Goal: Information Seeking & Learning: Learn about a topic

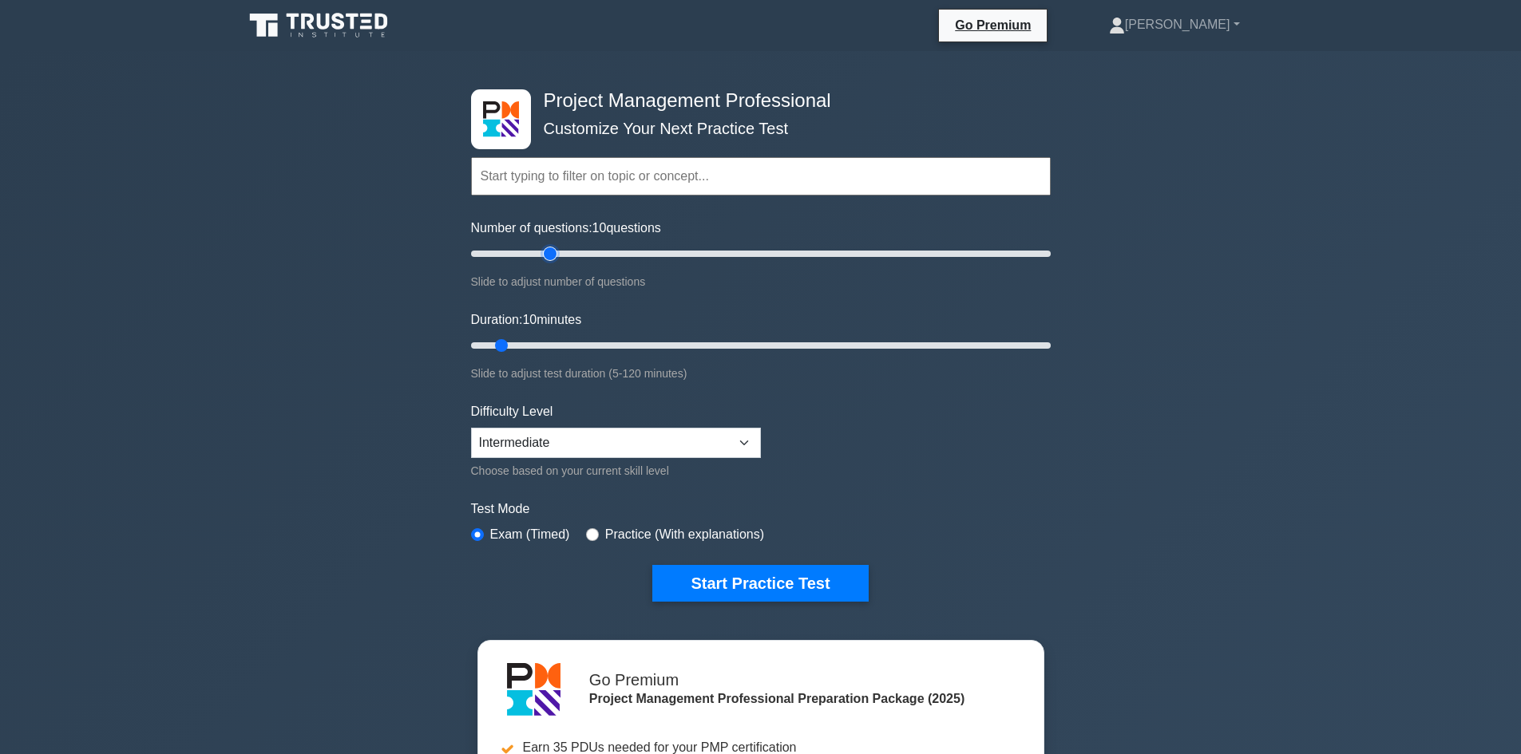
click at [550, 256] on input "Number of questions: 10 questions" at bounding box center [761, 253] width 580 height 19
click at [577, 256] on input "Number of questions: 40 questions" at bounding box center [761, 253] width 580 height 19
drag, startPoint x: 622, startPoint y: 250, endPoint x: 632, endPoint y: 251, distance: 9.6
click at [623, 250] on input "Number of questions: 40 questions" at bounding box center [761, 253] width 580 height 19
type input "60"
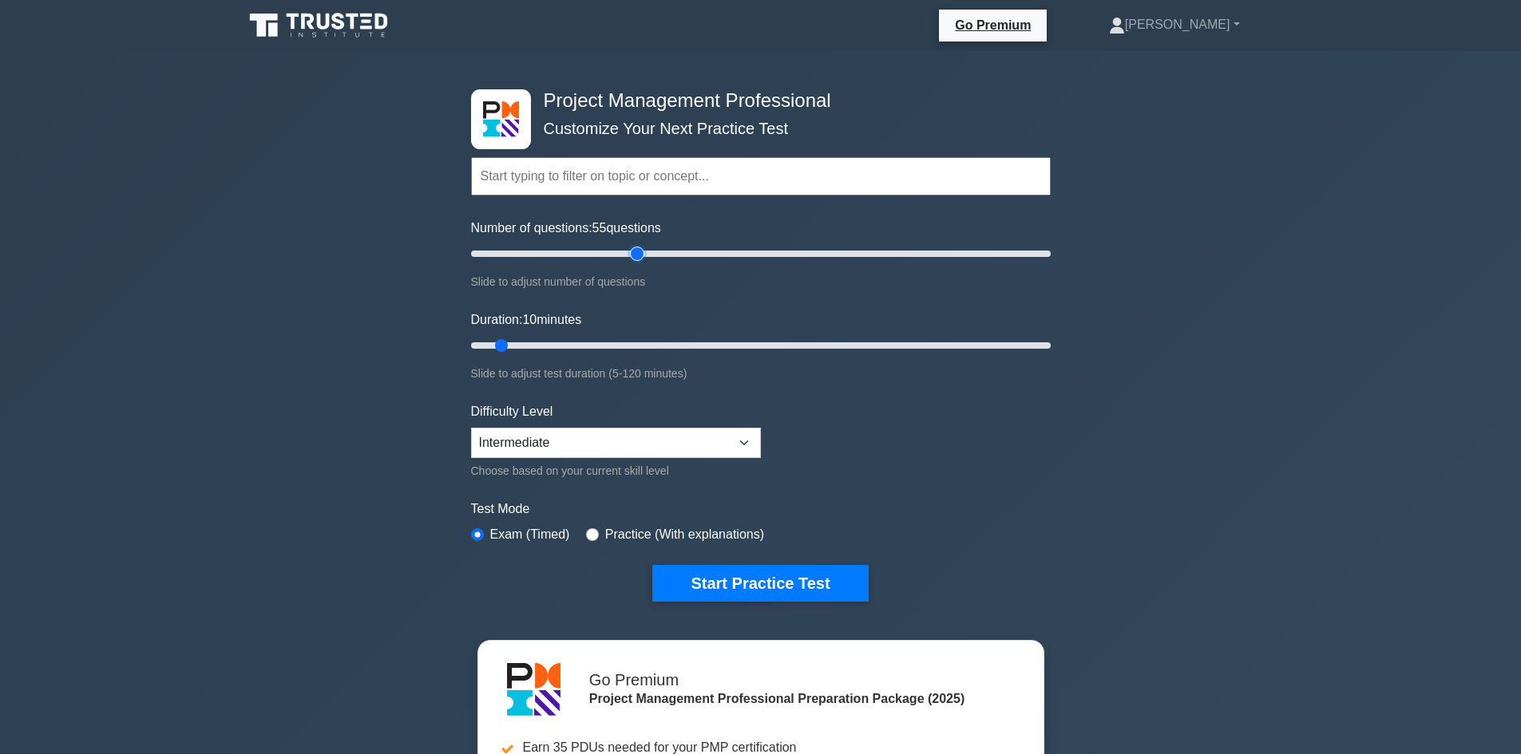
click at [639, 251] on input "Number of questions: 55 questions" at bounding box center [761, 253] width 580 height 19
click at [612, 339] on input "Duration: 30 minutes" at bounding box center [761, 345] width 580 height 19
click at [626, 339] on input "Duration: 30 minutes" at bounding box center [761, 345] width 580 height 19
click at [639, 339] on input "Duration: 35 minutes" at bounding box center [761, 345] width 580 height 19
click at [648, 342] on input "Duration: 40 minutes" at bounding box center [761, 345] width 580 height 19
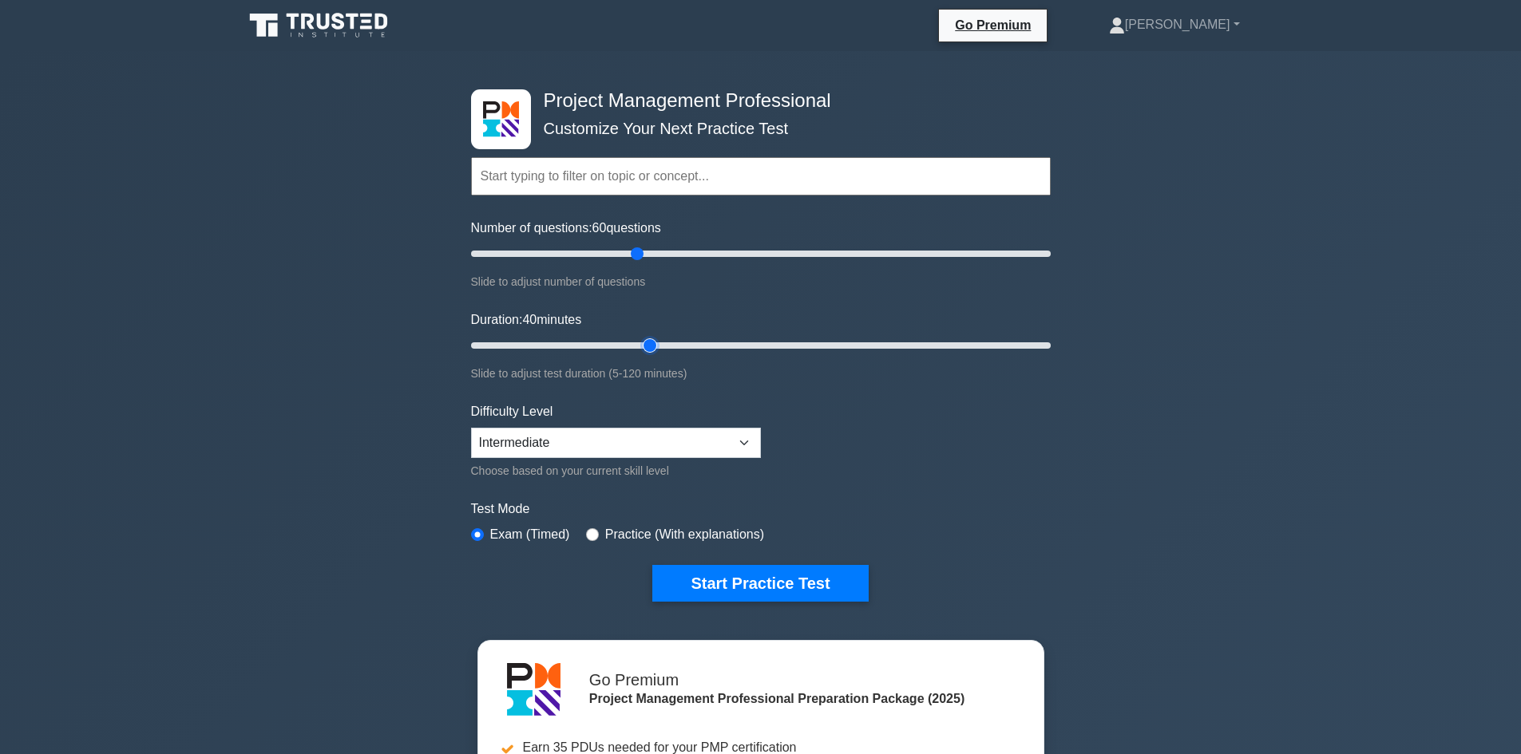
click at [654, 341] on input "Duration: 40 minutes" at bounding box center [761, 345] width 580 height 19
click at [675, 337] on input "Duration: 45 minutes" at bounding box center [761, 345] width 580 height 19
drag, startPoint x: 683, startPoint y: 338, endPoint x: 693, endPoint y: 344, distance: 12.2
click at [683, 339] on input "Duration: 45 minutes" at bounding box center [761, 345] width 580 height 19
click at [695, 344] on input "Duration: 45 minutes" at bounding box center [761, 345] width 580 height 19
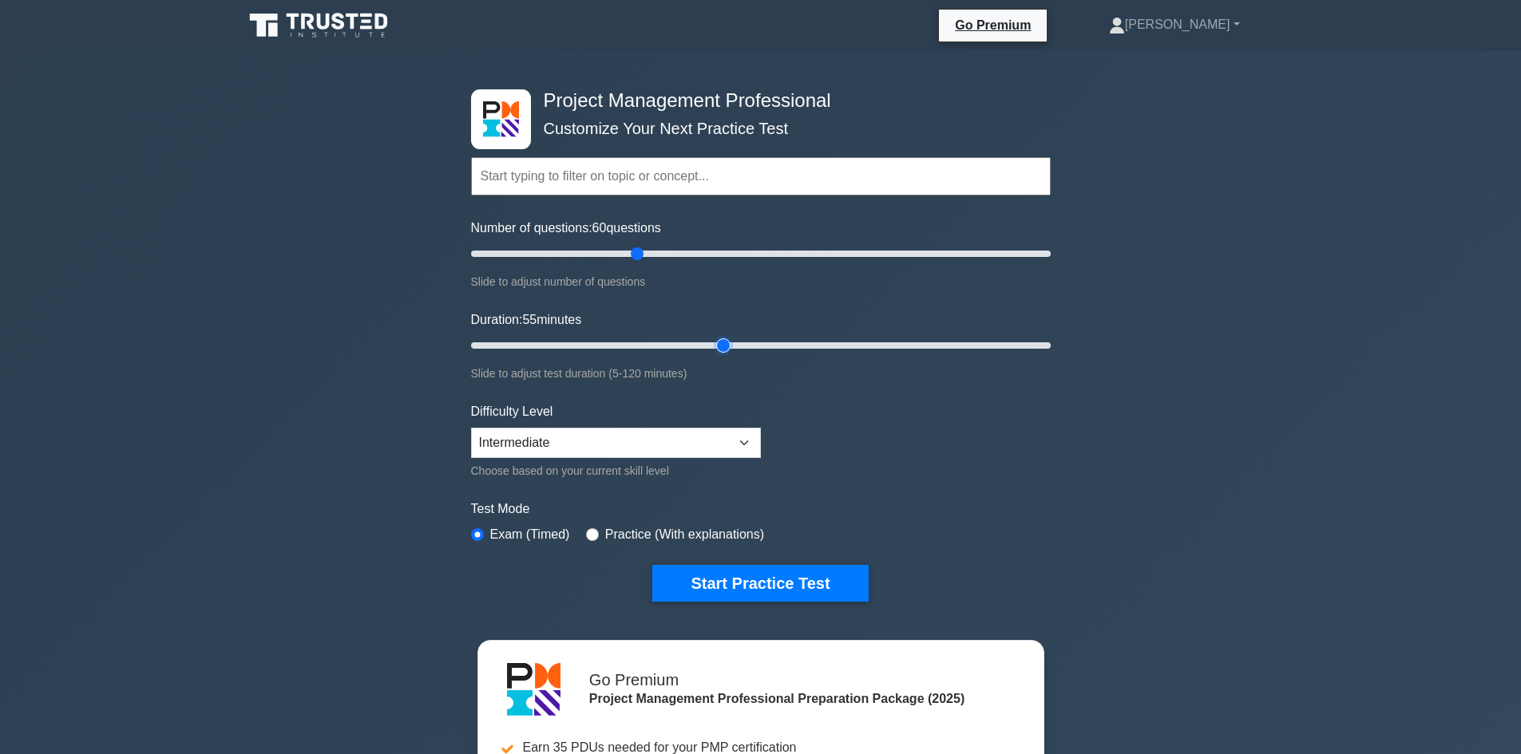
click at [711, 346] on input "Duration: 55 minutes" at bounding box center [761, 345] width 580 height 19
drag, startPoint x: 738, startPoint y: 339, endPoint x: 748, endPoint y: 342, distance: 10.1
type input "60"
click at [739, 340] on input "Duration: 55 minutes" at bounding box center [761, 345] width 580 height 19
click at [613, 441] on select "Beginner Intermediate Expert" at bounding box center [616, 443] width 290 height 30
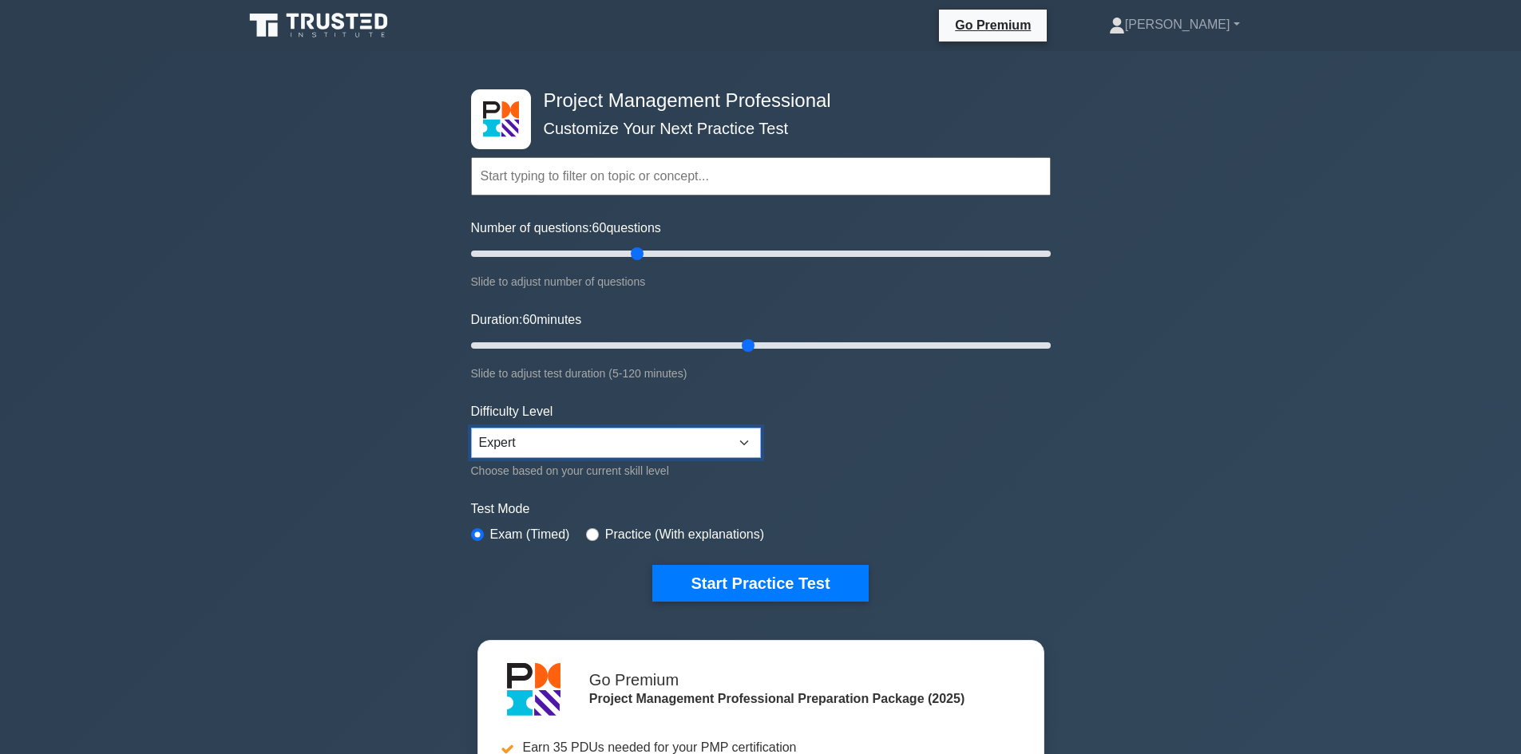
click at [471, 428] on select "Beginner Intermediate Expert" at bounding box center [616, 443] width 290 height 30
drag, startPoint x: 684, startPoint y: 443, endPoint x: 679, endPoint y: 451, distance: 9.3
click at [684, 443] on select "Beginner Intermediate Expert" at bounding box center [616, 443] width 290 height 30
select select "intermediate"
click at [471, 428] on select "Beginner Intermediate Expert" at bounding box center [616, 443] width 290 height 30
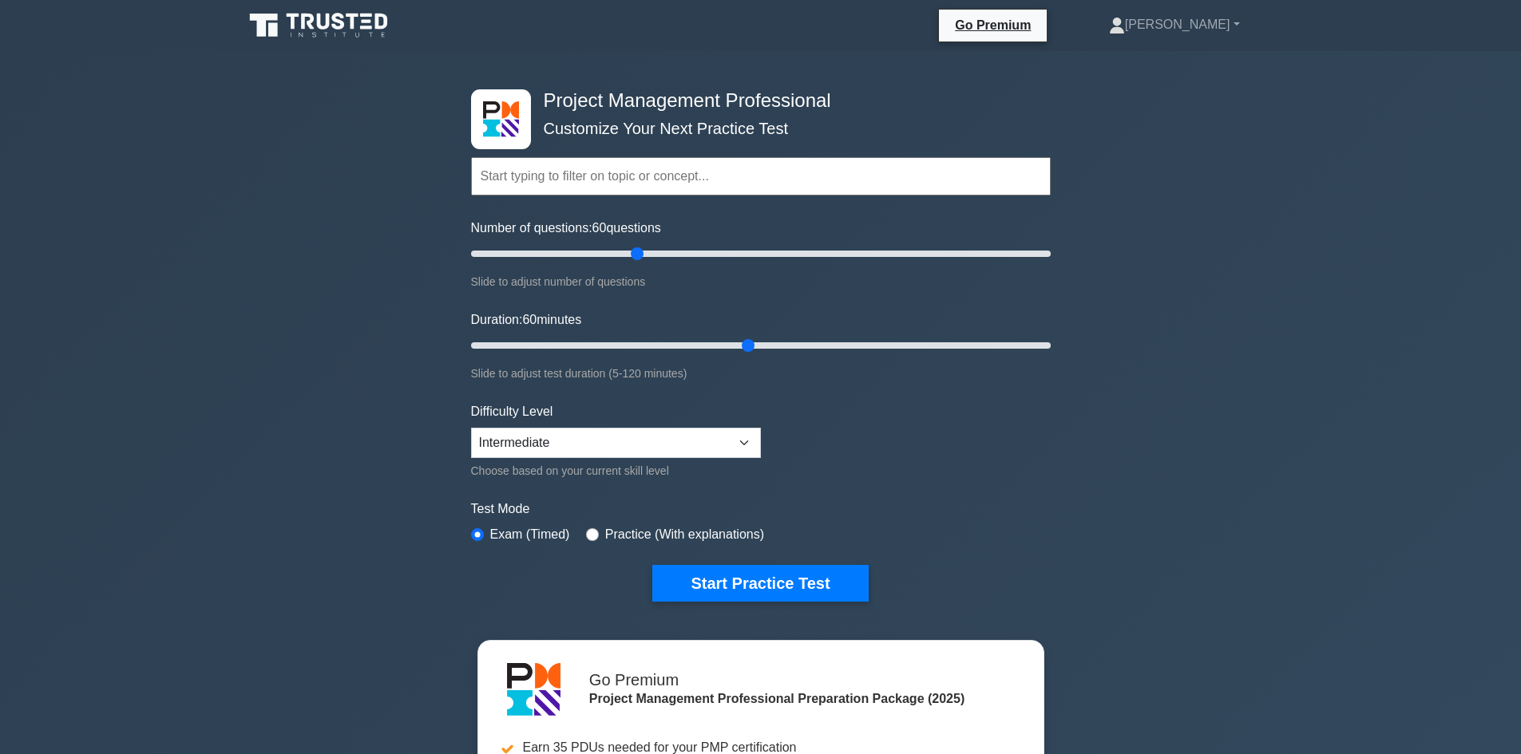
click at [840, 484] on form "Topics Scope Management Time Management Cost Management Quality Management Risk…" at bounding box center [761, 355] width 580 height 493
click at [783, 582] on button "Start Practice Test" at bounding box center [760, 583] width 216 height 37
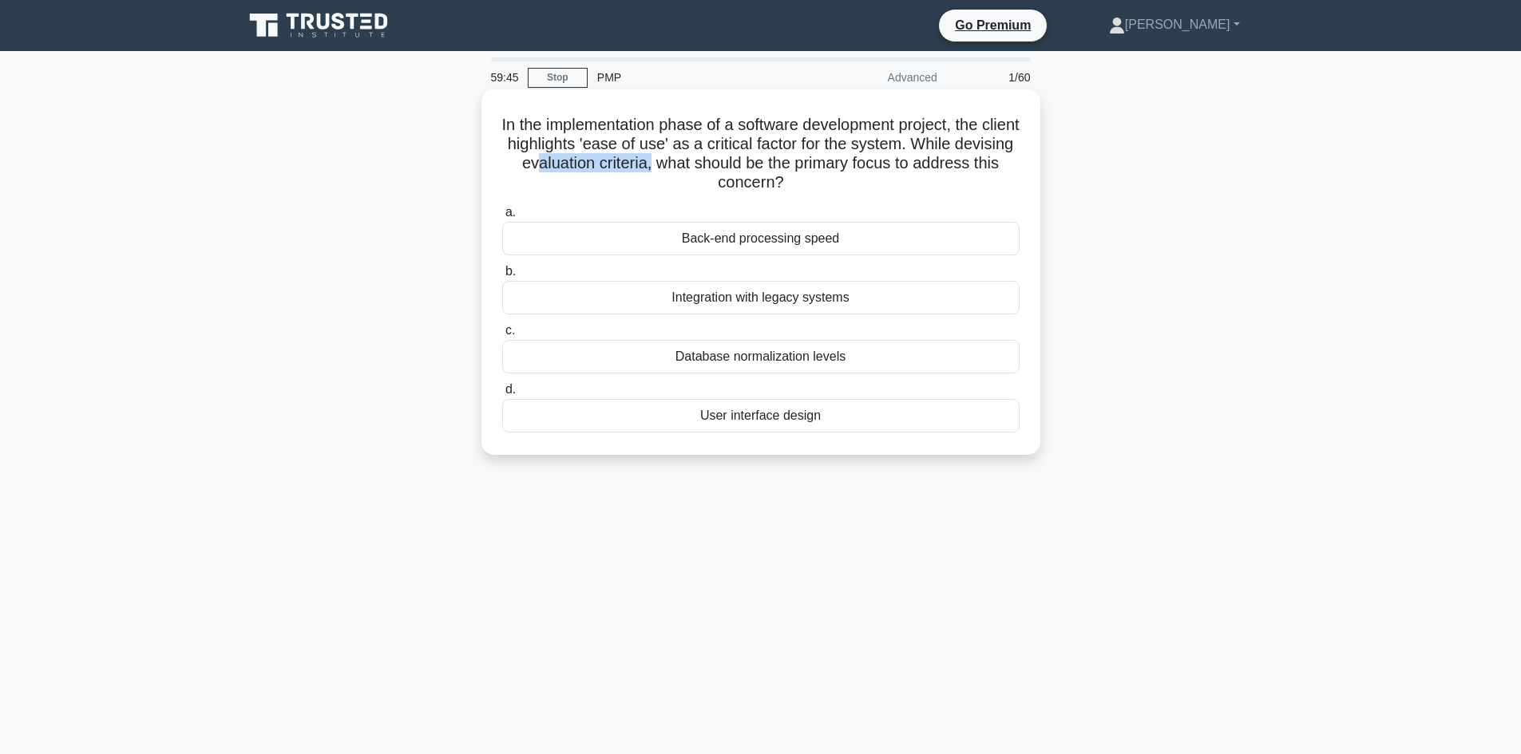
drag, startPoint x: 646, startPoint y: 172, endPoint x: 734, endPoint y: 171, distance: 87.8
click at [723, 167] on h5 "In the implementation phase of a software development project, the client highl…" at bounding box center [761, 154] width 521 height 78
click at [747, 176] on h5 "In the implementation phase of a software development project, the client highl…" at bounding box center [761, 154] width 521 height 78
drag, startPoint x: 766, startPoint y: 160, endPoint x: 985, endPoint y: 164, distance: 218.8
click at [985, 164] on h5 "In the implementation phase of a software development project, the client highl…" at bounding box center [761, 154] width 521 height 78
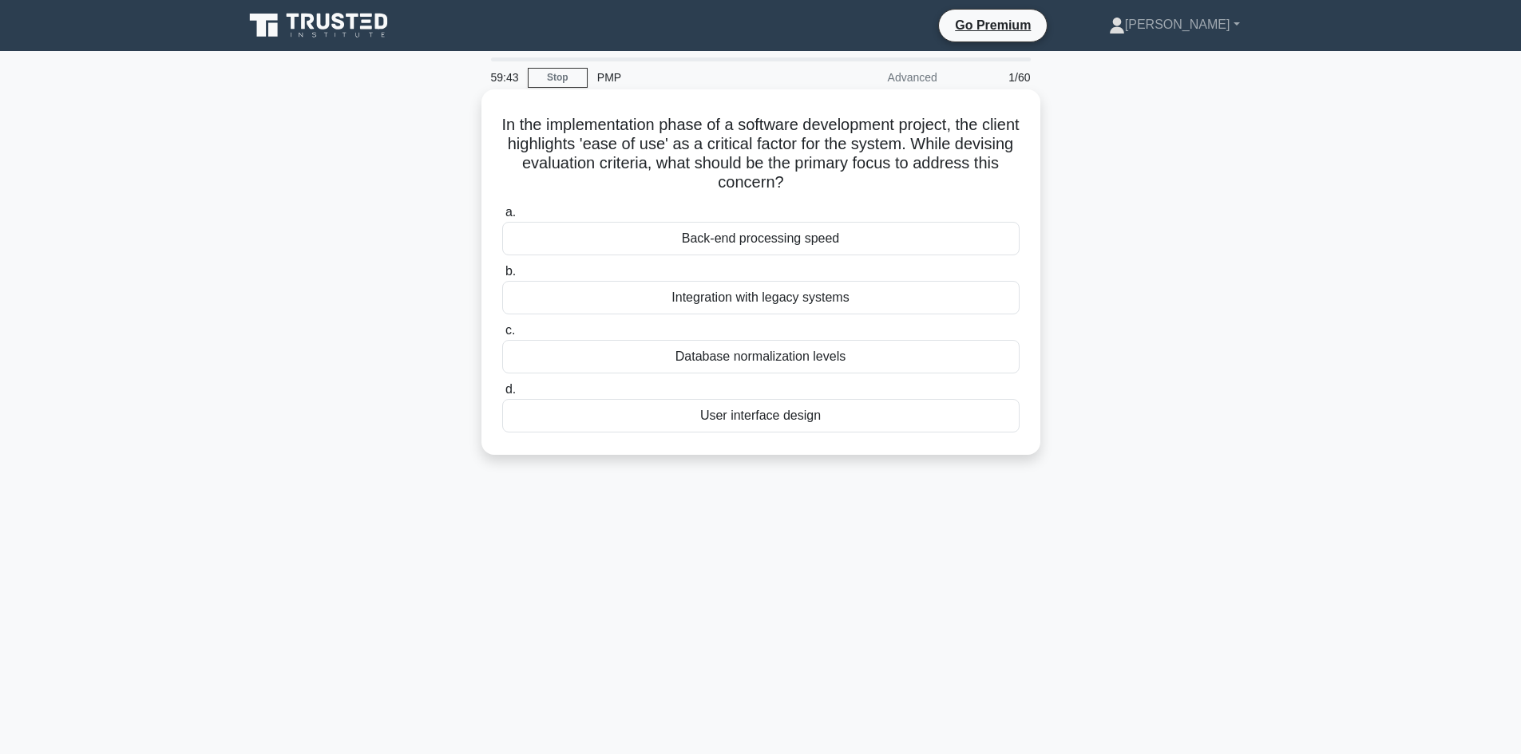
click at [790, 184] on h5 "In the implementation phase of a software development project, the client highl…" at bounding box center [761, 154] width 521 height 78
drag, startPoint x: 639, startPoint y: 142, endPoint x: 701, endPoint y: 148, distance: 62.5
click at [701, 148] on h5 "In the implementation phase of a software development project, the client highl…" at bounding box center [761, 154] width 521 height 78
click at [762, 410] on div "User interface design" at bounding box center [760, 416] width 517 height 34
click at [502, 395] on input "d. User interface design" at bounding box center [502, 390] width 0 height 10
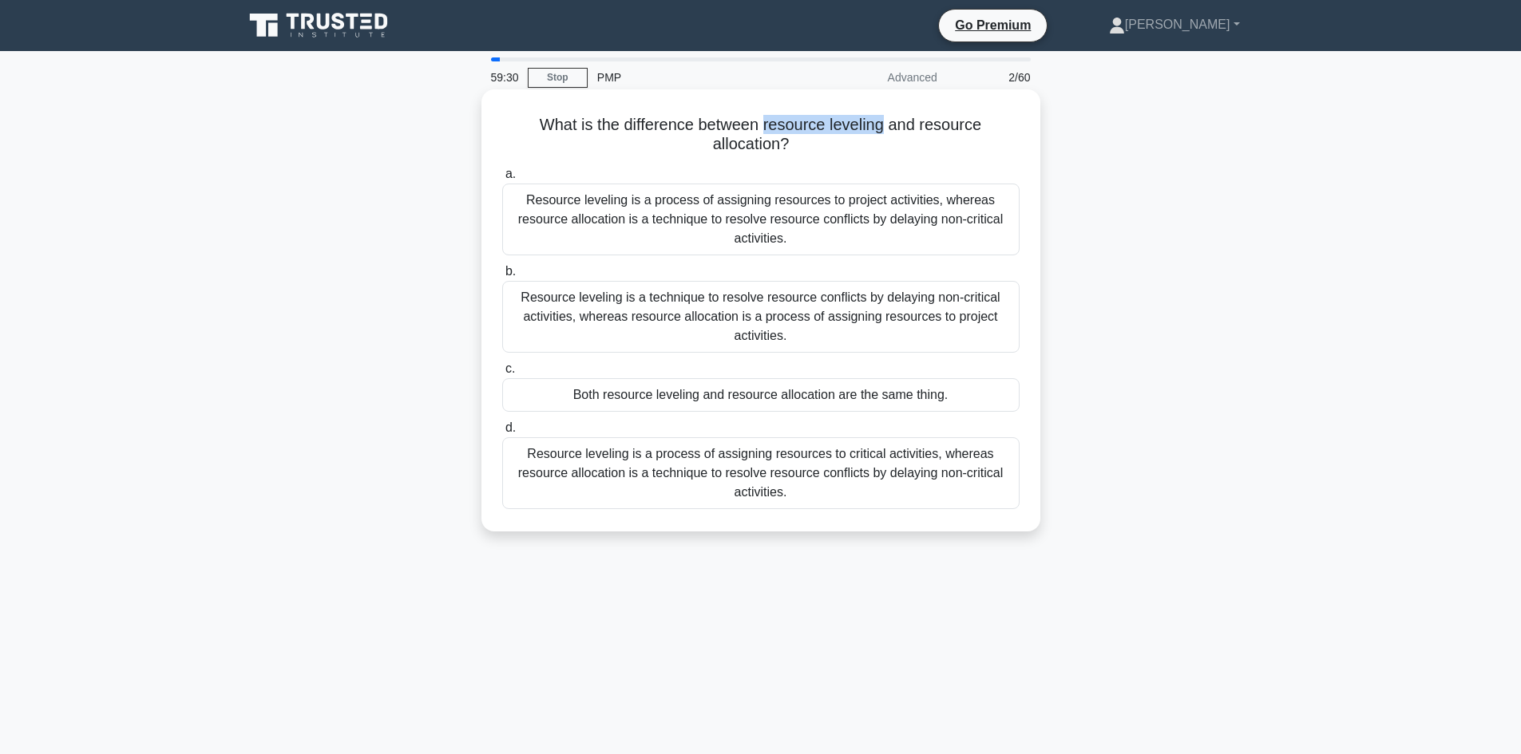
drag, startPoint x: 769, startPoint y: 128, endPoint x: 886, endPoint y: 128, distance: 117.4
click at [886, 128] on h5 "What is the difference between resource leveling and resource allocation? .spin…" at bounding box center [761, 135] width 521 height 40
drag, startPoint x: 712, startPoint y: 142, endPoint x: 786, endPoint y: 151, distance: 74.0
click at [786, 151] on h5 "What is the difference between resource leveling and resource allocation? .spin…" at bounding box center [761, 135] width 521 height 40
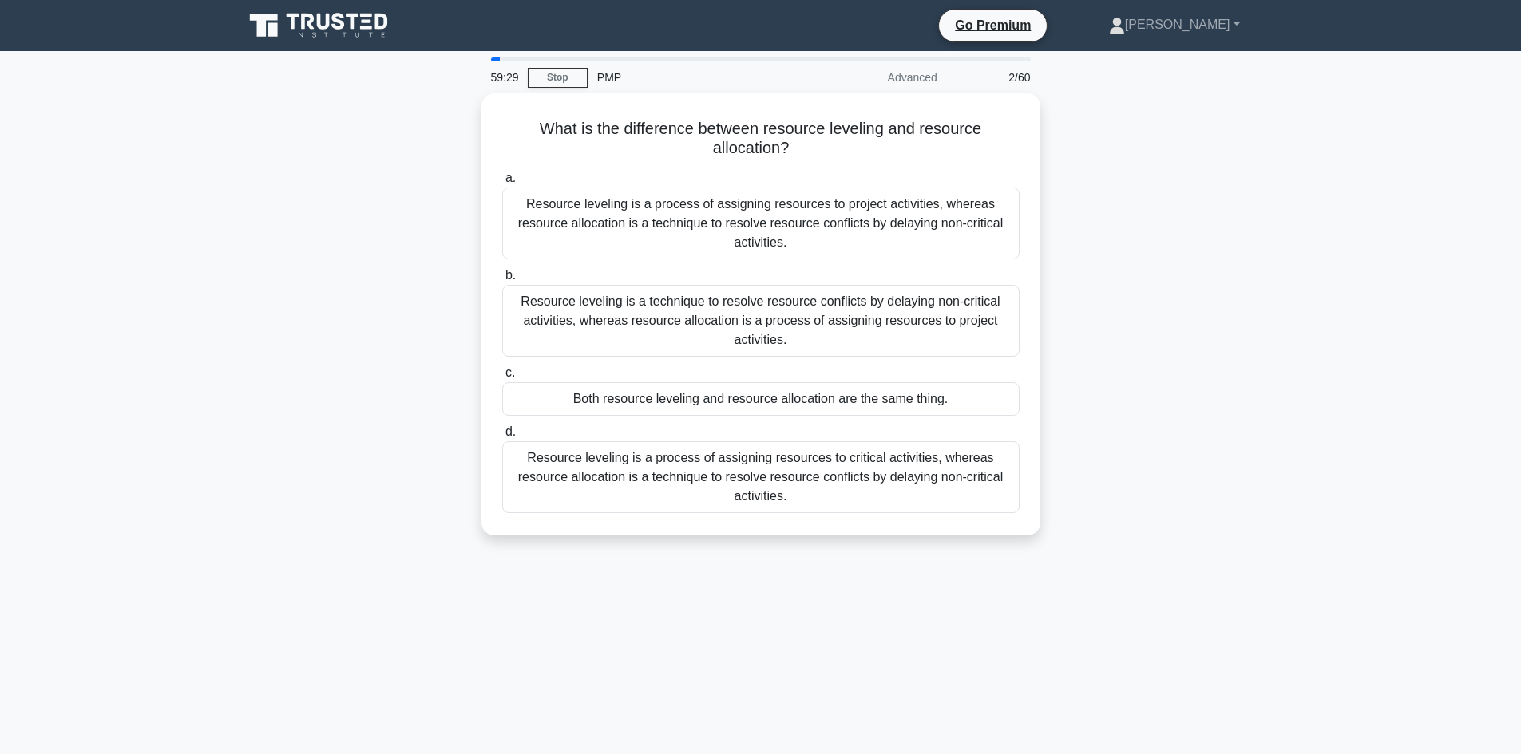
click at [427, 253] on div "What is the difference between resource leveling and resource allocation? .spin…" at bounding box center [761, 323] width 1054 height 461
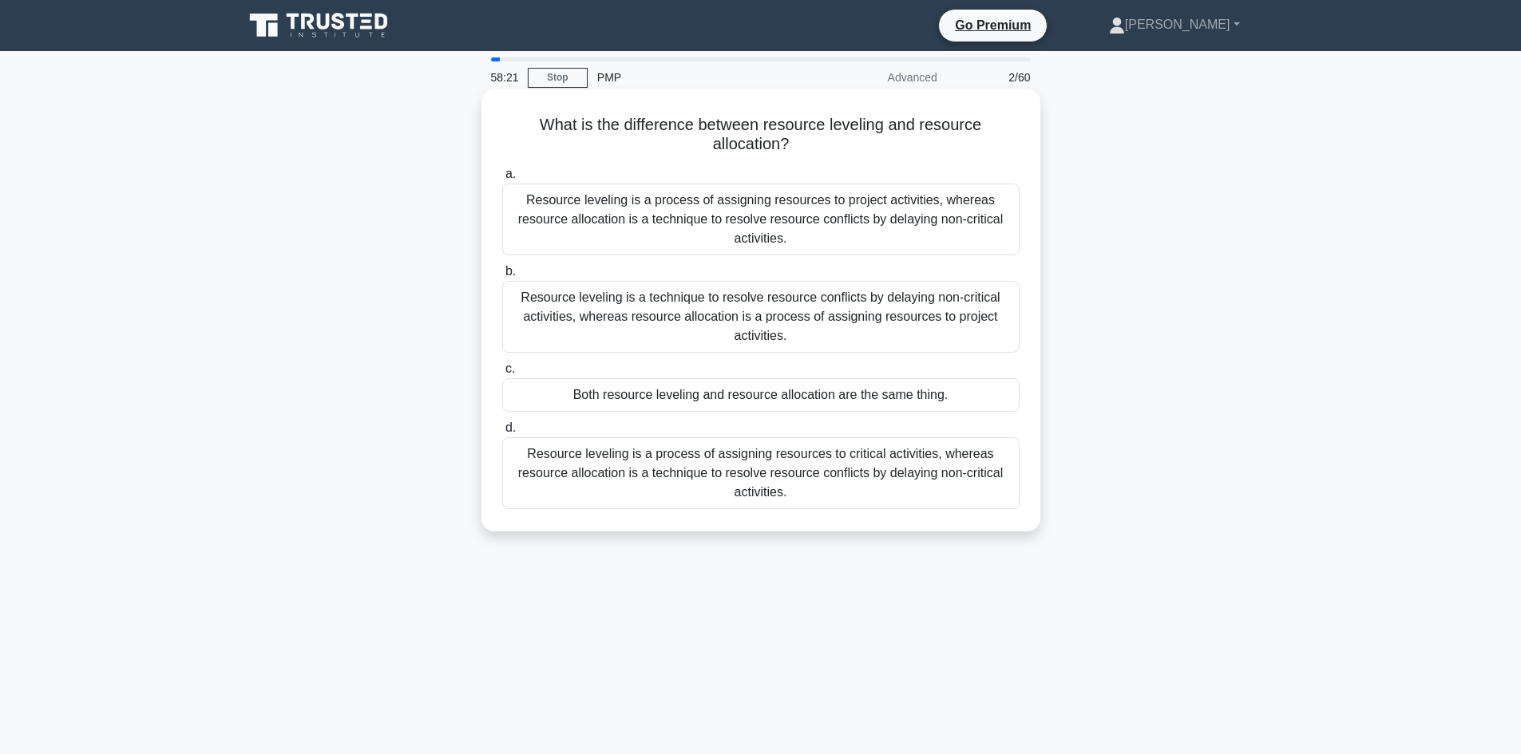
click at [839, 325] on div "Resource leveling is a technique to resolve resource conflicts by delaying non-…" at bounding box center [760, 317] width 517 height 72
click at [502, 277] on input "b. Resource leveling is a technique to resolve resource conflicts by delaying n…" at bounding box center [502, 272] width 0 height 10
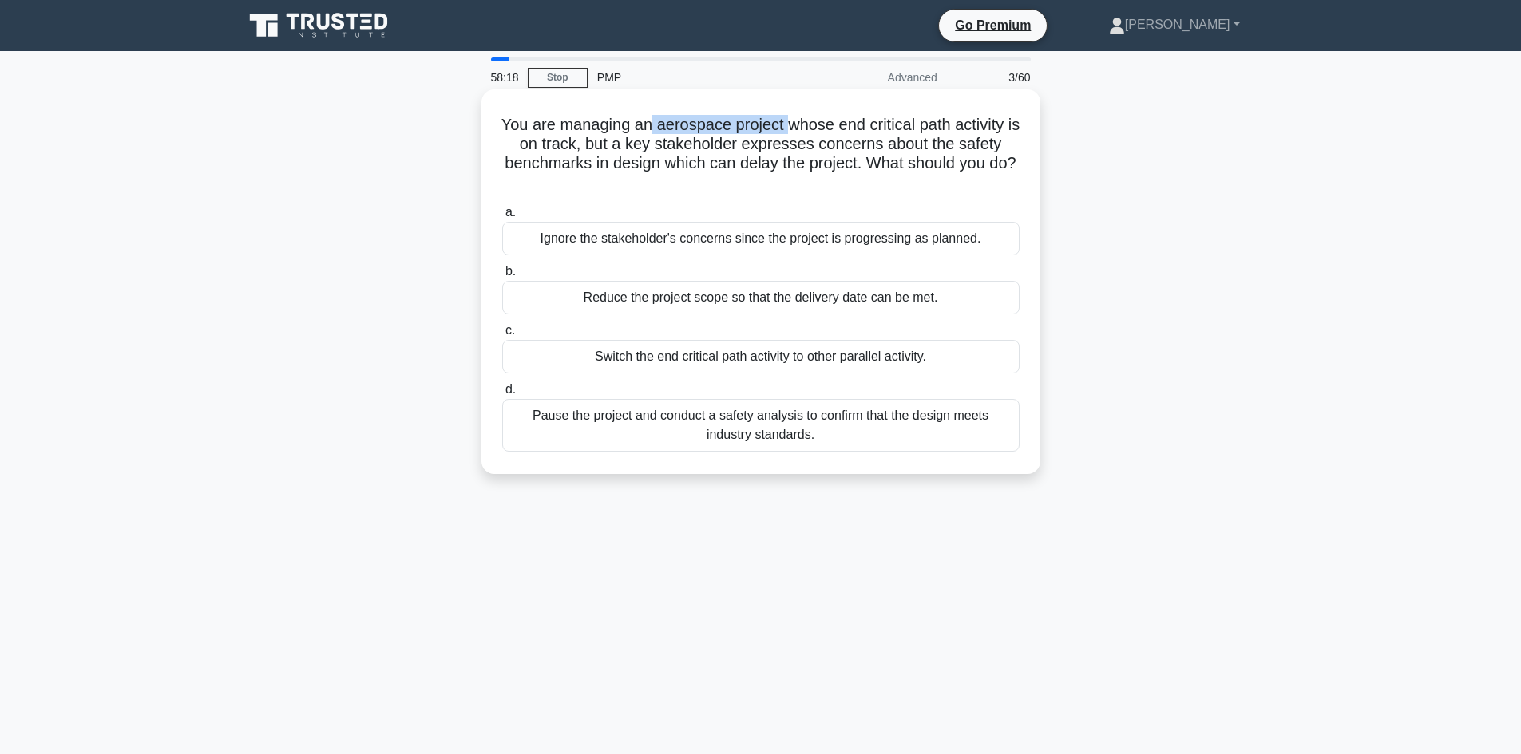
drag, startPoint x: 655, startPoint y: 123, endPoint x: 809, endPoint y: 123, distance: 153.3
click at [796, 123] on h5 "You are managing an aerospace project whose end critical path activity is on tr…" at bounding box center [761, 154] width 521 height 78
drag, startPoint x: 848, startPoint y: 121, endPoint x: 956, endPoint y: 125, distance: 107.8
click at [956, 125] on h5 "You are managing an aerospace project whose end critical path activity is on tr…" at bounding box center [761, 154] width 521 height 78
drag, startPoint x: 544, startPoint y: 145, endPoint x: 572, endPoint y: 145, distance: 28.0
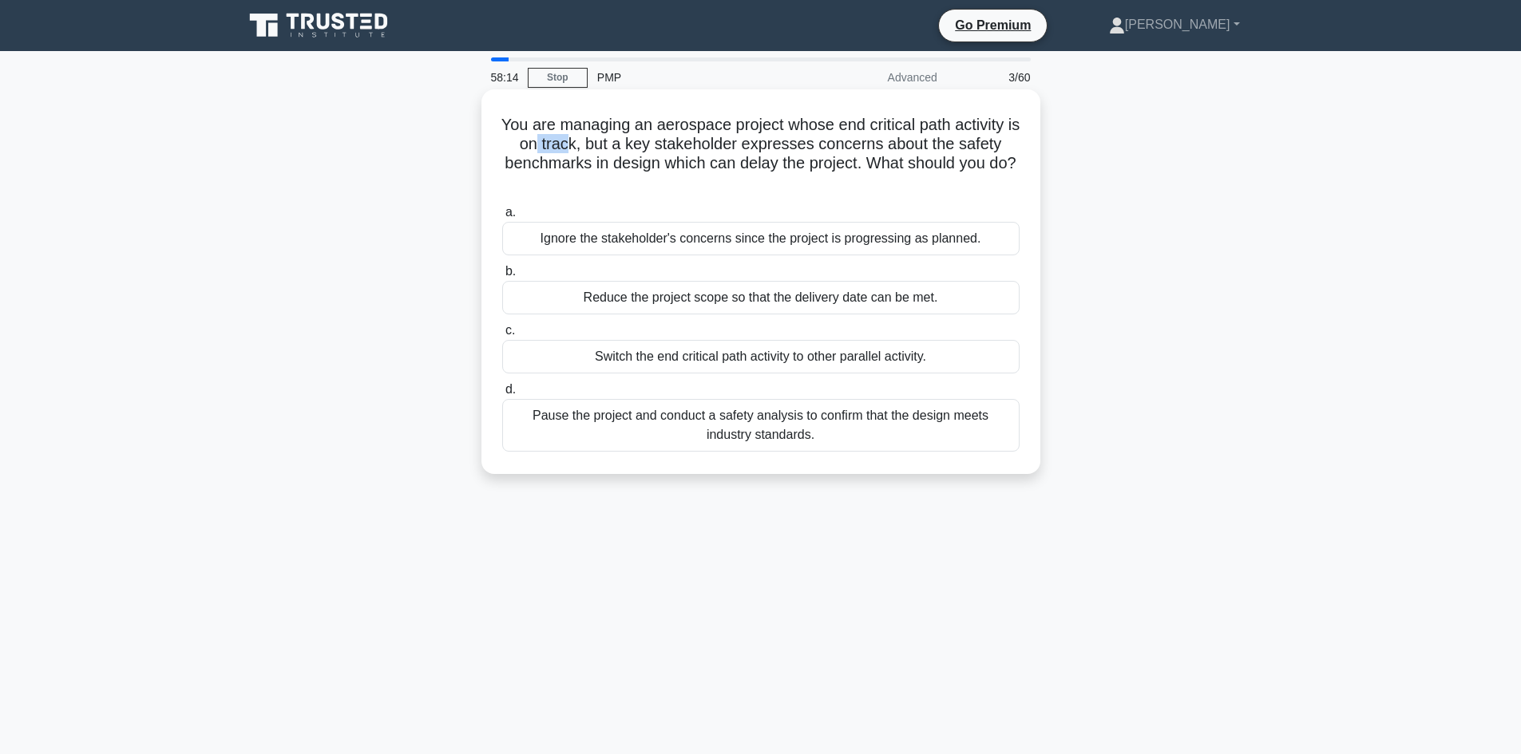
click at [572, 145] on h5 "You are managing an aerospace project whose end critical path activity is on tr…" at bounding box center [761, 154] width 521 height 78
drag, startPoint x: 595, startPoint y: 168, endPoint x: 708, endPoint y: 170, distance: 113.4
click at [691, 169] on h5 "You are managing an aerospace project whose end critical path activity is on tr…" at bounding box center [761, 154] width 521 height 78
drag, startPoint x: 748, startPoint y: 162, endPoint x: 851, endPoint y: 156, distance: 103.1
click at [851, 156] on h5 "You are managing an aerospace project whose end critical path activity is on tr…" at bounding box center [761, 154] width 521 height 78
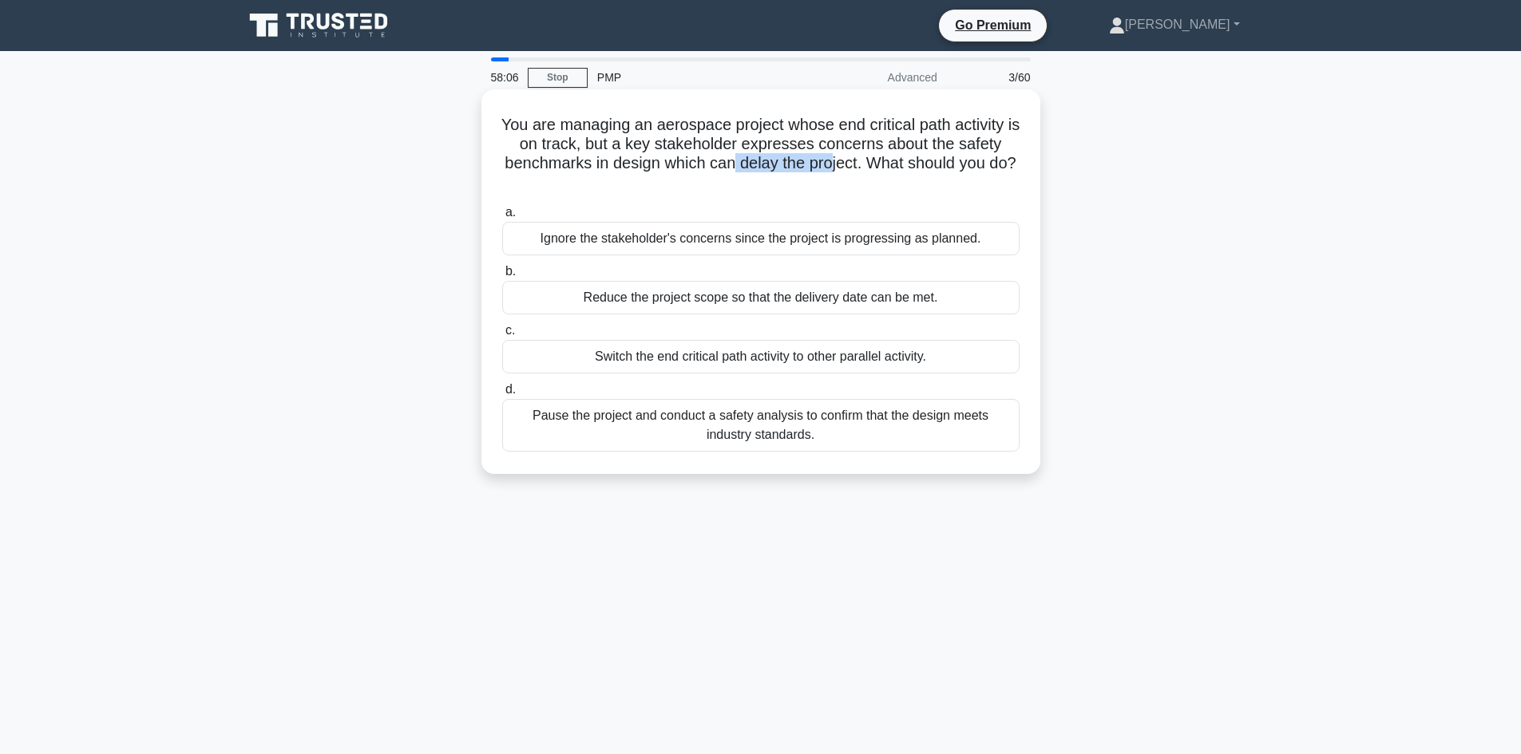
click at [849, 173] on h5 "You are managing an aerospace project whose end critical path activity is on tr…" at bounding box center [761, 154] width 521 height 78
drag, startPoint x: 871, startPoint y: 121, endPoint x: 732, endPoint y: 164, distance: 145.2
click at [1035, 113] on div "You are managing an aerospace project whose end critical path activity is on tr…" at bounding box center [760, 281] width 559 height 385
click at [548, 156] on h5 "You are managing an aerospace project whose end critical path activity is on tr…" at bounding box center [761, 154] width 521 height 78
drag, startPoint x: 561, startPoint y: 170, endPoint x: 671, endPoint y: 185, distance: 111.2
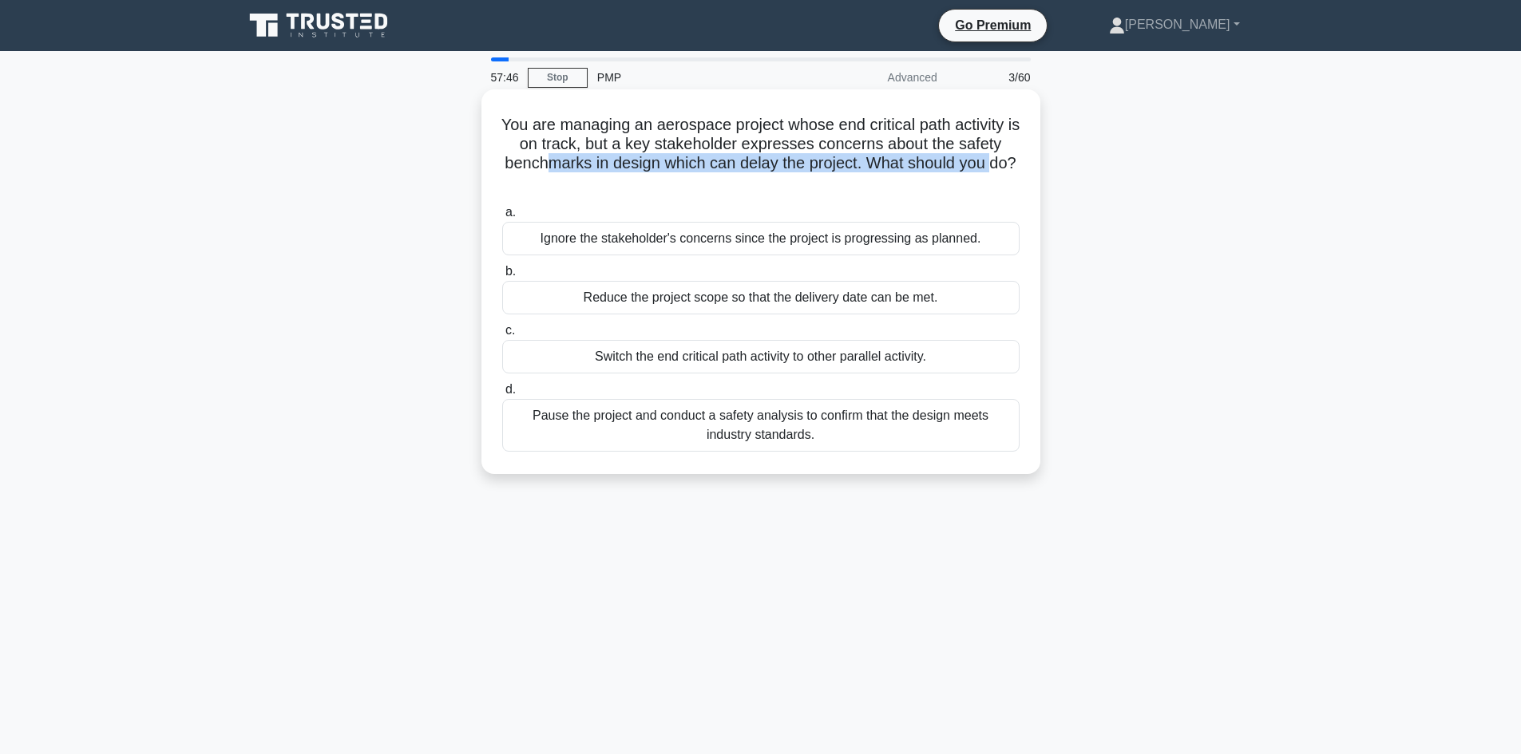
click at [667, 186] on h5 "You are managing an aerospace project whose end critical path activity is on tr…" at bounding box center [761, 154] width 521 height 78
drag, startPoint x: 744, startPoint y: 171, endPoint x: 794, endPoint y: 168, distance: 50.4
click at [745, 171] on h5 "You are managing an aerospace project whose end critical path activity is on tr…" at bounding box center [761, 154] width 521 height 78
click at [792, 421] on div "Pause the project and conduct a safety analysis to confirm that the design meet…" at bounding box center [760, 425] width 517 height 53
click at [502, 395] on input "d. Pause the project and conduct a safety analysis to confirm that the design m…" at bounding box center [502, 390] width 0 height 10
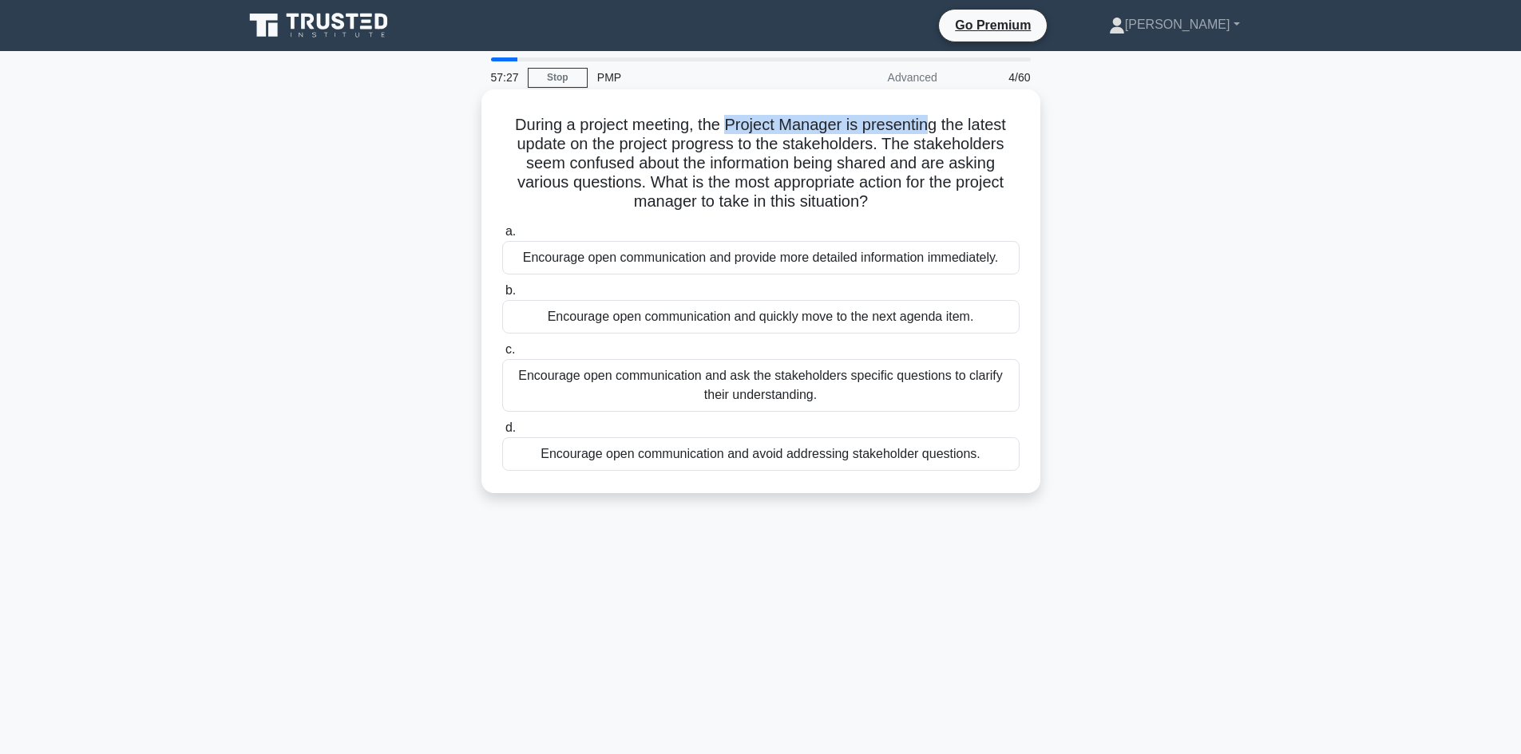
drag, startPoint x: 726, startPoint y: 119, endPoint x: 932, endPoint y: 125, distance: 206.1
click at [932, 125] on h5 "During a project meeting, the Project Manager is presenting the latest update o…" at bounding box center [761, 163] width 521 height 97
drag, startPoint x: 513, startPoint y: 145, endPoint x: 563, endPoint y: 143, distance: 49.5
click at [563, 143] on h5 "During a project meeting, the Project Manager is presenting the latest update o…" at bounding box center [761, 163] width 521 height 97
drag, startPoint x: 632, startPoint y: 137, endPoint x: 720, endPoint y: 145, distance: 89.1
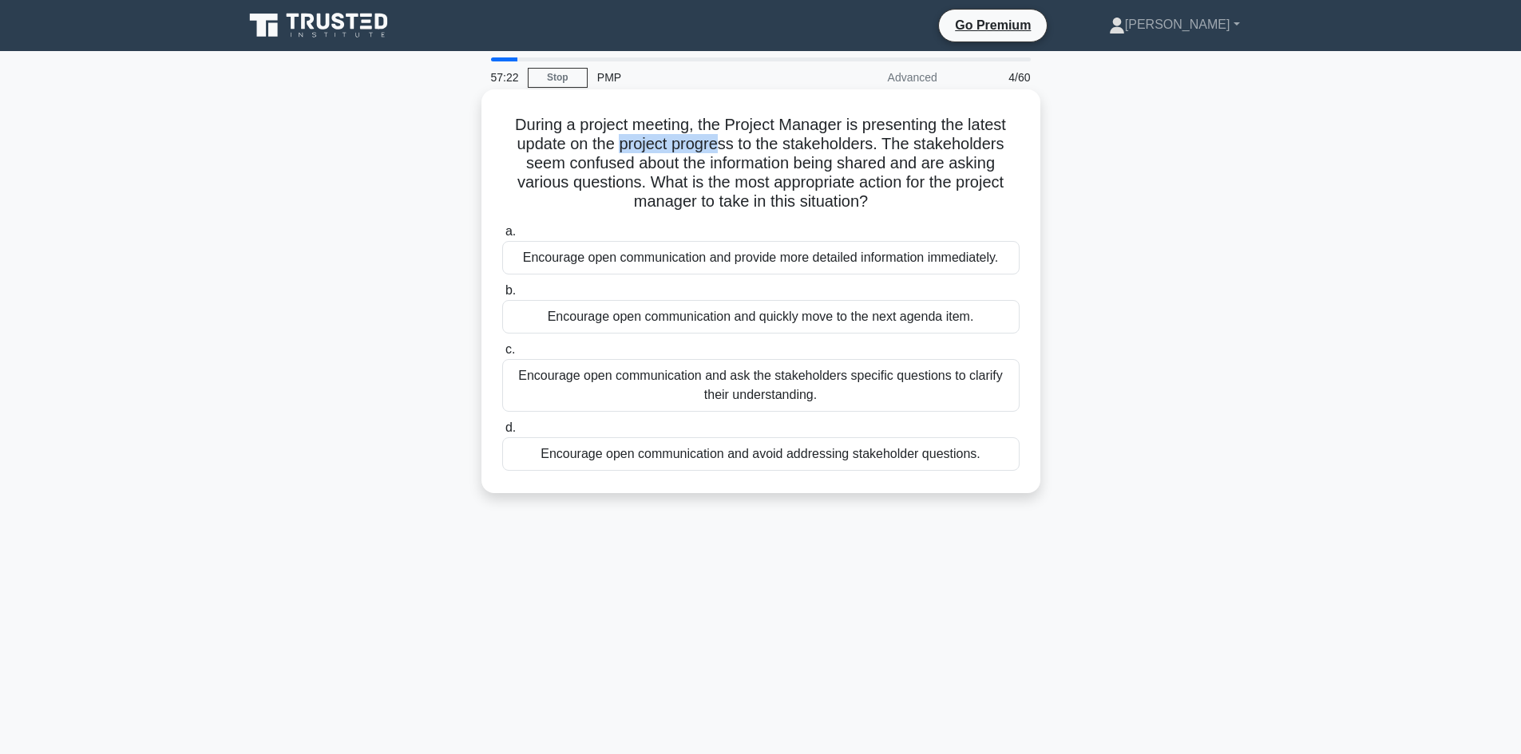
click at [720, 145] on h5 "During a project meeting, the Project Manager is presenting the latest update o…" at bounding box center [761, 163] width 521 height 97
drag, startPoint x: 782, startPoint y: 145, endPoint x: 845, endPoint y: 148, distance: 62.3
click at [845, 148] on h5 "During a project meeting, the Project Manager is presenting the latest update o…" at bounding box center [761, 163] width 521 height 97
drag, startPoint x: 714, startPoint y: 165, endPoint x: 761, endPoint y: 164, distance: 47.1
click at [761, 164] on h5 "During a project meeting, the Project Manager is presenting the latest update o…" at bounding box center [761, 163] width 521 height 97
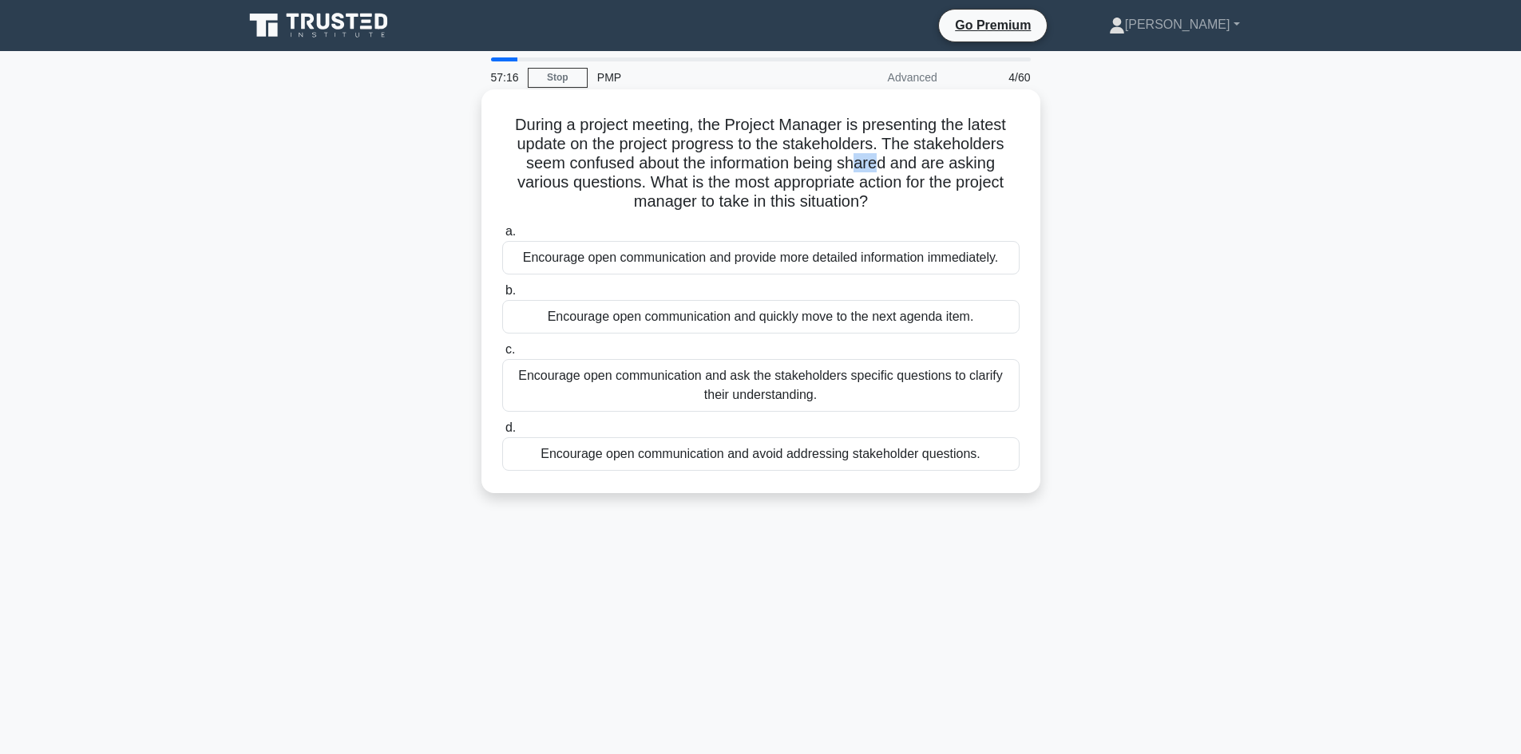
drag, startPoint x: 857, startPoint y: 166, endPoint x: 879, endPoint y: 170, distance: 21.9
click at [879, 170] on h5 "During a project meeting, the Project Manager is presenting the latest update o…" at bounding box center [761, 163] width 521 height 97
drag, startPoint x: 535, startPoint y: 180, endPoint x: 649, endPoint y: 192, distance: 114.9
click at [612, 179] on h5 "During a project meeting, the Project Manager is presenting the latest update o…" at bounding box center [761, 163] width 521 height 97
drag, startPoint x: 802, startPoint y: 184, endPoint x: 938, endPoint y: 183, distance: 135.7
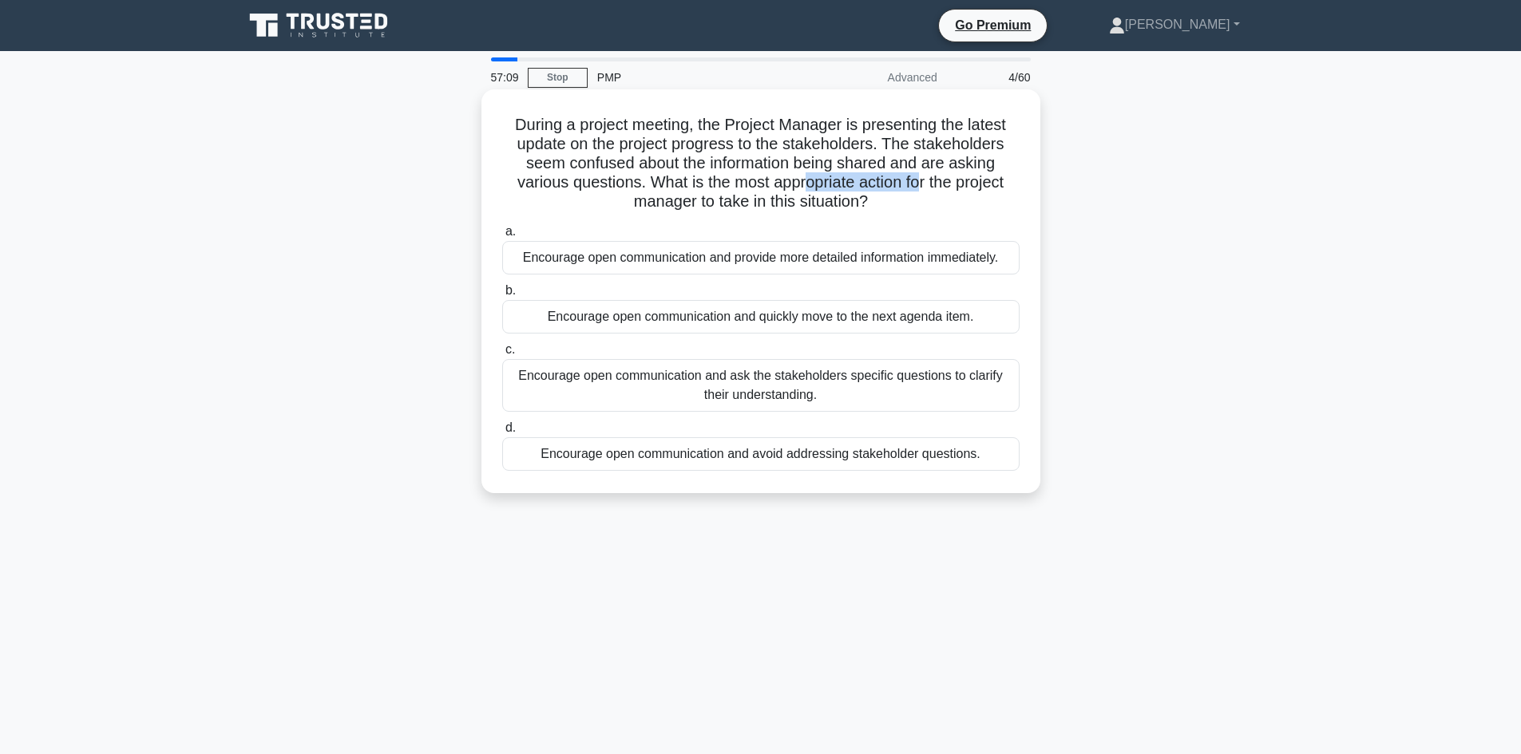
click at [928, 184] on h5 "During a project meeting, the Project Manager is presenting the latest update o…" at bounding box center [761, 163] width 521 height 97
click at [798, 211] on h5 "During a project meeting, the Project Manager is presenting the latest update o…" at bounding box center [761, 163] width 521 height 97
click at [813, 385] on div "Encourage open communication and ask the stakeholders specific questions to cla…" at bounding box center [760, 385] width 517 height 53
click at [502, 355] on input "c. Encourage open communication and ask the stakeholders specific questions to …" at bounding box center [502, 350] width 0 height 10
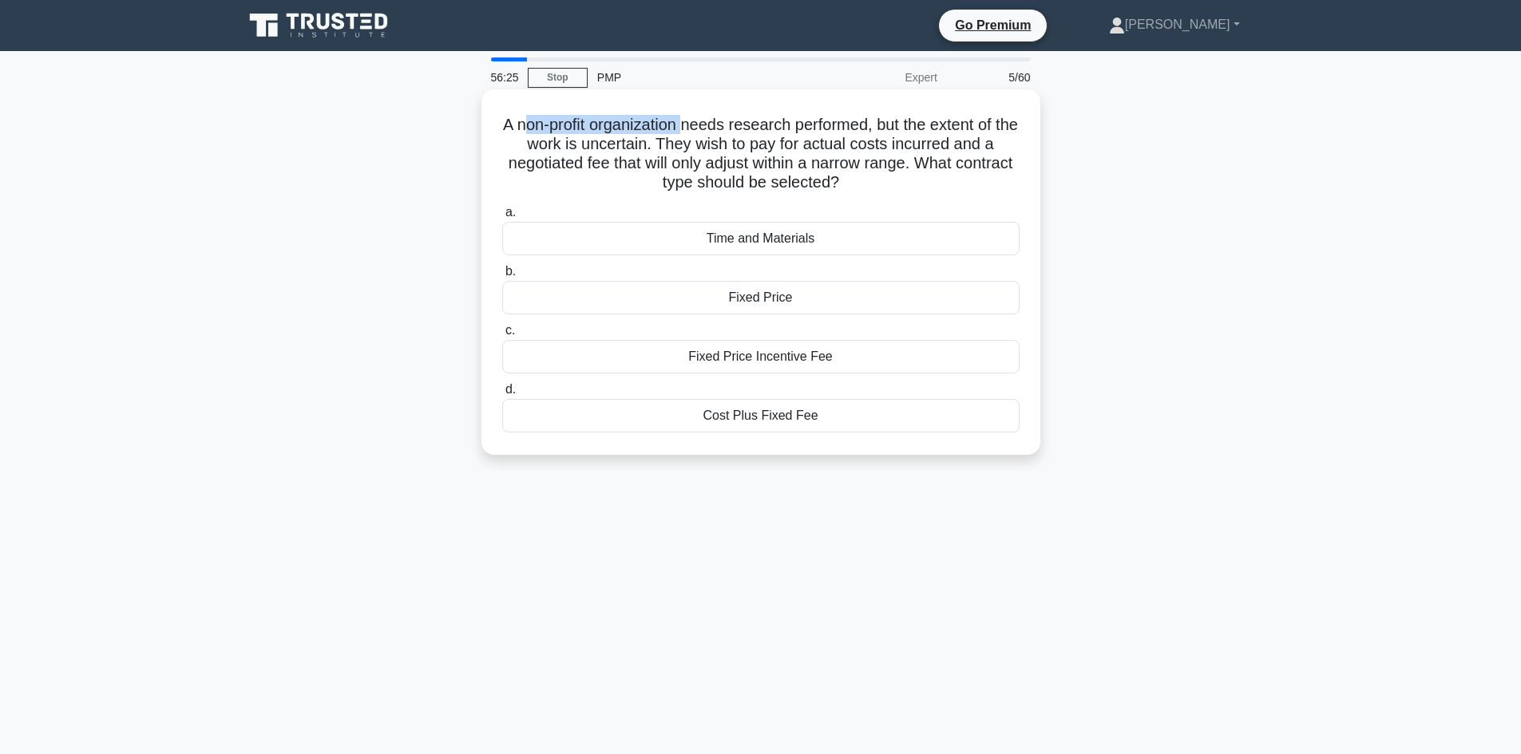
drag, startPoint x: 531, startPoint y: 124, endPoint x: 698, endPoint y: 118, distance: 167.0
click at [698, 118] on h5 "A non-profit organization needs research performed, but the extent of the work …" at bounding box center [761, 154] width 521 height 78
click at [736, 123] on h5 "A non-profit organization needs research performed, but the extent of the work …" at bounding box center [761, 154] width 521 height 78
drag, startPoint x: 729, startPoint y: 123, endPoint x: 861, endPoint y: 121, distance: 132.5
click at [861, 121] on h5 "A non-profit organization needs research performed, but the extent of the work …" at bounding box center [761, 154] width 521 height 78
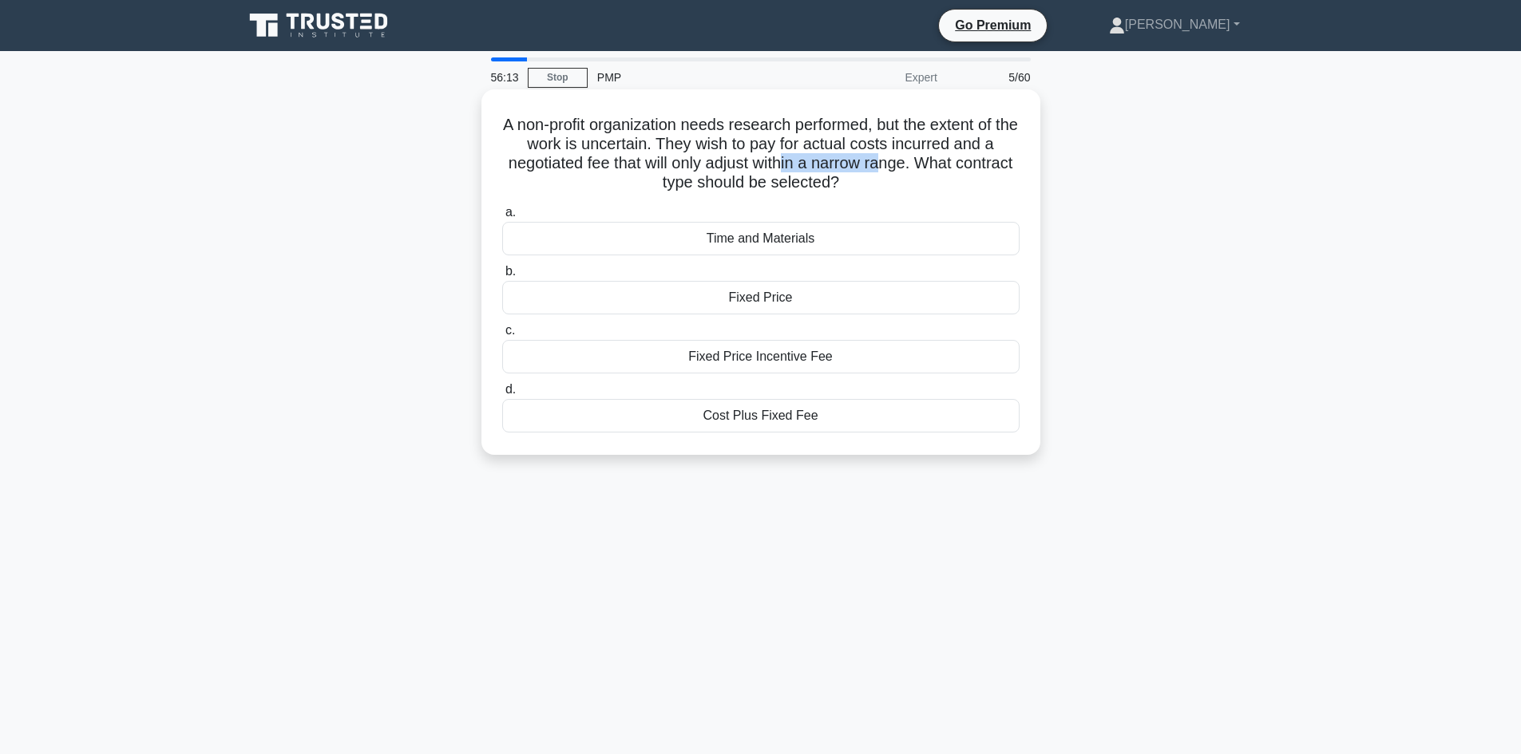
drag, startPoint x: 819, startPoint y: 162, endPoint x: 928, endPoint y: 170, distance: 108.9
click at [914, 158] on h5 "A non-profit organization needs research performed, but the extent of the work …" at bounding box center [761, 154] width 521 height 78
drag, startPoint x: 928, startPoint y: 172, endPoint x: 954, endPoint y: 168, distance: 26.0
click at [936, 171] on h5 "A non-profit organization needs research performed, but the extent of the work …" at bounding box center [761, 154] width 521 height 78
click at [954, 168] on h5 "A non-profit organization needs research performed, but the extent of the work …" at bounding box center [761, 154] width 521 height 78
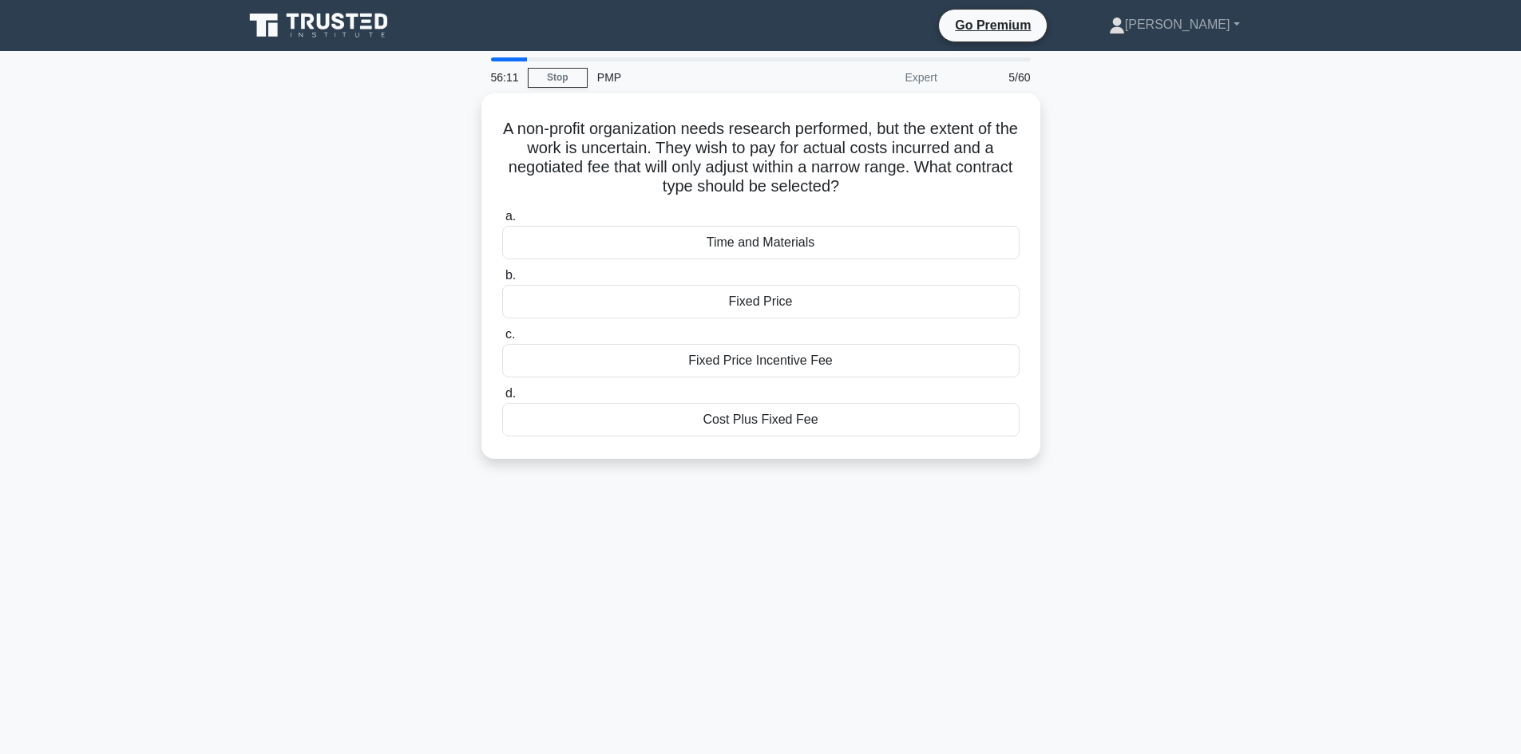
click at [286, 276] on div "A non-profit organization needs research performed, but the extent of the work …" at bounding box center [761, 285] width 1054 height 385
click at [778, 420] on div "Cost Plus Fixed Fee" at bounding box center [760, 416] width 517 height 34
click at [502, 395] on input "d. Cost Plus Fixed Fee" at bounding box center [502, 390] width 0 height 10
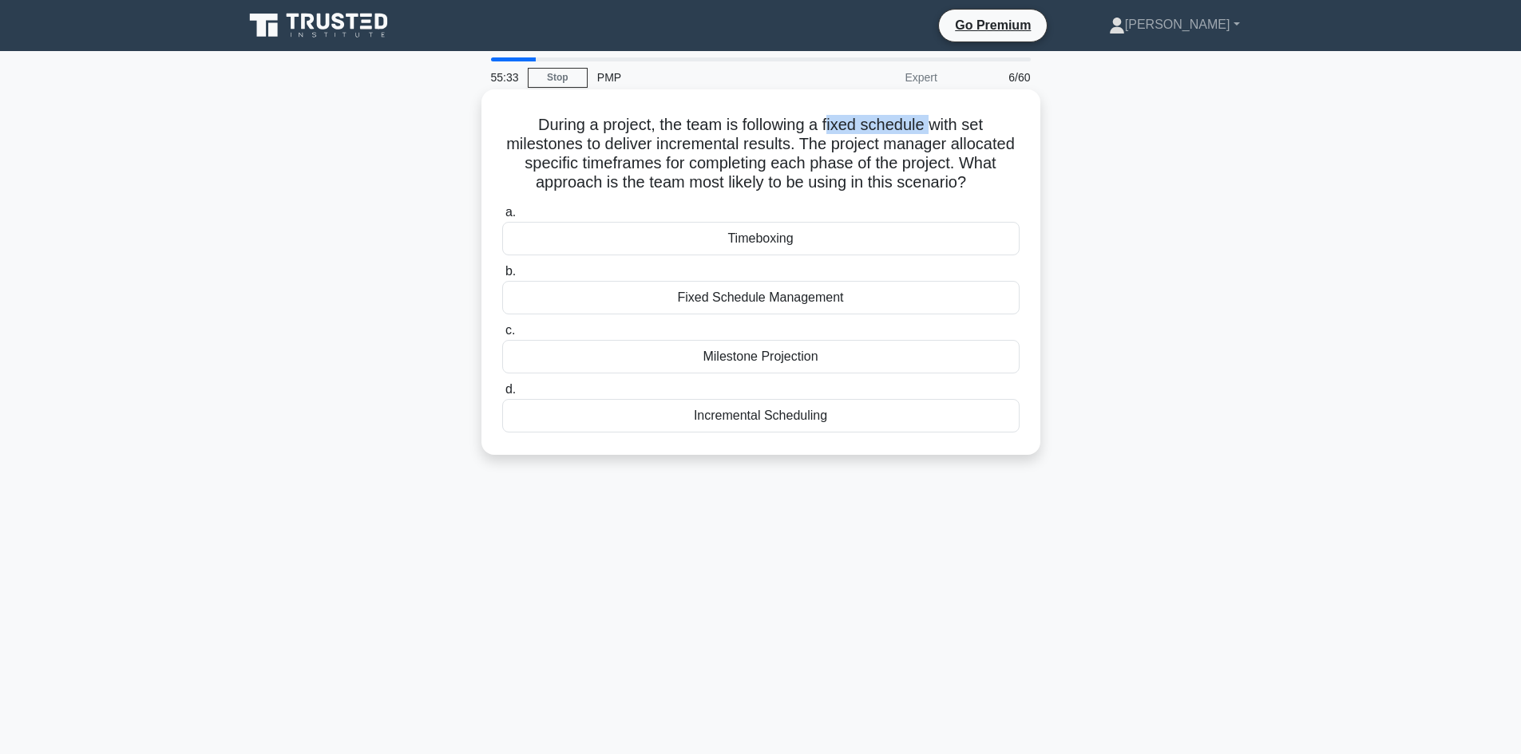
drag, startPoint x: 830, startPoint y: 121, endPoint x: 932, endPoint y: 137, distance: 104.3
click at [935, 134] on h5 "During a project, the team is following a fixed schedule with set milestones to…" at bounding box center [761, 154] width 521 height 78
click at [925, 147] on h5 "During a project, the team is following a fixed schedule with set milestones to…" at bounding box center [761, 154] width 521 height 78
drag, startPoint x: 643, startPoint y: 141, endPoint x: 776, endPoint y: 148, distance: 133.5
click at [776, 148] on h5 "During a project, the team is following a fixed schedule with set milestones to…" at bounding box center [761, 154] width 521 height 78
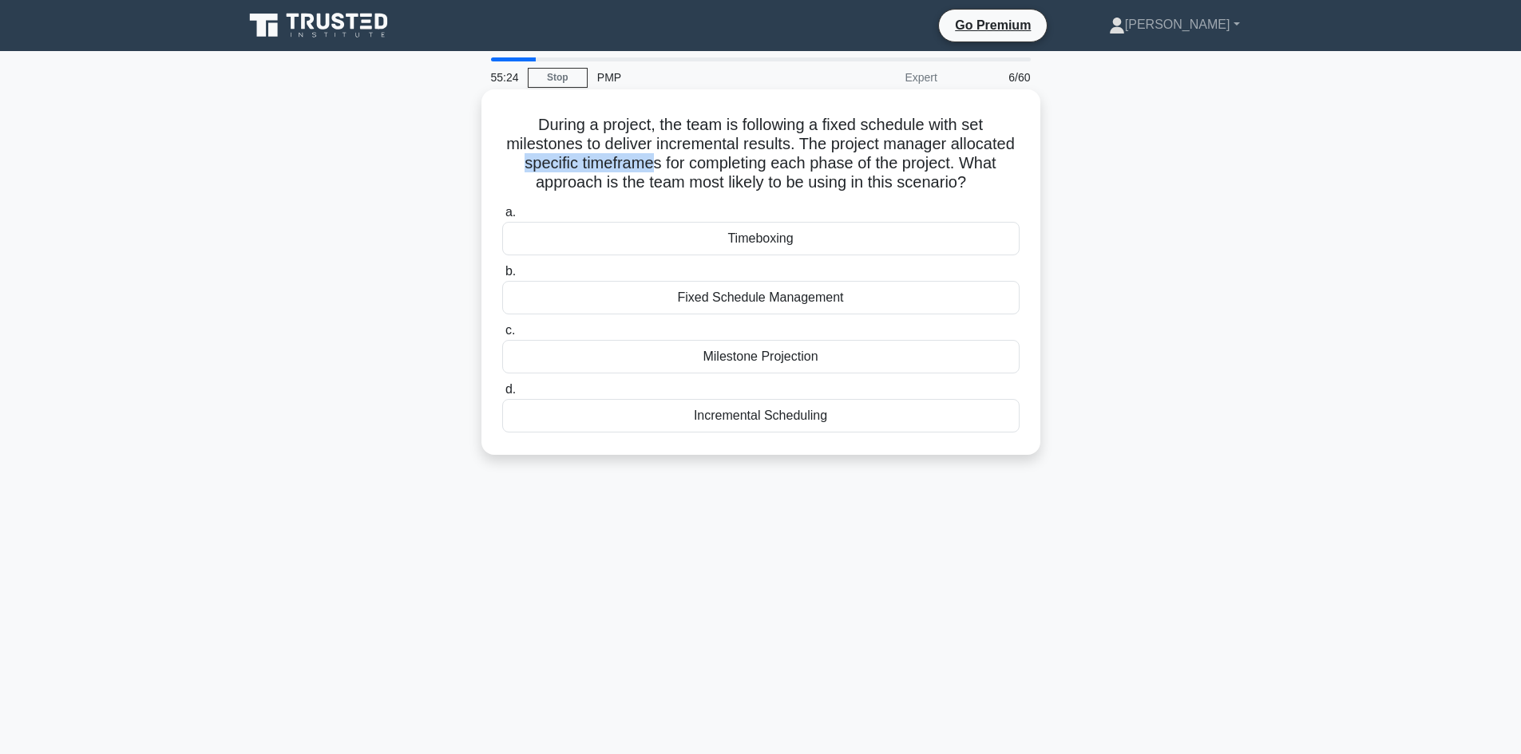
drag, startPoint x: 577, startPoint y: 164, endPoint x: 707, endPoint y: 160, distance: 130.2
click at [707, 160] on h5 "During a project, the team is following a fixed schedule with set milestones to…" at bounding box center [761, 154] width 521 height 78
click at [588, 133] on h5 "During a project, the team is following a fixed schedule with set milestones to…" at bounding box center [761, 154] width 521 height 78
drag, startPoint x: 826, startPoint y: 122, endPoint x: 959, endPoint y: 123, distance: 132.5
click at [924, 113] on div "During a project, the team is following a fixed schedule with set milestones to…" at bounding box center [761, 272] width 546 height 353
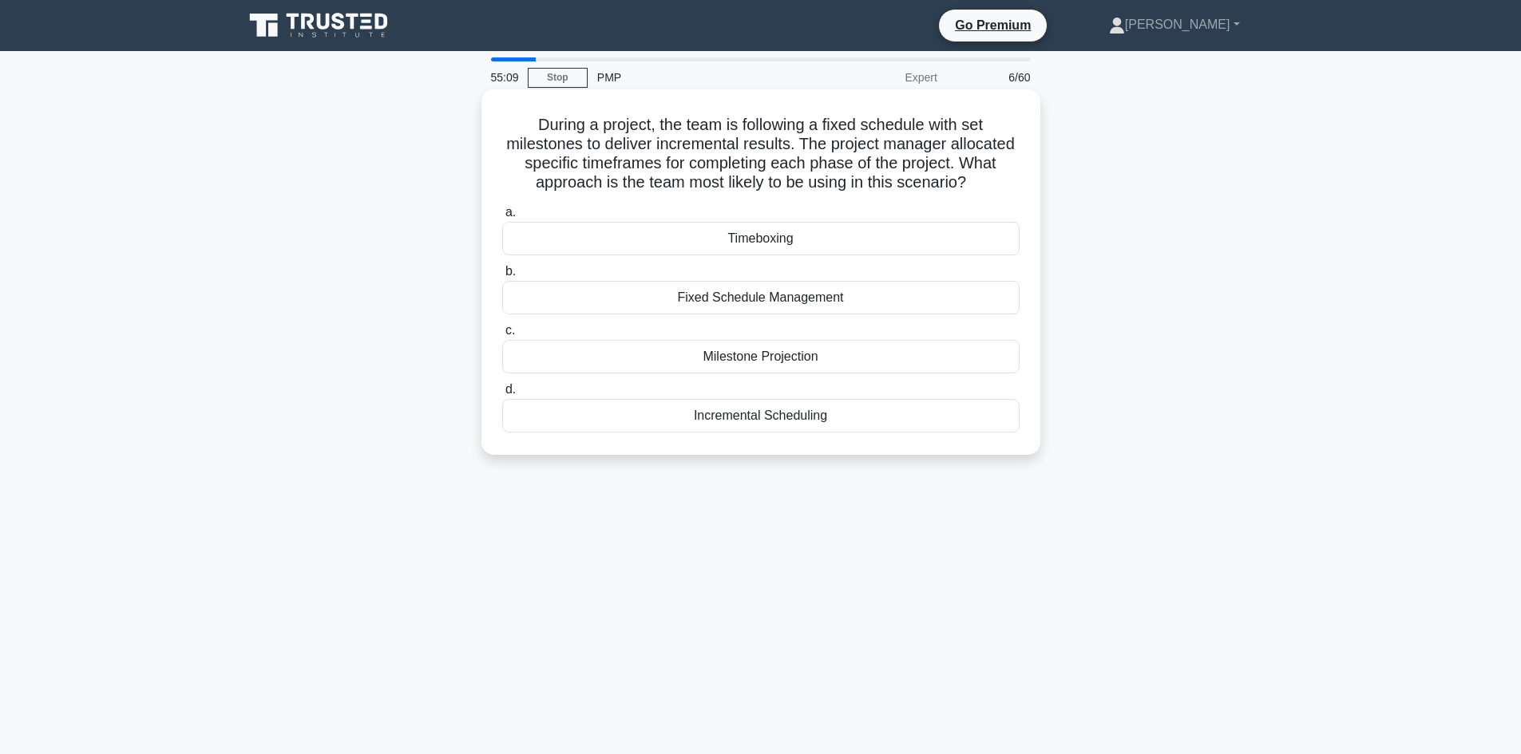
click at [573, 148] on h5 "During a project, the team is following a fixed schedule with set milestones to…" at bounding box center [761, 154] width 521 height 78
drag, startPoint x: 746, startPoint y: 145, endPoint x: 812, endPoint y: 142, distance: 66.3
click at [812, 142] on h5 "During a project, the team is following a fixed schedule with set milestones to…" at bounding box center [761, 154] width 521 height 78
click at [826, 160] on h5 "During a project, the team is following a fixed schedule with set milestones to…" at bounding box center [761, 154] width 521 height 78
click at [767, 420] on div "Incremental Scheduling" at bounding box center [760, 416] width 517 height 34
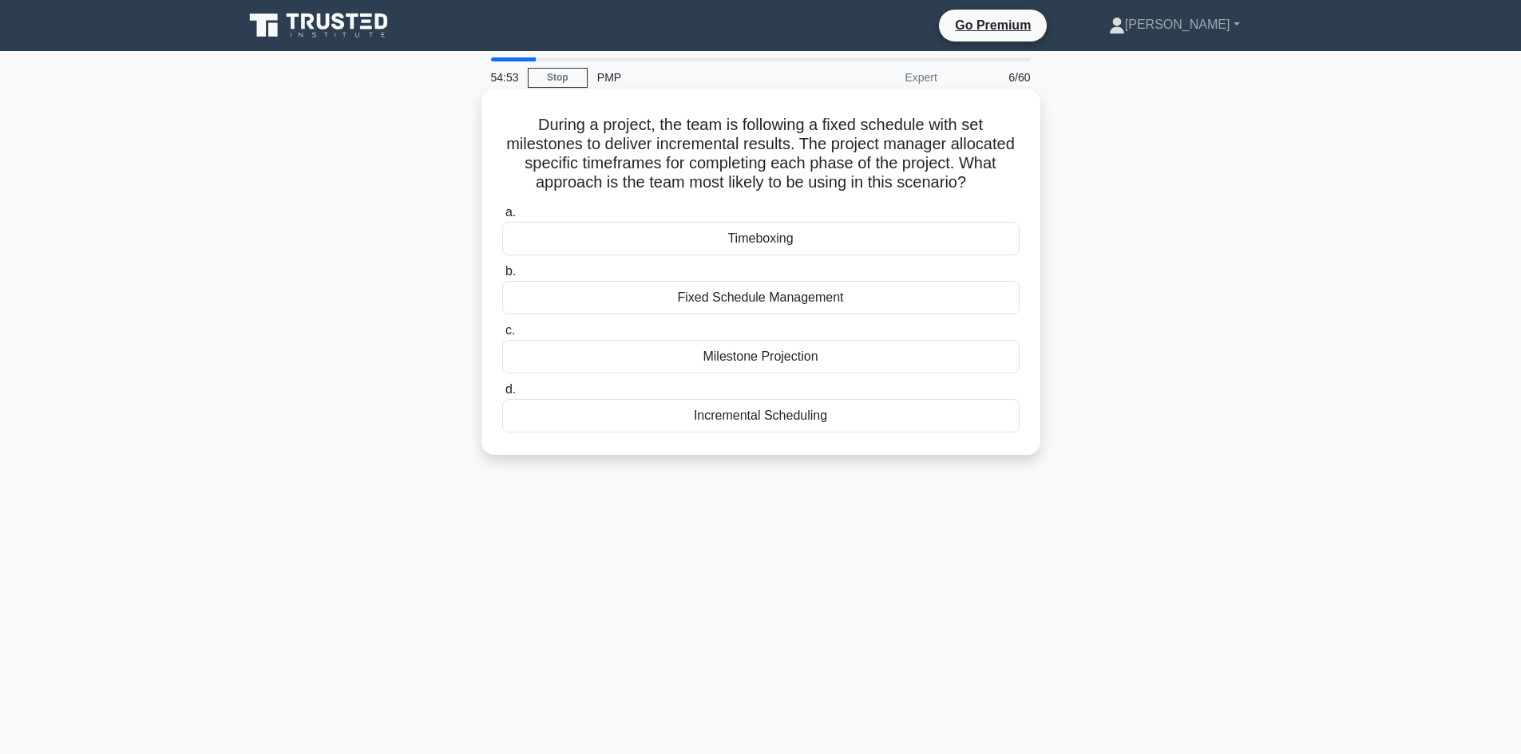
click at [502, 395] on input "d. Incremental Scheduling" at bounding box center [502, 390] width 0 height 10
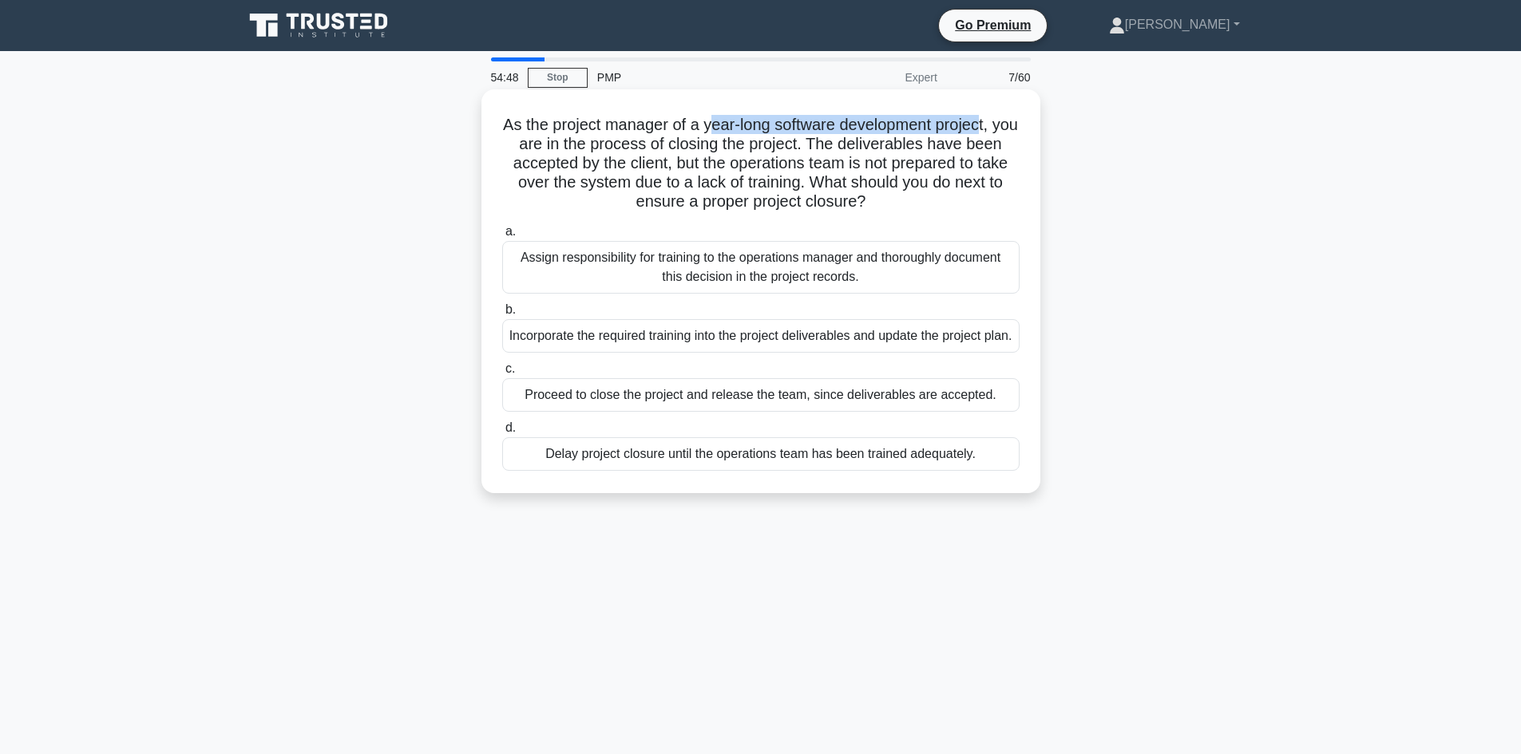
drag, startPoint x: 725, startPoint y: 122, endPoint x: 663, endPoint y: 131, distance: 62.9
click at [998, 115] on h5 "As the project manager of a year-long software development project, you are in …" at bounding box center [761, 163] width 521 height 97
drag, startPoint x: 758, startPoint y: 138, endPoint x: 906, endPoint y: 157, distance: 149.7
click at [833, 144] on h5 "As the project manager of a year-long software development project, you are in …" at bounding box center [761, 163] width 521 height 97
drag, startPoint x: 578, startPoint y: 156, endPoint x: 691, endPoint y: 170, distance: 114.2
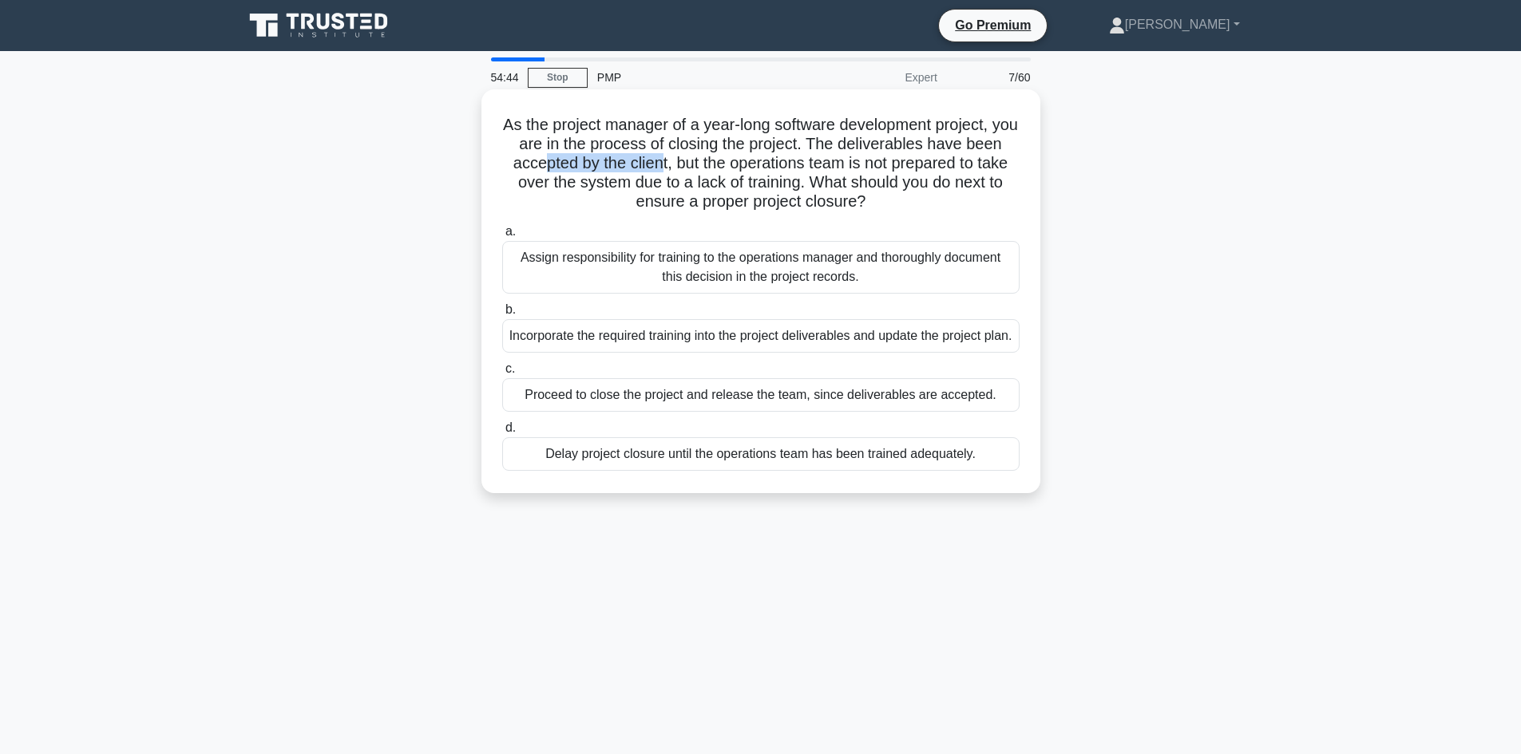
click at [691, 170] on h5 "As the project manager of a year-long software development project, you are in …" at bounding box center [761, 163] width 521 height 97
drag, startPoint x: 768, startPoint y: 162, endPoint x: 833, endPoint y: 165, distance: 64.7
click at [833, 165] on h5 "As the project manager of a year-long software development project, you are in …" at bounding box center [761, 163] width 521 height 97
drag, startPoint x: 928, startPoint y: 162, endPoint x: 727, endPoint y: 175, distance: 201.6
click at [996, 165] on h5 "As the project manager of a year-long software development project, you are in …" at bounding box center [761, 163] width 521 height 97
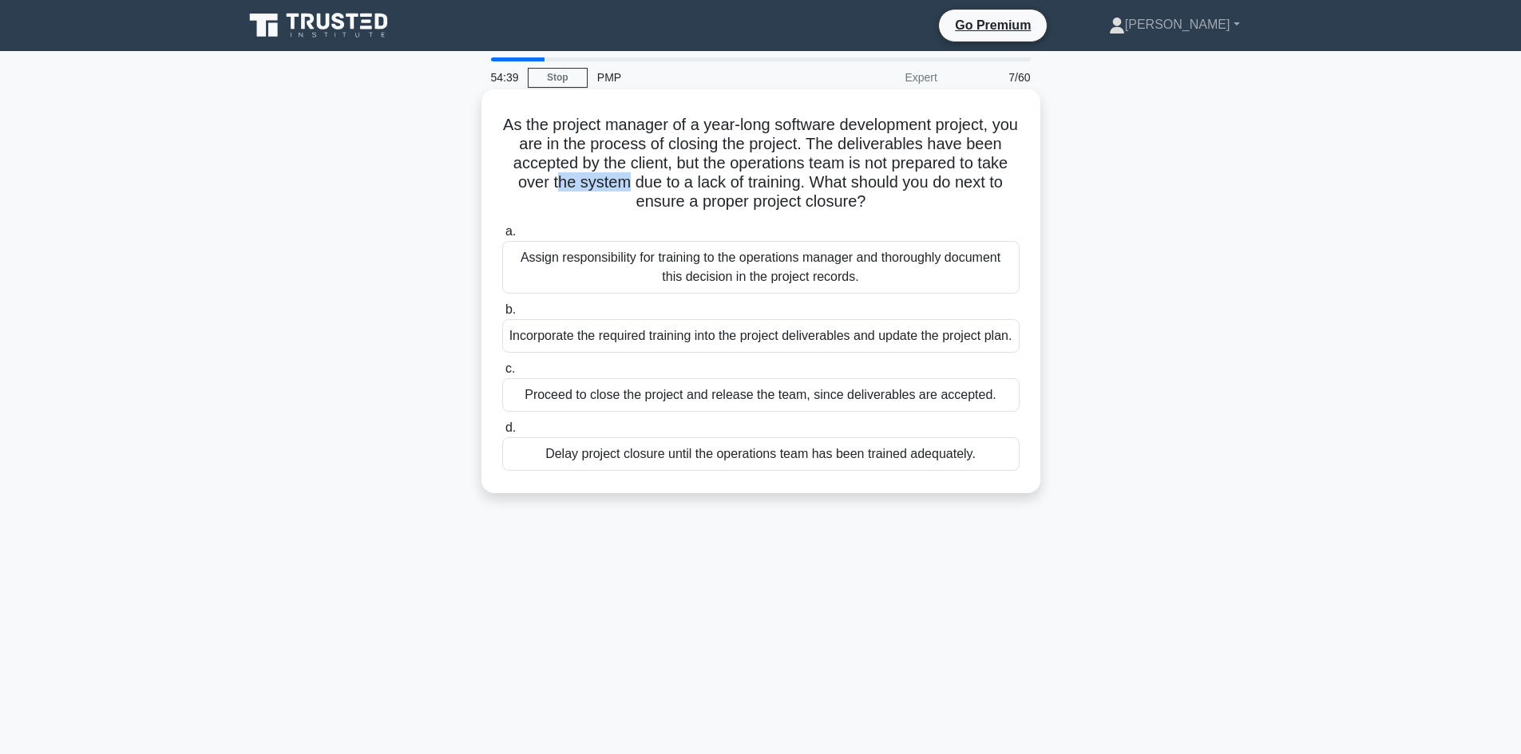
drag, startPoint x: 576, startPoint y: 181, endPoint x: 650, endPoint y: 186, distance: 73.6
click at [650, 186] on h5 "As the project manager of a year-long software development project, you are in …" at bounding box center [761, 163] width 521 height 97
click at [667, 196] on h5 "As the project manager of a year-long software development project, you are in …" at bounding box center [761, 163] width 521 height 97
drag, startPoint x: 721, startPoint y: 183, endPoint x: 822, endPoint y: 196, distance: 101.5
click at [806, 191] on h5 "As the project manager of a year-long software development project, you are in …" at bounding box center [761, 163] width 521 height 97
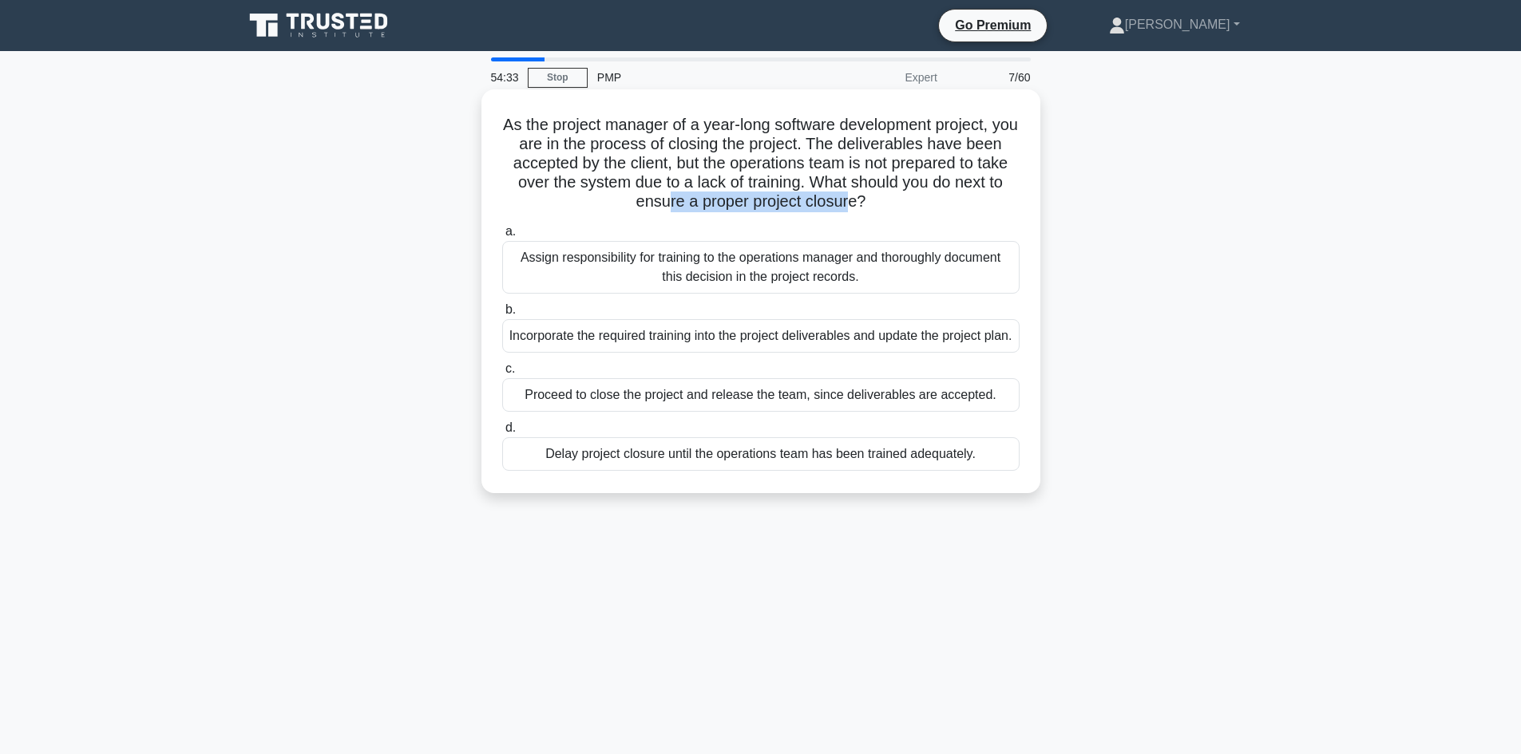
drag, startPoint x: 675, startPoint y: 204, endPoint x: 859, endPoint y: 212, distance: 184.6
click at [859, 212] on h5 "As the project manager of a year-long software development project, you are in …" at bounding box center [761, 163] width 521 height 97
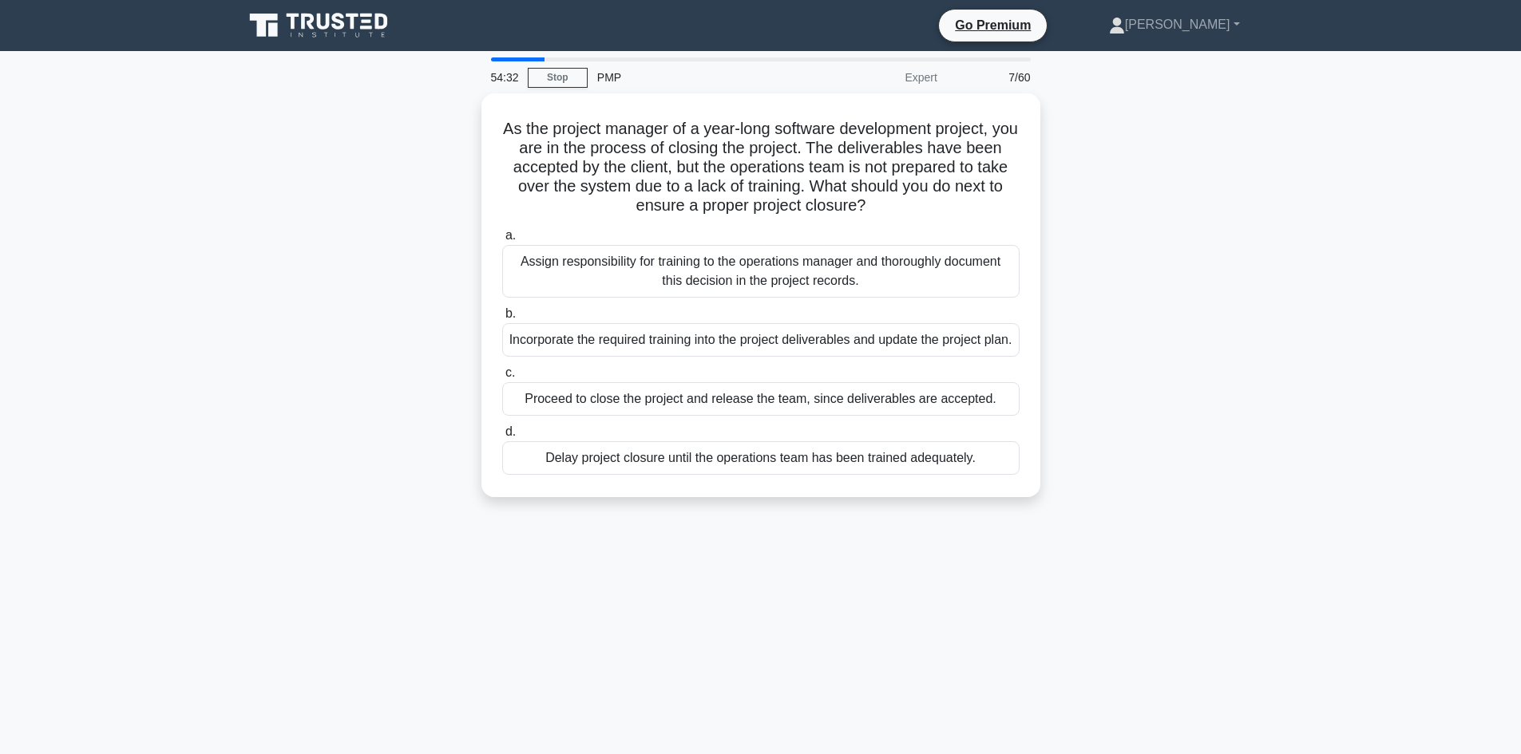
click at [331, 329] on div "As the project manager of a year-long software development project, you are in …" at bounding box center [761, 304] width 1054 height 423
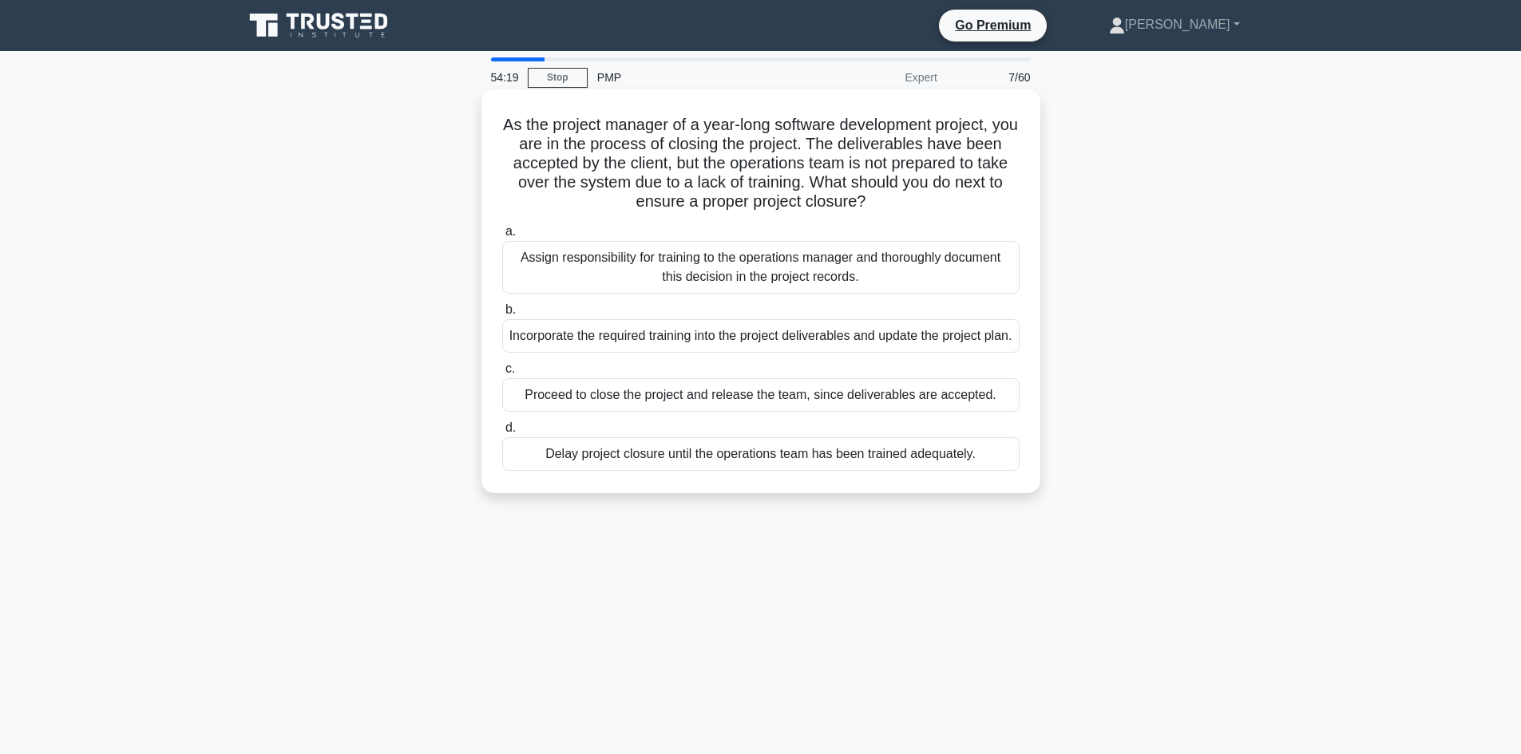
click at [754, 346] on div "Incorporate the required training into the project deliverables and update the …" at bounding box center [760, 336] width 517 height 34
click at [502, 315] on input "b. Incorporate the required training into the project deliverables and update t…" at bounding box center [502, 310] width 0 height 10
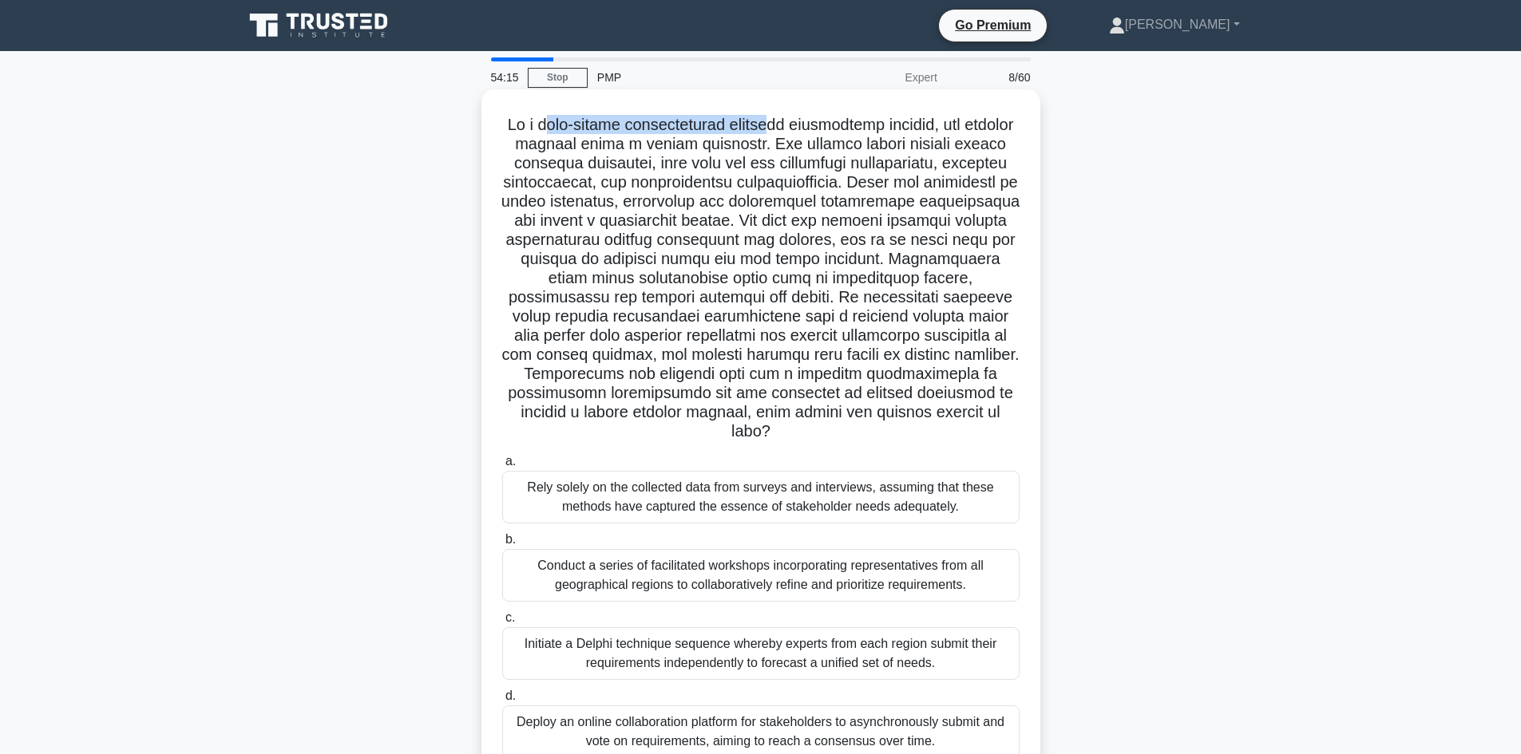
drag, startPoint x: 568, startPoint y: 125, endPoint x: 796, endPoint y: 131, distance: 228.4
click at [796, 131] on h5 ".spinner_0XTQ{transform-origin:center;animation:spinner_y6GP .75s linear infini…" at bounding box center [761, 278] width 521 height 327
drag, startPoint x: 716, startPoint y: 132, endPoint x: 698, endPoint y: 134, distance: 18.5
click at [715, 132] on h5 ".spinner_0XTQ{transform-origin:center;animation:spinner_y6GP .75s linear infini…" at bounding box center [761, 278] width 521 height 327
click at [682, 137] on h5 ".spinner_0XTQ{transform-origin:center;animation:spinner_y6GP .75s linear infini…" at bounding box center [761, 278] width 521 height 327
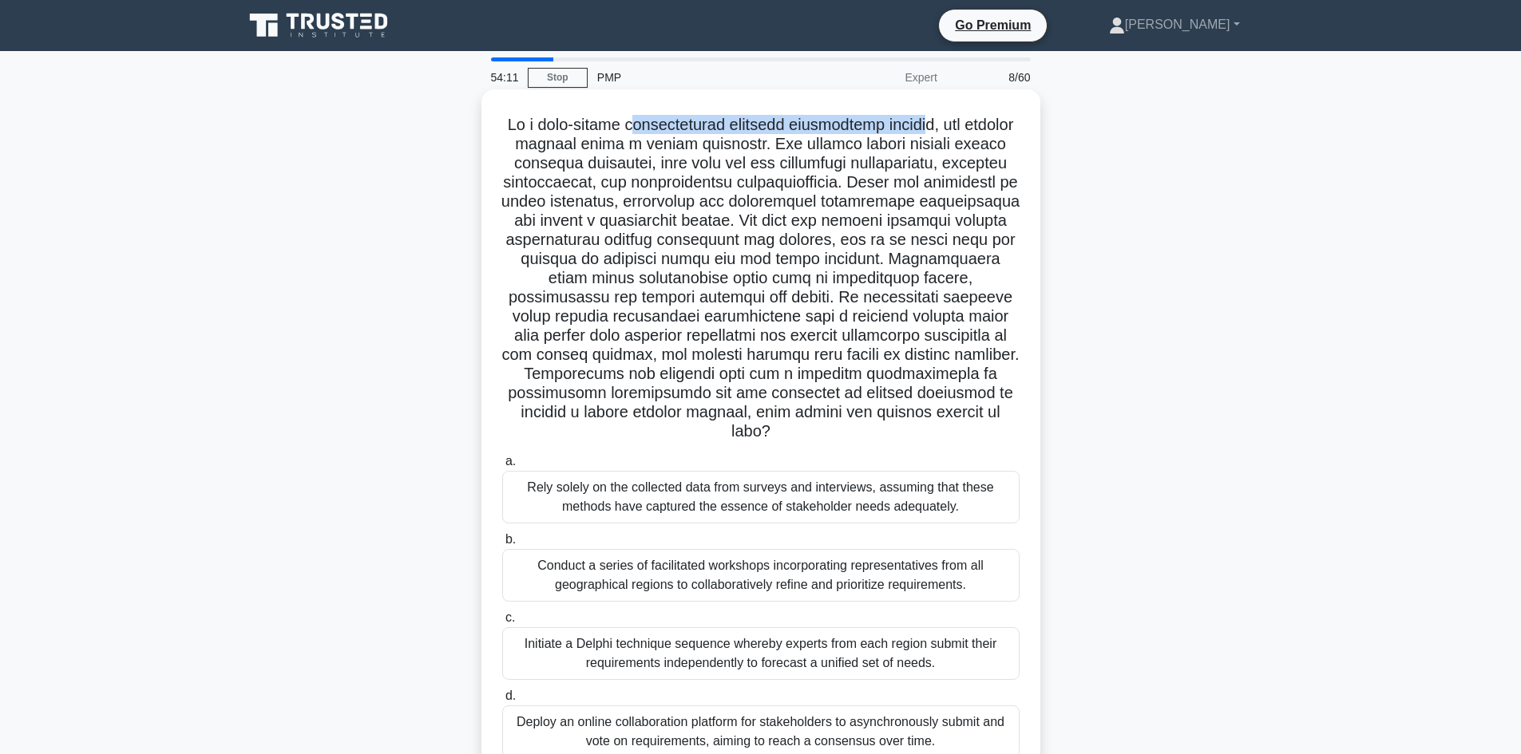
drag, startPoint x: 654, startPoint y: 122, endPoint x: 964, endPoint y: 133, distance: 310.0
click at [959, 133] on h5 ".spinner_0XTQ{transform-origin:center;animation:spinner_y6GP .75s linear infini…" at bounding box center [761, 278] width 521 height 327
drag, startPoint x: 696, startPoint y: 141, endPoint x: 818, endPoint y: 149, distance: 122.4
click at [818, 149] on h5 ".spinner_0XTQ{transform-origin:center;animation:spinner_y6GP .75s linear infini…" at bounding box center [761, 278] width 521 height 327
drag, startPoint x: 558, startPoint y: 163, endPoint x: 688, endPoint y: 162, distance: 130.1
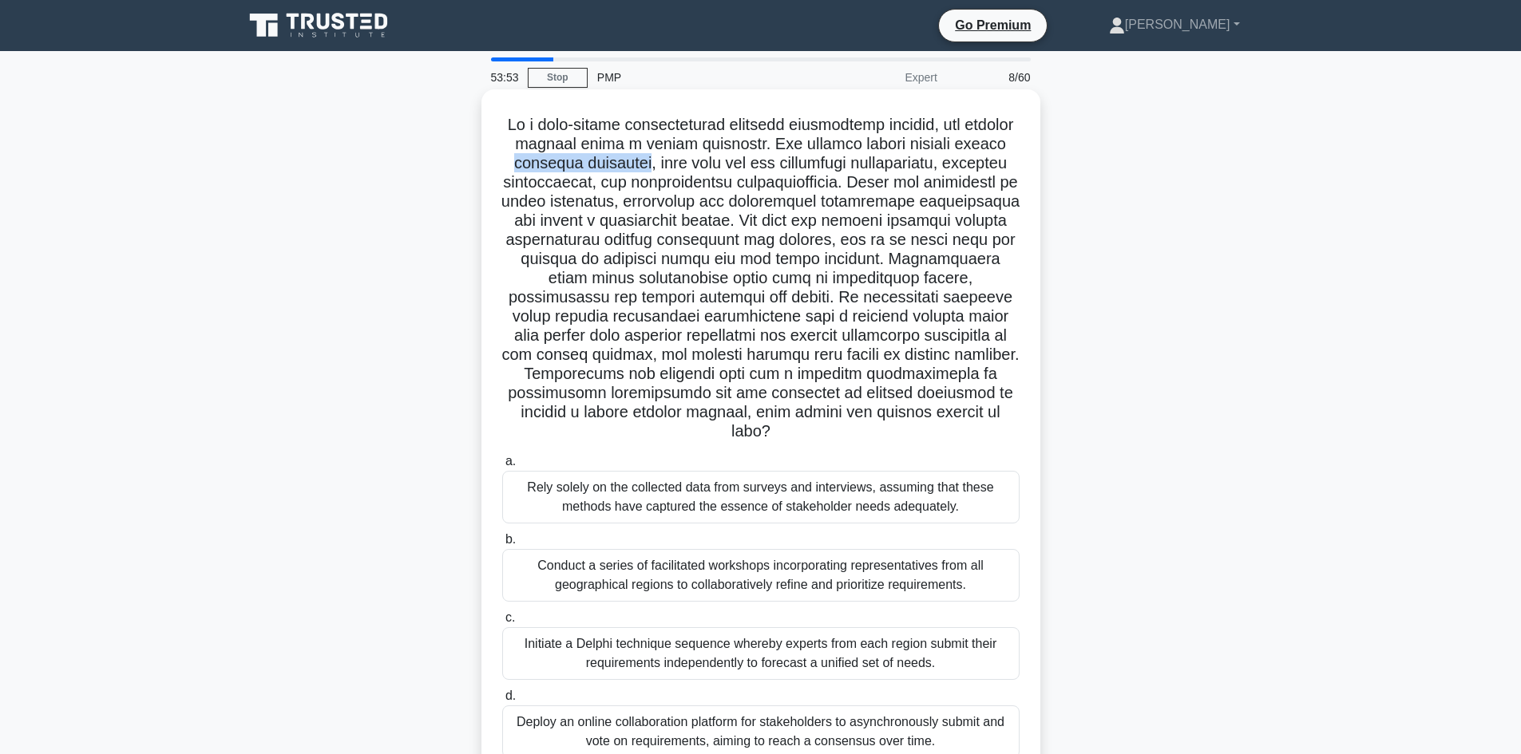
click at [688, 162] on h5 ".spinner_0XTQ{transform-origin:center;animation:spinner_y6GP .75s linear infini…" at bounding box center [761, 278] width 521 height 327
click at [964, 163] on h5 ".spinner_0XTQ{transform-origin:center;animation:spinner_y6GP .75s linear infini…" at bounding box center [761, 278] width 521 height 327
drag, startPoint x: 519, startPoint y: 164, endPoint x: 680, endPoint y: 163, distance: 161.3
click at [680, 163] on h5 ".spinner_0XTQ{transform-origin:center;animation:spinner_y6GP .75s linear infini…" at bounding box center [761, 278] width 521 height 327
drag, startPoint x: 692, startPoint y: 178, endPoint x: 722, endPoint y: 168, distance: 31.3
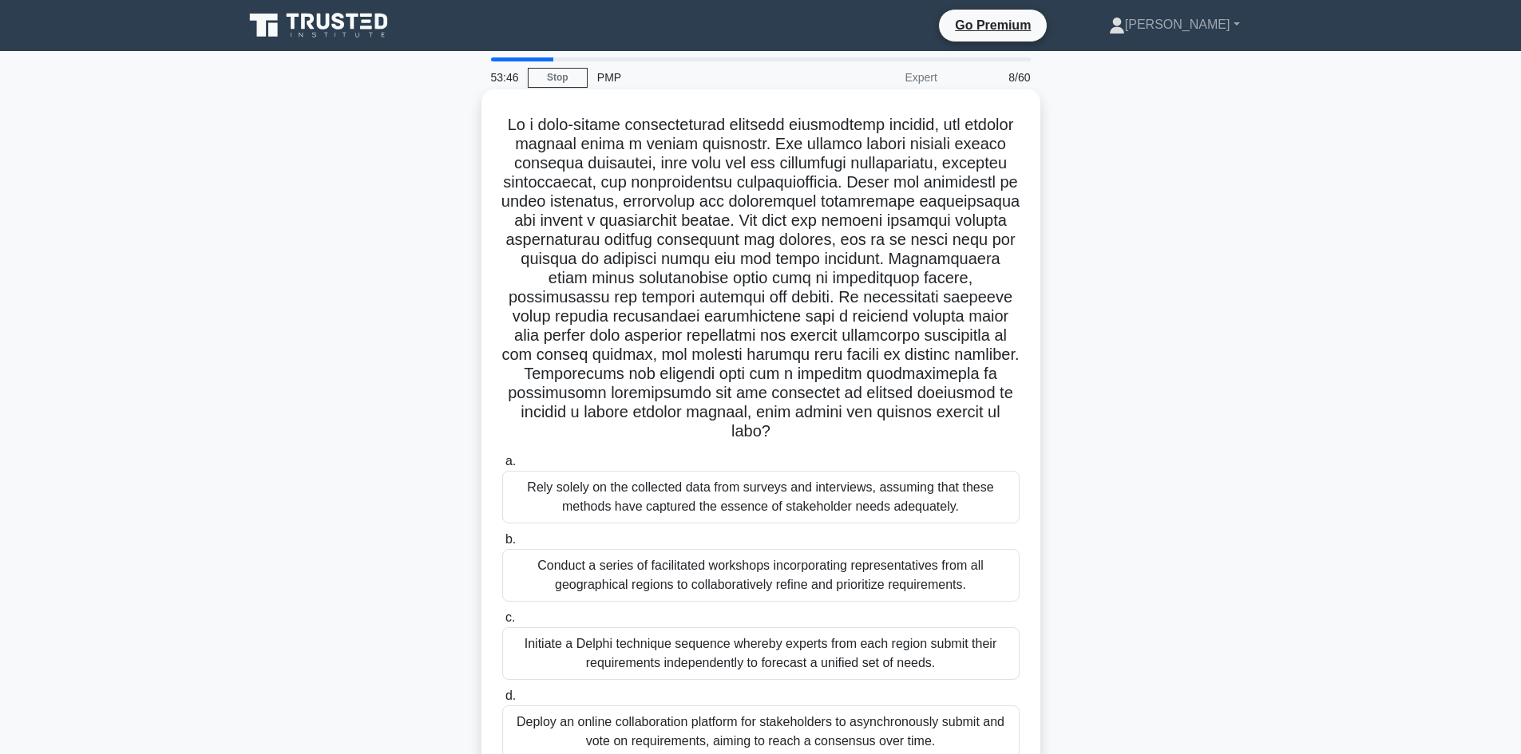
click at [693, 178] on h5 ".spinner_0XTQ{transform-origin:center;animation:spinner_y6GP .75s linear infini…" at bounding box center [761, 278] width 521 height 327
drag, startPoint x: 865, startPoint y: 173, endPoint x: 908, endPoint y: 176, distance: 42.4
click at [988, 163] on h5 ".spinner_0XTQ{transform-origin:center;animation:spinner_y6GP .75s linear infini…" at bounding box center [761, 278] width 521 height 327
click at [696, 207] on h5 ".spinner_0XTQ{transform-origin:center;animation:spinner_y6GP .75s linear infini…" at bounding box center [761, 278] width 521 height 327
drag, startPoint x: 596, startPoint y: 184, endPoint x: 639, endPoint y: 186, distance: 43.1
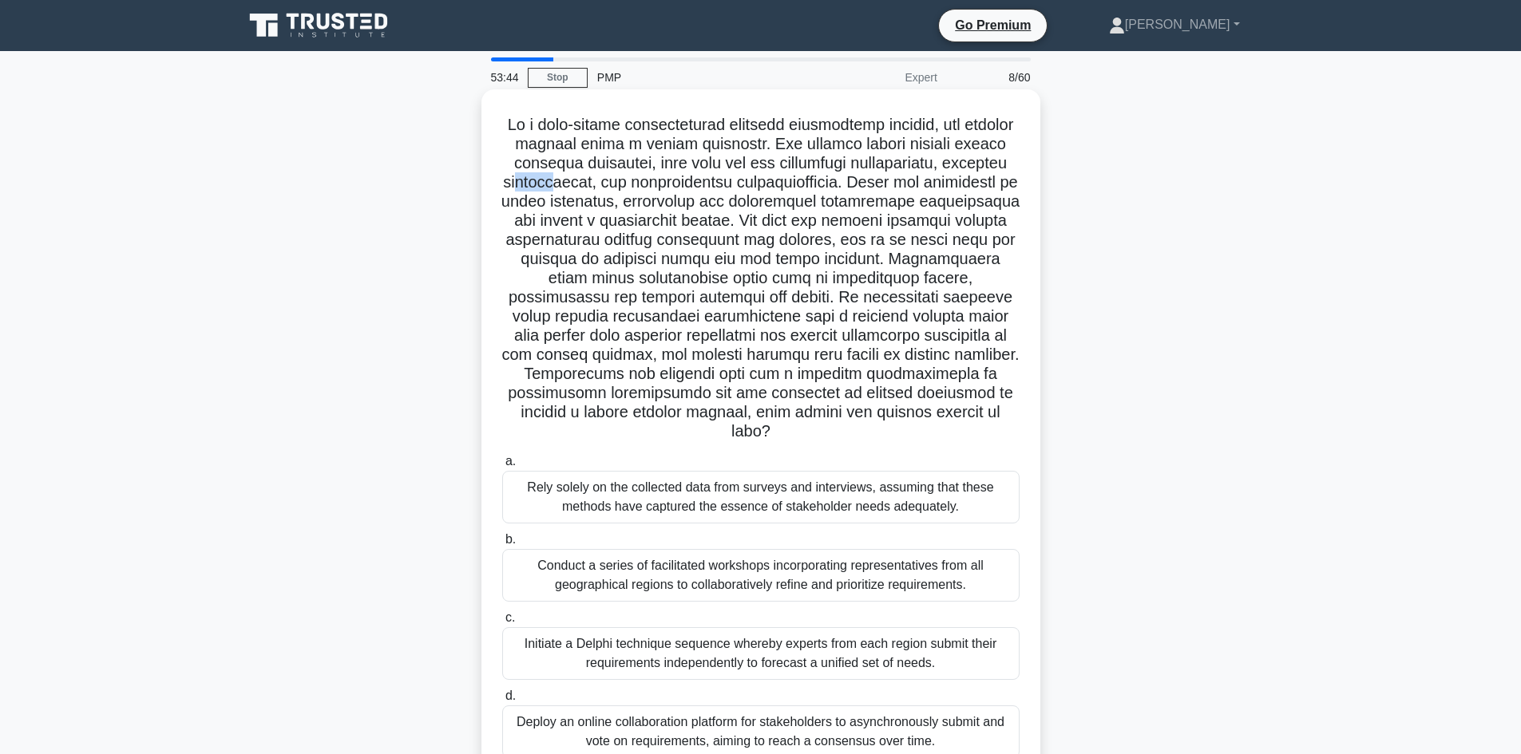
click at [639, 186] on h5 ".spinner_0XTQ{transform-origin:center;animation:spinner_y6GP .75s linear infini…" at bounding box center [761, 278] width 521 height 327
drag, startPoint x: 727, startPoint y: 195, endPoint x: 855, endPoint y: 184, distance: 129.0
click at [855, 184] on h5 ".spinner_0XTQ{transform-origin:center;animation:spinner_y6GP .75s linear infini…" at bounding box center [761, 278] width 521 height 327
drag, startPoint x: 892, startPoint y: 196, endPoint x: 948, endPoint y: 196, distance: 55.9
click at [909, 197] on h5 ".spinner_0XTQ{transform-origin:center;animation:spinner_y6GP .75s linear infini…" at bounding box center [761, 278] width 521 height 327
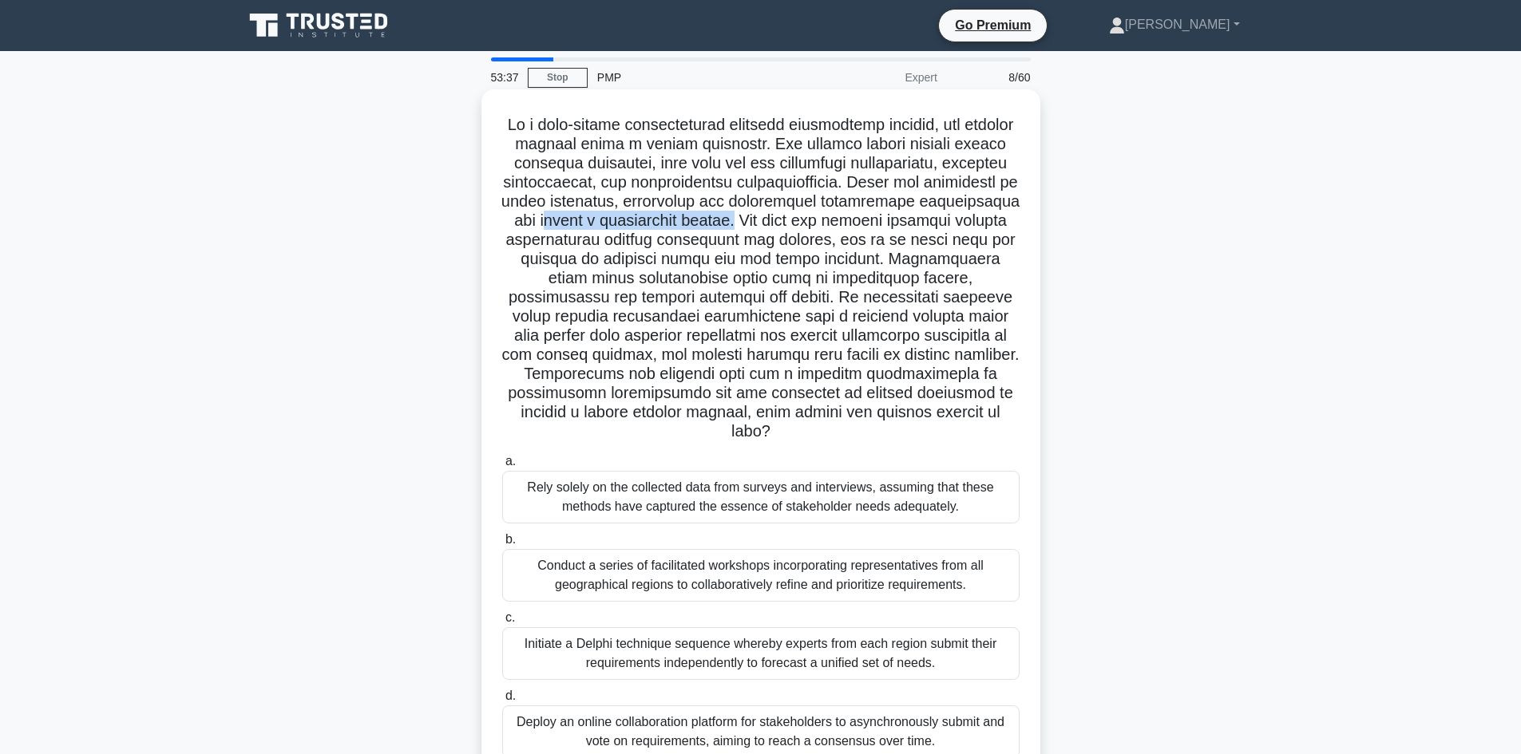
drag, startPoint x: 652, startPoint y: 222, endPoint x: 874, endPoint y: 222, distance: 221.9
click at [851, 219] on h5 ".spinner_0XTQ{transform-origin:center;animation:spinner_y6GP .75s linear infini…" at bounding box center [761, 278] width 521 height 327
drag, startPoint x: 665, startPoint y: 237, endPoint x: 710, endPoint y: 240, distance: 44.8
click at [710, 240] on h5 ".spinner_0XTQ{transform-origin:center;animation:spinner_y6GP .75s linear infini…" at bounding box center [761, 278] width 521 height 327
drag, startPoint x: 748, startPoint y: 243, endPoint x: 919, endPoint y: 257, distance: 171.5
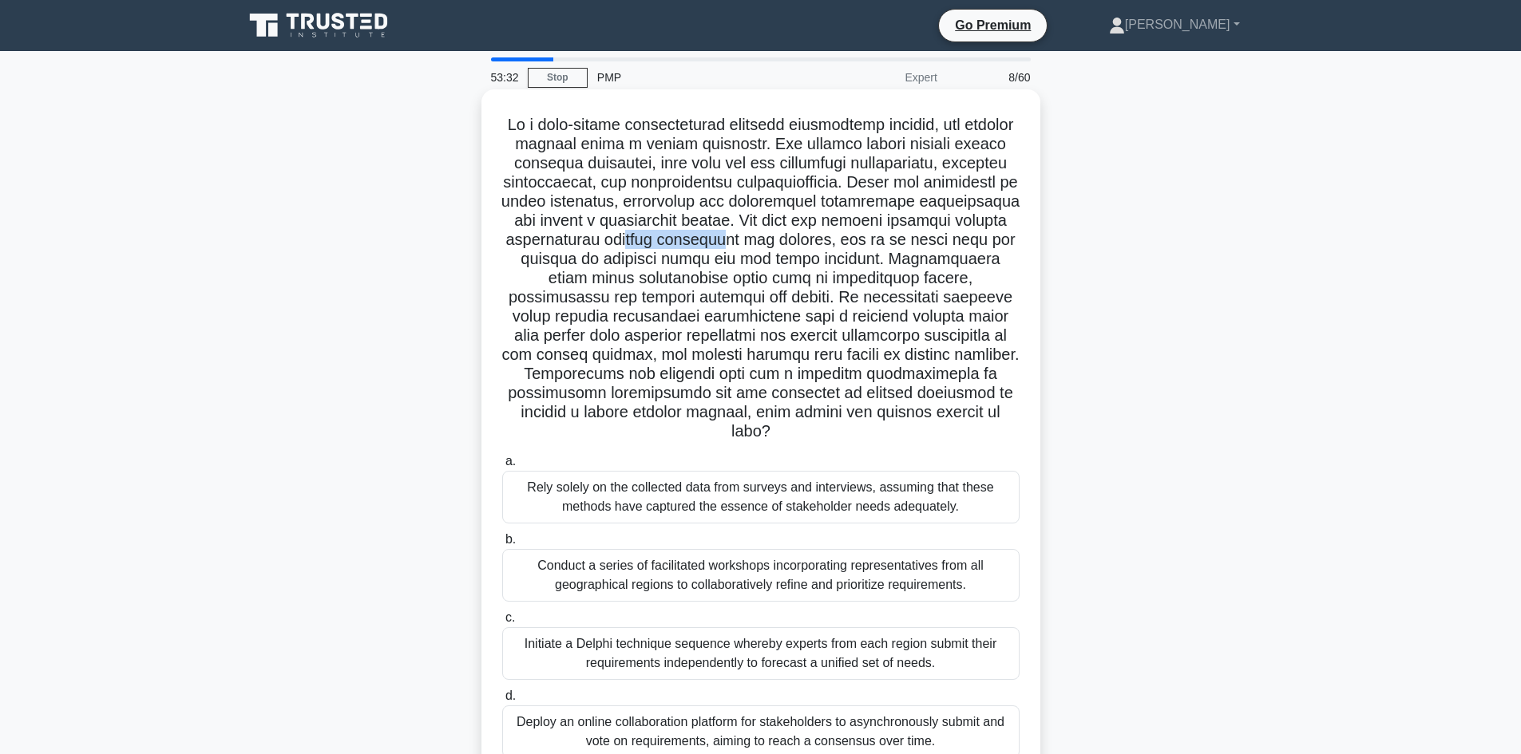
click at [846, 244] on h5 ".spinner_0XTQ{transform-origin:center;animation:spinner_y6GP .75s linear infini…" at bounding box center [761, 278] width 521 height 327
drag, startPoint x: 583, startPoint y: 300, endPoint x: 894, endPoint y: 291, distance: 311.5
click at [894, 291] on h5 ".spinner_0XTQ{transform-origin:center;animation:spinner_y6GP .75s linear infini…" at bounding box center [761, 278] width 521 height 327
click at [865, 321] on h5 ".spinner_0XTQ{transform-origin:center;animation:spinner_y6GP .75s linear infini…" at bounding box center [761, 278] width 521 height 327
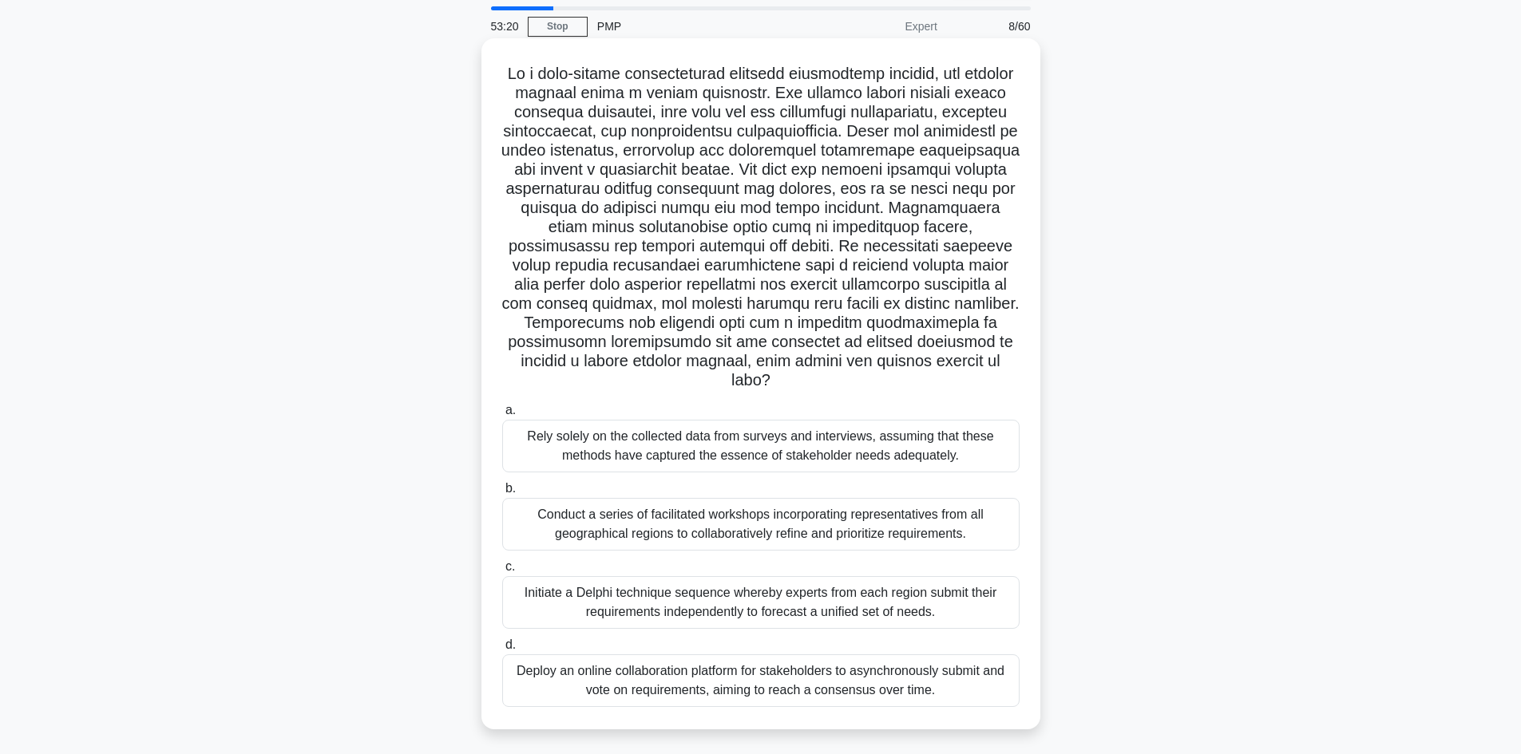
scroll to position [80, 0]
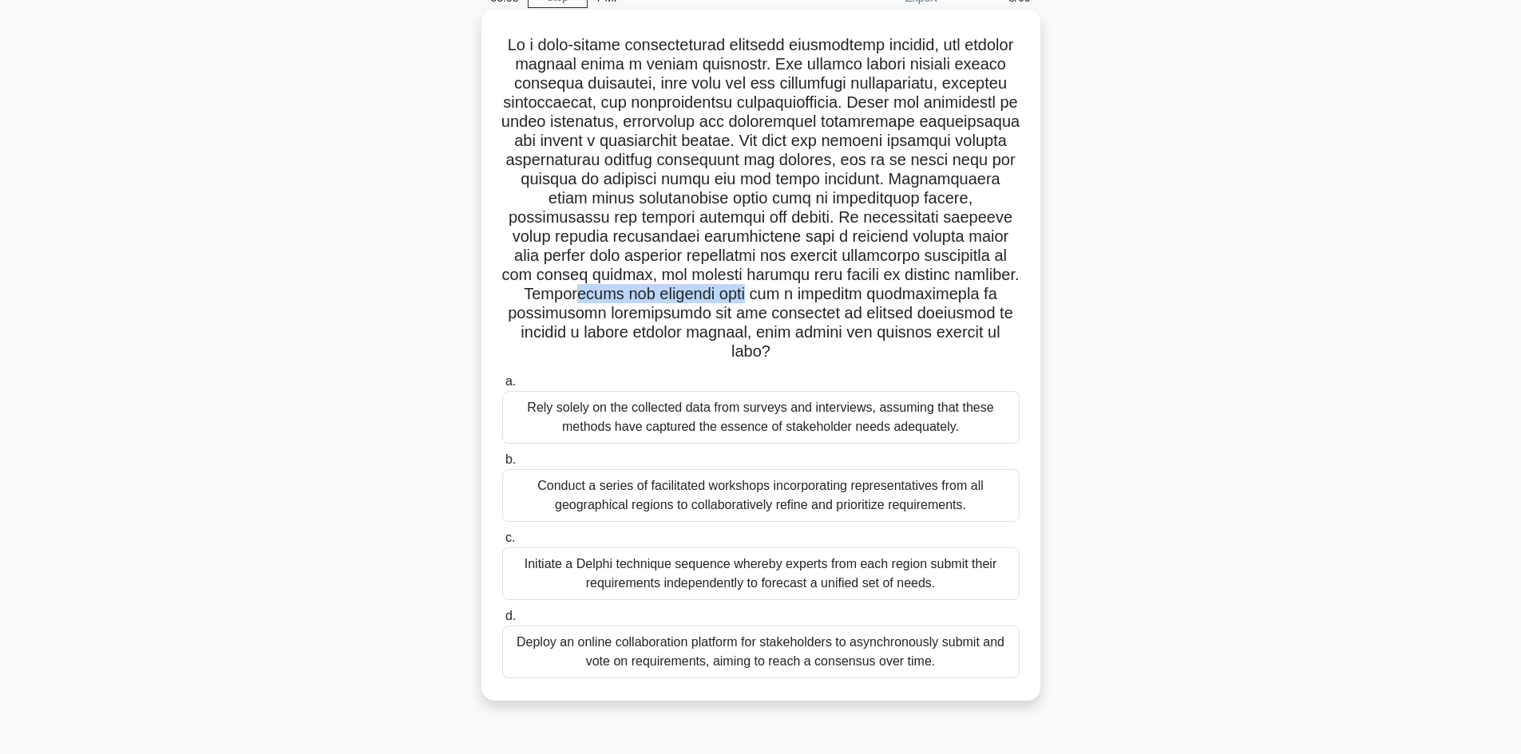
drag, startPoint x: 793, startPoint y: 295, endPoint x: 949, endPoint y: 298, distance: 156.5
click at [949, 298] on h5 ".spinner_0XTQ{transform-origin:center;animation:spinner_y6GP .75s linear infini…" at bounding box center [761, 198] width 521 height 327
drag, startPoint x: 635, startPoint y: 319, endPoint x: 907, endPoint y: 311, distance: 271.6
click at [907, 311] on h5 ".spinner_0XTQ{transform-origin:center;animation:spinner_y6GP .75s linear infini…" at bounding box center [761, 198] width 521 height 327
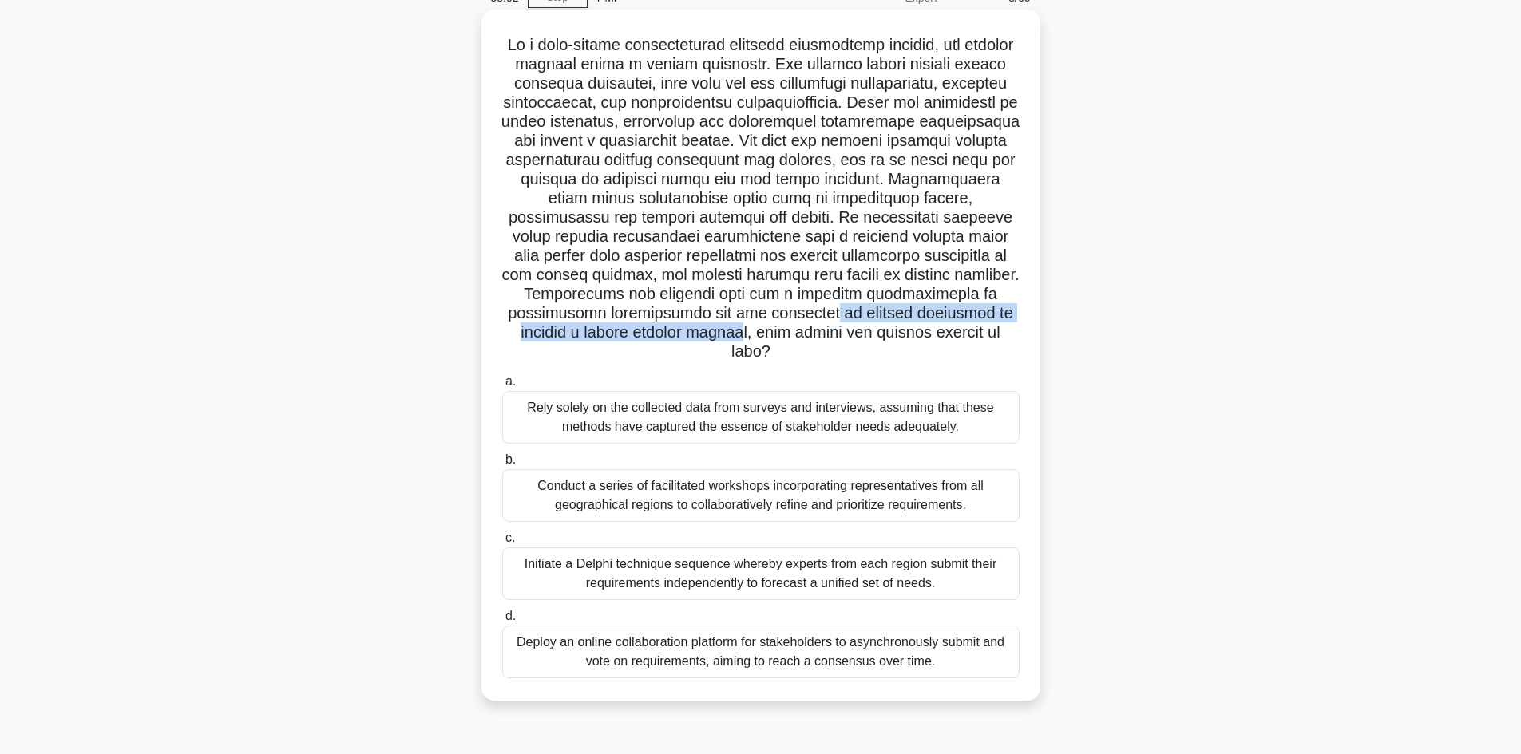
drag, startPoint x: 573, startPoint y: 334, endPoint x: 961, endPoint y: 335, distance: 388.0
click at [961, 335] on h5 ".spinner_0XTQ{transform-origin:center;animation:spinner_y6GP .75s linear infini…" at bounding box center [761, 198] width 521 height 327
drag, startPoint x: 675, startPoint y: 350, endPoint x: 609, endPoint y: 325, distance: 70.7
click at [920, 350] on h5 ".spinner_0XTQ{transform-origin:center;animation:spinner_y6GP .75s linear infini…" at bounding box center [761, 198] width 521 height 327
click at [496, 286] on div ".spinner_0XTQ{transform-origin:center;animation:spinner_y6GP .75s linear infini…" at bounding box center [761, 355] width 546 height 679
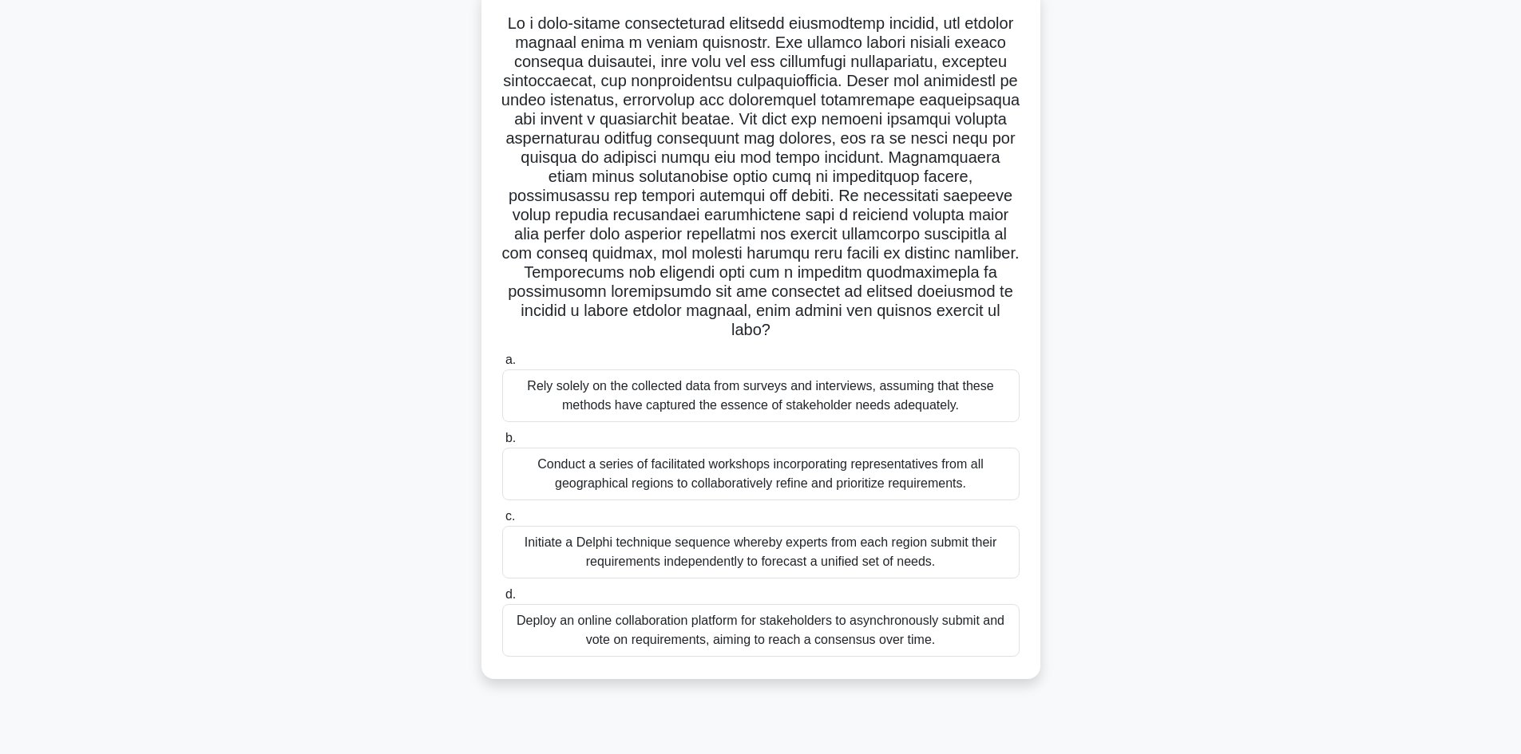
scroll to position [108, 0]
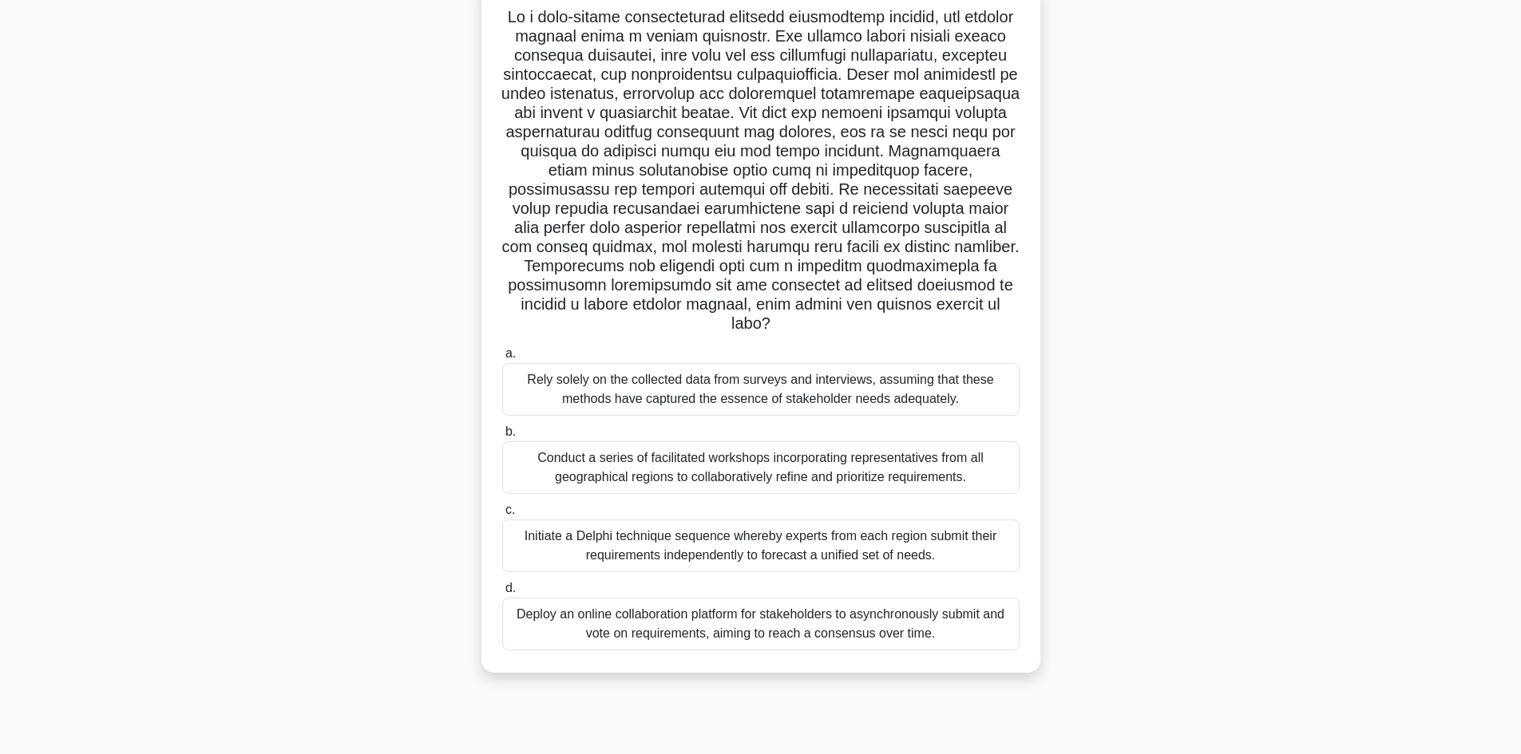
click at [691, 460] on div "Conduct a series of facilitated workshops incorporating representatives from al…" at bounding box center [760, 467] width 517 height 53
click at [502, 438] on input "b. Conduct a series of facilitated workshops incorporating representatives from…" at bounding box center [502, 432] width 0 height 10
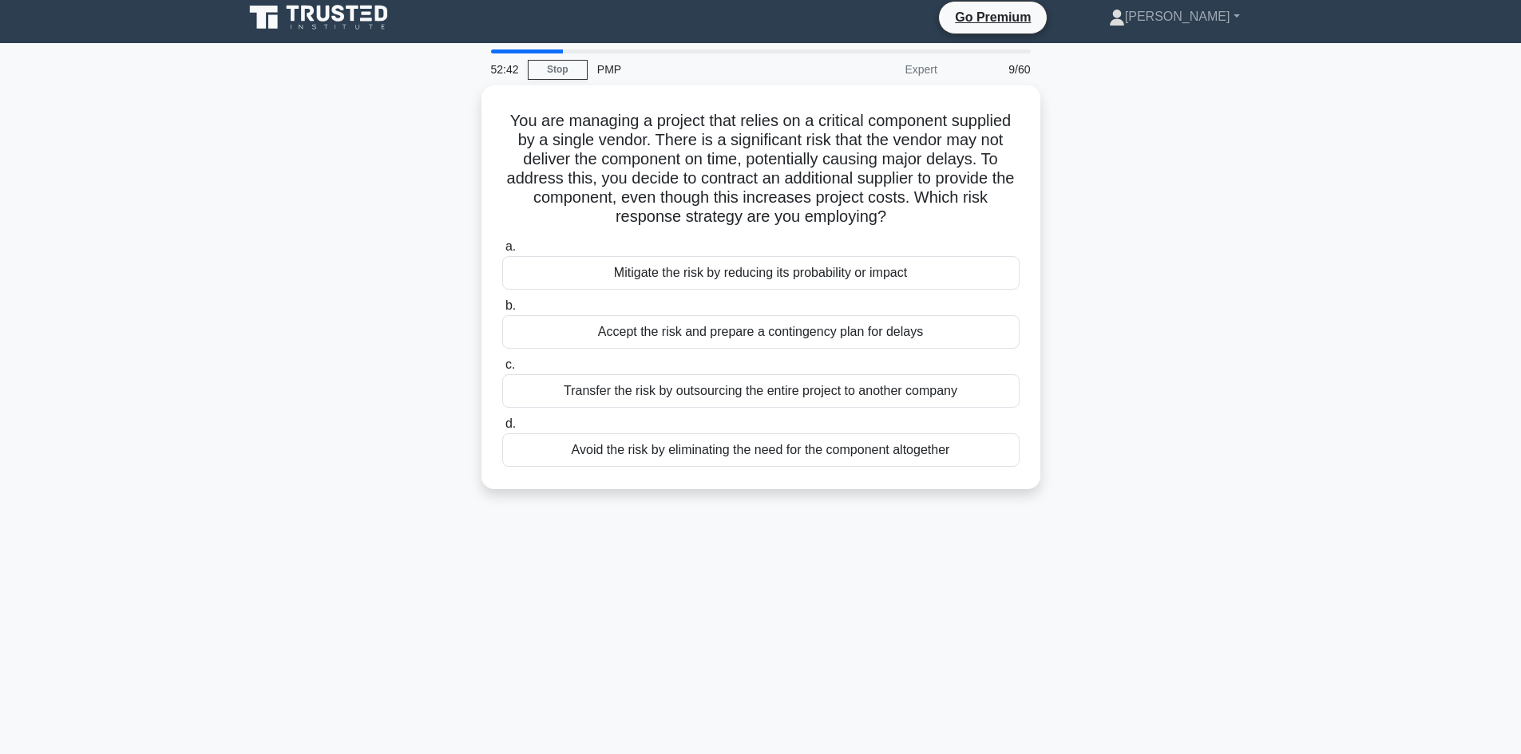
scroll to position [0, 0]
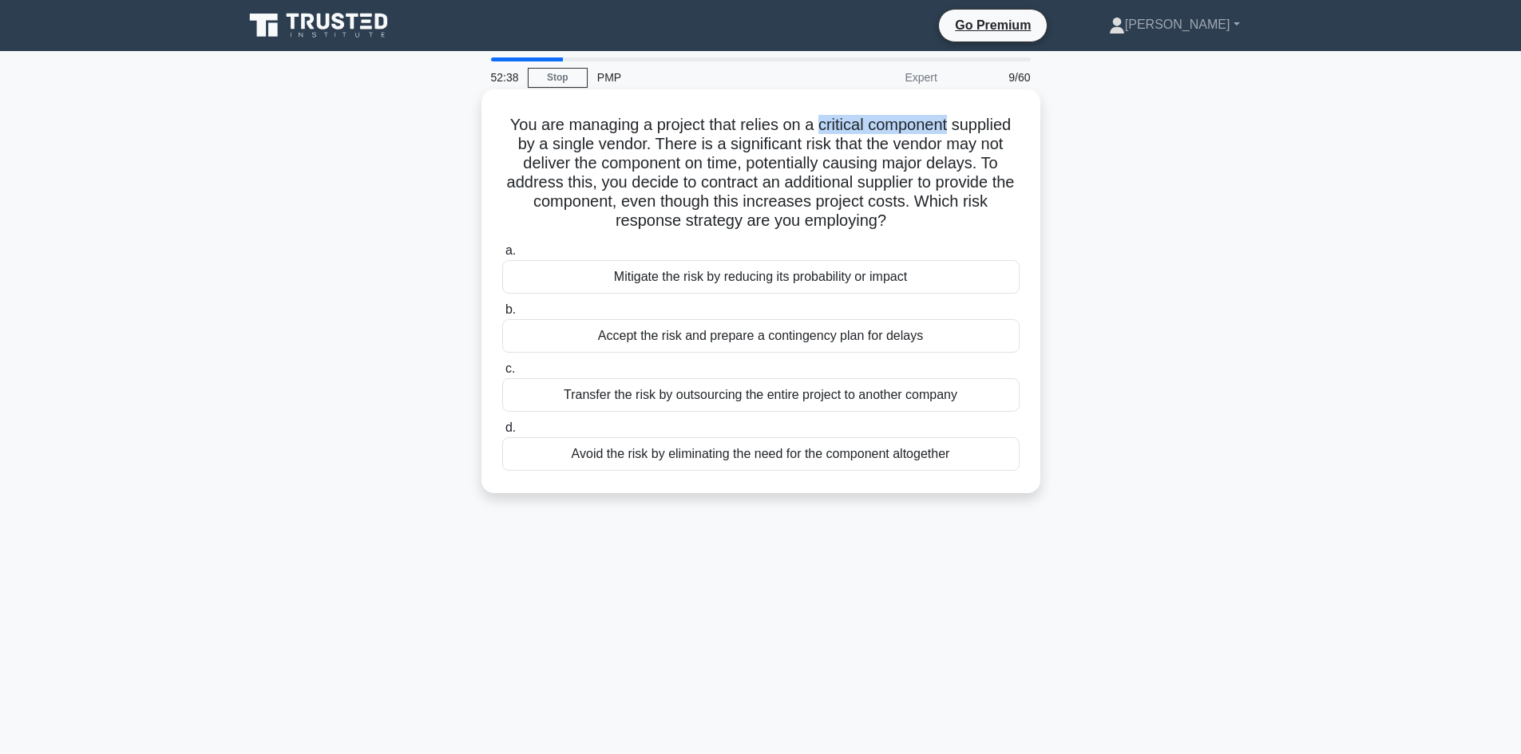
drag, startPoint x: 817, startPoint y: 125, endPoint x: 952, endPoint y: 133, distance: 136.0
click at [952, 133] on h5 "You are managing a project that relies on a critical component supplied by a si…" at bounding box center [761, 173] width 521 height 117
drag, startPoint x: 555, startPoint y: 143, endPoint x: 642, endPoint y: 144, distance: 87.0
click at [642, 144] on h5 "You are managing a project that relies on a critical component supplied by a si…" at bounding box center [761, 173] width 521 height 117
drag, startPoint x: 646, startPoint y: 177, endPoint x: 664, endPoint y: 164, distance: 22.8
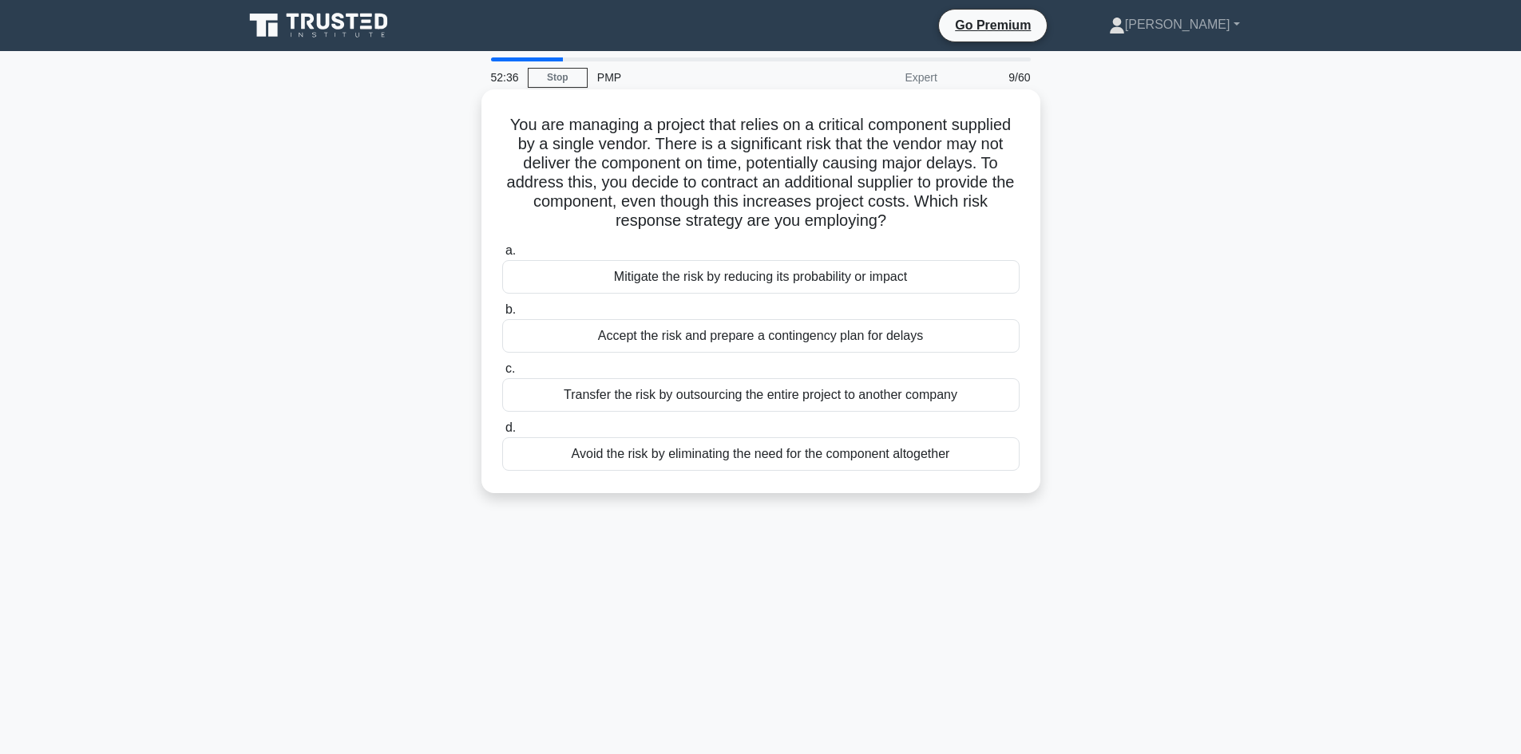
click at [647, 176] on h5 "You are managing a project that relies on a critical component supplied by a si…" at bounding box center [761, 173] width 521 height 117
drag, startPoint x: 902, startPoint y: 165, endPoint x: 957, endPoint y: 176, distance: 56.2
click at [952, 164] on h5 "You are managing a project that relies on a critical component supplied by a si…" at bounding box center [761, 173] width 521 height 117
drag, startPoint x: 954, startPoint y: 180, endPoint x: 934, endPoint y: 187, distance: 21.2
click at [953, 180] on h5 "You are managing a project that relies on a critical component supplied by a si…" at bounding box center [761, 173] width 521 height 117
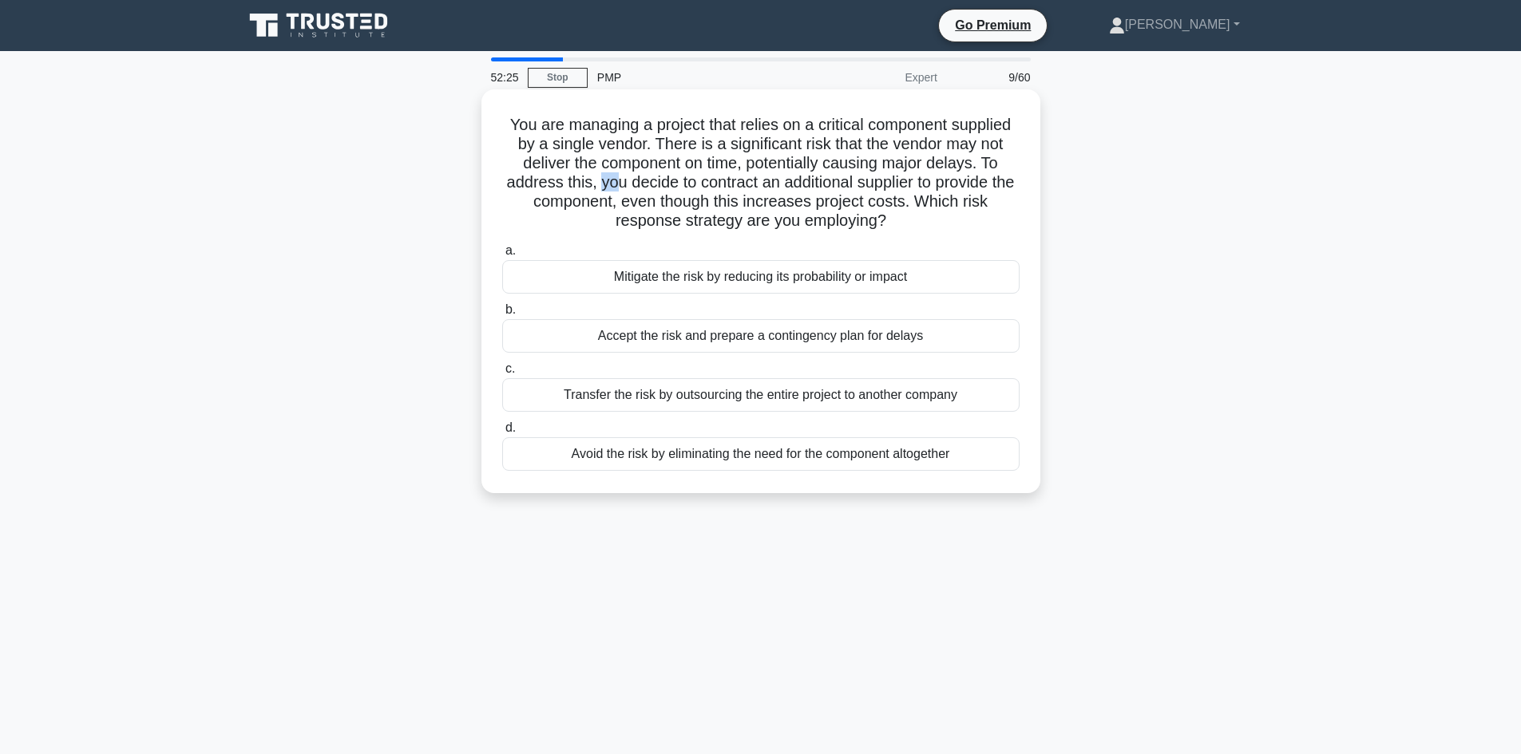
drag, startPoint x: 604, startPoint y: 179, endPoint x: 624, endPoint y: 179, distance: 19.2
click at [624, 179] on h5 "You are managing a project that relies on a critical component supplied by a si…" at bounding box center [761, 173] width 521 height 117
click at [664, 184] on h5 "You are managing a project that relies on a critical component supplied by a si…" at bounding box center [761, 173] width 521 height 117
drag, startPoint x: 798, startPoint y: 181, endPoint x: 974, endPoint y: 192, distance: 176.0
click at [925, 187] on h5 "You are managing a project that relies on a critical component supplied by a si…" at bounding box center [761, 173] width 521 height 117
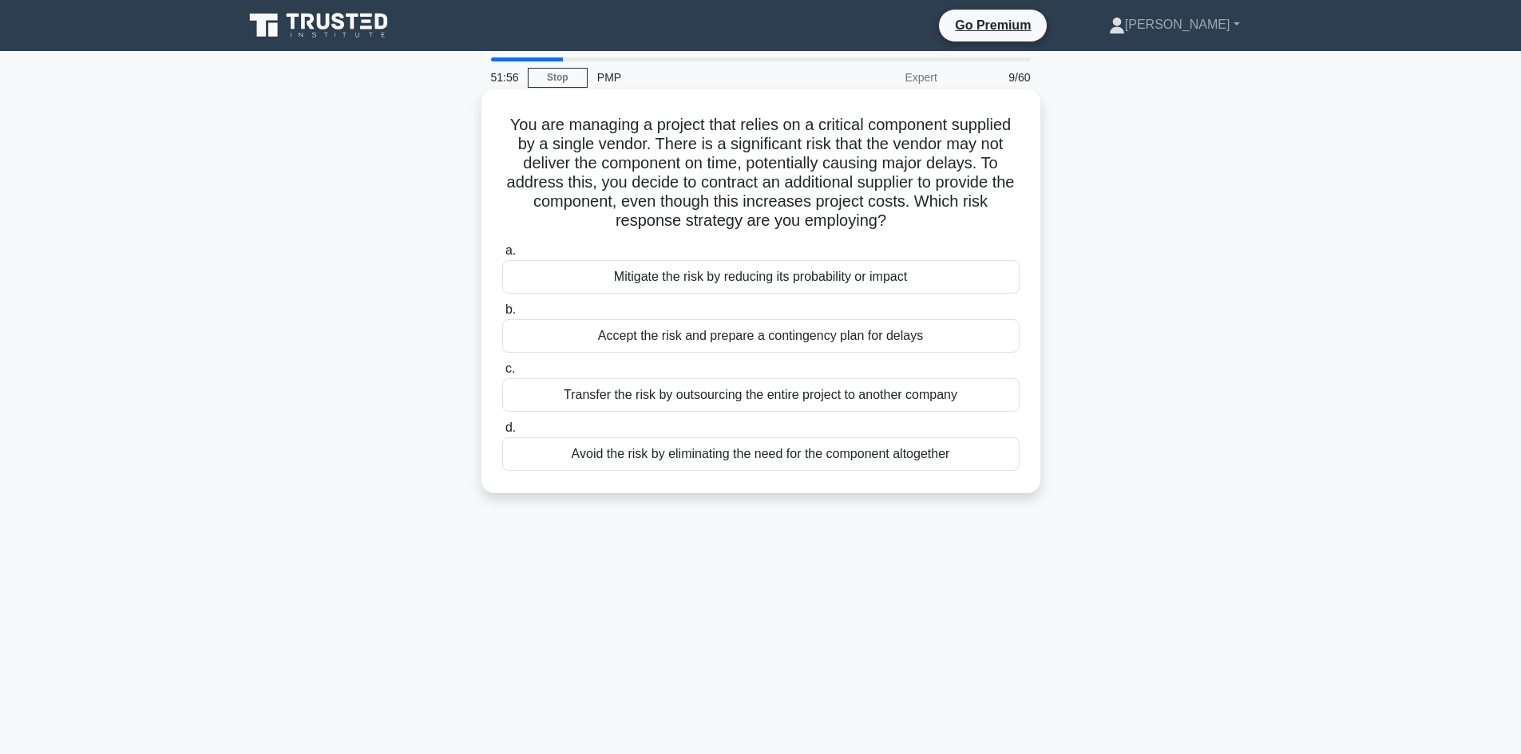
click at [696, 340] on div "Accept the risk and prepare a contingency plan for delays" at bounding box center [760, 336] width 517 height 34
click at [502, 315] on input "b. Accept the risk and prepare a contingency plan for delays" at bounding box center [502, 310] width 0 height 10
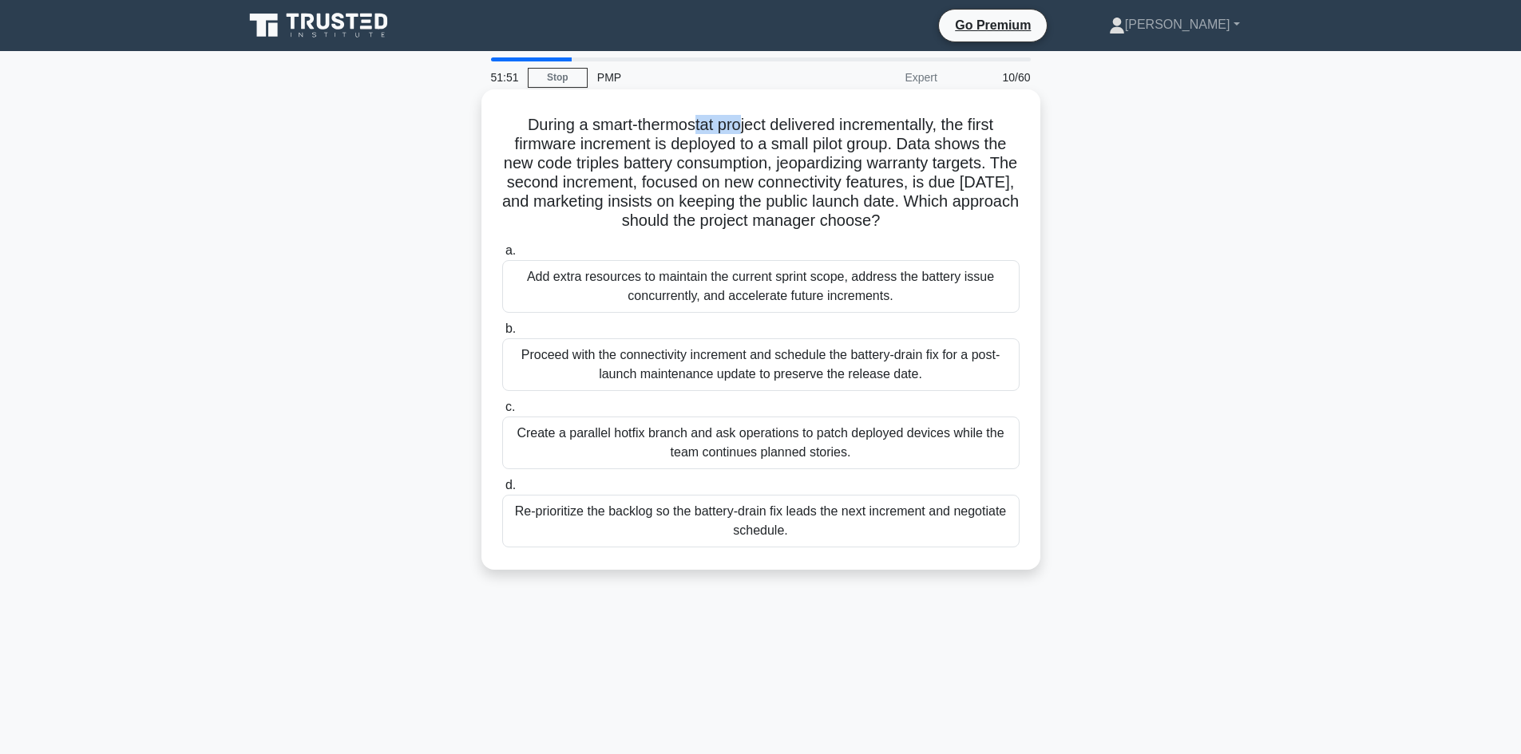
drag, startPoint x: 700, startPoint y: 125, endPoint x: 744, endPoint y: 126, distance: 43.9
click at [739, 123] on h5 "During a smart-thermostat project delivered incrementally, the first firmware i…" at bounding box center [761, 173] width 521 height 117
drag, startPoint x: 754, startPoint y: 145, endPoint x: 783, endPoint y: 138, distance: 29.4
click at [755, 145] on h5 "During a smart-thermostat project delivered incrementally, the first firmware i…" at bounding box center [761, 173] width 521 height 117
drag, startPoint x: 851, startPoint y: 125, endPoint x: 951, endPoint y: 138, distance: 100.7
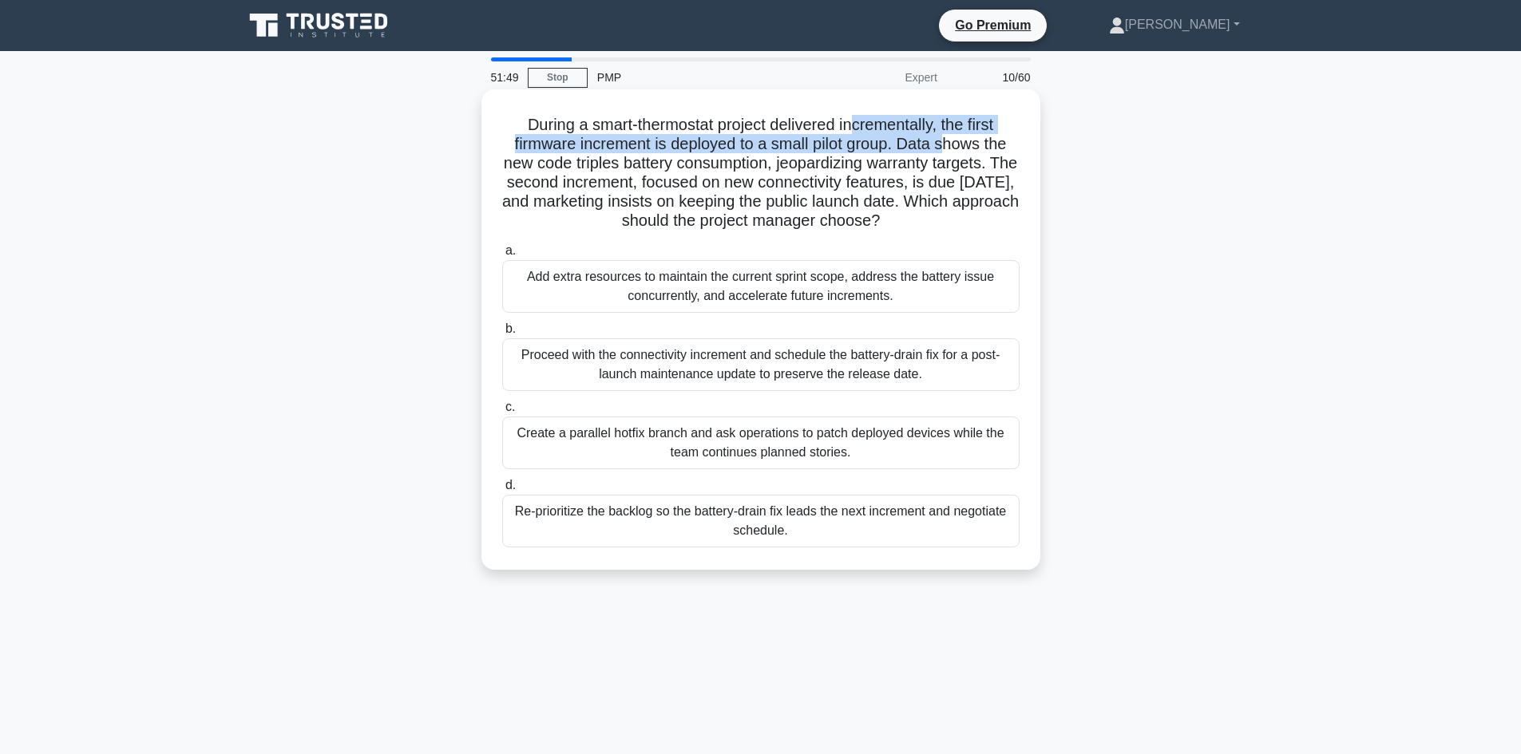
click at [952, 137] on h5 "During a smart-thermostat project delivered incrementally, the first firmware i…" at bounding box center [761, 173] width 521 height 117
click at [897, 170] on h5 "During a smart-thermostat project delivered incrementally, the first firmware i…" at bounding box center [761, 173] width 521 height 117
drag, startPoint x: 553, startPoint y: 148, endPoint x: 650, endPoint y: 152, distance: 96.7
click at [632, 146] on h5 "During a smart-thermostat project delivered incrementally, the first firmware i…" at bounding box center [761, 173] width 521 height 117
drag, startPoint x: 673, startPoint y: 141, endPoint x: 718, endPoint y: 147, distance: 45.1
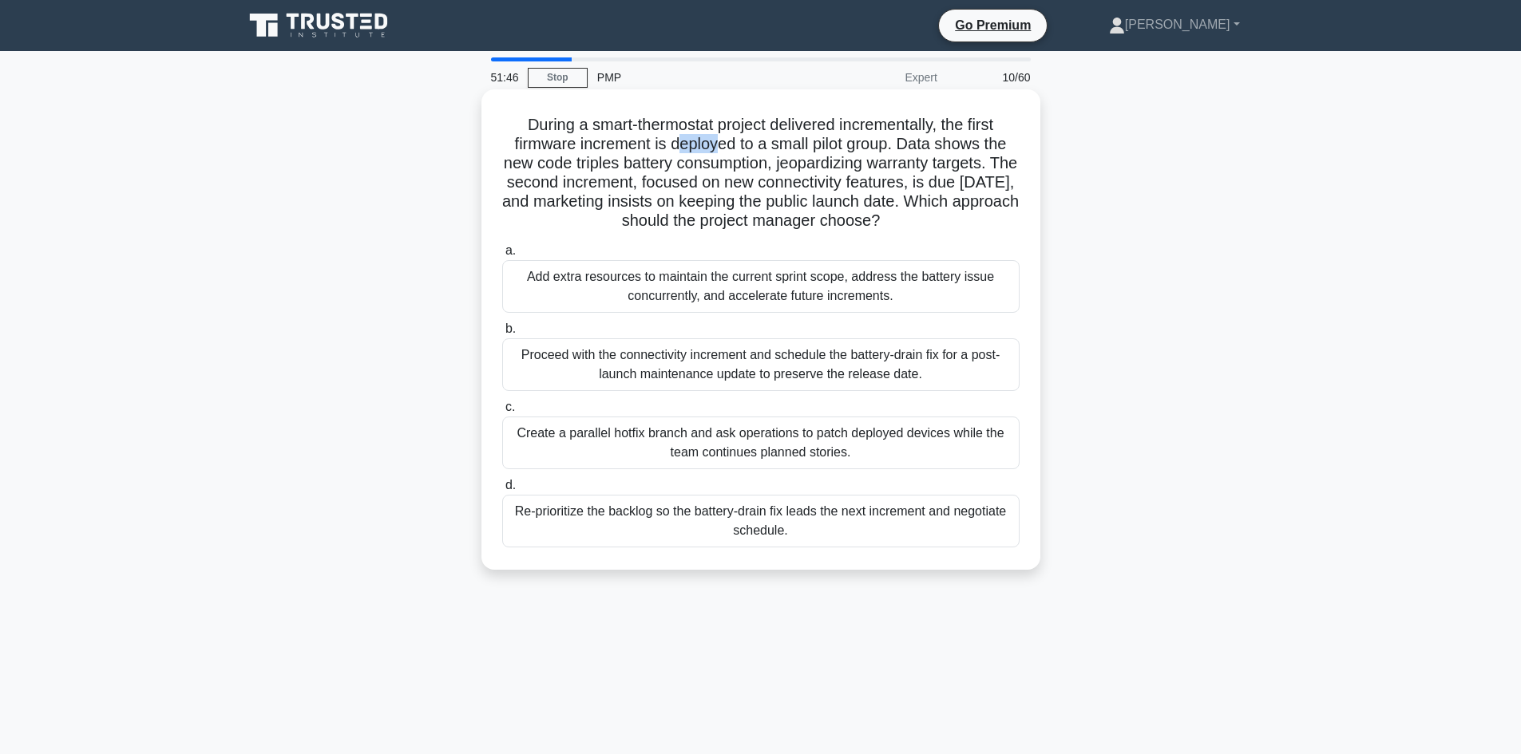
click at [718, 147] on h5 "During a smart-thermostat project delivered incrementally, the first firmware i…" at bounding box center [761, 173] width 521 height 117
drag, startPoint x: 731, startPoint y: 164, endPoint x: 766, endPoint y: 159, distance: 35.5
click at [734, 164] on h5 "During a smart-thermostat project delivered incrementally, the first firmware i…" at bounding box center [761, 173] width 521 height 117
drag, startPoint x: 775, startPoint y: 145, endPoint x: 886, endPoint y: 150, distance: 111.1
click at [886, 150] on h5 "During a smart-thermostat project delivered incrementally, the first firmware i…" at bounding box center [761, 173] width 521 height 117
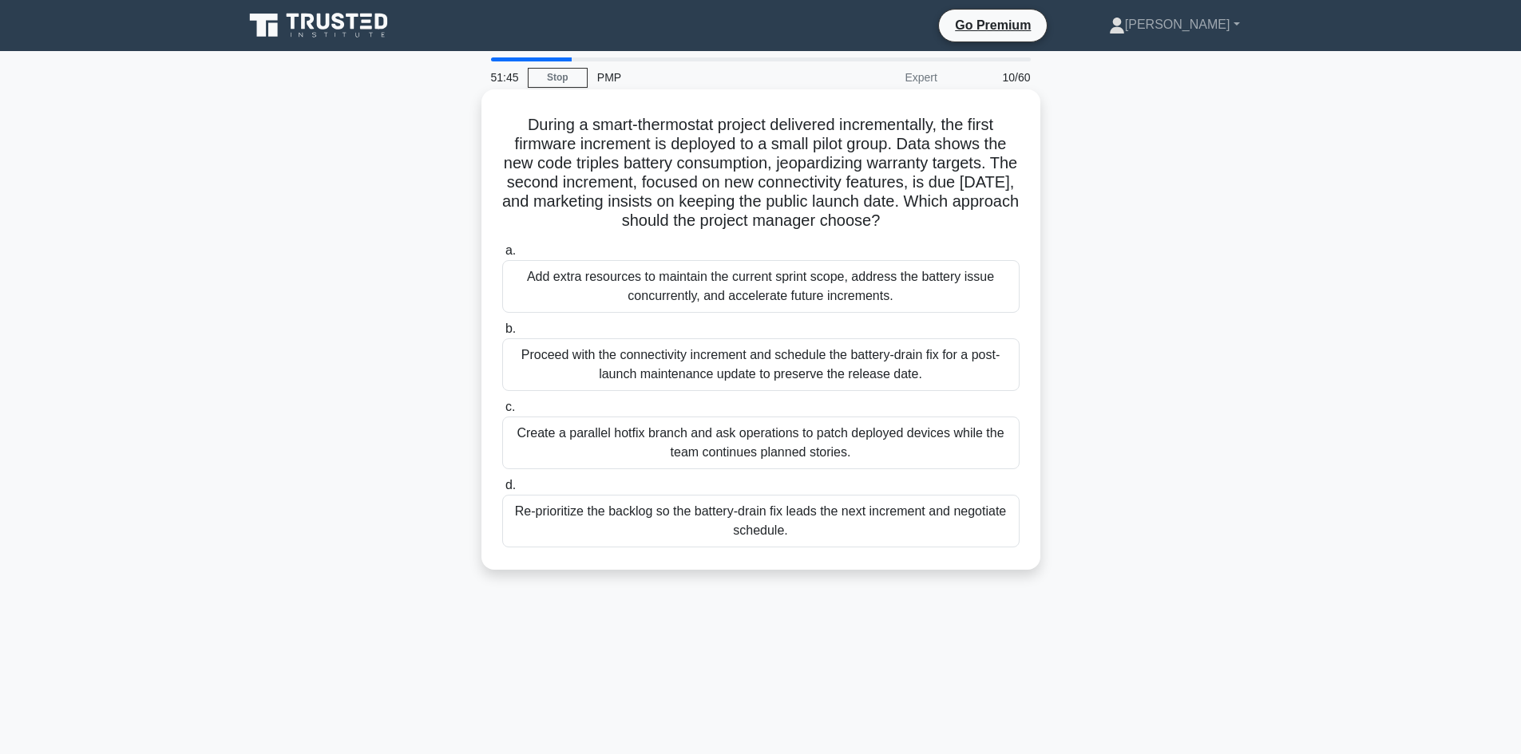
drag, startPoint x: 898, startPoint y: 164, endPoint x: 940, endPoint y: 147, distance: 45.8
click at [905, 161] on h5 "During a smart-thermostat project delivered incrementally, the first firmware i…" at bounding box center [761, 173] width 521 height 117
drag, startPoint x: 600, startPoint y: 163, endPoint x: 621, endPoint y: 165, distance: 21.7
click at [621, 165] on h5 "During a smart-thermostat project delivered incrementally, the first firmware i…" at bounding box center [761, 173] width 521 height 117
drag, startPoint x: 627, startPoint y: 164, endPoint x: 770, endPoint y: 172, distance: 143.1
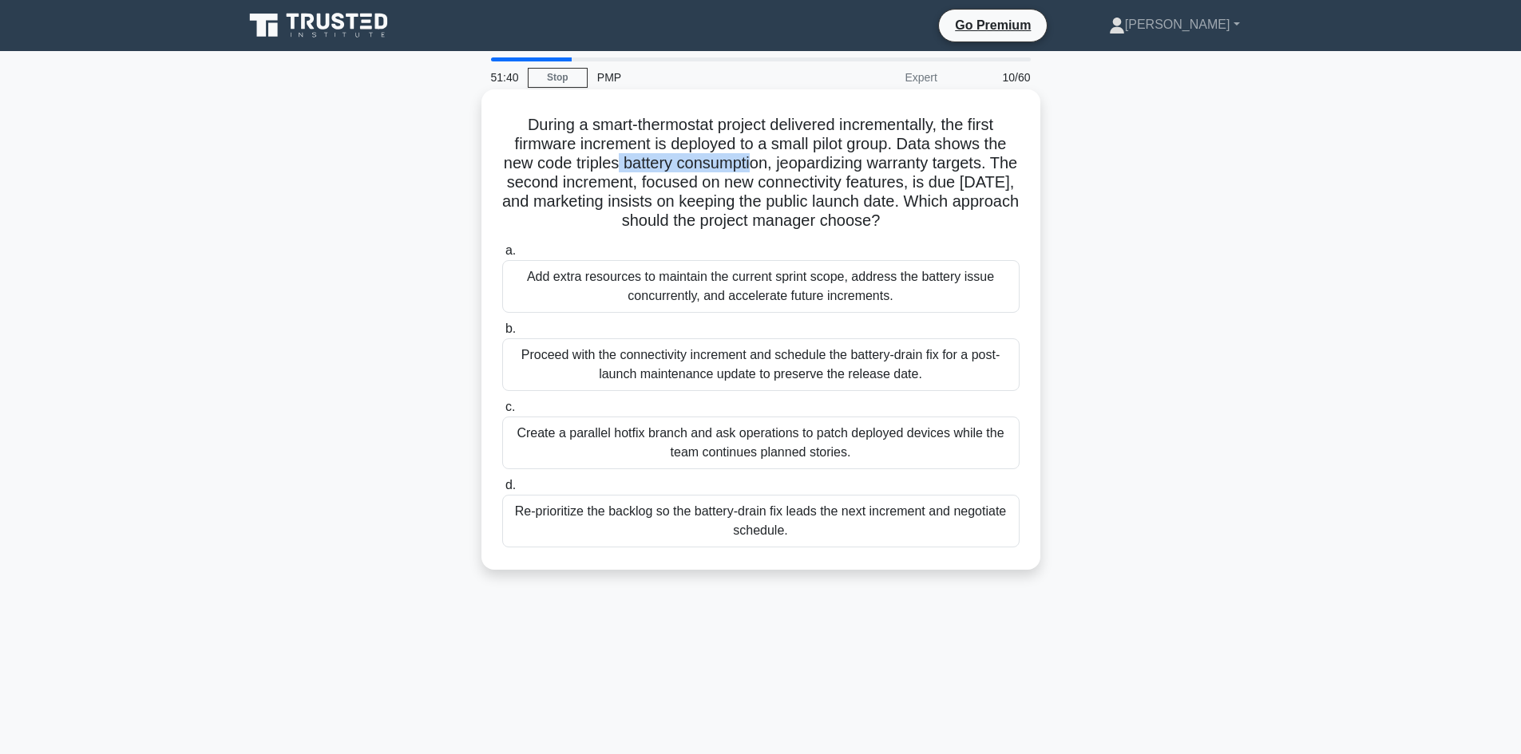
click at [770, 172] on h5 "During a smart-thermostat project delivered incrementally, the first firmware i…" at bounding box center [761, 173] width 521 height 117
drag, startPoint x: 813, startPoint y: 215, endPoint x: 826, endPoint y: 184, distance: 33.2
click at [815, 211] on h5 "During a smart-thermostat project delivered incrementally, the first firmware i…" at bounding box center [761, 173] width 521 height 117
drag, startPoint x: 831, startPoint y: 172, endPoint x: 997, endPoint y: 161, distance: 166.4
click at [997, 161] on h5 "During a smart-thermostat project delivered incrementally, the first firmware i…" at bounding box center [761, 173] width 521 height 117
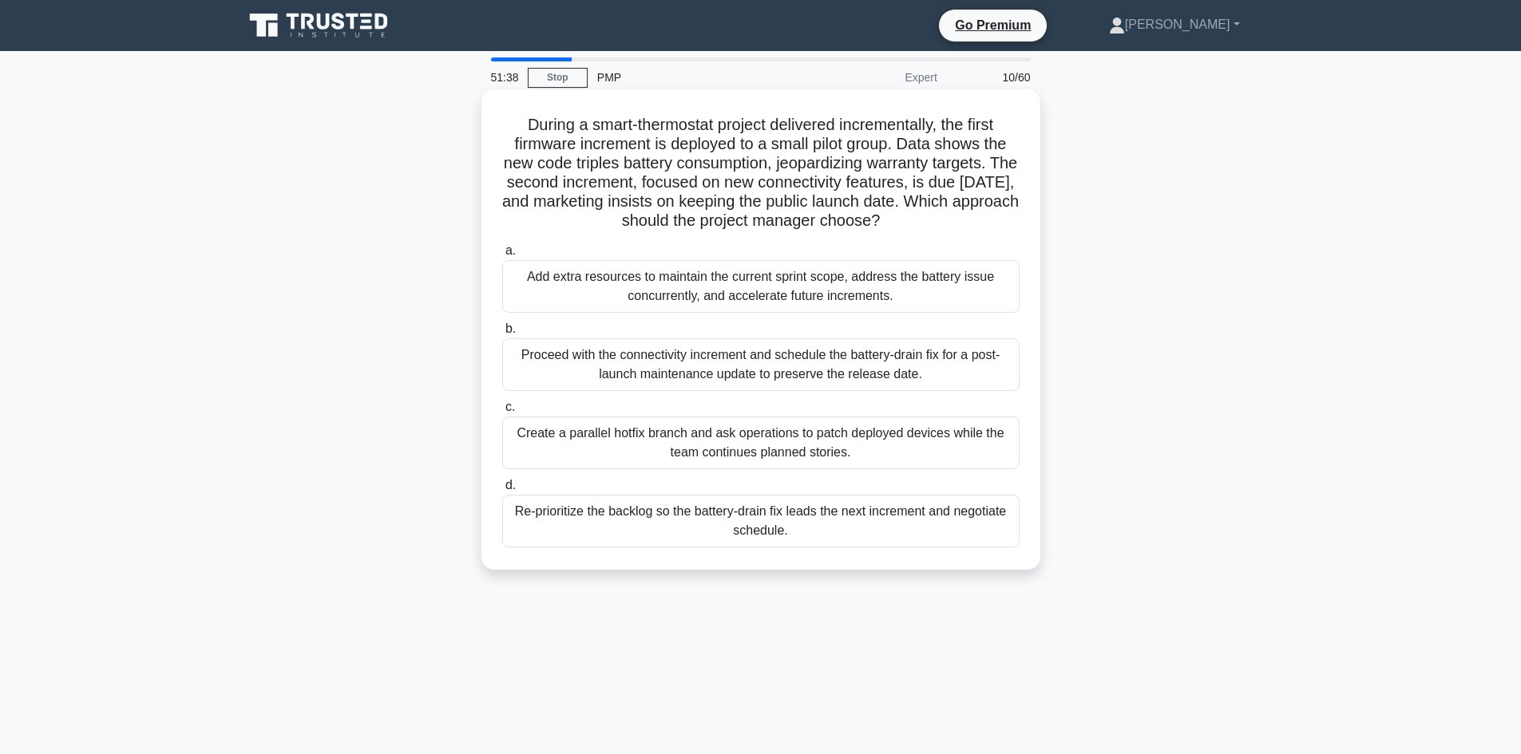
drag, startPoint x: 898, startPoint y: 192, endPoint x: 883, endPoint y: 188, distance: 15.5
click at [897, 192] on h5 "During a smart-thermostat project delivered incrementally, the first firmware i…" at bounding box center [761, 173] width 521 height 117
drag, startPoint x: 588, startPoint y: 123, endPoint x: 768, endPoint y: 125, distance: 179.6
click at [768, 125] on h5 "During a smart-thermostat project delivered incrementally, the first firmware i…" at bounding box center [761, 173] width 521 height 117
drag, startPoint x: 610, startPoint y: 142, endPoint x: 631, endPoint y: 141, distance: 20.8
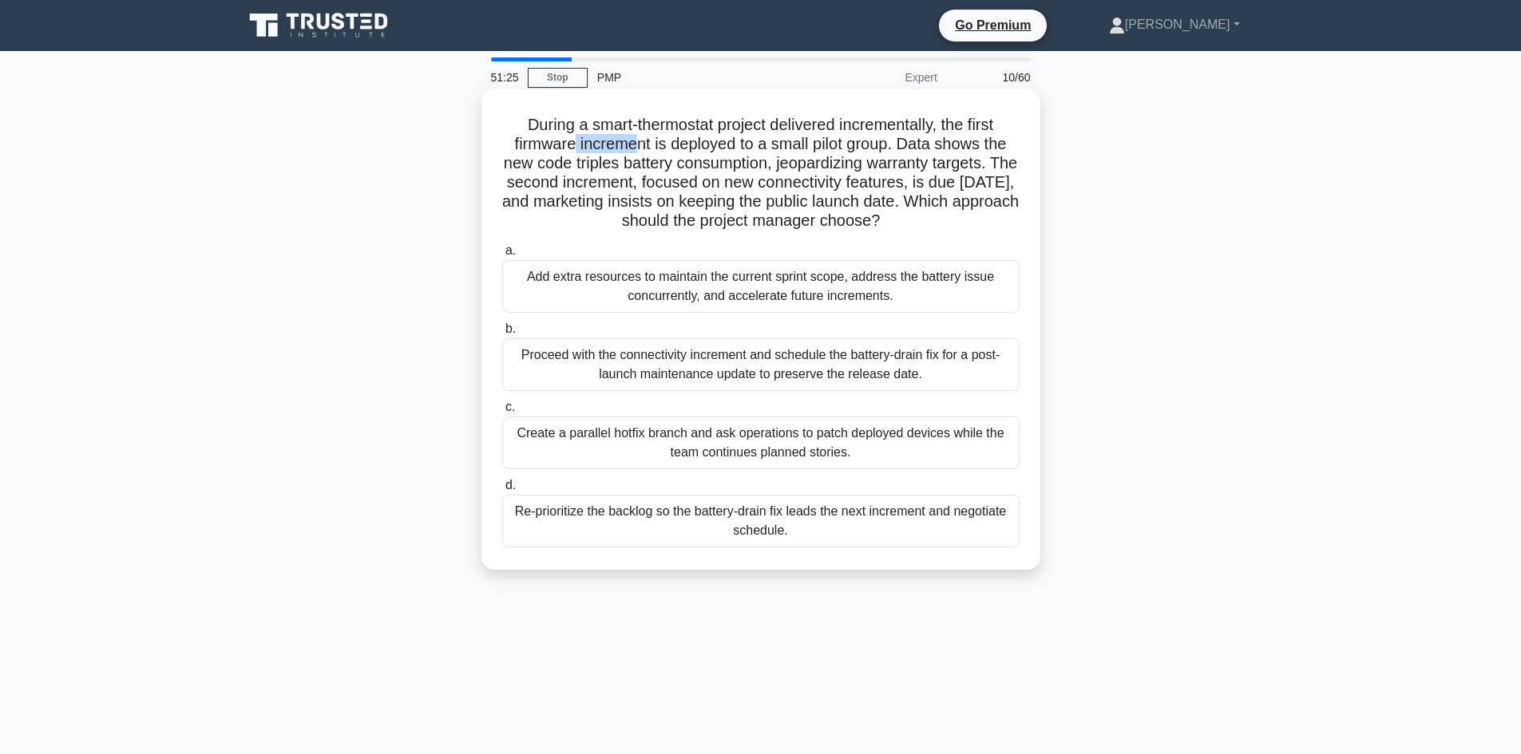
click at [631, 141] on h5 "During a smart-thermostat project delivered incrementally, the first firmware i…" at bounding box center [761, 173] width 521 height 117
drag, startPoint x: 679, startPoint y: 144, endPoint x: 755, endPoint y: 148, distance: 76.8
click at [755, 148] on h5 "During a smart-thermostat project delivered incrementally, the first firmware i…" at bounding box center [761, 173] width 521 height 117
drag, startPoint x: 799, startPoint y: 143, endPoint x: 892, endPoint y: 141, distance: 92.6
click at [892, 141] on h5 "During a smart-thermostat project delivered incrementally, the first firmware i…" at bounding box center [761, 173] width 521 height 117
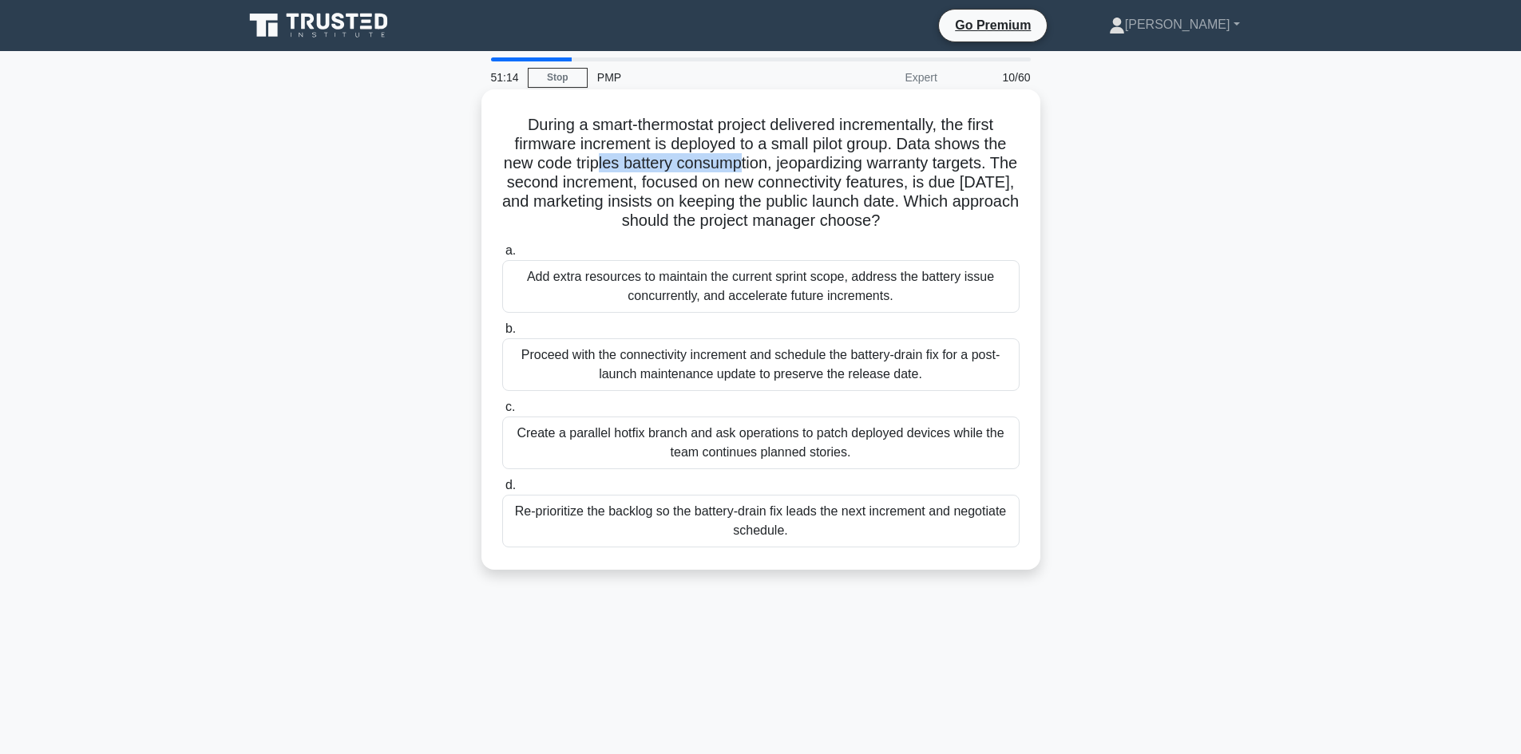
drag, startPoint x: 609, startPoint y: 163, endPoint x: 796, endPoint y: 180, distance: 187.6
click at [758, 168] on h5 "During a smart-thermostat project delivered incrementally, the first firmware i…" at bounding box center [761, 173] width 521 height 117
click at [829, 180] on h5 "During a smart-thermostat project delivered incrementally, the first firmware i…" at bounding box center [761, 173] width 521 height 117
drag, startPoint x: 914, startPoint y: 165, endPoint x: 979, endPoint y: 164, distance: 64.7
click at [979, 164] on h5 "During a smart-thermostat project delivered incrementally, the first firmware i…" at bounding box center [761, 173] width 521 height 117
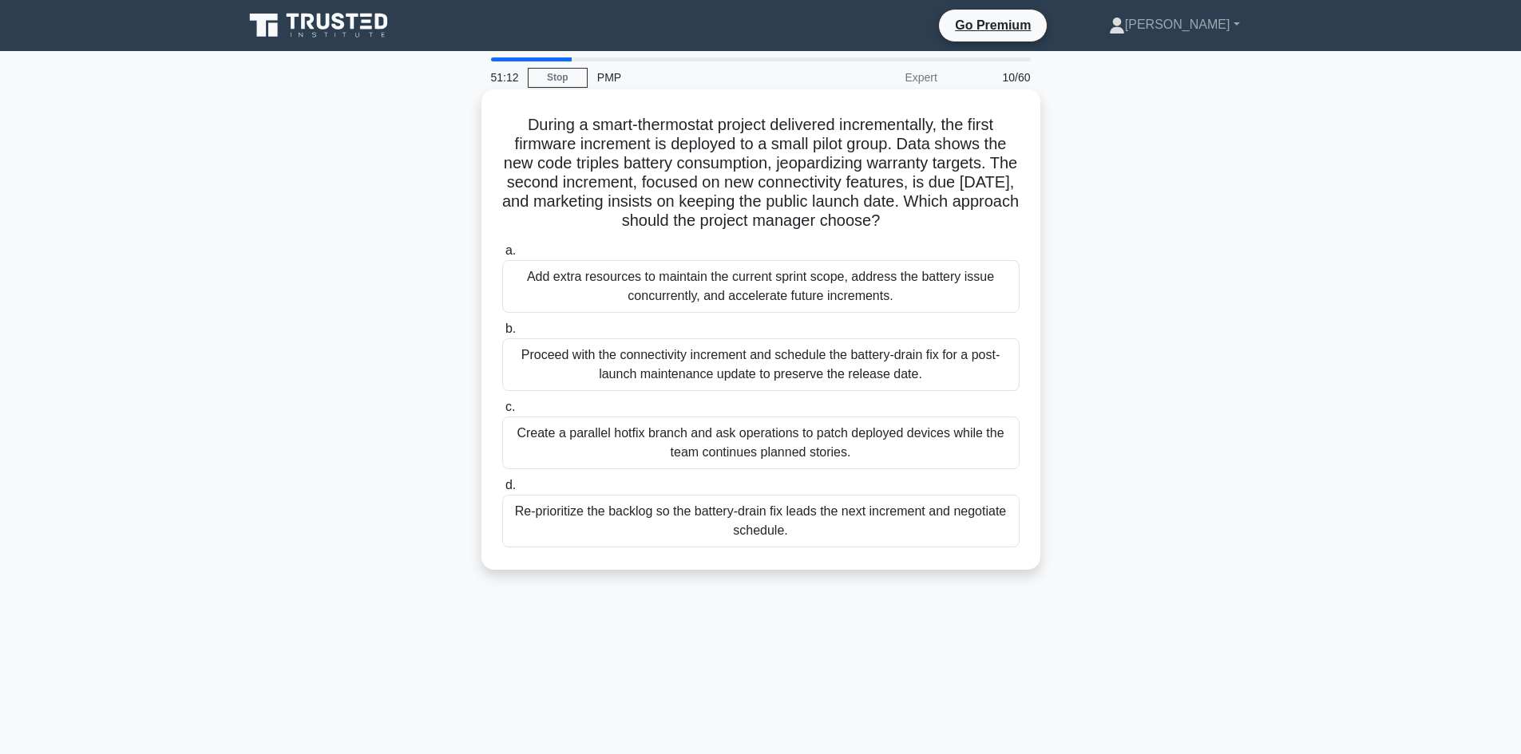
click at [707, 204] on h5 "During a smart-thermostat project delivered incrementally, the first firmware i…" at bounding box center [761, 173] width 521 height 117
drag, startPoint x: 764, startPoint y: 185, endPoint x: 932, endPoint y: 175, distance: 168.8
click at [932, 175] on h5 "During a smart-thermostat project delivered incrementally, the first firmware i…" at bounding box center [761, 173] width 521 height 117
drag, startPoint x: 763, startPoint y: 203, endPoint x: 976, endPoint y: 203, distance: 212.4
click at [1003, 204] on h5 "During a smart-thermostat project delivered incrementally, the first firmware i…" at bounding box center [761, 173] width 521 height 117
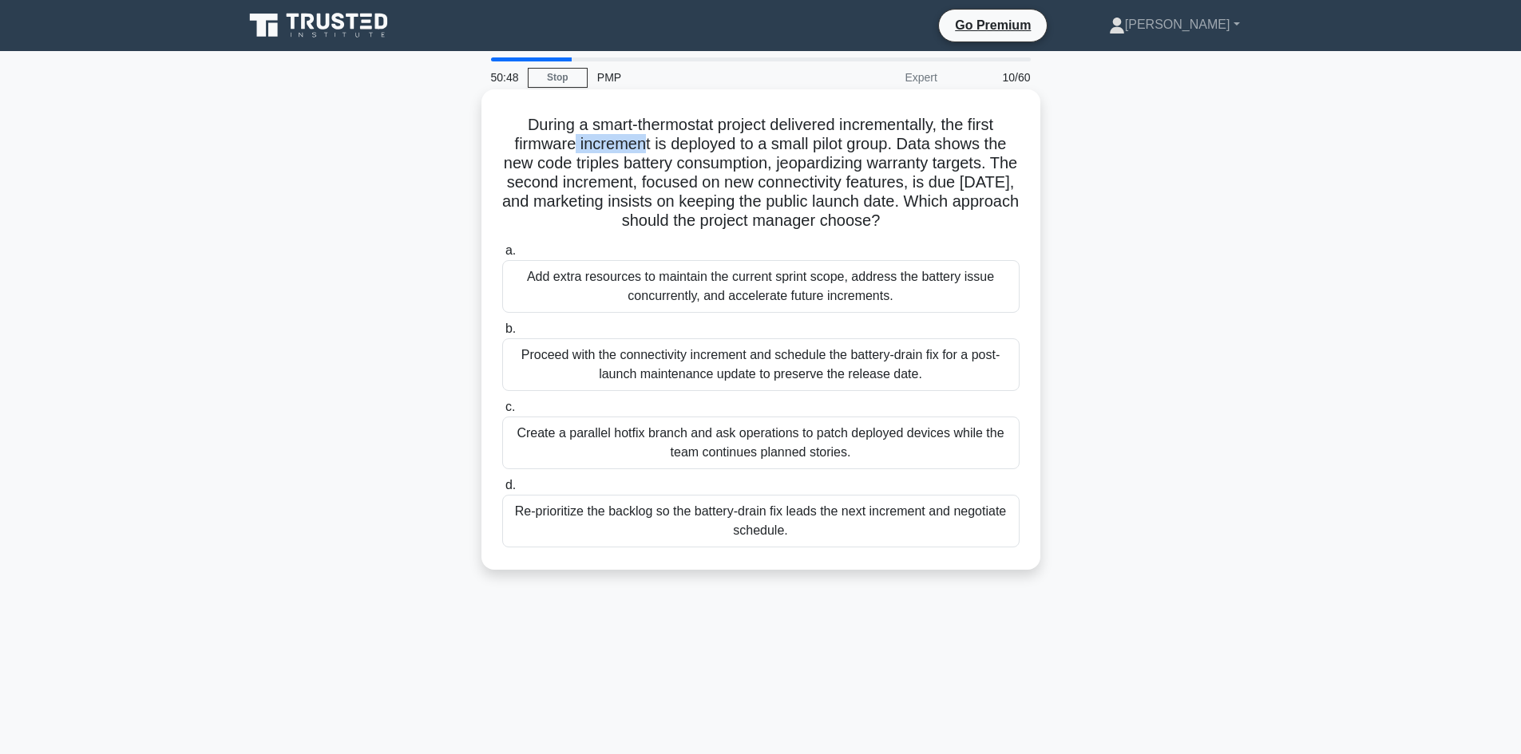
drag, startPoint x: 572, startPoint y: 146, endPoint x: 648, endPoint y: 139, distance: 77.0
click at [642, 139] on h5 "During a smart-thermostat project delivered incrementally, the first firmware i…" at bounding box center [761, 173] width 521 height 117
drag, startPoint x: 679, startPoint y: 144, endPoint x: 752, endPoint y: 146, distance: 72.7
click at [752, 146] on h5 "During a smart-thermostat project delivered incrementally, the first firmware i…" at bounding box center [761, 173] width 521 height 117
drag, startPoint x: 745, startPoint y: 171, endPoint x: 777, endPoint y: 165, distance: 32.4
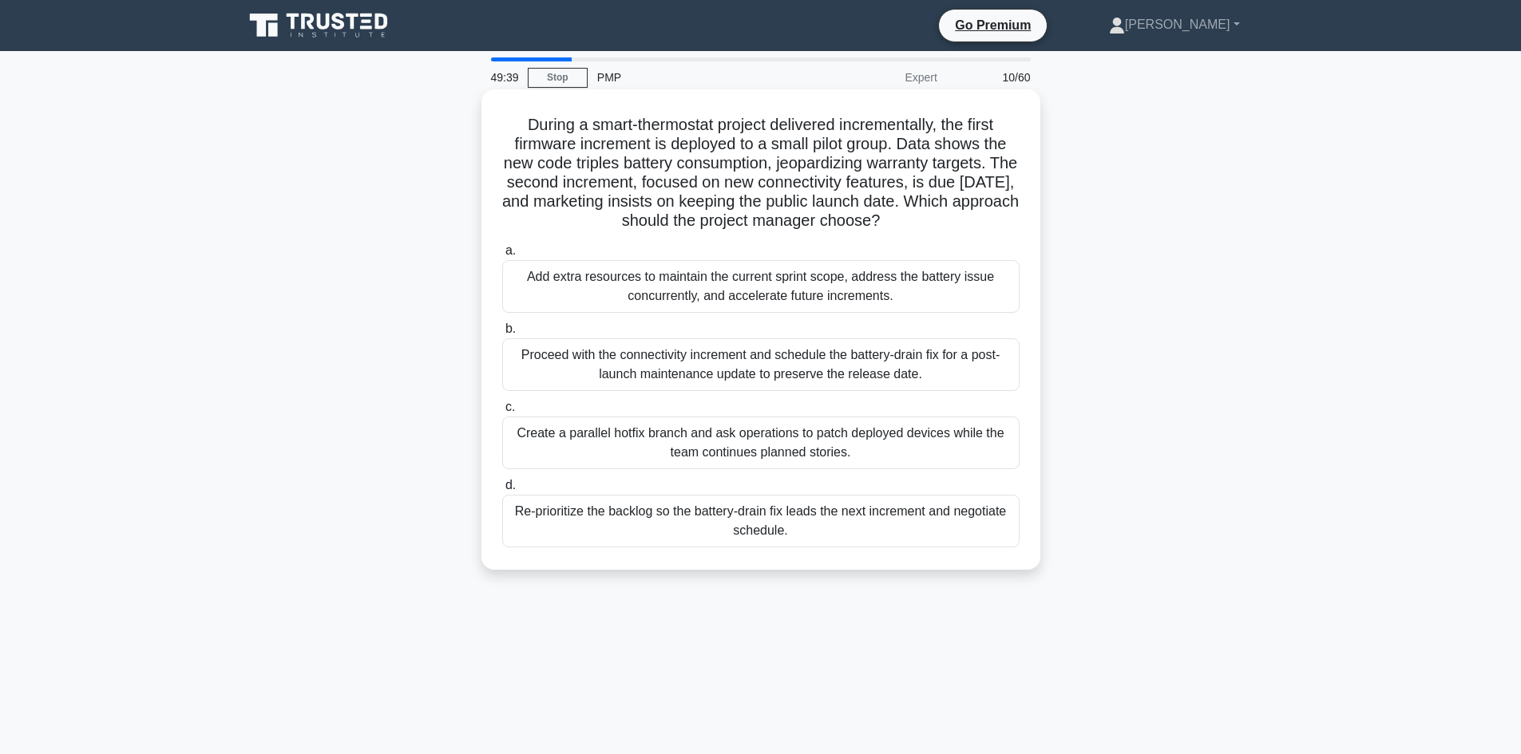
click at [748, 169] on h5 "During a smart-thermostat project delivered incrementally, the first firmware i…" at bounding box center [761, 173] width 521 height 117
click at [588, 142] on h5 "During a smart-thermostat project delivered incrementally, the first firmware i…" at bounding box center [761, 173] width 521 height 117
click at [708, 144] on h5 "During a smart-thermostat project delivered incrementally, the first firmware i…" at bounding box center [761, 173] width 521 height 117
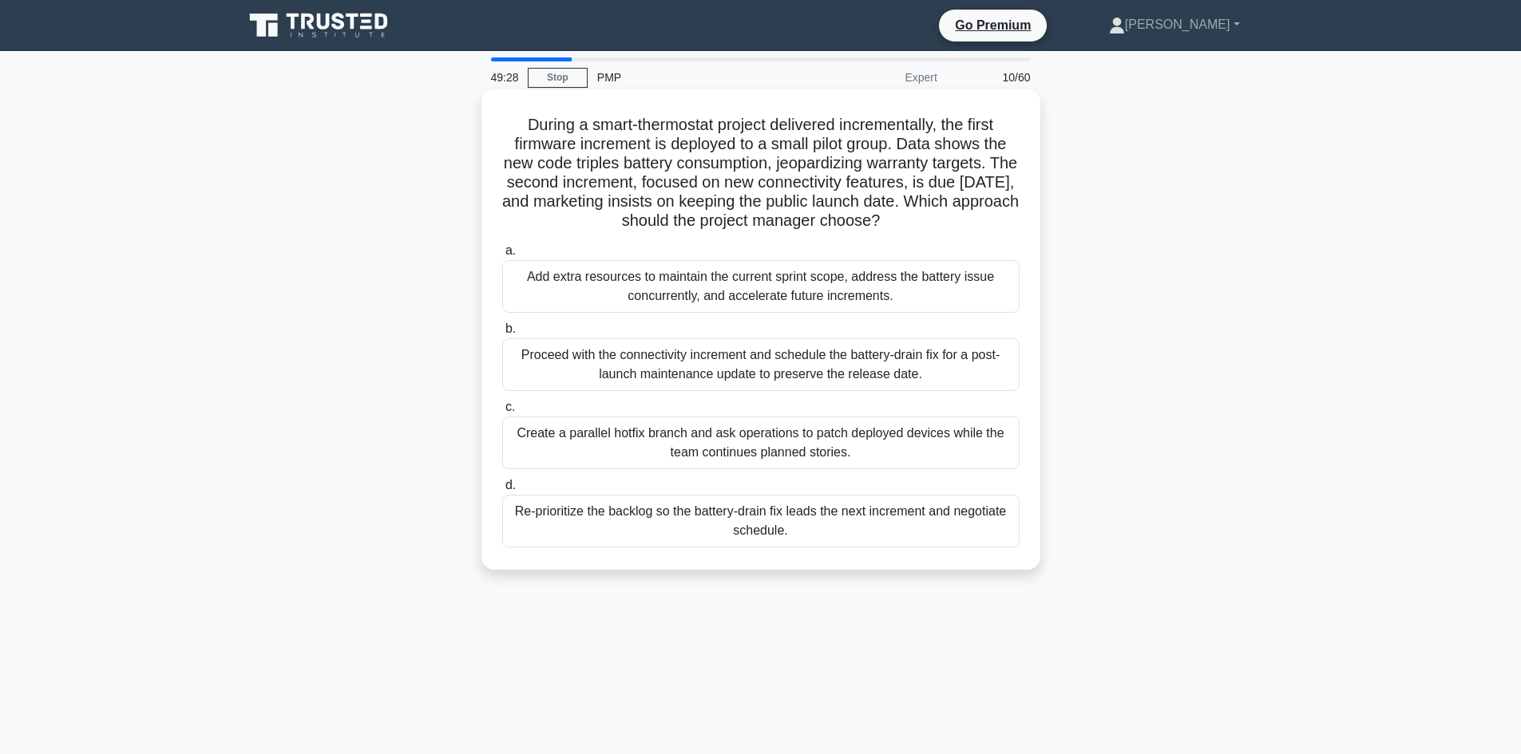
click at [783, 147] on h5 "During a smart-thermostat project delivered incrementally, the first firmware i…" at bounding box center [761, 173] width 521 height 117
drag, startPoint x: 685, startPoint y: 139, endPoint x: 885, endPoint y: 147, distance: 199.8
click at [884, 147] on h5 "During a smart-thermostat project delivered incrementally, the first firmware i…" at bounding box center [761, 173] width 521 height 117
click at [705, 182] on h5 "During a smart-thermostat project delivered incrementally, the first firmware i…" at bounding box center [761, 173] width 521 height 117
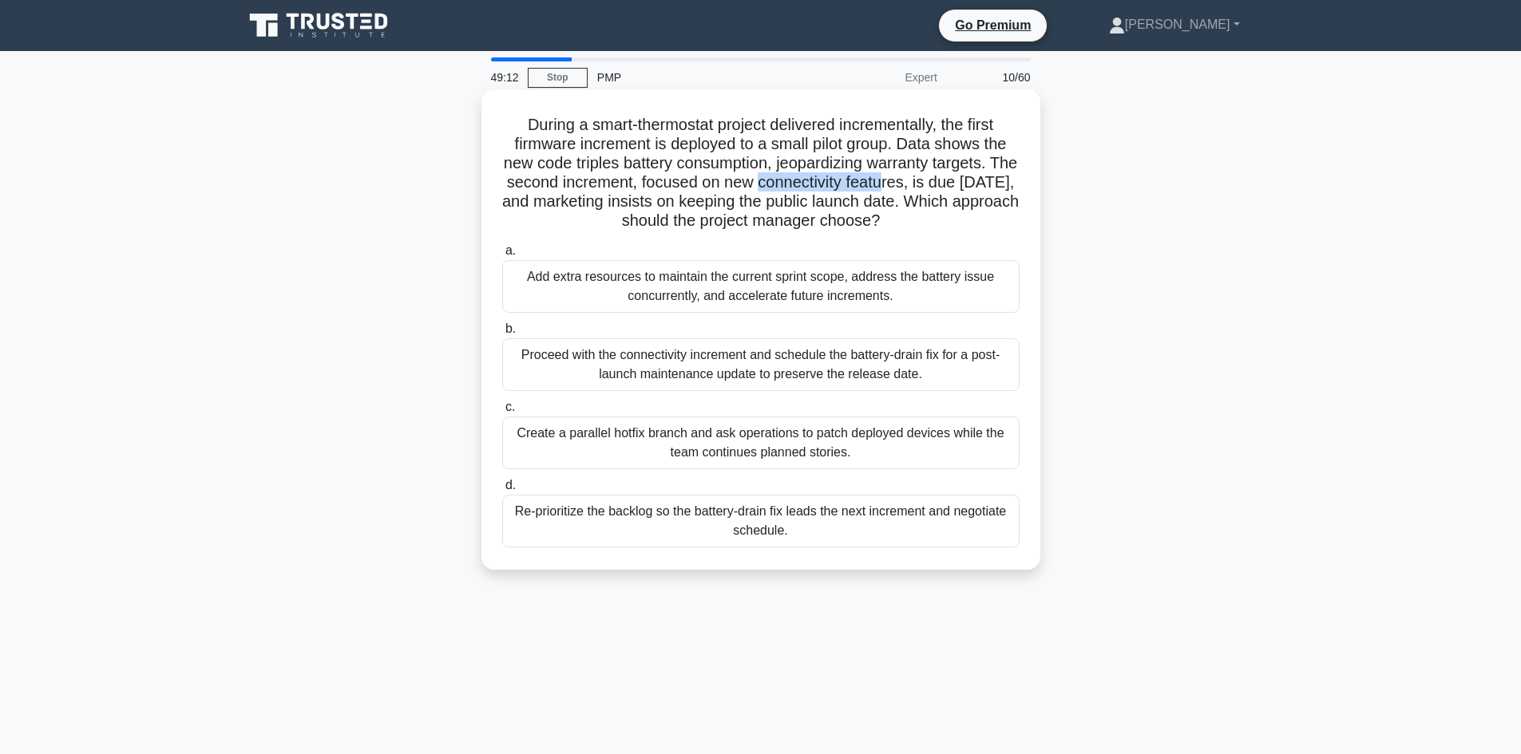
drag, startPoint x: 797, startPoint y: 187, endPoint x: 962, endPoint y: 183, distance: 165.3
click at [921, 176] on h5 "During a smart-thermostat project delivered incrementally, the first firmware i…" at bounding box center [761, 173] width 521 height 117
drag, startPoint x: 988, startPoint y: 184, endPoint x: 909, endPoint y: 199, distance: 81.1
click at [987, 185] on h5 "During a smart-thermostat project delivered incrementally, the first firmware i…" at bounding box center [761, 173] width 521 height 117
drag, startPoint x: 902, startPoint y: 201, endPoint x: 984, endPoint y: 195, distance: 82.5
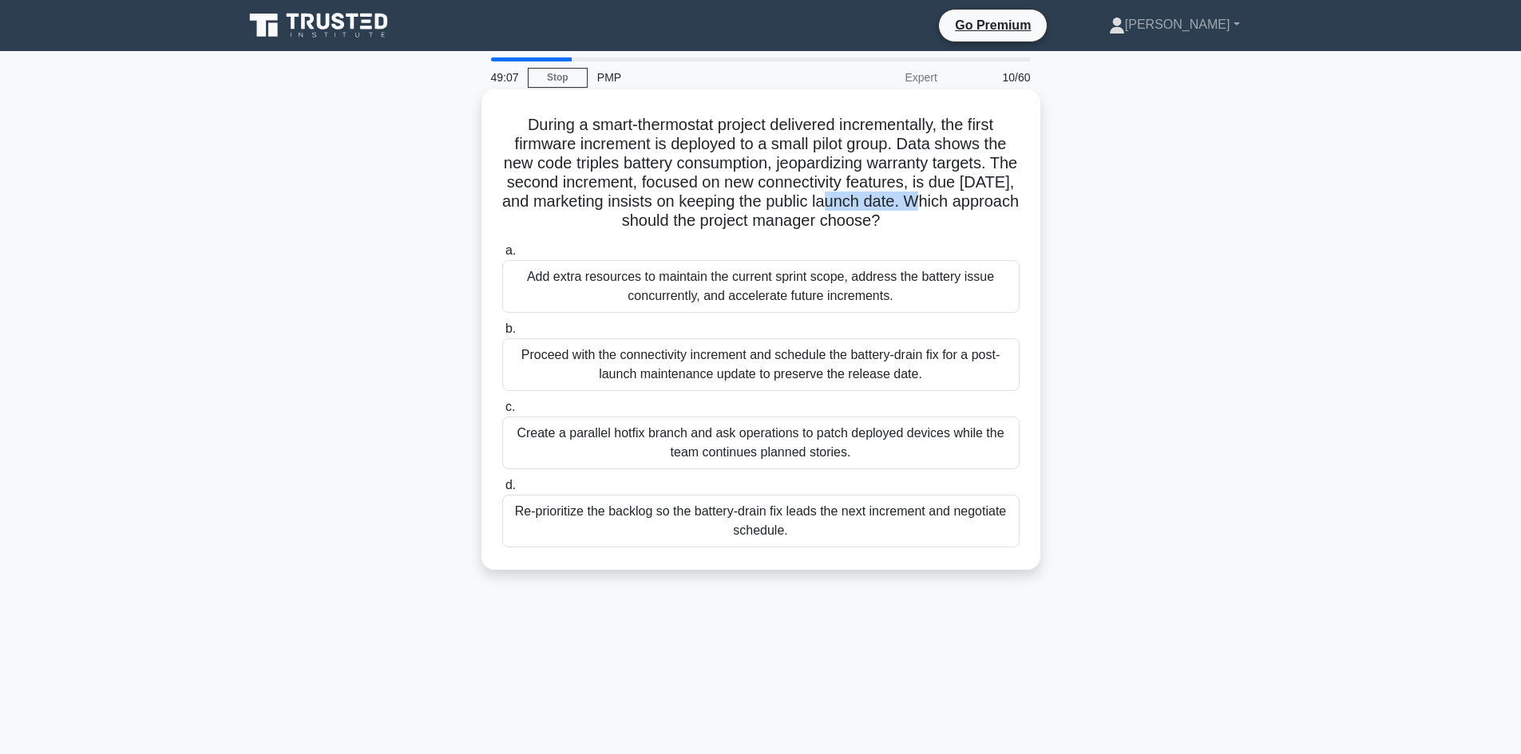
click at [984, 195] on h5 "During a smart-thermostat project delivered incrementally, the first firmware i…" at bounding box center [761, 173] width 521 height 117
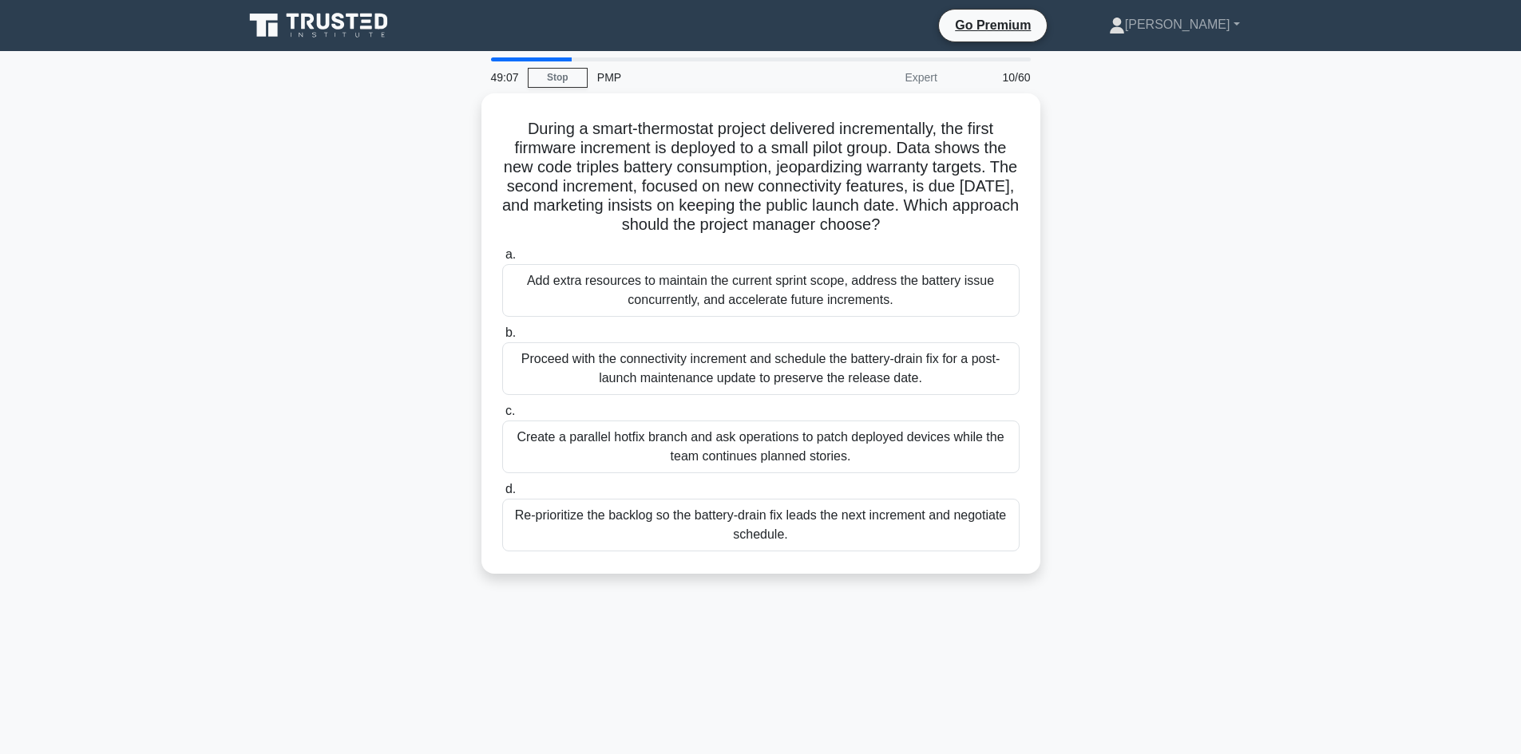
click at [1103, 206] on div "During a smart-thermostat project delivered incrementally, the first firmware i…" at bounding box center [761, 343] width 1054 height 500
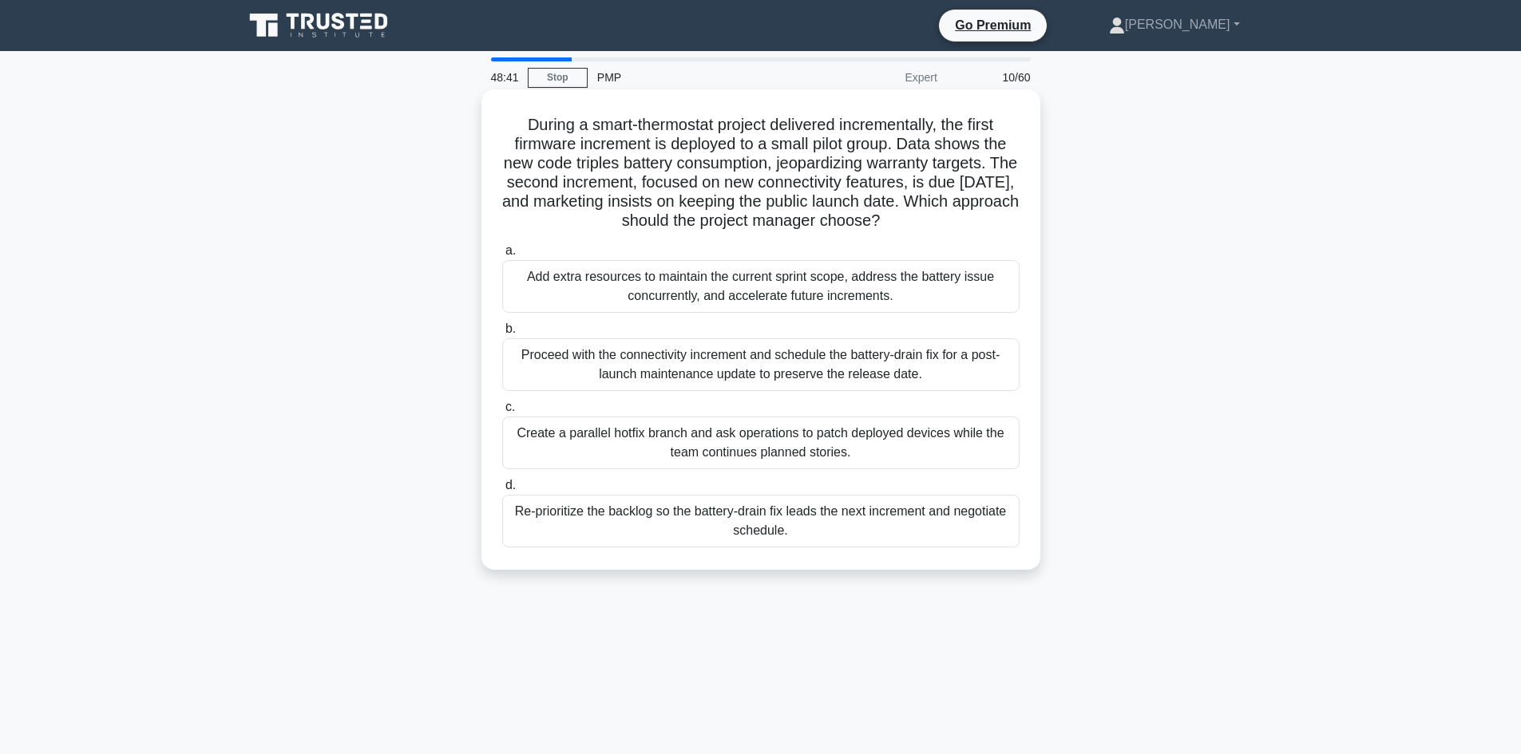
click at [774, 440] on div "Create a parallel hotfix branch and ask operations to patch deployed devices wh…" at bounding box center [760, 443] width 517 height 53
click at [502, 413] on input "c. Create a parallel hotfix branch and ask operations to patch deployed devices…" at bounding box center [502, 407] width 0 height 10
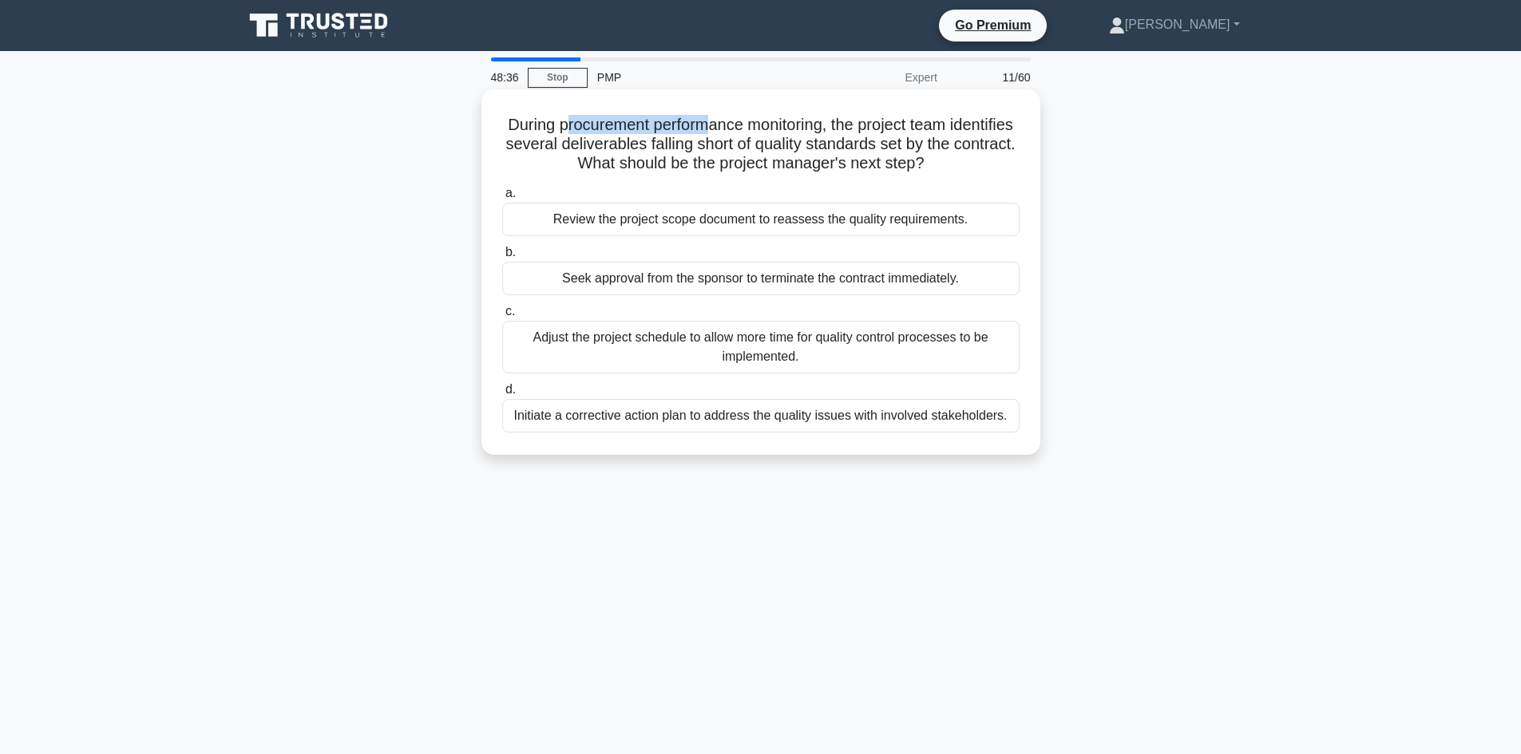
drag, startPoint x: 594, startPoint y: 125, endPoint x: 742, endPoint y: 127, distance: 148.5
click at [742, 127] on h5 "During procurement performance monitoring, the project team identifies several …" at bounding box center [761, 144] width 521 height 59
click at [794, 128] on h5 "During procurement performance monitoring, the project team identifies several …" at bounding box center [761, 144] width 521 height 59
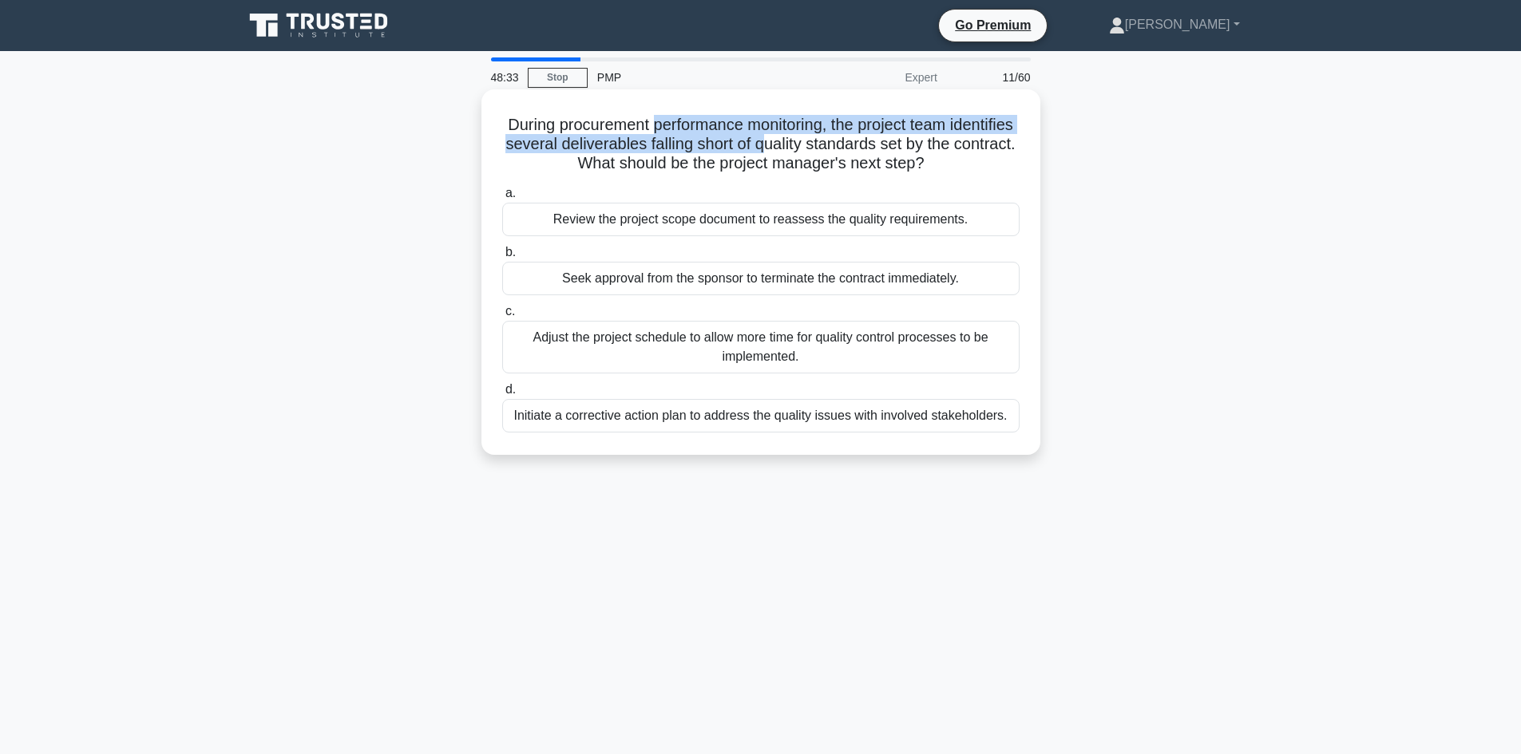
drag, startPoint x: 682, startPoint y: 125, endPoint x: 886, endPoint y: 141, distance: 205.0
click at [843, 136] on h5 "During procurement performance monitoring, the project team identifies several …" at bounding box center [761, 144] width 521 height 59
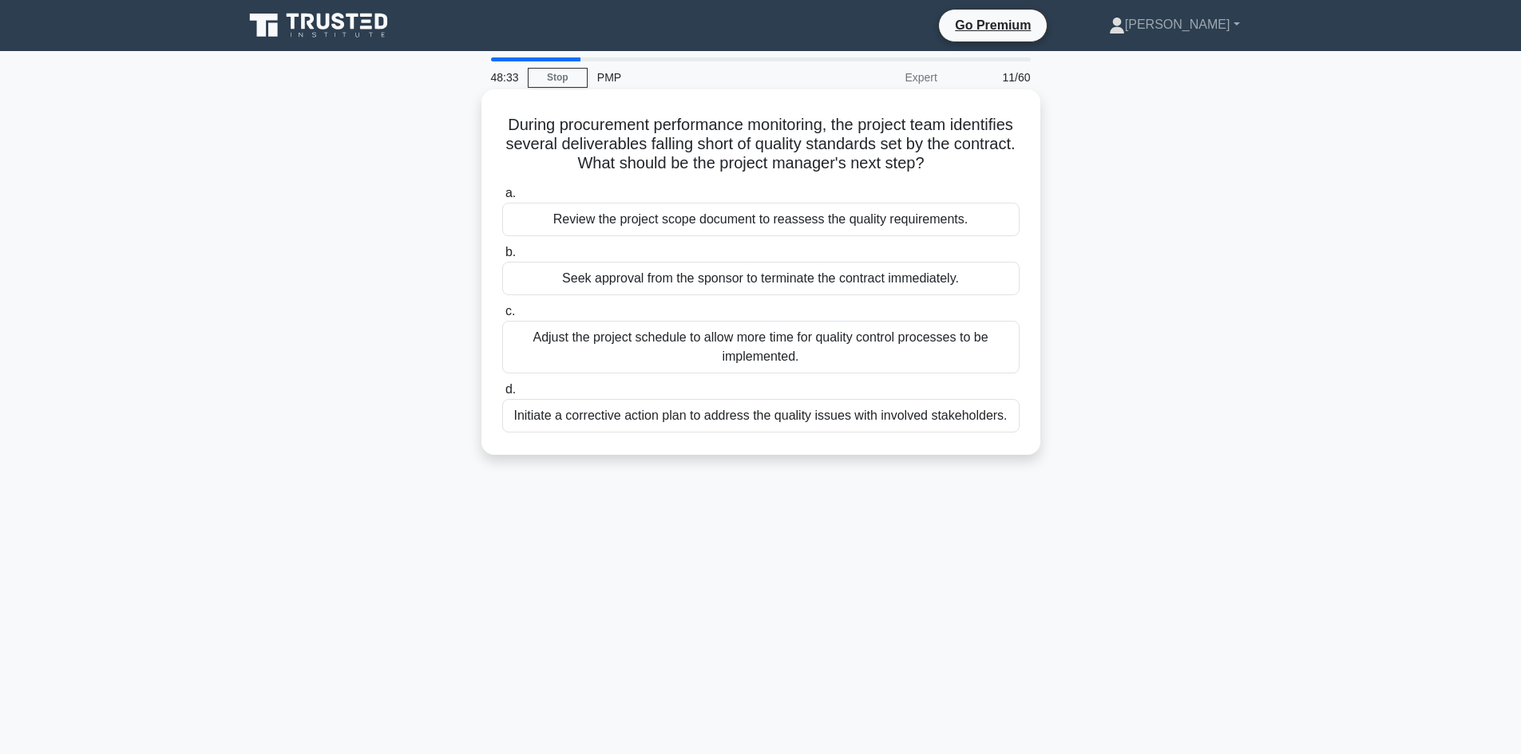
drag, startPoint x: 893, startPoint y: 141, endPoint x: 921, endPoint y: 141, distance: 28.7
click at [889, 143] on h5 "During procurement performance monitoring, the project team identifies several …" at bounding box center [761, 144] width 521 height 59
drag, startPoint x: 632, startPoint y: 142, endPoint x: 737, endPoint y: 144, distance: 105.4
click at [737, 144] on h5 "During procurement performance monitoring, the project team identifies several …" at bounding box center [761, 144] width 521 height 59
click at [925, 148] on h5 "During procurement performance monitoring, the project team identifies several …" at bounding box center [761, 144] width 521 height 59
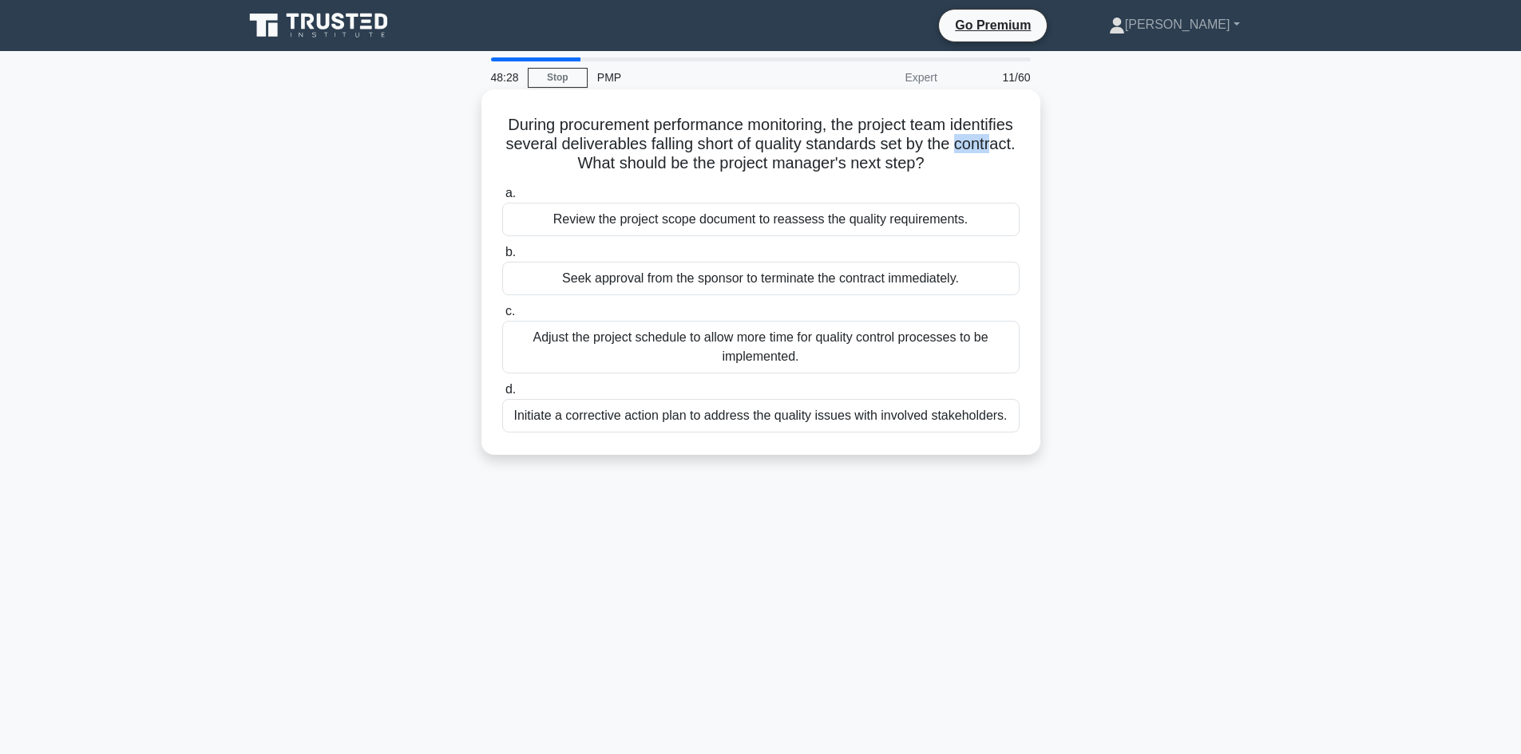
drag, startPoint x: 549, startPoint y: 171, endPoint x: 592, endPoint y: 174, distance: 42.4
click at [592, 174] on h5 "During procurement performance monitoring, the project team identifies several …" at bounding box center [761, 144] width 521 height 59
click at [659, 168] on h5 "During procurement performance monitoring, the project team identifies several …" at bounding box center [761, 144] width 521 height 59
click at [773, 421] on div "Initiate a corrective action plan to address the quality issues with involved s…" at bounding box center [760, 416] width 517 height 34
click at [502, 395] on input "d. Initiate a corrective action plan to address the quality issues with involve…" at bounding box center [502, 390] width 0 height 10
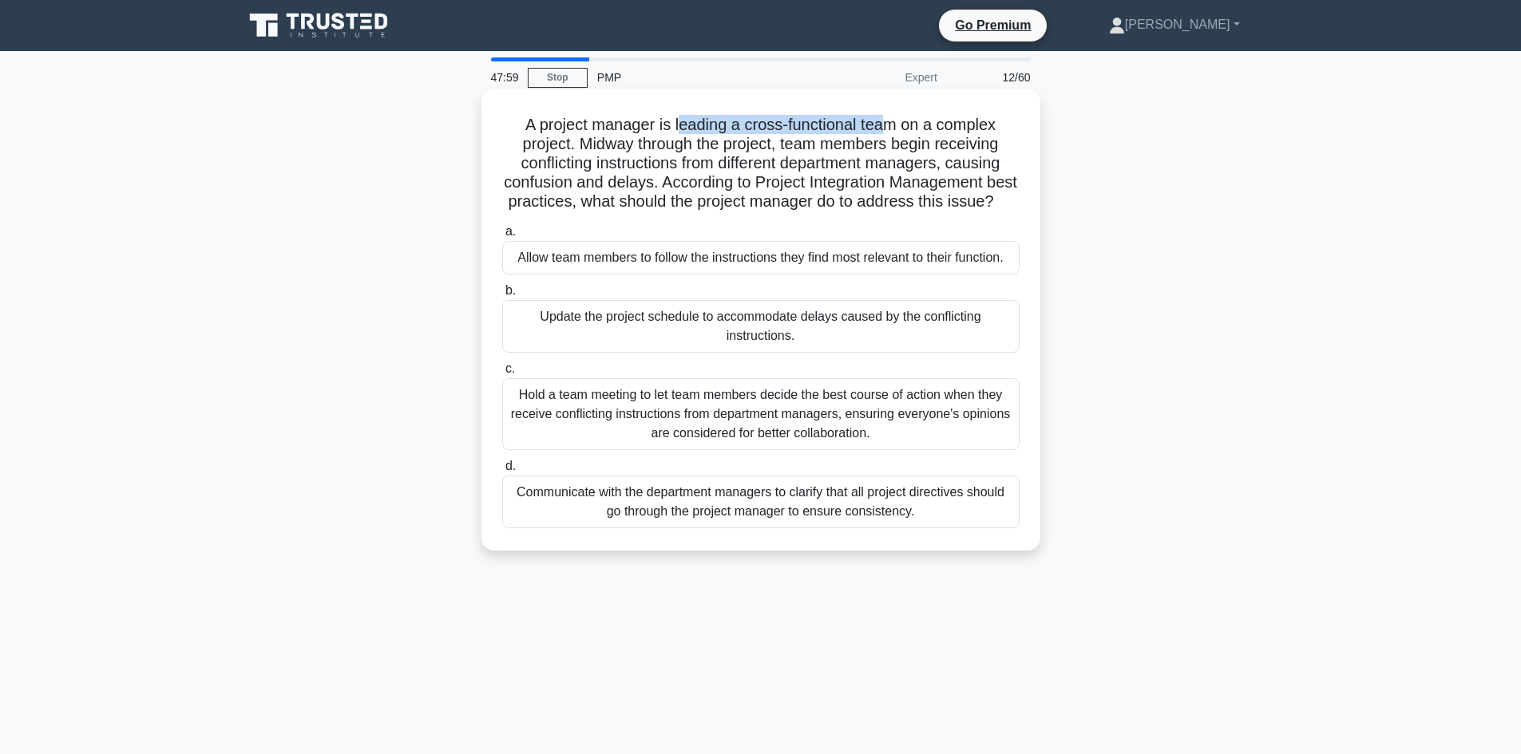
drag, startPoint x: 675, startPoint y: 124, endPoint x: 810, endPoint y: 146, distance: 136.0
click at [888, 121] on h5 "A project manager is leading a cross-functional team on a complex project. Midw…" at bounding box center [761, 163] width 521 height 97
click at [810, 146] on h5 "A project manager is leading a cross-functional team on a complex project. Midw…" at bounding box center [761, 163] width 521 height 97
drag, startPoint x: 682, startPoint y: 123, endPoint x: 882, endPoint y: 122, distance: 200.4
click at [882, 122] on h5 "A project manager is leading a cross-functional team on a complex project. Midw…" at bounding box center [761, 163] width 521 height 97
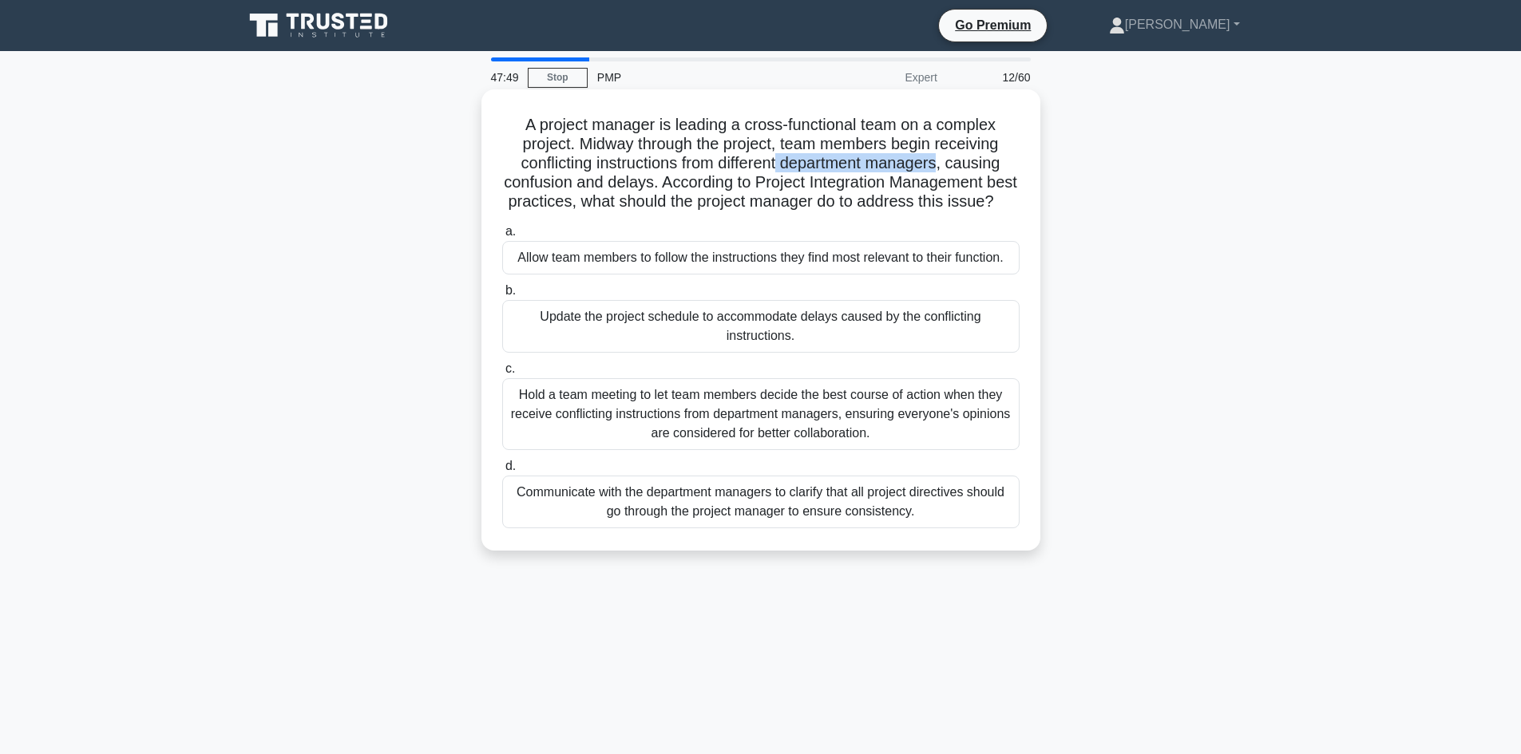
drag, startPoint x: 784, startPoint y: 157, endPoint x: 945, endPoint y: 164, distance: 161.4
click at [945, 164] on h5 "A project manager is leading a cross-functional team on a complex project. Midw…" at bounding box center [761, 163] width 521 height 97
drag, startPoint x: 953, startPoint y: 184, endPoint x: 840, endPoint y: 182, distance: 113.4
click at [952, 184] on h5 "A project manager is leading a cross-functional team on a complex project. Midw…" at bounding box center [761, 163] width 521 height 97
click at [647, 186] on h5 "A project manager is leading a cross-functional team on a complex project. Midw…" at bounding box center [761, 163] width 521 height 97
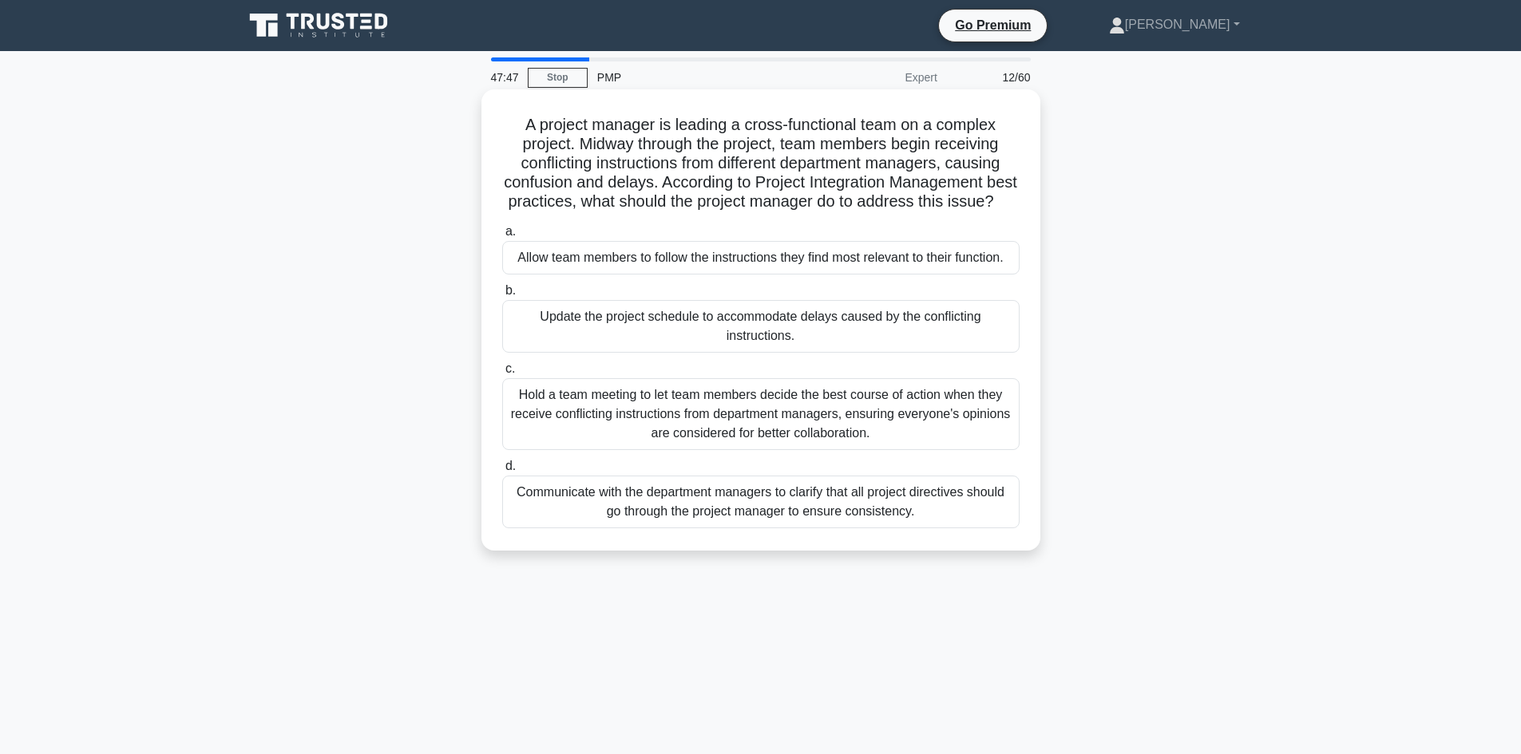
drag, startPoint x: 661, startPoint y: 204, endPoint x: 669, endPoint y: 201, distance: 8.3
click at [664, 203] on h5 "A project manager is leading a cross-functional team on a complex project. Midw…" at bounding box center [761, 163] width 521 height 97
drag, startPoint x: 766, startPoint y: 182, endPoint x: 949, endPoint y: 192, distance: 183.1
click at [953, 192] on h5 "A project manager is leading a cross-functional team on a complex project. Midw…" at bounding box center [761, 163] width 521 height 97
drag, startPoint x: 537, startPoint y: 203, endPoint x: 634, endPoint y: 212, distance: 97.0
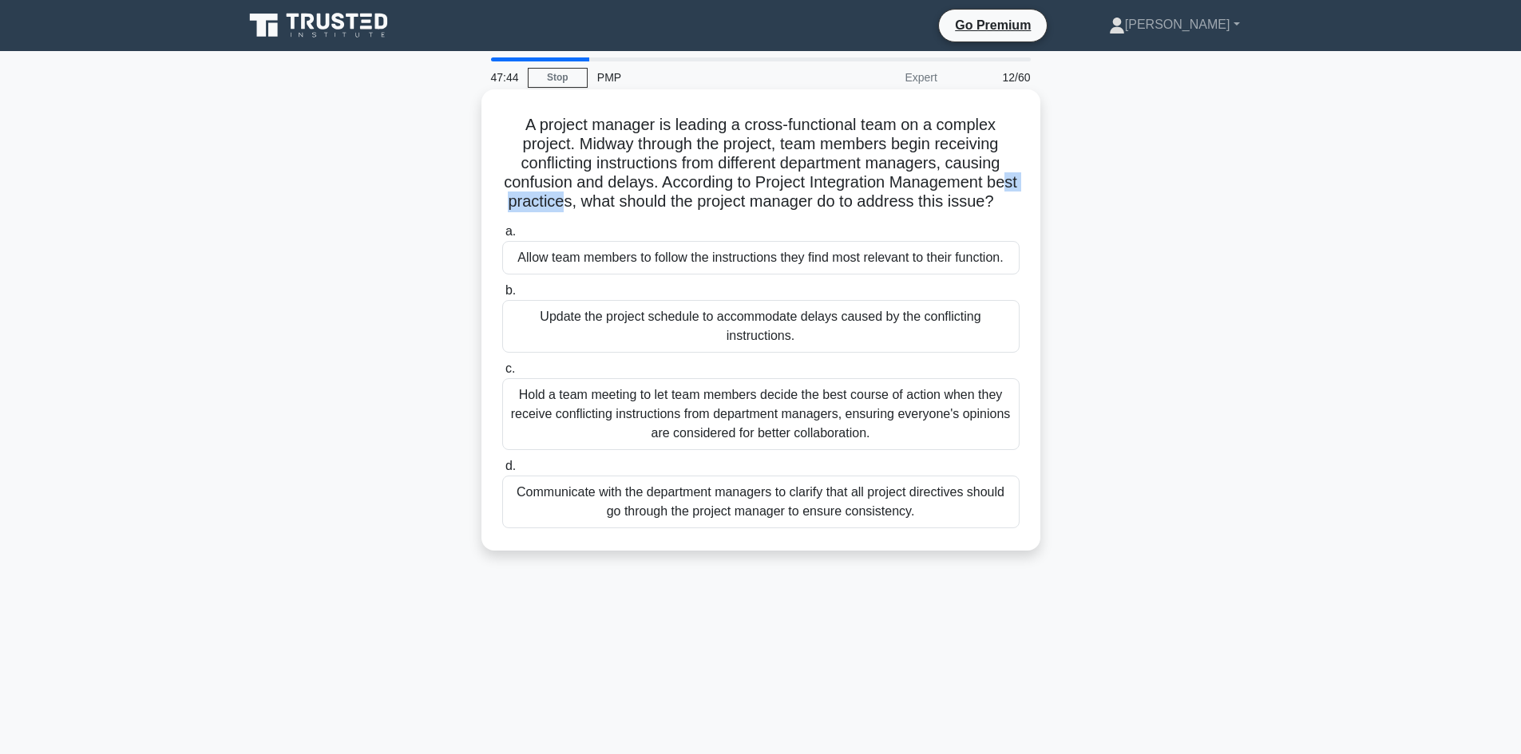
click at [608, 199] on h5 "A project manager is leading a cross-functional team on a complex project. Midw…" at bounding box center [761, 163] width 521 height 97
click at [655, 212] on h5 "A project manager is leading a cross-functional team on a complex project. Midw…" at bounding box center [761, 163] width 521 height 97
click at [714, 519] on div "Communicate with the department managers to clarify that all project directives…" at bounding box center [760, 502] width 517 height 53
click at [502, 472] on input "d. Communicate with the department managers to clarify that all project directi…" at bounding box center [502, 466] width 0 height 10
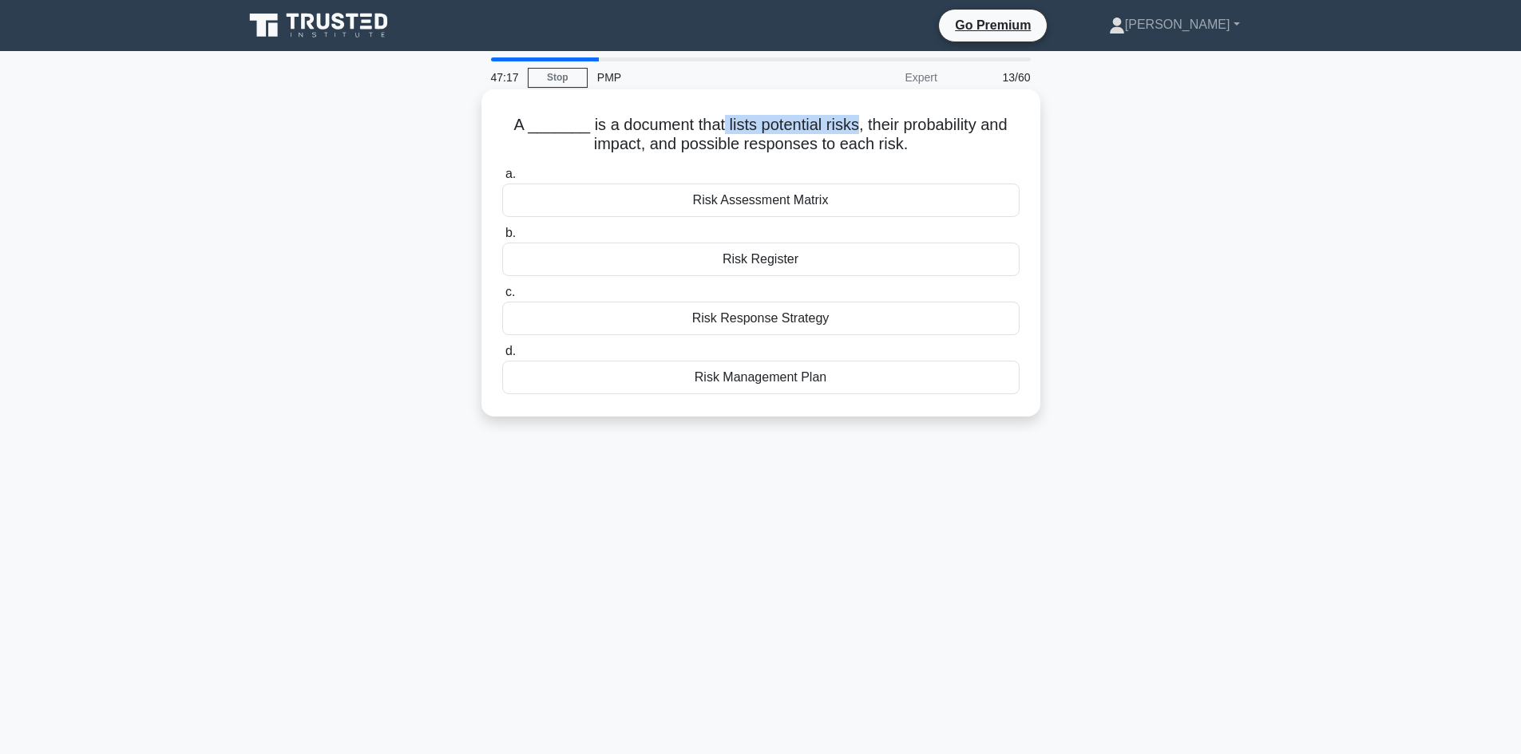
click at [816, 121] on h5 "A _______ is a document that lists potential risks, their probability and impac…" at bounding box center [761, 135] width 521 height 40
click at [663, 117] on h5 "A _______ is a document that lists potential risks, their probability and impac…" at bounding box center [761, 135] width 521 height 40
drag, startPoint x: 578, startPoint y: 122, endPoint x: 843, endPoint y: 134, distance: 265.3
click at [843, 134] on h5 "A _______ is a document that lists potential risks, their probability and impac…" at bounding box center [761, 135] width 521 height 40
click at [762, 257] on div "Risk Register" at bounding box center [760, 260] width 517 height 34
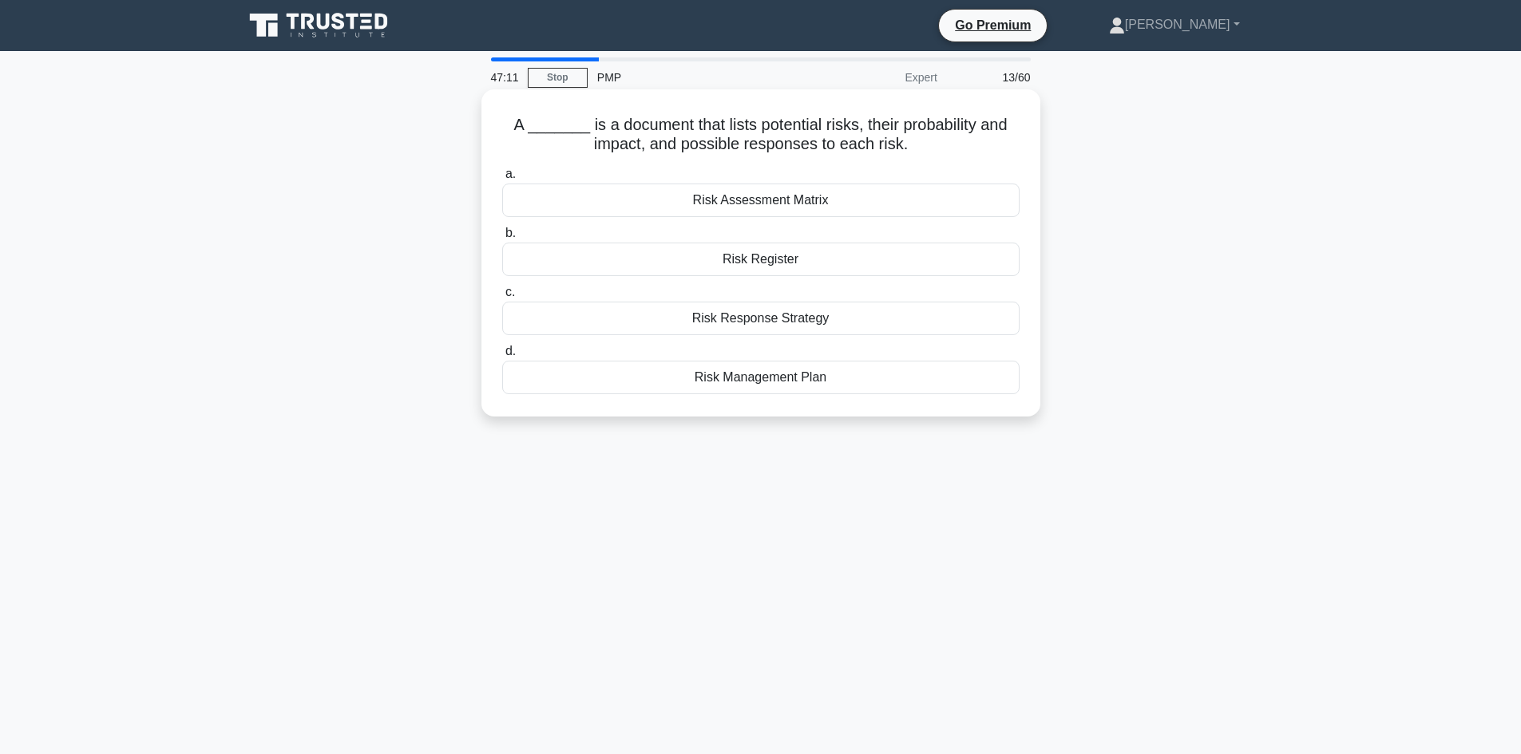
click at [502, 239] on input "b. Risk Register" at bounding box center [502, 233] width 0 height 10
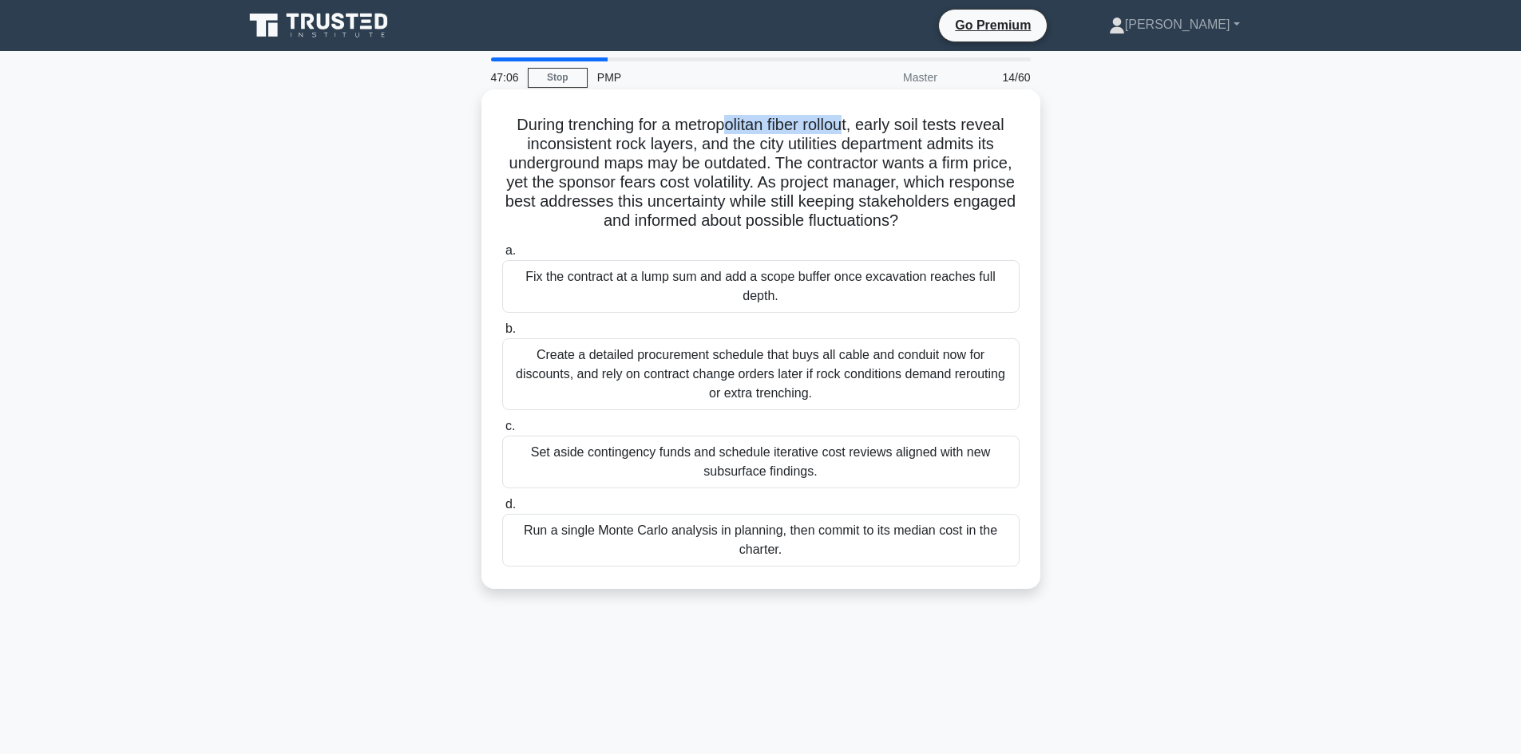
drag, startPoint x: 724, startPoint y: 126, endPoint x: 851, endPoint y: 124, distance: 127.0
click at [851, 124] on h5 "During trenching for a metropolitan fiber rollout, early soil tests reveal inco…" at bounding box center [761, 173] width 521 height 117
drag, startPoint x: 615, startPoint y: 145, endPoint x: 679, endPoint y: 157, distance: 65.0
click at [679, 157] on h5 "During trenching for a metropolitan fiber rollout, early soil tests reveal inco…" at bounding box center [761, 173] width 521 height 117
click at [695, 168] on h5 "During trenching for a metropolitan fiber rollout, early soil tests reveal inco…" at bounding box center [761, 173] width 521 height 117
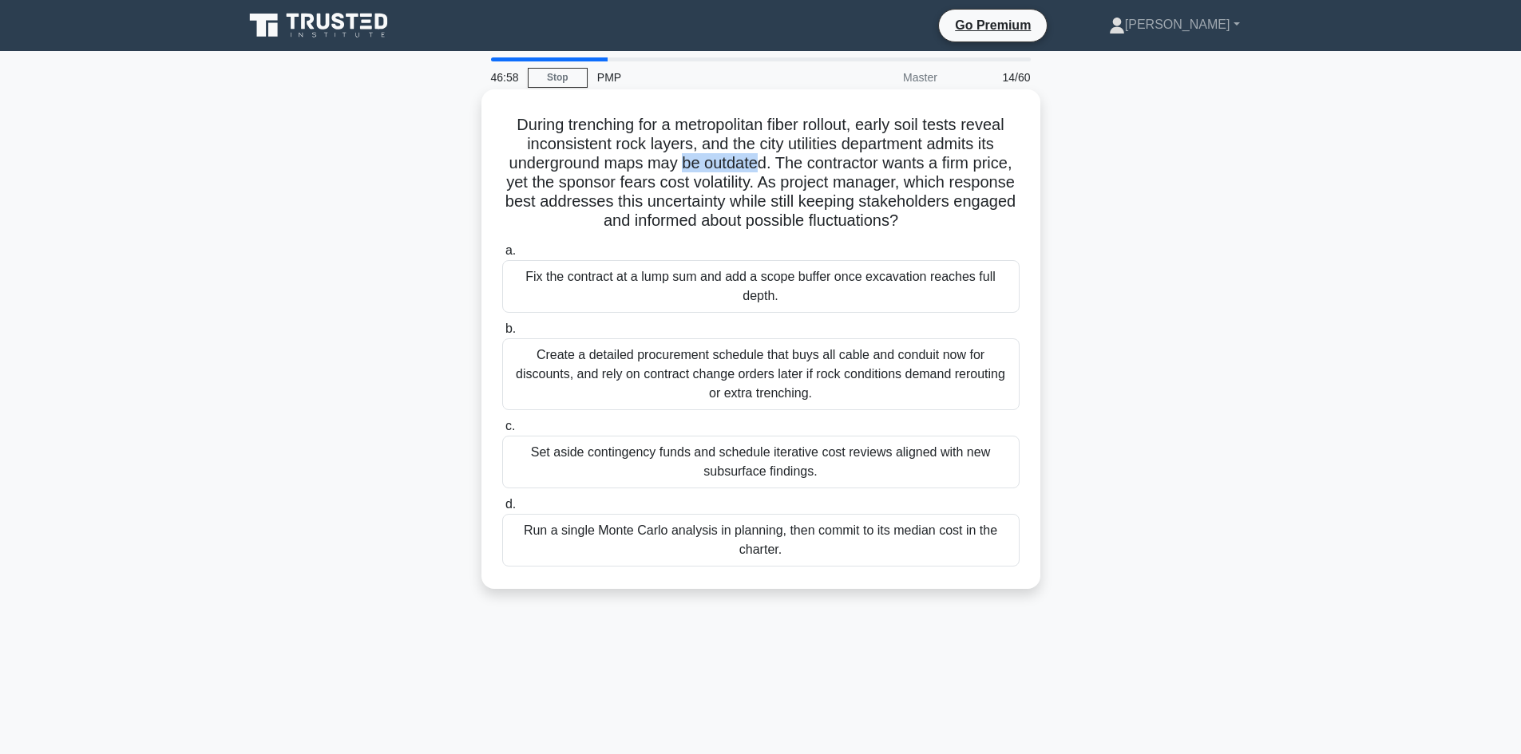
drag, startPoint x: 684, startPoint y: 165, endPoint x: 757, endPoint y: 163, distance: 72.7
click at [757, 163] on h5 "During trenching for a metropolitan fiber rollout, early soil tests reveal inco…" at bounding box center [761, 173] width 521 height 117
drag, startPoint x: 783, startPoint y: 183, endPoint x: 809, endPoint y: 179, distance: 25.9
click at [790, 183] on h5 "During trenching for a metropolitan fiber rollout, early soil tests reveal inco…" at bounding box center [761, 173] width 521 height 117
click at [856, 176] on h5 "During trenching for a metropolitan fiber rollout, early soil tests reveal inco…" at bounding box center [761, 173] width 521 height 117
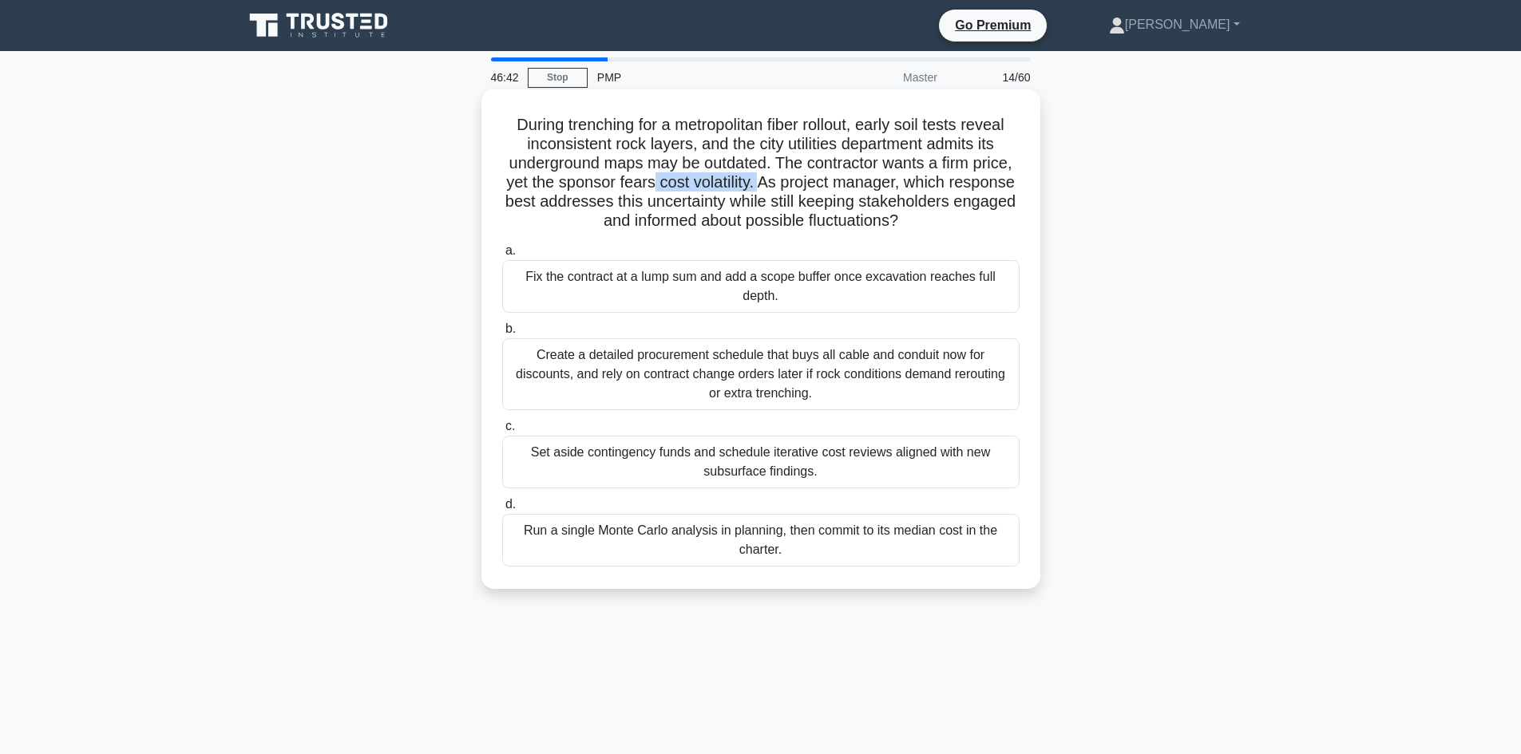
drag, startPoint x: 654, startPoint y: 183, endPoint x: 762, endPoint y: 185, distance: 107.8
click at [762, 185] on h5 "During trenching for a metropolitan fiber rollout, early soil tests reveal inco…" at bounding box center [761, 173] width 521 height 117
click at [811, 210] on h5 "During trenching for a metropolitan fiber rollout, early soil tests reveal inco…" at bounding box center [761, 173] width 521 height 117
click at [803, 297] on div "Fix the contract at a lump sum and add a scope buffer once excavation reaches f…" at bounding box center [760, 286] width 517 height 53
click at [502, 256] on input "a. Fix the contract at a lump sum and add a scope buffer once excavation reache…" at bounding box center [502, 251] width 0 height 10
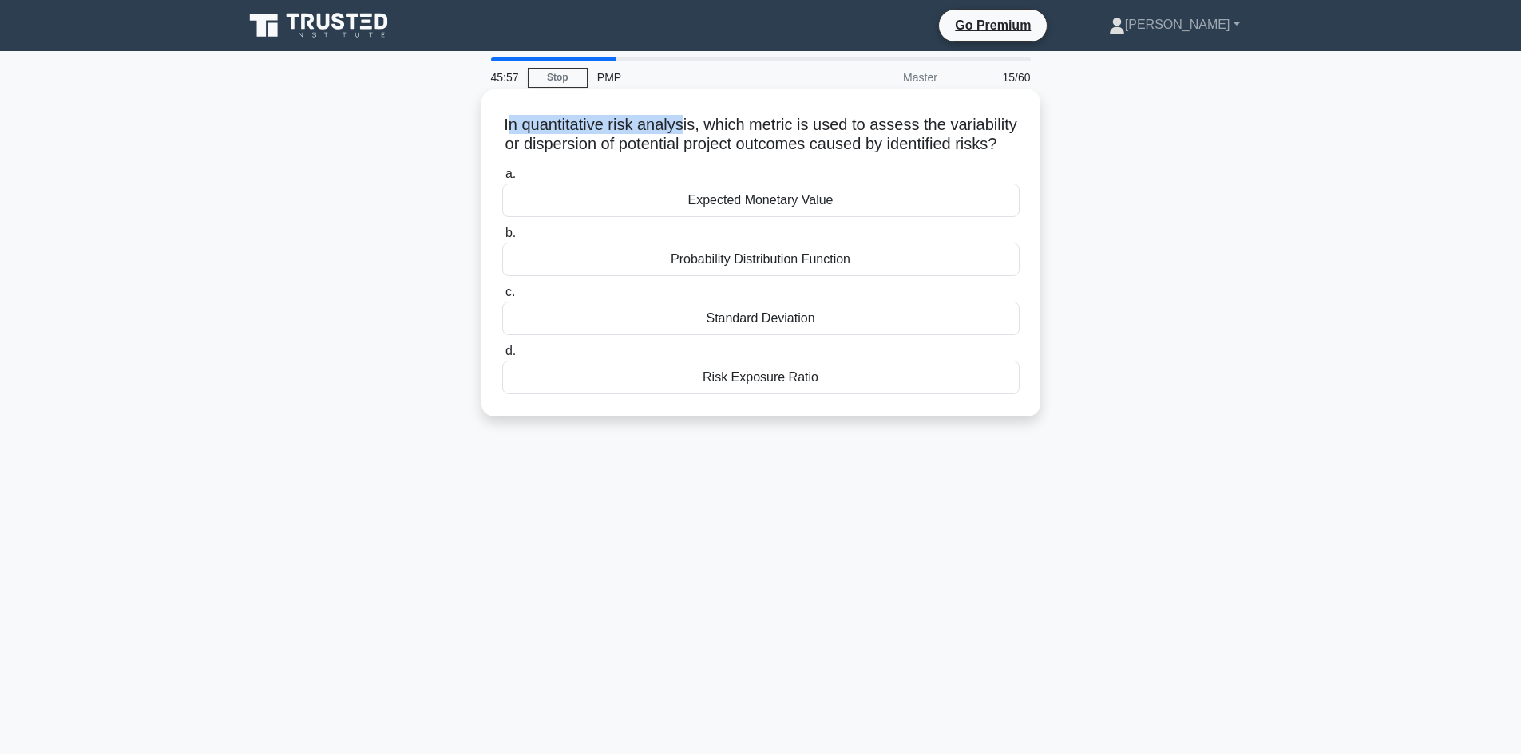
drag, startPoint x: 544, startPoint y: 123, endPoint x: 727, endPoint y: 141, distance: 182.9
click at [719, 133] on h5 "In quantitative risk analysis, which metric is used to assess the variability o…" at bounding box center [761, 135] width 521 height 40
click at [794, 155] on h5 "In quantitative risk analysis, which metric is used to assess the variability o…" at bounding box center [761, 135] width 521 height 40
drag, startPoint x: 552, startPoint y: 141, endPoint x: 604, endPoint y: 136, distance: 51.4
click at [604, 136] on h5 "In quantitative risk analysis, which metric is used to assess the variability o…" at bounding box center [761, 135] width 521 height 40
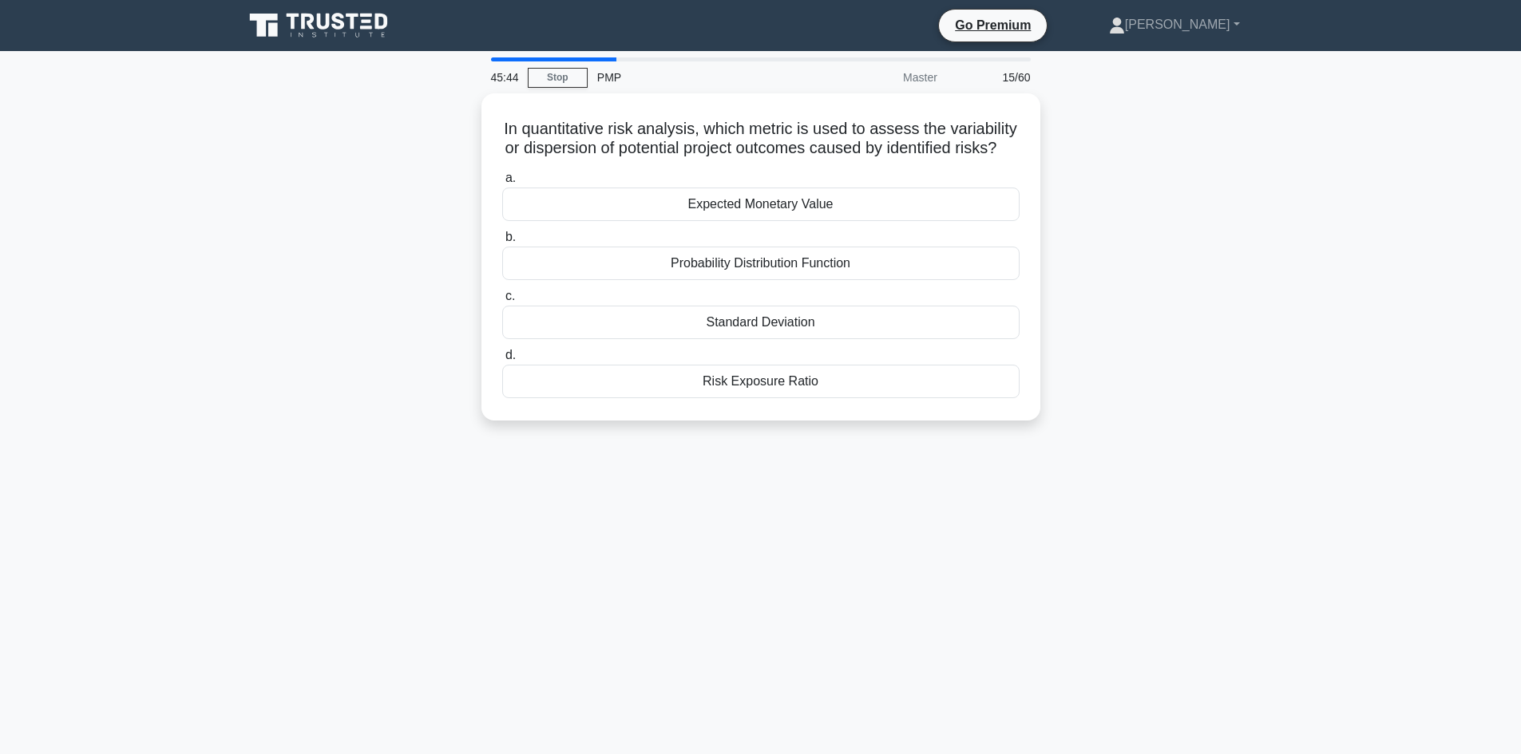
click at [316, 295] on div "In quantitative risk analysis, which metric is used to assess the variability o…" at bounding box center [761, 266] width 1054 height 346
click at [734, 335] on div "Standard Deviation" at bounding box center [760, 319] width 517 height 34
click at [502, 298] on input "c. Standard Deviation" at bounding box center [502, 292] width 0 height 10
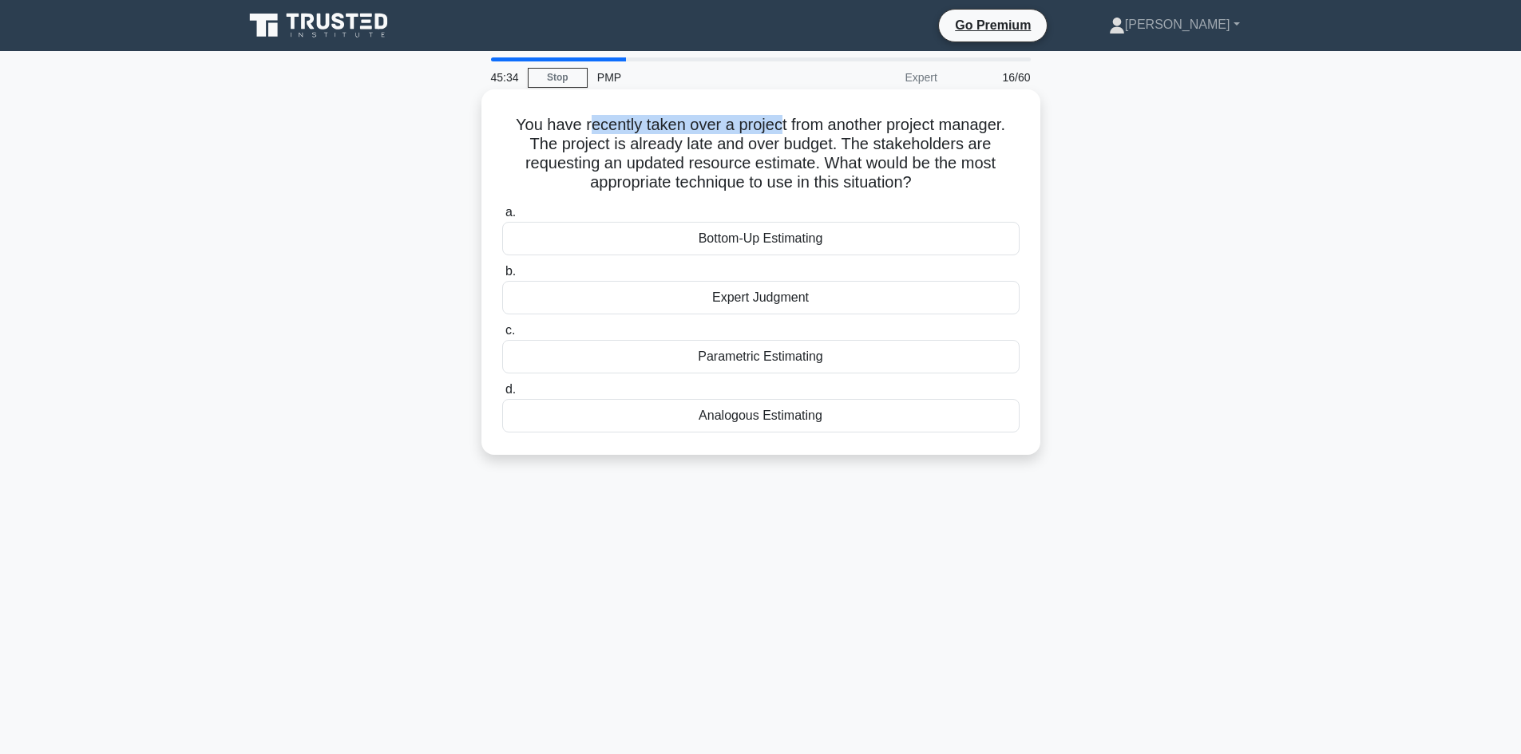
drag, startPoint x: 664, startPoint y: 131, endPoint x: 842, endPoint y: 131, distance: 178.0
click at [778, 124] on h5 "You have recently taken over a project from another project manager. The projec…" at bounding box center [761, 154] width 521 height 78
drag, startPoint x: 880, startPoint y: 125, endPoint x: 984, endPoint y: 123, distance: 104.6
click at [988, 123] on h5 "You have recently taken over a project from another project manager. The projec…" at bounding box center [761, 154] width 521 height 78
drag, startPoint x: 644, startPoint y: 148, endPoint x: 707, endPoint y: 149, distance: 63.1
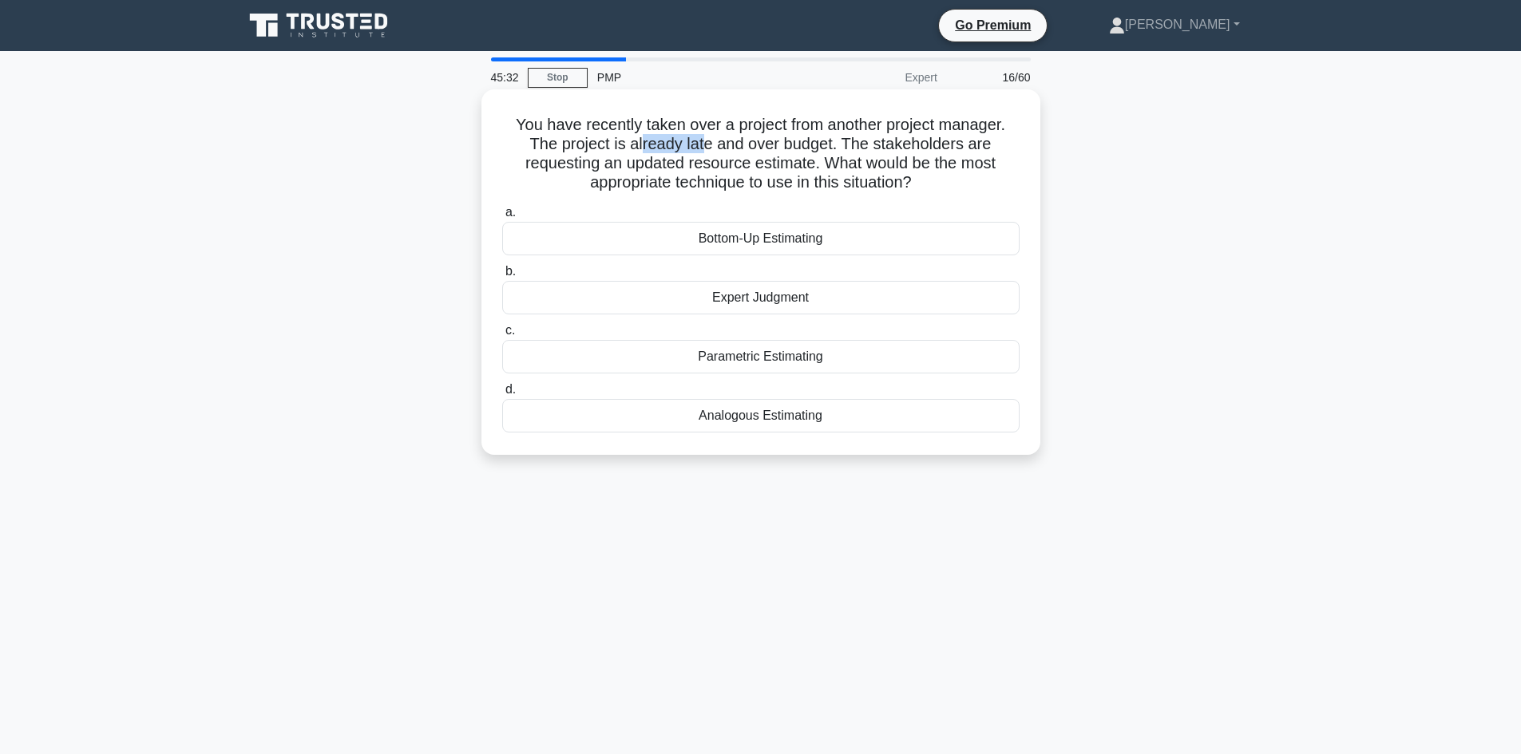
click at [701, 147] on h5 "You have recently taken over a project from another project manager. The projec…" at bounding box center [761, 154] width 521 height 78
drag, startPoint x: 758, startPoint y: 144, endPoint x: 802, endPoint y: 140, distance: 44.1
click at [802, 140] on h5 "You have recently taken over a project from another project manager. The projec…" at bounding box center [761, 154] width 521 height 78
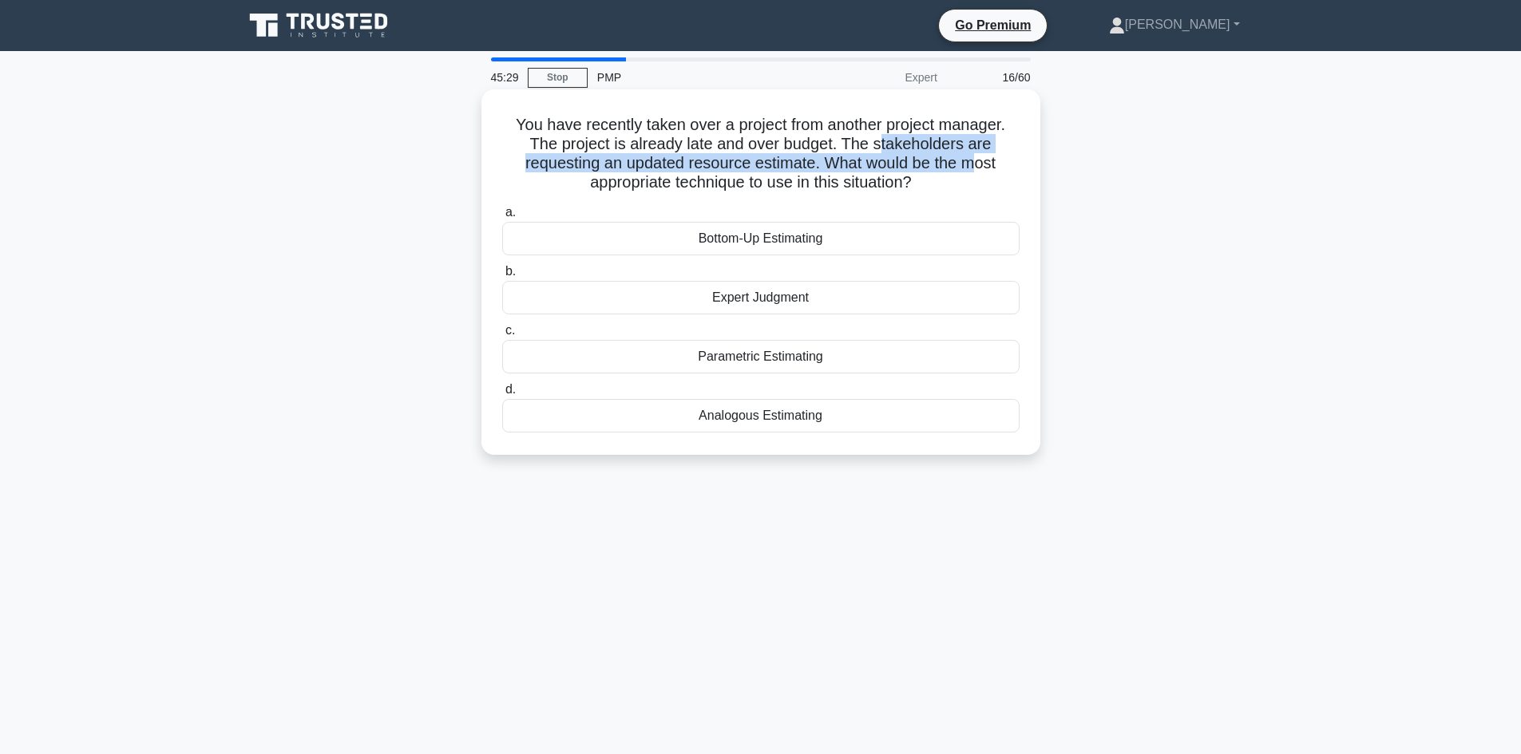
drag, startPoint x: 882, startPoint y: 142, endPoint x: 980, endPoint y: 155, distance: 98.2
click at [980, 155] on h5 "You have recently taken over a project from another project manager. The projec…" at bounding box center [761, 154] width 521 height 78
click at [655, 168] on h5 "You have recently taken over a project from another project manager. The projec…" at bounding box center [761, 154] width 521 height 78
drag, startPoint x: 697, startPoint y: 165, endPoint x: 850, endPoint y: 172, distance: 153.4
click at [806, 163] on h5 "You have recently taken over a project from another project manager. The projec…" at bounding box center [761, 154] width 521 height 78
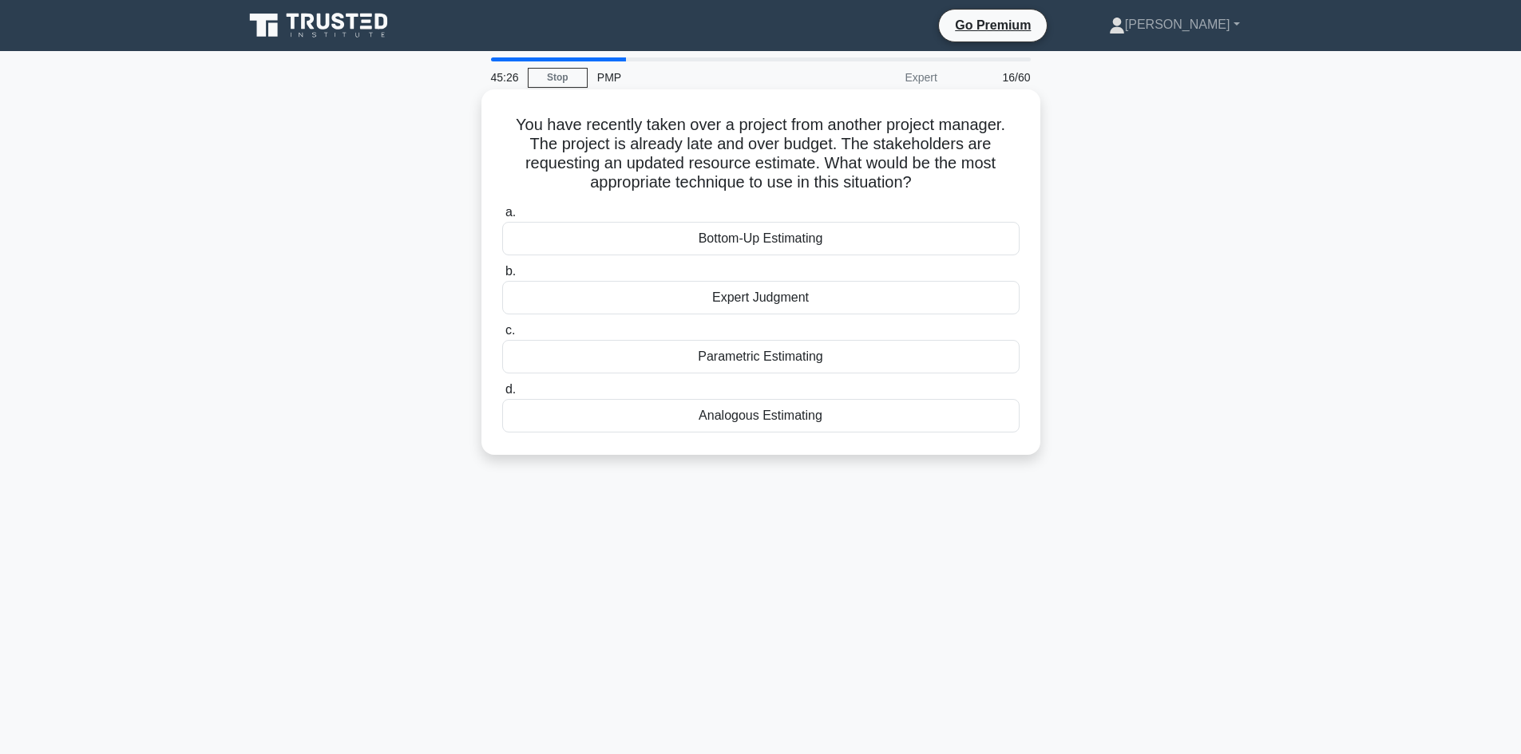
click at [862, 173] on h5 "You have recently taken over a project from another project manager. The projec…" at bounding box center [761, 154] width 521 height 78
click at [786, 301] on div "Expert Judgment" at bounding box center [760, 298] width 517 height 34
click at [502, 277] on input "b. Expert Judgment" at bounding box center [502, 272] width 0 height 10
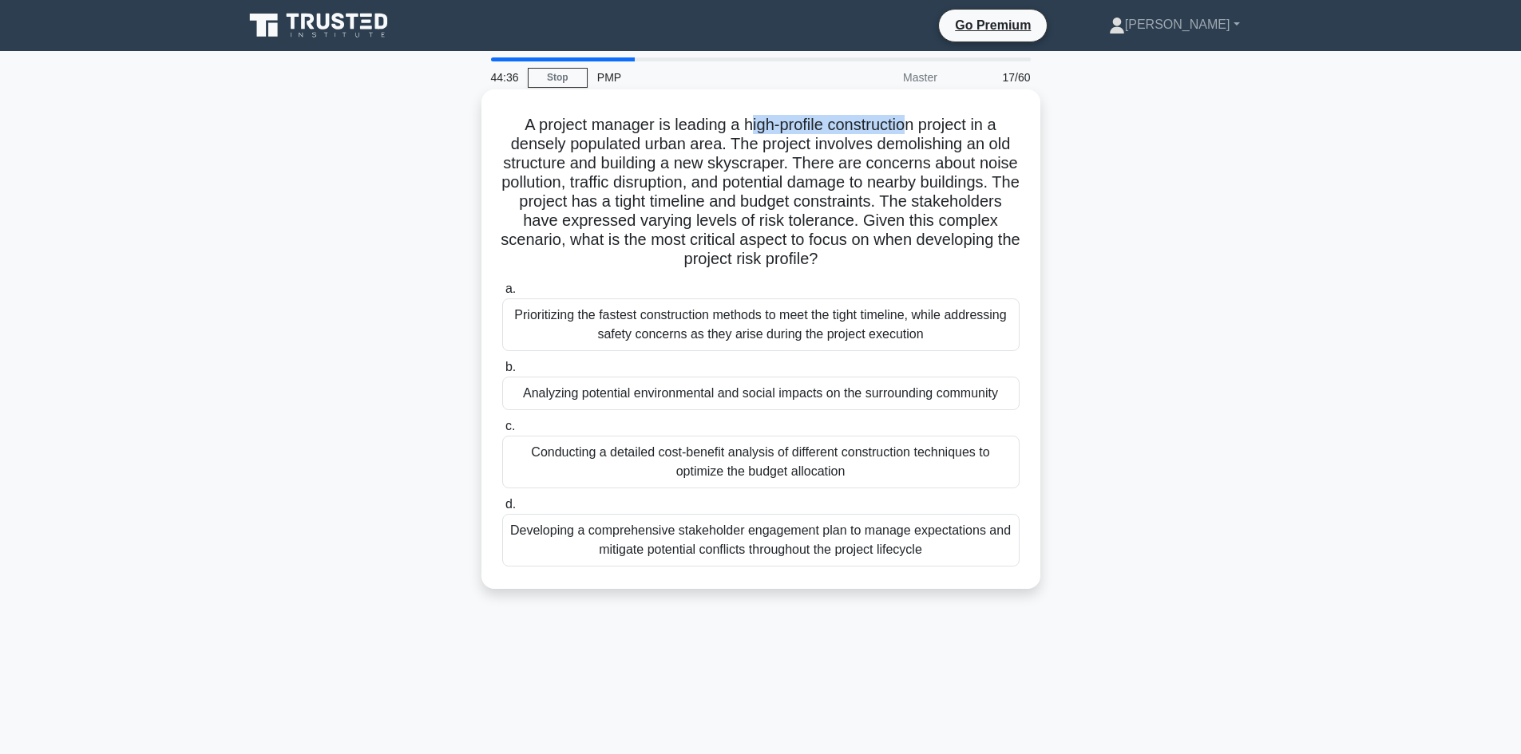
drag, startPoint x: 746, startPoint y: 119, endPoint x: 913, endPoint y: 110, distance: 167.1
click at [913, 110] on div "A project manager is leading a high-profile construction project in a densely p…" at bounding box center [761, 339] width 546 height 487
drag, startPoint x: 649, startPoint y: 168, endPoint x: 774, endPoint y: 162, distance: 125.5
click at [774, 161] on h5 "A project manager is leading a high-profile construction project in a densely p…" at bounding box center [761, 192] width 521 height 155
drag, startPoint x: 792, startPoint y: 202, endPoint x: 829, endPoint y: 198, distance: 36.9
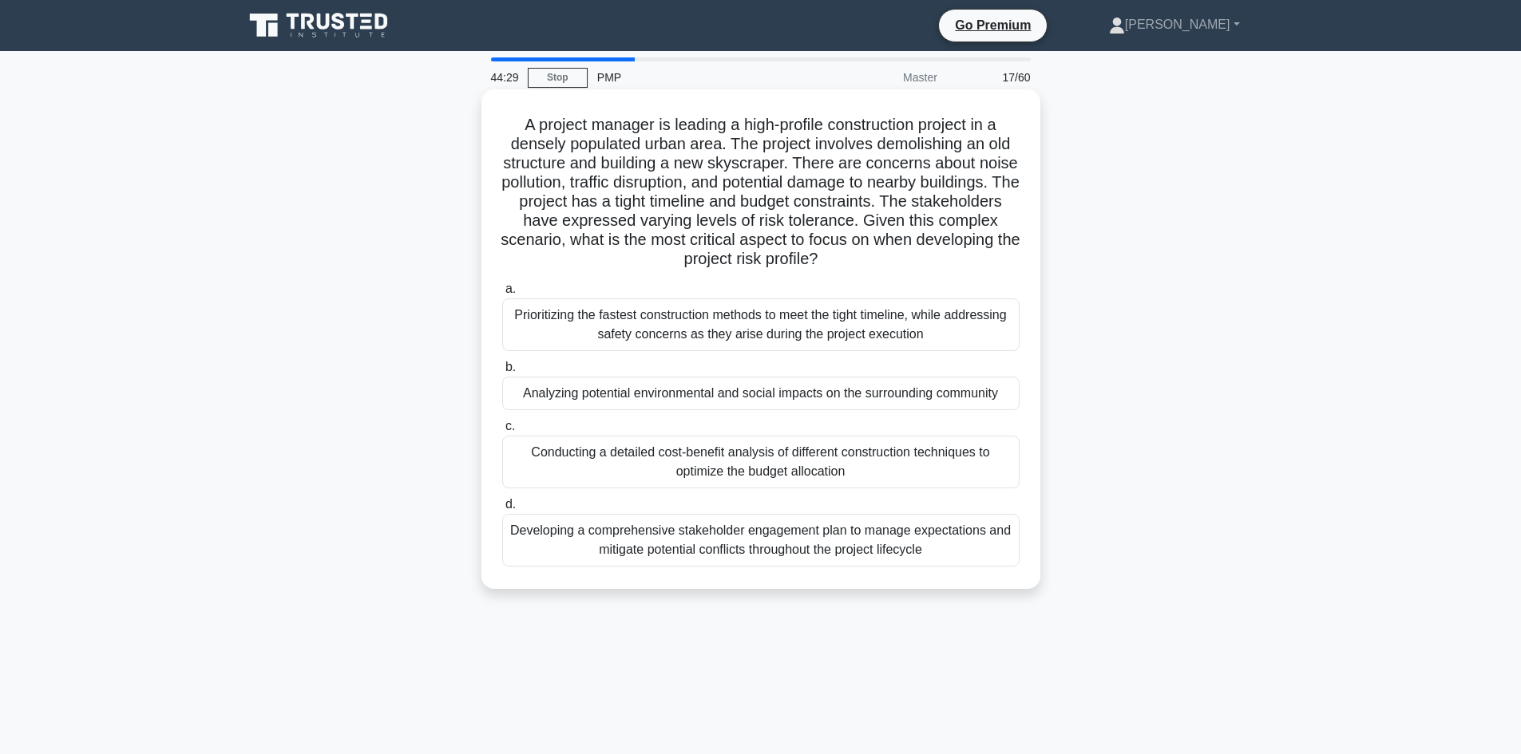
click at [793, 202] on h5 "A project manager is leading a high-profile construction project in a densely p…" at bounding box center [761, 192] width 521 height 155
drag, startPoint x: 677, startPoint y: 179, endPoint x: 737, endPoint y: 177, distance: 59.9
click at [737, 177] on h5 "A project manager is leading a high-profile construction project in a densely p…" at bounding box center [761, 192] width 521 height 155
drag, startPoint x: 876, startPoint y: 182, endPoint x: 949, endPoint y: 184, distance: 73.5
click at [986, 176] on h5 "A project manager is leading a high-profile construction project in a densely p…" at bounding box center [761, 192] width 521 height 155
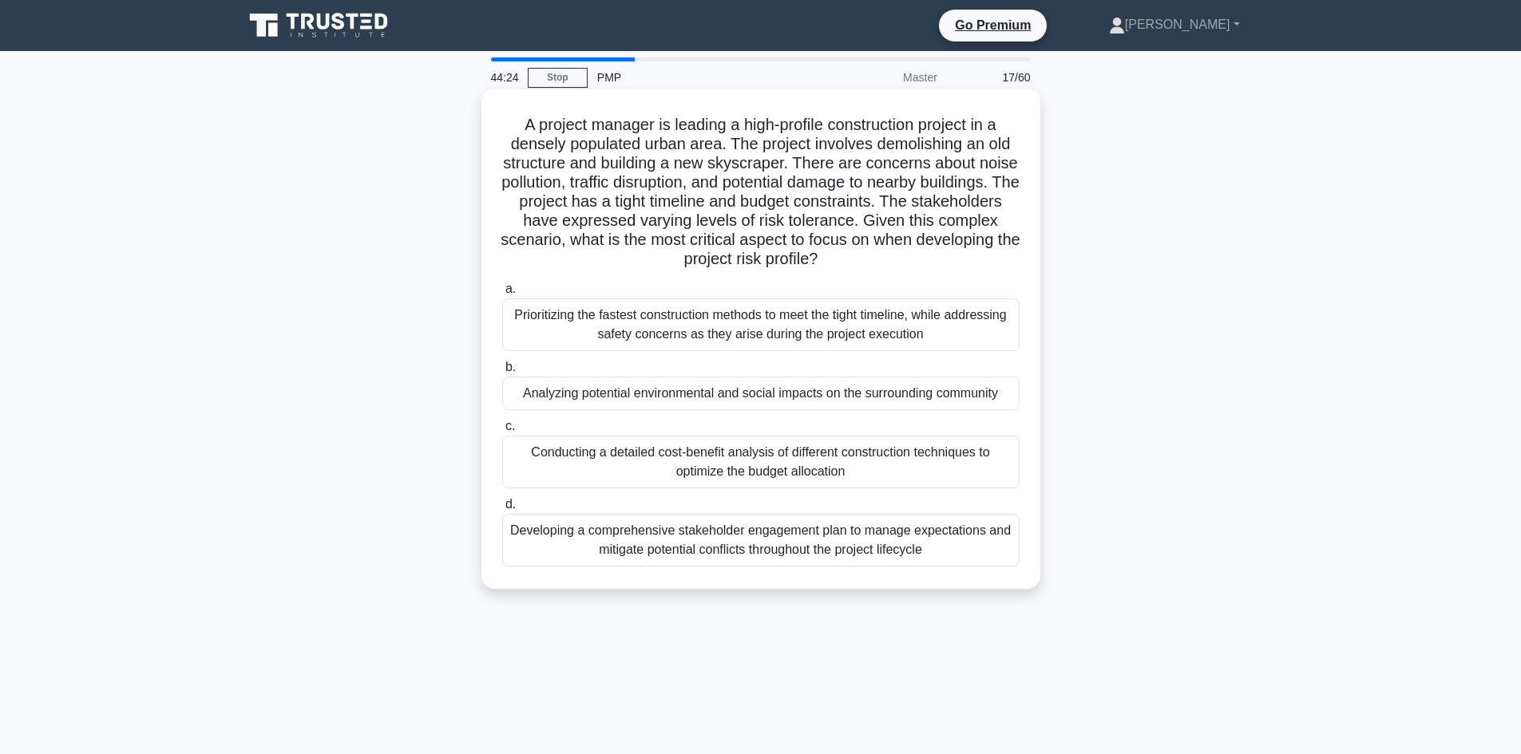
drag, startPoint x: 716, startPoint y: 222, endPoint x: 707, endPoint y: 224, distance: 8.9
click at [716, 223] on h5 "A project manager is leading a high-profile construction project in a densely p…" at bounding box center [761, 192] width 521 height 155
drag, startPoint x: 734, startPoint y: 240, endPoint x: 875, endPoint y: 242, distance: 140.5
click at [875, 242] on h5 "A project manager is leading a high-profile construction project in a densely p…" at bounding box center [761, 192] width 521 height 155
drag, startPoint x: 739, startPoint y: 256, endPoint x: 871, endPoint y: 267, distance: 132.1
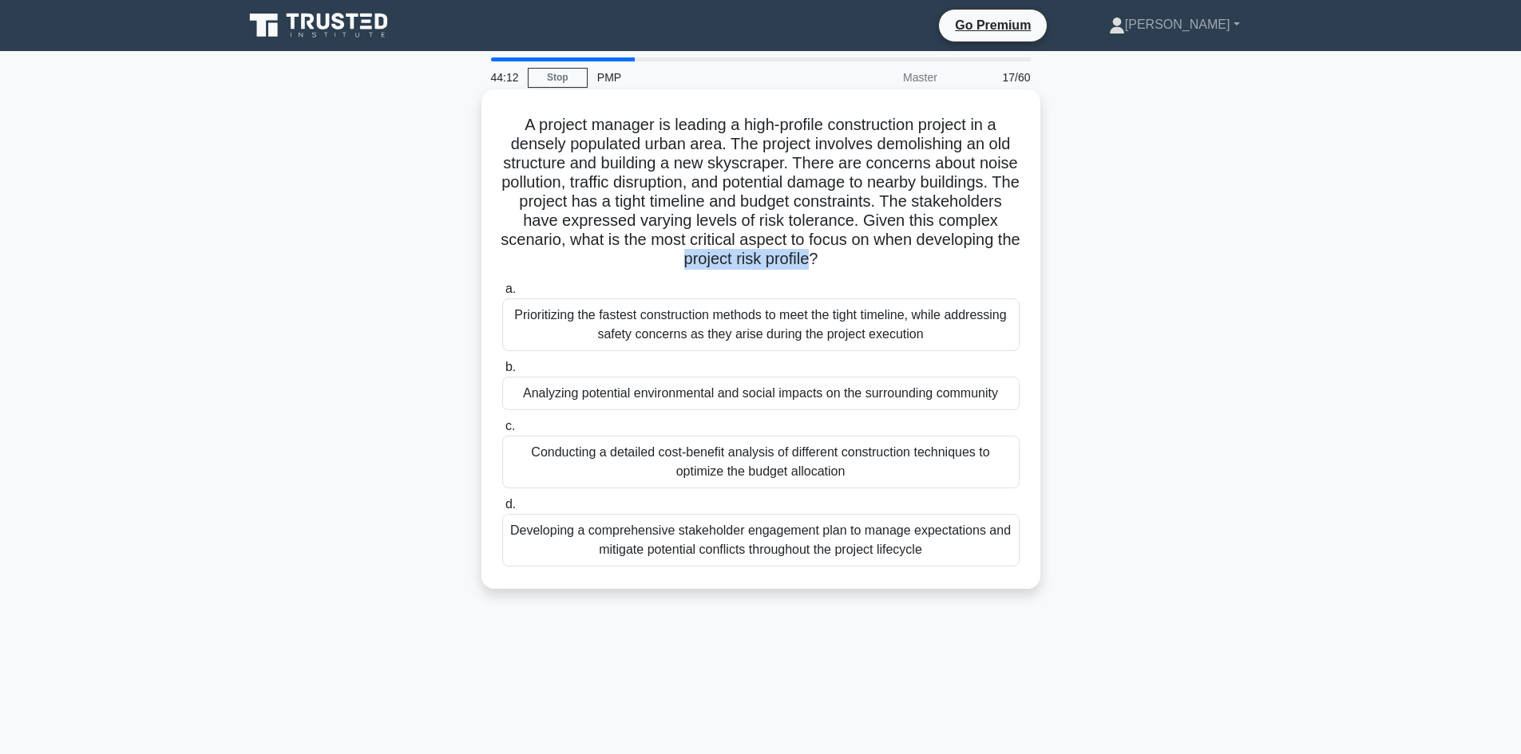
click at [871, 267] on h5 "A project manager is leading a high-profile construction project in a densely p…" at bounding box center [761, 192] width 521 height 155
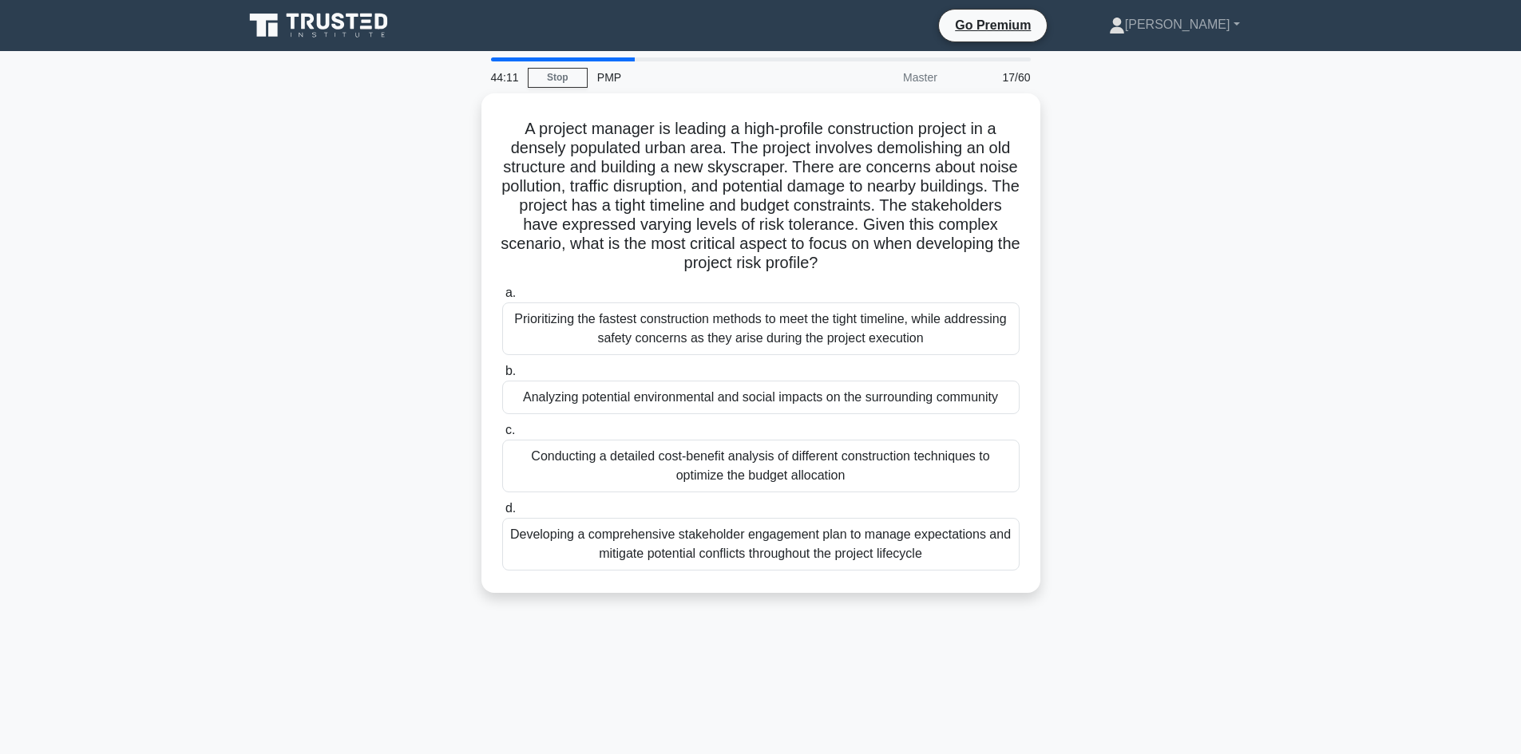
click at [399, 315] on div "A project manager is leading a high-profile construction project in a densely p…" at bounding box center [761, 352] width 1054 height 519
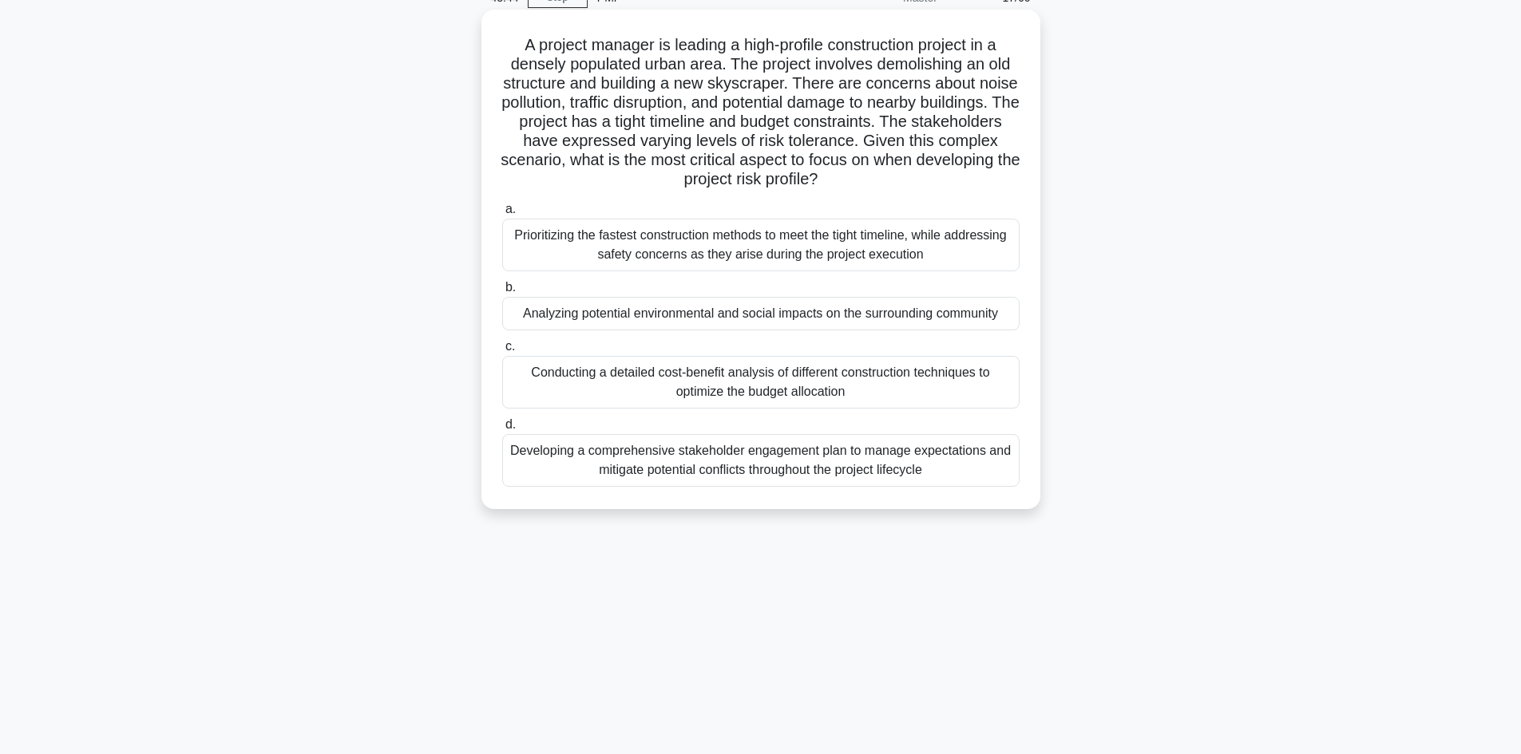
click at [706, 460] on div "Developing a comprehensive stakeholder engagement plan to manage expectations a…" at bounding box center [760, 460] width 517 height 53
click at [502, 430] on input "d. Developing a comprehensive stakeholder engagement plan to manage expectation…" at bounding box center [502, 425] width 0 height 10
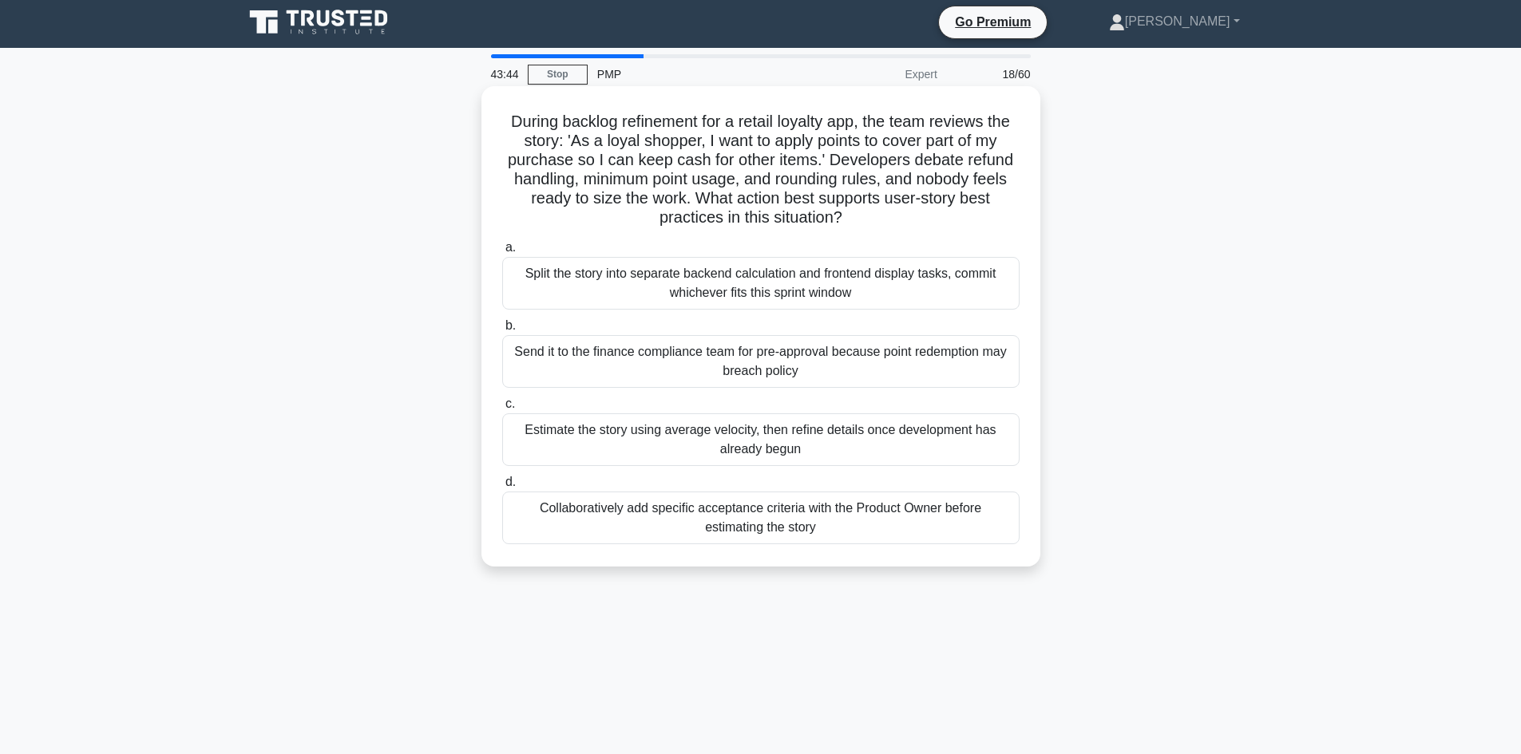
scroll to position [0, 0]
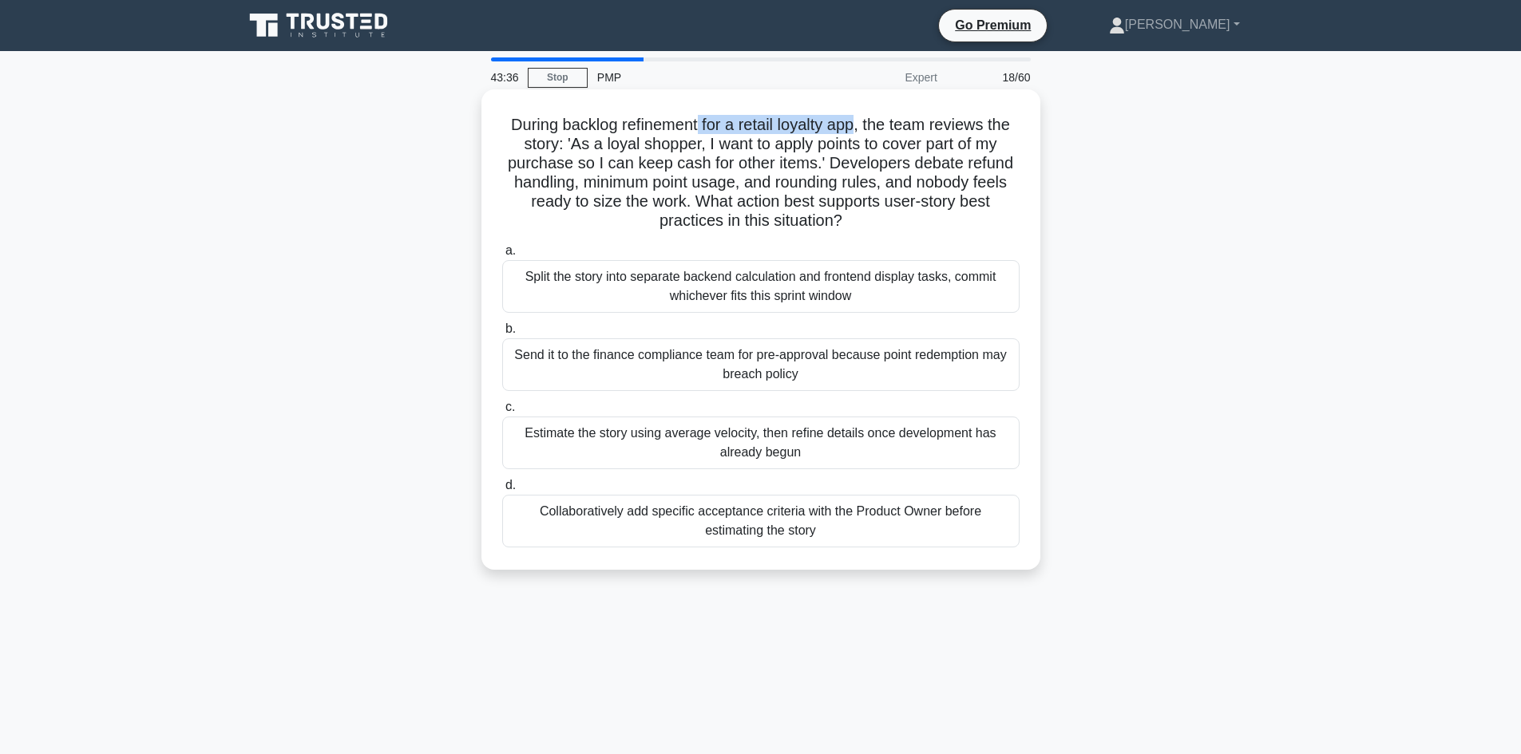
drag, startPoint x: 698, startPoint y: 121, endPoint x: 860, endPoint y: 113, distance: 162.2
click at [860, 115] on h5 "During backlog refinement for a retail loyalty app, the team reviews the story:…" at bounding box center [761, 173] width 521 height 117
click at [861, 148] on h5 "During backlog refinement for a retail loyalty app, the team reviews the story:…" at bounding box center [761, 173] width 521 height 117
drag, startPoint x: 568, startPoint y: 144, endPoint x: 673, endPoint y: 145, distance: 105.4
click at [673, 145] on h5 "During backlog refinement for a retail loyalty app, the team reviews the story:…" at bounding box center [761, 173] width 521 height 117
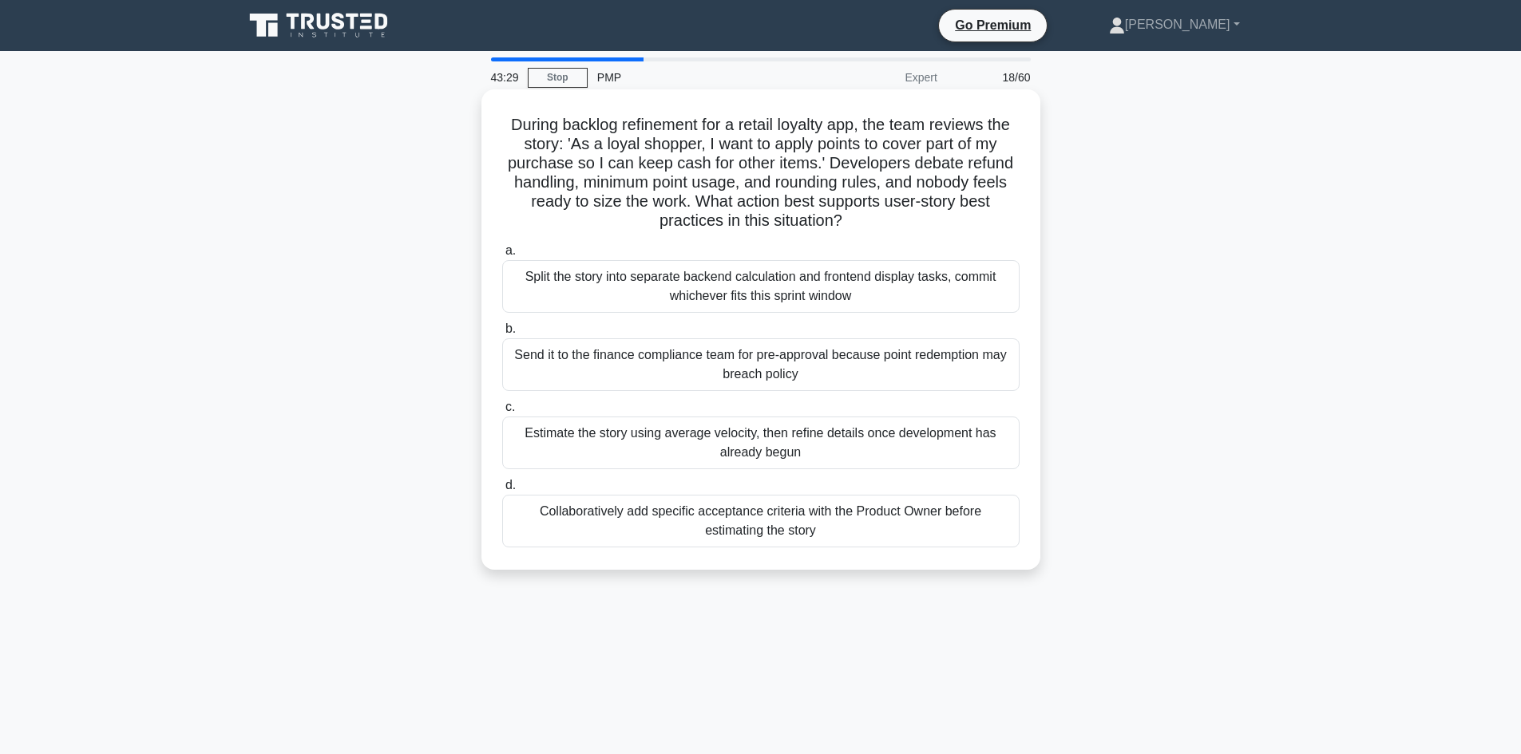
click at [679, 156] on h5 "During backlog refinement for a retail loyalty app, the team reviews the story:…" at bounding box center [761, 173] width 521 height 117
drag, startPoint x: 929, startPoint y: 145, endPoint x: 1000, endPoint y: 148, distance: 70.3
click at [1000, 148] on h5 "During backlog refinement for a retail loyalty app, the team reviews the story:…" at bounding box center [761, 173] width 521 height 117
drag, startPoint x: 509, startPoint y: 163, endPoint x: 562, endPoint y: 172, distance: 53.4
click at [562, 172] on h5 "During backlog refinement for a retail loyalty app, the team reviews the story:…" at bounding box center [761, 173] width 521 height 117
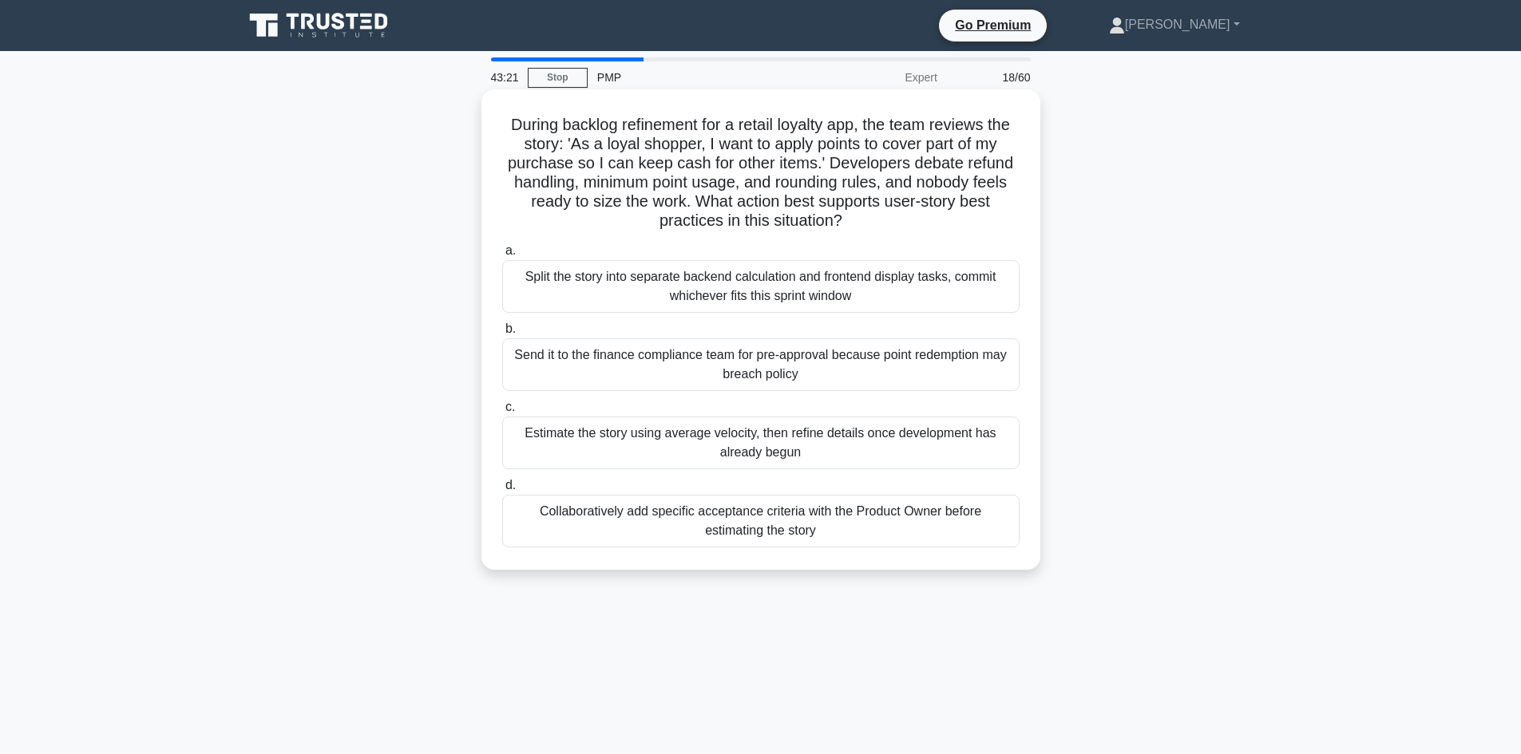
click at [644, 180] on h5 "During backlog refinement for a retail loyalty app, the team reviews the story:…" at bounding box center [761, 173] width 521 height 117
drag, startPoint x: 725, startPoint y: 168, endPoint x: 823, endPoint y: 179, distance: 98.8
click at [790, 165] on h5 "During backlog refinement for a retail loyalty app, the team reviews the story:…" at bounding box center [761, 173] width 521 height 117
drag, startPoint x: 824, startPoint y: 182, endPoint x: 891, endPoint y: 169, distance: 68.3
click at [832, 180] on h5 "During backlog refinement for a retail loyalty app, the team reviews the story:…" at bounding box center [761, 173] width 521 height 117
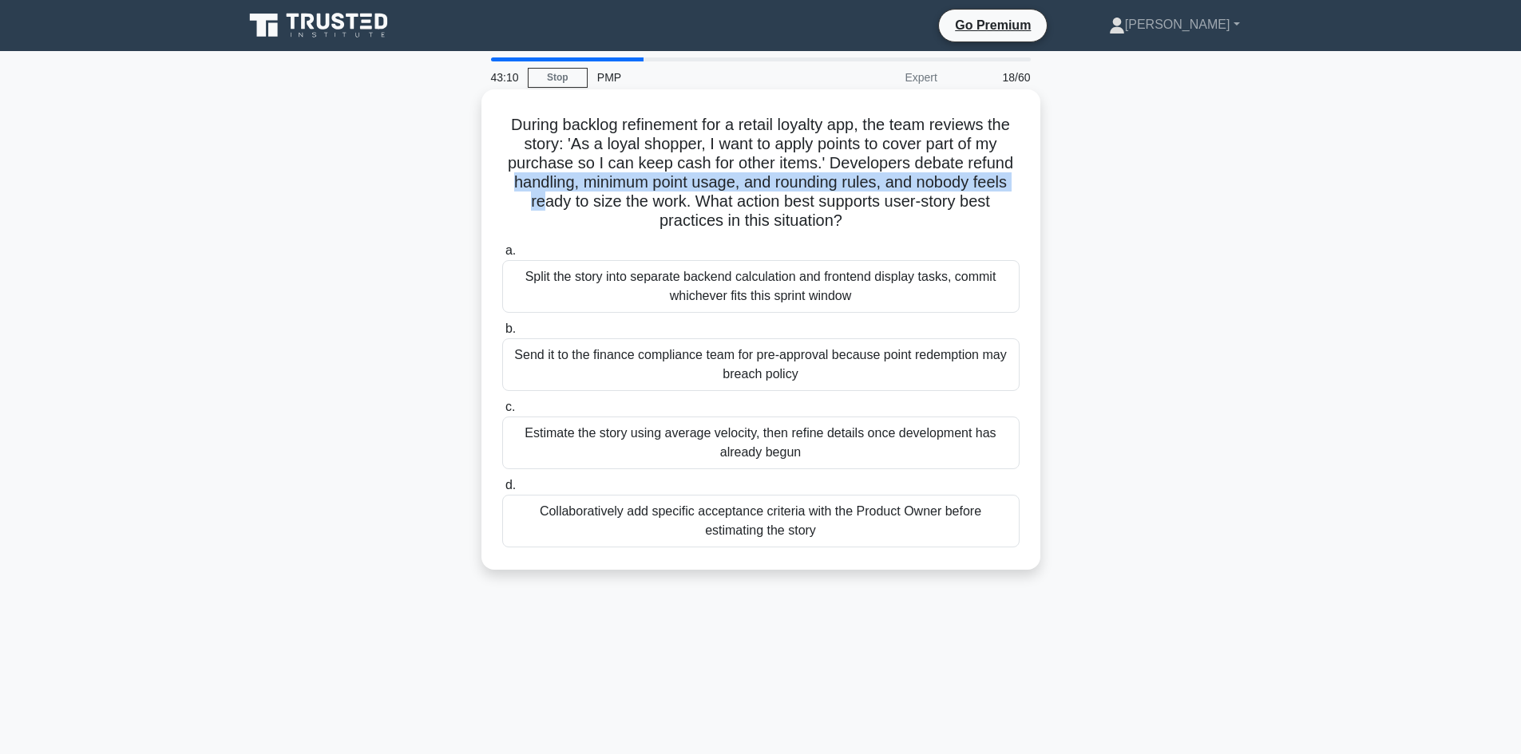
drag, startPoint x: 509, startPoint y: 188, endPoint x: 540, endPoint y: 200, distance: 32.3
click at [540, 200] on h5 "During backlog refinement for a retail loyalty app, the team reviews the story:…" at bounding box center [761, 173] width 521 height 117
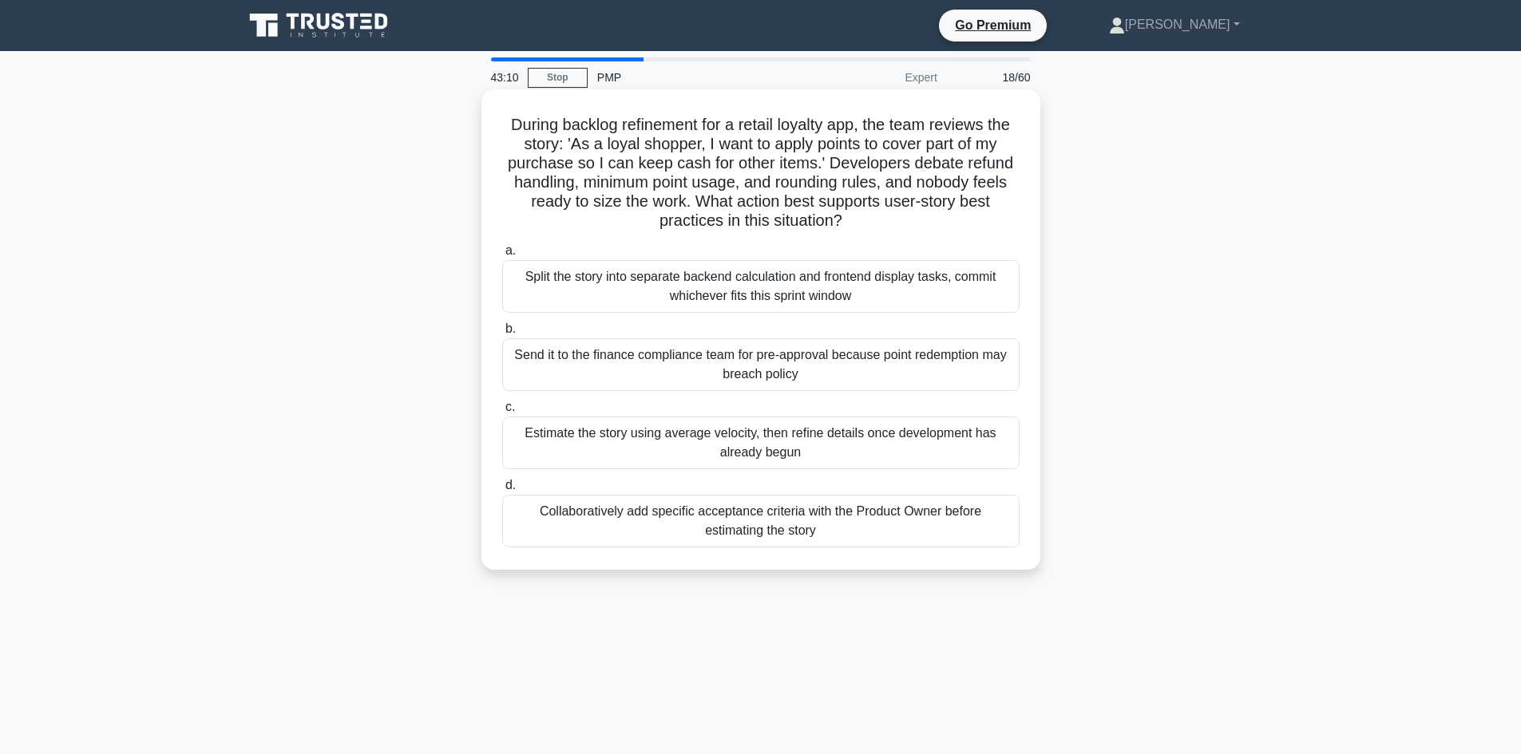
click at [575, 206] on h5 "During backlog refinement for a retail loyalty app, the team reviews the story:…" at bounding box center [761, 173] width 521 height 117
drag, startPoint x: 570, startPoint y: 184, endPoint x: 733, endPoint y: 184, distance: 162.9
click at [731, 185] on h5 "During backlog refinement for a retail loyalty app, the team reviews the story:…" at bounding box center [761, 173] width 521 height 117
click at [745, 200] on h5 "During backlog refinement for a retail loyalty app, the team reviews the story:…" at bounding box center [761, 173] width 521 height 117
drag, startPoint x: 780, startPoint y: 184, endPoint x: 870, endPoint y: 180, distance: 90.3
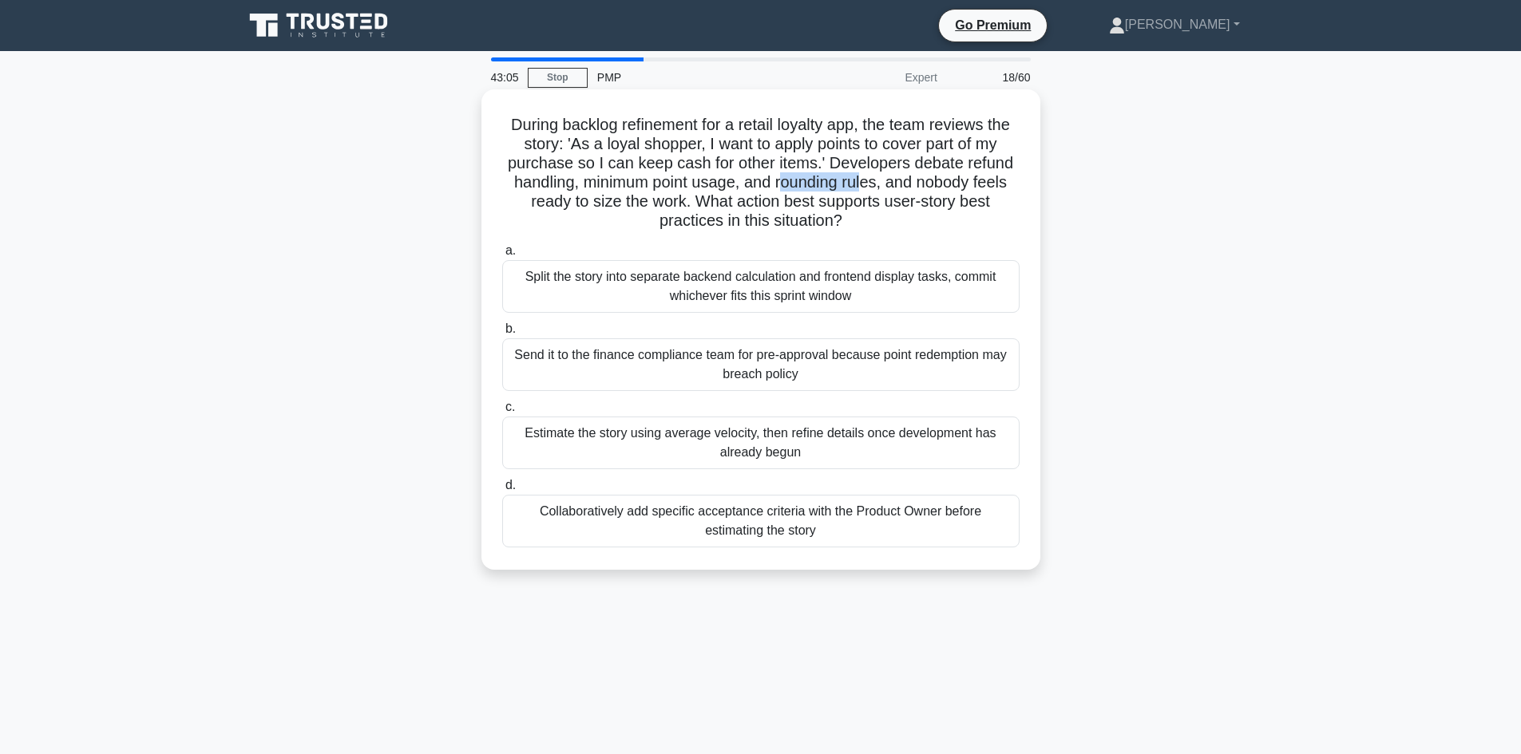
click at [870, 180] on h5 "During backlog refinement for a retail loyalty app, the team reviews the story:…" at bounding box center [761, 173] width 521 height 117
click at [873, 214] on h5 "During backlog refinement for a retail loyalty app, the team reviews the story:…" at bounding box center [761, 173] width 521 height 117
drag, startPoint x: 778, startPoint y: 185, endPoint x: 869, endPoint y: 184, distance: 91.8
click at [869, 184] on h5 "During backlog refinement for a retail loyalty app, the team reviews the story:…" at bounding box center [761, 173] width 521 height 117
click at [880, 210] on h5 "During backlog refinement for a retail loyalty app, the team reviews the story:…" at bounding box center [761, 173] width 521 height 117
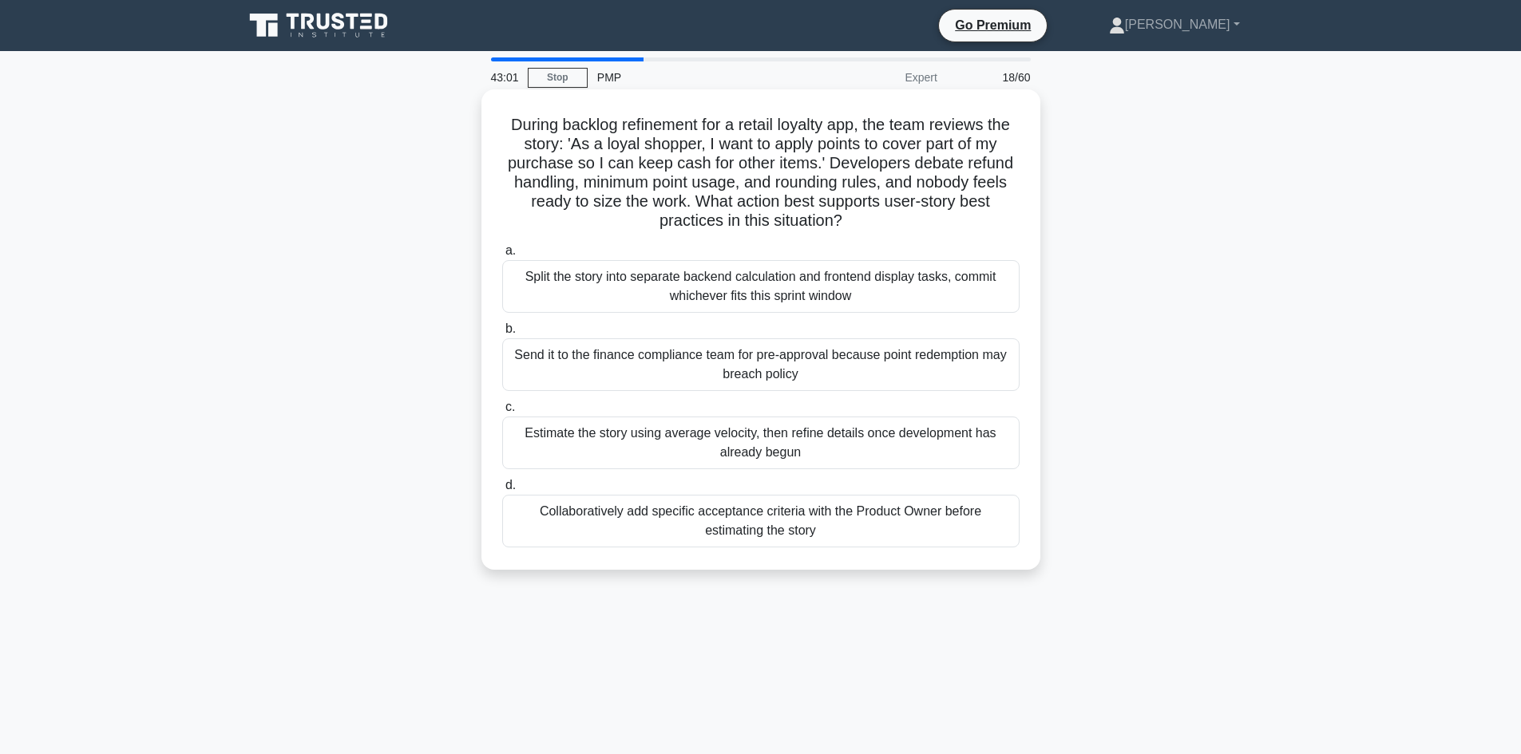
click at [932, 183] on h5 "During backlog refinement for a retail loyalty app, the team reviews the story:…" at bounding box center [761, 173] width 521 height 117
click at [932, 184] on h5 "During backlog refinement for a retail loyalty app, the team reviews the story:…" at bounding box center [761, 173] width 521 height 117
click at [1005, 183] on h5 "During backlog refinement for a retail loyalty app, the team reviews the story:…" at bounding box center [761, 173] width 521 height 117
click at [553, 201] on h5 "During backlog refinement for a retail loyalty app, the team reviews the story:…" at bounding box center [761, 173] width 521 height 117
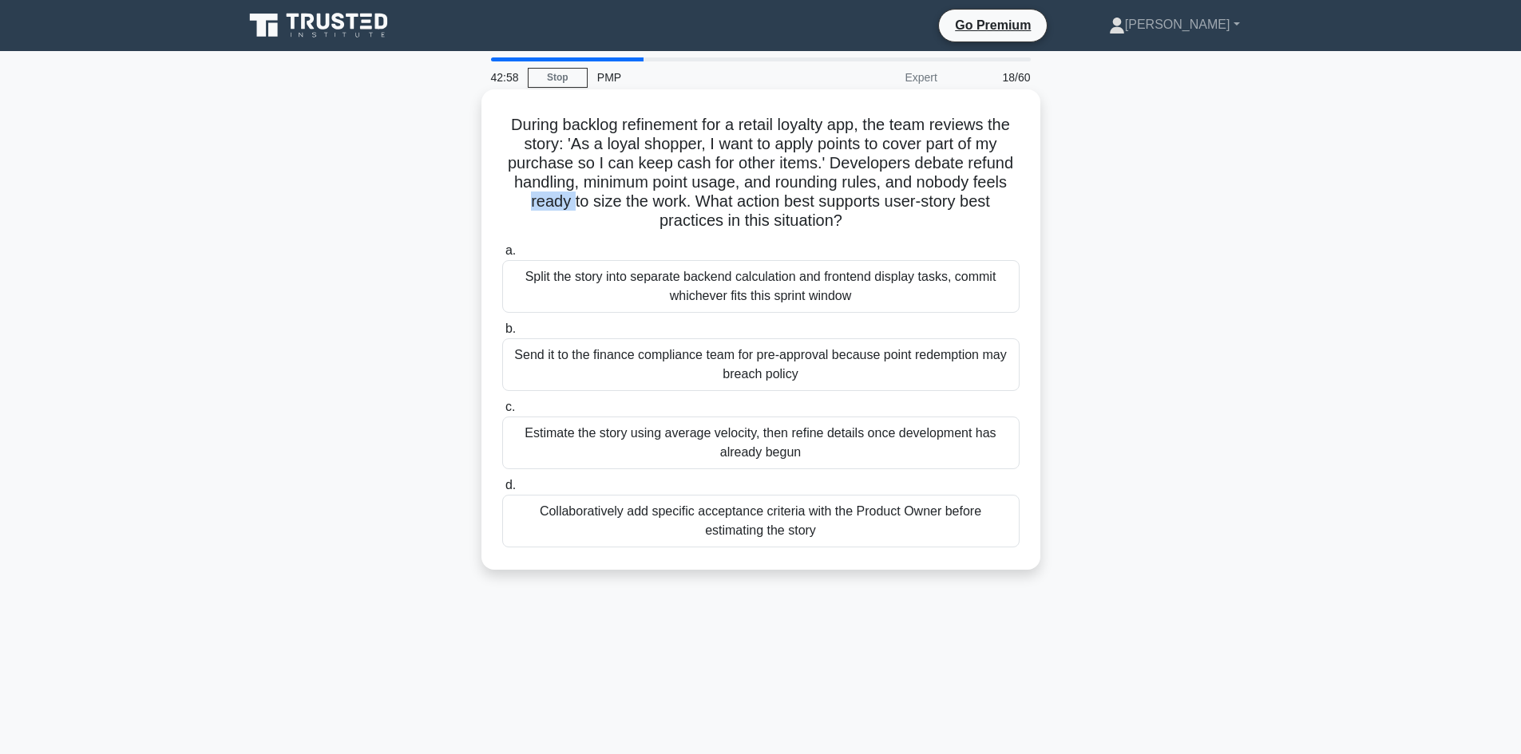
click at [553, 201] on h5 "During backlog refinement for a retail loyalty app, the team reviews the story:…" at bounding box center [761, 173] width 521 height 117
click at [617, 204] on h5 "During backlog refinement for a retail loyalty app, the team reviews the story:…" at bounding box center [761, 173] width 521 height 117
click at [605, 206] on h5 "During backlog refinement for a retail loyalty app, the team reviews the story:…" at bounding box center [761, 173] width 521 height 117
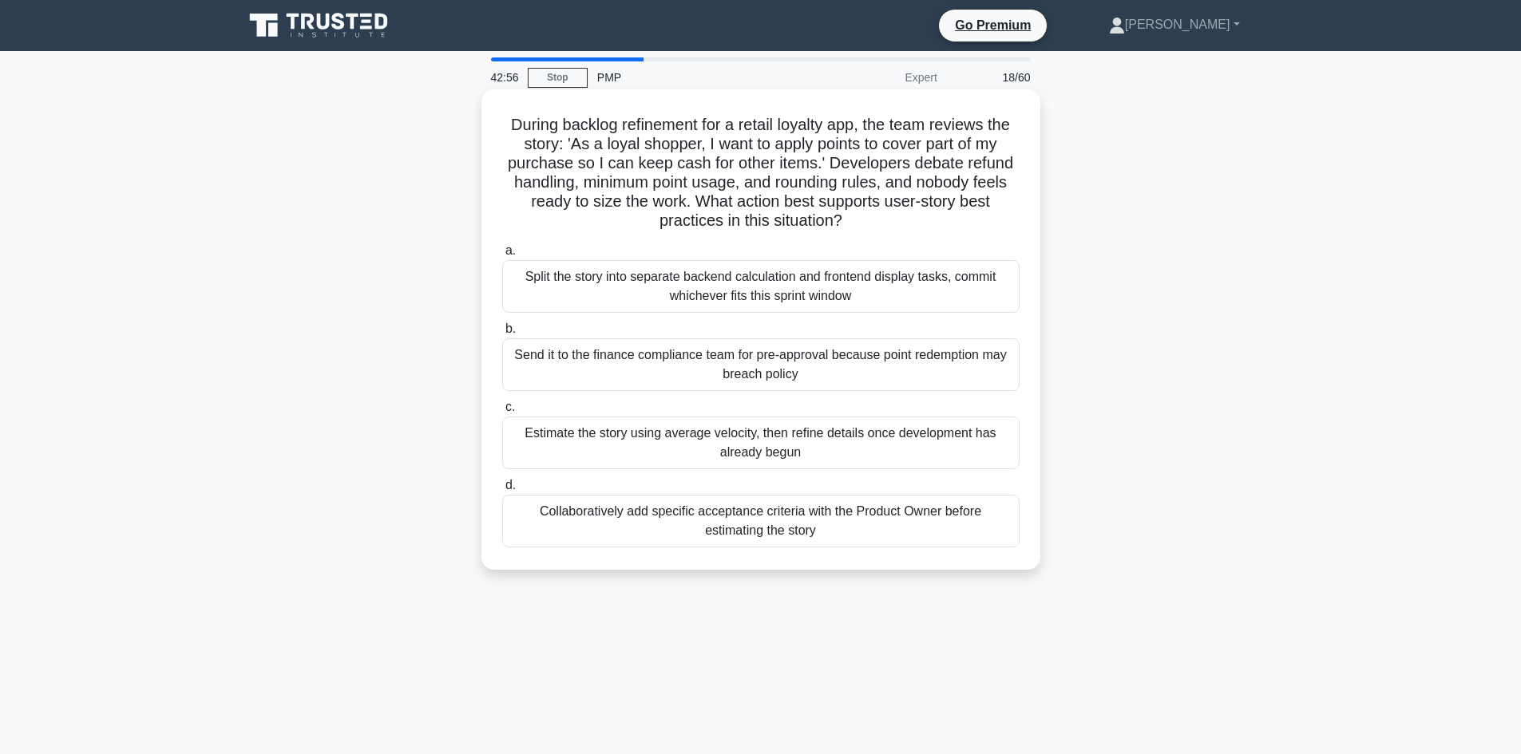
click at [649, 208] on h5 "During backlog refinement for a retail loyalty app, the team reviews the story:…" at bounding box center [761, 173] width 521 height 117
click at [754, 207] on h5 "During backlog refinement for a retail loyalty app, the team reviews the story:…" at bounding box center [761, 173] width 521 height 117
click at [857, 200] on h5 "During backlog refinement for a retail loyalty app, the team reviews the story:…" at bounding box center [761, 173] width 521 height 117
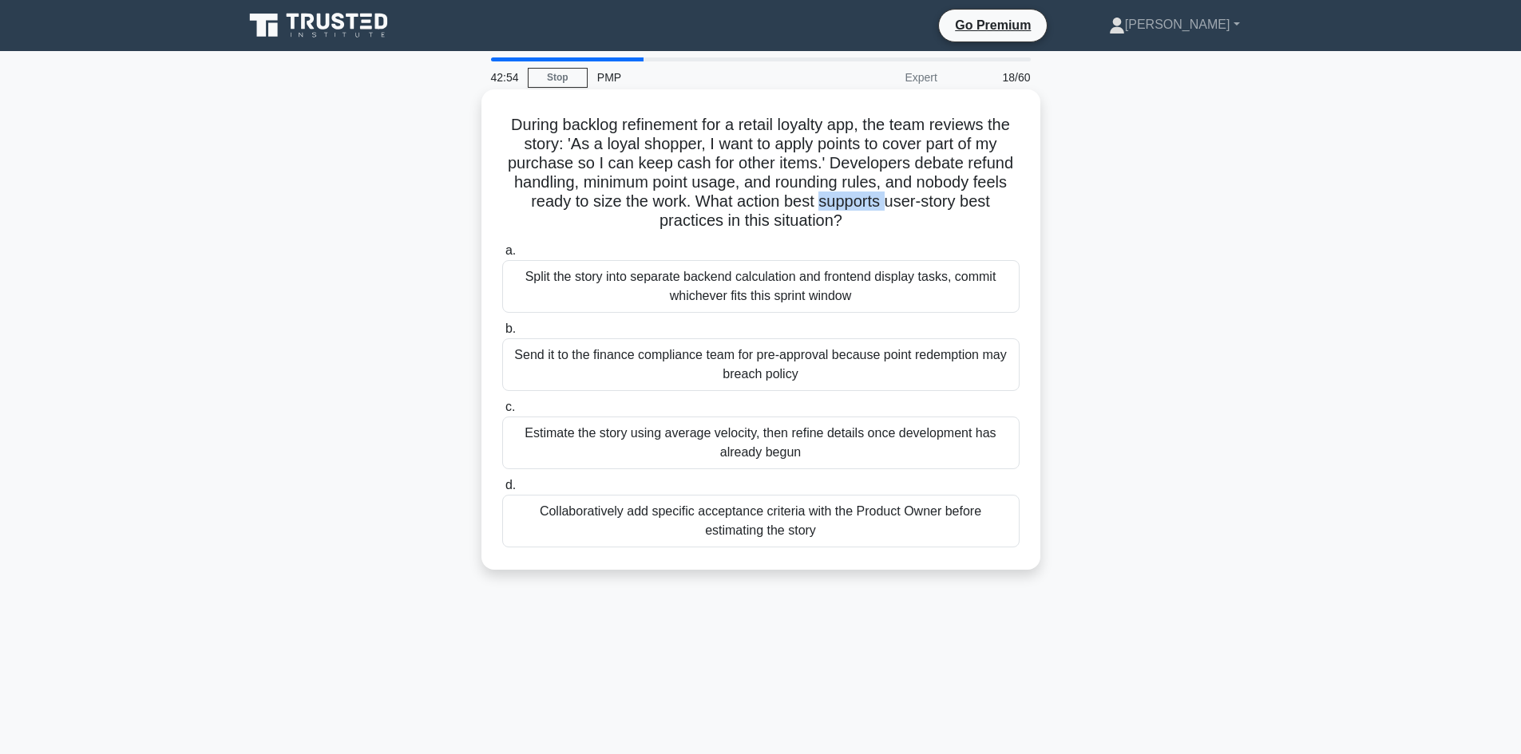
click at [857, 200] on h5 "During backlog refinement for a retail loyalty app, the team reviews the story:…" at bounding box center [761, 173] width 521 height 117
click at [909, 204] on h5 "During backlog refinement for a retail loyalty app, the team reviews the story:…" at bounding box center [761, 173] width 521 height 117
click at [949, 200] on h5 "During backlog refinement for a retail loyalty app, the team reviews the story:…" at bounding box center [761, 173] width 521 height 117
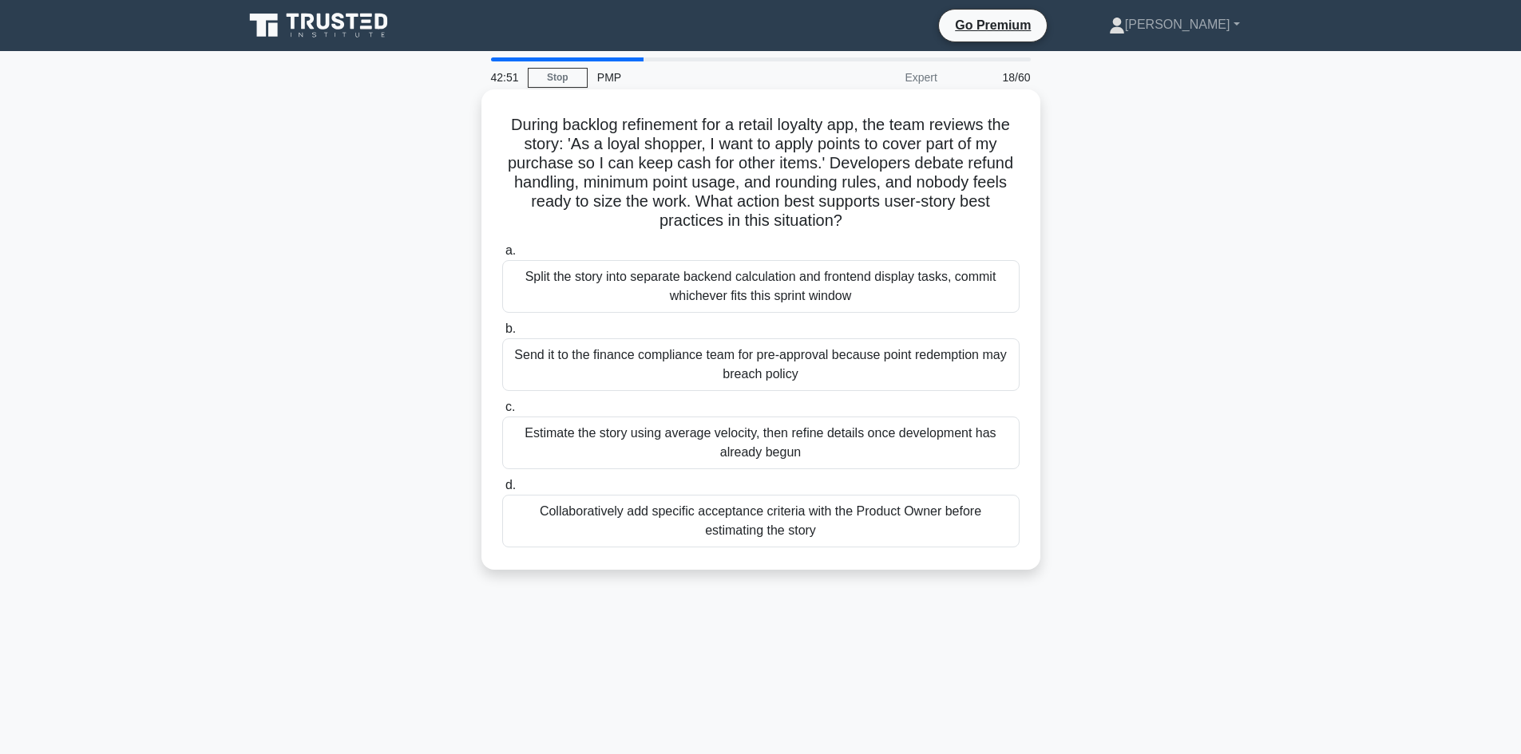
click at [670, 217] on h5 "During backlog refinement for a retail loyalty app, the team reviews the story:…" at bounding box center [761, 173] width 521 height 117
drag, startPoint x: 559, startPoint y: 123, endPoint x: 695, endPoint y: 122, distance: 136.5
click at [695, 122] on h5 "During backlog refinement for a retail loyalty app, the team reviews the story:…" at bounding box center [761, 173] width 521 height 117
drag, startPoint x: 738, startPoint y: 125, endPoint x: 859, endPoint y: 120, distance: 120.6
click at [859, 120] on h5 "During backlog refinement for a retail loyalty app, the team reviews the story:…" at bounding box center [761, 173] width 521 height 117
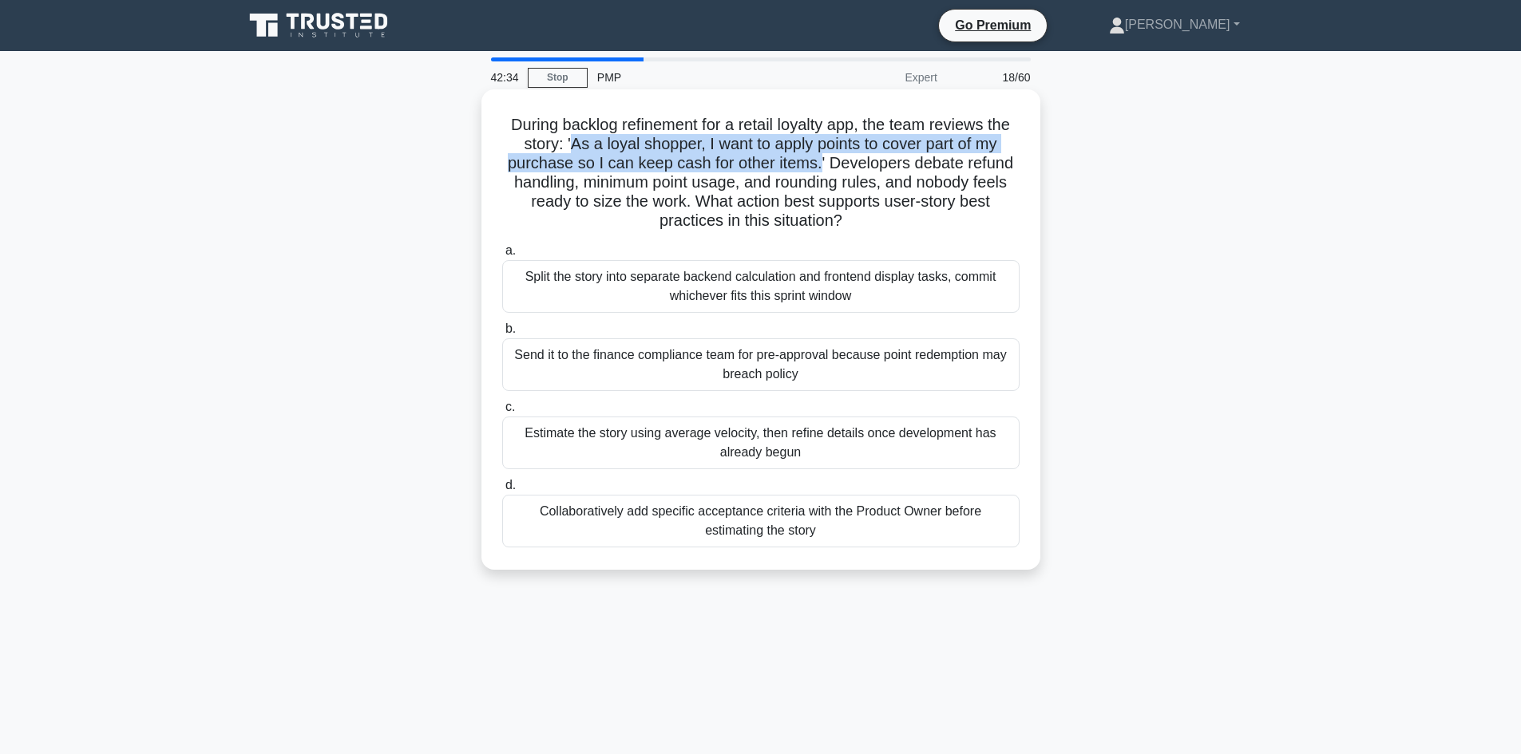
drag, startPoint x: 567, startPoint y: 143, endPoint x: 822, endPoint y: 165, distance: 256.5
click at [822, 165] on h5 "During backlog refinement for a retail loyalty app, the team reviews the story:…" at bounding box center [761, 173] width 521 height 117
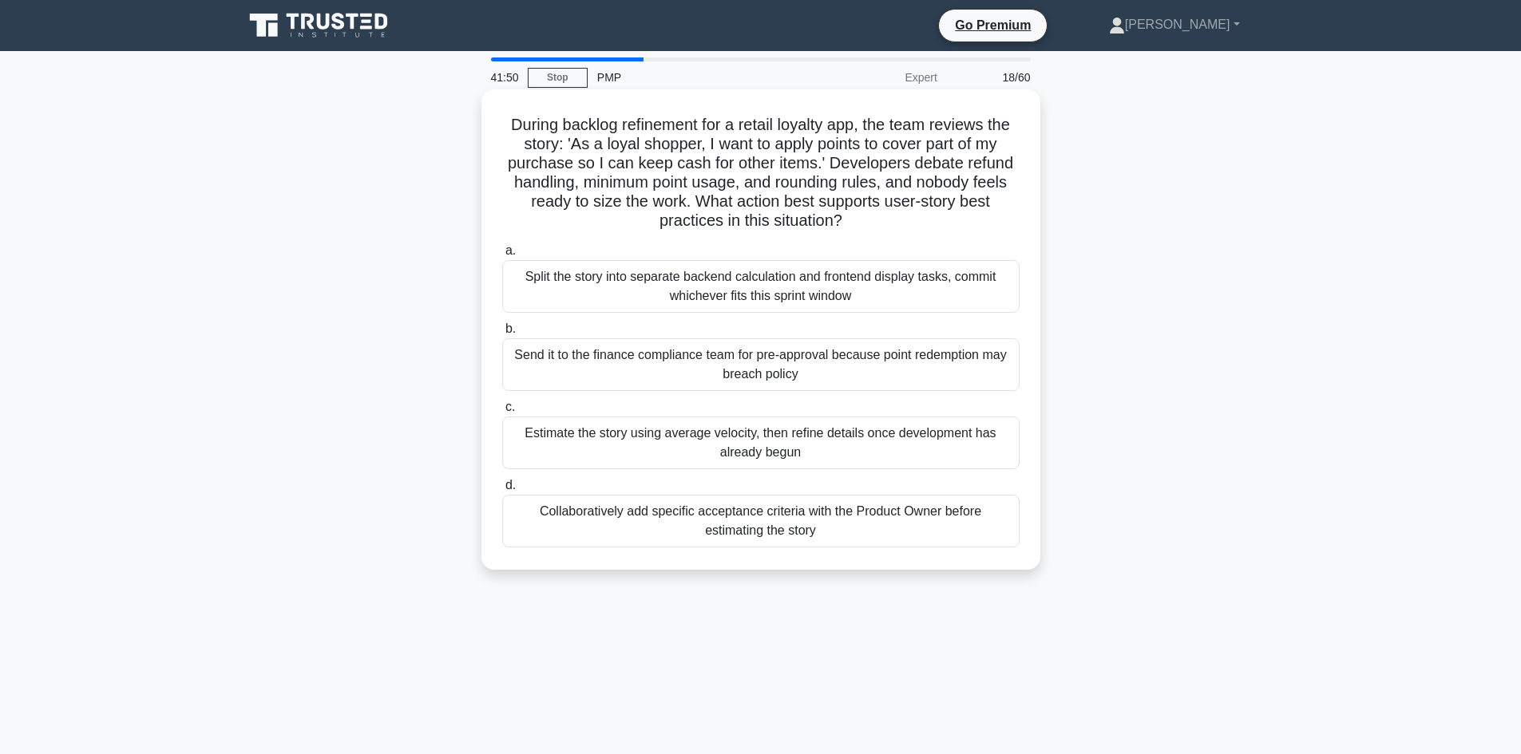
click at [649, 522] on div "Collaboratively add specific acceptance criteria with the Product Owner before …" at bounding box center [760, 521] width 517 height 53
click at [502, 491] on input "d. Collaboratively add specific acceptance criteria with the Product Owner befo…" at bounding box center [502, 486] width 0 height 10
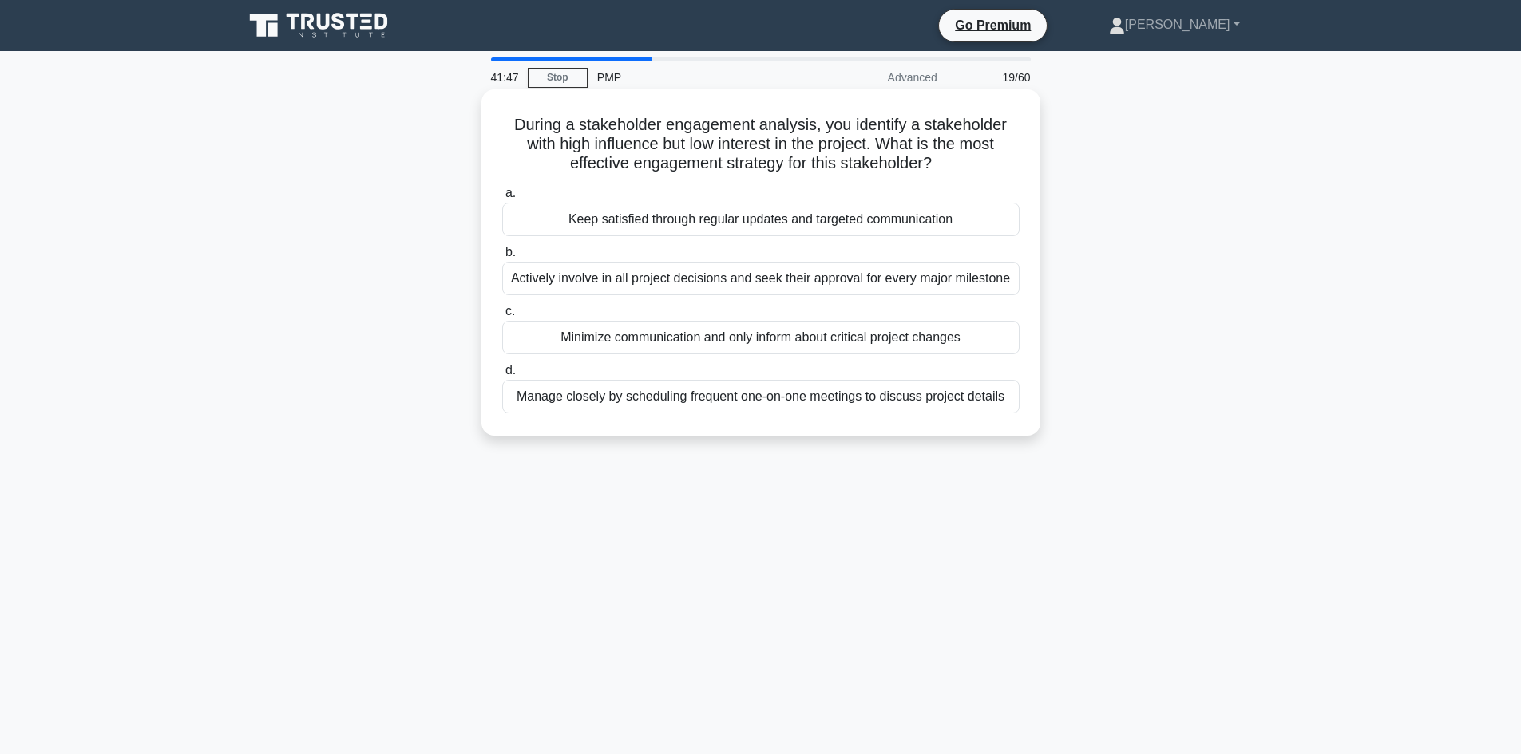
click at [593, 132] on h5 "During a stakeholder engagement analysis, you identify a stakeholder with high …" at bounding box center [761, 144] width 521 height 59
click at [691, 125] on h5 "During a stakeholder engagement analysis, you identify a stakeholder with high …" at bounding box center [761, 144] width 521 height 59
click at [776, 122] on h5 "During a stakeholder engagement analysis, you identify a stakeholder with high …" at bounding box center [761, 144] width 521 height 59
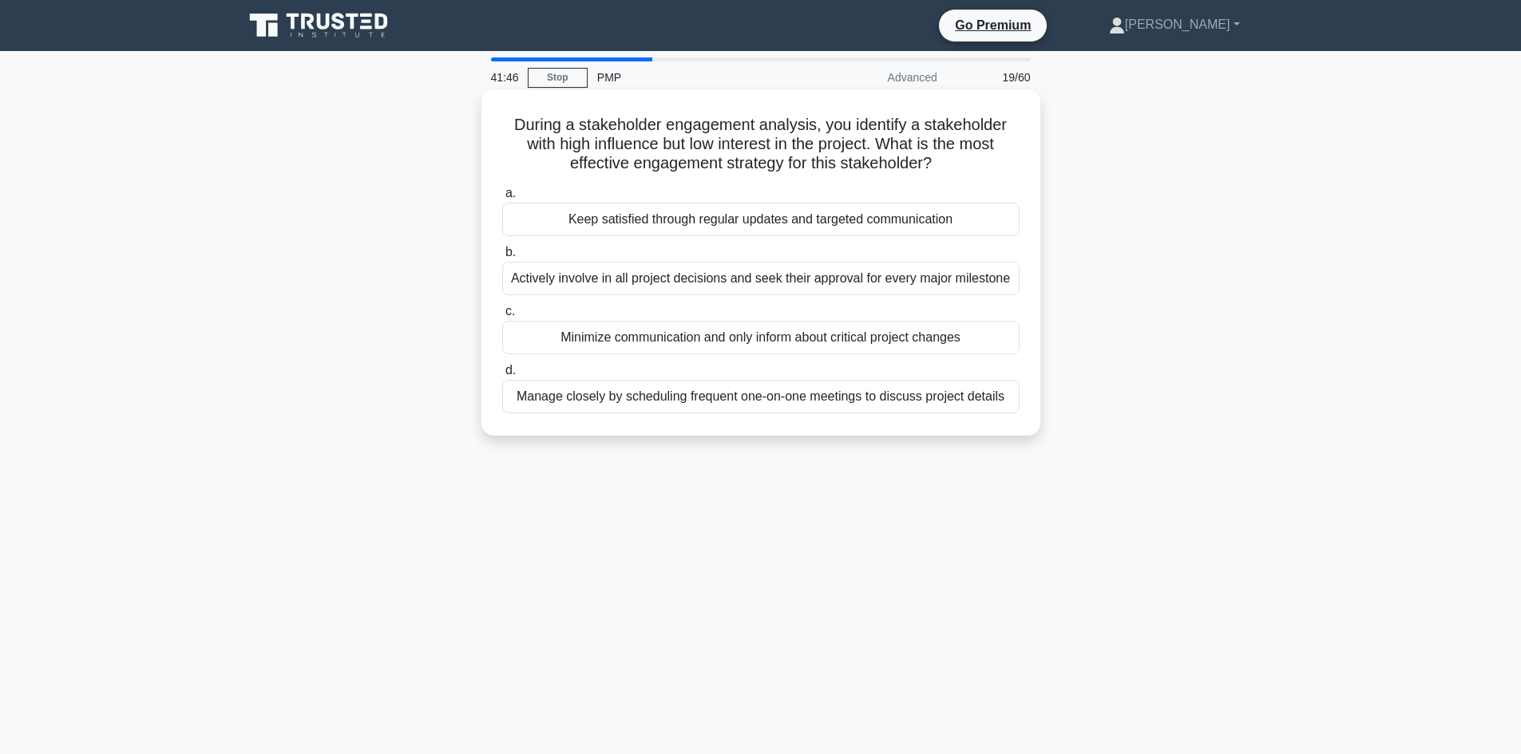
click at [773, 120] on h5 "During a stakeholder engagement analysis, you identify a stakeholder with high …" at bounding box center [761, 144] width 521 height 59
click at [592, 122] on h5 "During a stakeholder engagement analysis, you identify a stakeholder with high …" at bounding box center [761, 144] width 521 height 59
drag, startPoint x: 592, startPoint y: 122, endPoint x: 609, endPoint y: 125, distance: 17.1
click at [592, 124] on h5 "During a stakeholder engagement analysis, you identify a stakeholder with high …" at bounding box center [761, 144] width 521 height 59
click at [675, 125] on h5 "During a stakeholder engagement analysis, you identify a stakeholder with high …" at bounding box center [761, 144] width 521 height 59
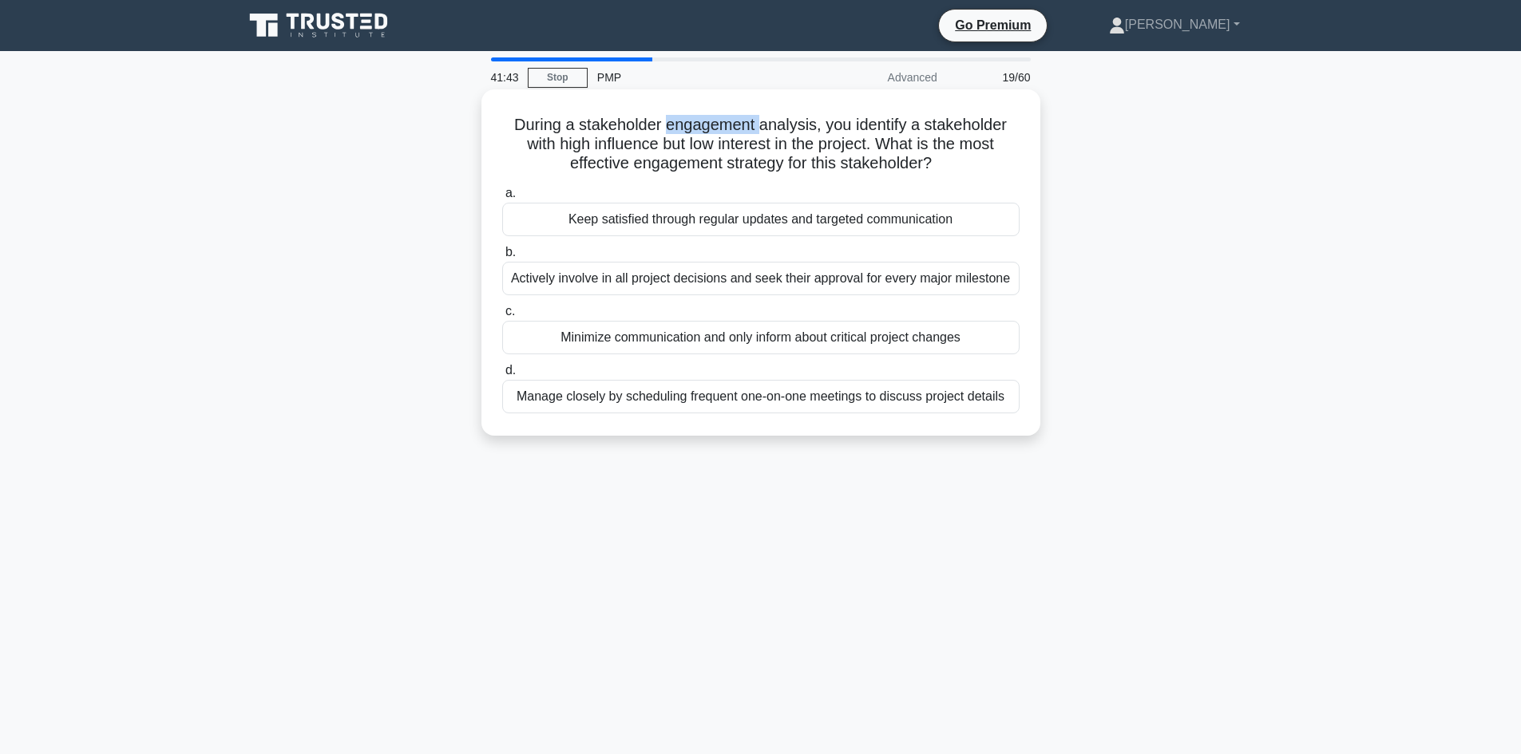
click at [675, 125] on h5 "During a stakeholder engagement analysis, you identify a stakeholder with high …" at bounding box center [761, 144] width 521 height 59
click at [793, 121] on h5 "During a stakeholder engagement analysis, you identify a stakeholder with high …" at bounding box center [761, 144] width 521 height 59
drag, startPoint x: 628, startPoint y: 155, endPoint x: 771, endPoint y: 156, distance: 142.9
click at [801, 148] on h5 "During a stakeholder engagement analysis, you identify a stakeholder with high …" at bounding box center [761, 144] width 521 height 59
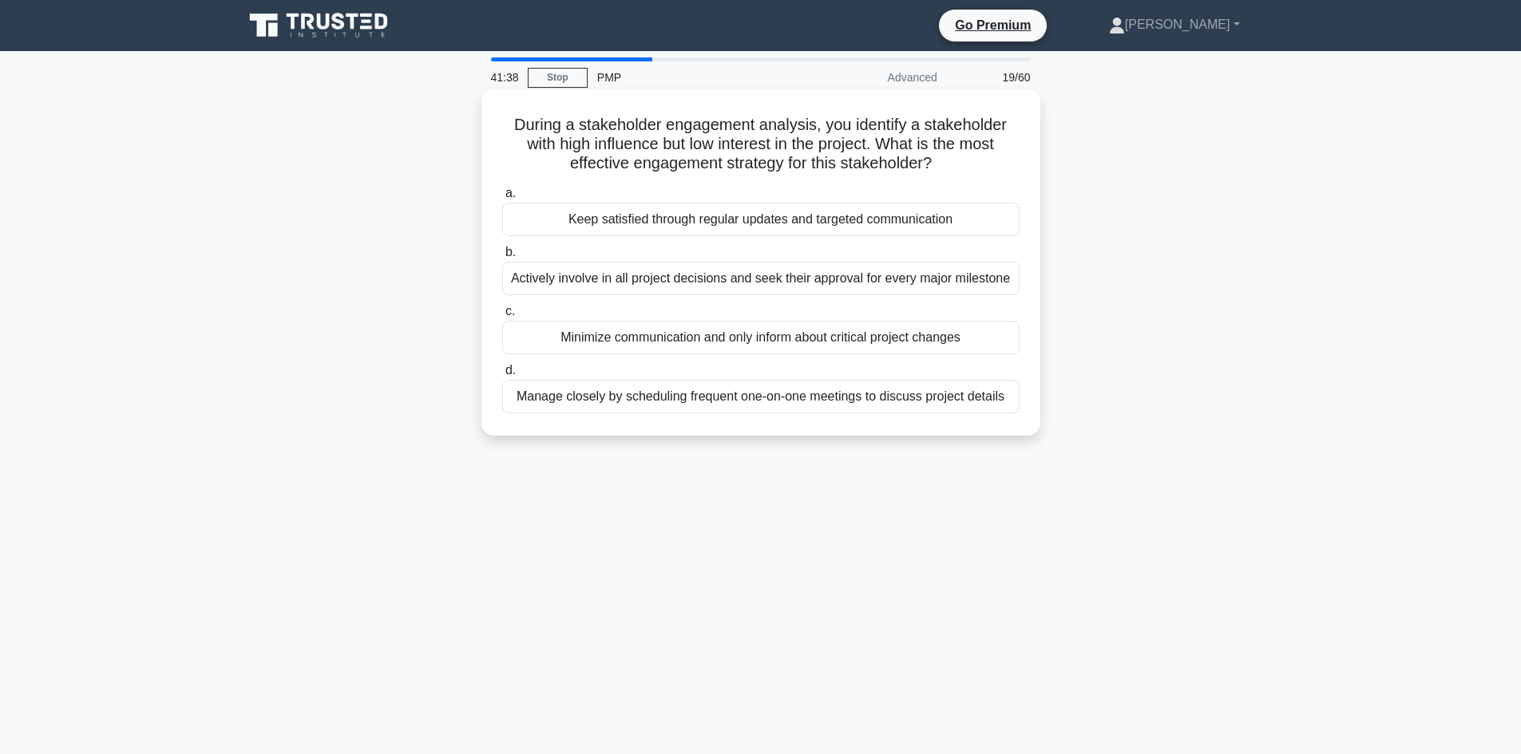
click at [762, 158] on h5 "During a stakeholder engagement analysis, you identify a stakeholder with high …" at bounding box center [761, 144] width 521 height 59
drag, startPoint x: 826, startPoint y: 159, endPoint x: 893, endPoint y: 156, distance: 67.1
click at [893, 156] on h5 "During a stakeholder engagement analysis, you identify a stakeholder with high …" at bounding box center [761, 144] width 521 height 59
drag, startPoint x: 746, startPoint y: 378, endPoint x: 650, endPoint y: 390, distance: 97.2
click at [651, 395] on label "d. Manage closely by scheduling frequent one-on-one meetings to discuss project…" at bounding box center [760, 387] width 517 height 53
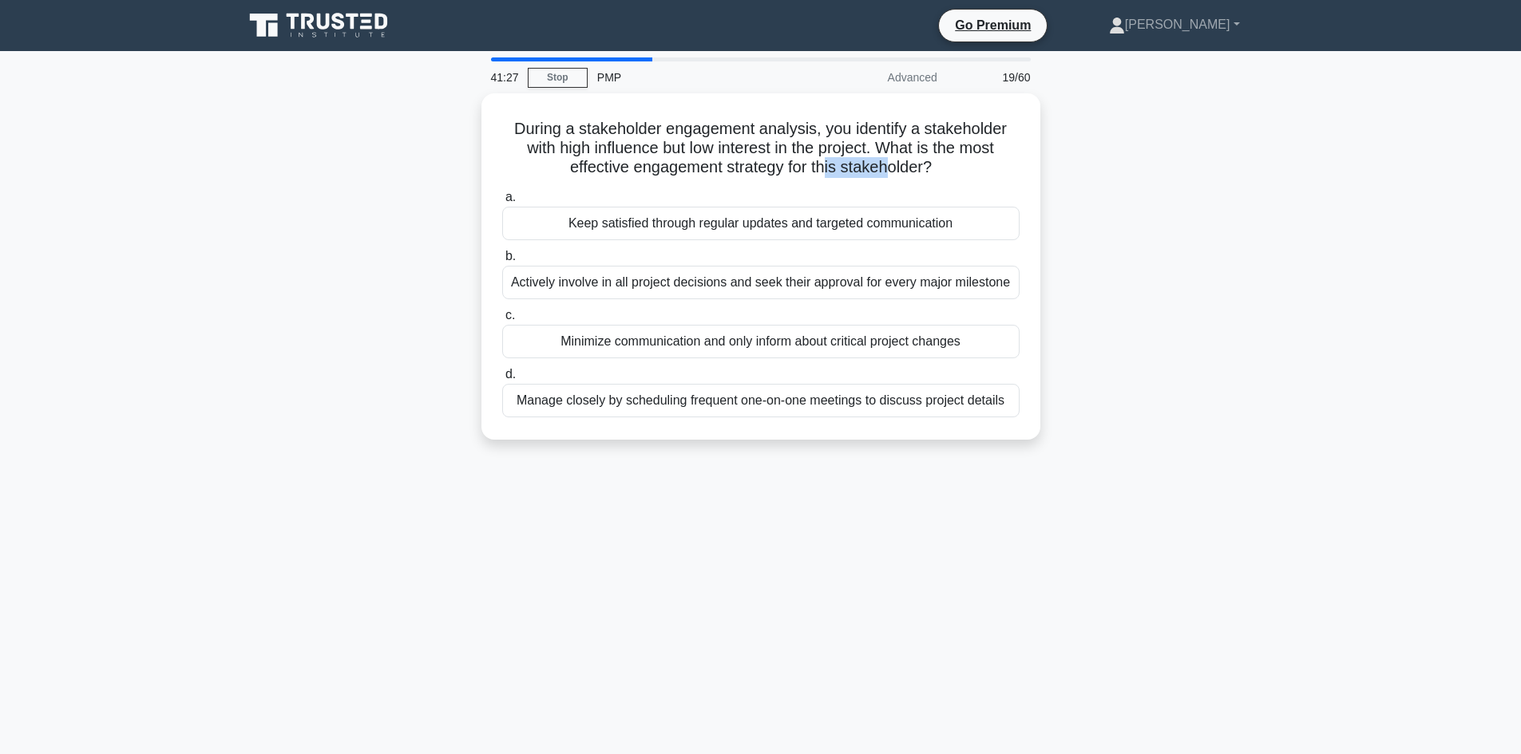
drag, startPoint x: 430, startPoint y: 394, endPoint x: 438, endPoint y: 374, distance: 21.5
click at [429, 394] on div "During a stakeholder engagement analysis, you identify a stakeholder with high …" at bounding box center [761, 276] width 1054 height 366
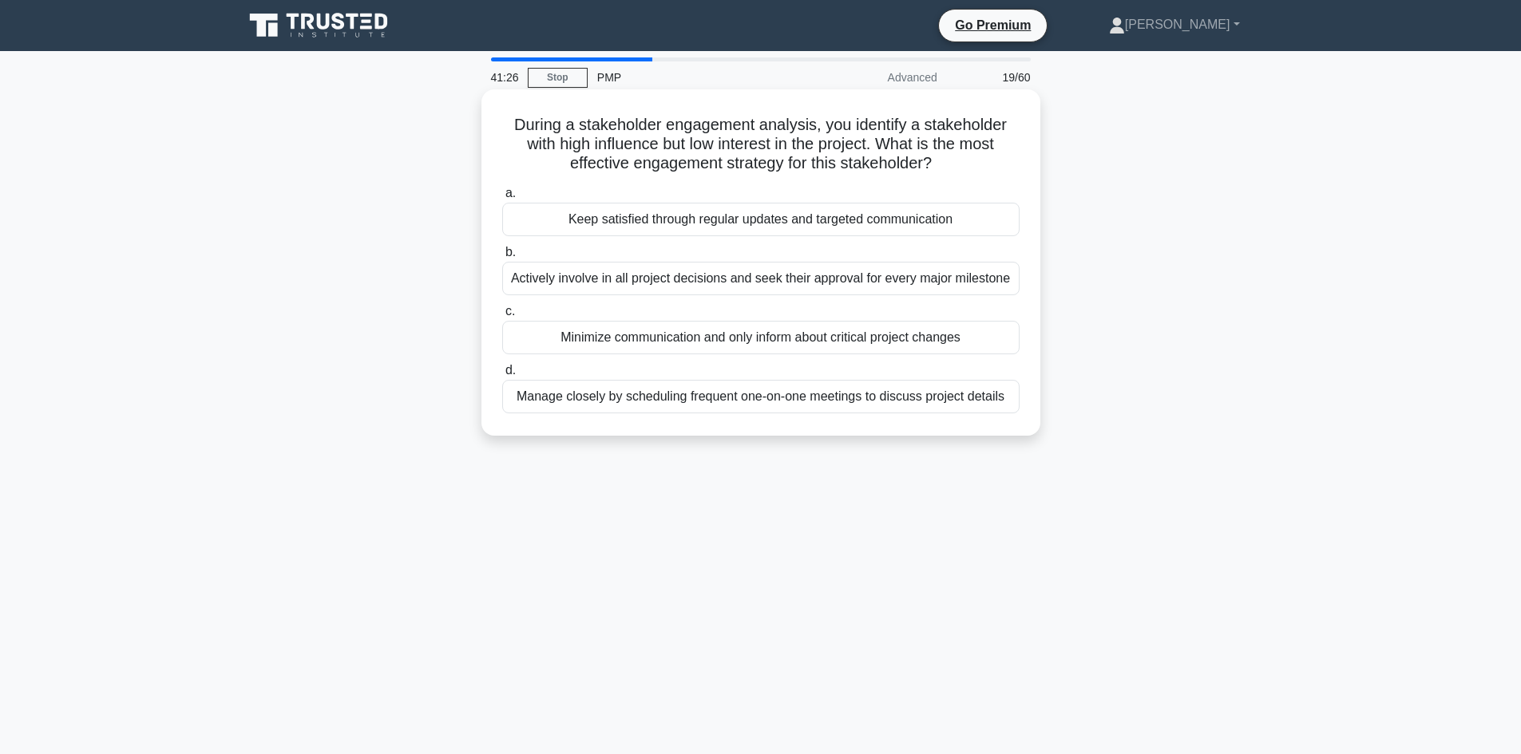
drag, startPoint x: 595, startPoint y: 147, endPoint x: 661, endPoint y: 145, distance: 66.3
click at [596, 145] on h5 "During a stakeholder engagement analysis, you identify a stakeholder with high …" at bounding box center [761, 144] width 521 height 59
click at [710, 144] on h5 "During a stakeholder engagement analysis, you identify a stakeholder with high …" at bounding box center [761, 144] width 521 height 59
click at [693, 405] on div "Manage closely by scheduling frequent one-on-one meetings to discuss project de…" at bounding box center [760, 397] width 517 height 34
click at [502, 376] on input "d. Manage closely by scheduling frequent one-on-one meetings to discuss project…" at bounding box center [502, 371] width 0 height 10
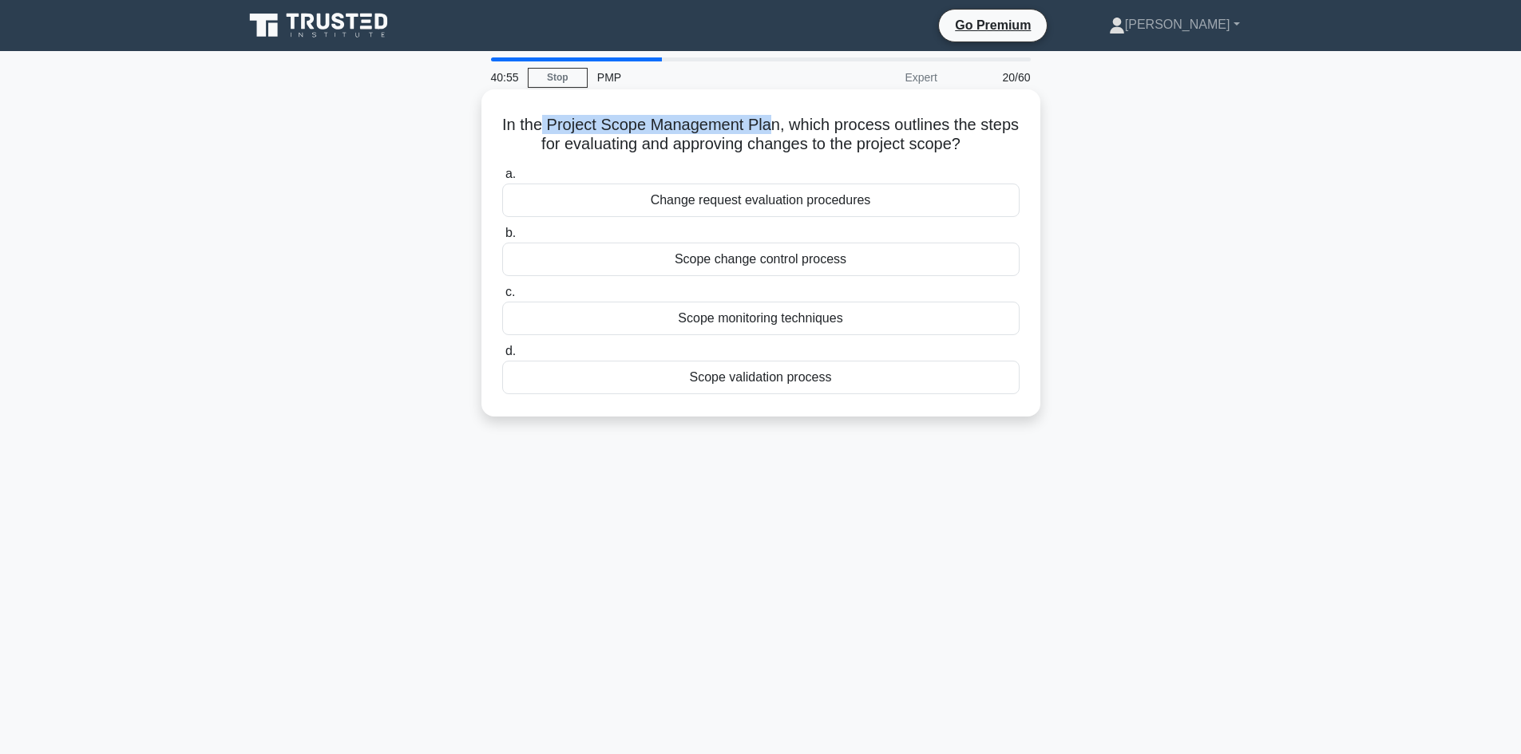
drag, startPoint x: 563, startPoint y: 125, endPoint x: 793, endPoint y: 128, distance: 230.0
click at [793, 128] on h5 "In the Project Scope Management Plan, which process outlines the steps for eval…" at bounding box center [761, 135] width 521 height 40
click at [603, 142] on h5 "In the Project Scope Management Plan, which process outlines the steps for eval…" at bounding box center [761, 135] width 521 height 40
click at [741, 143] on h5 "In the Project Scope Management Plan, which process outlines the steps for eval…" at bounding box center [761, 135] width 521 height 40
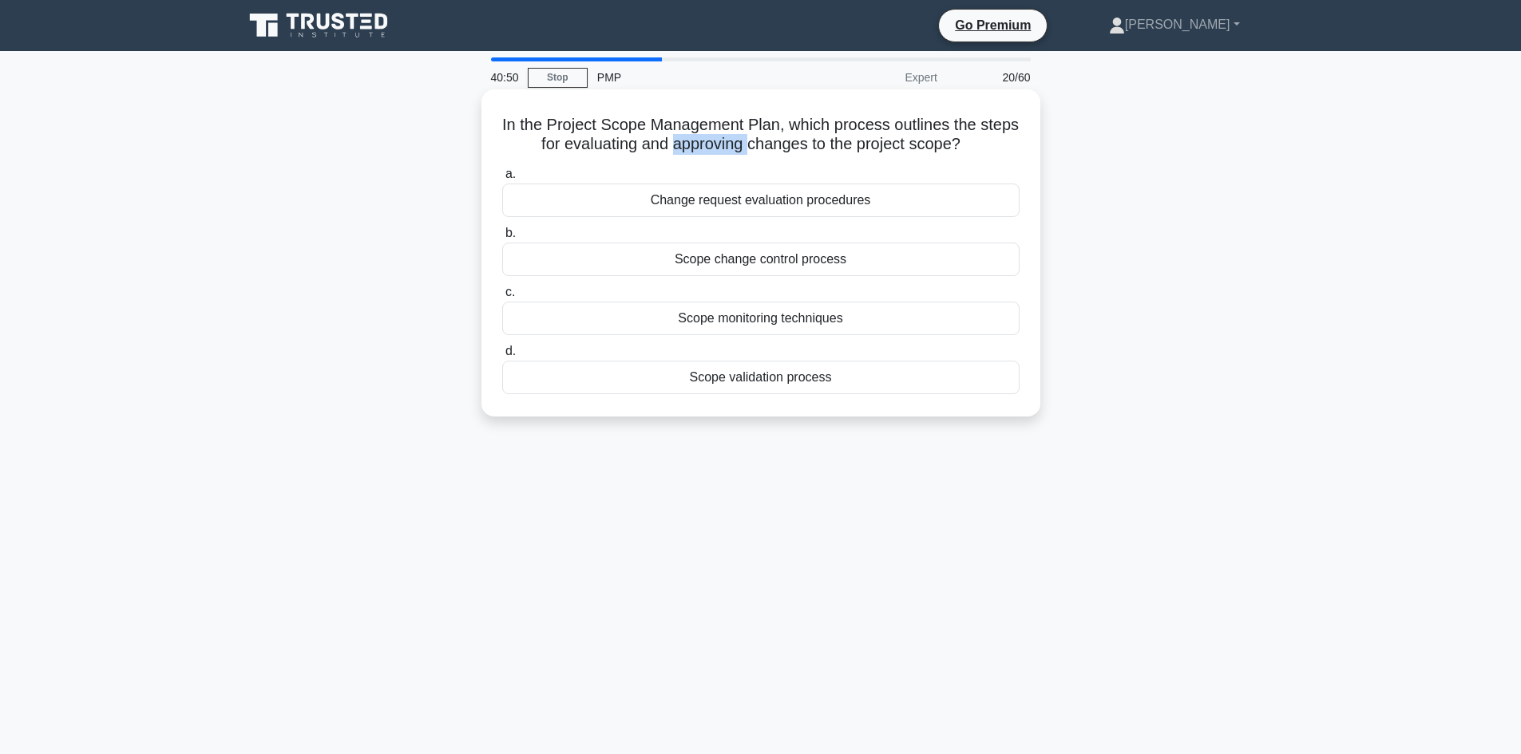
click at [742, 143] on h5 "In the Project Scope Management Plan, which process outlines the steps for eval…" at bounding box center [761, 135] width 521 height 40
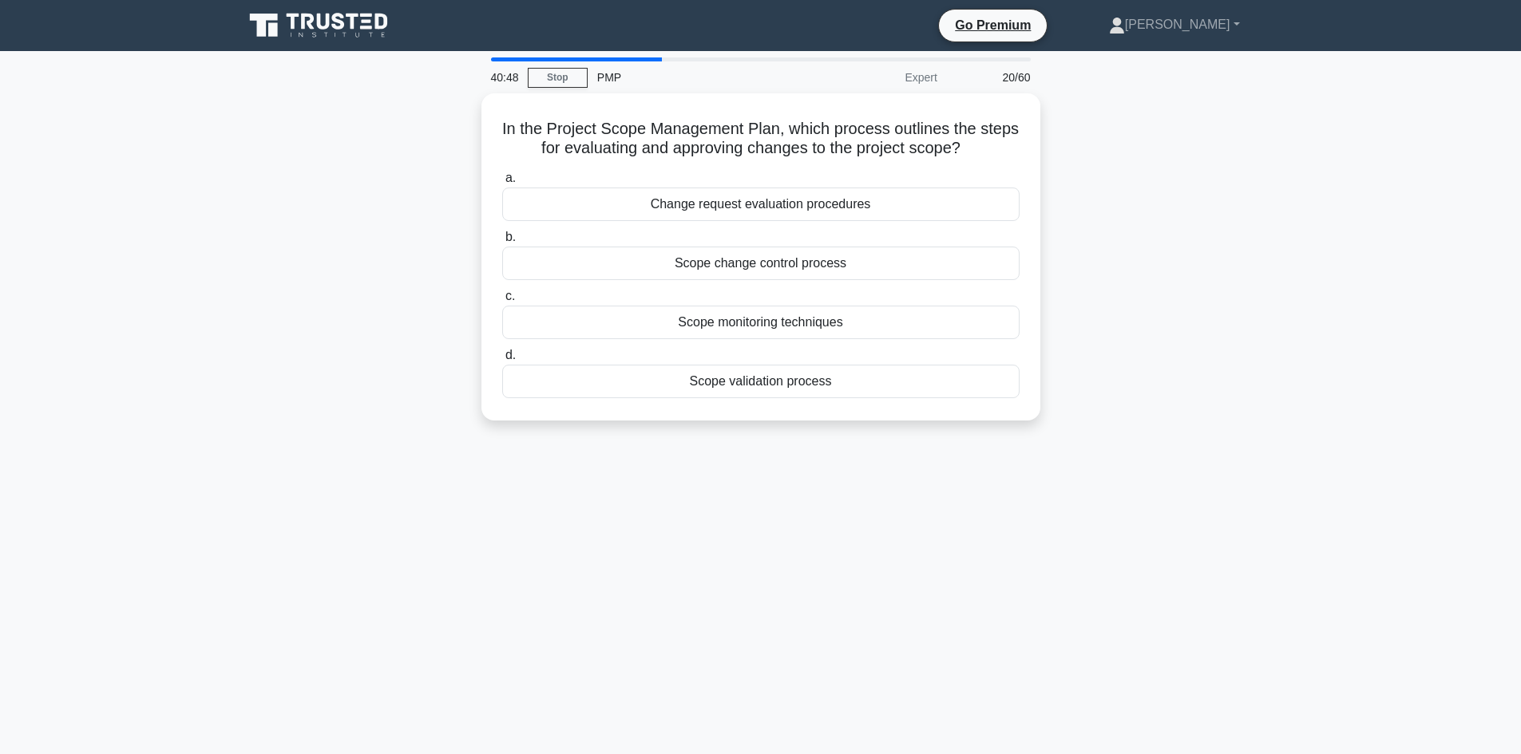
click at [381, 188] on div "In the Project Scope Management Plan, which process outlines the steps for eval…" at bounding box center [761, 266] width 1054 height 346
click at [788, 127] on h5 "In the Project Scope Management Plan, which process outlines the steps for eval…" at bounding box center [761, 135] width 521 height 40
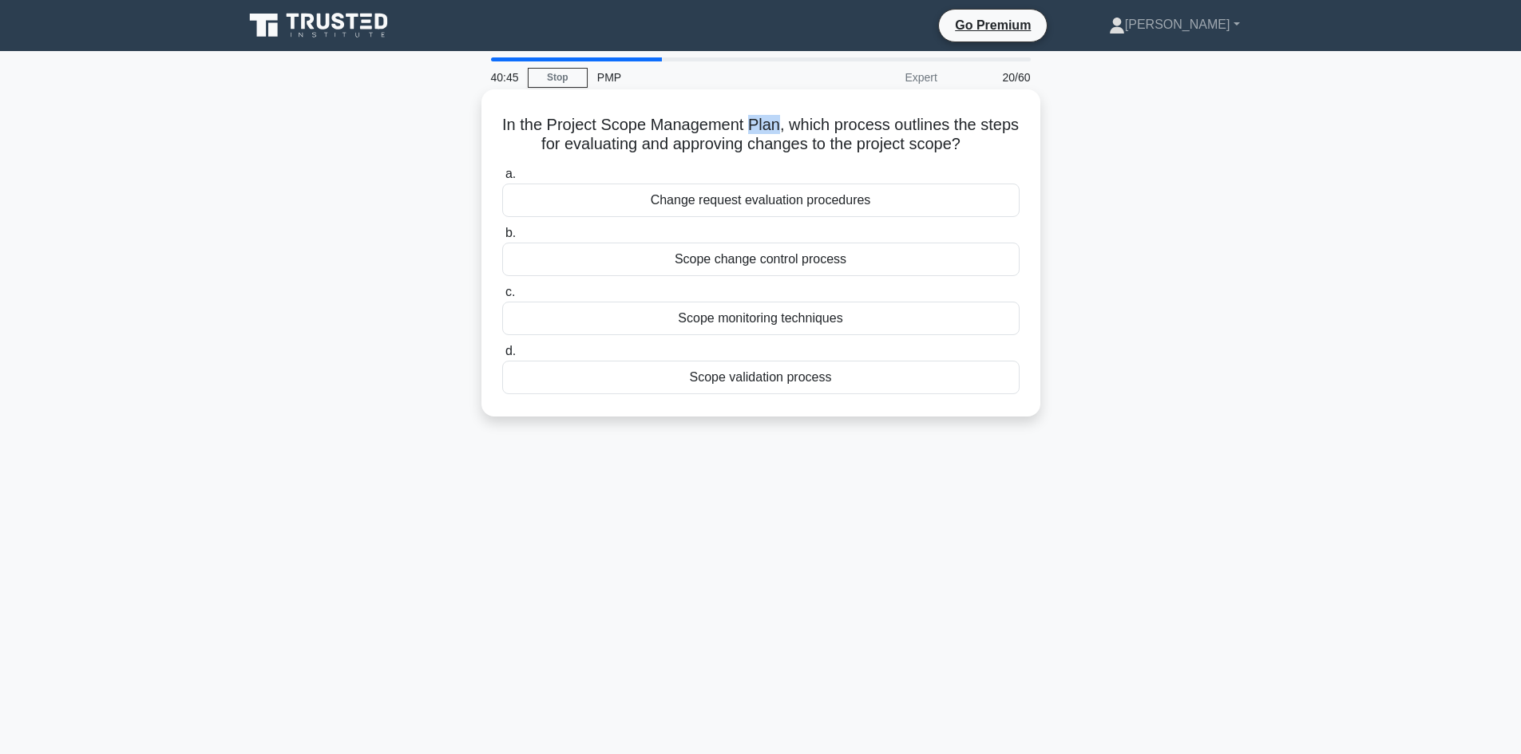
click at [787, 127] on h5 "In the Project Scope Management Plan, which process outlines the steps for eval…" at bounding box center [761, 135] width 521 height 40
drag, startPoint x: 587, startPoint y: 148, endPoint x: 824, endPoint y: 144, distance: 237.2
click at [824, 144] on h5 "In the Project Scope Management Plan, which process outlines the steps for eval…" at bounding box center [761, 135] width 521 height 40
click at [774, 256] on div "Scope change control process" at bounding box center [760, 260] width 517 height 34
click at [502, 239] on input "b. Scope change control process" at bounding box center [502, 233] width 0 height 10
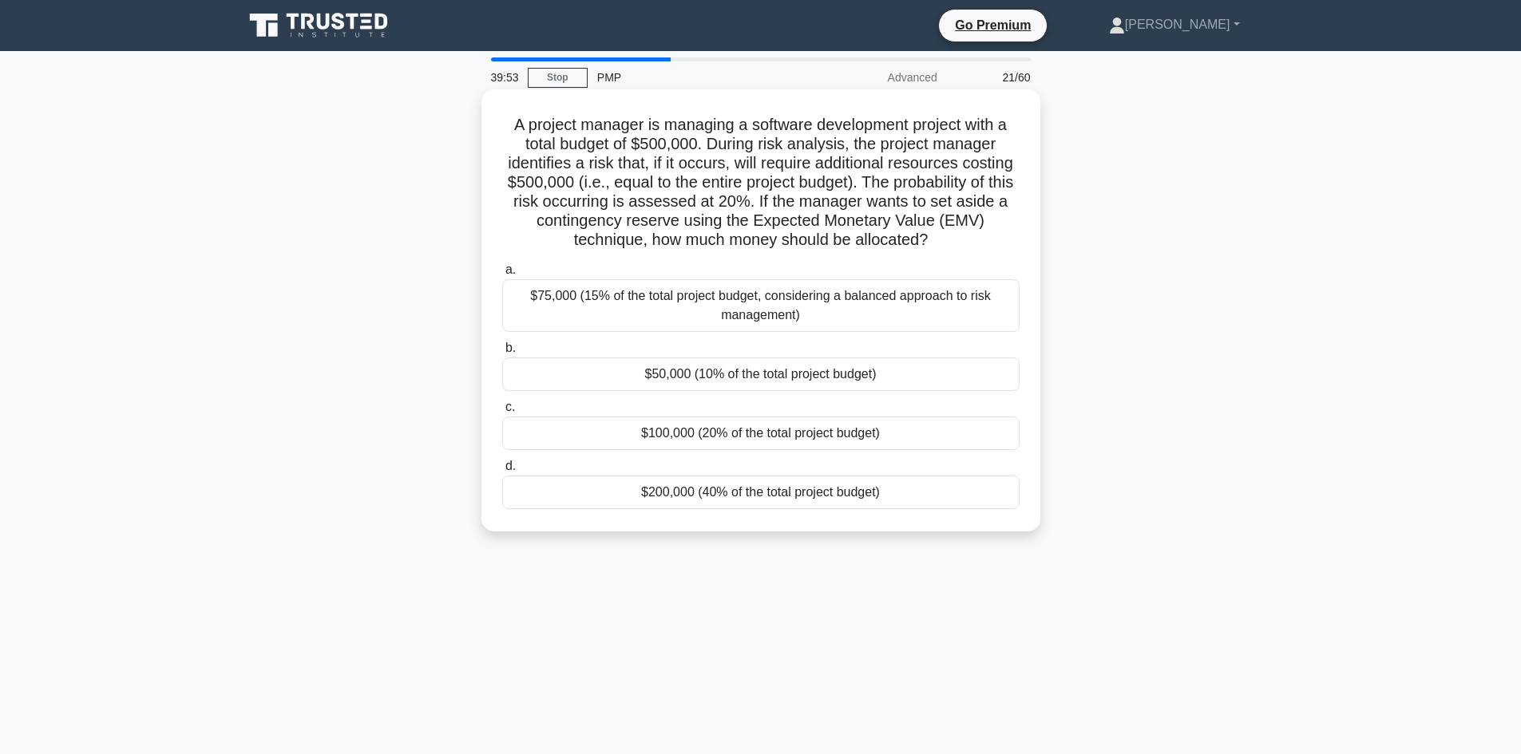
click at [741, 435] on div "$100,000 (20% of the total project budget)" at bounding box center [760, 434] width 517 height 34
click at [502, 413] on input "c. $100,000 (20% of the total project budget)" at bounding box center [502, 407] width 0 height 10
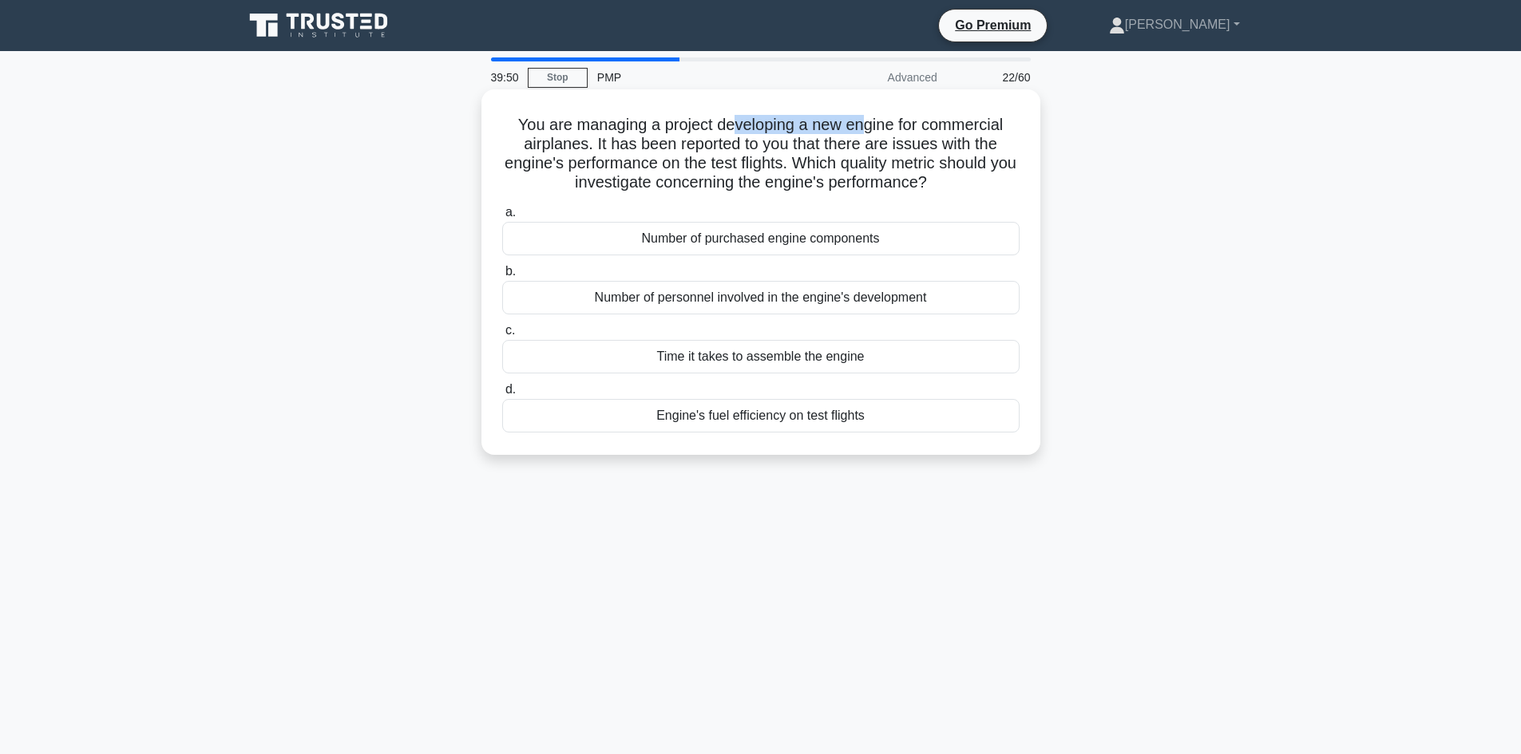
drag, startPoint x: 731, startPoint y: 125, endPoint x: 868, endPoint y: 129, distance: 137.4
click at [868, 129] on h5 "You are managing a project developing a new engine for commercial airplanes. It…" at bounding box center [761, 154] width 521 height 78
click at [727, 141] on h5 "You are managing a project developing a new engine for commercial airplanes. It…" at bounding box center [761, 154] width 521 height 78
drag, startPoint x: 815, startPoint y: 126, endPoint x: 894, endPoint y: 131, distance: 79.2
click at [894, 131] on h5 "You are managing a project developing a new engine for commercial airplanes. It…" at bounding box center [761, 154] width 521 height 78
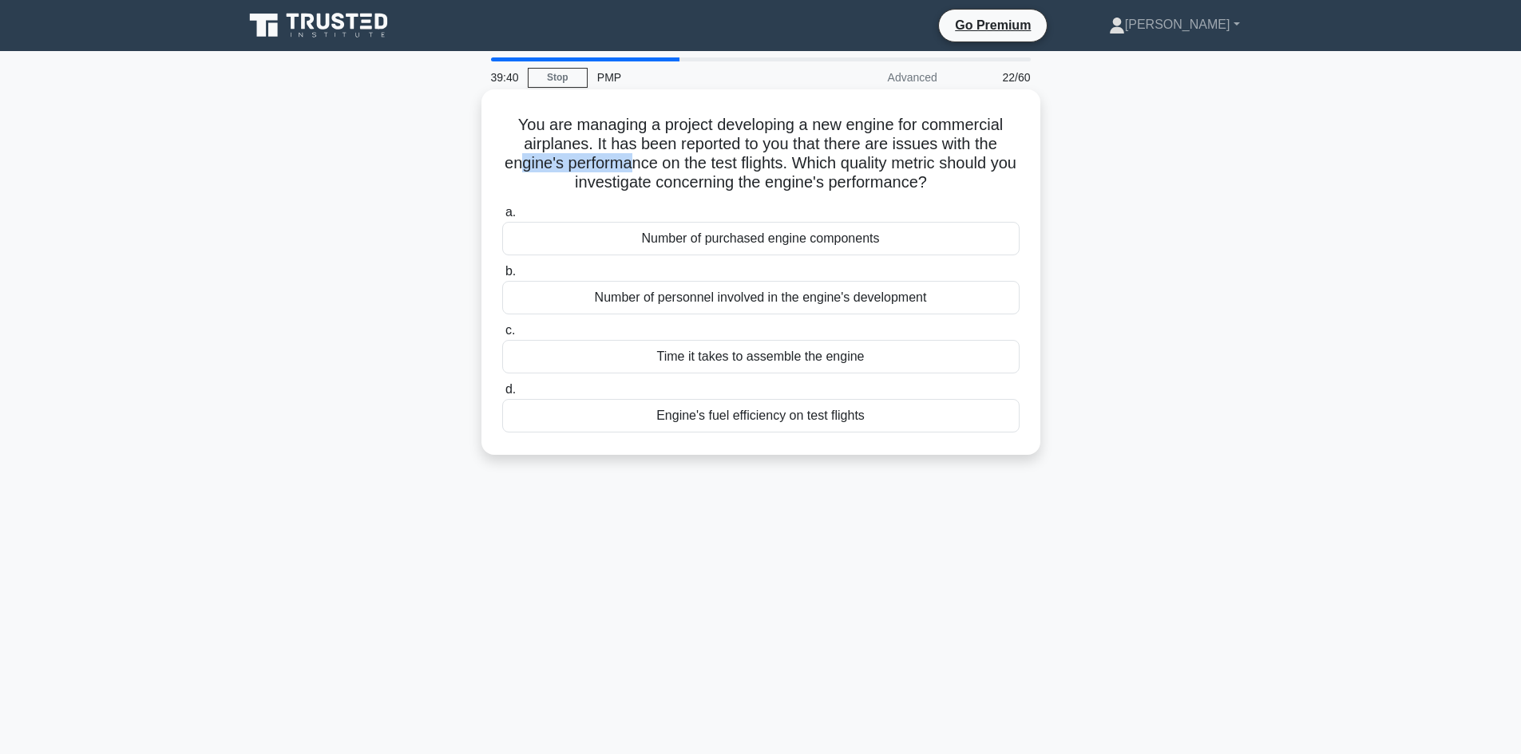
drag, startPoint x: 525, startPoint y: 164, endPoint x: 641, endPoint y: 170, distance: 115.9
click at [641, 170] on h5 "You are managing a project developing a new engine for commercial airplanes. It…" at bounding box center [761, 154] width 521 height 78
drag, startPoint x: 733, startPoint y: 158, endPoint x: 804, endPoint y: 160, distance: 71.1
click at [804, 160] on h5 "You are managing a project developing a new engine for commercial airplanes. It…" at bounding box center [761, 154] width 521 height 78
click at [928, 179] on h5 "You are managing a project developing a new engine for commercial airplanes. It…" at bounding box center [761, 154] width 521 height 78
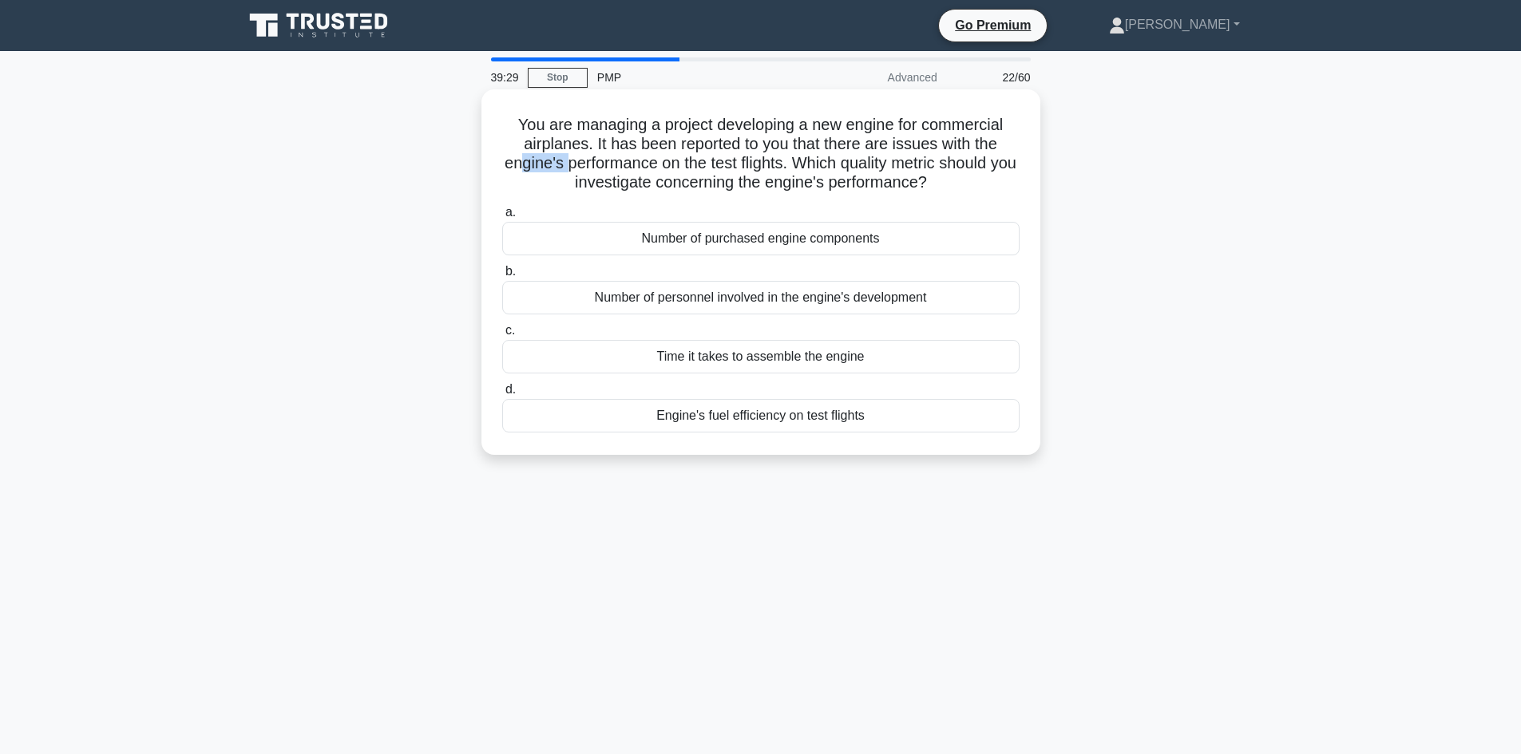
drag, startPoint x: 525, startPoint y: 167, endPoint x: 573, endPoint y: 166, distance: 48.7
click at [573, 166] on h5 "You are managing a project developing a new engine for commercial airplanes. It…" at bounding box center [761, 154] width 521 height 78
click at [616, 174] on h5 "You are managing a project developing a new engine for commercial airplanes. It…" at bounding box center [761, 154] width 521 height 78
drag, startPoint x: 611, startPoint y: 160, endPoint x: 703, endPoint y: 164, distance: 91.9
click at [651, 164] on h5 "You are managing a project developing a new engine for commercial airplanes. It…" at bounding box center [761, 154] width 521 height 78
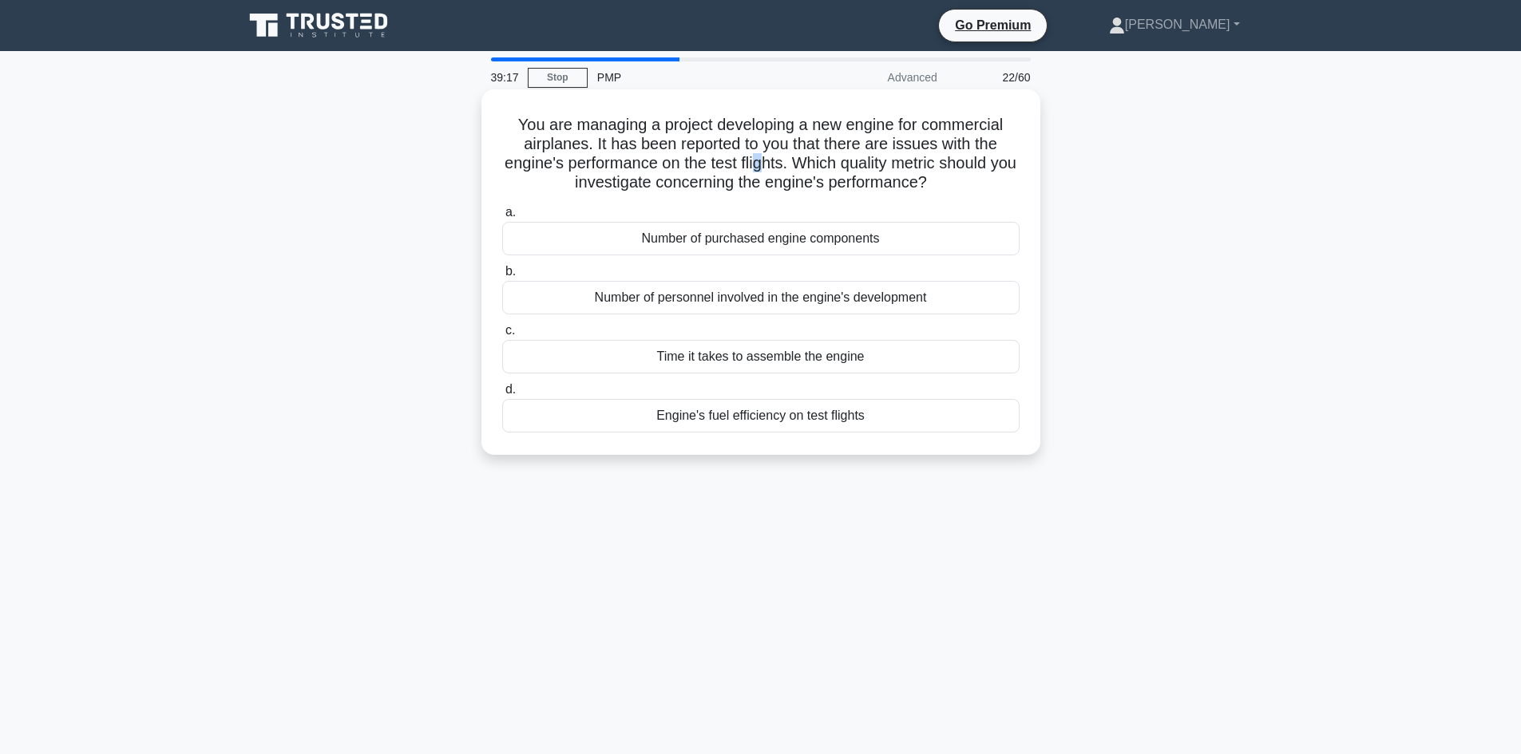
click at [779, 164] on h5 "You are managing a project developing a new engine for commercial airplanes. It…" at bounding box center [761, 154] width 521 height 78
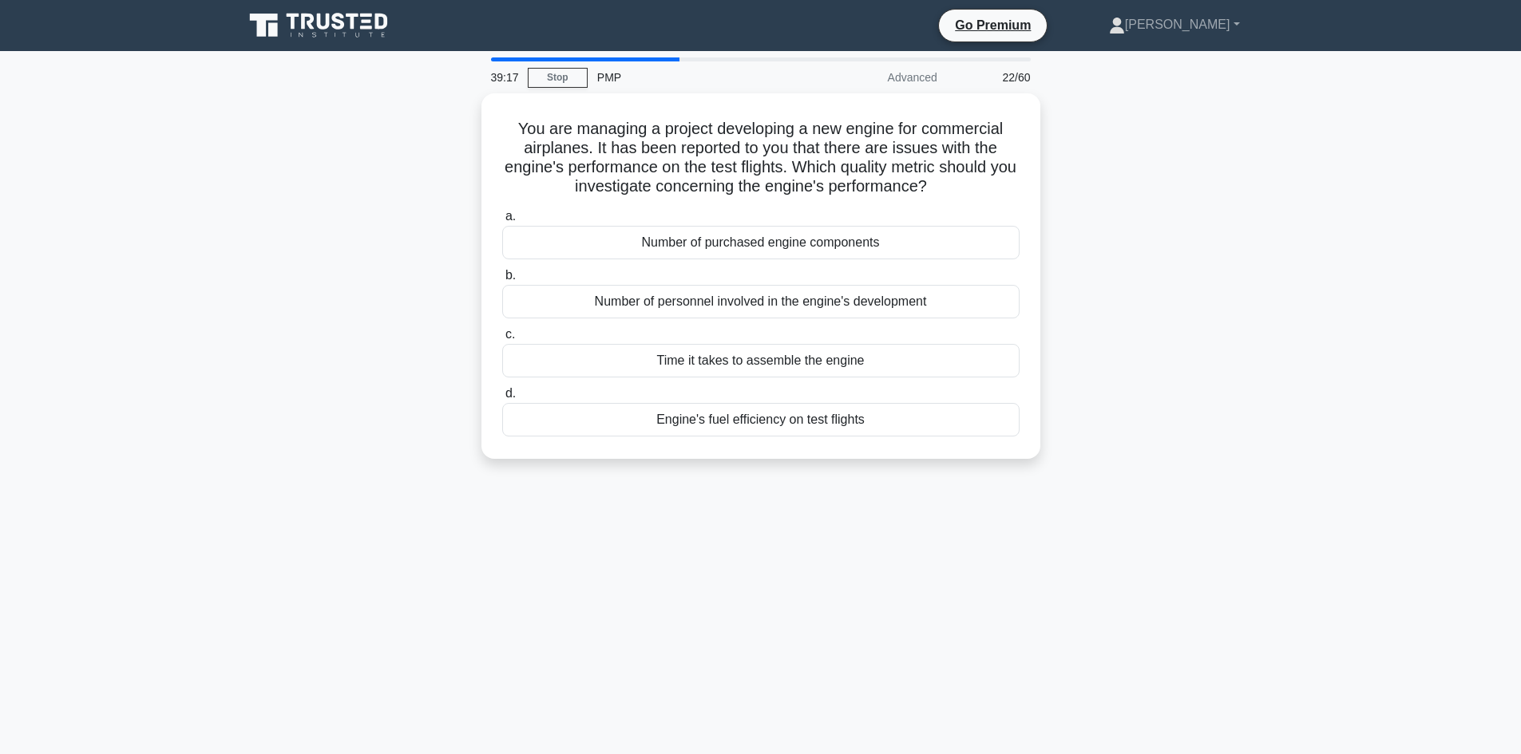
click at [378, 299] on div "You are managing a project developing a new engine for commercial airplanes. It…" at bounding box center [761, 285] width 1054 height 385
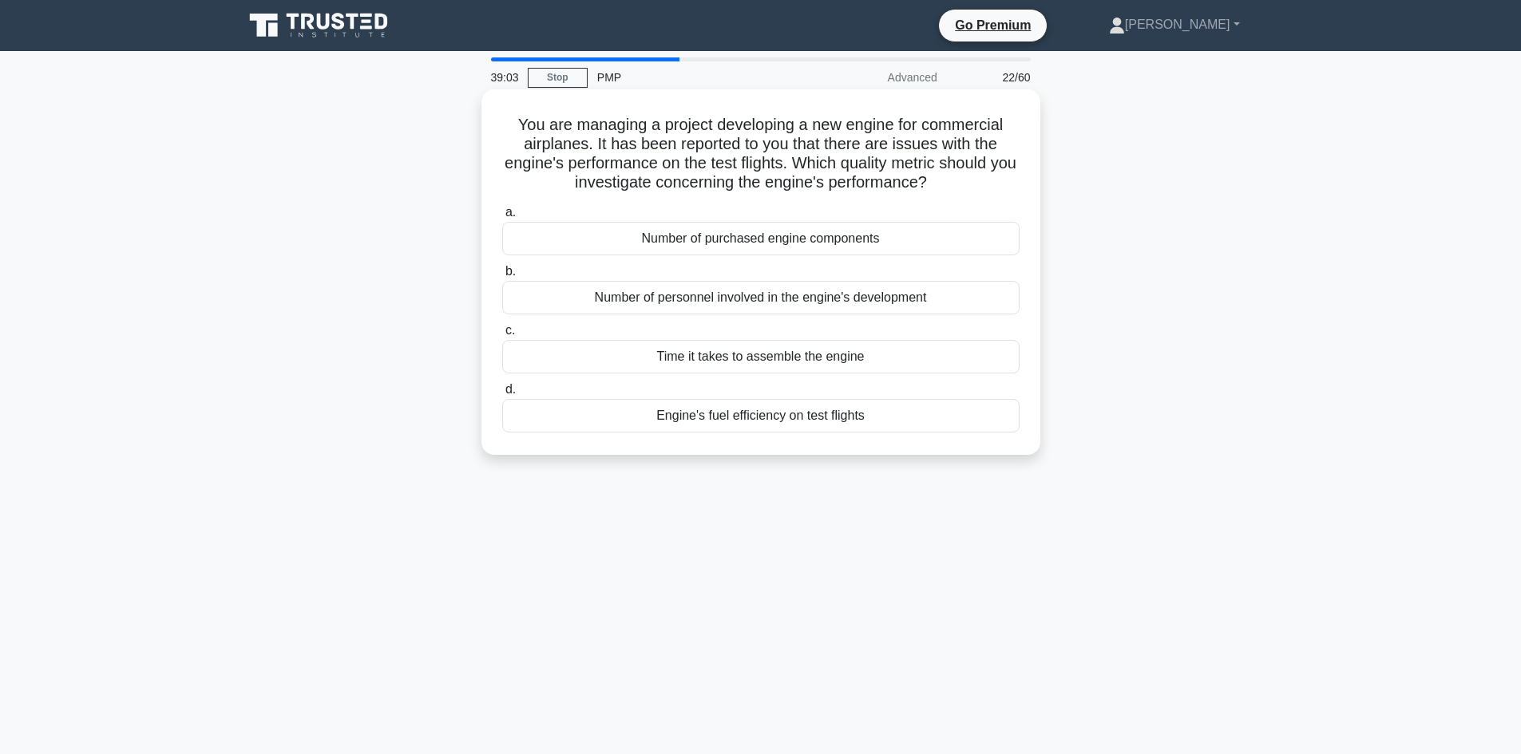
click at [766, 420] on div "Engine's fuel efficiency on test flights" at bounding box center [760, 416] width 517 height 34
click at [502, 395] on input "d. Engine's fuel efficiency on test flights" at bounding box center [502, 390] width 0 height 10
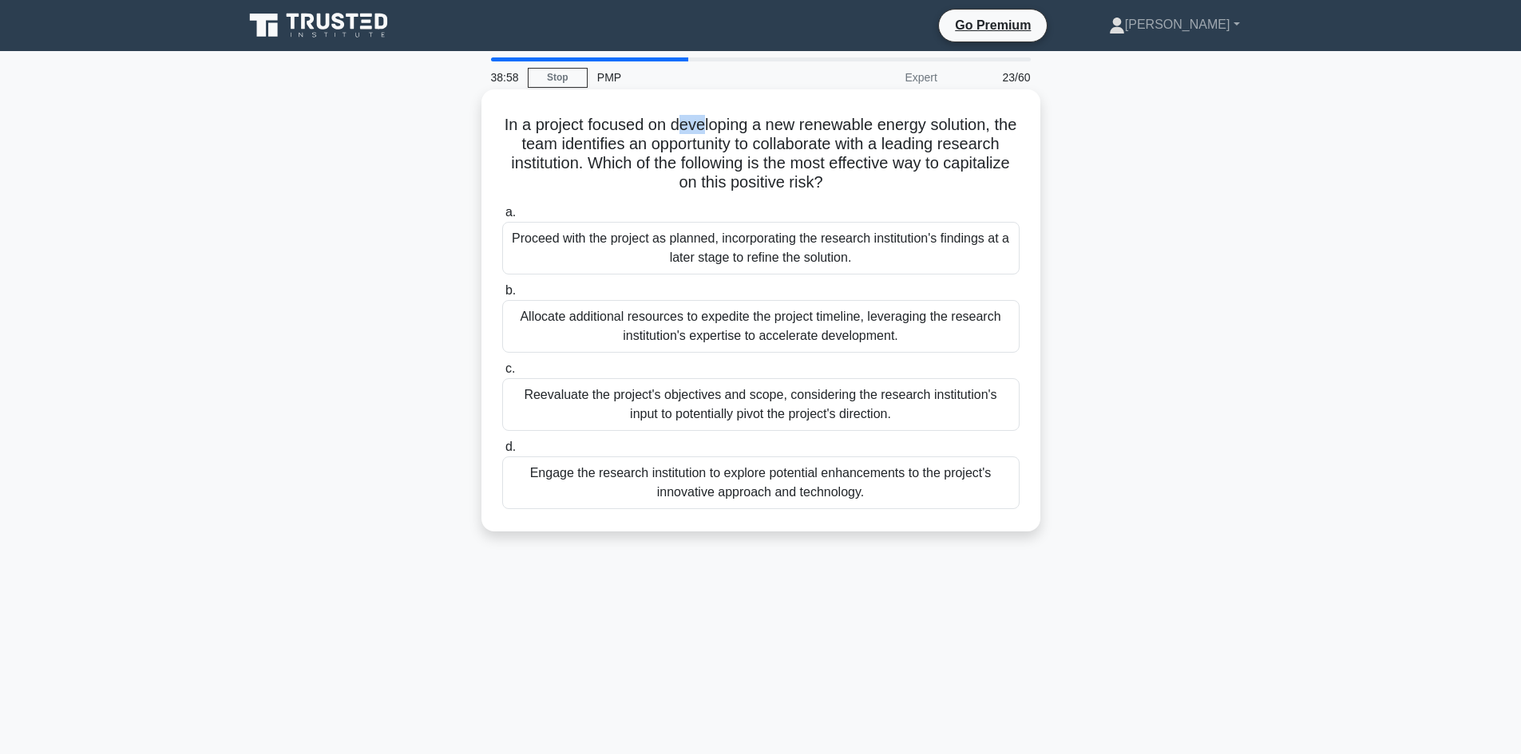
drag, startPoint x: 687, startPoint y: 125, endPoint x: 746, endPoint y: 125, distance: 59.1
click at [716, 129] on h5 "In a project focused on developing a new renewable energy solution, the team id…" at bounding box center [761, 154] width 521 height 78
drag, startPoint x: 814, startPoint y: 125, endPoint x: 751, endPoint y: 138, distance: 63.7
click at [988, 130] on h5 "In a project focused on developing a new renewable energy solution, the team id…" at bounding box center [761, 154] width 521 height 78
drag, startPoint x: 604, startPoint y: 148, endPoint x: 770, endPoint y: 153, distance: 166.9
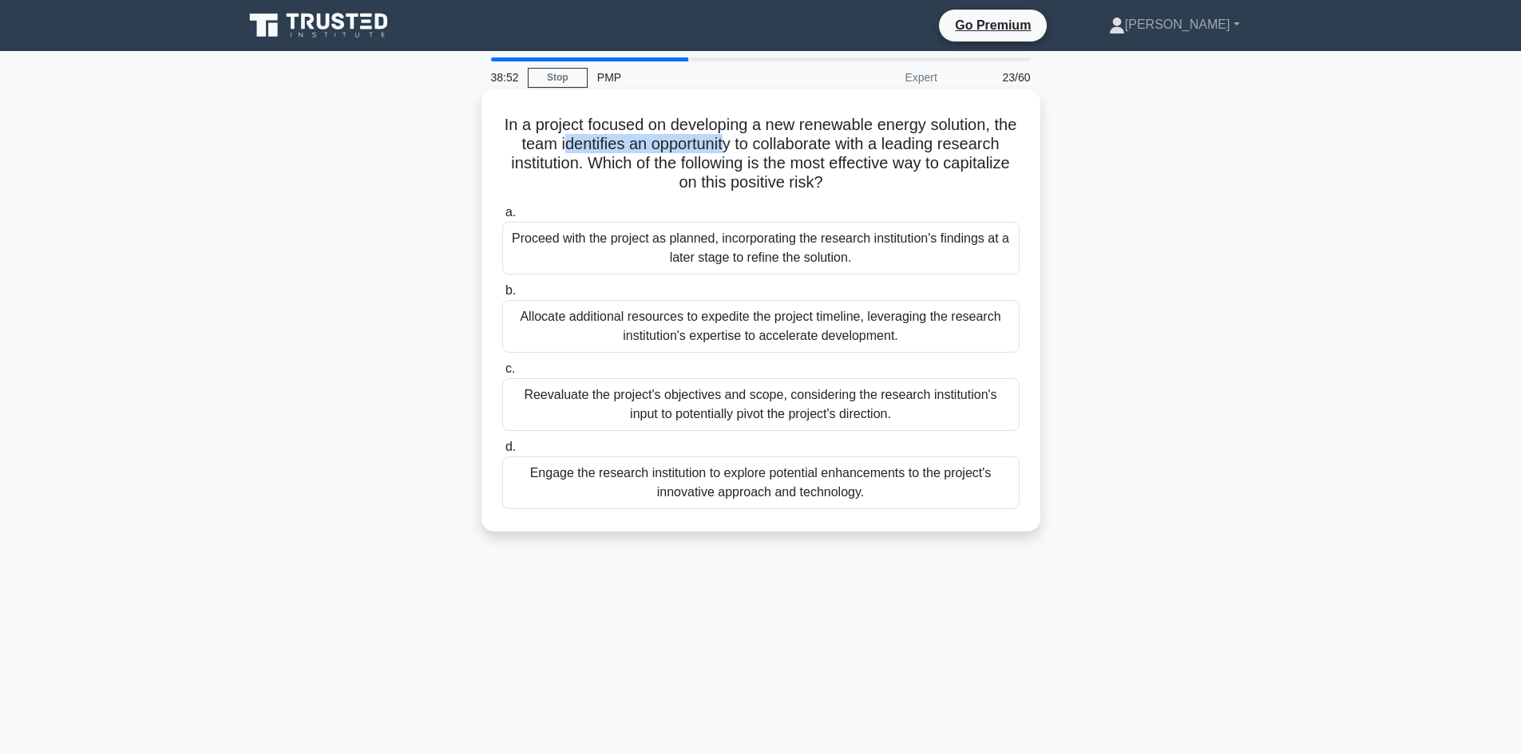
click at [770, 153] on h5 "In a project focused on developing a new renewable energy solution, the team id…" at bounding box center [761, 154] width 521 height 78
drag, startPoint x: 774, startPoint y: 180, endPoint x: 858, endPoint y: 188, distance: 84.3
click at [858, 188] on h5 "In a project focused on developing a new renewable energy solution, the team id…" at bounding box center [761, 154] width 521 height 78
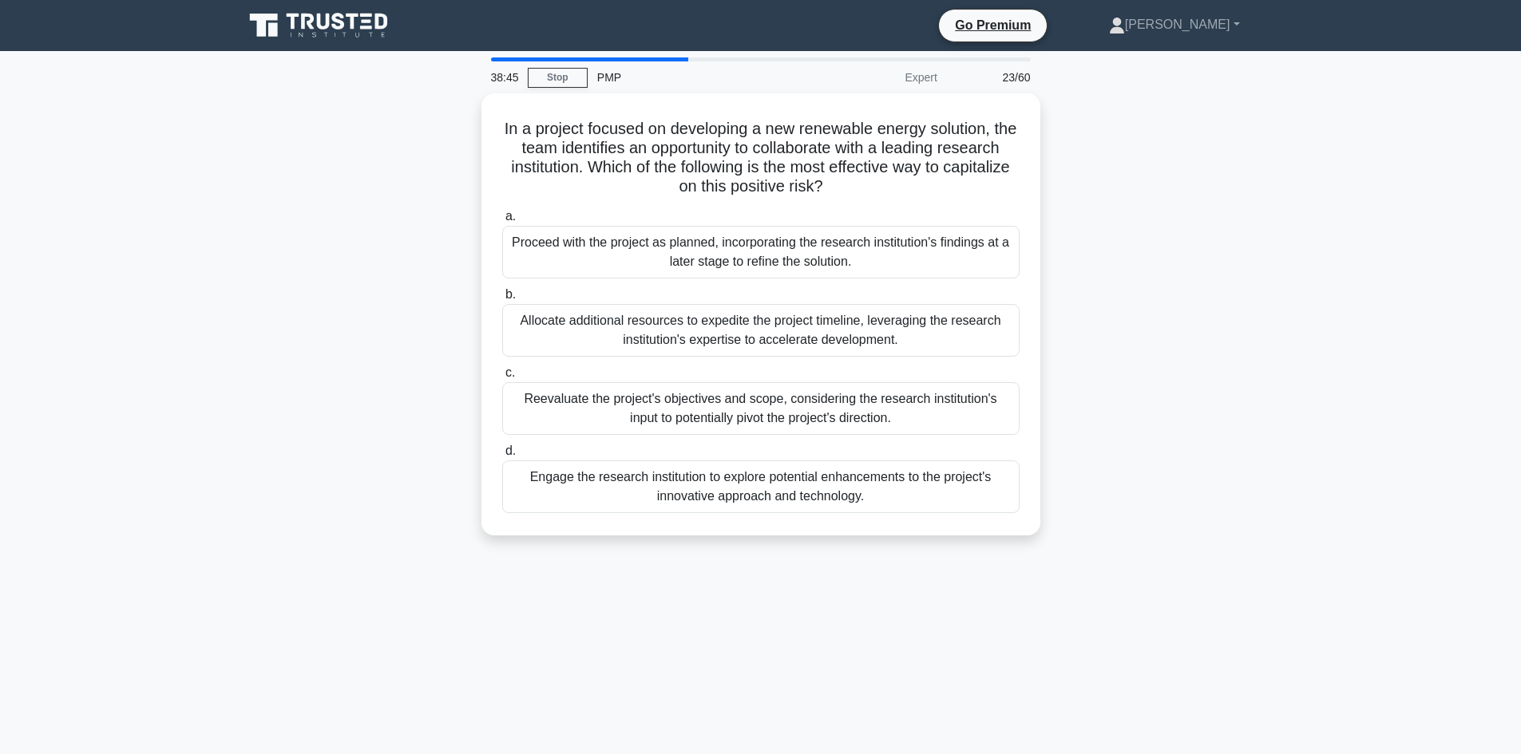
click at [377, 303] on div "In a project focused on developing a new renewable energy solution, the team id…" at bounding box center [761, 323] width 1054 height 461
click at [386, 418] on div "In a project focused on developing a new renewable energy solution, the team id…" at bounding box center [761, 323] width 1054 height 461
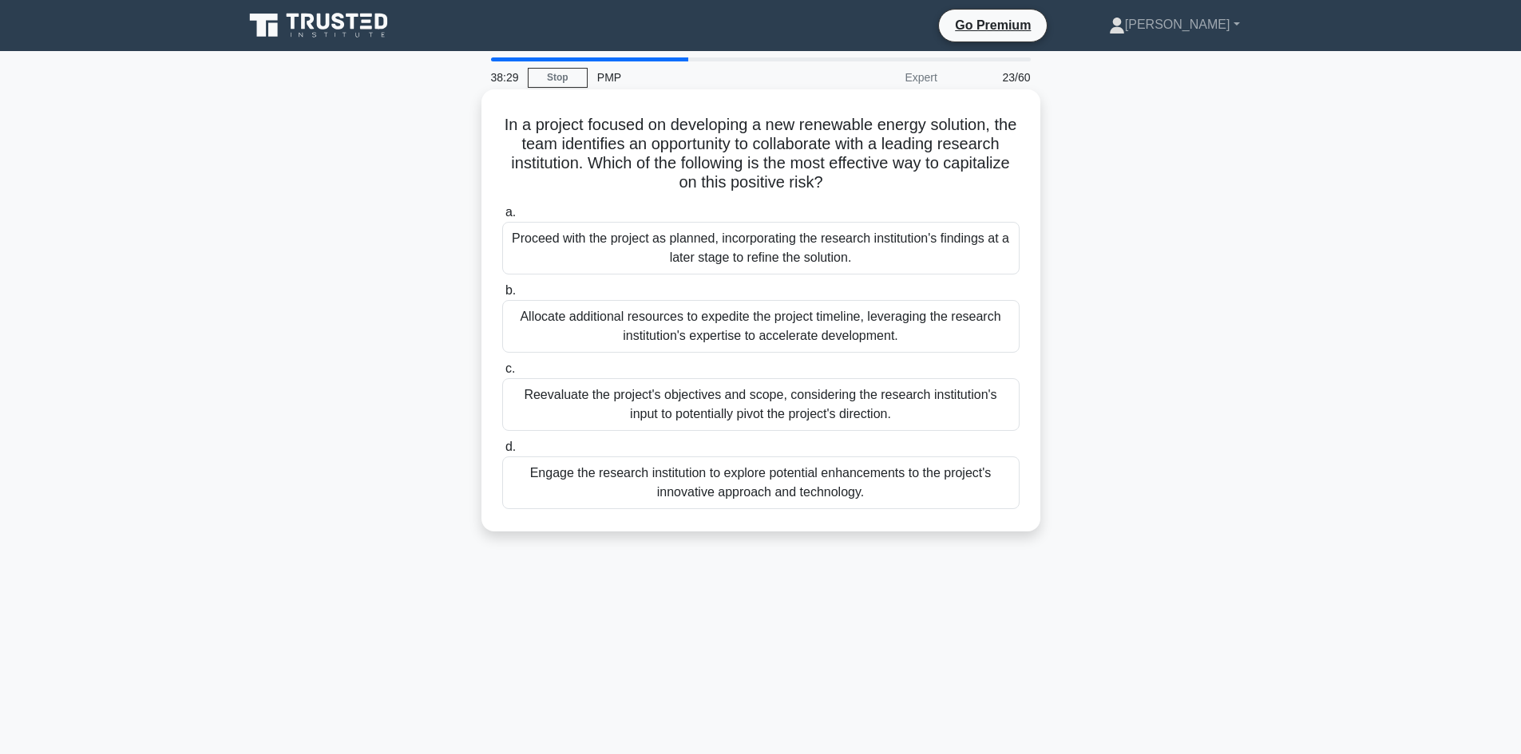
click at [711, 489] on div "Engage the research institution to explore potential enhancements to the projec…" at bounding box center [760, 483] width 517 height 53
click at [502, 453] on input "d. Engage the research institution to explore potential enhancements to the pro…" at bounding box center [502, 447] width 0 height 10
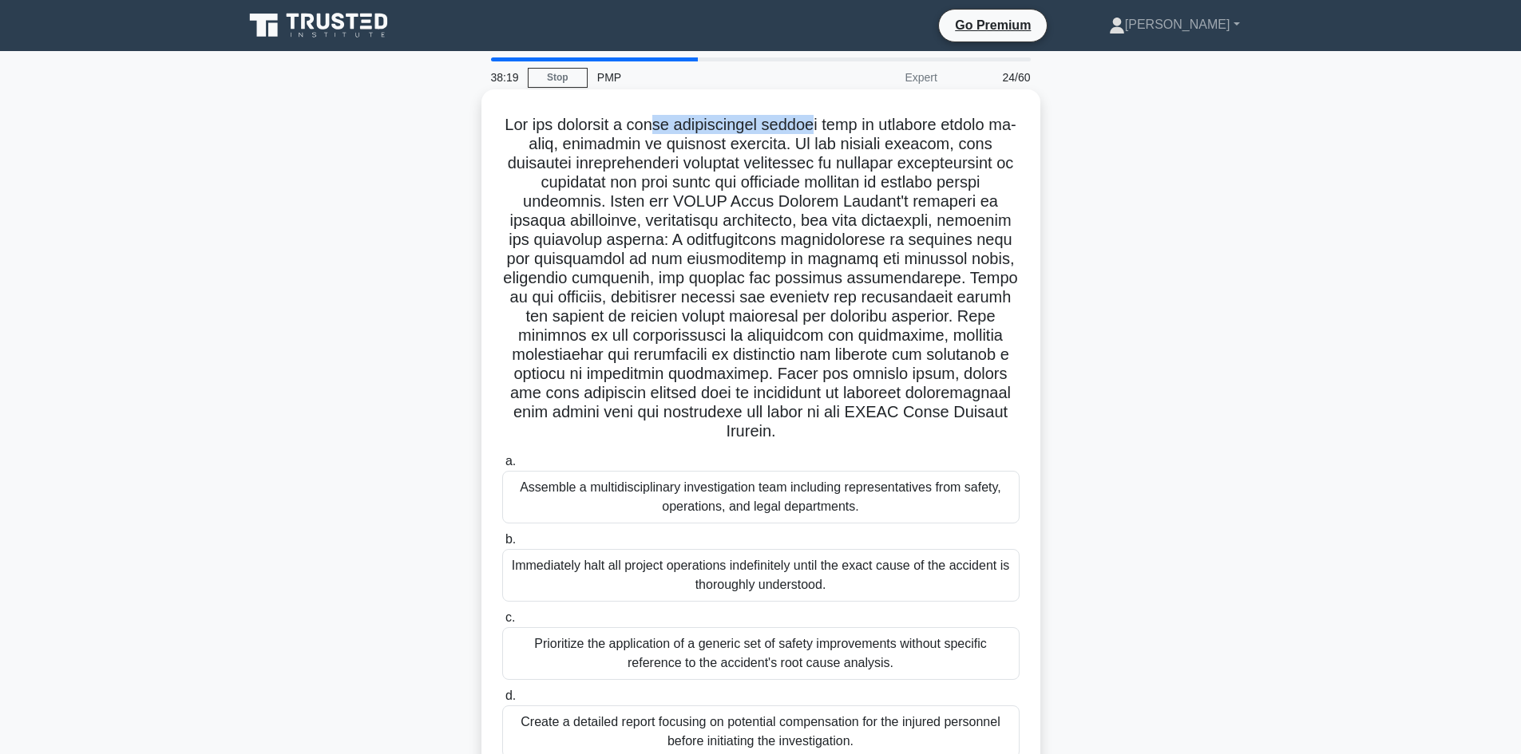
drag, startPoint x: 671, startPoint y: 121, endPoint x: 877, endPoint y: 120, distance: 206.0
click at [830, 119] on h5 ".spinner_0XTQ{transform-origin:center;animation:spinner_y6GP .75s linear infini…" at bounding box center [761, 278] width 521 height 327
drag, startPoint x: 647, startPoint y: 146, endPoint x: 770, endPoint y: 142, distance: 123.0
click at [770, 142] on h5 ".spinner_0XTQ{transform-origin:center;animation:spinner_y6GP .75s linear infini…" at bounding box center [761, 278] width 521 height 327
click at [782, 174] on h5 ".spinner_0XTQ{transform-origin:center;animation:spinner_y6GP .75s linear infini…" at bounding box center [761, 278] width 521 height 327
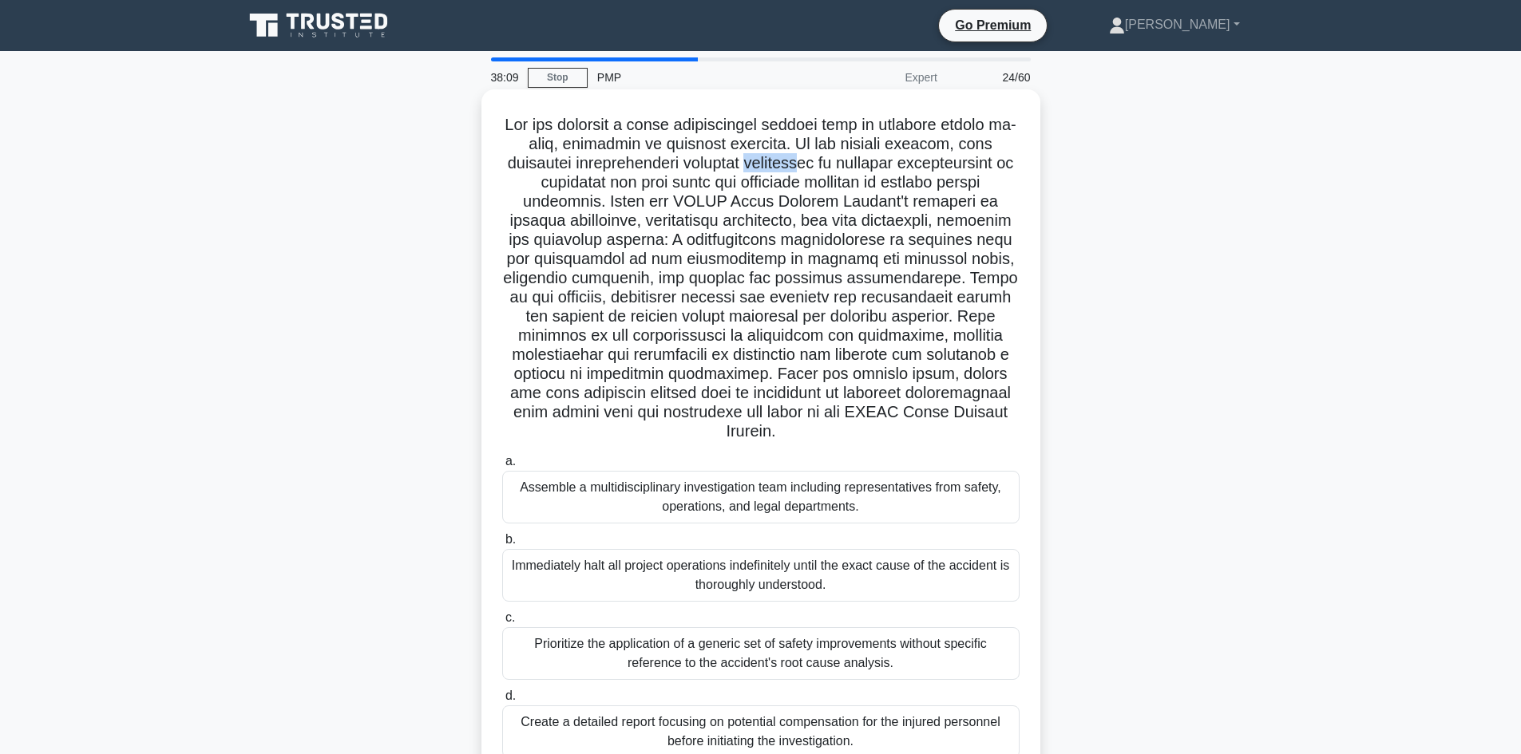
drag, startPoint x: 748, startPoint y: 163, endPoint x: 798, endPoint y: 172, distance: 51.1
click at [798, 172] on h5 ".spinner_0XTQ{transform-origin:center;animation:spinner_y6GP .75s linear infini…" at bounding box center [761, 278] width 521 height 327
drag, startPoint x: 855, startPoint y: 164, endPoint x: 886, endPoint y: 170, distance: 31.8
click at [886, 170] on h5 ".spinner_0XTQ{transform-origin:center;animation:spinner_y6GP .75s linear infini…" at bounding box center [761, 278] width 521 height 327
drag, startPoint x: 941, startPoint y: 164, endPoint x: 981, endPoint y: 164, distance: 39.9
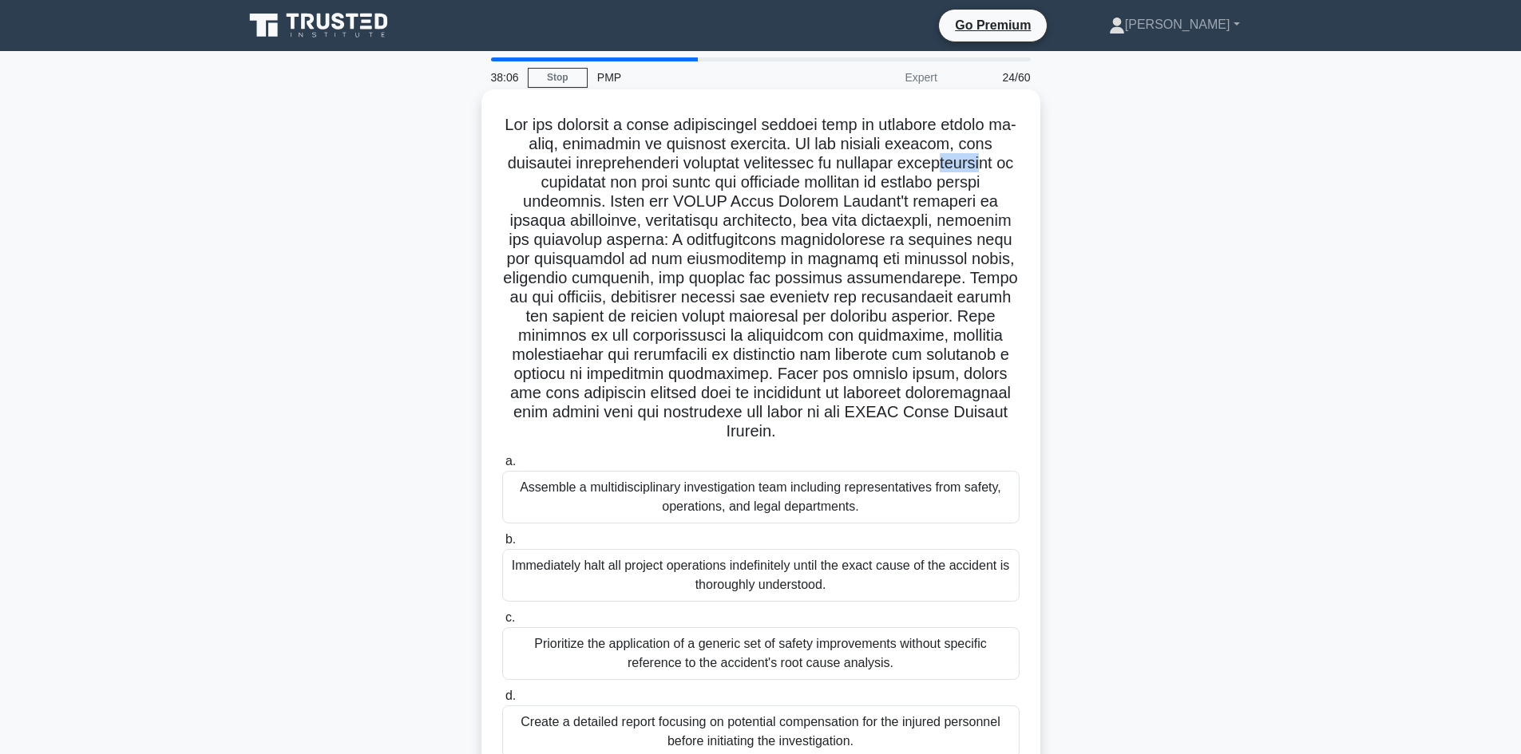
click at [981, 164] on h5 ".spinner_0XTQ{transform-origin:center;animation:spinner_y6GP .75s linear infini…" at bounding box center [761, 278] width 521 height 327
drag, startPoint x: 980, startPoint y: 177, endPoint x: 953, endPoint y: 178, distance: 27.2
click at [977, 177] on h5 ".spinner_0XTQ{transform-origin:center;animation:spinner_y6GP .75s linear infini…" at bounding box center [761, 278] width 521 height 327
drag, startPoint x: 722, startPoint y: 184, endPoint x: 786, endPoint y: 190, distance: 65.0
click at [786, 190] on h5 ".spinner_0XTQ{transform-origin:center;animation:spinner_y6GP .75s linear infini…" at bounding box center [761, 278] width 521 height 327
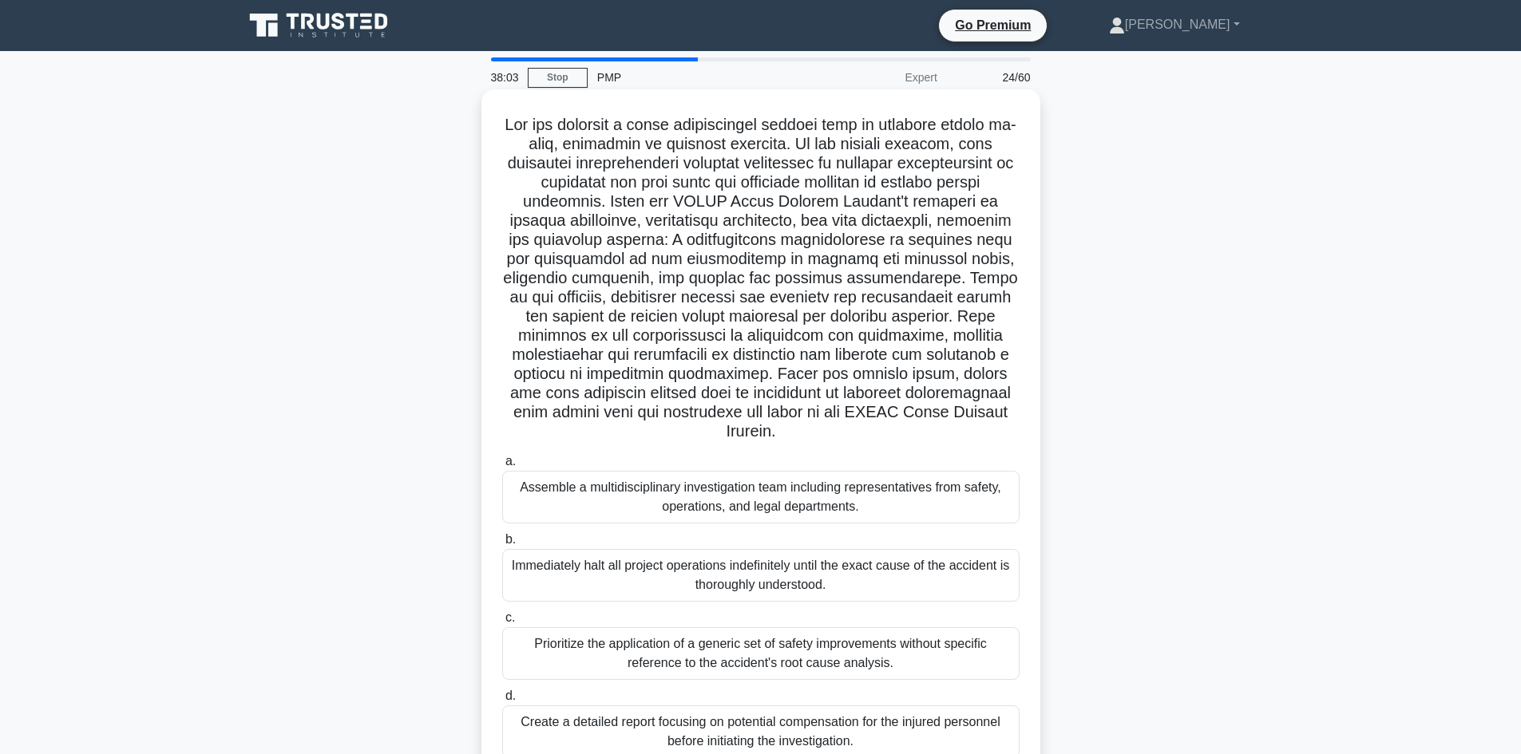
click at [791, 198] on h5 ".spinner_0XTQ{transform-origin:center;animation:spinner_y6GP .75s linear infini…" at bounding box center [761, 278] width 521 height 327
drag, startPoint x: 917, startPoint y: 183, endPoint x: 953, endPoint y: 188, distance: 36.4
click at [944, 185] on h5 ".spinner_0XTQ{transform-origin:center;animation:spinner_y6GP .75s linear infini…" at bounding box center [761, 278] width 521 height 327
click at [951, 241] on h5 ".spinner_0XTQ{transform-origin:center;animation:spinner_y6GP .75s linear infini…" at bounding box center [761, 278] width 521 height 327
click at [952, 241] on h5 ".spinner_0XTQ{transform-origin:center;animation:spinner_y6GP .75s linear infini…" at bounding box center [761, 278] width 521 height 327
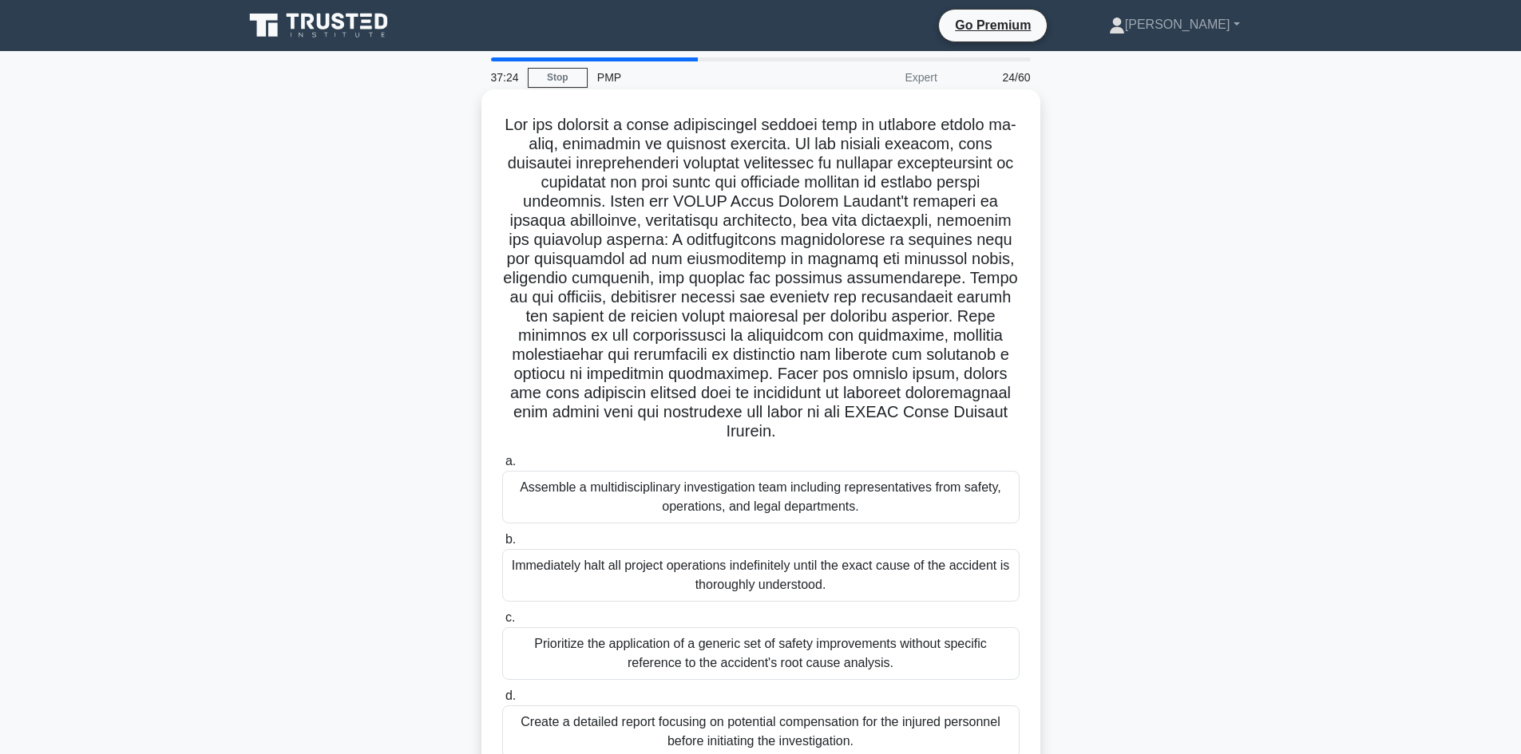
click at [671, 263] on h5 ".spinner_0XTQ{transform-origin:center;animation:spinner_y6GP .75s linear infini…" at bounding box center [761, 278] width 521 height 327
click at [671, 264] on h5 ".spinner_0XTQ{transform-origin:center;animation:spinner_y6GP .75s linear infini…" at bounding box center [761, 278] width 521 height 327
click at [782, 260] on h5 ".spinner_0XTQ{transform-origin:center;animation:spinner_y6GP .75s linear infini…" at bounding box center [761, 278] width 521 height 327
click at [848, 266] on h5 ".spinner_0XTQ{transform-origin:center;animation:spinner_y6GP .75s linear infini…" at bounding box center [761, 278] width 521 height 327
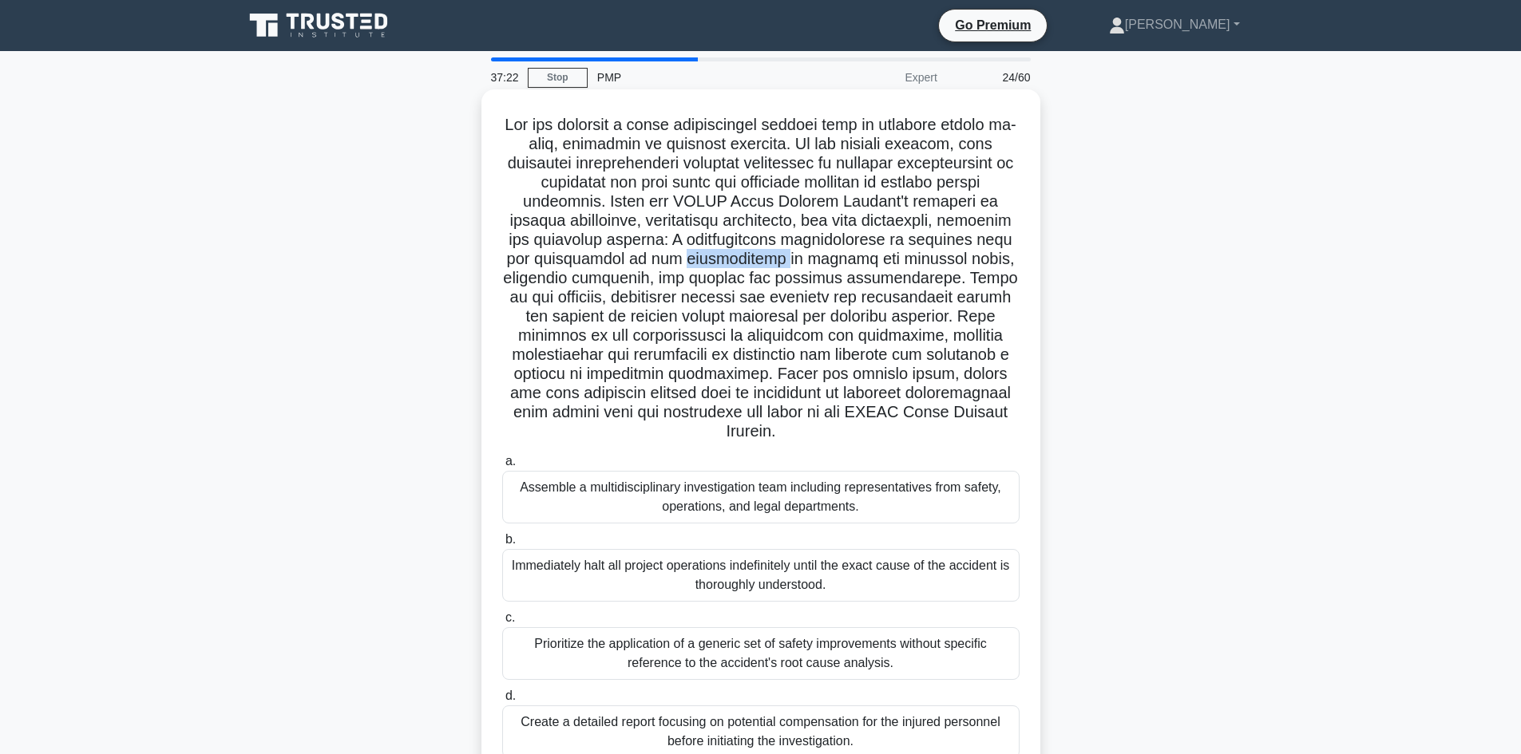
drag, startPoint x: 849, startPoint y: 266, endPoint x: 863, endPoint y: 265, distance: 14.4
click at [858, 265] on h5 ".spinner_0XTQ{transform-origin:center;animation:spinner_y6GP .75s linear infini…" at bounding box center [761, 278] width 521 height 327
click at [951, 259] on h5 ".spinner_0XTQ{transform-origin:center;animation:spinner_y6GP .75s linear infini…" at bounding box center [761, 278] width 521 height 327
drag, startPoint x: 951, startPoint y: 259, endPoint x: 818, endPoint y: 268, distance: 132.8
click at [952, 259] on h5 ".spinner_0XTQ{transform-origin:center;animation:spinner_y6GP .75s linear infini…" at bounding box center [761, 278] width 521 height 327
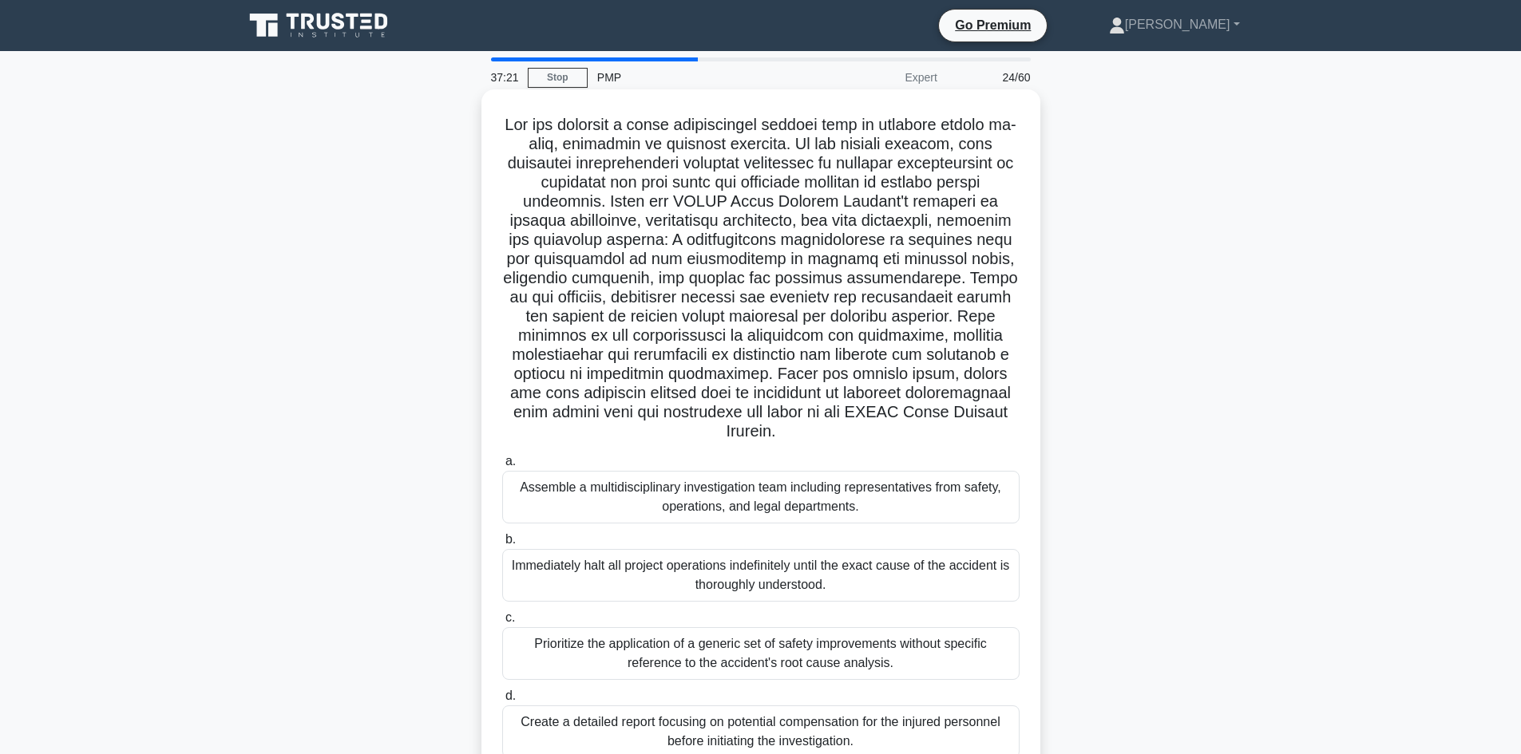
click at [625, 275] on h5 ".spinner_0XTQ{transform-origin:center;animation:spinner_y6GP .75s linear infini…" at bounding box center [761, 278] width 521 height 327
drag, startPoint x: 625, startPoint y: 275, endPoint x: 691, endPoint y: 285, distance: 67.0
click at [626, 275] on h5 ".spinner_0XTQ{transform-origin:center;animation:spinner_y6GP .75s linear infini…" at bounding box center [761, 278] width 521 height 327
click at [692, 285] on h5 ".spinner_0XTQ{transform-origin:center;animation:spinner_y6GP .75s linear infini…" at bounding box center [761, 278] width 521 height 327
click at [694, 283] on h5 ".spinner_0XTQ{transform-origin:center;animation:spinner_y6GP .75s linear infini…" at bounding box center [761, 278] width 521 height 327
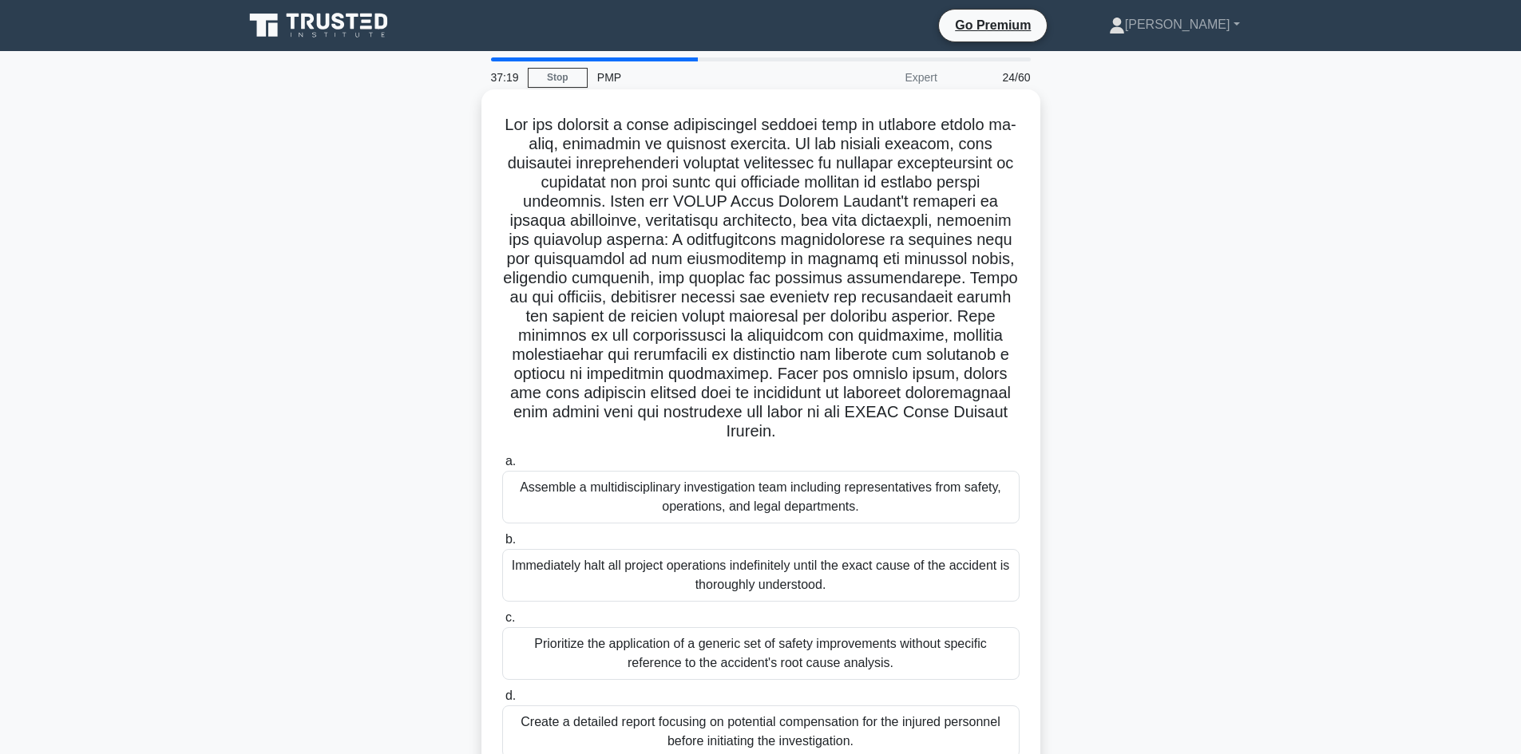
click at [763, 277] on h5 ".spinner_0XTQ{transform-origin:center;animation:spinner_y6GP .75s linear infini…" at bounding box center [761, 278] width 521 height 327
click at [765, 277] on h5 ".spinner_0XTQ{transform-origin:center;animation:spinner_y6GP .75s linear infini…" at bounding box center [761, 278] width 521 height 327
click at [872, 283] on h5 ".spinner_0XTQ{transform-origin:center;animation:spinner_y6GP .75s linear infini…" at bounding box center [761, 278] width 521 height 327
click at [873, 283] on h5 ".spinner_0XTQ{transform-origin:center;animation:spinner_y6GP .75s linear infini…" at bounding box center [761, 278] width 521 height 327
click at [910, 278] on h5 ".spinner_0XTQ{transform-origin:center;animation:spinner_y6GP .75s linear infini…" at bounding box center [761, 278] width 521 height 327
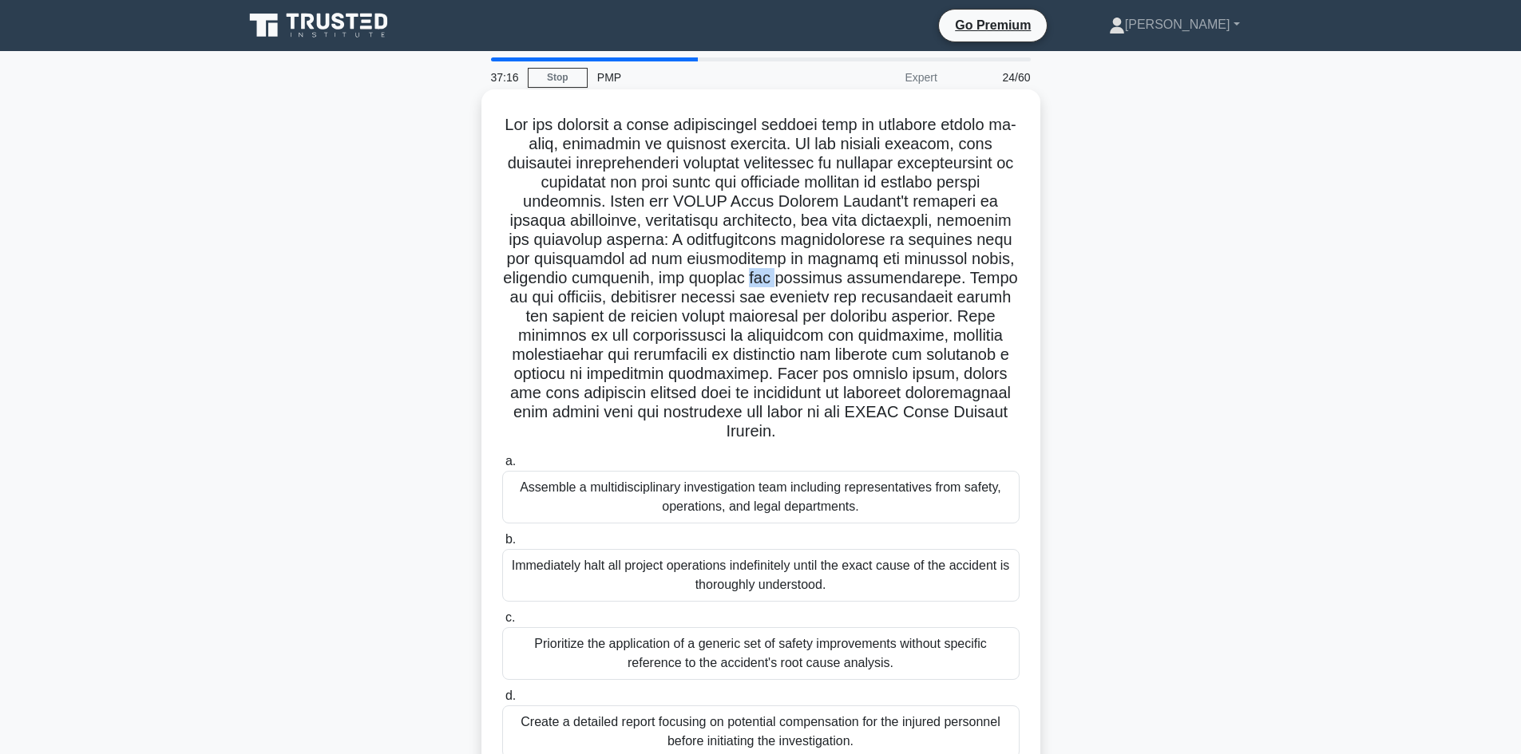
click at [917, 279] on h5 ".spinner_0XTQ{transform-origin:center;animation:spinner_y6GP .75s linear infini…" at bounding box center [761, 278] width 521 height 327
click at [941, 281] on h5 ".spinner_0XTQ{transform-origin:center;animation:spinner_y6GP .75s linear infini…" at bounding box center [761, 278] width 521 height 327
drag, startPoint x: 604, startPoint y: 171, endPoint x: 664, endPoint y: 172, distance: 59.9
click at [664, 172] on h5 ".spinner_0XTQ{transform-origin:center;animation:spinner_y6GP .75s linear infini…" at bounding box center [761, 278] width 521 height 327
drag, startPoint x: 706, startPoint y: 162, endPoint x: 733, endPoint y: 166, distance: 27.4
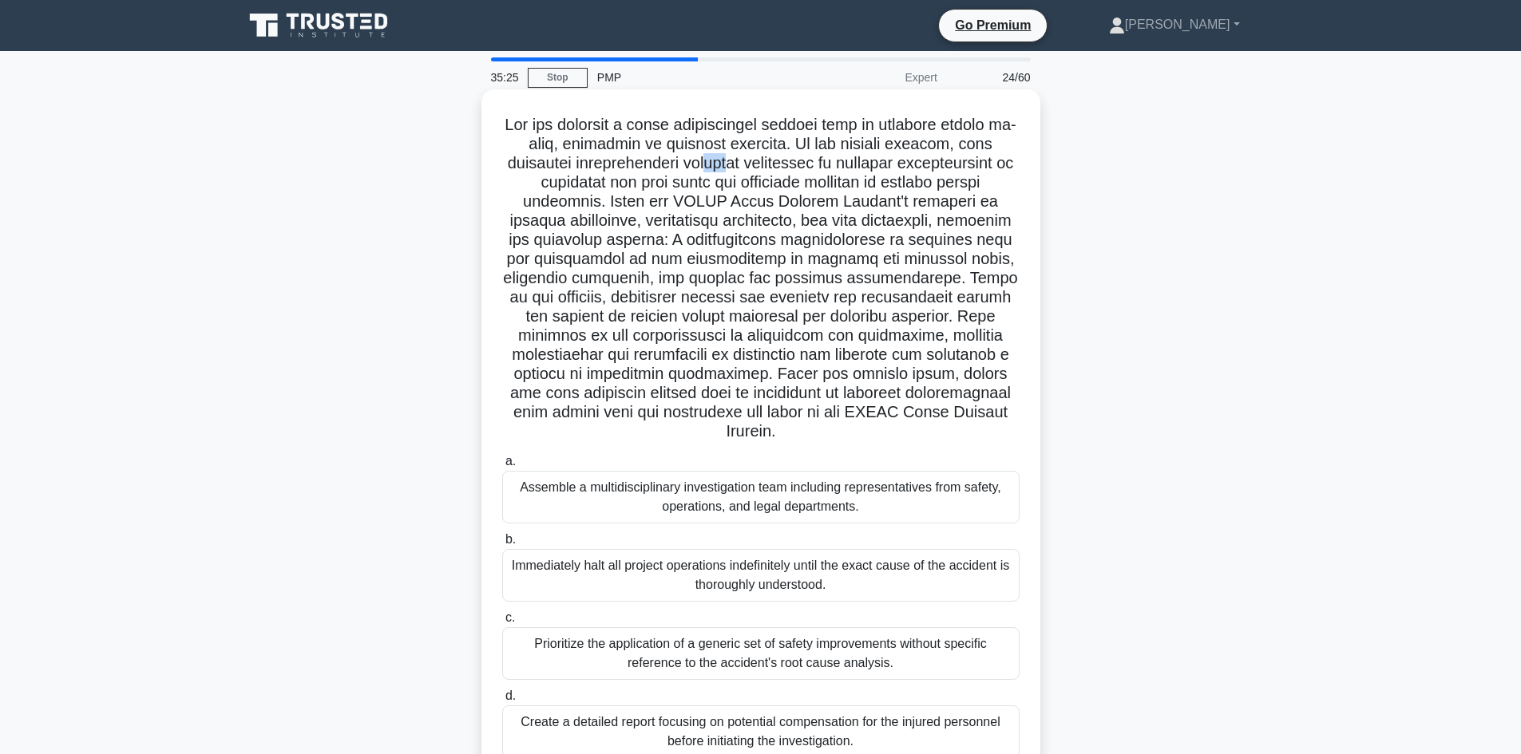
click at [733, 166] on h5 ".spinner_0XTQ{transform-origin:center;animation:spinner_y6GP .75s linear infini…" at bounding box center [761, 278] width 521 height 327
drag, startPoint x: 766, startPoint y: 160, endPoint x: 979, endPoint y: 171, distance: 212.6
click at [979, 171] on h5 ".spinner_0XTQ{transform-origin:center;animation:spinner_y6GP .75s linear infini…" at bounding box center [761, 278] width 521 height 327
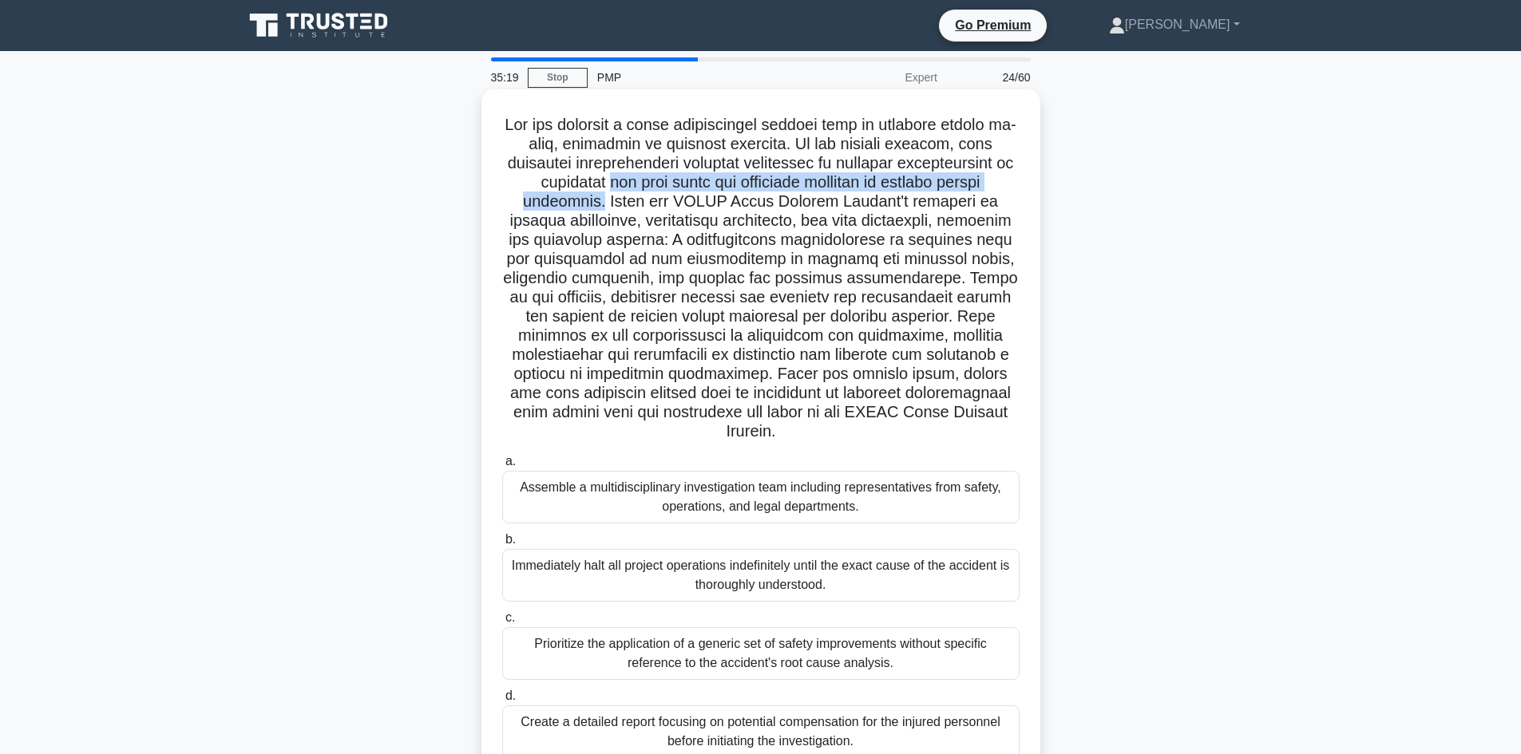
drag, startPoint x: 593, startPoint y: 187, endPoint x: 595, endPoint y: 207, distance: 20.0
click at [595, 207] on h5 ".spinner_0XTQ{transform-origin:center;animation:spinner_y6GP .75s linear infini…" at bounding box center [761, 278] width 521 height 327
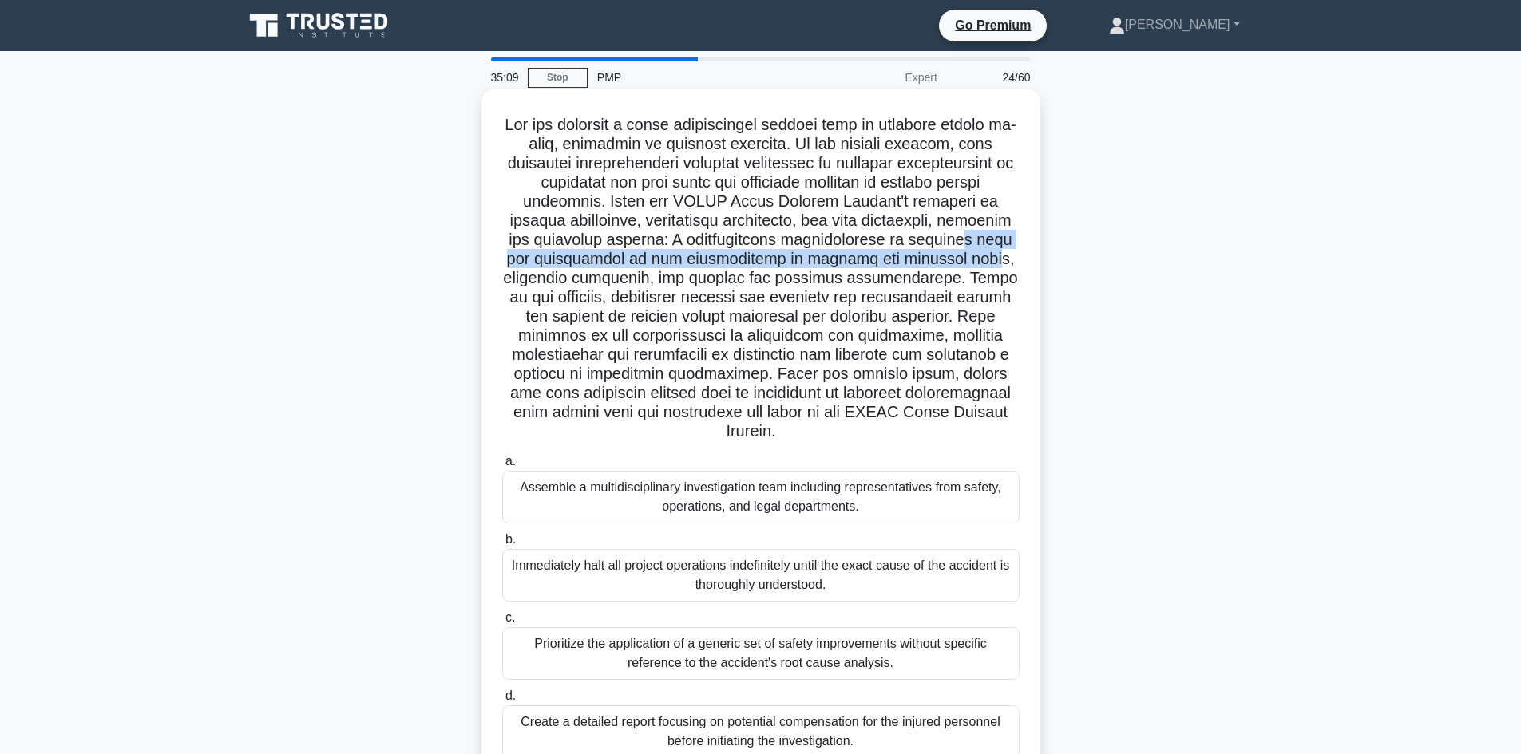
drag, startPoint x: 641, startPoint y: 280, endPoint x: 576, endPoint y: 265, distance: 67.2
click at [576, 265] on h5 ".spinner_0XTQ{transform-origin:center;animation:spinner_y6GP .75s linear infini…" at bounding box center [761, 278] width 521 height 327
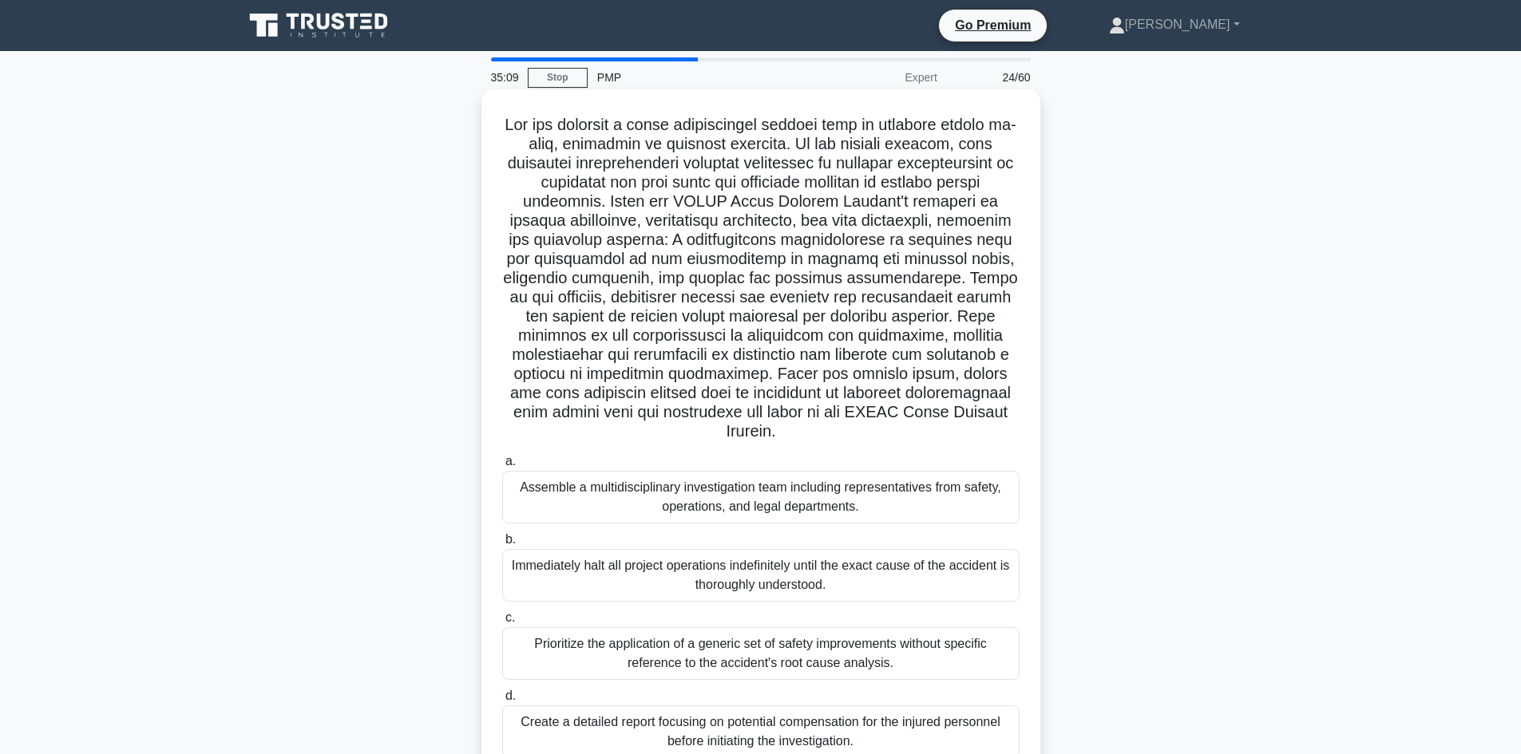
click at [687, 296] on h5 ".spinner_0XTQ{transform-origin:center;animation:spinner_y6GP .75s linear infini…" at bounding box center [761, 278] width 521 height 327
drag, startPoint x: 670, startPoint y: 276, endPoint x: 762, endPoint y: 283, distance: 92.0
click at [762, 283] on h5 ".spinner_0XTQ{transform-origin:center;animation:spinner_y6GP .75s linear infini…" at bounding box center [761, 278] width 521 height 327
click at [842, 297] on h5 ".spinner_0XTQ{transform-origin:center;animation:spinner_y6GP .75s linear infini…" at bounding box center [761, 278] width 521 height 327
drag, startPoint x: 556, startPoint y: 294, endPoint x: 579, endPoint y: 299, distance: 23.8
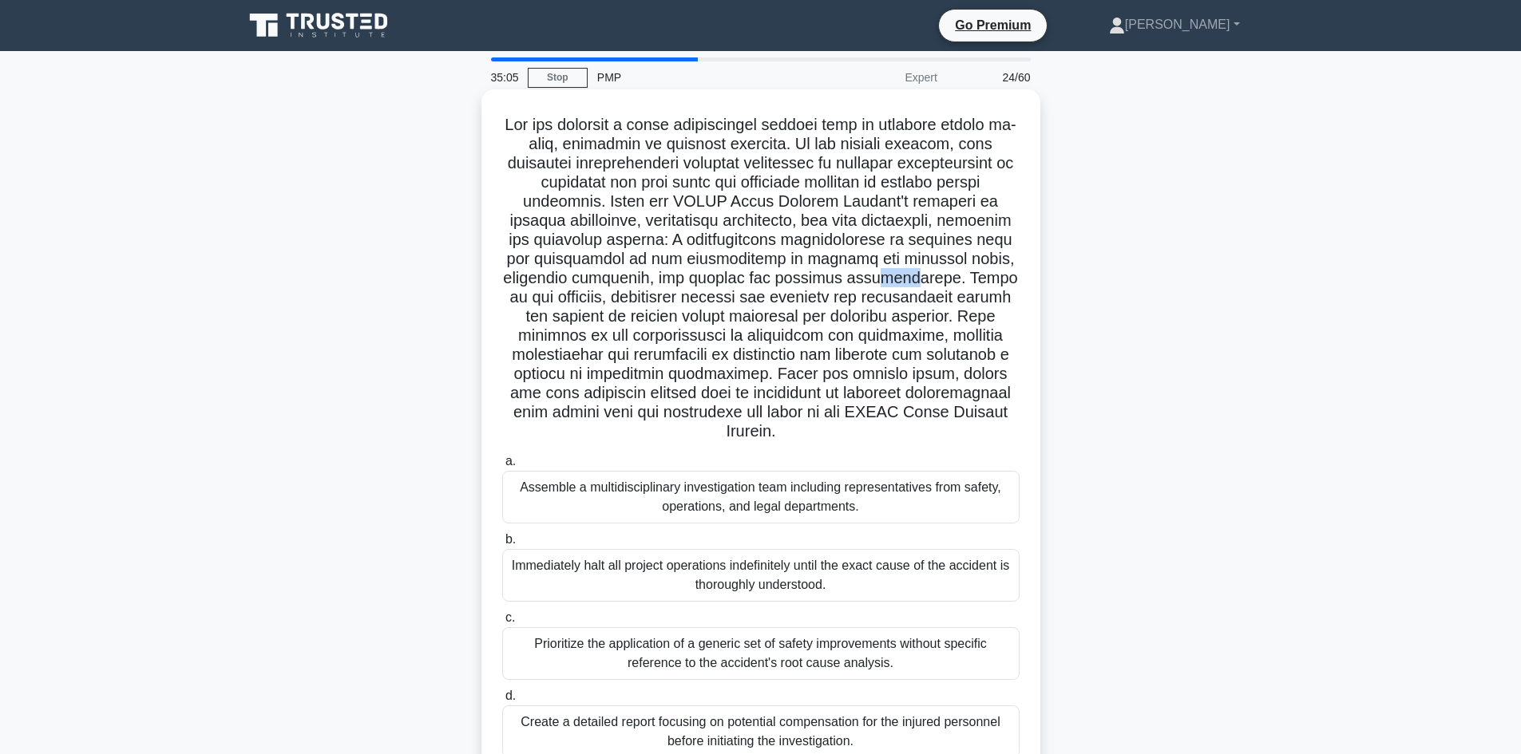
click at [579, 299] on h5 ".spinner_0XTQ{transform-origin:center;animation:spinner_y6GP .75s linear infini…" at bounding box center [761, 278] width 521 height 327
click at [640, 318] on h5 ".spinner_0XTQ{transform-origin:center;animation:spinner_y6GP .75s linear infini…" at bounding box center [761, 278] width 521 height 327
drag, startPoint x: 722, startPoint y: 317, endPoint x: 790, endPoint y: 329, distance: 69.7
click at [785, 326] on h5 ".spinner_0XTQ{transform-origin:center;animation:spinner_y6GP .75s linear infini…" at bounding box center [761, 278] width 521 height 327
drag, startPoint x: 826, startPoint y: 339, endPoint x: 854, endPoint y: 327, distance: 31.1
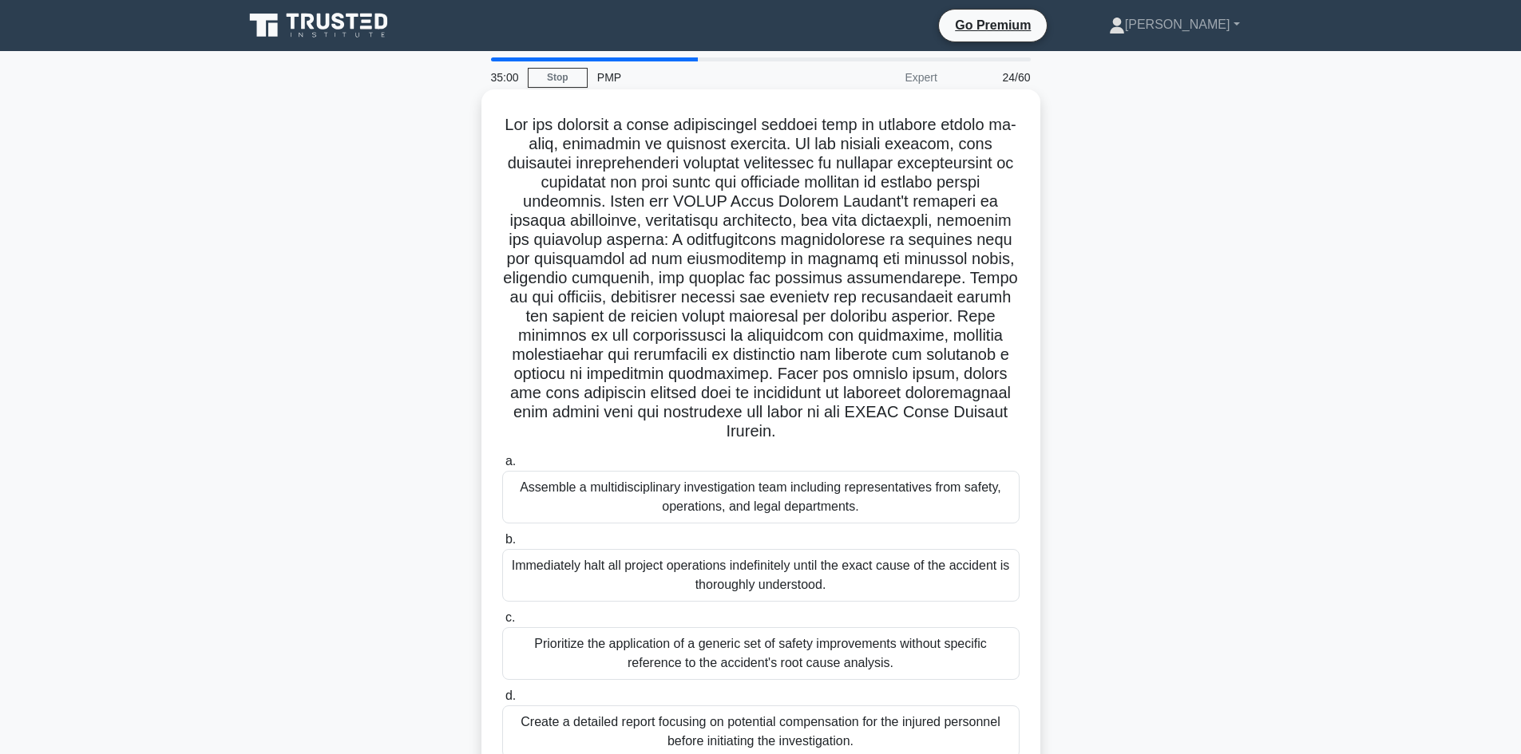
click at [826, 339] on h5 ".spinner_0XTQ{transform-origin:center;animation:spinner_y6GP .75s linear infini…" at bounding box center [761, 278] width 521 height 327
drag, startPoint x: 857, startPoint y: 322, endPoint x: 980, endPoint y: 320, distance: 123.8
click at [980, 320] on h5 ".spinner_0XTQ{transform-origin:center;animation:spinner_y6GP .75s linear infini…" at bounding box center [761, 278] width 521 height 327
drag, startPoint x: 513, startPoint y: 332, endPoint x: 616, endPoint y: 339, distance: 103.2
click at [616, 339] on h5 ".spinner_0XTQ{transform-origin:center;animation:spinner_y6GP .75s linear infini…" at bounding box center [761, 278] width 521 height 327
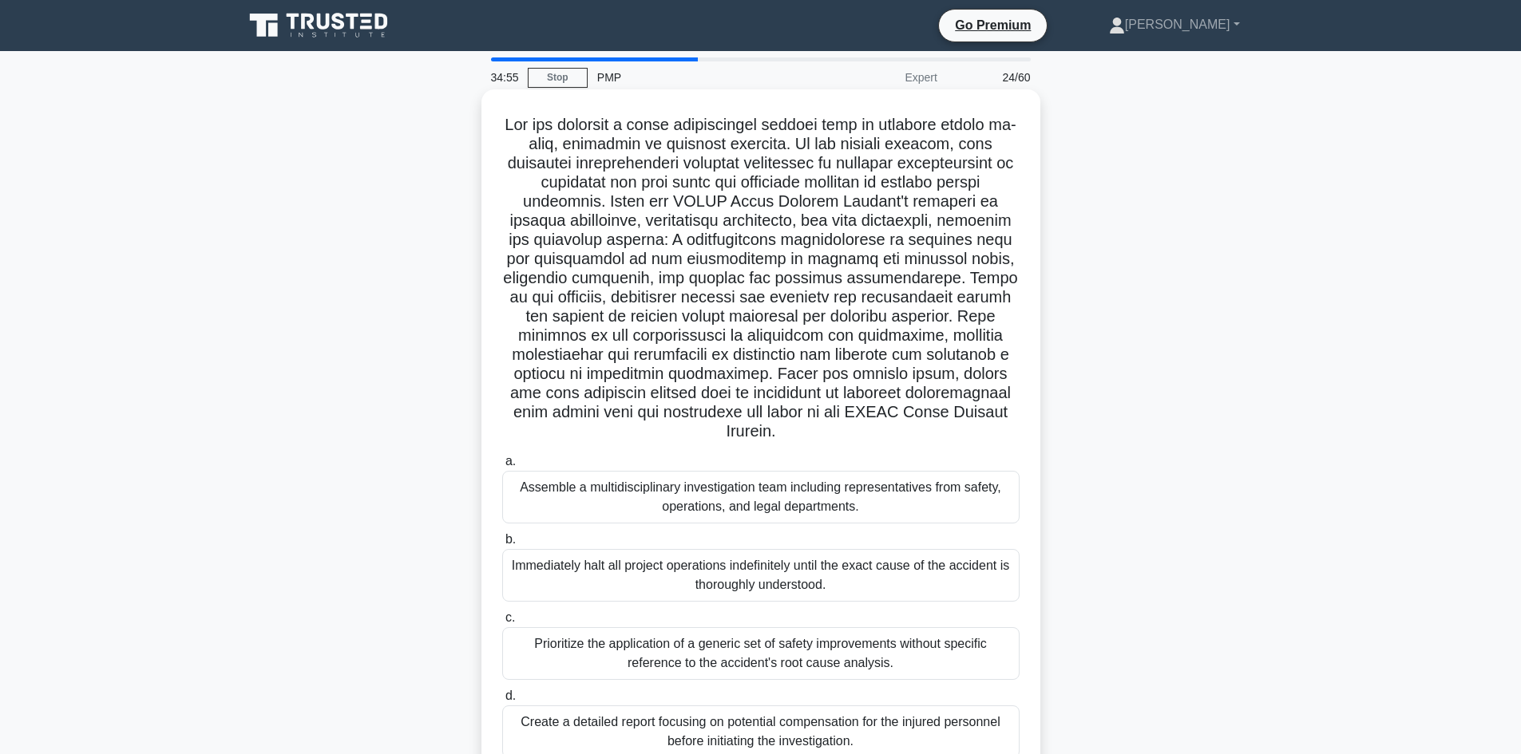
click at [650, 357] on h5 ".spinner_0XTQ{transform-origin:center;animation:spinner_y6GP .75s linear infini…" at bounding box center [761, 278] width 521 height 327
drag, startPoint x: 524, startPoint y: 374, endPoint x: 584, endPoint y: 381, distance: 61.0
click at [576, 382] on h5 ".spinner_0XTQ{transform-origin:center;animation:spinner_y6GP .75s linear infini…" at bounding box center [761, 278] width 521 height 327
drag, startPoint x: 619, startPoint y: 374, endPoint x: 941, endPoint y: 378, distance: 322.6
click at [941, 378] on h5 ".spinner_0XTQ{transform-origin:center;animation:spinner_y6GP .75s linear infini…" at bounding box center [761, 278] width 521 height 327
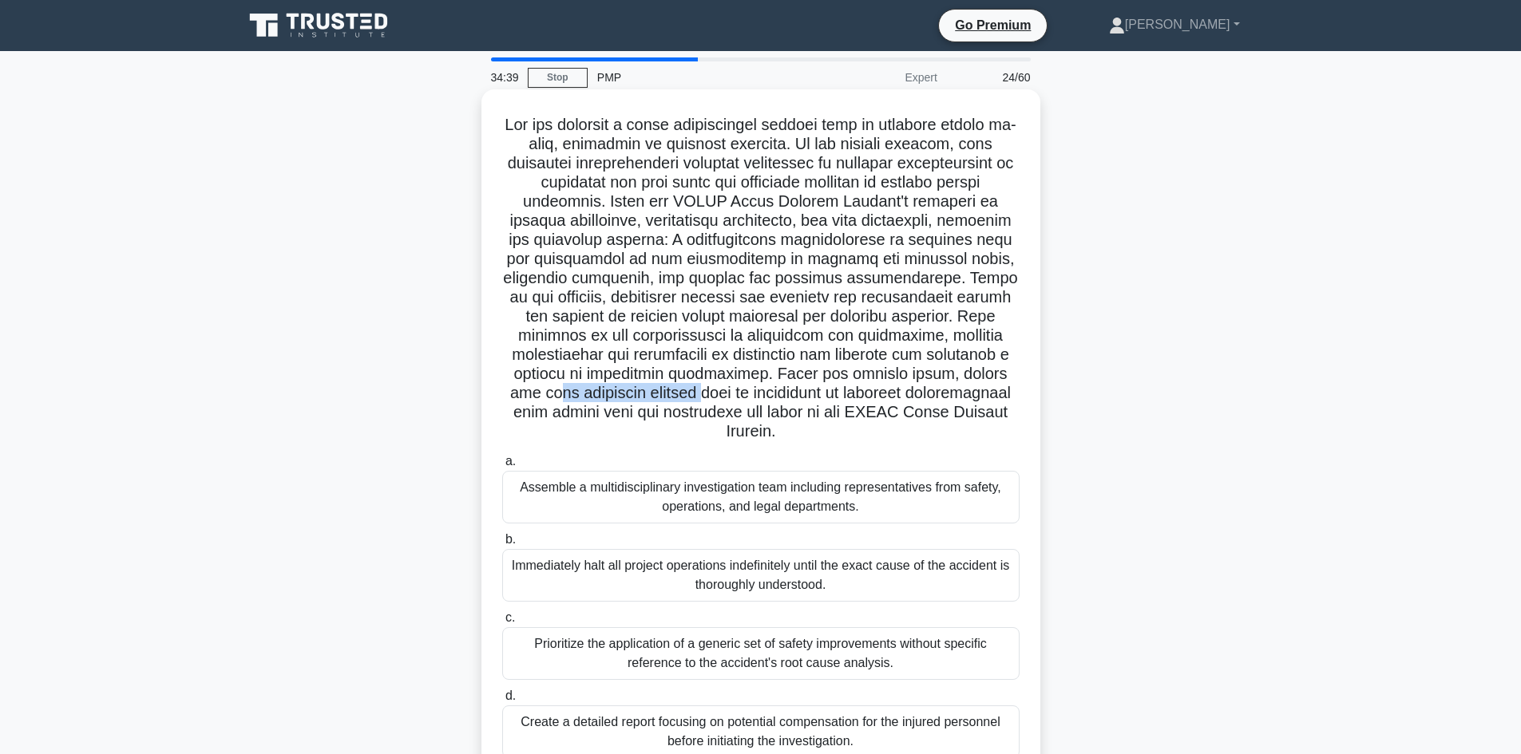
drag, startPoint x: 733, startPoint y: 392, endPoint x: 862, endPoint y: 395, distance: 129.4
click at [862, 395] on h5 ".spinner_0XTQ{transform-origin:center;animation:spinner_y6GP .75s linear infini…" at bounding box center [761, 278] width 521 height 327
click at [688, 382] on h5 ".spinner_0XTQ{transform-origin:center;animation:spinner_y6GP .75s linear infini…" at bounding box center [761, 278] width 521 height 327
drag, startPoint x: 715, startPoint y: 392, endPoint x: 893, endPoint y: 400, distance: 177.4
click at [893, 400] on h5 ".spinner_0XTQ{transform-origin:center;animation:spinner_y6GP .75s linear infini…" at bounding box center [761, 278] width 521 height 327
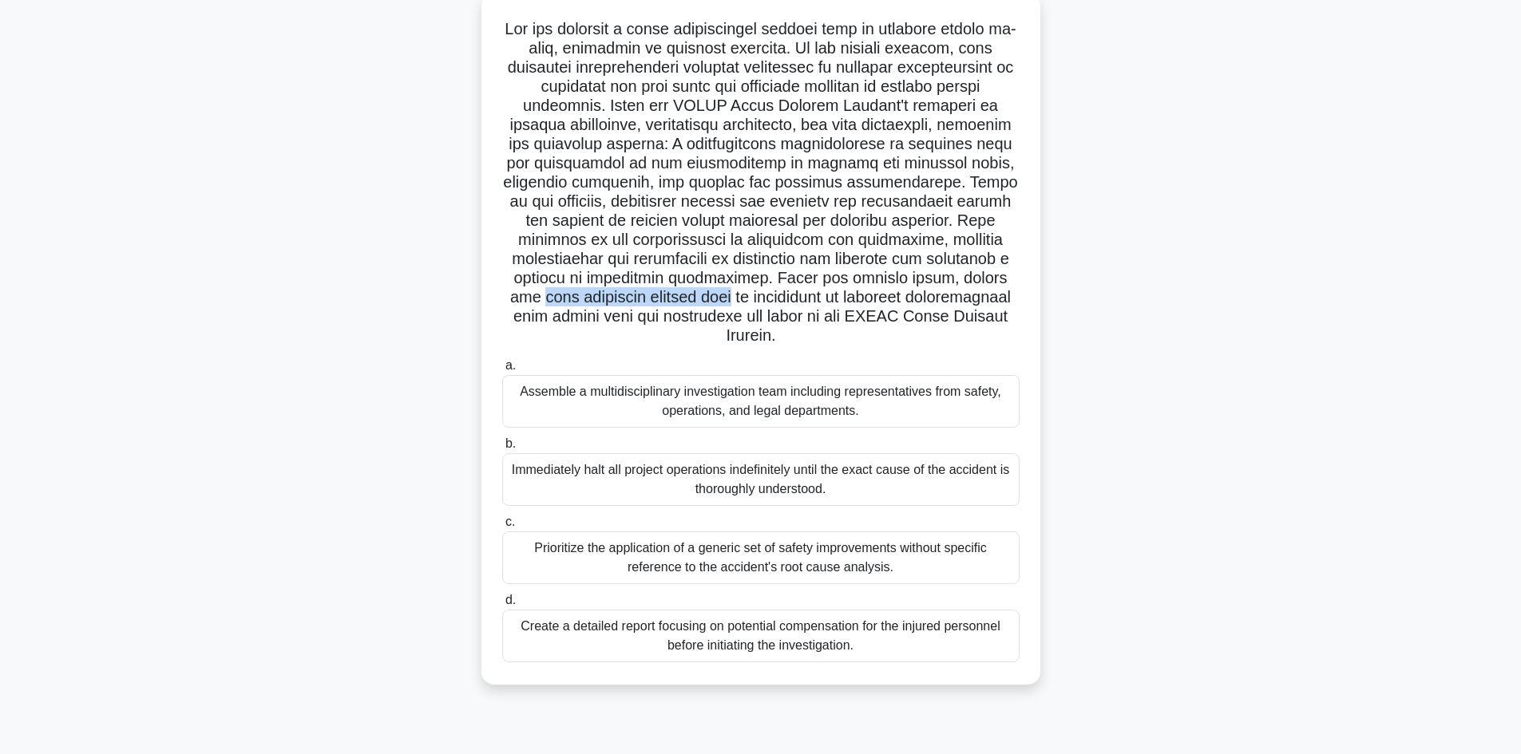
scroll to position [108, 0]
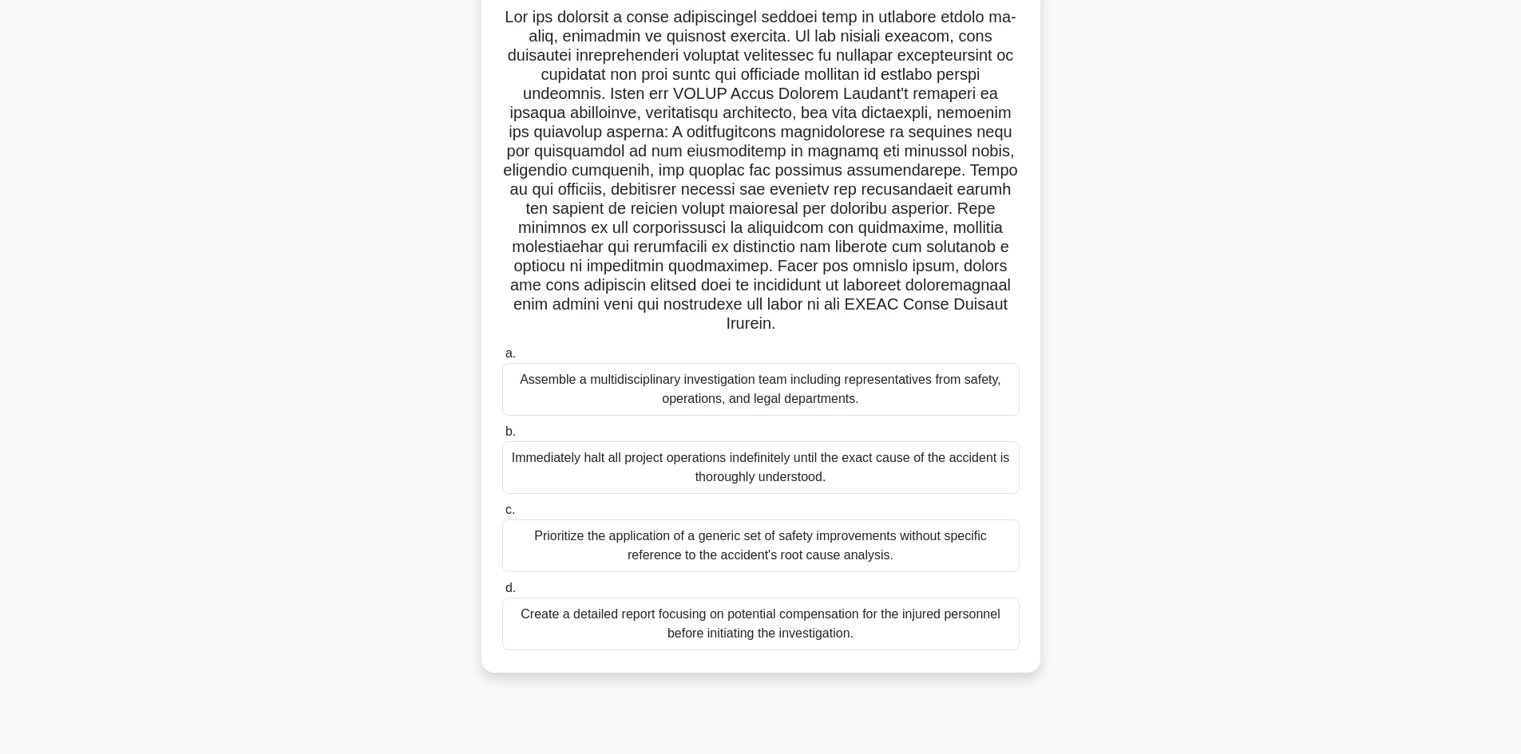
click at [703, 485] on div "Immediately halt all project operations indefinitely until the exact cause of t…" at bounding box center [760, 467] width 517 height 53
click at [502, 438] on input "b. Immediately halt all project operations indefinitely until the exact cause o…" at bounding box center [502, 432] width 0 height 10
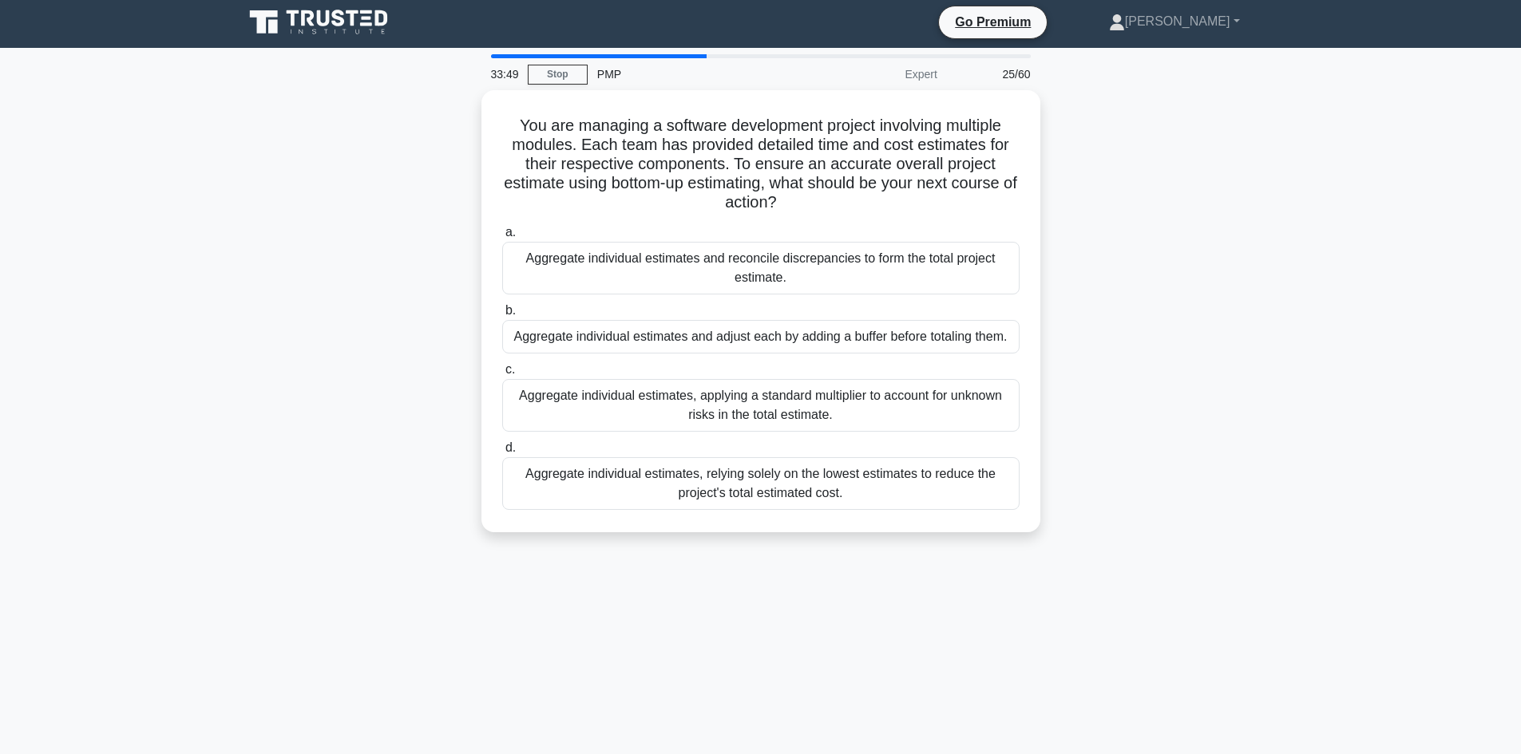
scroll to position [0, 0]
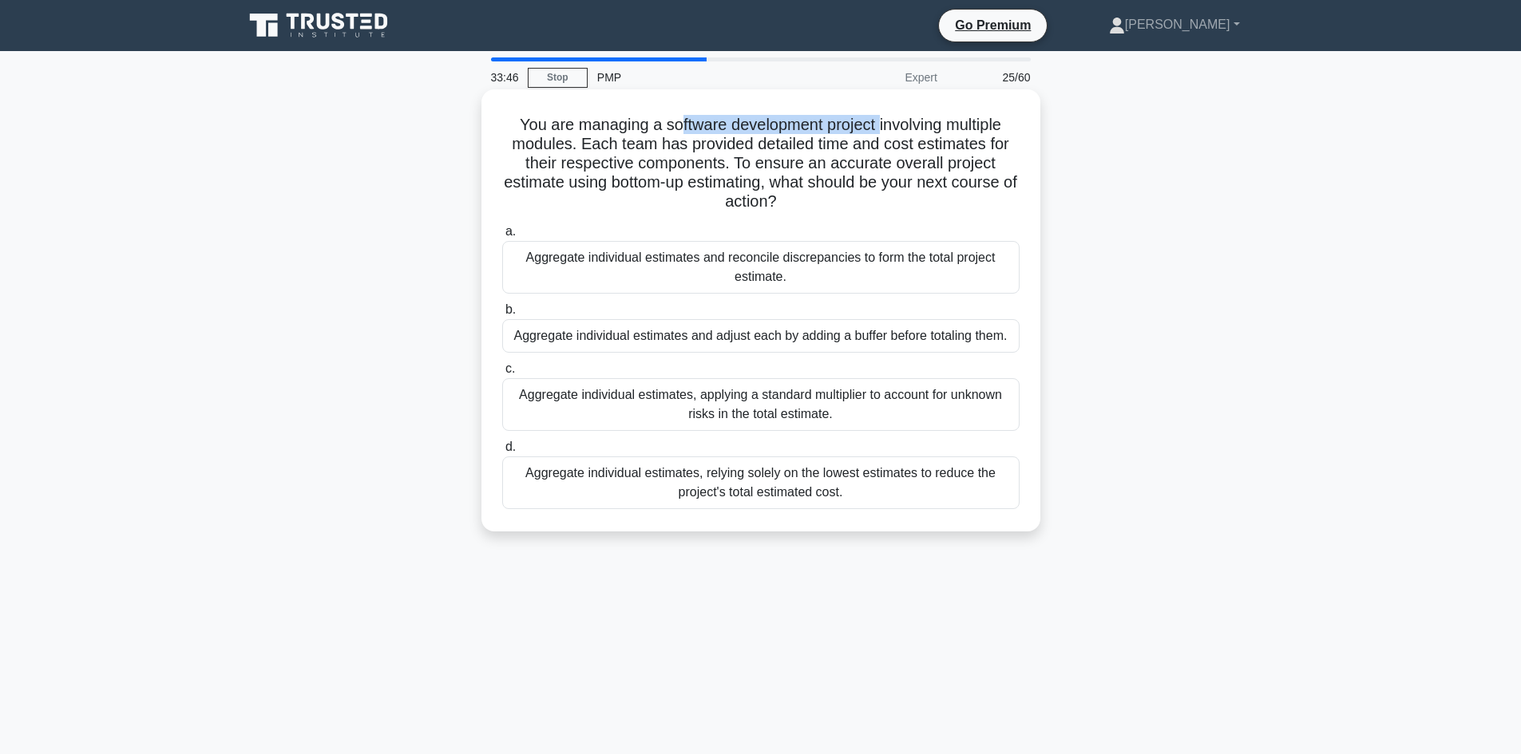
drag, startPoint x: 670, startPoint y: 127, endPoint x: 879, endPoint y: 133, distance: 209.3
click at [879, 133] on h5 "You are managing a software development project involving multiple modules. Eac…" at bounding box center [761, 163] width 521 height 97
click at [868, 143] on h5 "You are managing a software development project involving multiple modules. Eac…" at bounding box center [761, 163] width 521 height 97
drag, startPoint x: 687, startPoint y: 129, endPoint x: 861, endPoint y: 125, distance: 174.1
click at [861, 125] on h5 "You are managing a software development project involving multiple modules. Eac…" at bounding box center [761, 163] width 521 height 97
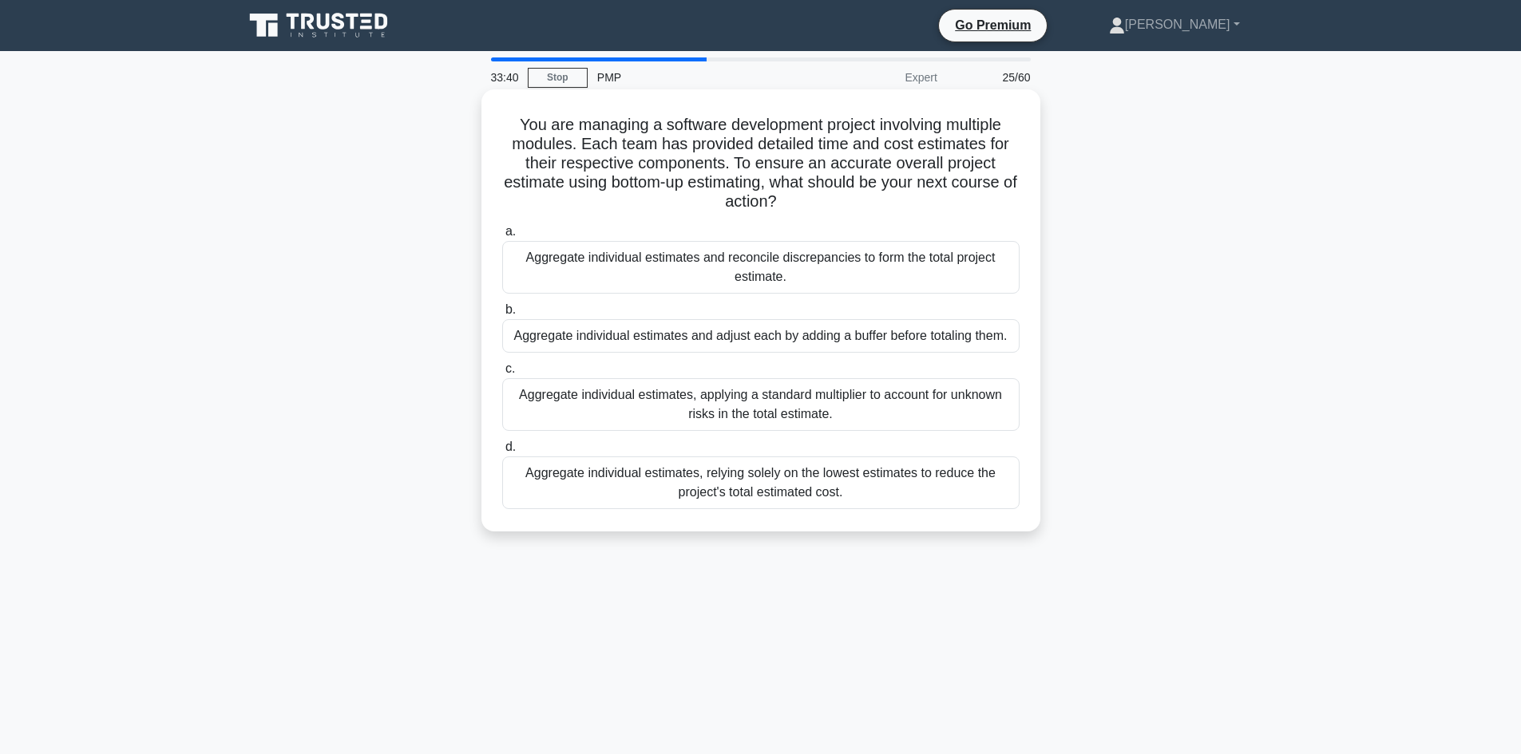
click at [841, 141] on h5 "You are managing a software development project involving multiple modules. Eac…" at bounding box center [761, 163] width 521 height 97
drag, startPoint x: 671, startPoint y: 125, endPoint x: 854, endPoint y: 124, distance: 183.6
click at [854, 124] on h5 "You are managing a software development project involving multiple modules. Eac…" at bounding box center [761, 163] width 521 height 97
drag, startPoint x: 540, startPoint y: 145, endPoint x: 562, endPoint y: 147, distance: 21.7
click at [562, 147] on h5 "You are managing a software development project involving multiple modules. Eac…" at bounding box center [761, 163] width 521 height 97
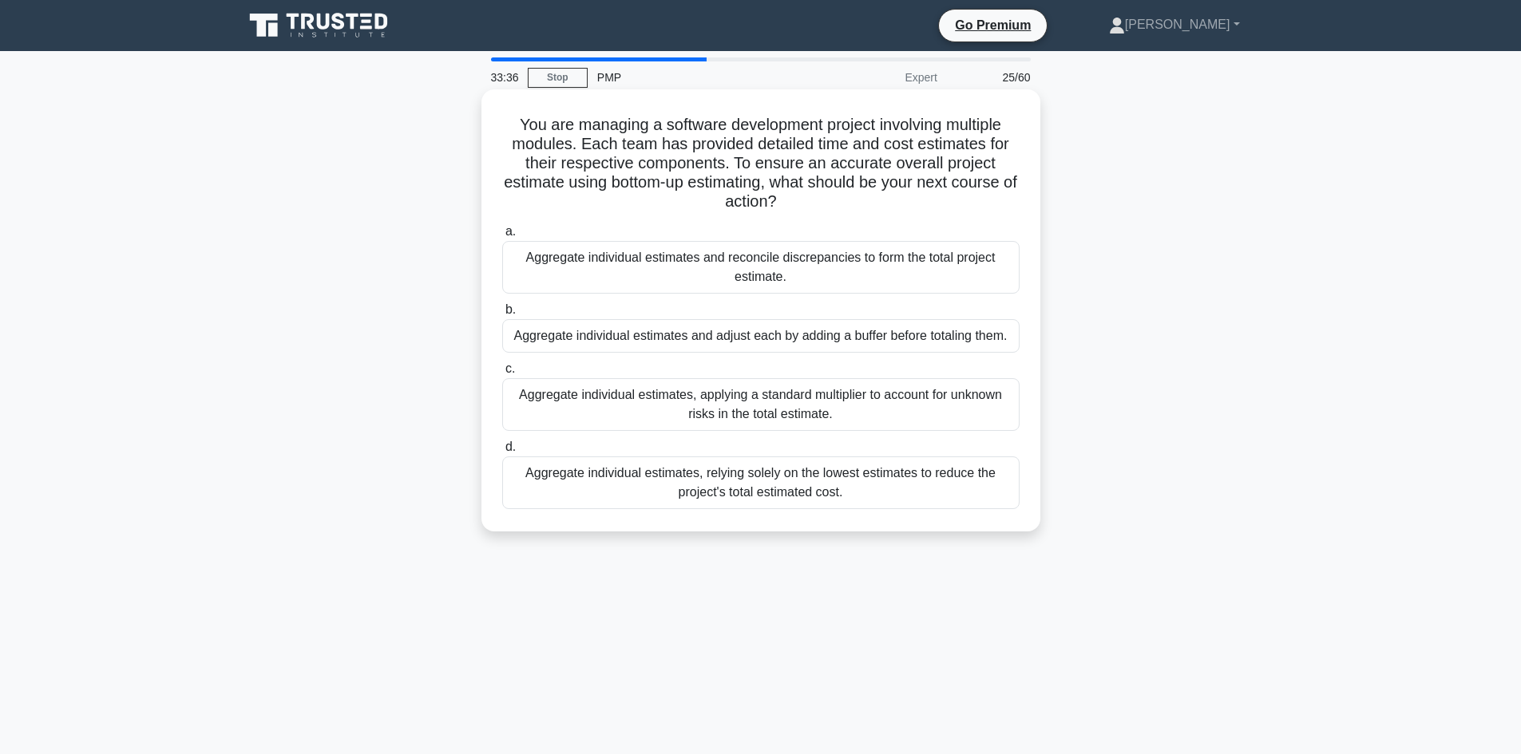
click at [606, 158] on h5 "You are managing a software development project involving multiple modules. Eac…" at bounding box center [761, 163] width 521 height 97
drag, startPoint x: 720, startPoint y: 147, endPoint x: 826, endPoint y: 147, distance: 106.2
click at [826, 147] on h5 "You are managing a software development project involving multiple modules. Eac…" at bounding box center [761, 163] width 521 height 97
drag, startPoint x: 891, startPoint y: 145, endPoint x: 911, endPoint y: 152, distance: 21.0
click at [979, 142] on h5 "You are managing a software development project involving multiple modules. Eac…" at bounding box center [761, 163] width 521 height 97
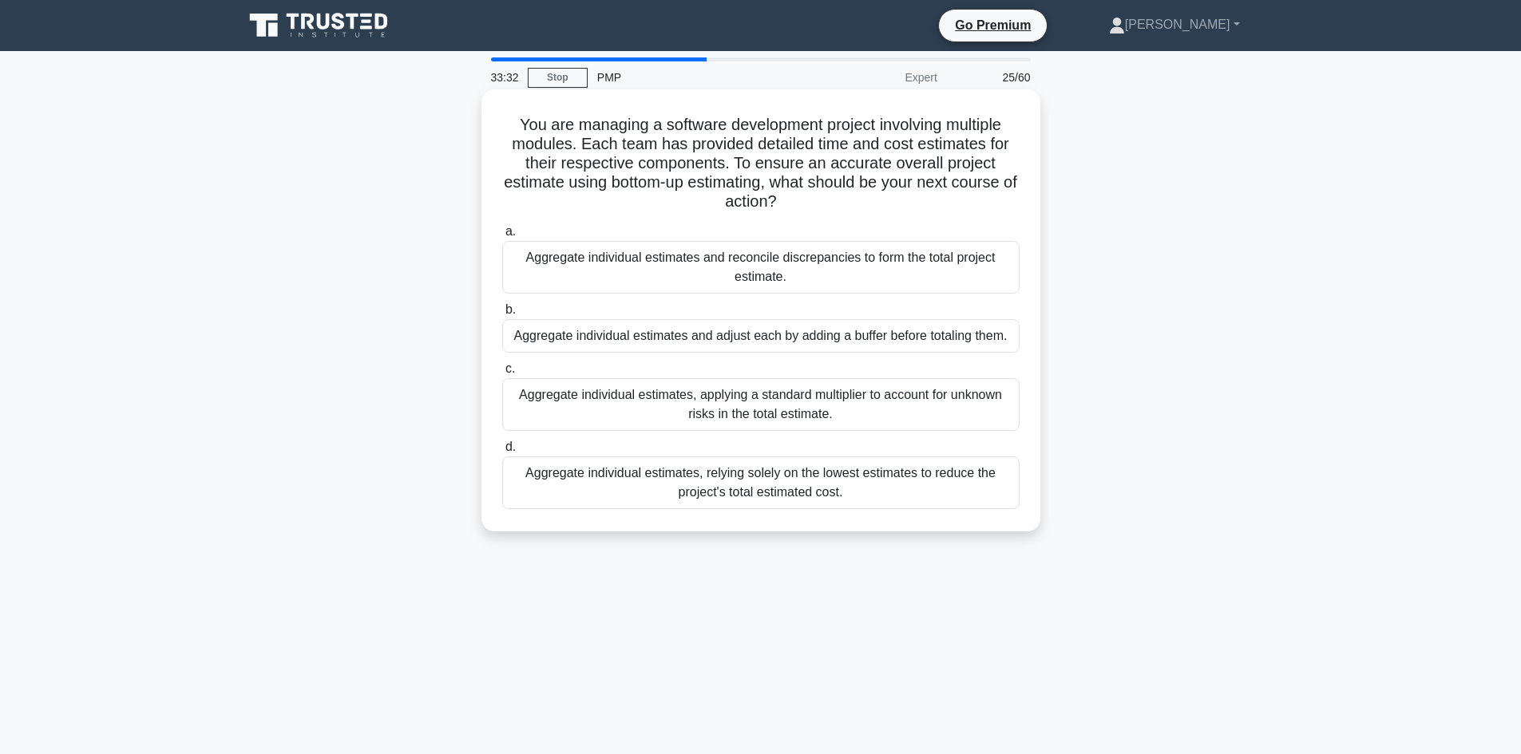
click at [876, 159] on h5 "You are managing a software development project involving multiple modules. Eac…" at bounding box center [761, 163] width 521 height 97
drag, startPoint x: 754, startPoint y: 132, endPoint x: 885, endPoint y: 131, distance: 130.1
click at [833, 129] on h5 "You are managing a software development project involving multiple modules. Eac…" at bounding box center [761, 163] width 521 height 97
drag, startPoint x: 885, startPoint y: 127, endPoint x: 915, endPoint y: 127, distance: 29.5
click at [915, 127] on h5 "You are managing a software development project involving multiple modules. Eac…" at bounding box center [761, 163] width 521 height 97
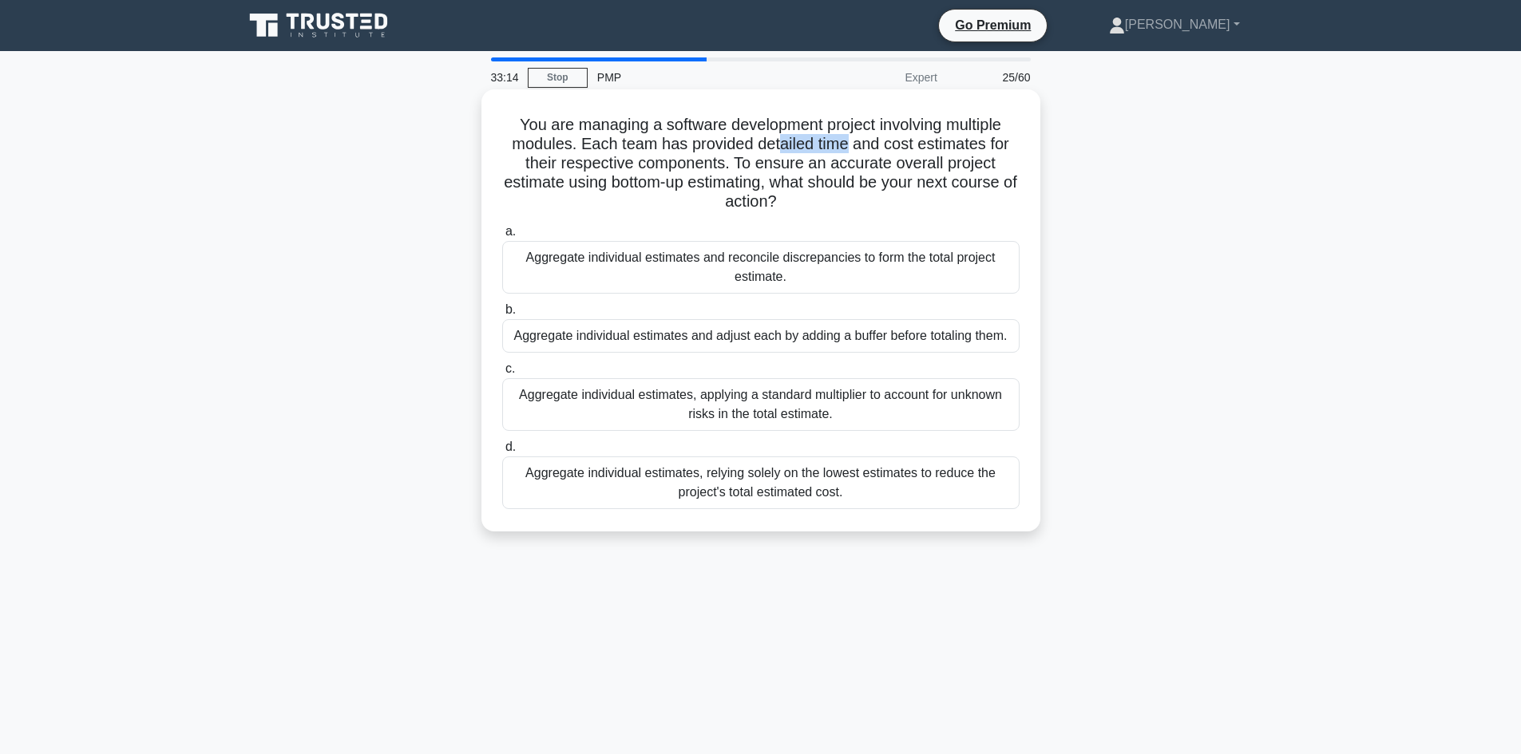
drag, startPoint x: 779, startPoint y: 142, endPoint x: 849, endPoint y: 147, distance: 69.6
click at [849, 147] on h5 "You are managing a software development project involving multiple modules. Eac…" at bounding box center [761, 163] width 521 height 97
drag, startPoint x: 913, startPoint y: 151, endPoint x: 973, endPoint y: 151, distance: 60.7
click at [973, 151] on h5 "You are managing a software development project involving multiple modules. Eac…" at bounding box center [761, 163] width 521 height 97
drag, startPoint x: 810, startPoint y: 165, endPoint x: 984, endPoint y: 158, distance: 174.2
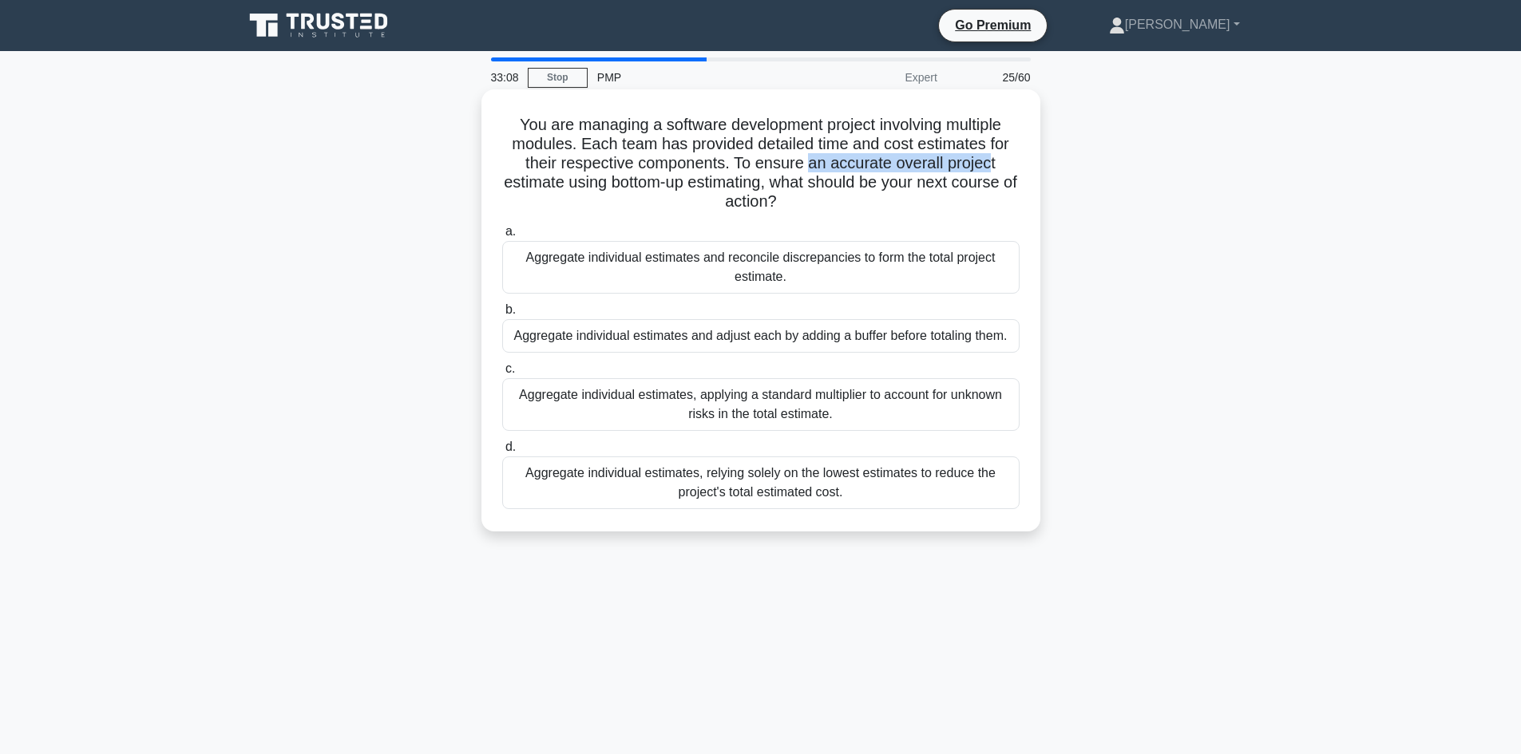
click at [984, 158] on h5 "You are managing a software development project involving multiple modules. Eac…" at bounding box center [761, 163] width 521 height 97
drag, startPoint x: 522, startPoint y: 178, endPoint x: 587, endPoint y: 183, distance: 64.8
click at [584, 183] on h5 "You are managing a software development project involving multiple modules. Eac…" at bounding box center [761, 163] width 521 height 97
click at [777, 401] on div "Aggregate individual estimates, applying a standard multiplier to account for u…" at bounding box center [760, 404] width 517 height 53
click at [502, 374] on input "c. Aggregate individual estimates, applying a standard multiplier to account fo…" at bounding box center [502, 369] width 0 height 10
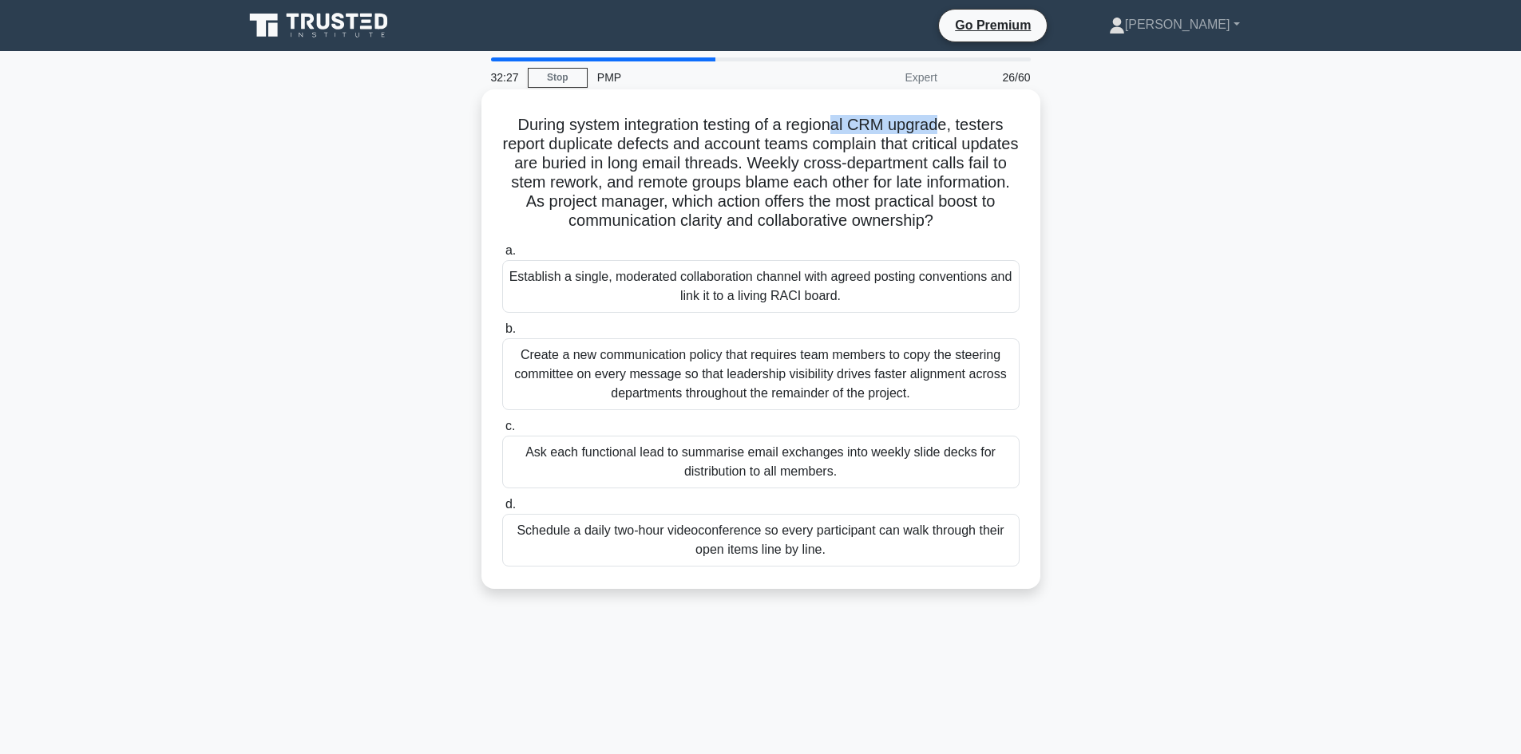
drag, startPoint x: 839, startPoint y: 126, endPoint x: 948, endPoint y: 135, distance: 108.9
click at [948, 135] on h5 "During system integration testing of a regional CRM upgrade, testers report dup…" at bounding box center [761, 173] width 521 height 117
drag, startPoint x: 620, startPoint y: 145, endPoint x: 702, endPoint y: 148, distance: 82.3
click at [658, 146] on h5 "During system integration testing of a regional CRM upgrade, testers report dup…" at bounding box center [761, 173] width 521 height 117
drag, startPoint x: 659, startPoint y: 158, endPoint x: 785, endPoint y: 164, distance: 126.3
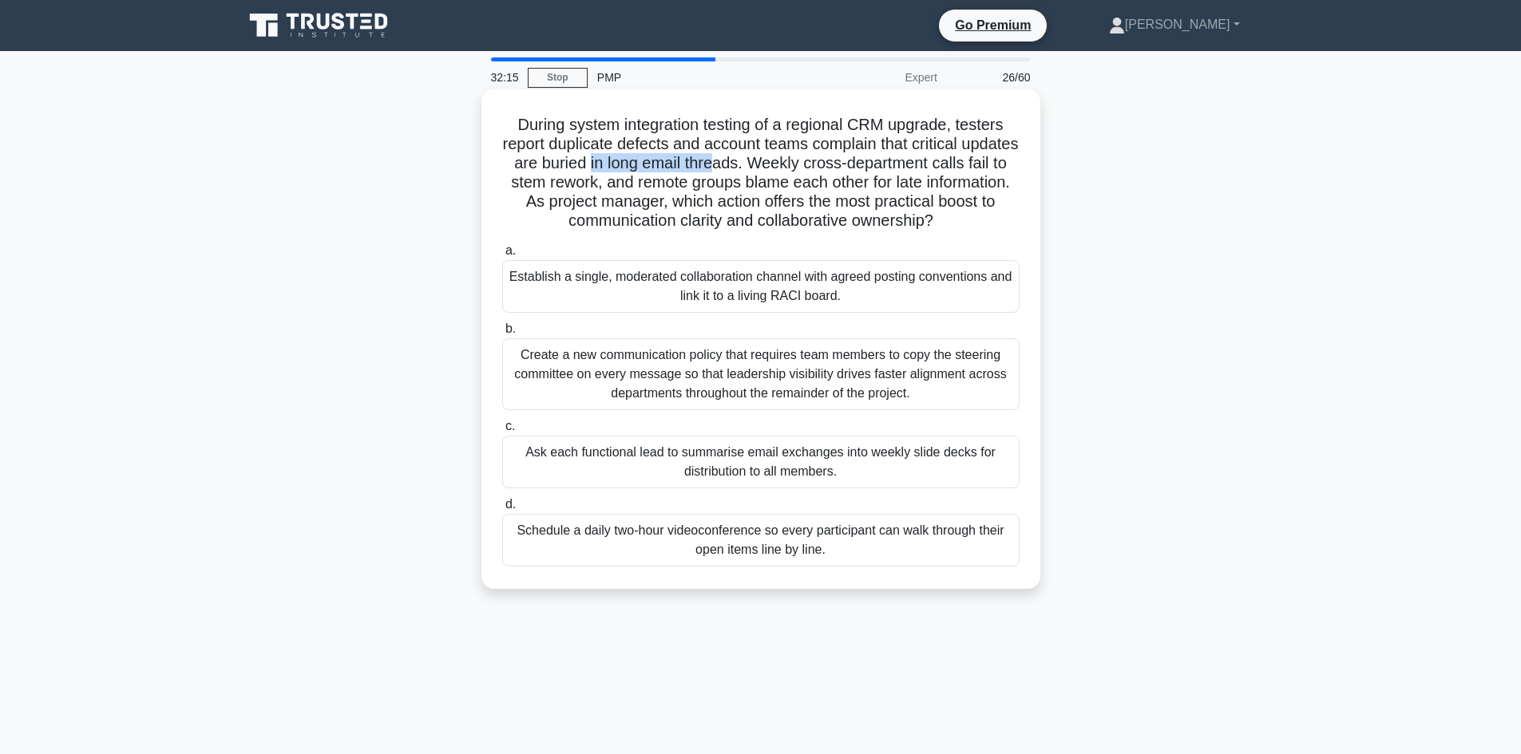
click at [785, 164] on h5 "During system integration testing of a regional CRM upgrade, testers report dup…" at bounding box center [761, 173] width 521 height 117
drag, startPoint x: 885, startPoint y: 167, endPoint x: 833, endPoint y: 176, distance: 52.8
click at [943, 163] on h5 "During system integration testing of a regional CRM upgrade, testers report dup…" at bounding box center [761, 173] width 521 height 117
drag, startPoint x: 612, startPoint y: 188, endPoint x: 676, endPoint y: 192, distance: 63.9
click at [676, 192] on h5 "During system integration testing of a regional CRM upgrade, testers report dup…" at bounding box center [761, 173] width 521 height 117
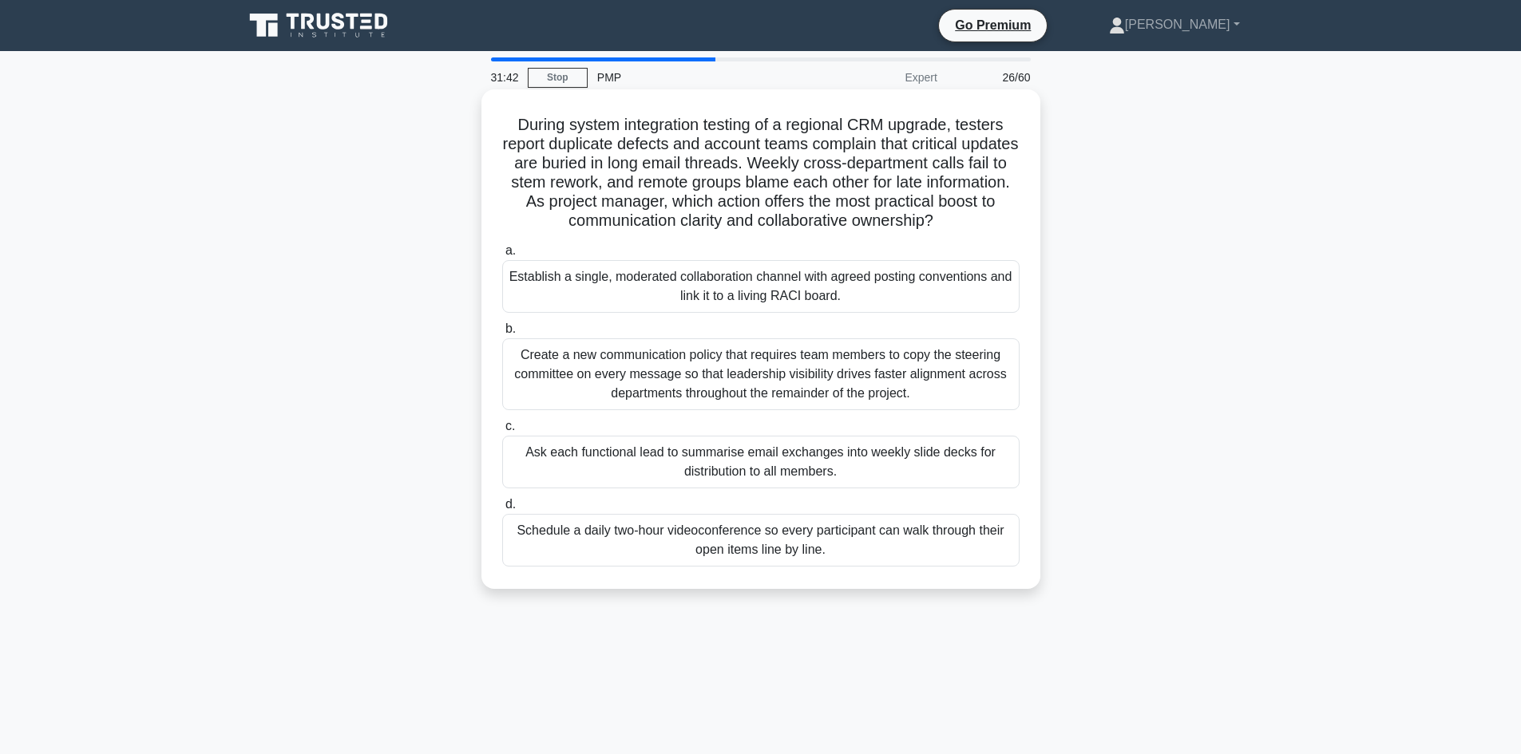
click at [815, 297] on div "Establish a single, moderated collaboration channel with agreed posting convent…" at bounding box center [760, 286] width 517 height 53
click at [502, 256] on input "a. Establish a single, moderated collaboration channel with agreed posting conv…" at bounding box center [502, 251] width 0 height 10
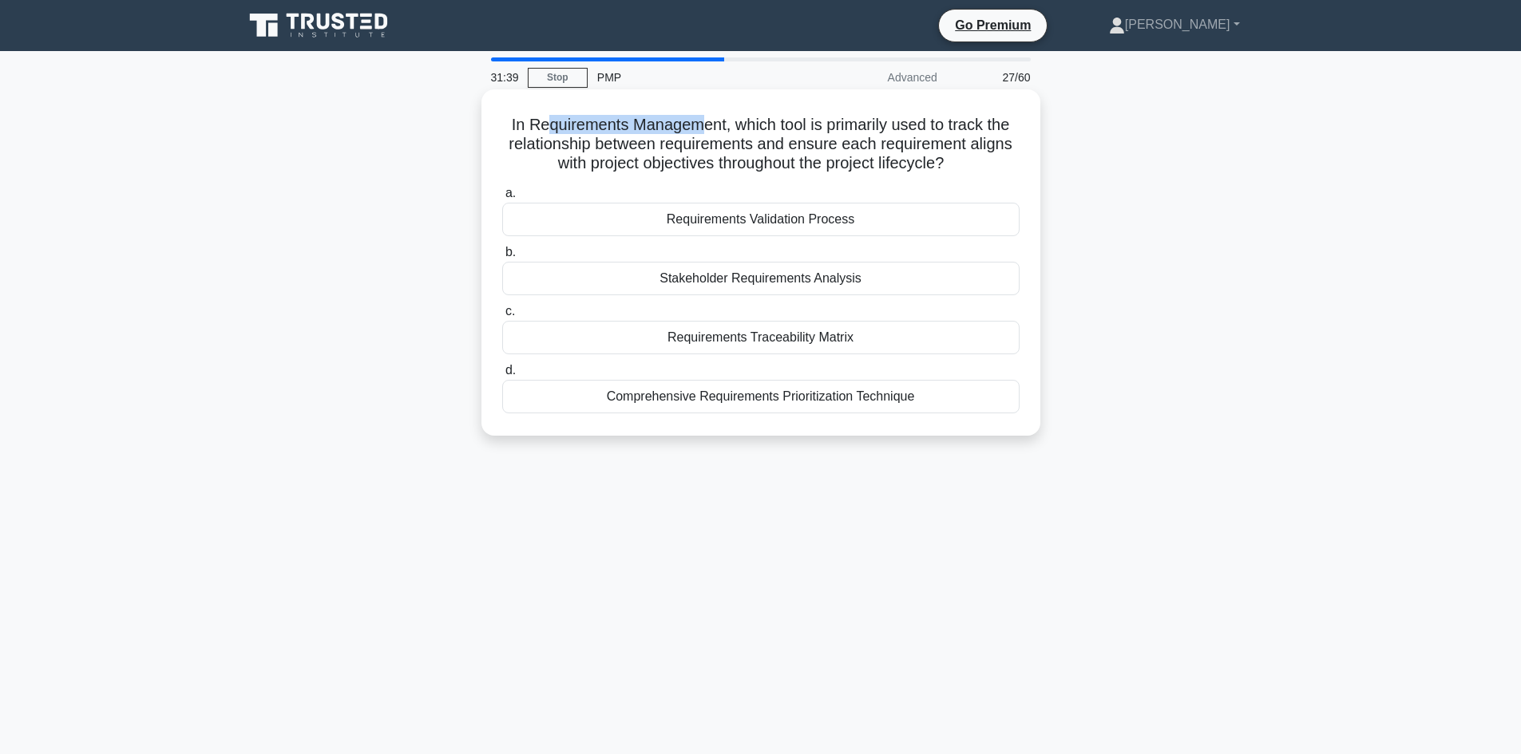
drag, startPoint x: 641, startPoint y: 125, endPoint x: 698, endPoint y: 132, distance: 57.1
click at [698, 132] on h5 "In Requirements Management, which tool is primarily used to track the relations…" at bounding box center [761, 144] width 521 height 59
drag, startPoint x: 427, startPoint y: 204, endPoint x: 489, endPoint y: 197, distance: 62.7
click at [438, 203] on div "In Requirements Management, which tool is primarily used to track the relations…" at bounding box center [761, 276] width 1054 height 366
drag, startPoint x: 661, startPoint y: 144, endPoint x: 833, endPoint y: 142, distance: 172.5
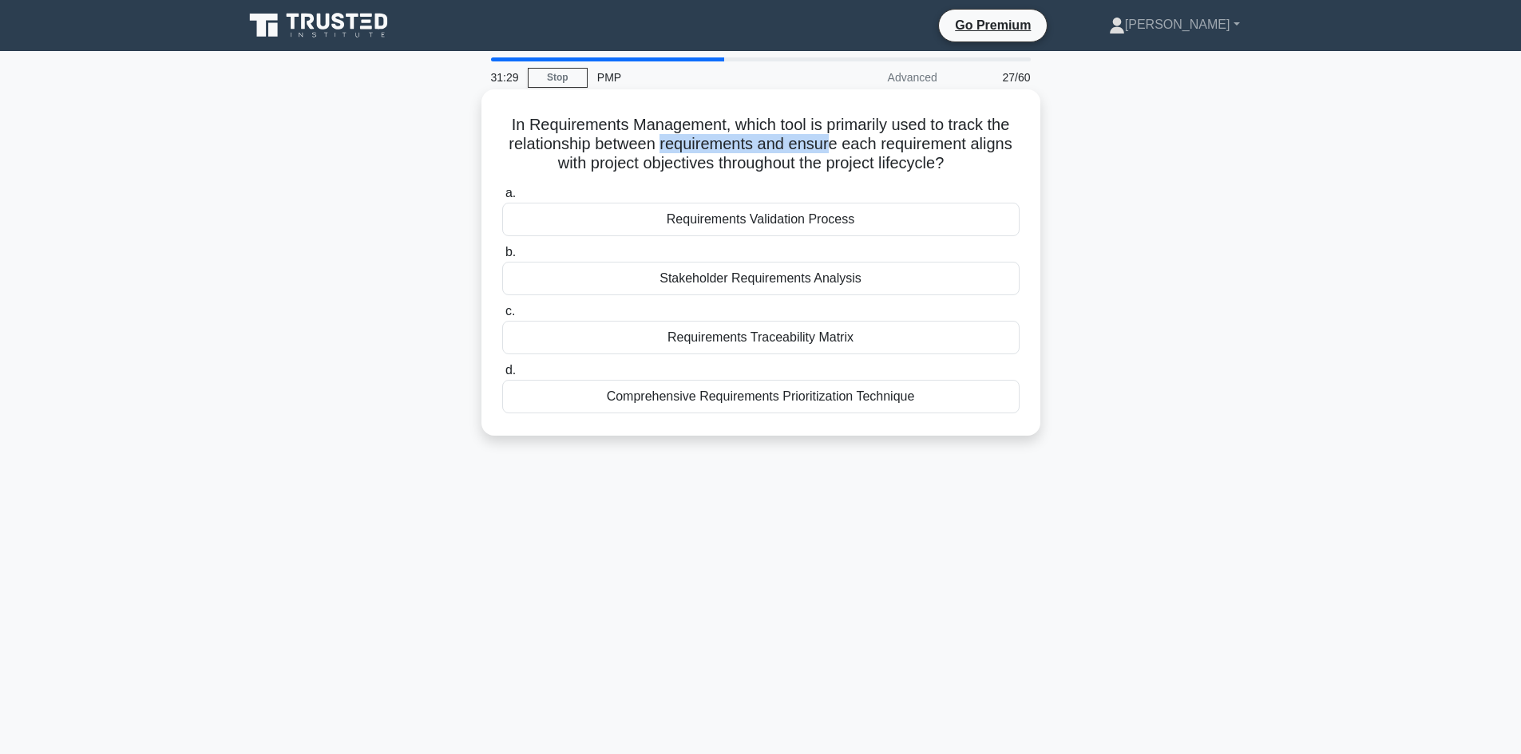
click at [833, 142] on h5 "In Requirements Management, which tool is primarily used to track the relations…" at bounding box center [761, 144] width 521 height 59
click at [847, 147] on h5 "In Requirements Management, which tool is primarily used to track the relations…" at bounding box center [761, 144] width 521 height 59
drag, startPoint x: 624, startPoint y: 167, endPoint x: 695, endPoint y: 177, distance: 71.8
click at [752, 172] on h5 "In Requirements Management, which tool is primarily used to track the relations…" at bounding box center [761, 144] width 521 height 59
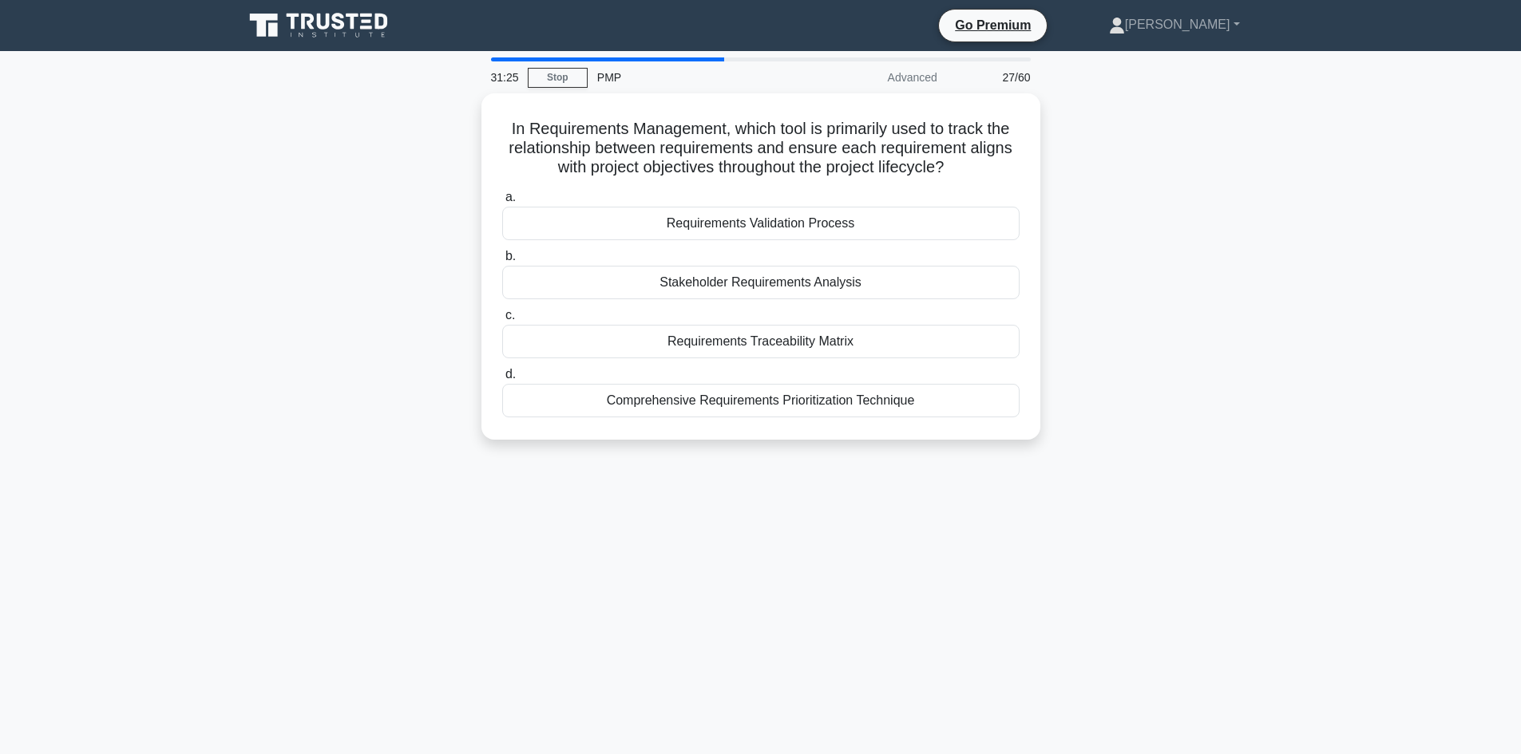
click at [340, 289] on div "In Requirements Management, which tool is primarily used to track the relations…" at bounding box center [761, 276] width 1054 height 366
click at [738, 344] on div "Requirements Traceability Matrix" at bounding box center [760, 338] width 517 height 34
click at [502, 317] on input "c. Requirements Traceability Matrix" at bounding box center [502, 312] width 0 height 10
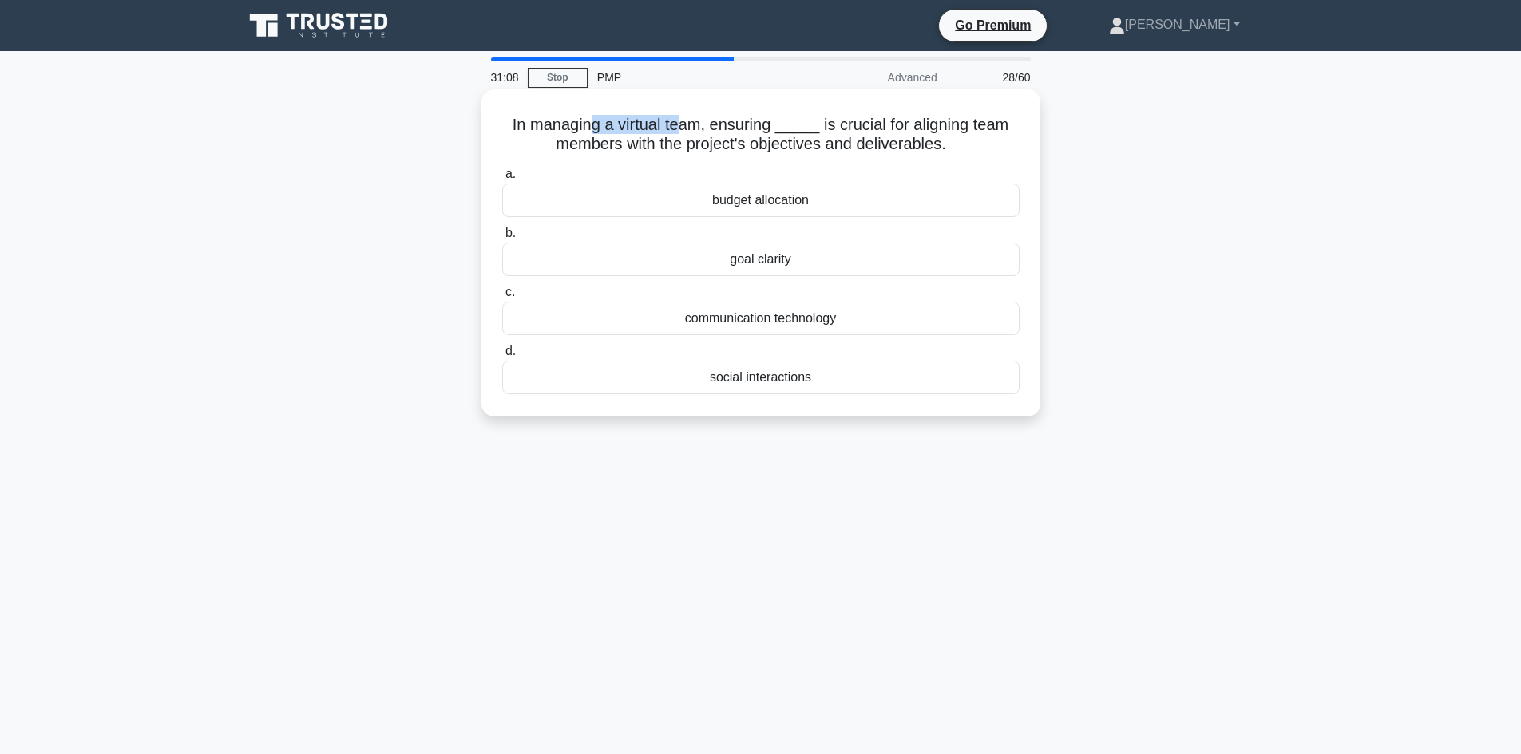
drag, startPoint x: 592, startPoint y: 127, endPoint x: 679, endPoint y: 129, distance: 87.0
click at [679, 129] on h5 "In managing a virtual team, ensuring _____ is crucial for aligning team members…" at bounding box center [761, 135] width 521 height 40
click at [758, 324] on div "communication technology" at bounding box center [760, 319] width 517 height 34
click at [502, 298] on input "c. communication technology" at bounding box center [502, 292] width 0 height 10
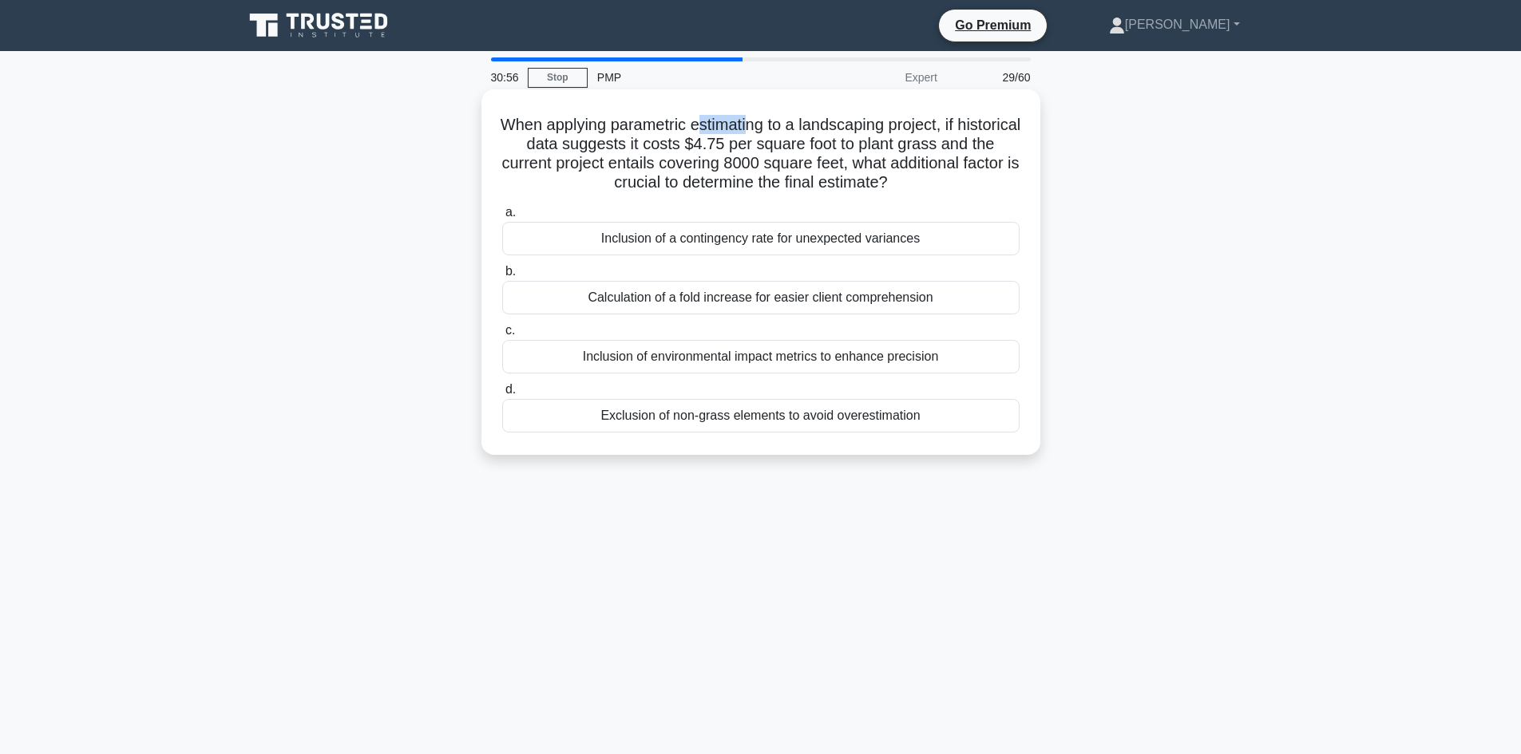
drag, startPoint x: 734, startPoint y: 125, endPoint x: 781, endPoint y: 131, distance: 46.7
click at [779, 132] on h5 "When applying parametric estimating to a landscaping project, if historical dat…" at bounding box center [761, 154] width 521 height 78
click at [794, 137] on h5 "When applying parametric estimating to a landscaping project, if historical dat…" at bounding box center [761, 154] width 521 height 78
drag, startPoint x: 849, startPoint y: 126, endPoint x: 705, endPoint y: 134, distance: 143.9
click at [980, 127] on h5 "When applying parametric estimating to a landscaping project, if historical dat…" at bounding box center [761, 154] width 521 height 78
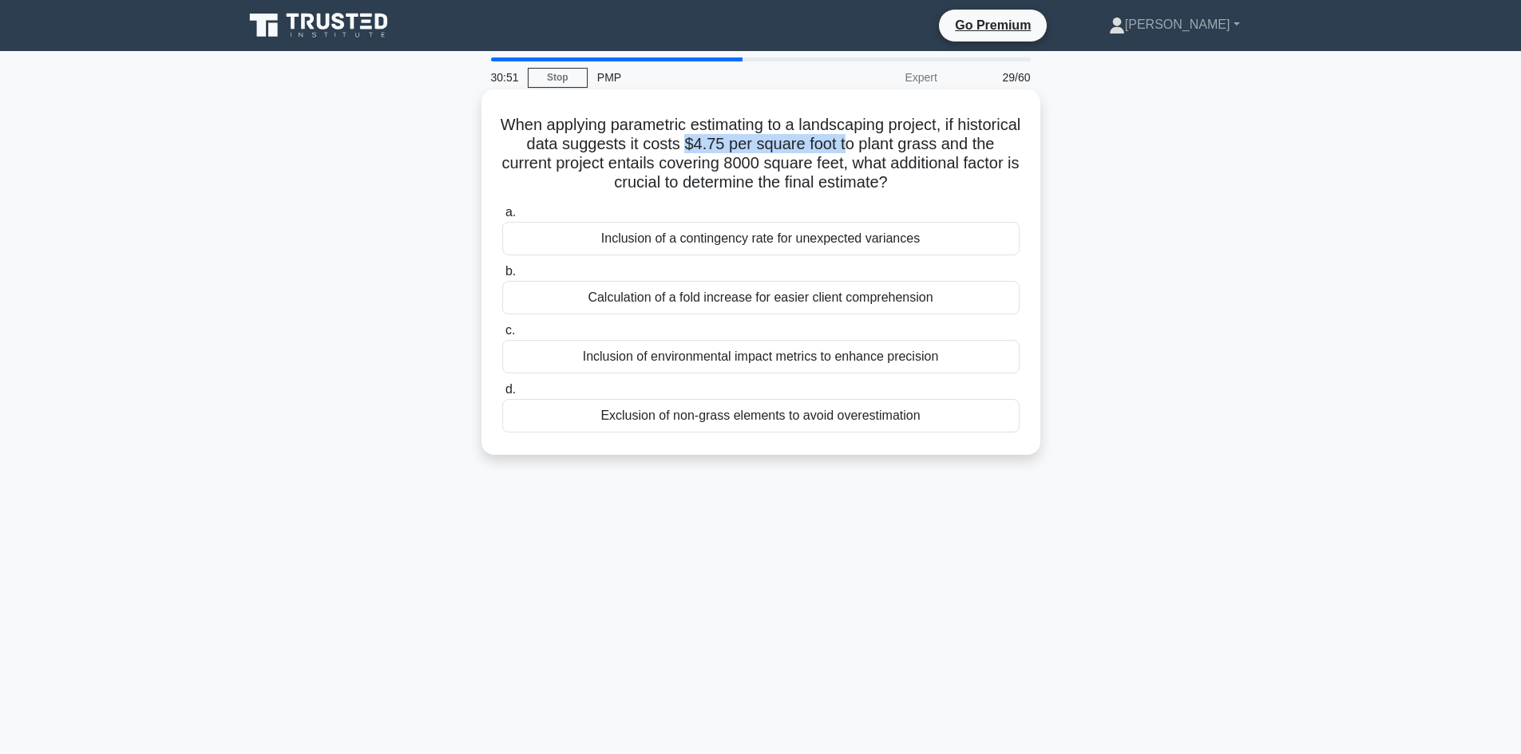
drag, startPoint x: 728, startPoint y: 141, endPoint x: 897, endPoint y: 154, distance: 168.9
click at [897, 154] on h5 "When applying parametric estimating to a landscaping project, if historical dat…" at bounding box center [761, 154] width 521 height 78
drag, startPoint x: 767, startPoint y: 164, endPoint x: 844, endPoint y: 172, distance: 77.0
click at [844, 172] on h5 "When applying parametric estimating to a landscaping project, if historical dat…" at bounding box center [761, 154] width 521 height 78
click at [639, 251] on div "Inclusion of a contingency rate for unexpected variances" at bounding box center [760, 239] width 517 height 34
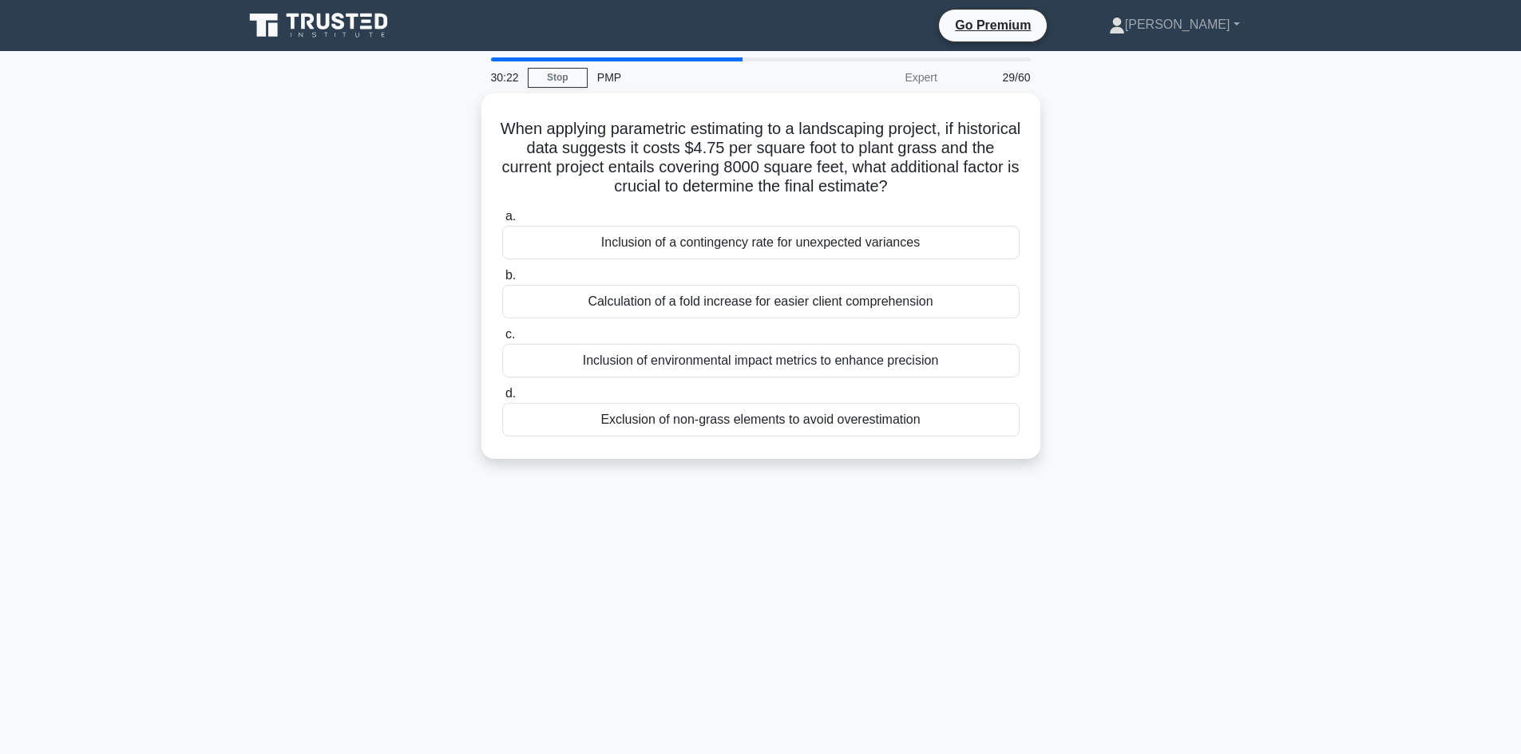
click at [461, 279] on div "When applying parametric estimating to a landscaping project, if historical dat…" at bounding box center [761, 285] width 1054 height 385
click at [363, 259] on div "When applying parametric estimating to a landscaping project, if historical dat…" at bounding box center [761, 285] width 1054 height 385
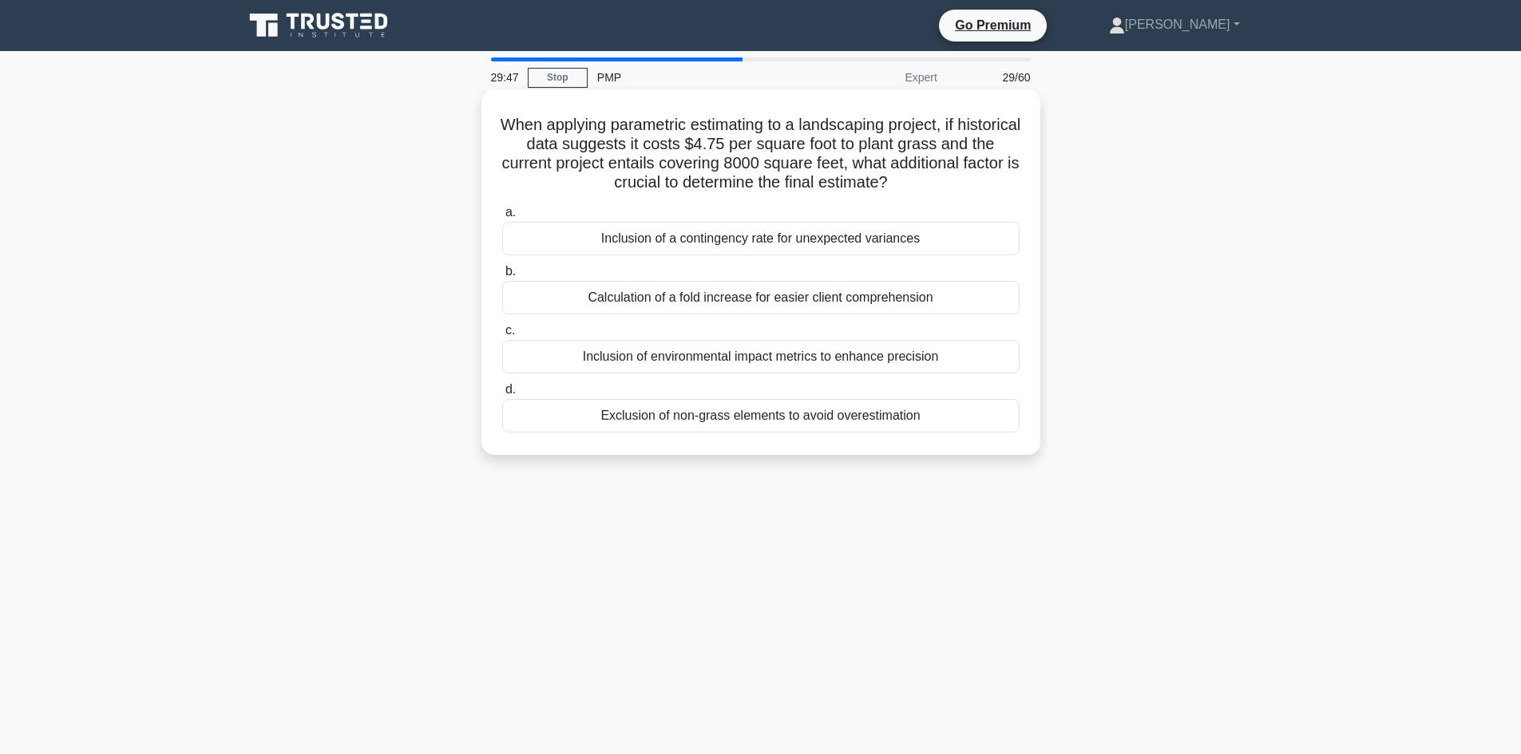
click at [699, 422] on div "Exclusion of non-grass elements to avoid overestimation" at bounding box center [760, 416] width 517 height 34
click at [502, 395] on input "d. Exclusion of non-grass elements to avoid overestimation" at bounding box center [502, 390] width 0 height 10
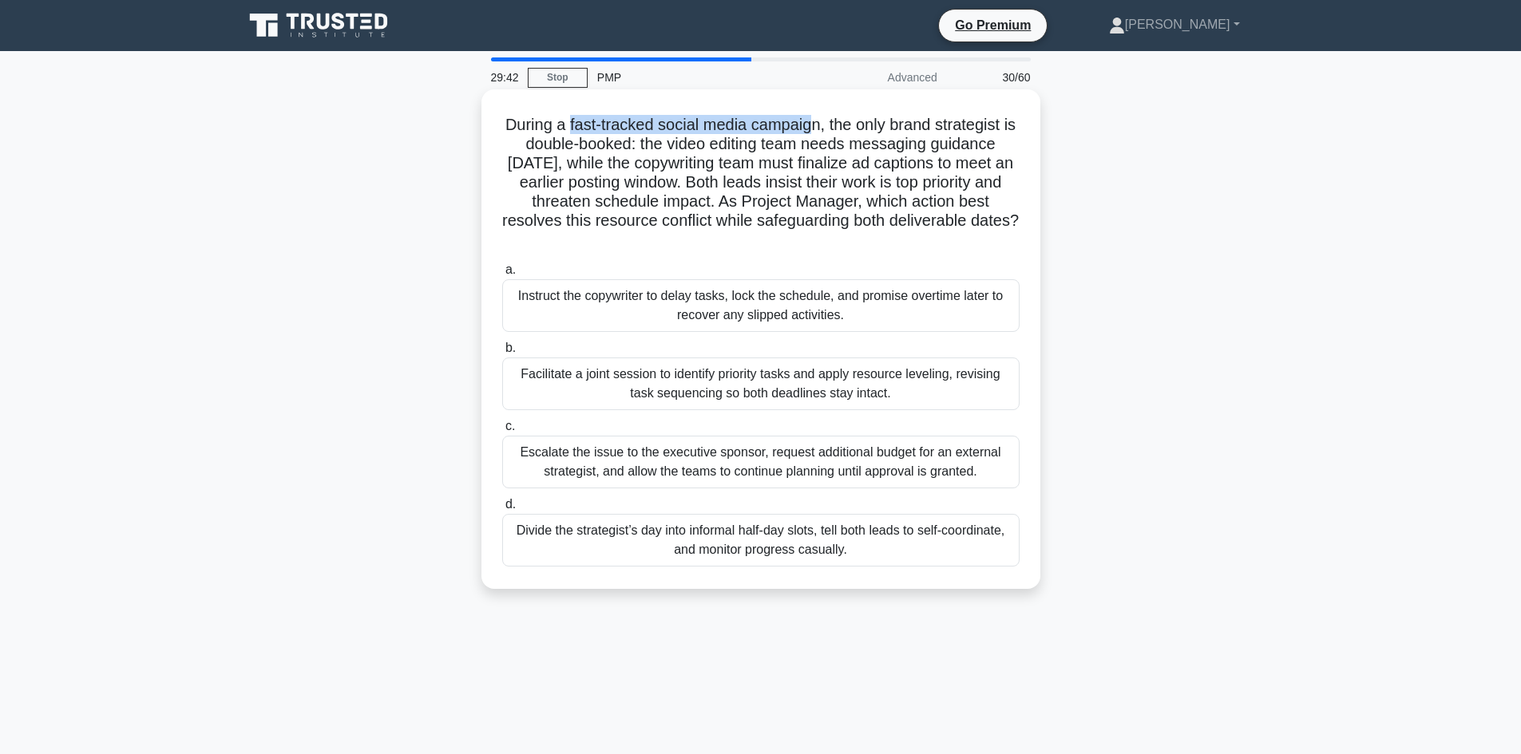
drag, startPoint x: 576, startPoint y: 119, endPoint x: 820, endPoint y: 129, distance: 244.5
click at [820, 129] on h5 "During a fast-tracked social media campaign, the only brand strategist is doubl…" at bounding box center [761, 183] width 521 height 136
drag, startPoint x: 529, startPoint y: 138, endPoint x: 635, endPoint y: 143, distance: 106.3
click at [630, 143] on h5 "During a fast-tracked social media campaign, the only brand strategist is doubl…" at bounding box center [761, 183] width 521 height 136
drag, startPoint x: 931, startPoint y: 145, endPoint x: 1003, endPoint y: 142, distance: 71.9
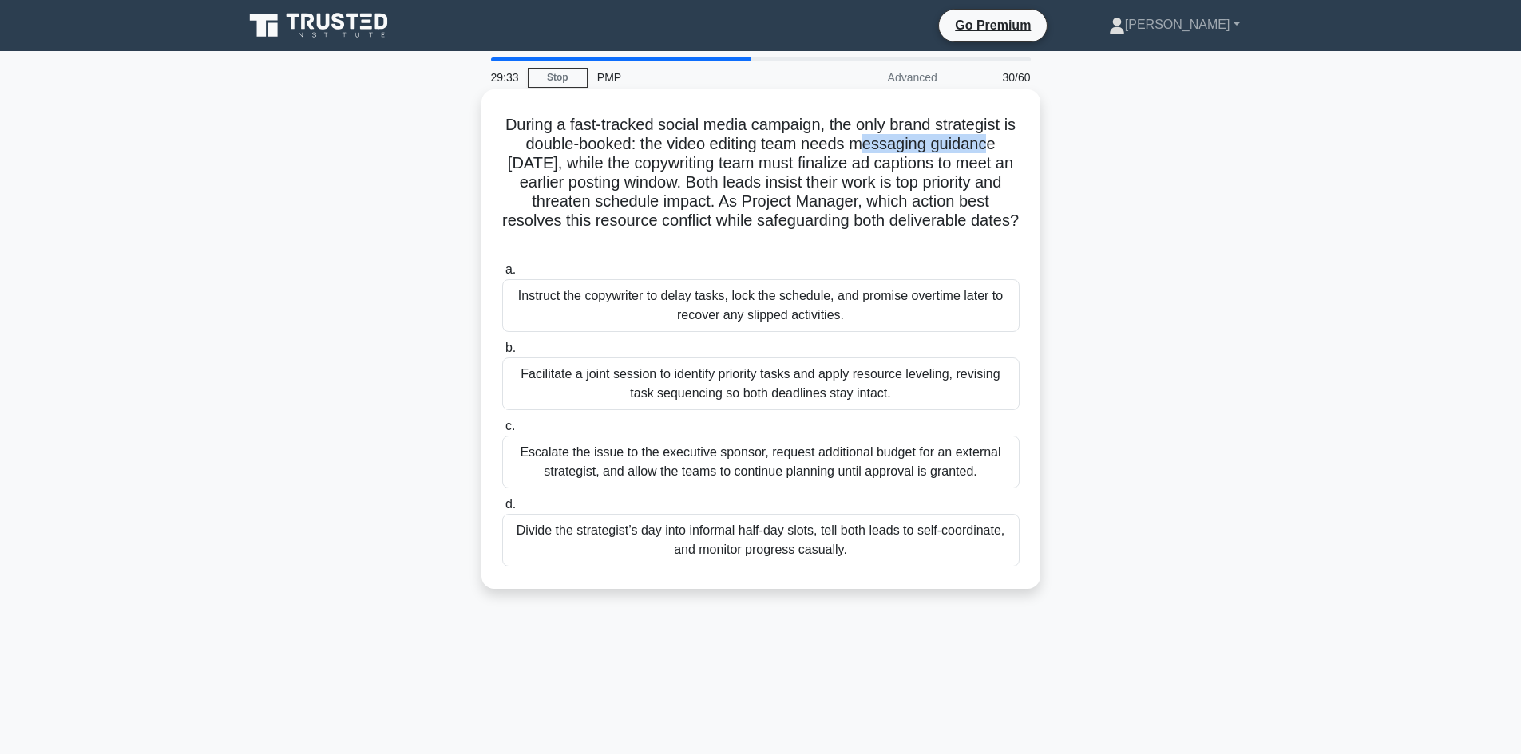
click at [1003, 142] on h5 "During a fast-tracked social media campaign, the only brand strategist is doubl…" at bounding box center [761, 183] width 521 height 136
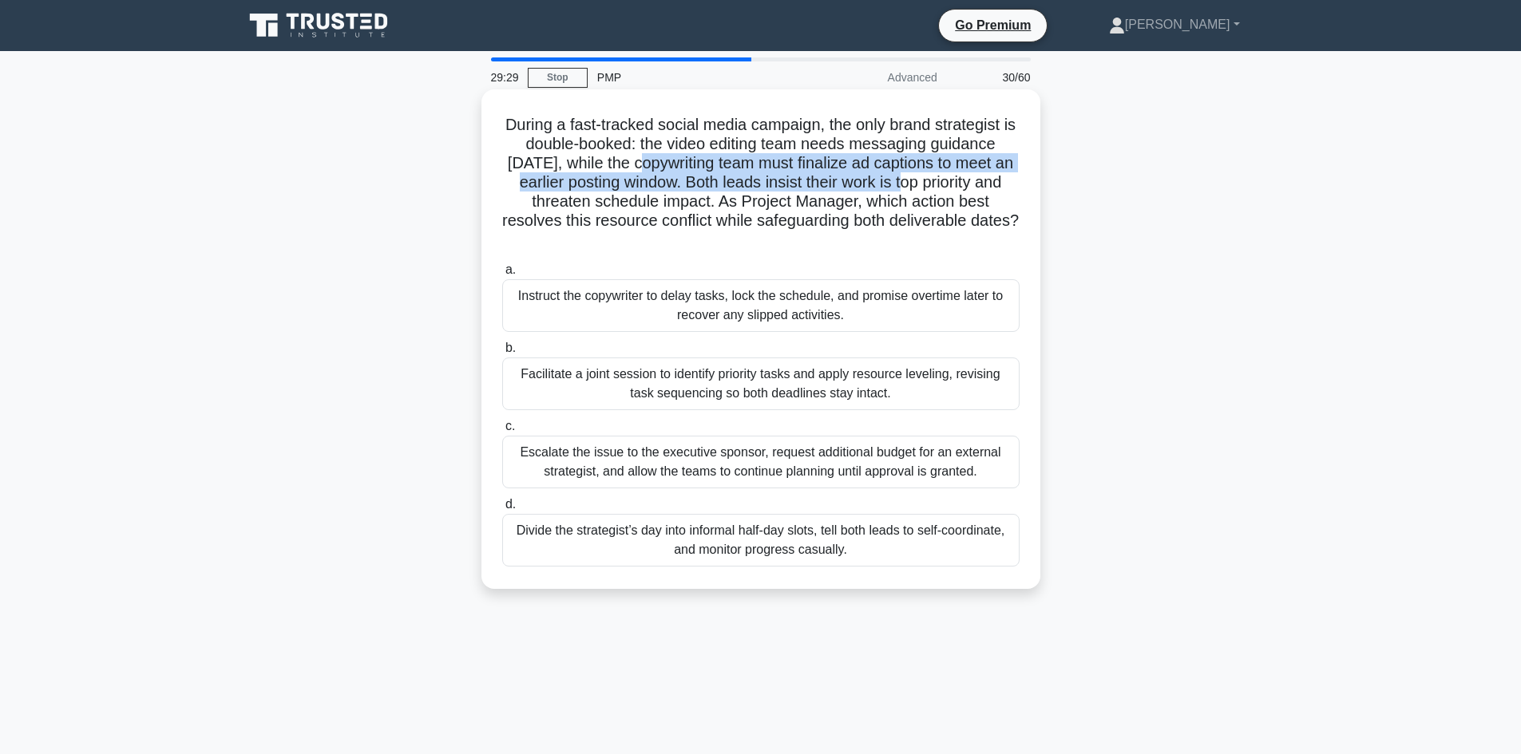
drag, startPoint x: 667, startPoint y: 167, endPoint x: 885, endPoint y: 164, distance: 218.0
click at [971, 176] on h5 "During a fast-tracked social media campaign, the only brand strategist is doubl…" at bounding box center [761, 183] width 521 height 136
click at [635, 188] on h5 "During a fast-tracked social media campaign, the only brand strategist is doubl…" at bounding box center [761, 183] width 521 height 136
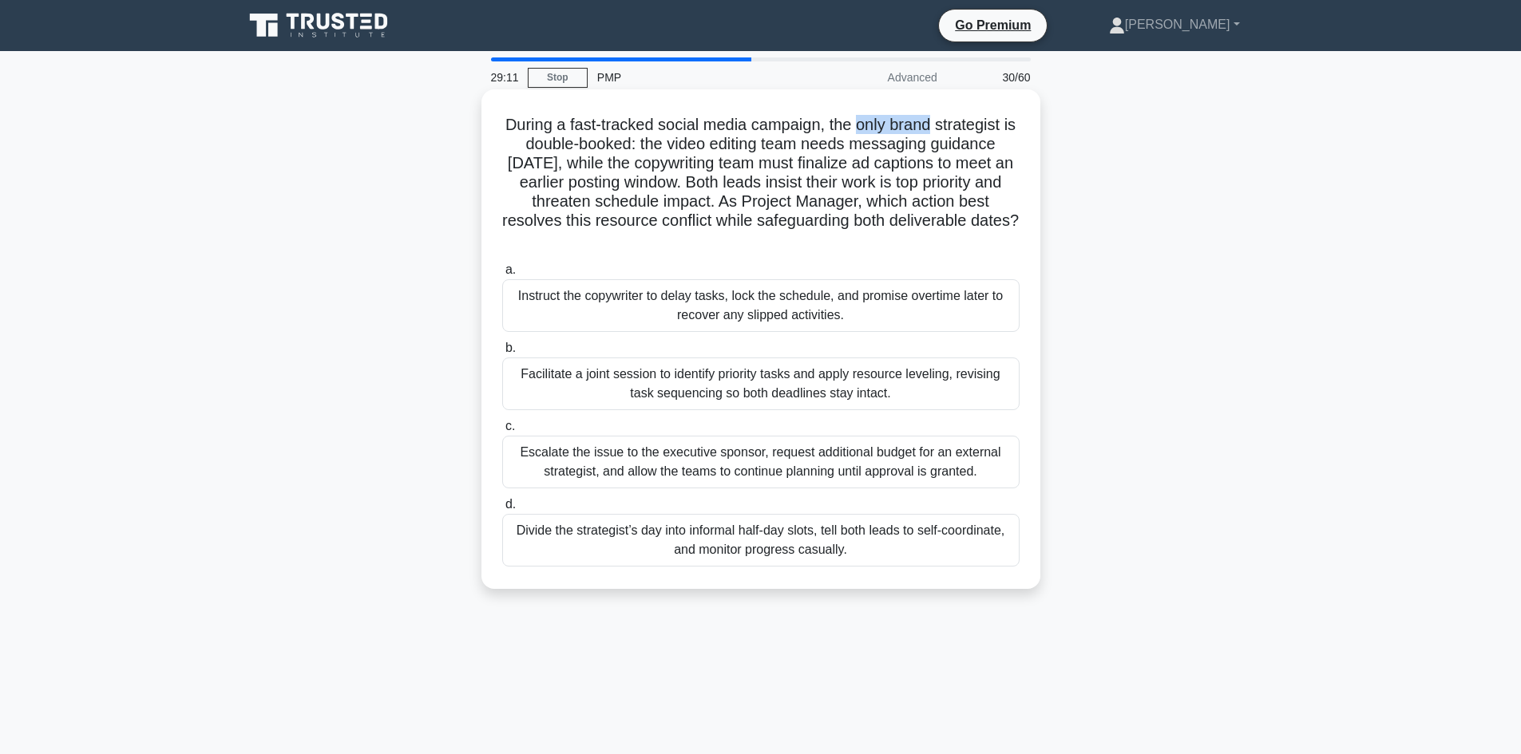
drag, startPoint x: 869, startPoint y: 125, endPoint x: 942, endPoint y: 129, distance: 73.6
click at [942, 129] on h5 "During a fast-tracked social media campaign, the only brand strategist is doubl…" at bounding box center [761, 183] width 521 height 136
drag, startPoint x: 533, startPoint y: 144, endPoint x: 634, endPoint y: 139, distance: 101.5
click at [624, 137] on h5 "During a fast-tracked social media campaign, the only brand strategist is doubl…" at bounding box center [761, 183] width 521 height 136
drag, startPoint x: 537, startPoint y: 164, endPoint x: 584, endPoint y: 166, distance: 47.9
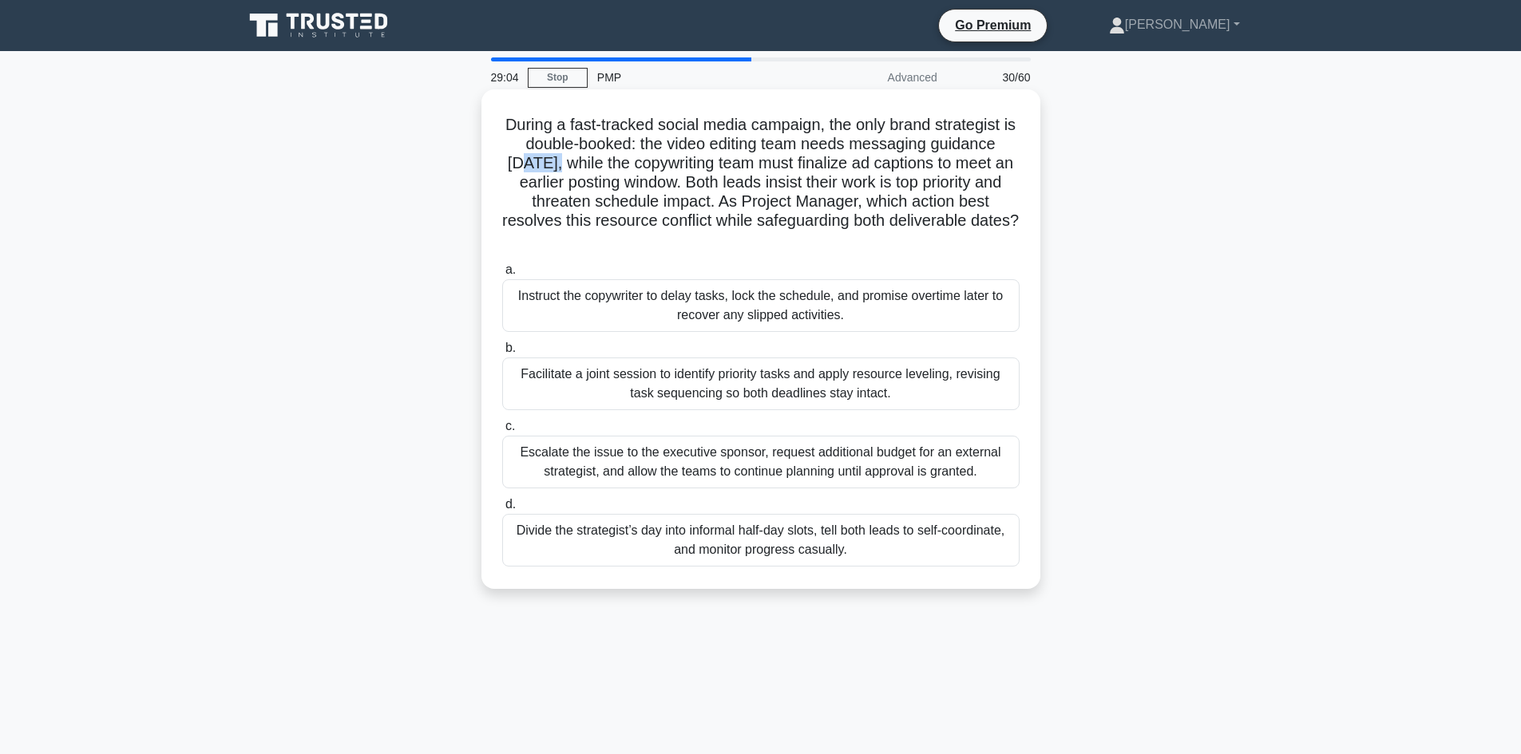
click at [584, 166] on h5 "During a fast-tracked social media campaign, the only brand strategist is doubl…" at bounding box center [761, 183] width 521 height 136
drag, startPoint x: 695, startPoint y: 185, endPoint x: 745, endPoint y: 185, distance: 50.3
click at [738, 183] on h5 "During a fast-tracked social media campaign, the only brand strategist is doubl…" at bounding box center [761, 183] width 521 height 136
click at [786, 214] on h5 "During a fast-tracked social media campaign, the only brand strategist is doubl…" at bounding box center [761, 183] width 521 height 136
drag, startPoint x: 742, startPoint y: 145, endPoint x: 968, endPoint y: 146, distance: 225.9
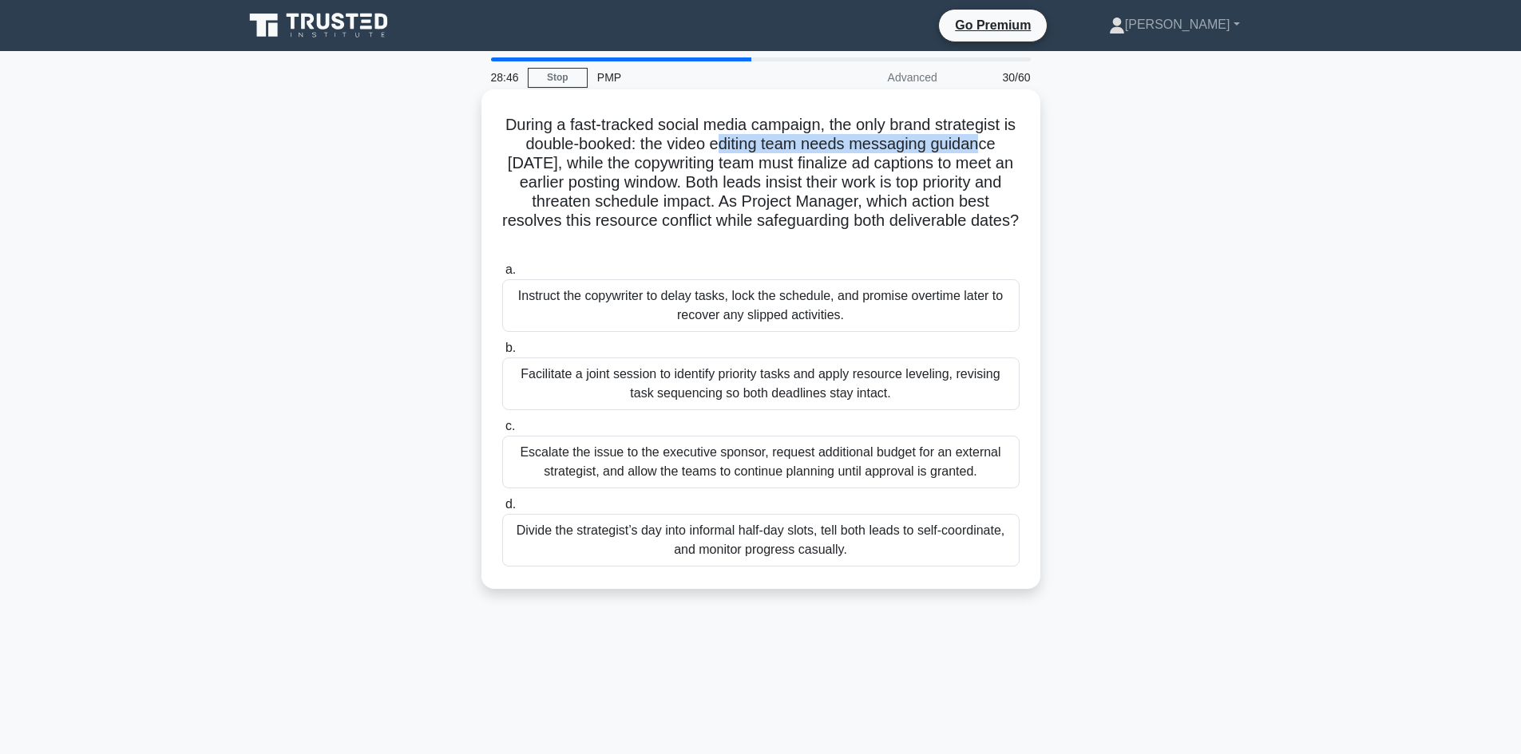
click at [995, 144] on h5 "During a fast-tracked social media campaign, the only brand strategist is doubl…" at bounding box center [761, 183] width 521 height 136
click at [703, 392] on div "Facilitate a joint session to identify priority tasks and apply resource leveli…" at bounding box center [760, 384] width 517 height 53
click at [502, 354] on input "b. Facilitate a joint session to identify priority tasks and apply resource lev…" at bounding box center [502, 348] width 0 height 10
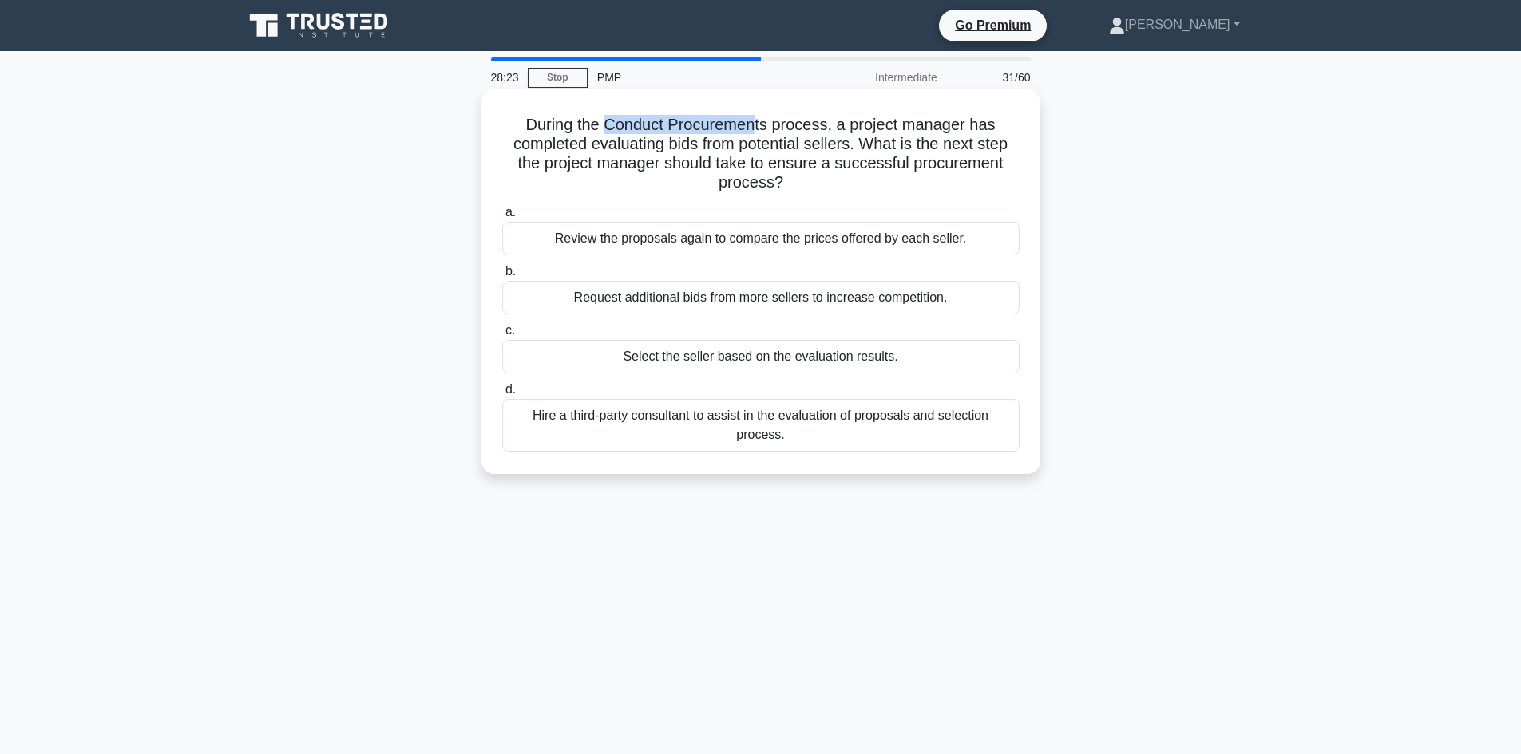
drag, startPoint x: 608, startPoint y: 125, endPoint x: 619, endPoint y: 128, distance: 11.6
click at [741, 121] on h5 "During the Conduct Procurements process, a project manager has completed evalua…" at bounding box center [761, 154] width 521 height 78
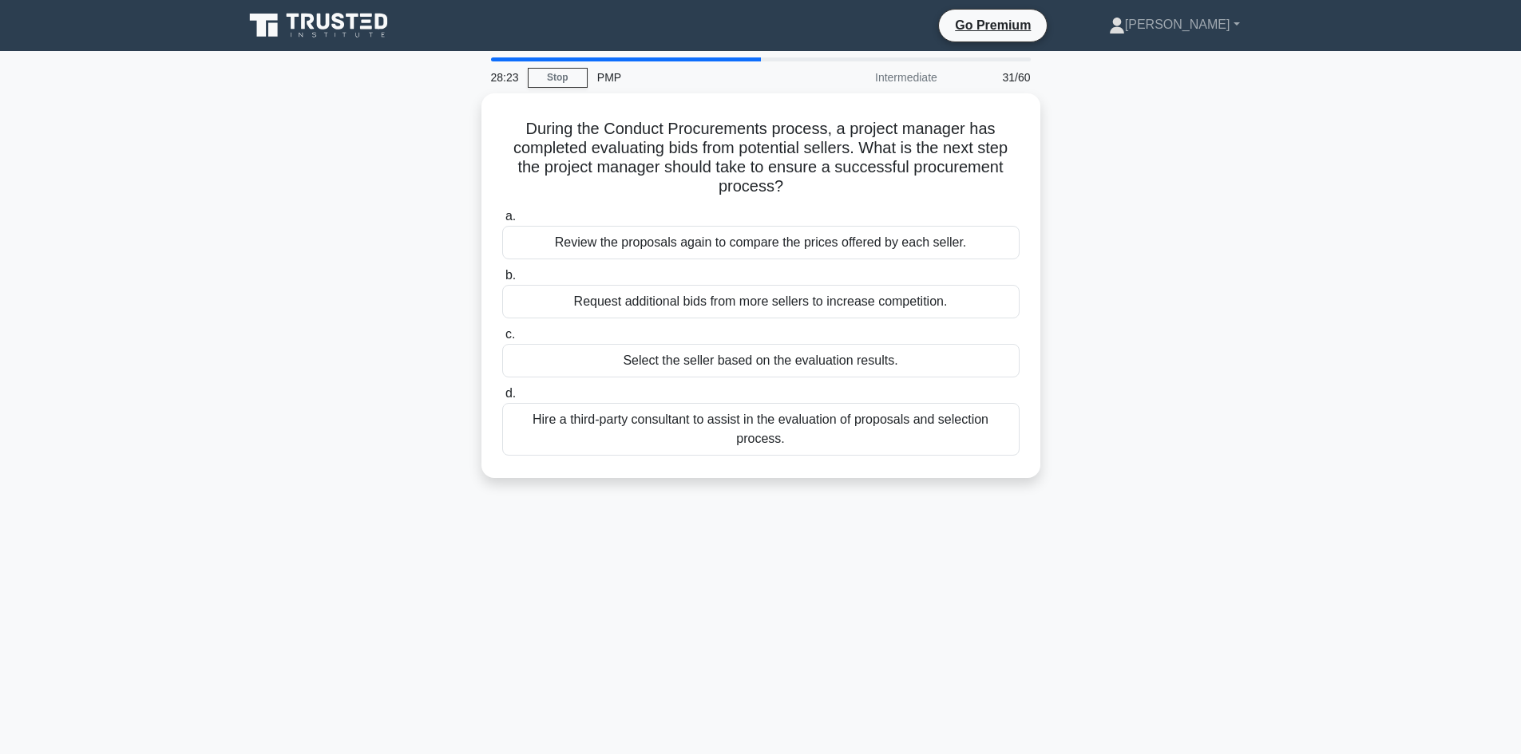
click at [404, 184] on div "During the Conduct Procurements process, a project manager has completed evalua…" at bounding box center [761, 295] width 1054 height 404
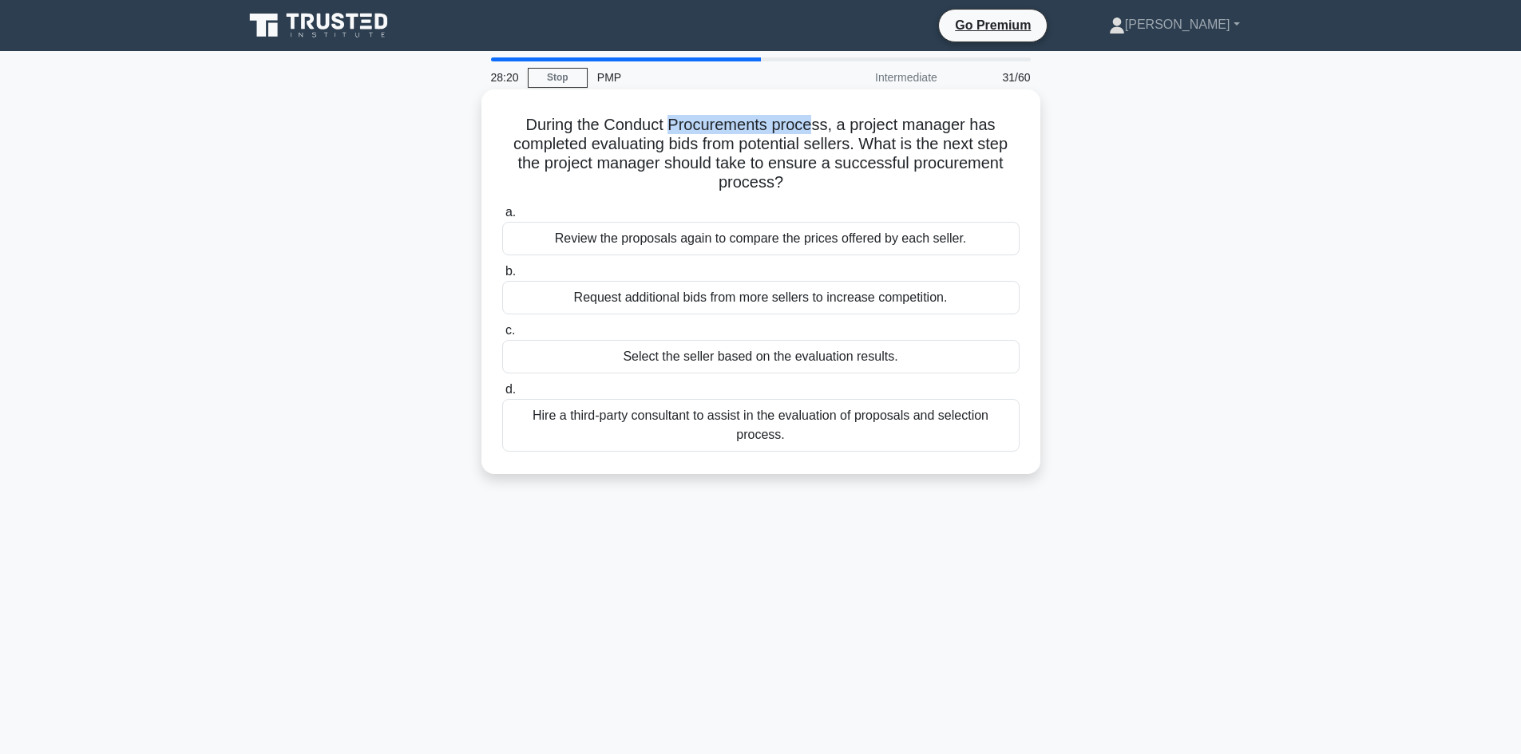
drag, startPoint x: 670, startPoint y: 128, endPoint x: 814, endPoint y: 129, distance: 143.7
click at [814, 129] on h5 "During the Conduct Procurements process, a project manager has completed evalua…" at bounding box center [761, 154] width 521 height 78
click at [806, 137] on h5 "During the Conduct Procurements process, a project manager has completed evalua…" at bounding box center [761, 154] width 521 height 78
drag, startPoint x: 704, startPoint y: 133, endPoint x: 807, endPoint y: 125, distance: 103.2
click at [807, 125] on h5 "During the Conduct Procurements process, a project manager has completed evalua…" at bounding box center [761, 154] width 521 height 78
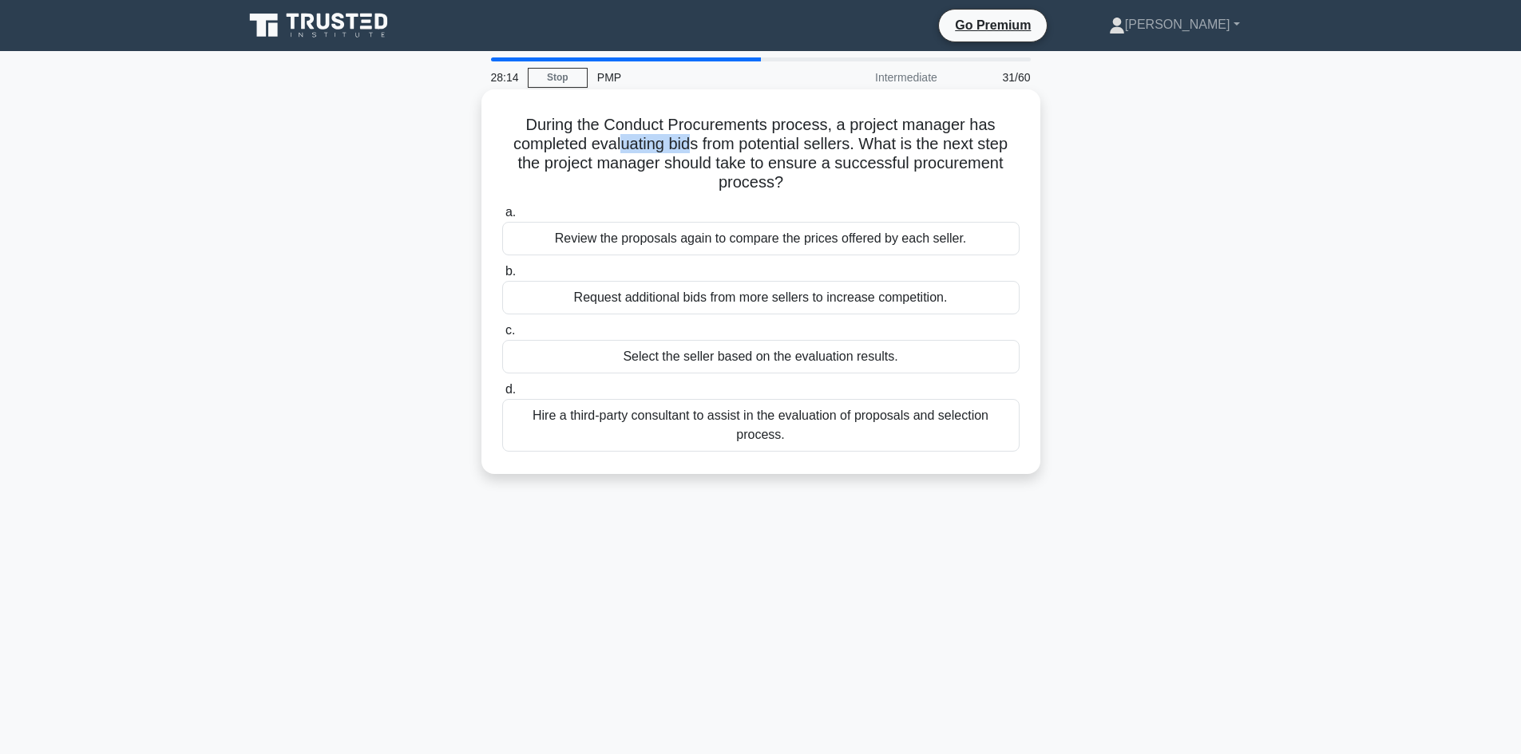
drag, startPoint x: 617, startPoint y: 146, endPoint x: 690, endPoint y: 148, distance: 72.7
click at [690, 148] on h5 "During the Conduct Procurements process, a project manager has completed evalua…" at bounding box center [761, 154] width 521 height 78
drag, startPoint x: 740, startPoint y: 145, endPoint x: 879, endPoint y: 148, distance: 139.0
click at [830, 146] on h5 "During the Conduct Procurements process, a project manager has completed evalua…" at bounding box center [761, 154] width 521 height 78
drag, startPoint x: 892, startPoint y: 166, endPoint x: 992, endPoint y: 179, distance: 100.6
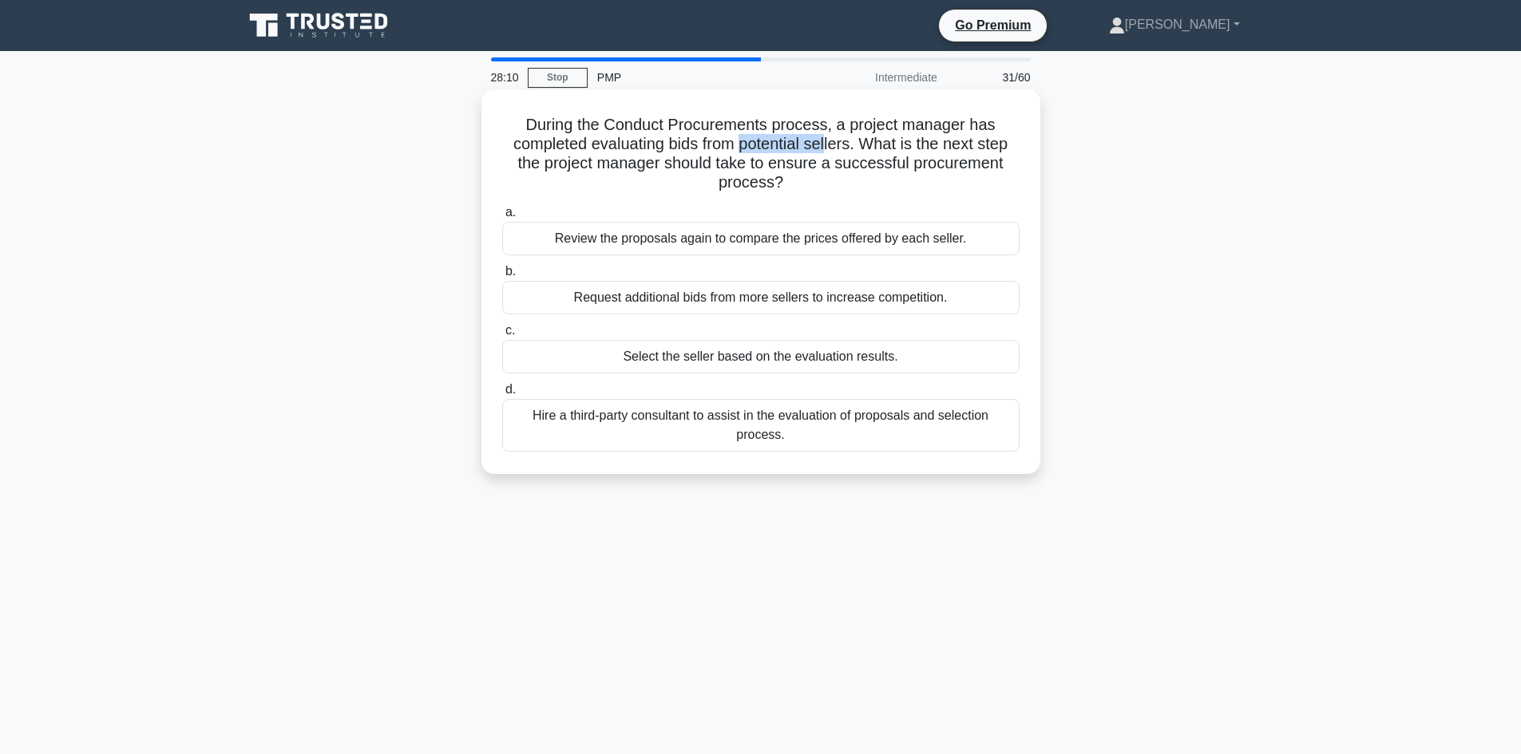
click at [992, 179] on h5 "During the Conduct Procurements process, a project manager has completed evalua…" at bounding box center [761, 154] width 521 height 78
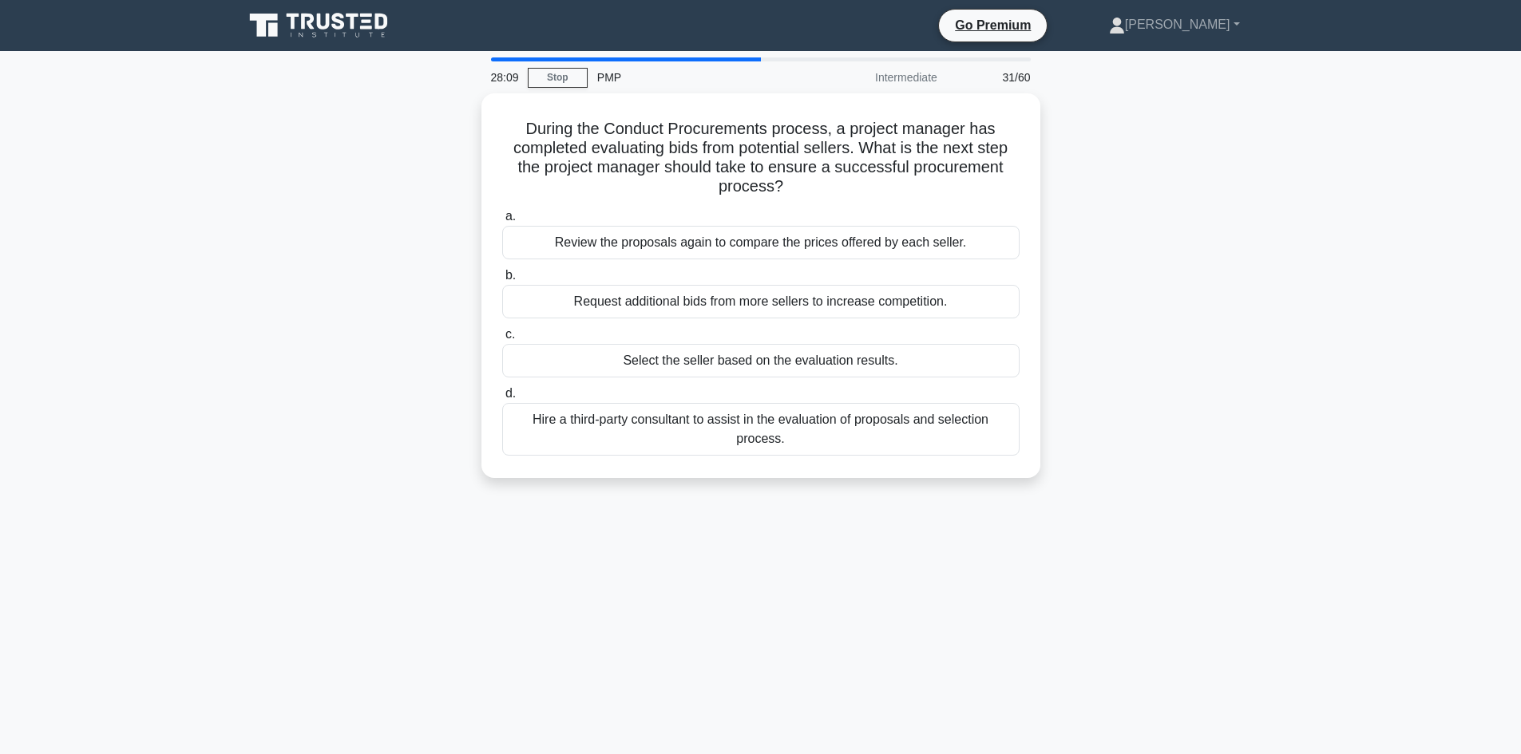
click at [1107, 208] on div "During the Conduct Procurements process, a project manager has completed evalua…" at bounding box center [761, 295] width 1054 height 404
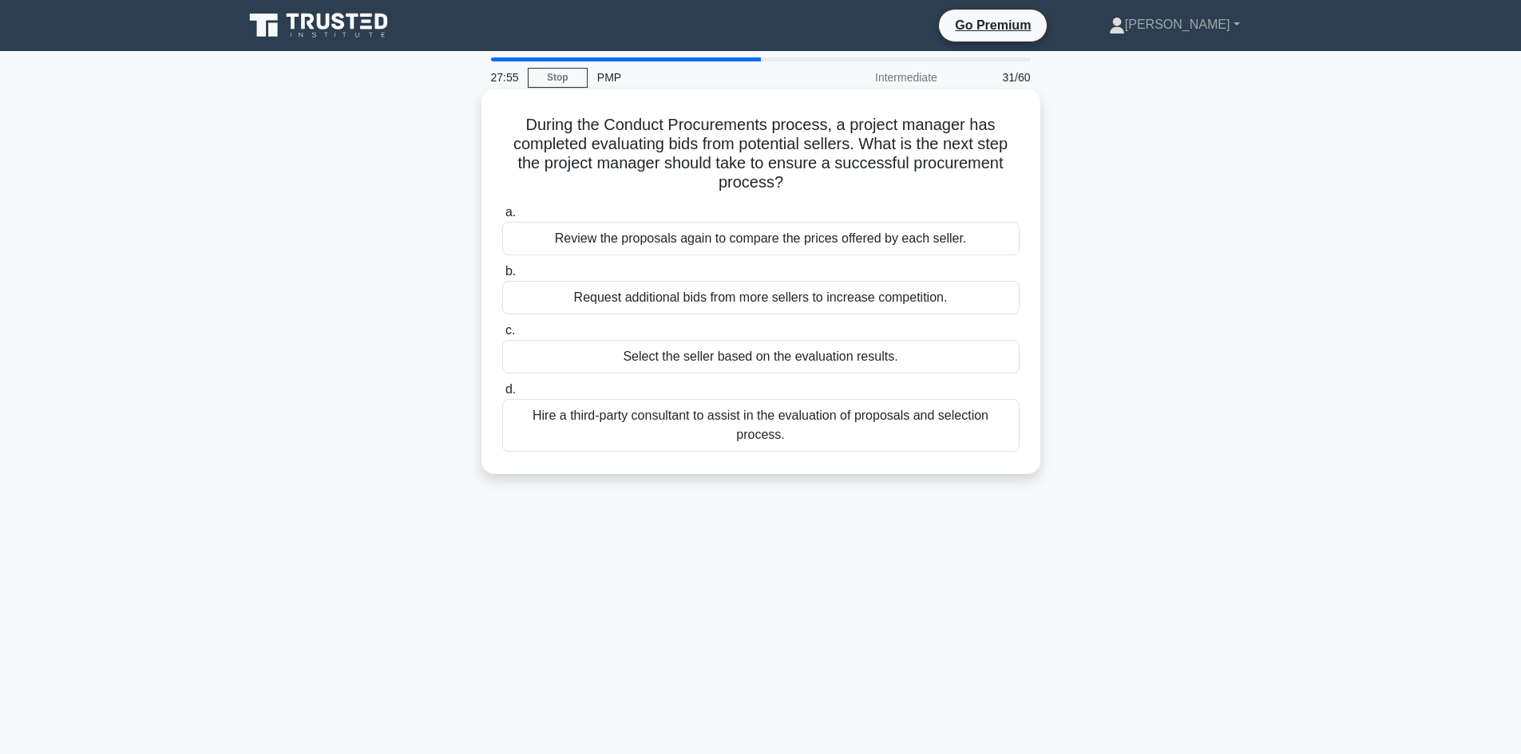
click at [746, 364] on div "Select the seller based on the evaluation results." at bounding box center [760, 357] width 517 height 34
click at [502, 336] on input "c. Select the seller based on the evaluation results." at bounding box center [502, 331] width 0 height 10
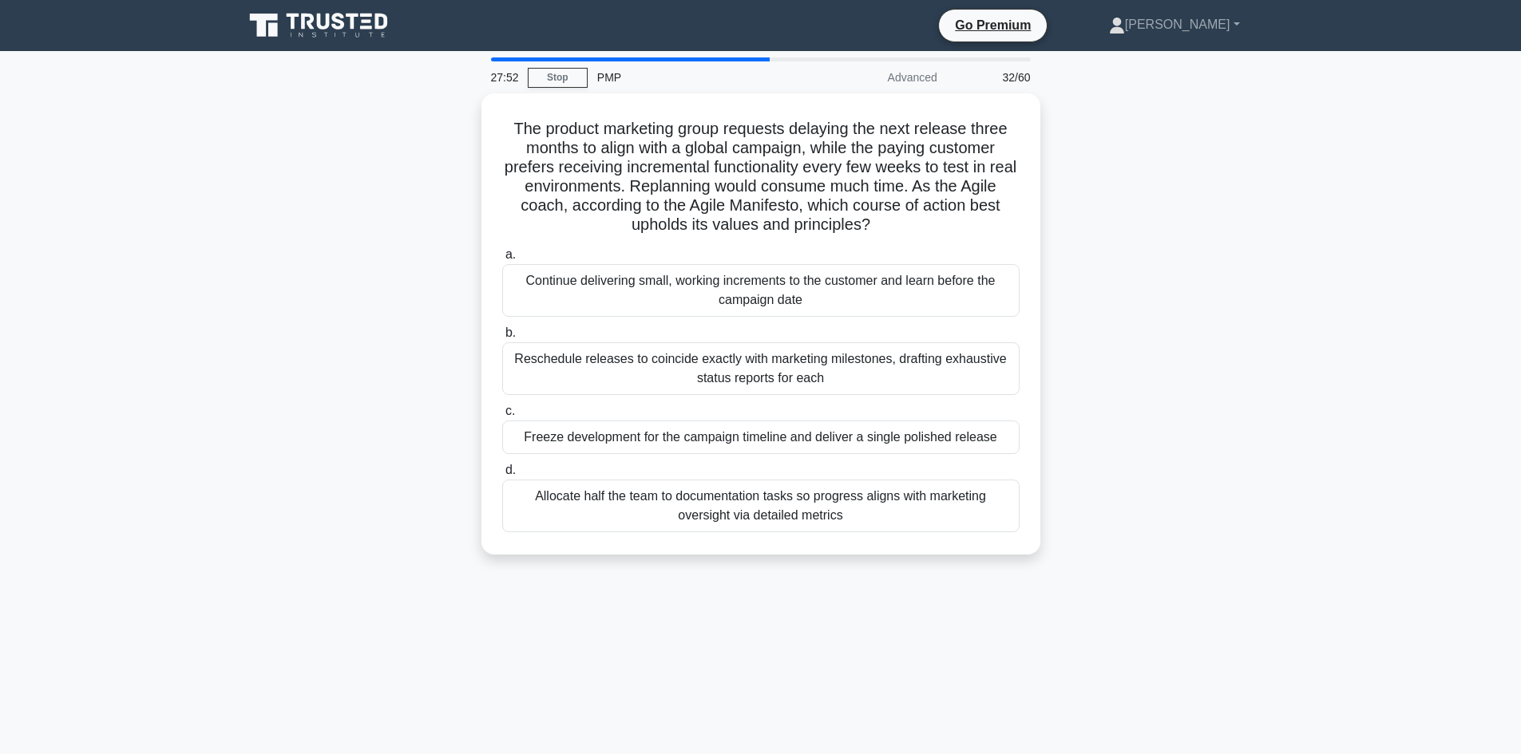
drag, startPoint x: 364, startPoint y: 224, endPoint x: 388, endPoint y: 223, distance: 24.0
click at [362, 225] on div "The product marketing group requests delaying the next release three months to …" at bounding box center [761, 333] width 1054 height 481
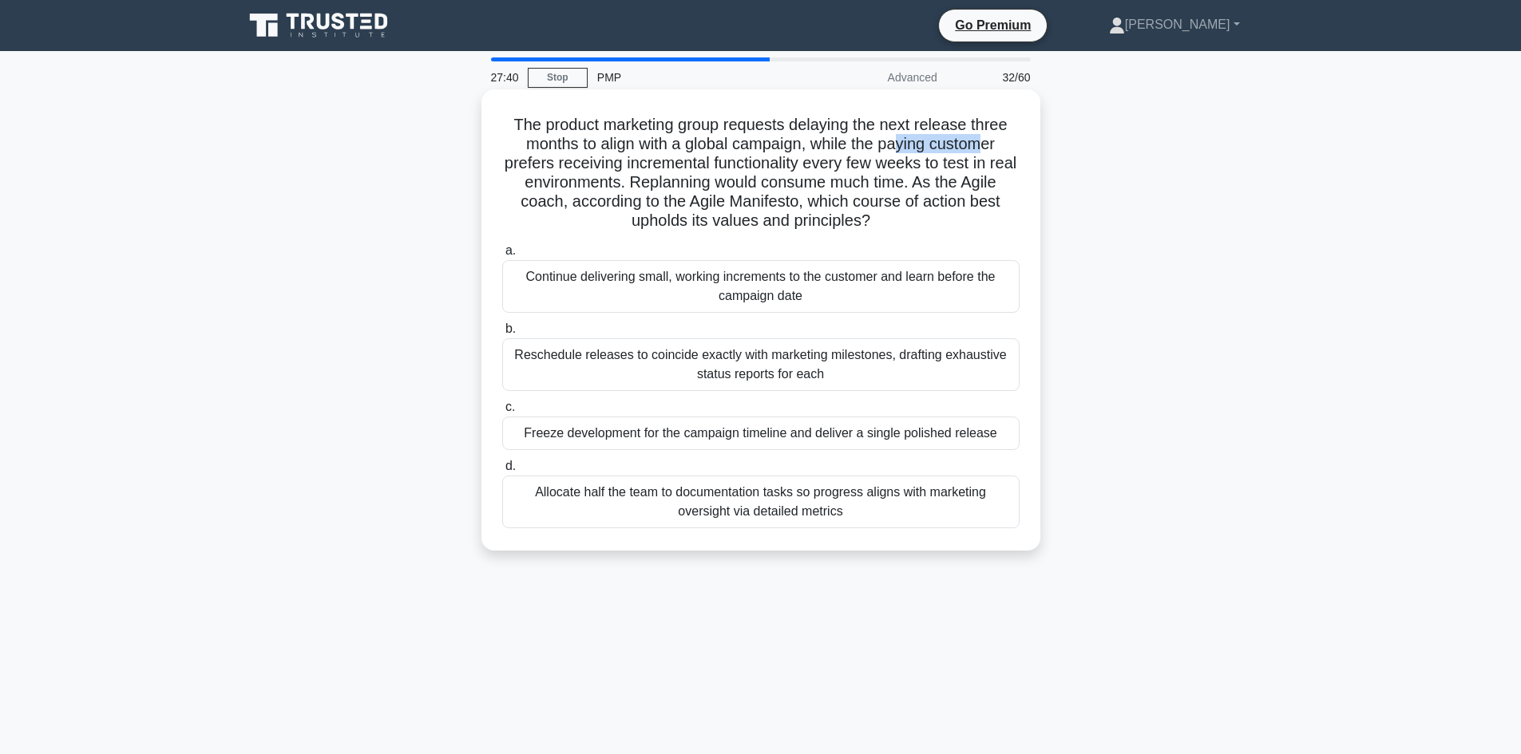
drag, startPoint x: 898, startPoint y: 143, endPoint x: 987, endPoint y: 139, distance: 88.7
click at [987, 139] on h5 "The product marketing group requests delaying the next release three months to …" at bounding box center [761, 173] width 521 height 117
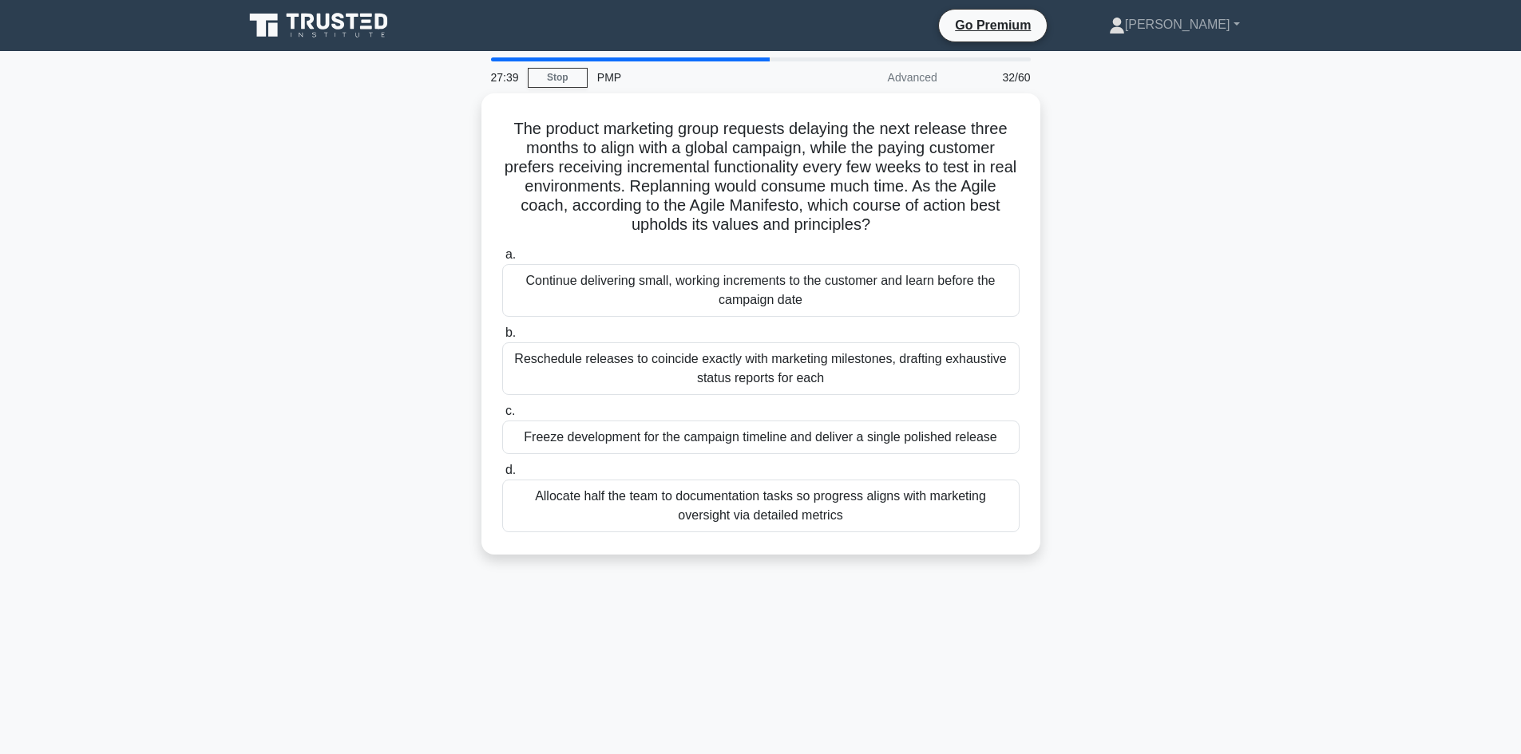
click at [376, 275] on div "The product marketing group requests delaying the next release three months to …" at bounding box center [761, 333] width 1054 height 481
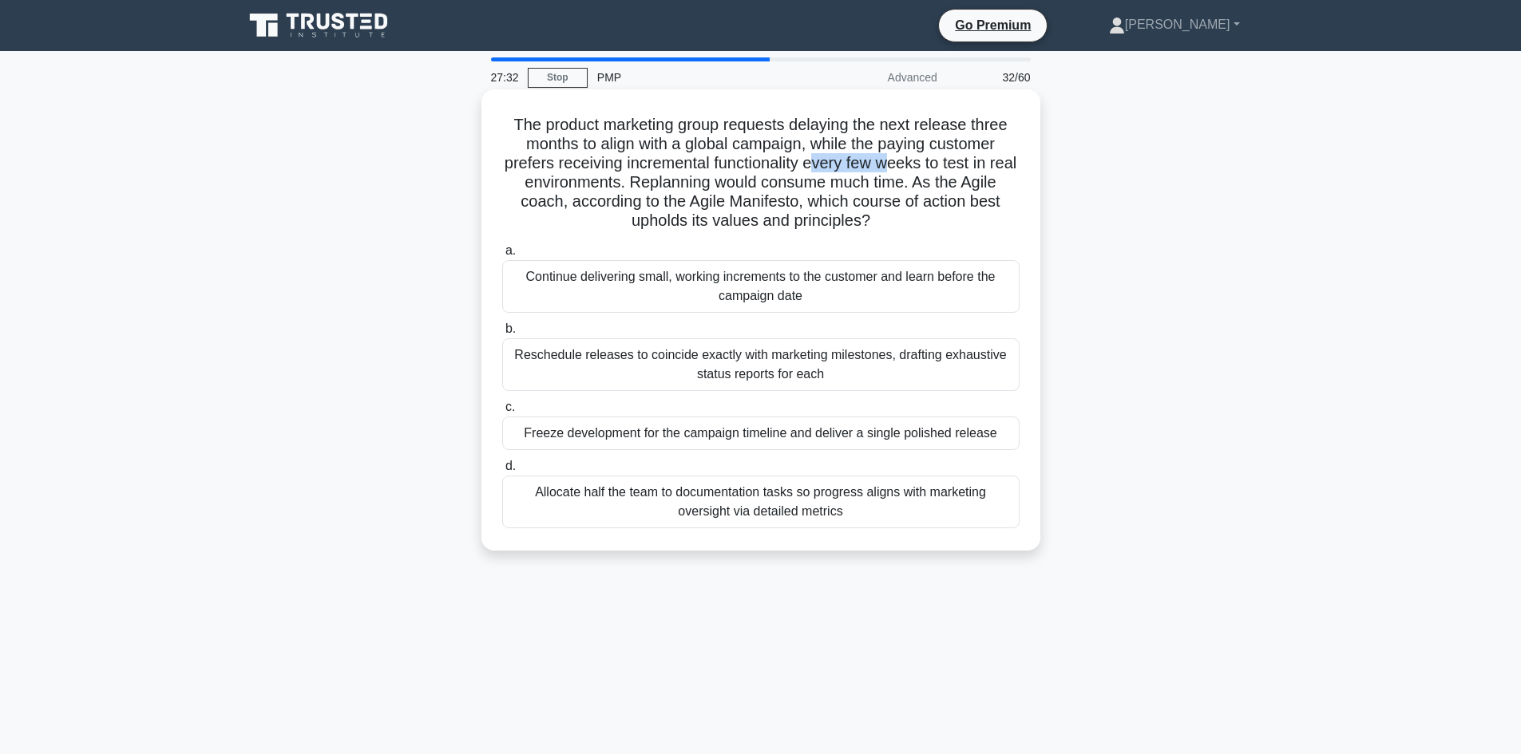
drag, startPoint x: 830, startPoint y: 159, endPoint x: 909, endPoint y: 159, distance: 78.2
click at [909, 159] on h5 "The product marketing group requests delaying the next release three months to …" at bounding box center [761, 173] width 521 height 117
drag, startPoint x: 834, startPoint y: 180, endPoint x: 917, endPoint y: 184, distance: 82.3
click at [917, 184] on h5 "The product marketing group requests delaying the next release three months to …" at bounding box center [761, 173] width 521 height 117
click at [844, 207] on h5 "The product marketing group requests delaying the next release three months to …" at bounding box center [761, 173] width 521 height 117
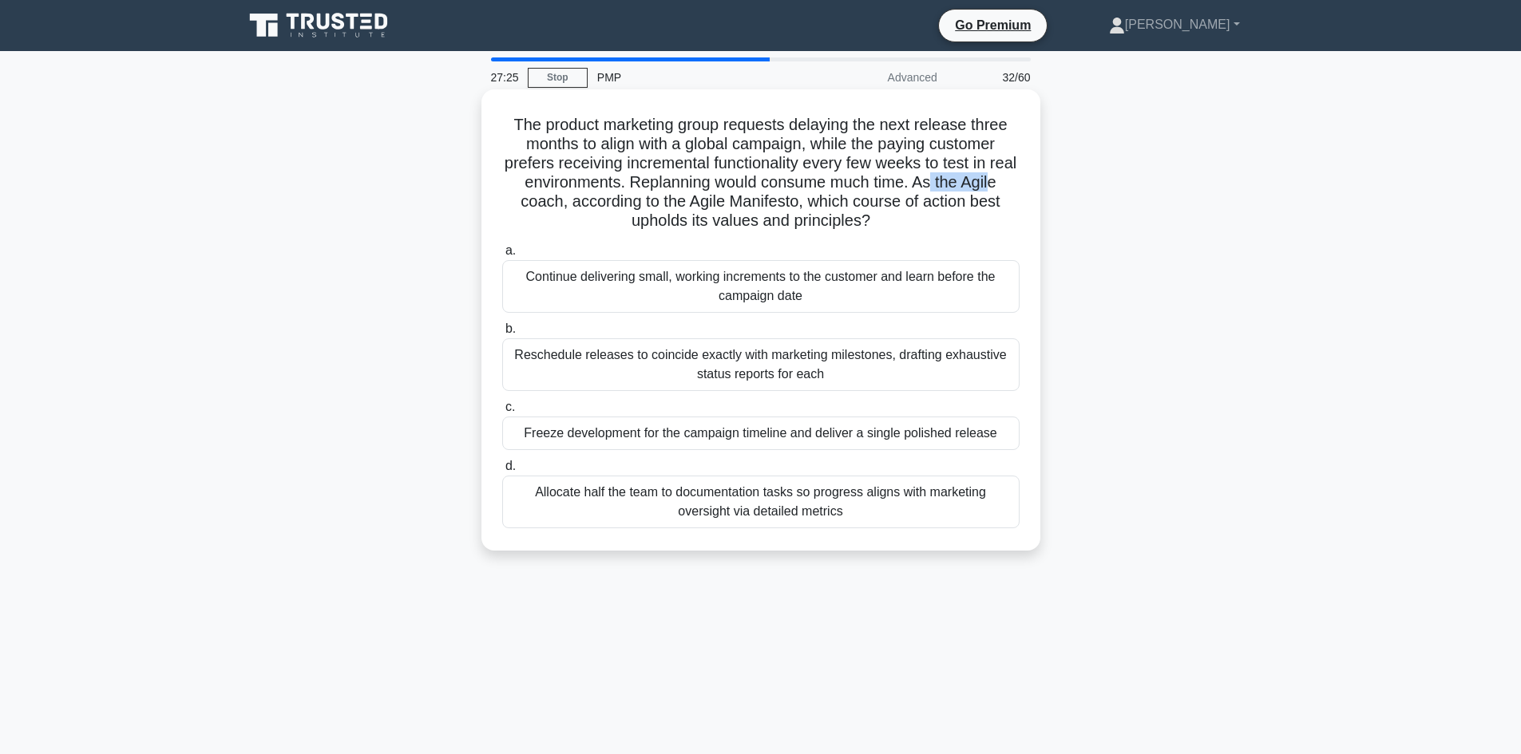
drag, startPoint x: 996, startPoint y: 188, endPoint x: 1008, endPoint y: 190, distance: 12.2
click at [1008, 188] on h5 "The product marketing group requests delaying the next release three months to …" at bounding box center [761, 173] width 521 height 117
drag, startPoint x: 1002, startPoint y: 198, endPoint x: 1020, endPoint y: 204, distance: 19.2
click at [1002, 200] on h5 "The product marketing group requests delaying the next release three months to …" at bounding box center [761, 173] width 521 height 117
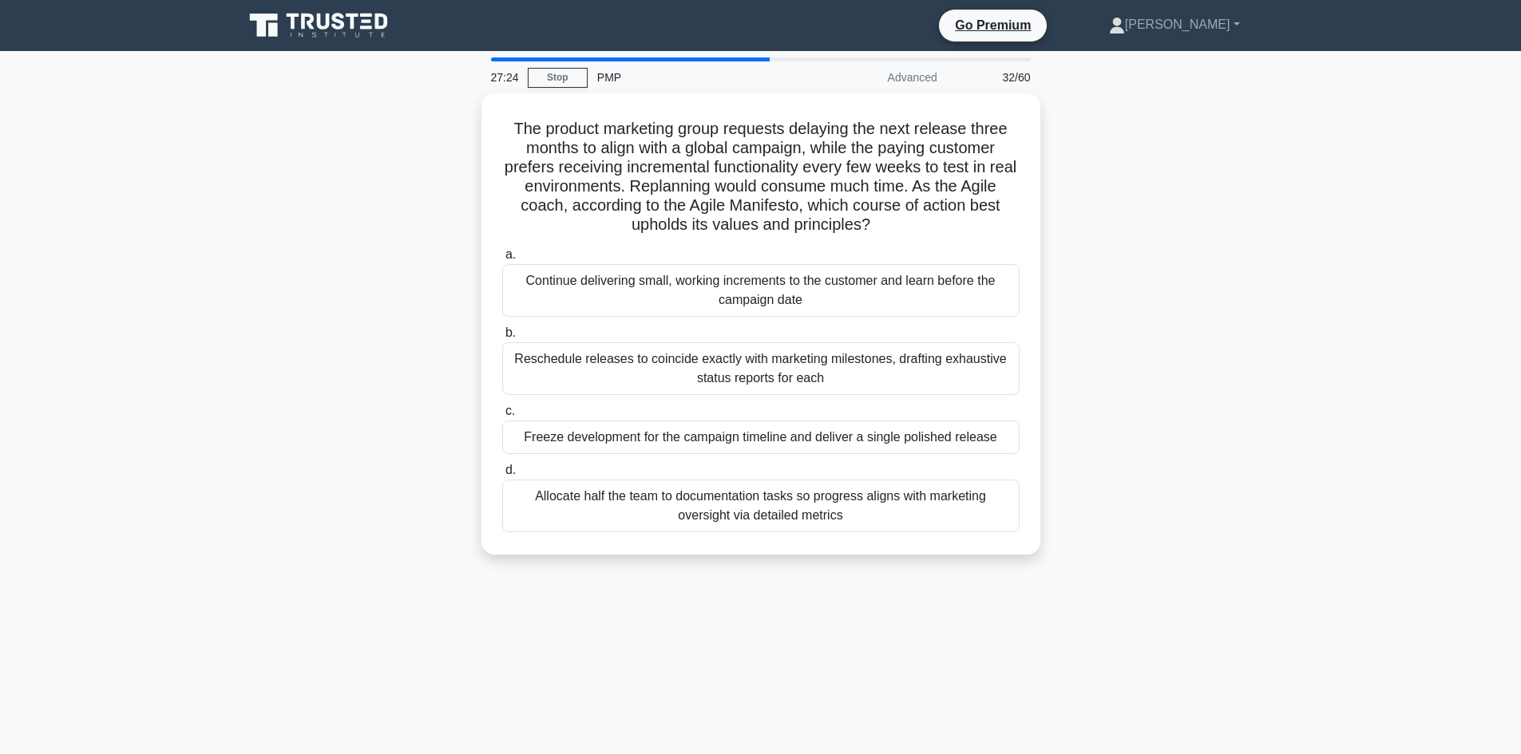
click at [1068, 202] on div "The product marketing group requests delaying the next release three months to …" at bounding box center [761, 333] width 1054 height 481
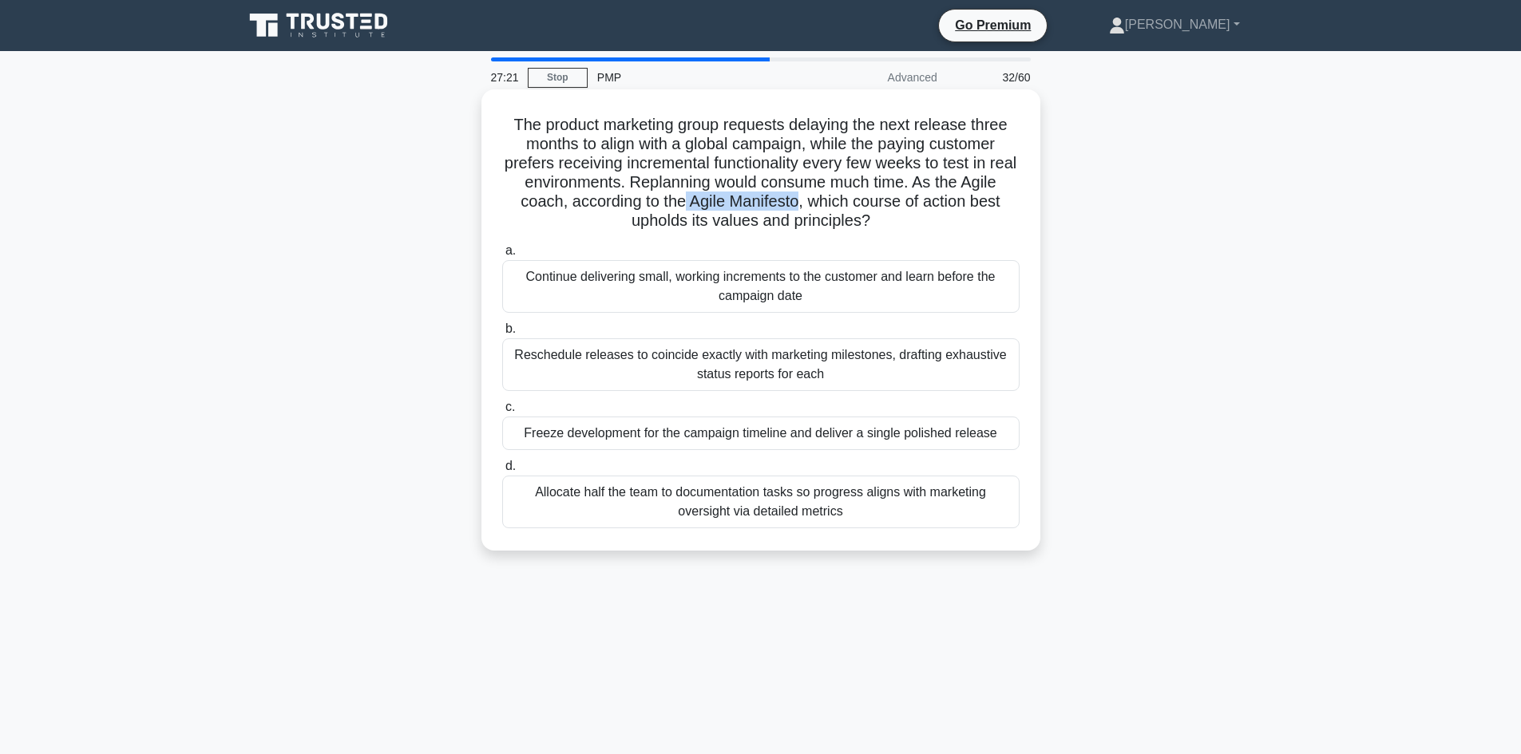
drag, startPoint x: 682, startPoint y: 202, endPoint x: 802, endPoint y: 203, distance: 120.6
click at [802, 203] on h5 "The product marketing group requests delaying the next release three months to …" at bounding box center [761, 173] width 521 height 117
click at [840, 213] on h5 "The product marketing group requests delaying the next release three months to …" at bounding box center [761, 173] width 521 height 117
drag, startPoint x: 707, startPoint y: 223, endPoint x: 996, endPoint y: 243, distance: 289.7
click at [865, 224] on div "The product marketing group requests delaying the next release three months to …" at bounding box center [761, 320] width 546 height 449
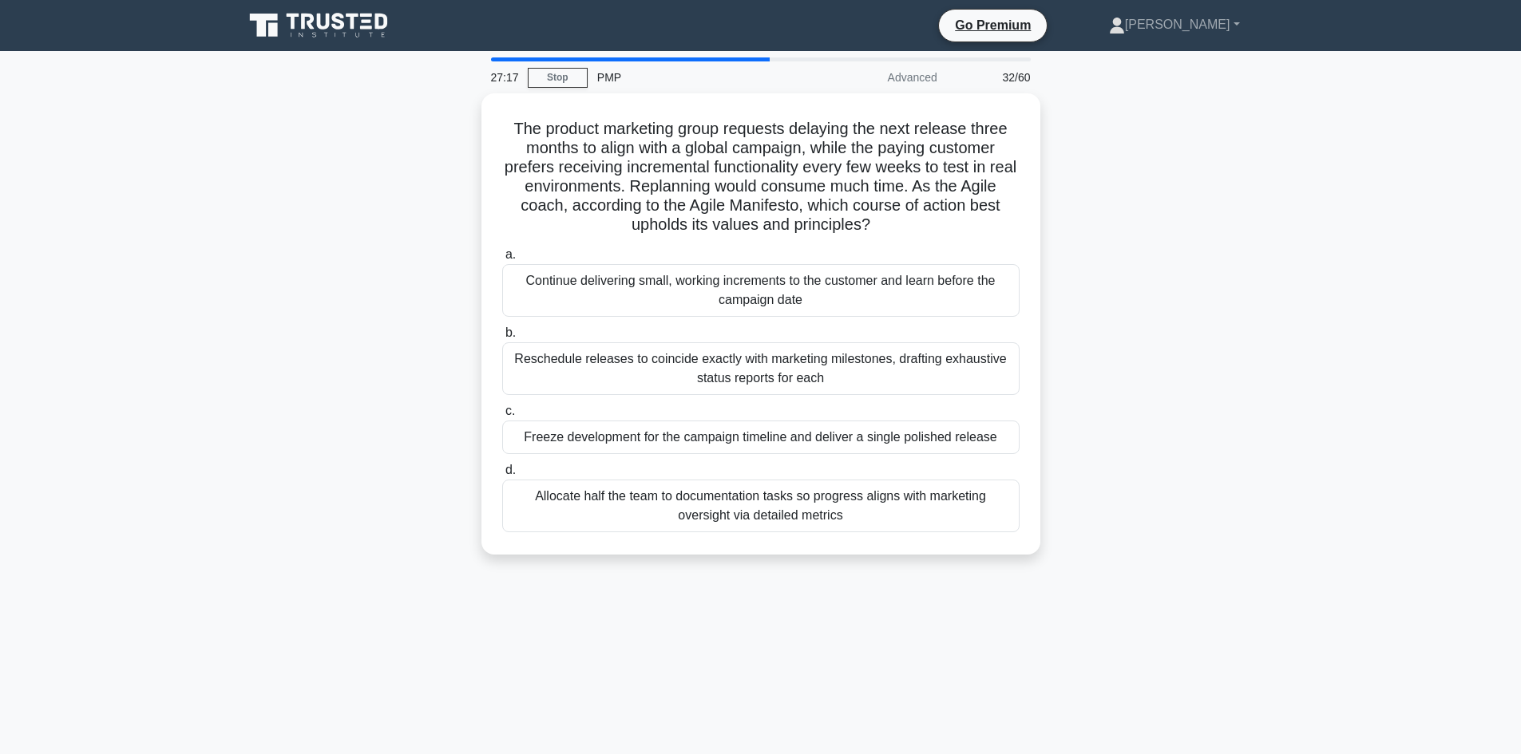
click at [1159, 243] on div "The product marketing group requests delaying the next release three months to …" at bounding box center [761, 333] width 1054 height 481
click at [1154, 240] on div "The product marketing group requests delaying the next release three months to …" at bounding box center [761, 333] width 1054 height 481
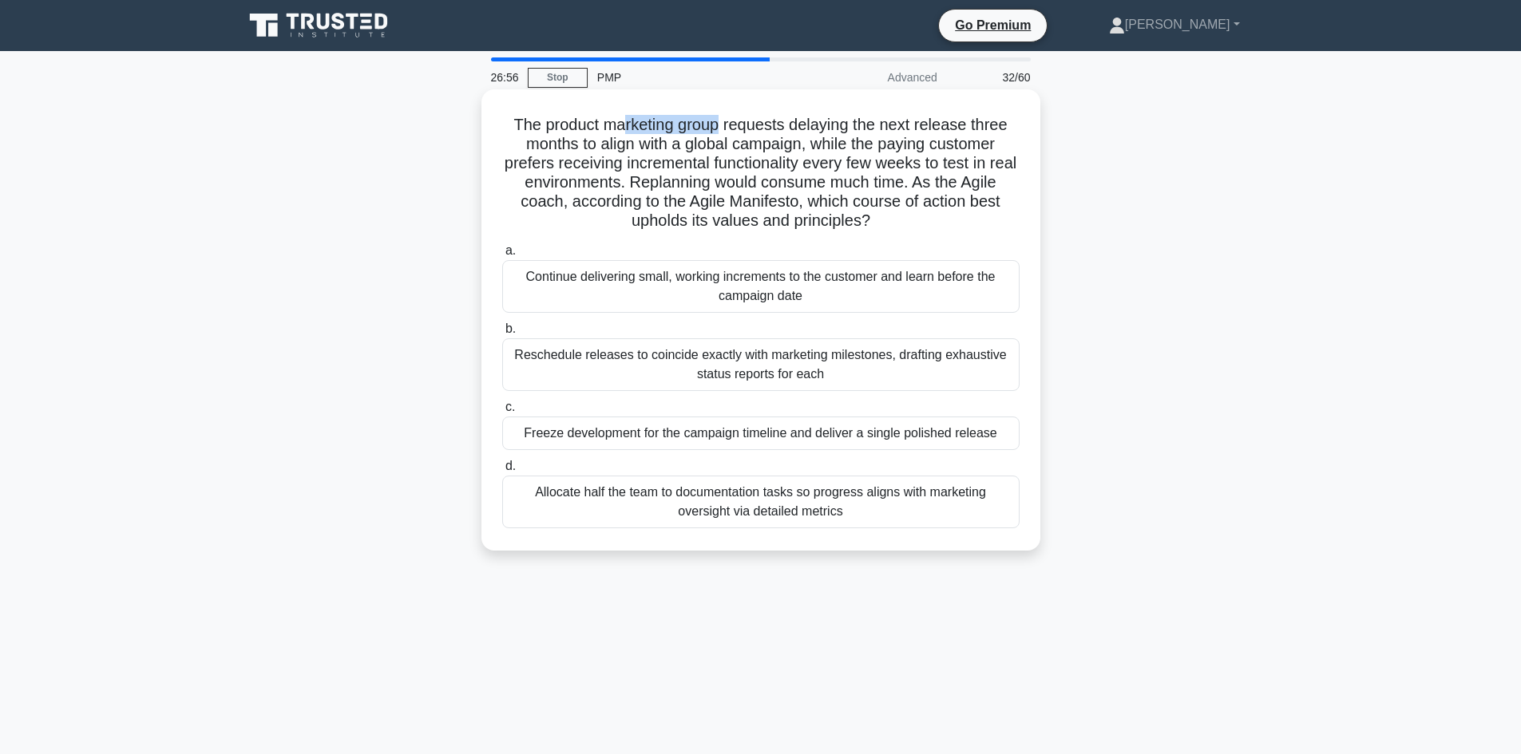
drag, startPoint x: 620, startPoint y: 123, endPoint x: 719, endPoint y: 121, distance: 99.0
click at [719, 121] on h5 "The product marketing group requests delaying the next release three months to …" at bounding box center [761, 173] width 521 height 117
click at [715, 143] on h5 "The product marketing group requests delaying the next release three months to …" at bounding box center [761, 173] width 521 height 117
drag, startPoint x: 533, startPoint y: 122, endPoint x: 723, endPoint y: 126, distance: 189.3
click at [723, 126] on h5 "The product marketing group requests delaying the next release three months to …" at bounding box center [761, 173] width 521 height 117
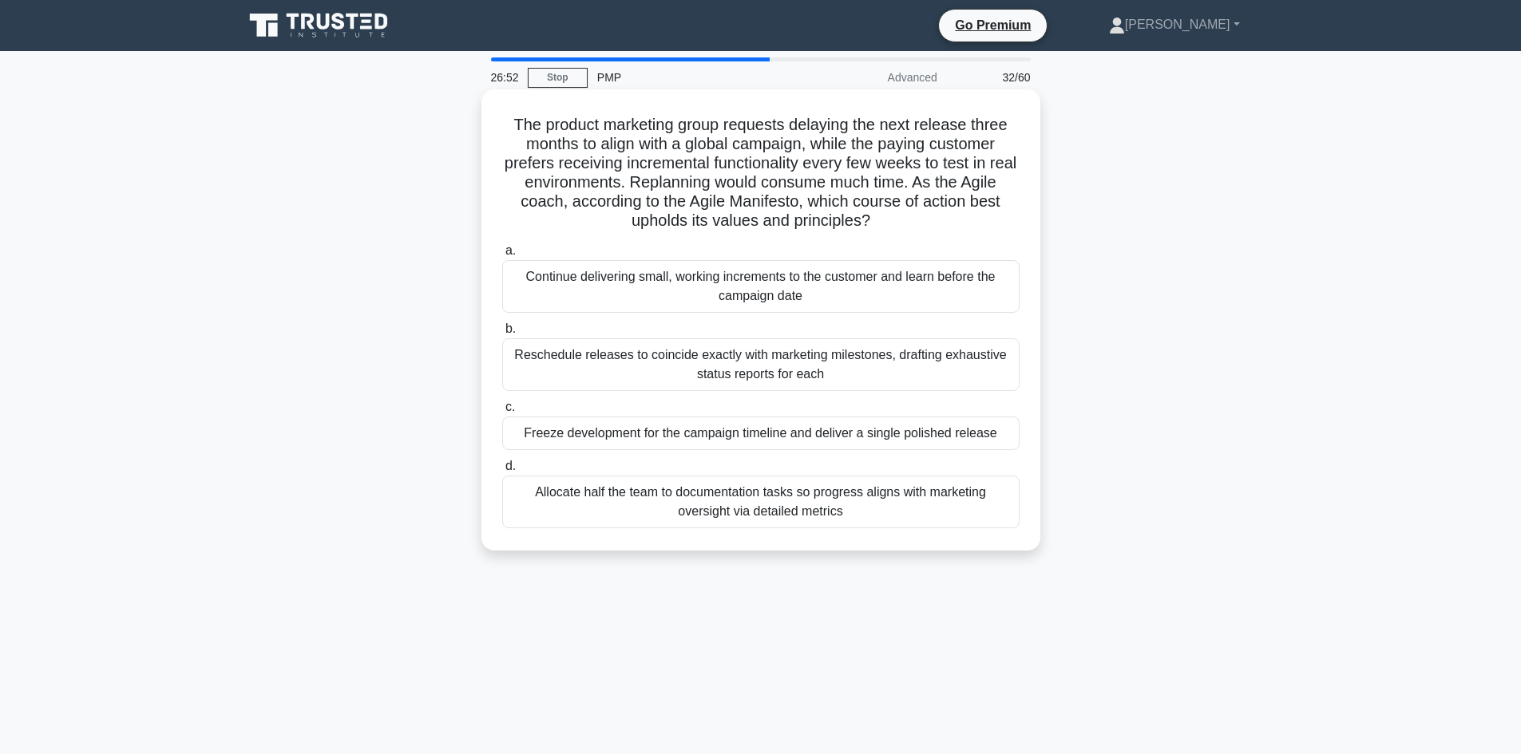
click at [723, 137] on h5 "The product marketing group requests delaying the next release three months to …" at bounding box center [761, 173] width 521 height 117
click at [743, 126] on h5 "The product marketing group requests delaying the next release three months to …" at bounding box center [761, 173] width 521 height 117
drag, startPoint x: 889, startPoint y: 126, endPoint x: 972, endPoint y: 131, distance: 83.2
click at [968, 129] on h5 "The product marketing group requests delaying the next release three months to …" at bounding box center [761, 173] width 521 height 117
click at [764, 162] on h5 "The product marketing group requests delaying the next release three months to …" at bounding box center [761, 173] width 521 height 117
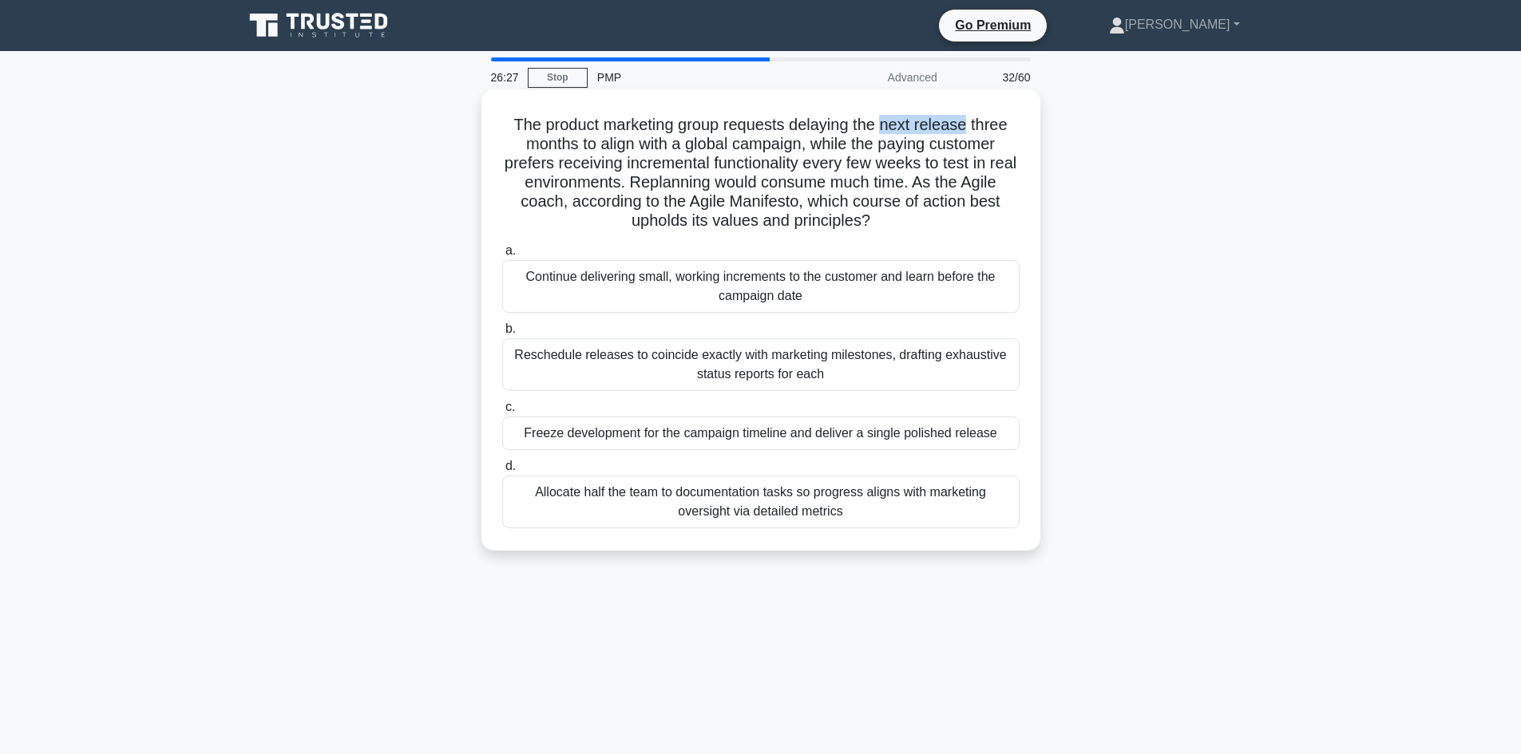
drag, startPoint x: 899, startPoint y: 123, endPoint x: 973, endPoint y: 131, distance: 74.7
click at [973, 131] on h5 "The product marketing group requests delaying the next release three months to …" at bounding box center [761, 173] width 521 height 117
drag, startPoint x: 537, startPoint y: 121, endPoint x: 668, endPoint y: 126, distance: 131.8
click at [668, 126] on h5 "The product marketing group requests delaying the next release three months to …" at bounding box center [761, 173] width 521 height 117
click at [680, 125] on h5 "The product marketing group requests delaying the next release three months to …" at bounding box center [761, 173] width 521 height 117
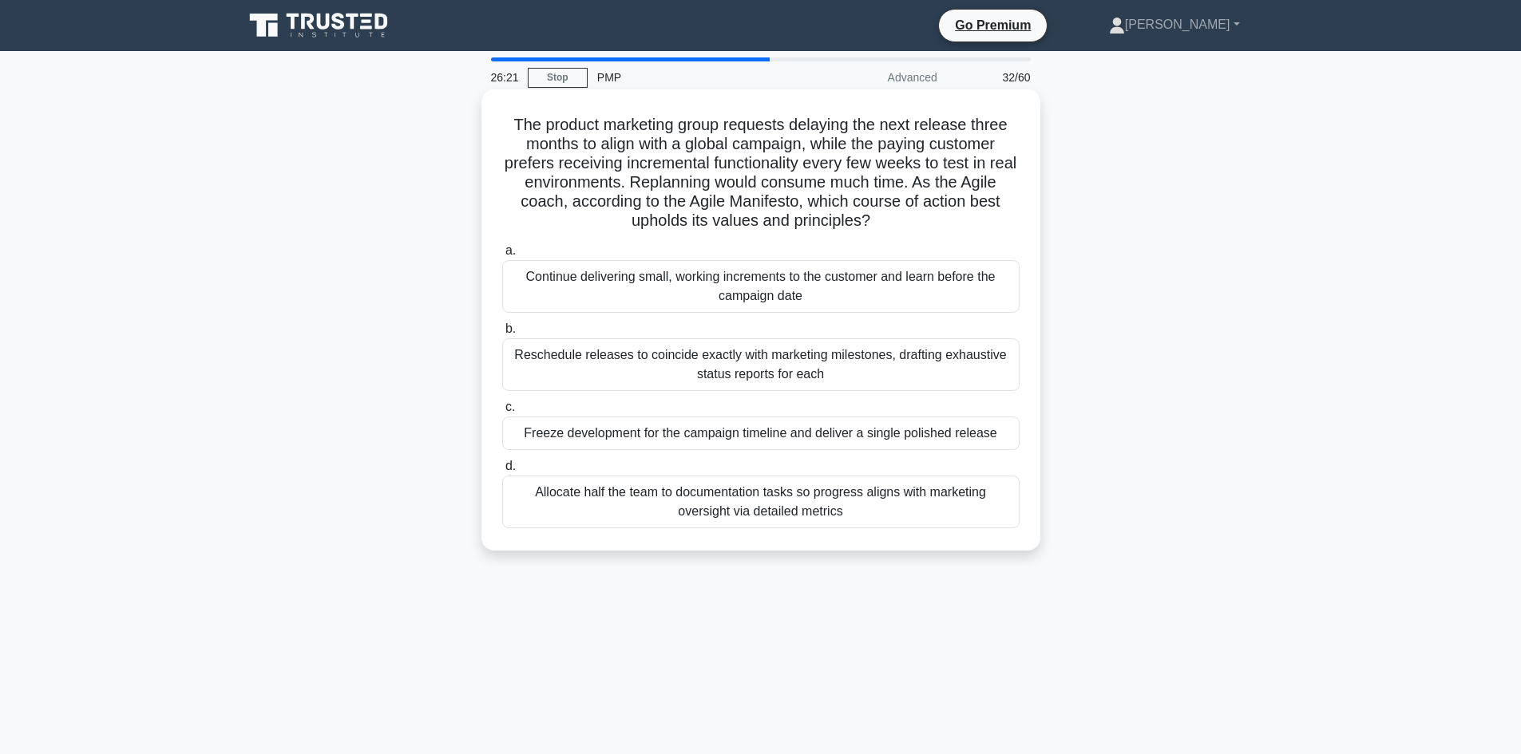
click at [686, 125] on h5 "The product marketing group requests delaying the next release three months to …" at bounding box center [761, 173] width 521 height 117
drag, startPoint x: 686, startPoint y: 125, endPoint x: 745, endPoint y: 120, distance: 59.3
click at [686, 125] on h5 "The product marketing group requests delaying the next release three months to …" at bounding box center [761, 173] width 521 height 117
click at [756, 118] on h5 "The product marketing group requests delaying the next release three months to …" at bounding box center [761, 173] width 521 height 117
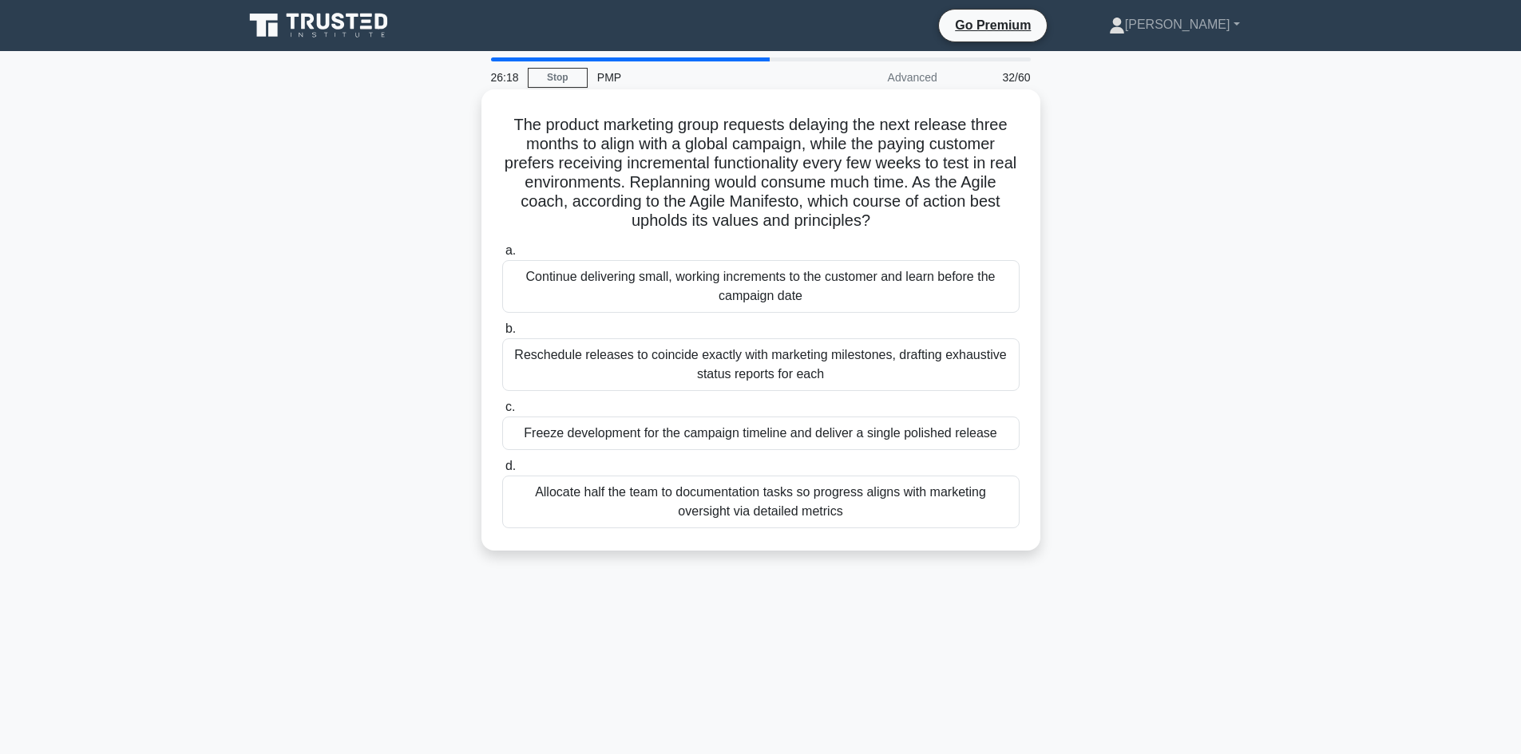
click at [822, 131] on h5 "The product marketing group requests delaying the next release three months to …" at bounding box center [761, 173] width 521 height 117
click at [896, 121] on h5 "The product marketing group requests delaying the next release three months to …" at bounding box center [761, 173] width 521 height 117
drag, startPoint x: 896, startPoint y: 121, endPoint x: 930, endPoint y: 127, distance: 34.9
click at [899, 121] on h5 "The product marketing group requests delaying the next release three months to …" at bounding box center [761, 173] width 521 height 117
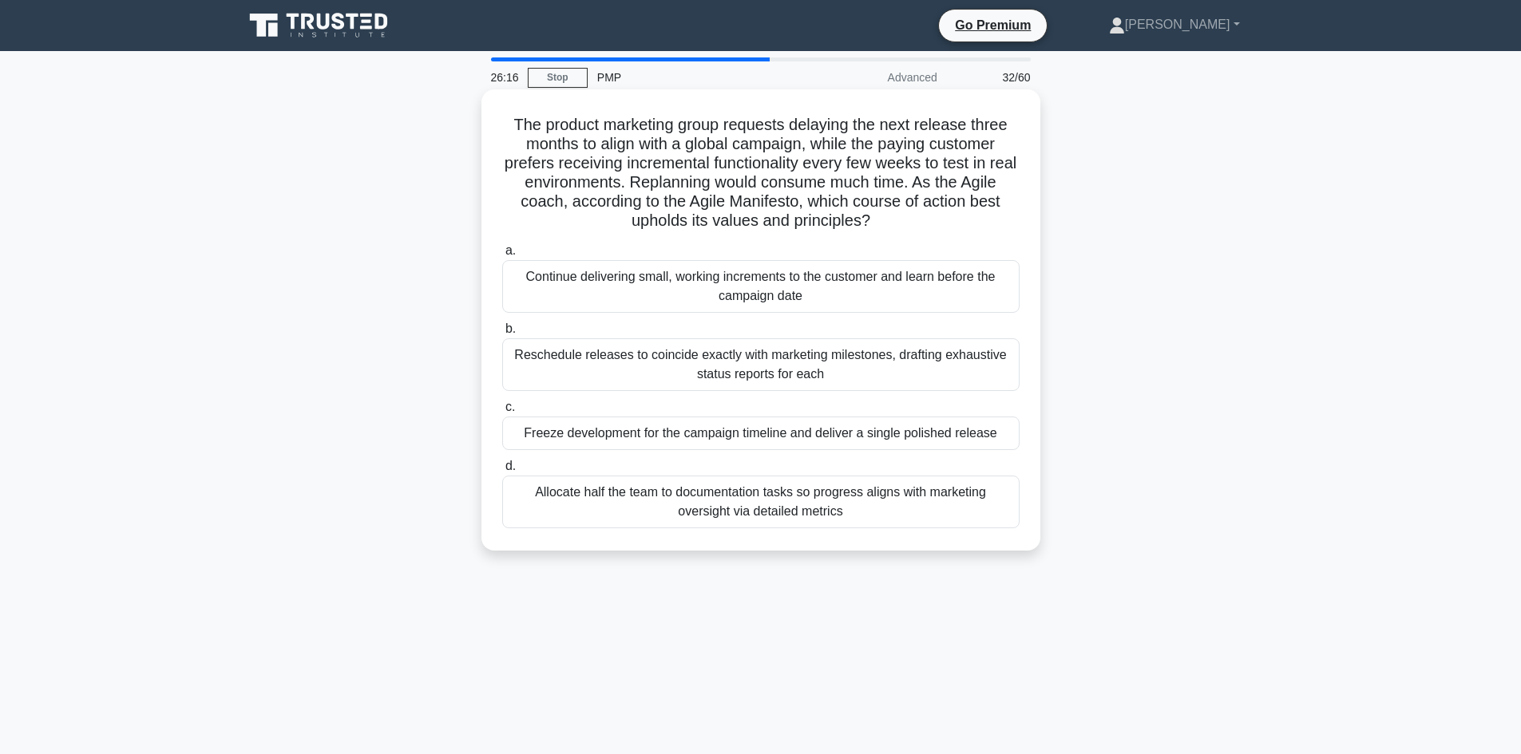
click at [934, 127] on h5 "The product marketing group requests delaying the next release three months to …" at bounding box center [761, 173] width 521 height 117
click at [935, 127] on h5 "The product marketing group requests delaying the next release three months to …" at bounding box center [761, 173] width 521 height 117
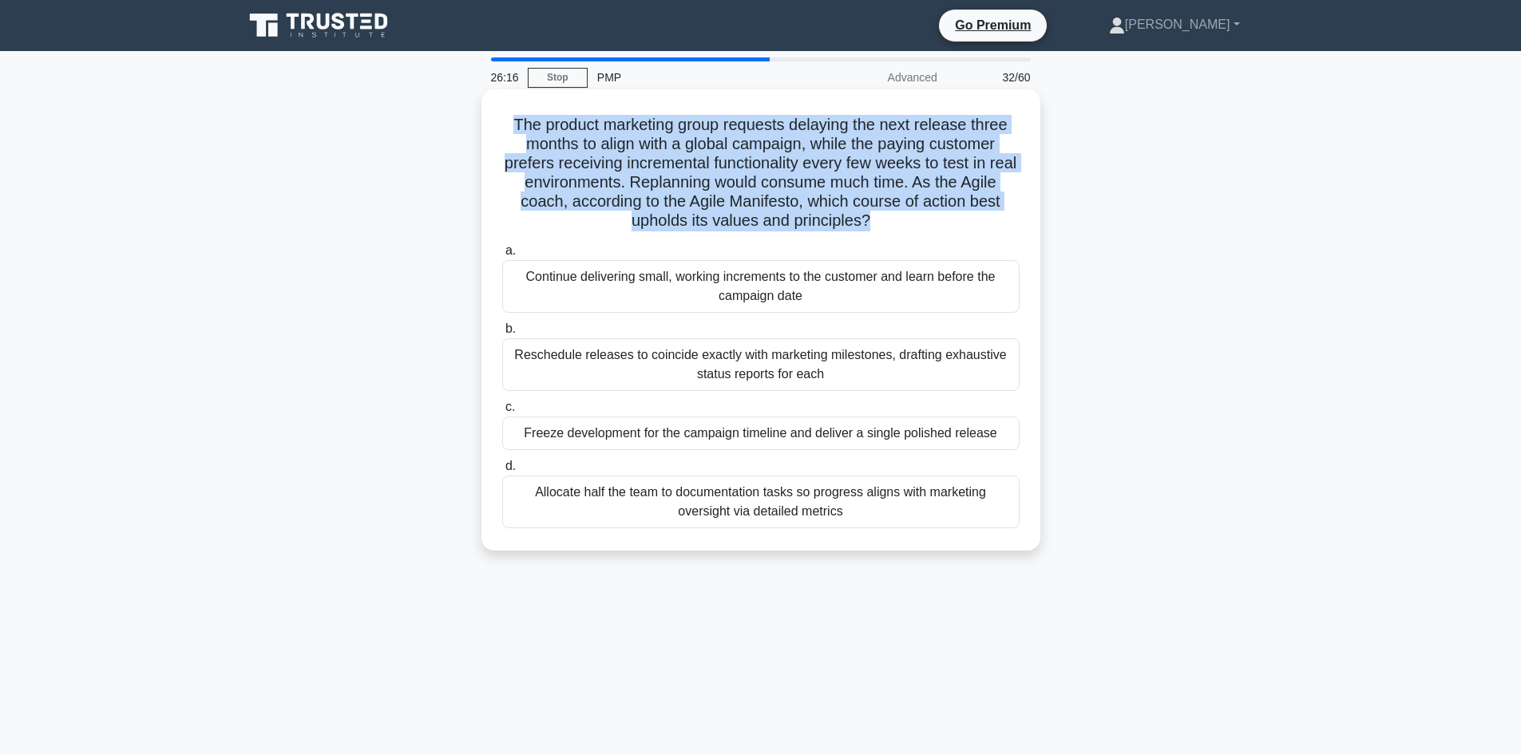
click at [936, 127] on h5 "The product marketing group requests delaying the next release three months to …" at bounding box center [761, 173] width 521 height 117
click at [861, 147] on h5 "The product marketing group requests delaying the next release three months to …" at bounding box center [761, 173] width 521 height 117
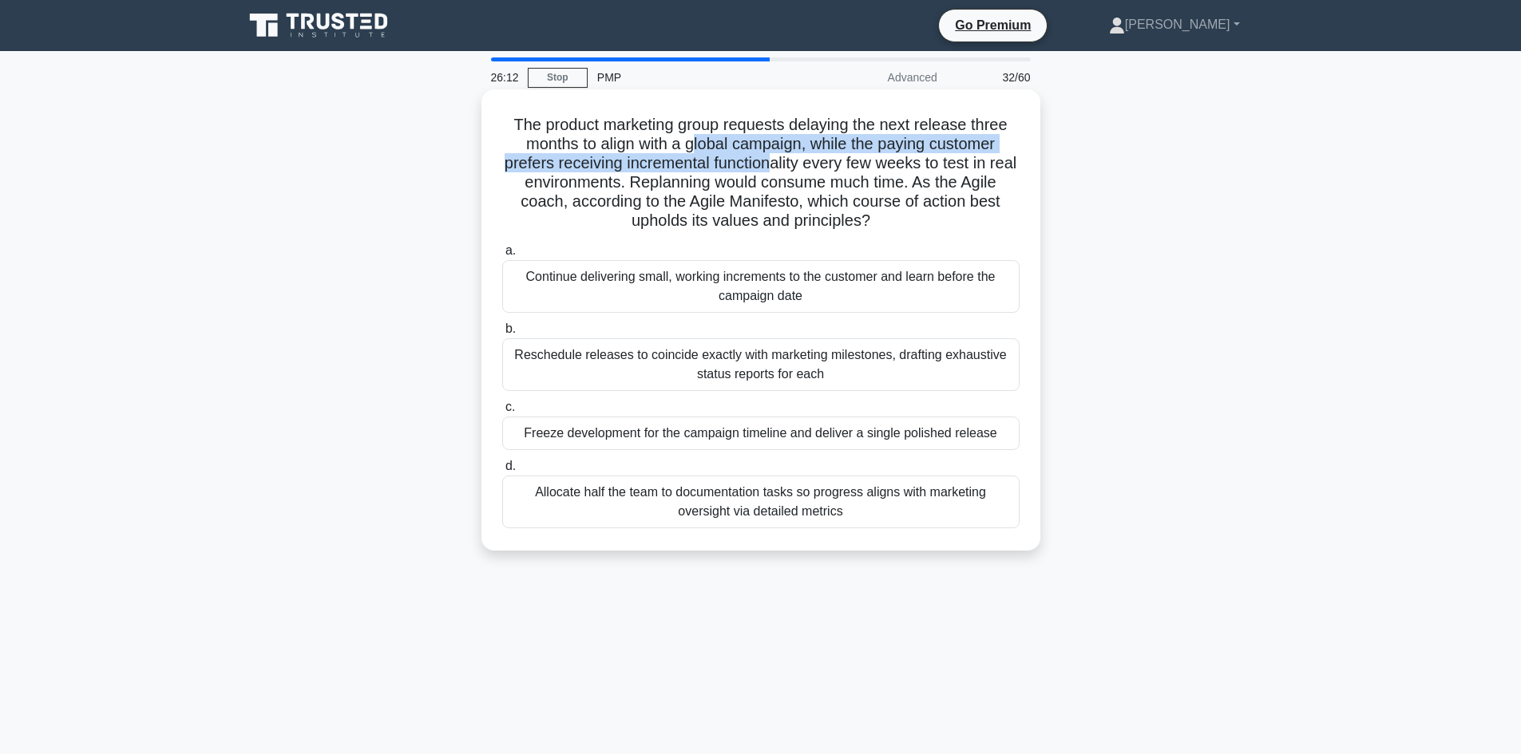
drag, startPoint x: 691, startPoint y: 145, endPoint x: 788, endPoint y: 158, distance: 98.2
click at [788, 158] on h5 "The product marketing group requests delaying the next release three months to …" at bounding box center [761, 173] width 521 height 117
click at [833, 175] on h5 "The product marketing group requests delaying the next release three months to …" at bounding box center [761, 173] width 521 height 117
click at [619, 184] on h5 "The product marketing group requests delaying the next release three months to …" at bounding box center [761, 173] width 521 height 117
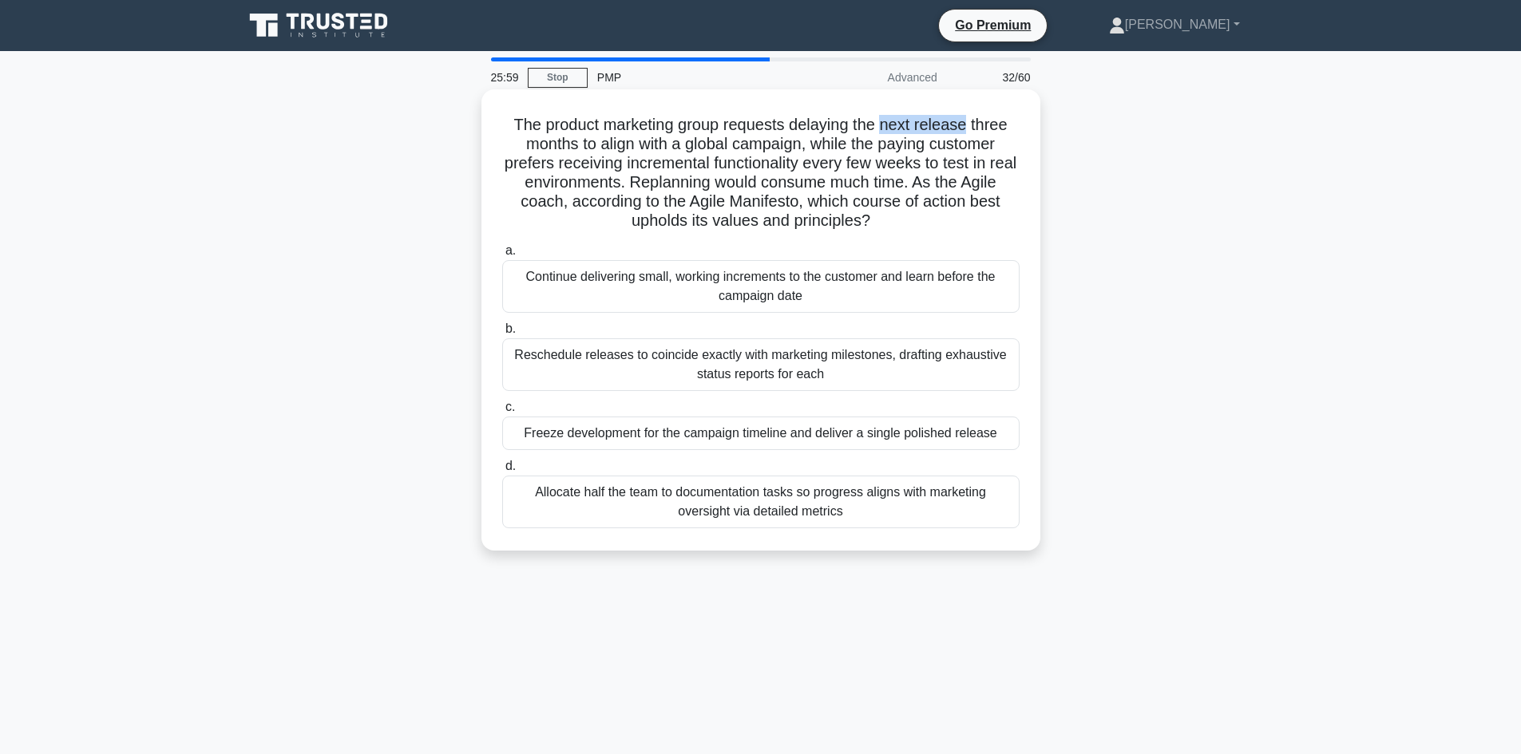
drag, startPoint x: 887, startPoint y: 125, endPoint x: 969, endPoint y: 124, distance: 82.2
click at [969, 124] on h5 "The product marketing group requests delaying the next release three months to …" at bounding box center [761, 173] width 521 height 117
drag, startPoint x: 687, startPoint y: 145, endPoint x: 817, endPoint y: 148, distance: 129.4
click at [796, 145] on h5 "The product marketing group requests delaying the next release three months to …" at bounding box center [761, 173] width 521 height 117
click at [577, 162] on h5 "The product marketing group requests delaying the next release three months to …" at bounding box center [761, 173] width 521 height 117
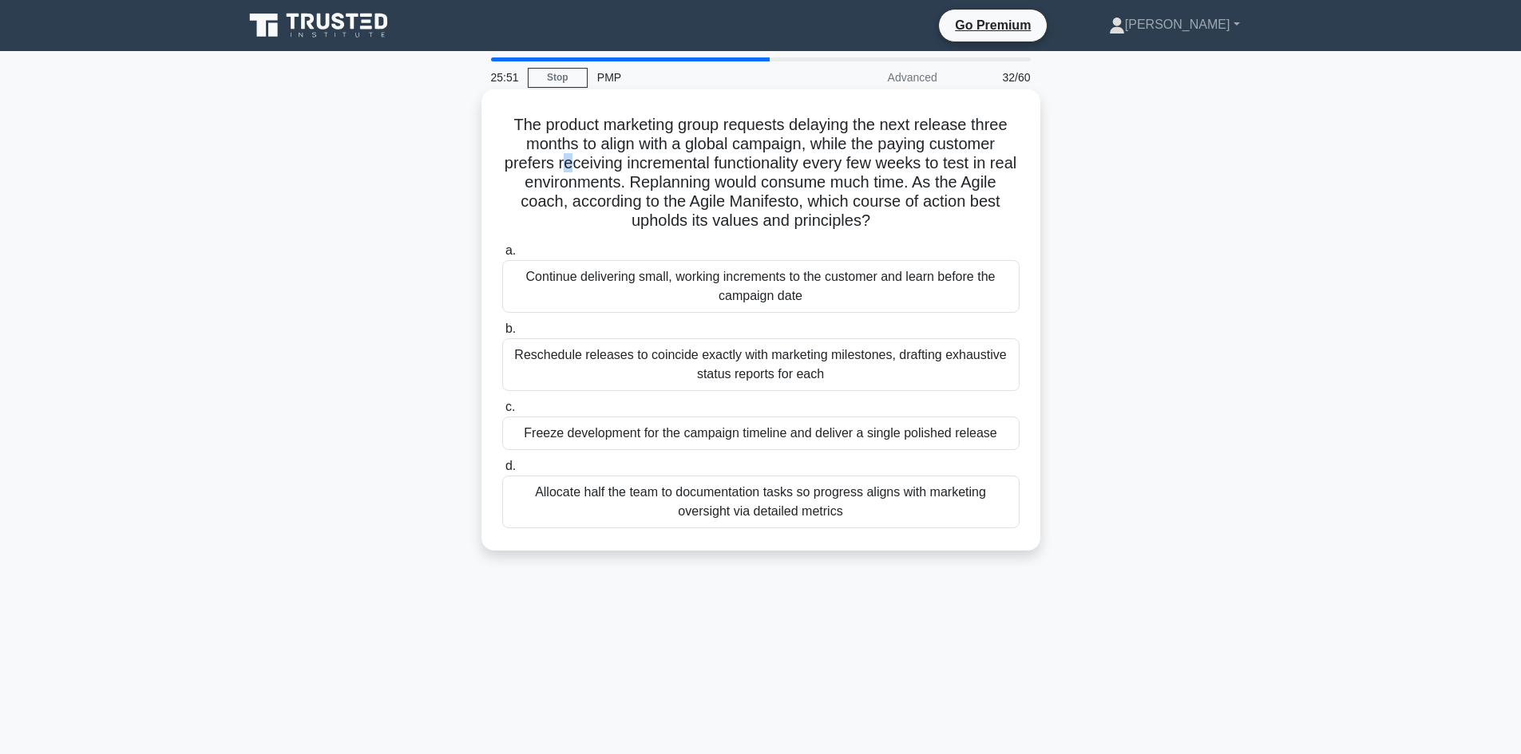
drag, startPoint x: 578, startPoint y: 162, endPoint x: 587, endPoint y: 163, distance: 8.8
click at [578, 163] on h5 "The product marketing group requests delaying the next release three months to …" at bounding box center [761, 173] width 521 height 117
click at [595, 163] on h5 "The product marketing group requests delaying the next release three months to …" at bounding box center [761, 173] width 521 height 117
click at [596, 164] on h5 "The product marketing group requests delaying the next release three months to …" at bounding box center [761, 173] width 521 height 117
click at [675, 156] on h5 "The product marketing group requests delaying the next release three months to …" at bounding box center [761, 173] width 521 height 117
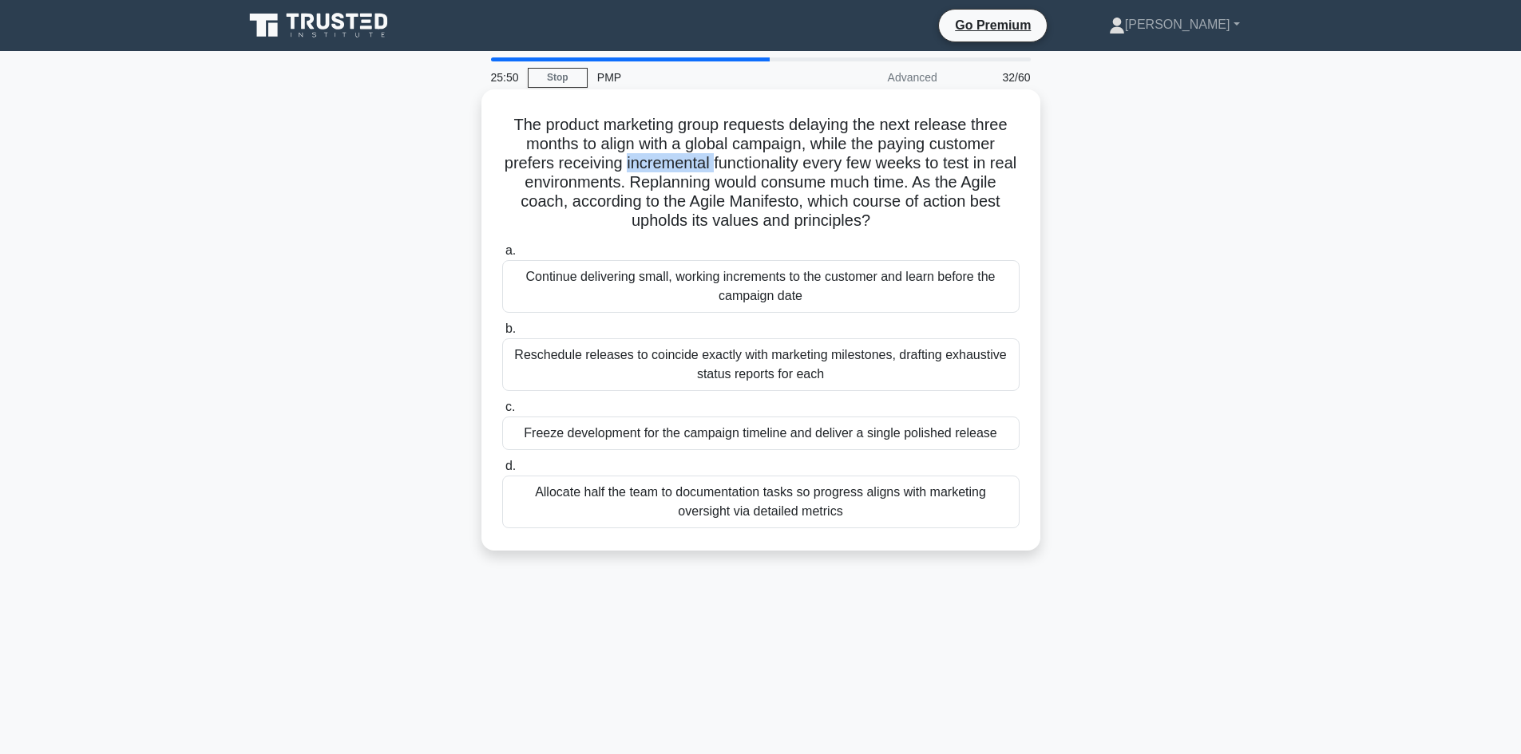
drag, startPoint x: 675, startPoint y: 156, endPoint x: 745, endPoint y: 158, distance: 69.5
click at [688, 155] on h5 "The product marketing group requests delaying the next release three months to …" at bounding box center [761, 173] width 521 height 117
click at [747, 158] on h5 "The product marketing group requests delaying the next release three months to …" at bounding box center [761, 173] width 521 height 117
click at [753, 159] on h5 "The product marketing group requests delaying the next release three months to …" at bounding box center [761, 173] width 521 height 117
click at [768, 291] on div "Continue delivering small, working increments to the customer and learn before …" at bounding box center [760, 286] width 517 height 53
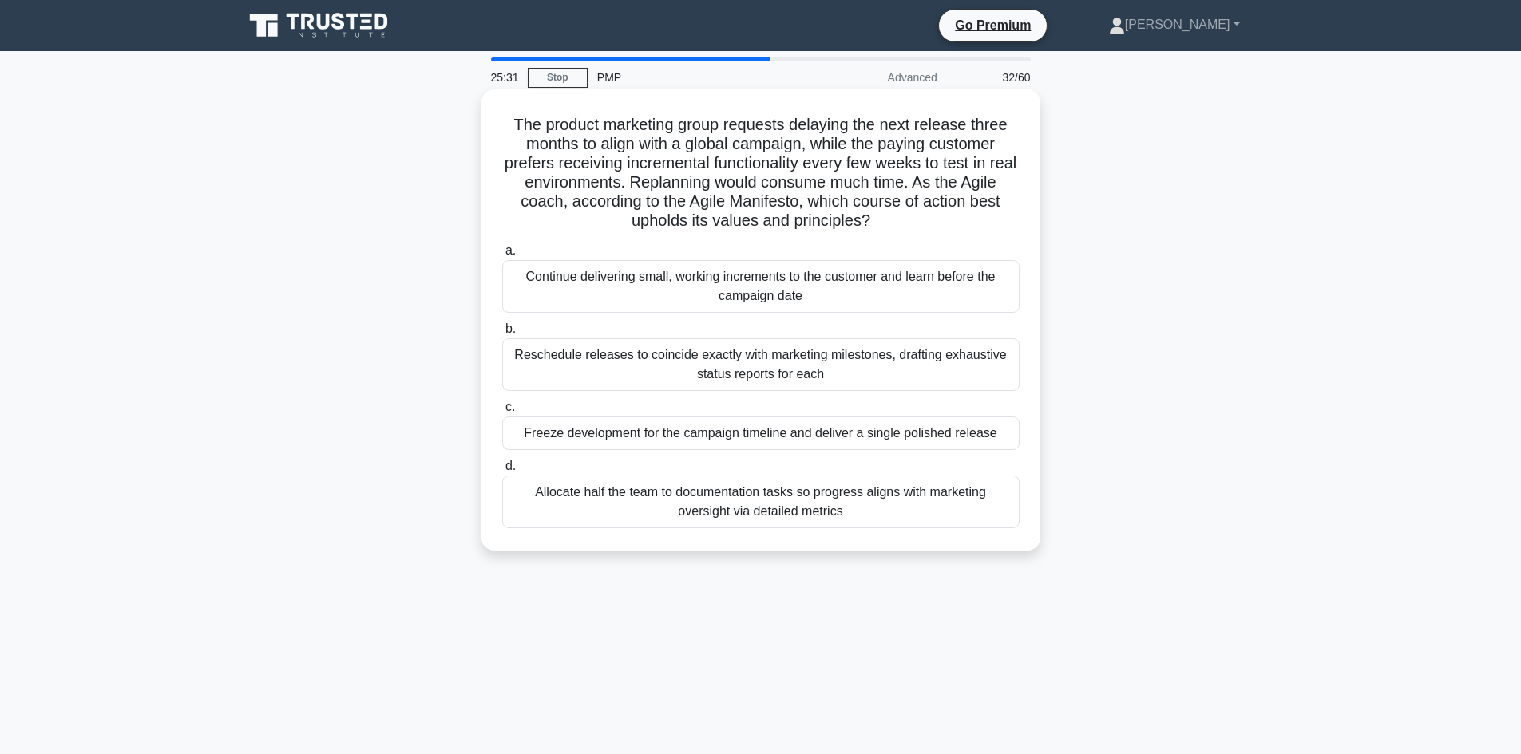
click at [502, 256] on input "a. Continue delivering small, working increments to the customer and learn befo…" at bounding box center [502, 251] width 0 height 10
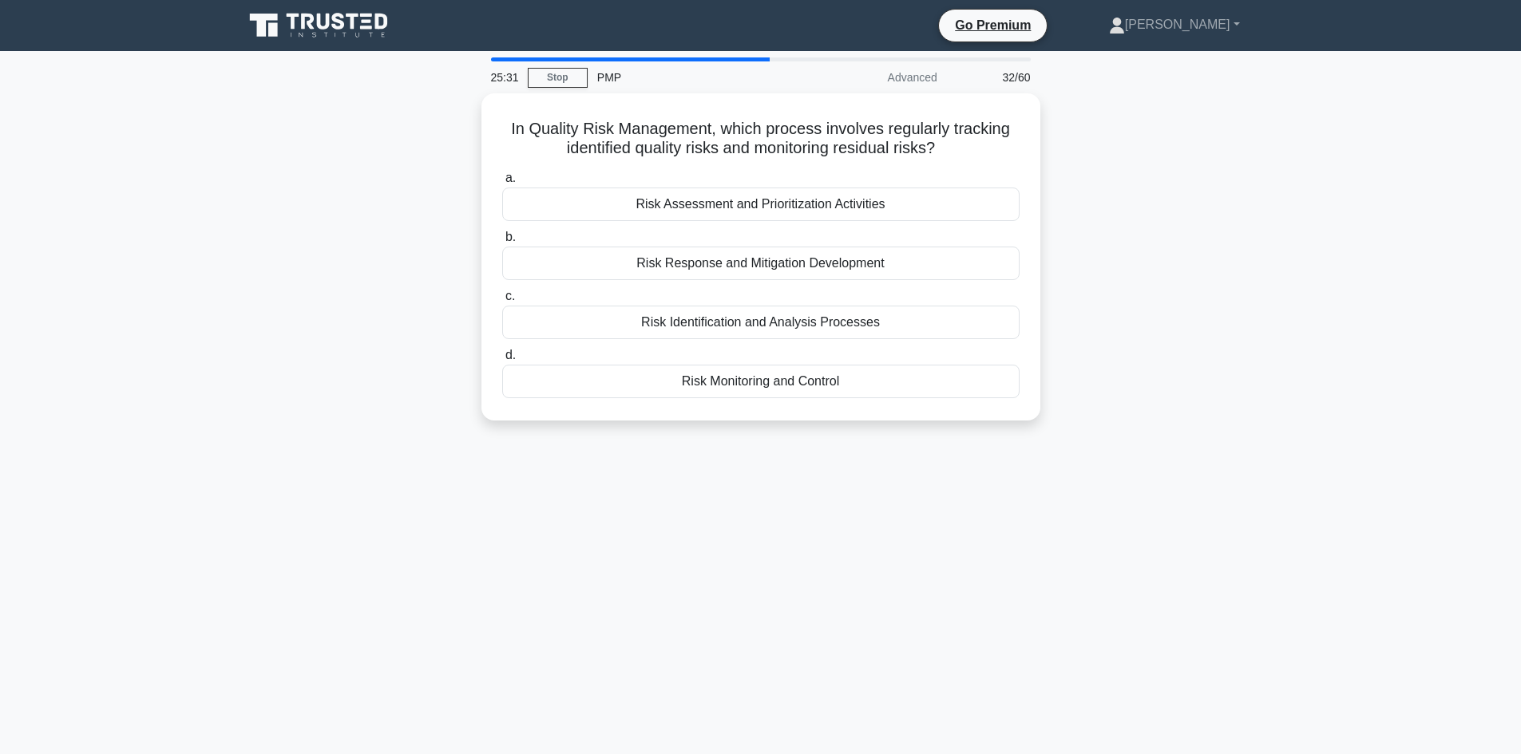
click at [768, 291] on label "c. Risk Identification and Analysis Processes" at bounding box center [760, 313] width 517 height 53
click at [502, 291] on input "c. Risk Identification and Analysis Processes" at bounding box center [502, 296] width 0 height 10
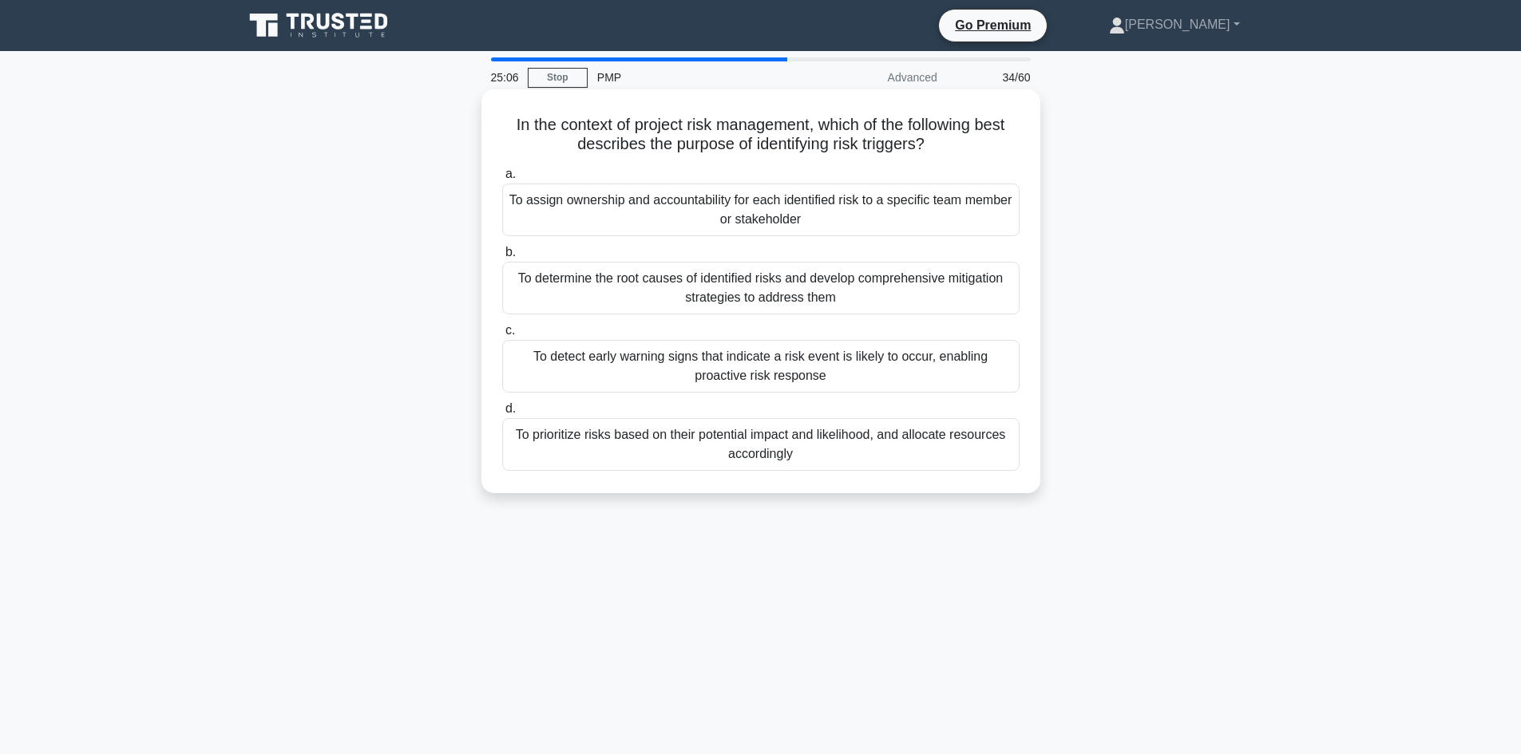
click at [779, 301] on div "To determine the root causes of identified risks and develop comprehensive miti…" at bounding box center [760, 288] width 517 height 53
click at [502, 258] on input "b. To determine the root causes of identified risks and develop comprehensive m…" at bounding box center [502, 252] width 0 height 10
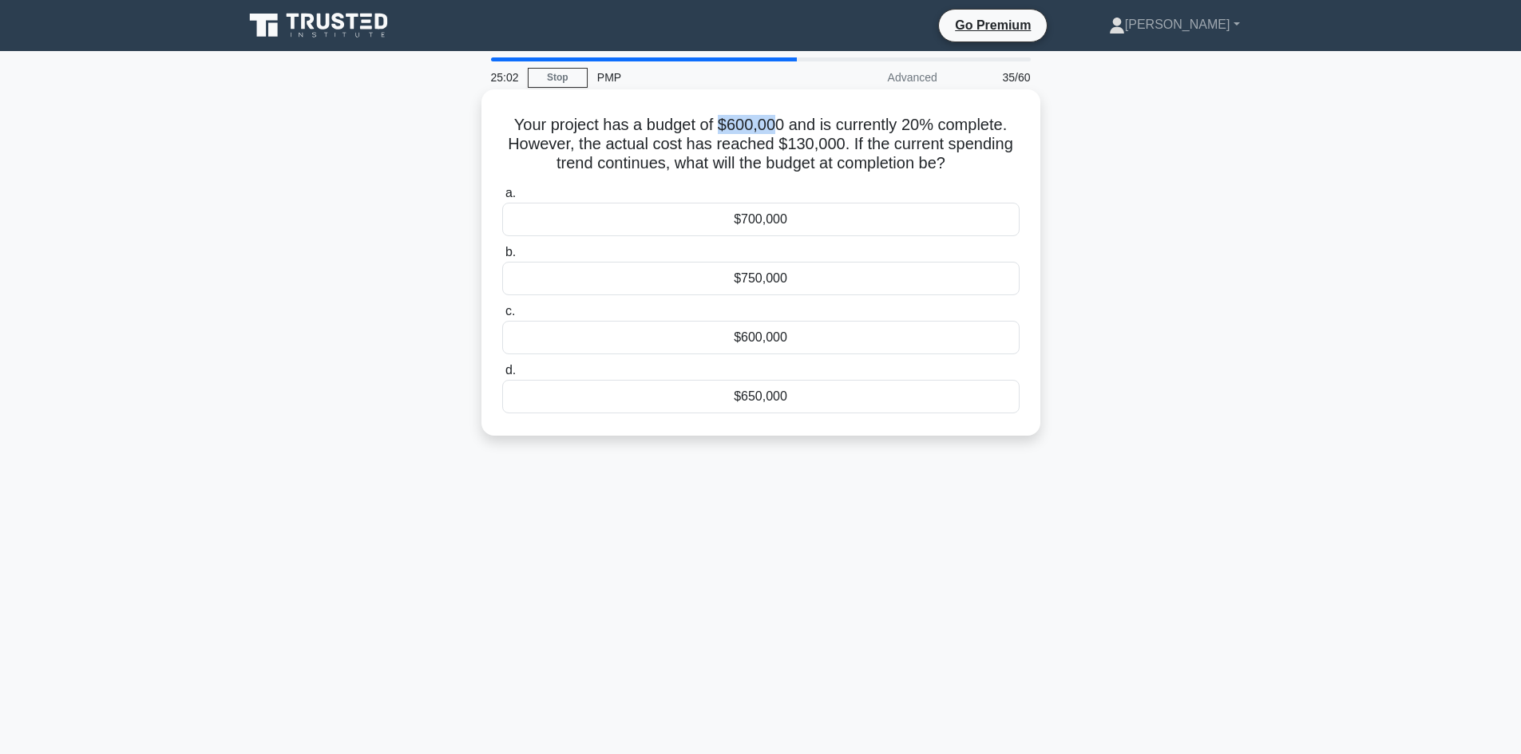
drag, startPoint x: 717, startPoint y: 124, endPoint x: 774, endPoint y: 123, distance: 56.7
click at [774, 123] on h5 "Your project has a budget of $600,000 and is currently 20% complete. However, t…" at bounding box center [761, 144] width 521 height 59
drag, startPoint x: 905, startPoint y: 125, endPoint x: 936, endPoint y: 131, distance: 31.8
click at [936, 131] on h5 "Your project has a budget of $600,000 and is currently 20% complete. However, t…" at bounding box center [761, 144] width 521 height 59
drag, startPoint x: 508, startPoint y: 125, endPoint x: 810, endPoint y: 410, distance: 415.7
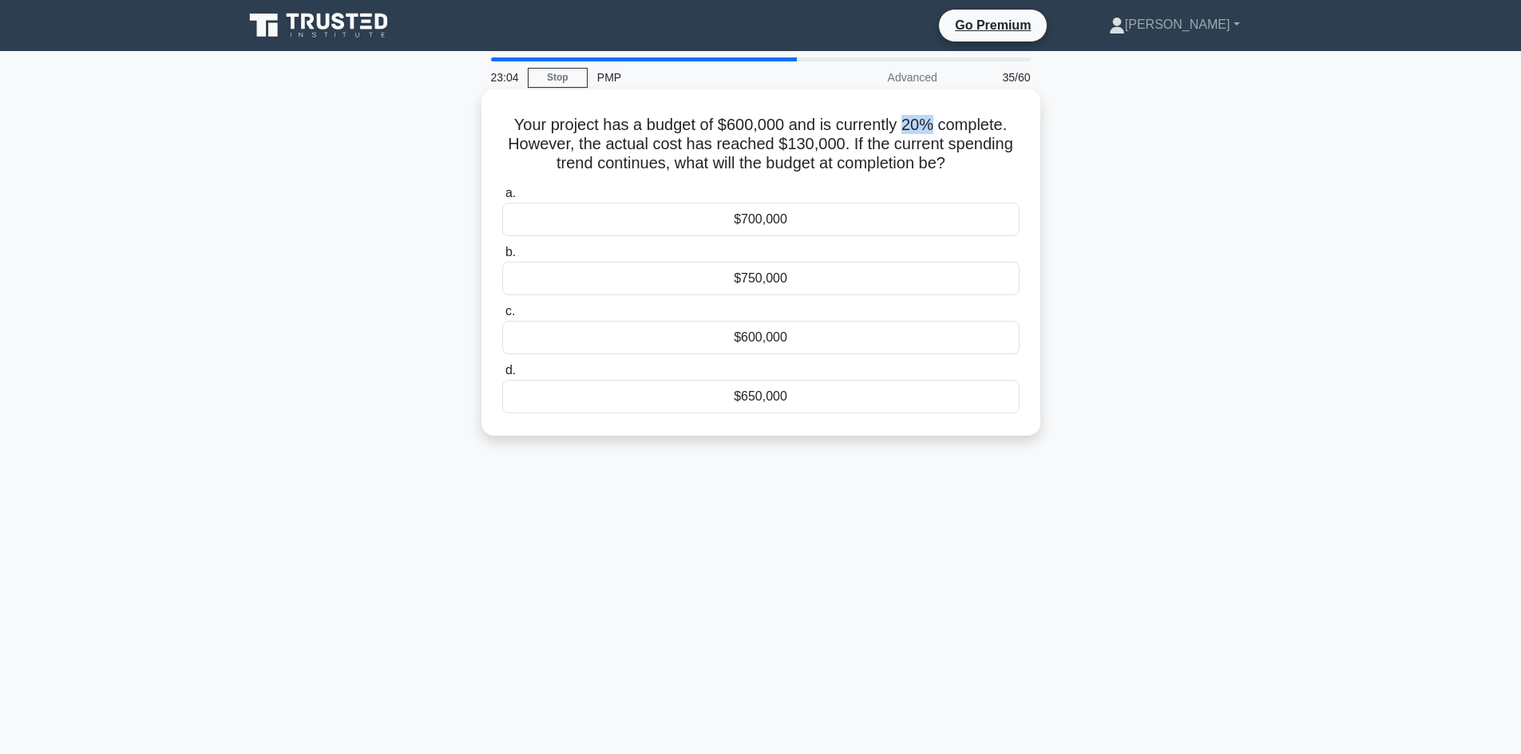
click at [810, 410] on div "Your project has a budget of $600,000 and is currently 20% complete. However, t…" at bounding box center [761, 263] width 546 height 334
copy div "Your project has a budget of $600,000 and is currently 20% complete. However, t…"
click at [344, 269] on div "Your project has a budget of $600,000 and is currently 20% complete. However, t…" at bounding box center [761, 276] width 1054 height 366
click at [766, 142] on h5 "Your project has a budget of $600,000 and is currently 20% complete. However, t…" at bounding box center [761, 144] width 521 height 59
click at [760, 396] on div "$650,000" at bounding box center [760, 397] width 517 height 34
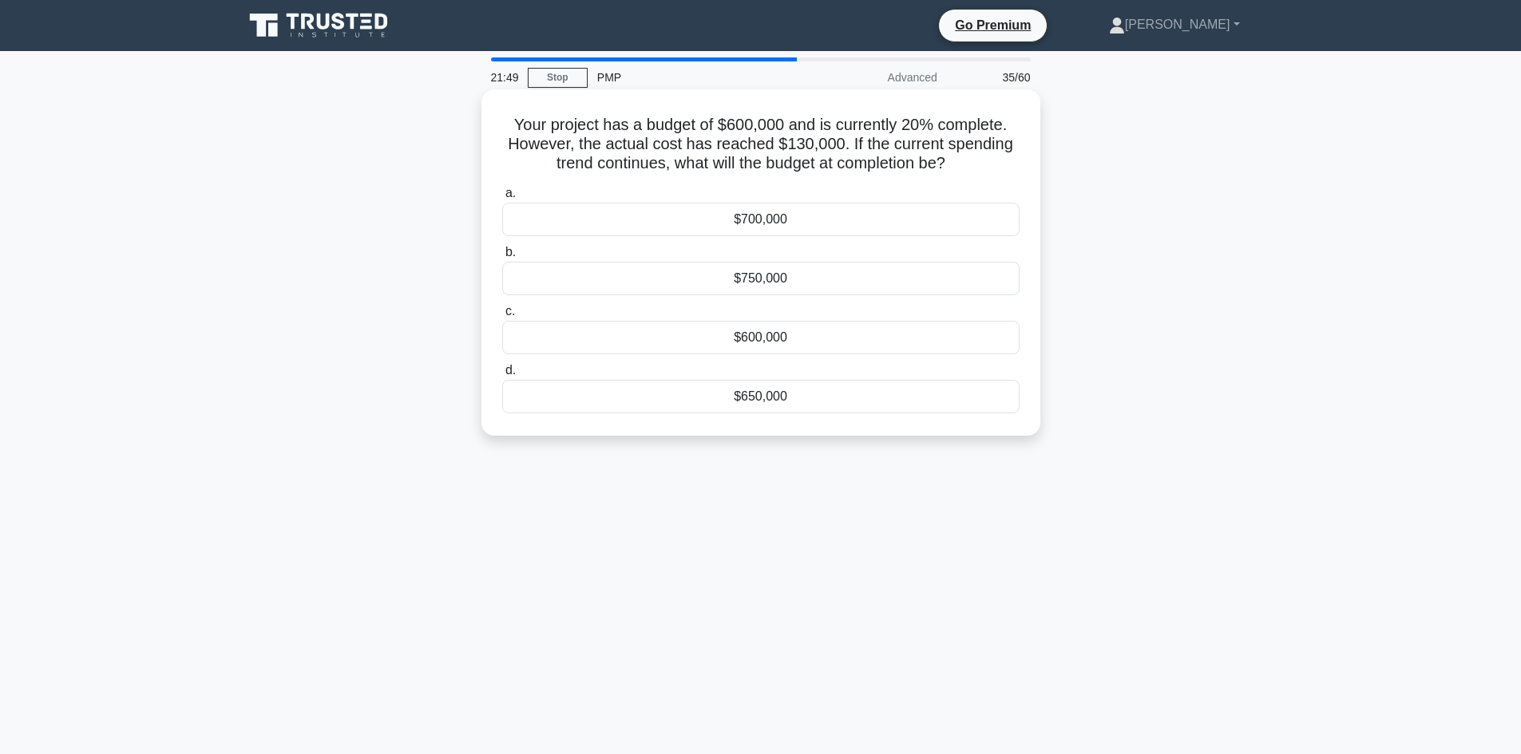
click at [502, 376] on input "d. $650,000" at bounding box center [502, 371] width 0 height 10
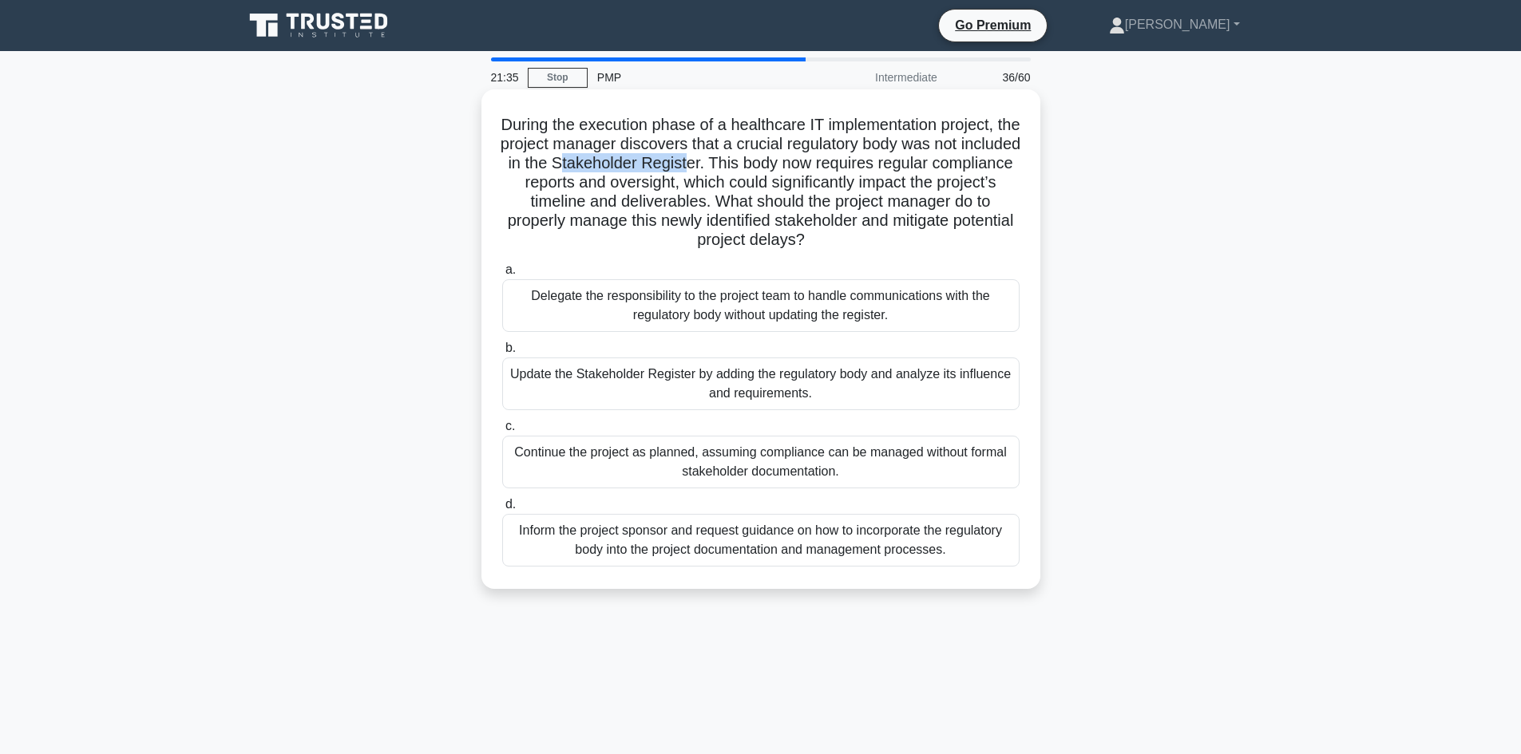
drag, startPoint x: 631, startPoint y: 160, endPoint x: 763, endPoint y: 162, distance: 132.6
click at [763, 162] on h5 "During the execution phase of a healthcare IT implementation project, the proje…" at bounding box center [761, 183] width 521 height 136
drag, startPoint x: 1008, startPoint y: 199, endPoint x: 908, endPoint y: 212, distance: 101.4
click at [1004, 200] on h5 "During the execution phase of a healthcare IT implementation project, the proje…" at bounding box center [761, 183] width 521 height 136
click at [720, 236] on h5 "During the execution phase of a healthcare IT implementation project, the proje…" at bounding box center [761, 183] width 521 height 136
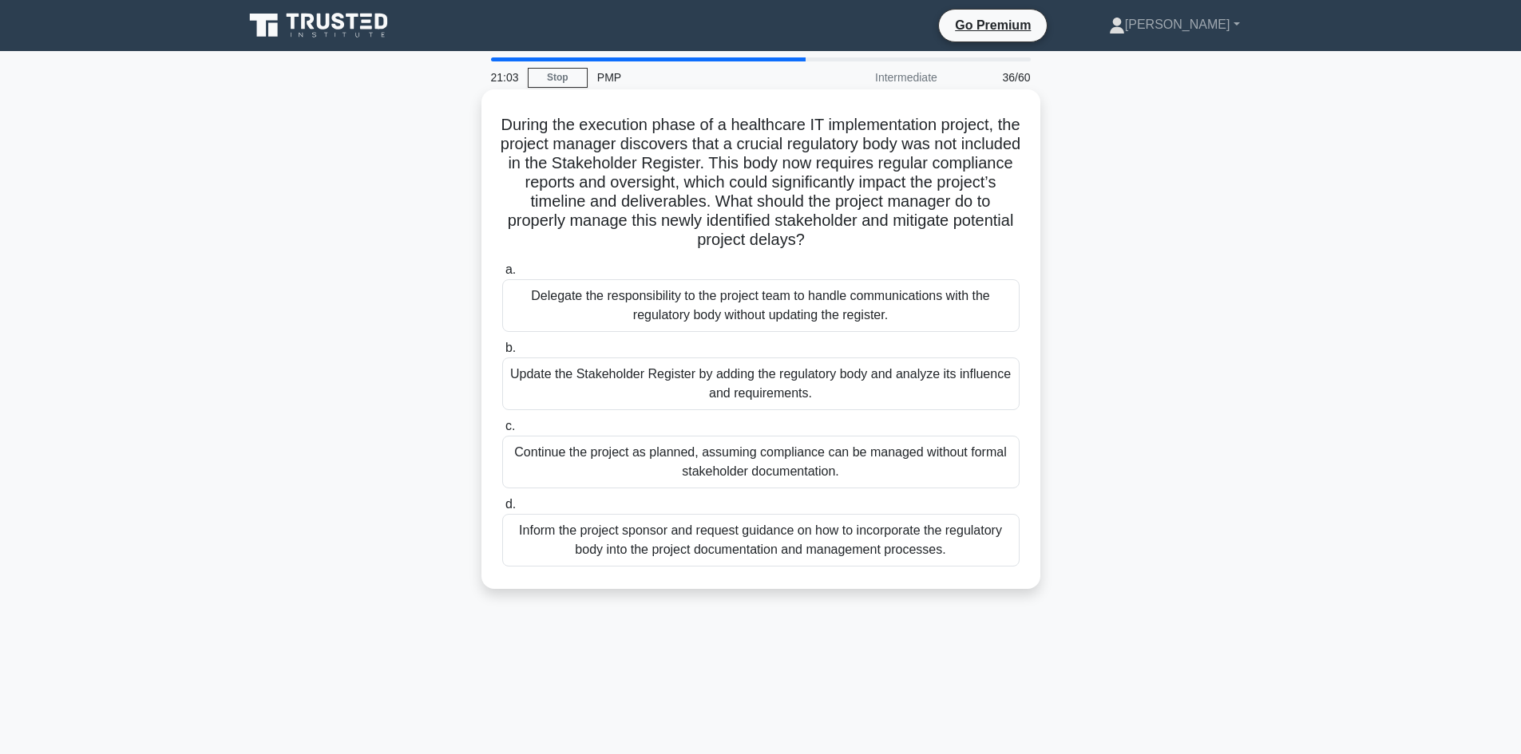
click at [766, 387] on div "Update the Stakeholder Register by adding the regulatory body and analyze its i…" at bounding box center [760, 384] width 517 height 53
click at [502, 354] on input "b. Update the Stakeholder Register by adding the regulatory body and analyze it…" at bounding box center [502, 348] width 0 height 10
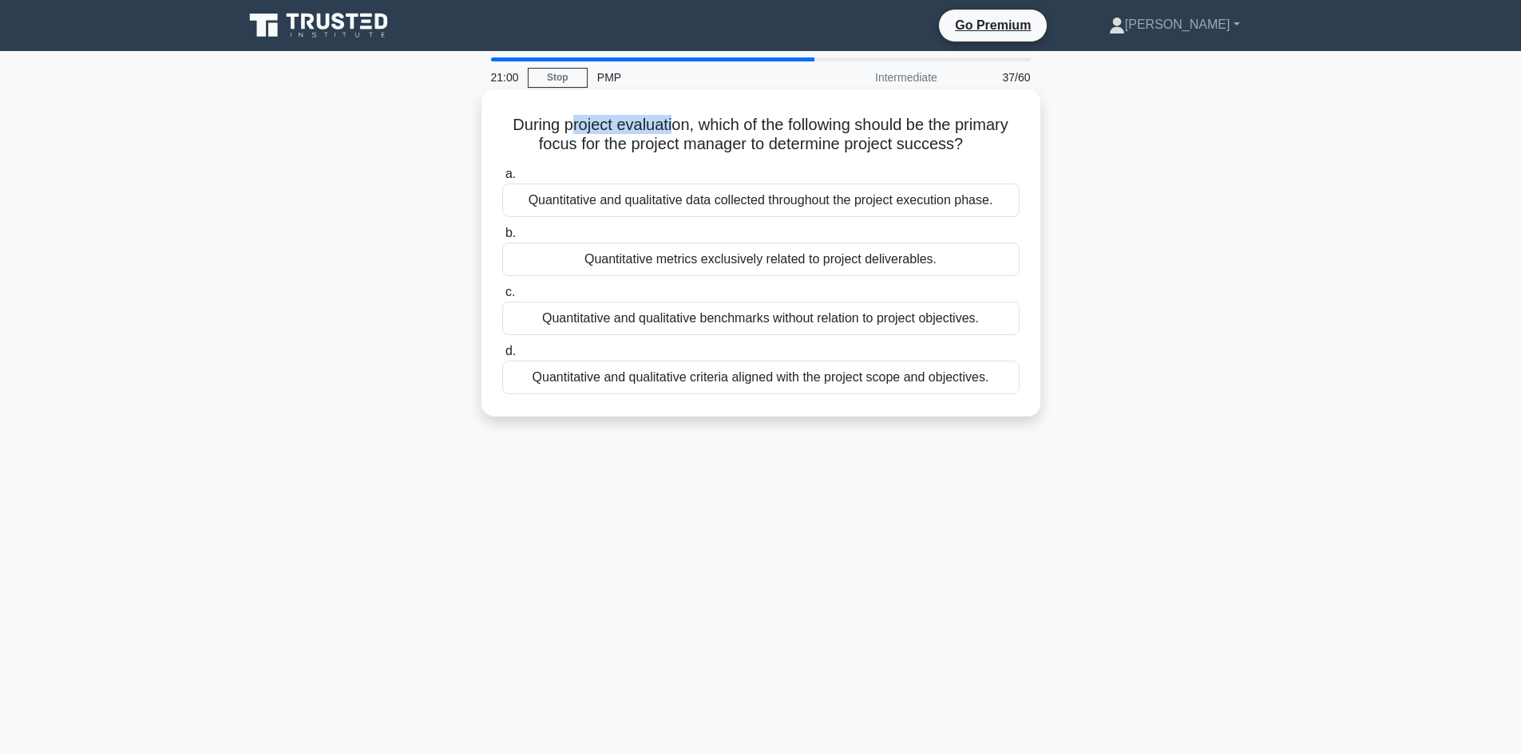
drag, startPoint x: 560, startPoint y: 121, endPoint x: 671, endPoint y: 125, distance: 110.2
click at [671, 125] on h5 "During project evaluation, which of the following should be the primary focus f…" at bounding box center [761, 135] width 521 height 40
drag, startPoint x: 684, startPoint y: 149, endPoint x: 937, endPoint y: 145, distance: 253.1
click at [937, 145] on h5 "During project evaluation, which of the following should be the primary focus f…" at bounding box center [761, 135] width 521 height 40
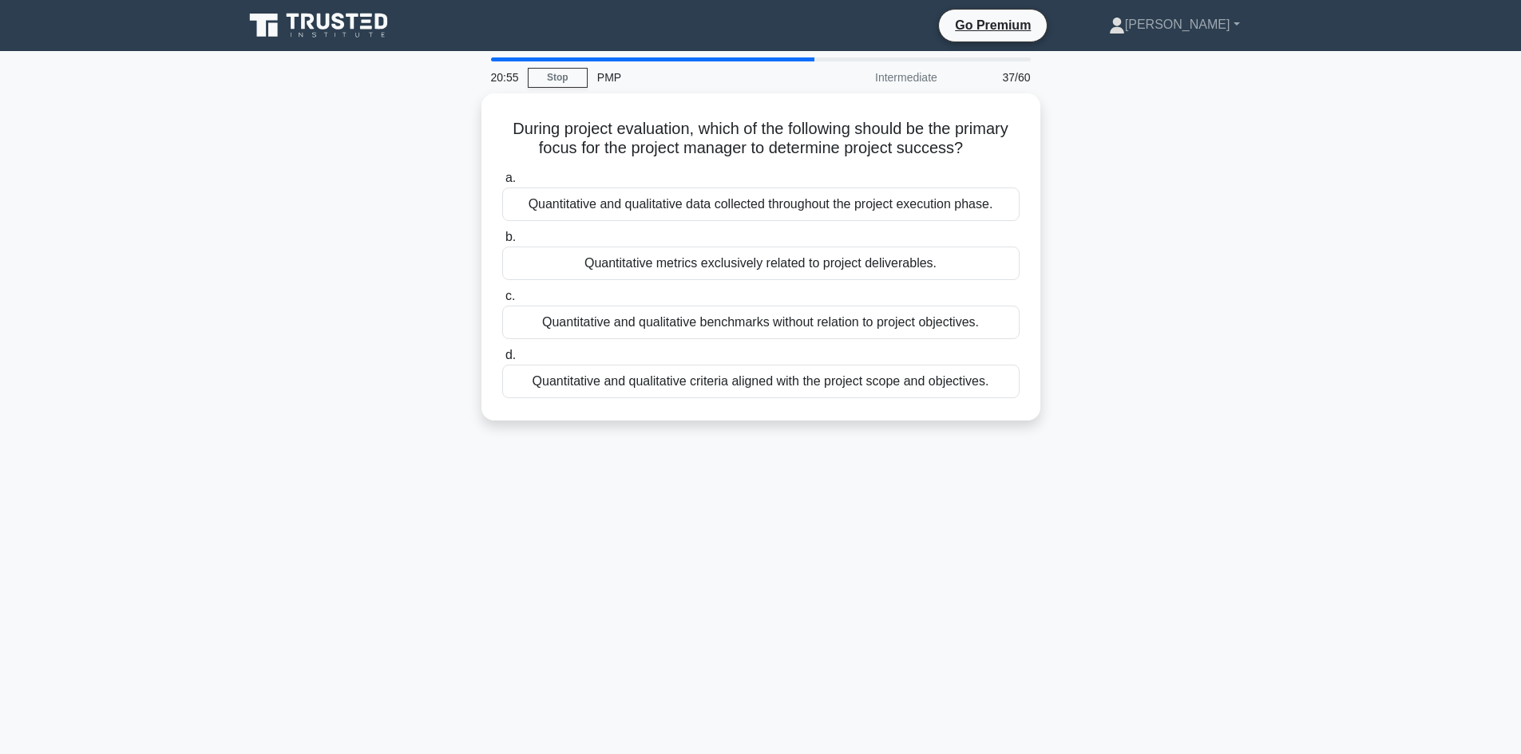
click at [370, 275] on div "During project evaluation, which of the following should be the primary focus f…" at bounding box center [761, 266] width 1054 height 346
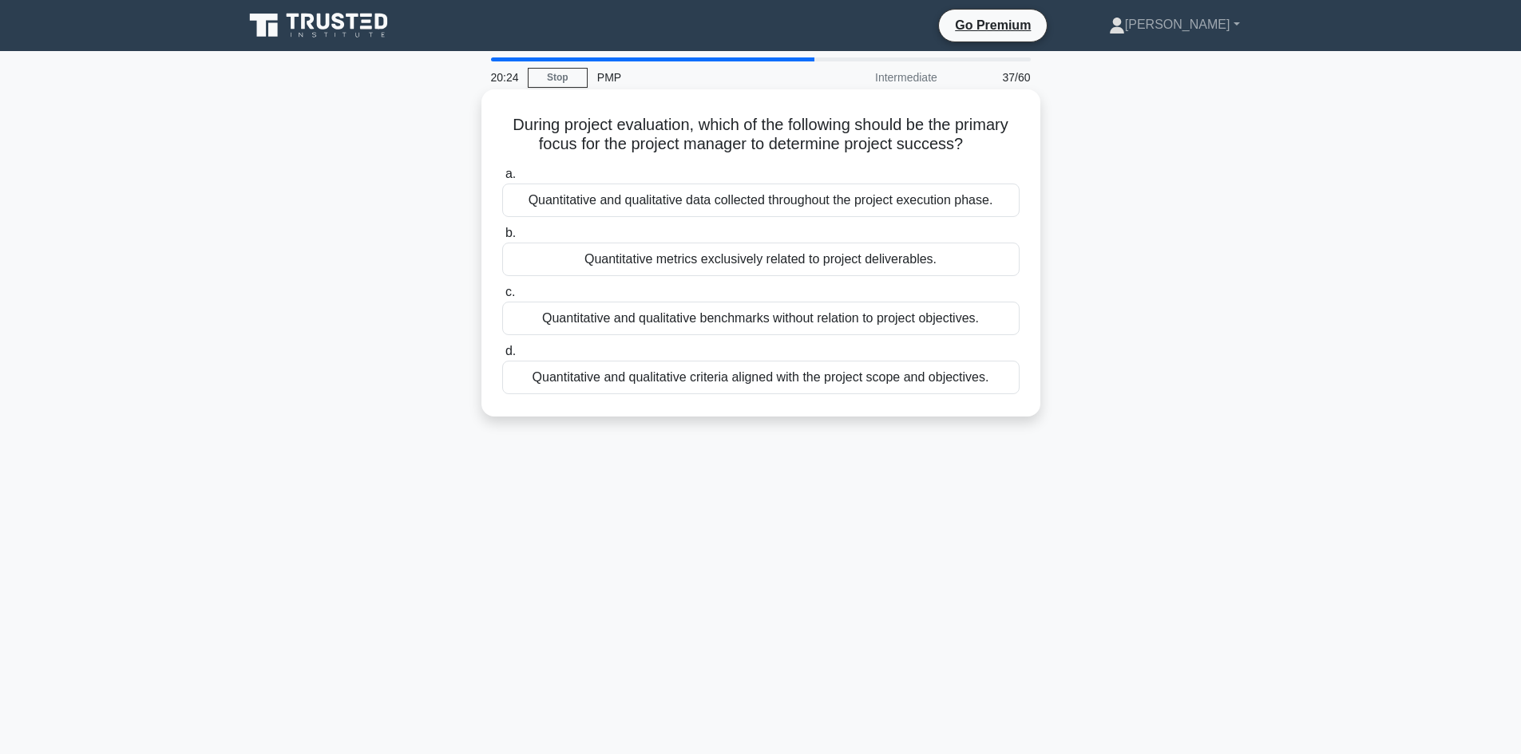
click at [806, 380] on div "Quantitative and qualitative criteria aligned with the project scope and object…" at bounding box center [760, 378] width 517 height 34
click at [502, 357] on input "d. Quantitative and qualitative criteria aligned with the project scope and obj…" at bounding box center [502, 351] width 0 height 10
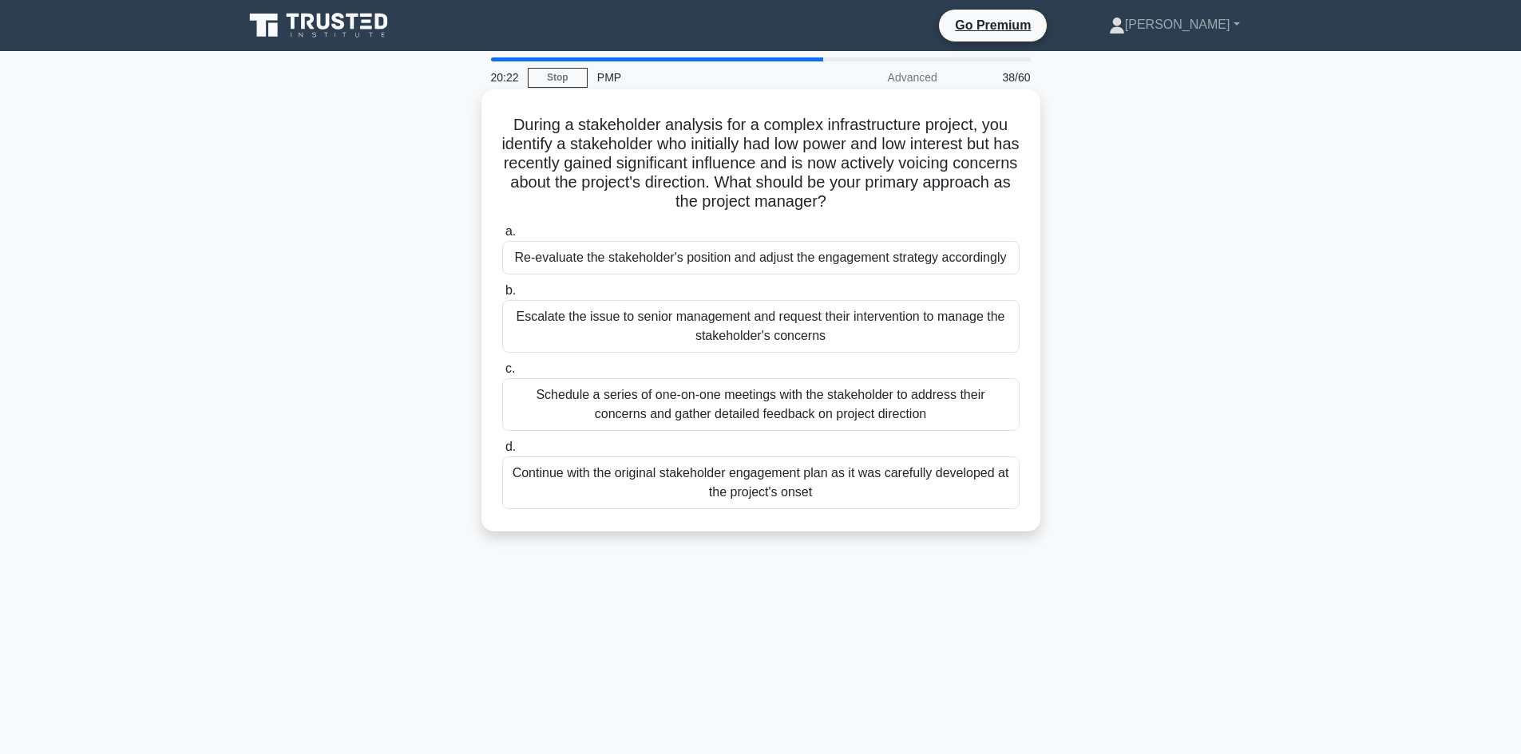
click at [617, 132] on h5 "During a stakeholder analysis for a complex infrastructure project, you identif…" at bounding box center [761, 163] width 521 height 97
click at [709, 126] on h5 "During a stakeholder analysis for a complex infrastructure project, you identif…" at bounding box center [761, 163] width 521 height 97
drag, startPoint x: 819, startPoint y: 130, endPoint x: 981, endPoint y: 129, distance: 162.1
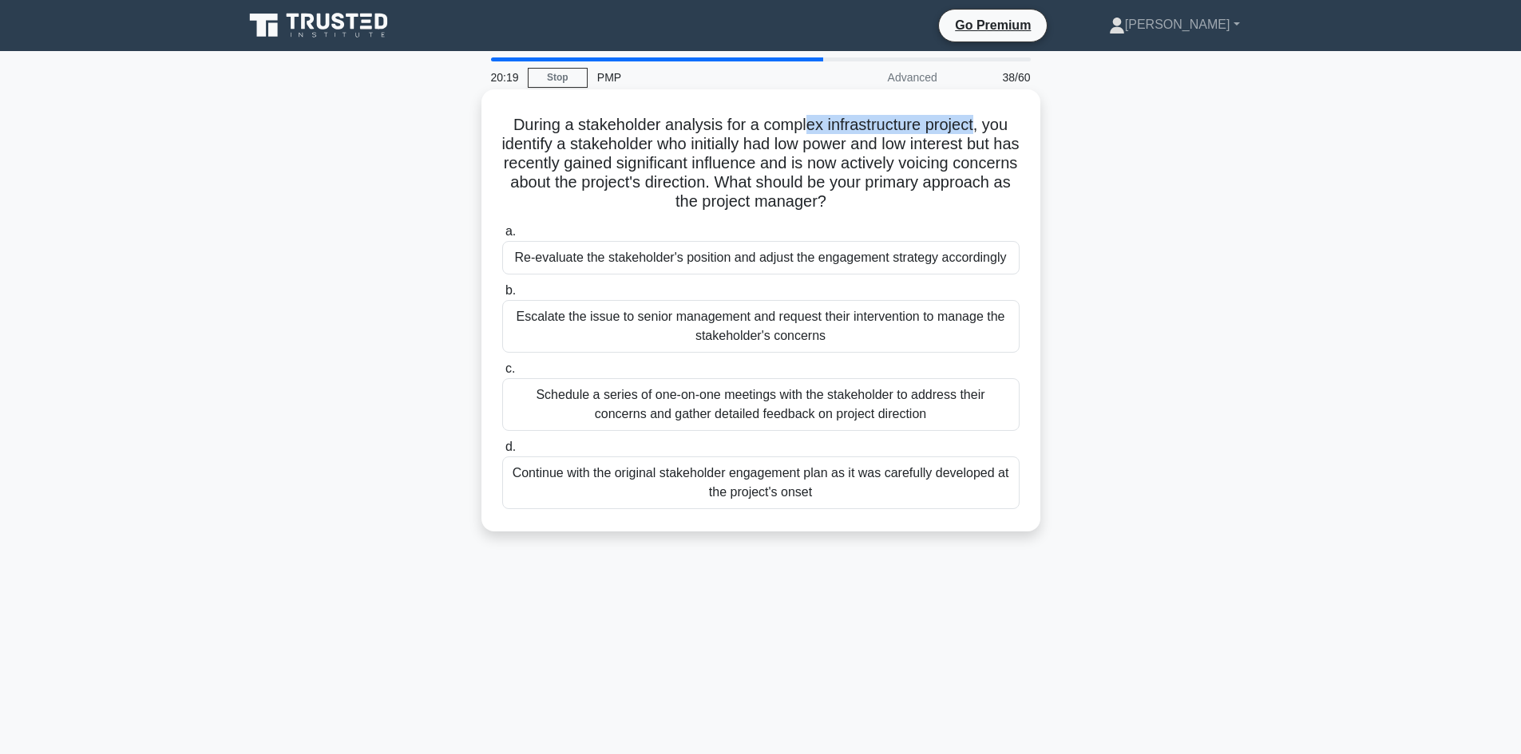
click at [981, 129] on h5 "During a stakeholder analysis for a complex infrastructure project, you identif…" at bounding box center [761, 163] width 521 height 97
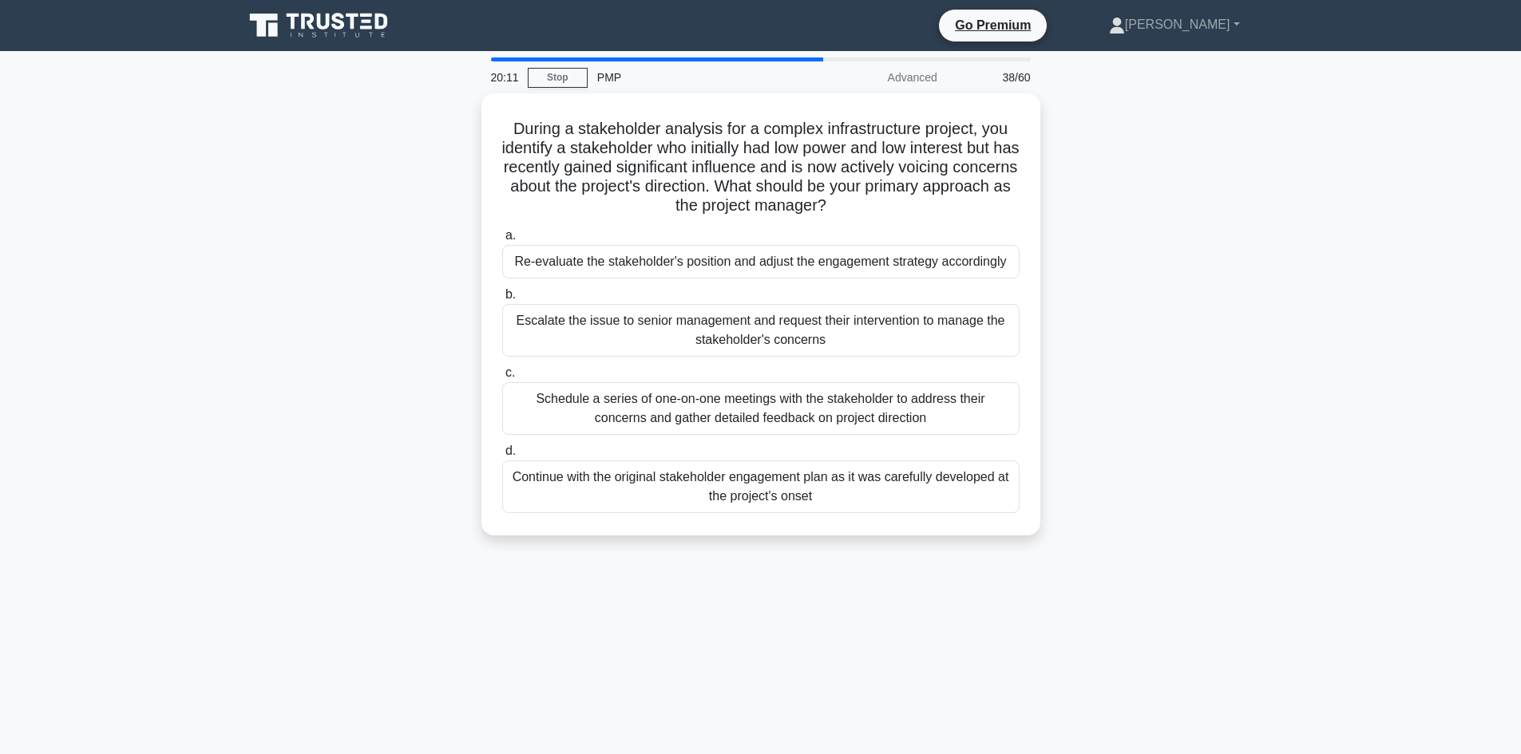
click at [331, 253] on div "During a stakeholder analysis for a complex infrastructure project, you identif…" at bounding box center [761, 323] width 1054 height 461
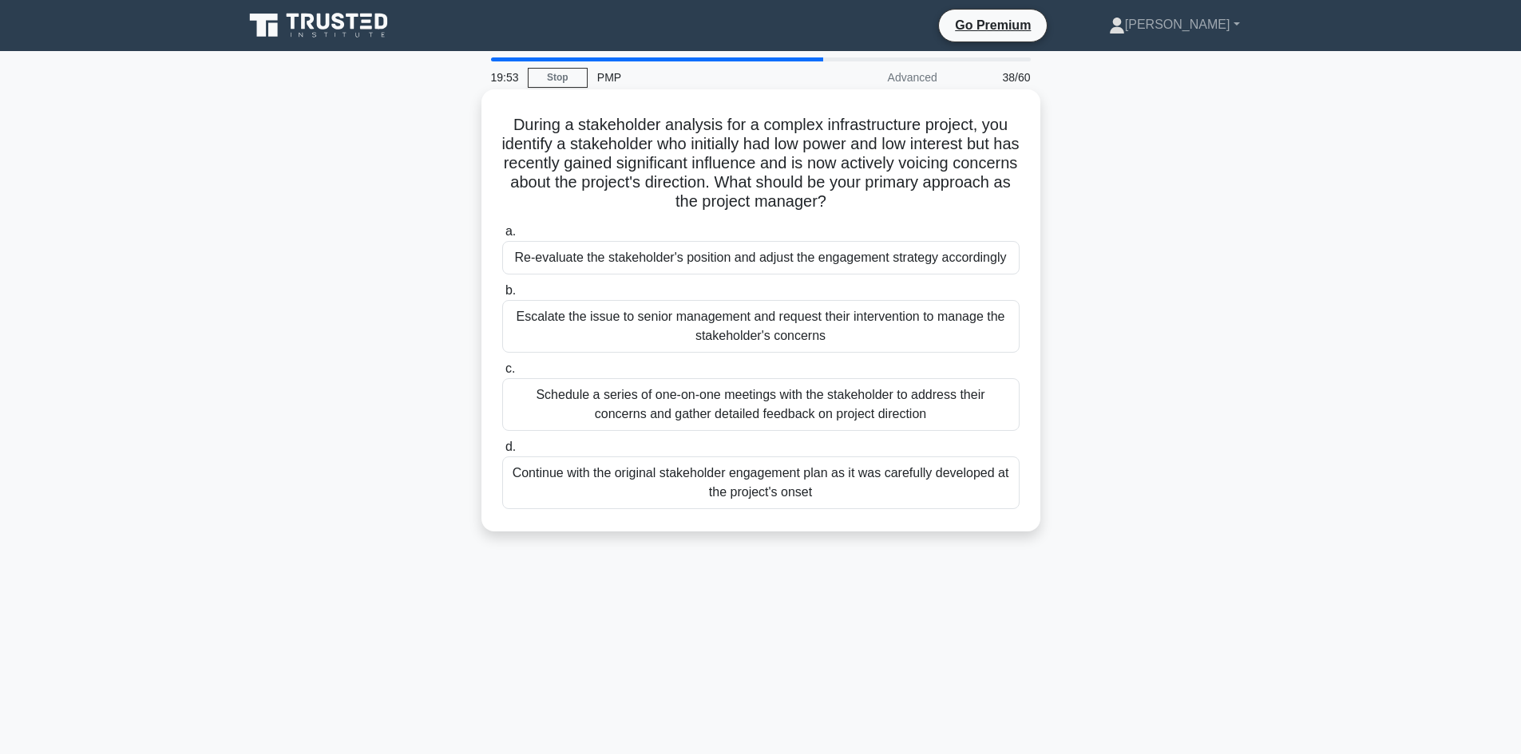
click at [711, 258] on div "Re-evaluate the stakeholder's position and adjust the engagement strategy accor…" at bounding box center [760, 258] width 517 height 34
click at [502, 237] on input "a. Re-evaluate the stakeholder's position and adjust the engagement strategy ac…" at bounding box center [502, 232] width 0 height 10
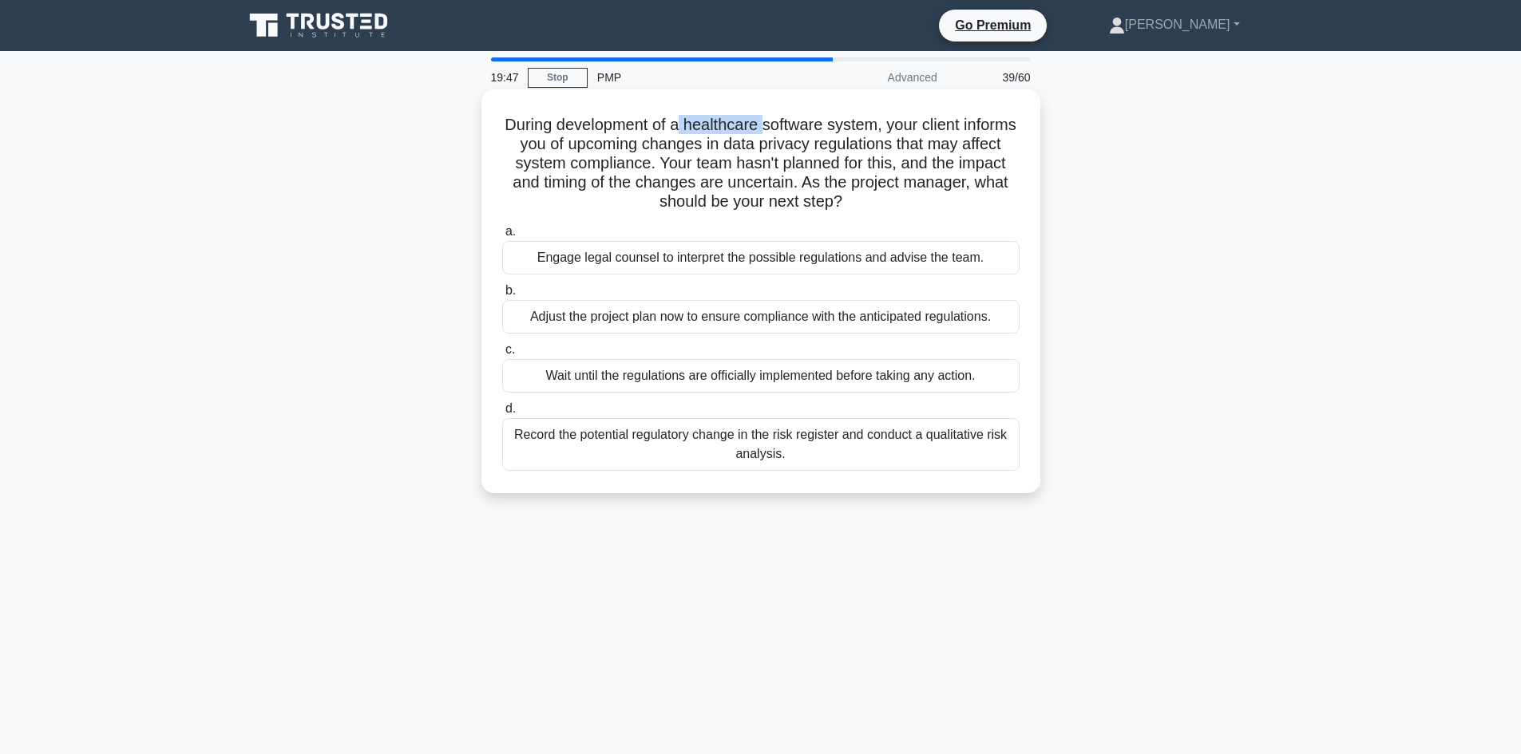
drag, startPoint x: 705, startPoint y: 127, endPoint x: 791, endPoint y: 127, distance: 86.2
click at [791, 127] on h5 "During development of a healthcare software system, your client informs you of …" at bounding box center [761, 163] width 521 height 97
click at [772, 156] on h5 "During development of a healthcare software system, your client informs you of …" at bounding box center [761, 163] width 521 height 97
drag, startPoint x: 708, startPoint y: 123, endPoint x: 915, endPoint y: 133, distance: 207.0
click at [914, 133] on h5 "During development of a healthcare software system, your client informs you of …" at bounding box center [761, 163] width 521 height 97
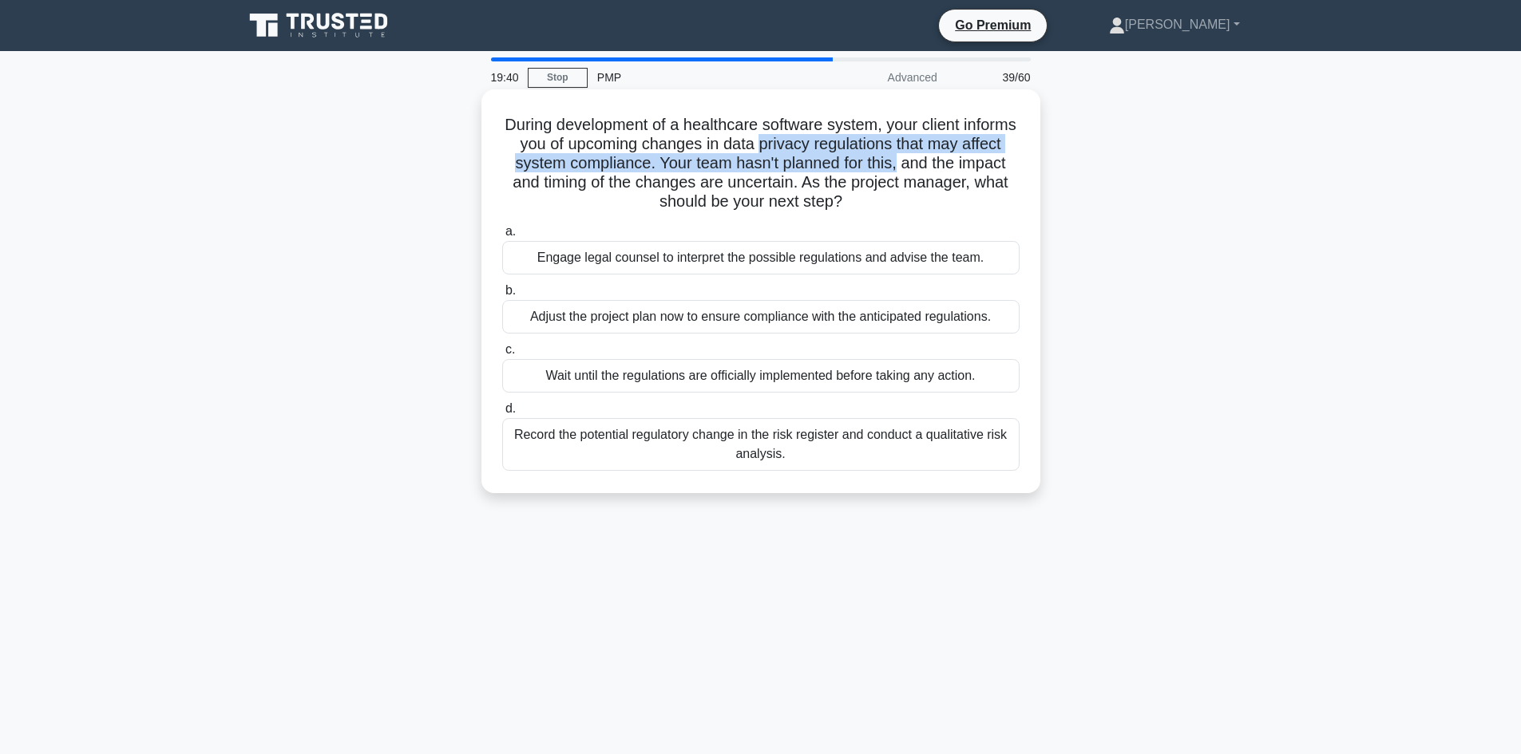
drag, startPoint x: 815, startPoint y: 152, endPoint x: 948, endPoint y: 160, distance: 133.6
click at [948, 160] on h5 "During development of a healthcare software system, your client informs you of …" at bounding box center [761, 163] width 521 height 97
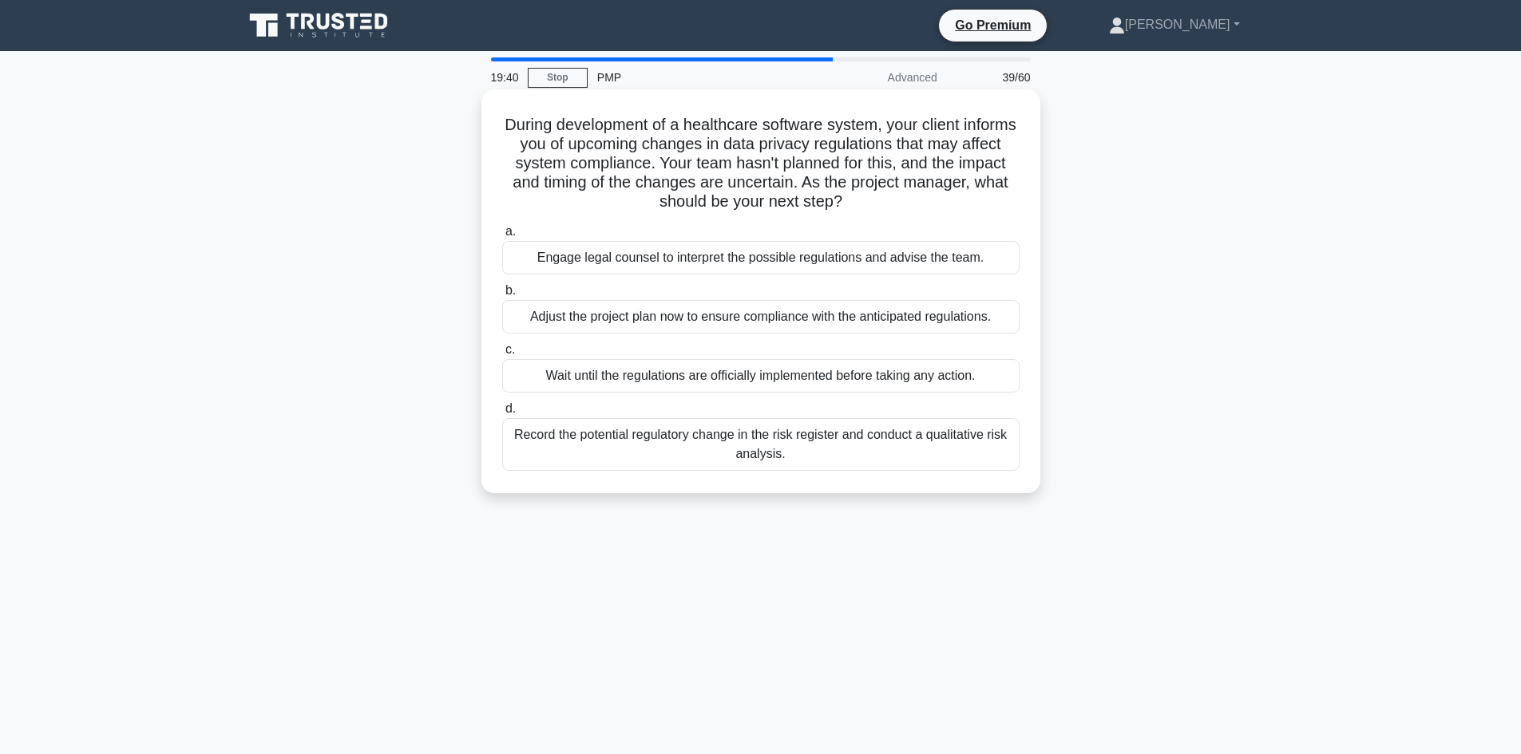
click at [855, 174] on h5 "During development of a healthcare software system, your client informs you of …" at bounding box center [761, 163] width 521 height 97
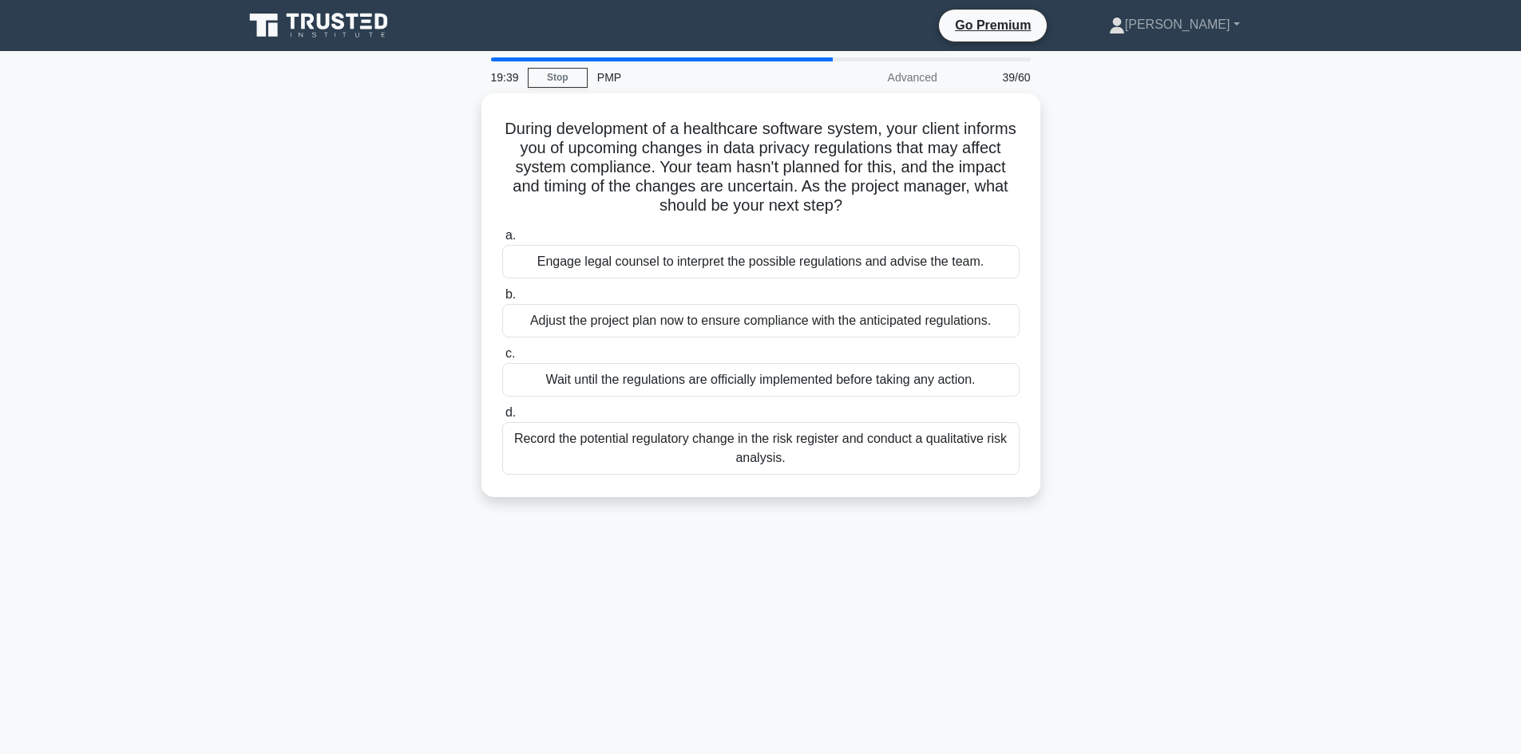
click at [290, 202] on div "During development of a healthcare software system, your client informs you of …" at bounding box center [761, 304] width 1054 height 423
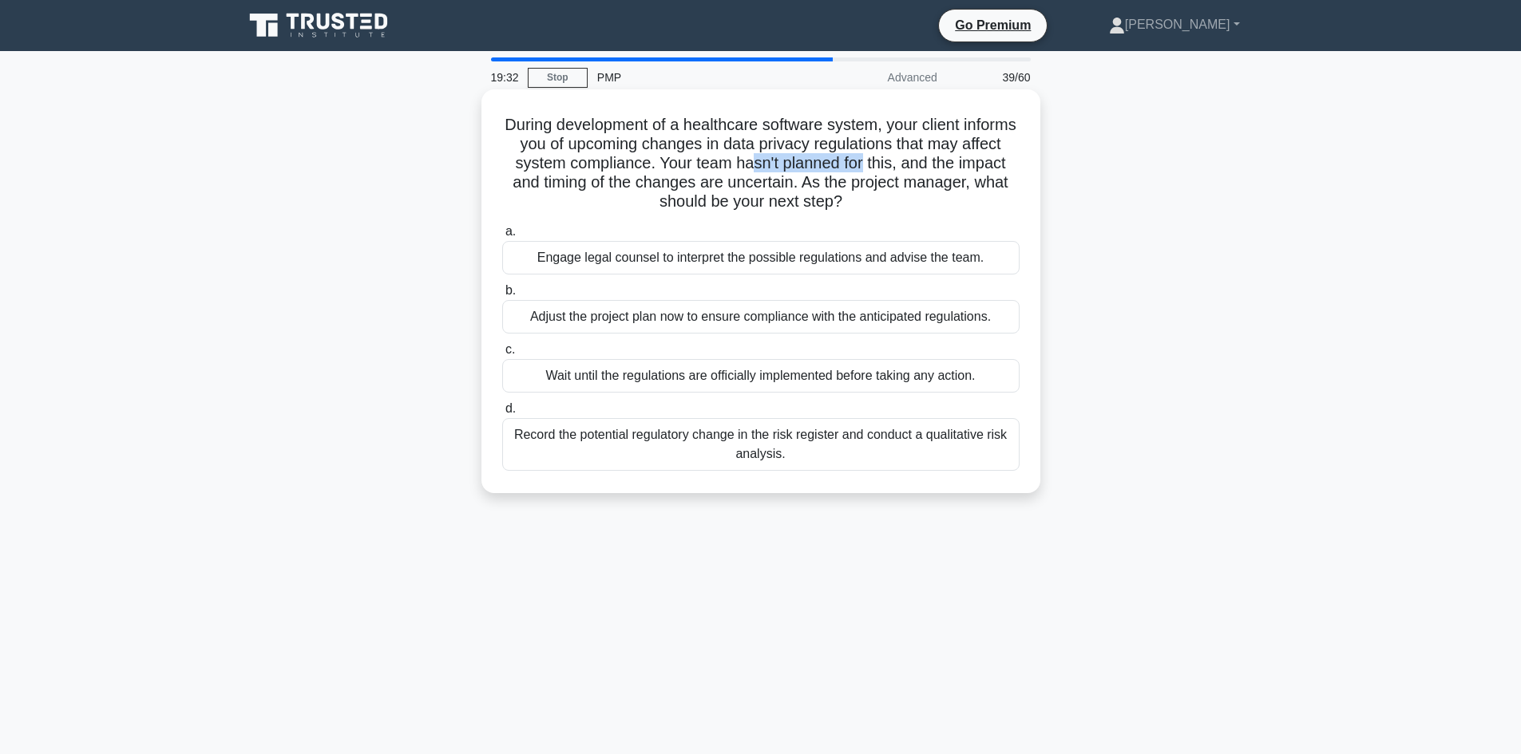
drag, startPoint x: 797, startPoint y: 164, endPoint x: 914, endPoint y: 167, distance: 117.4
click at [914, 167] on h5 "During development of a healthcare software system, your client informs you of …" at bounding box center [761, 163] width 521 height 97
drag, startPoint x: 763, startPoint y: 182, endPoint x: 860, endPoint y: 174, distance: 96.9
click at [860, 174] on h5 "During development of a healthcare software system, your client informs you of …" at bounding box center [761, 163] width 521 height 97
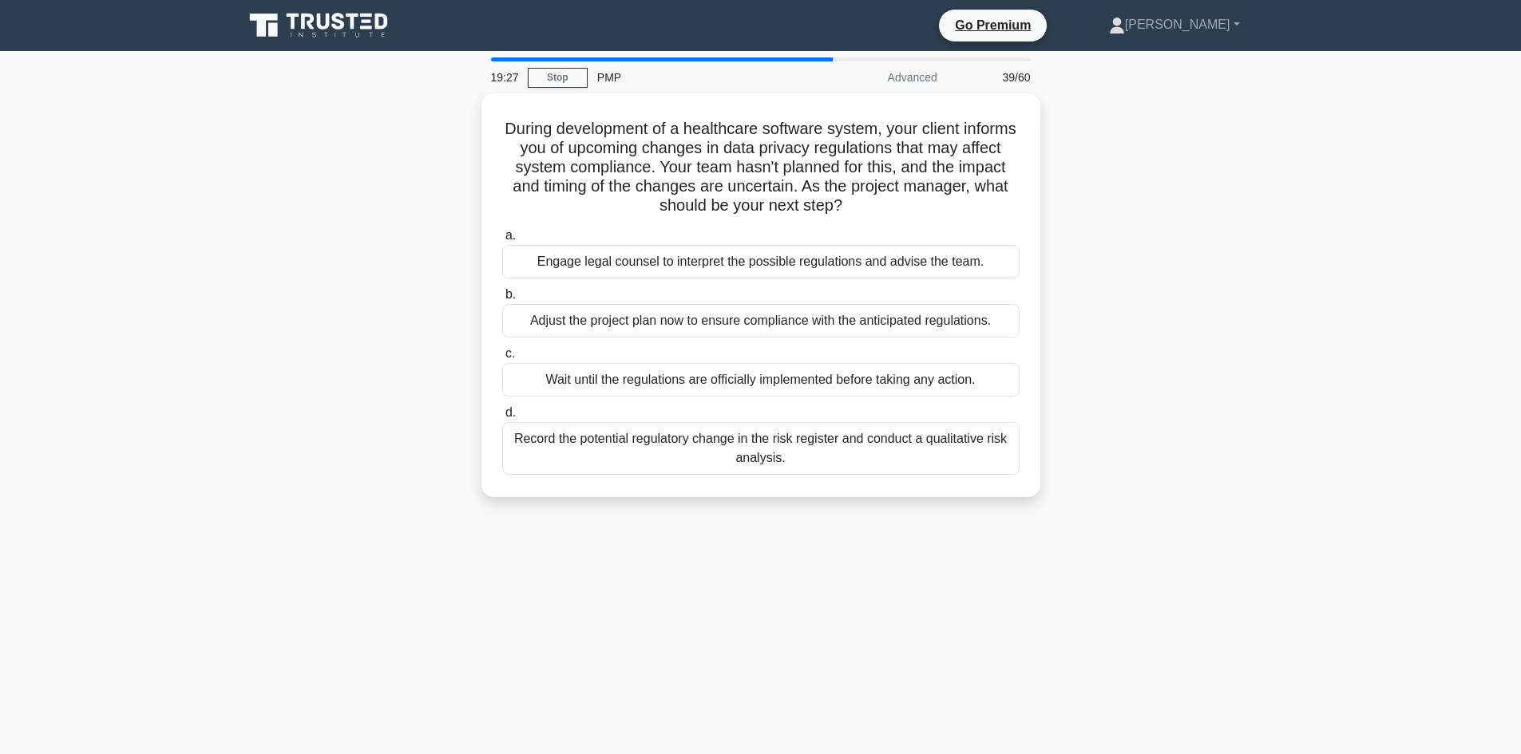
click at [405, 251] on div "During development of a healthcare software system, your client informs you of …" at bounding box center [761, 304] width 1054 height 423
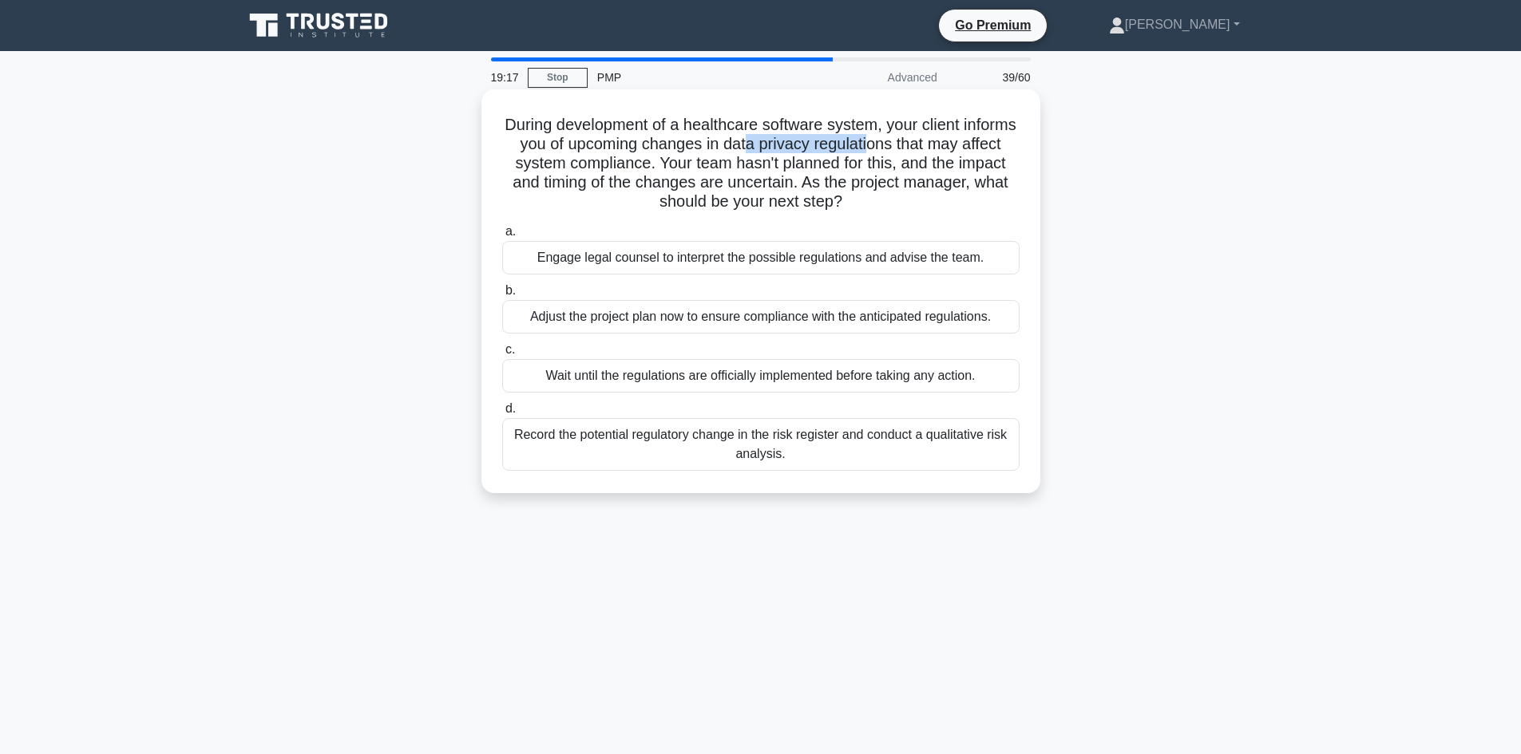
drag, startPoint x: 801, startPoint y: 146, endPoint x: 925, endPoint y: 146, distance: 123.7
click at [925, 146] on h5 "During development of a healthcare software system, your client informs you of …" at bounding box center [761, 163] width 521 height 97
click at [861, 449] on div "Record the potential regulatory change in the risk register and conduct a quali…" at bounding box center [760, 444] width 517 height 53
click at [502, 414] on input "d. Record the potential regulatory change in the risk register and conduct a qu…" at bounding box center [502, 409] width 0 height 10
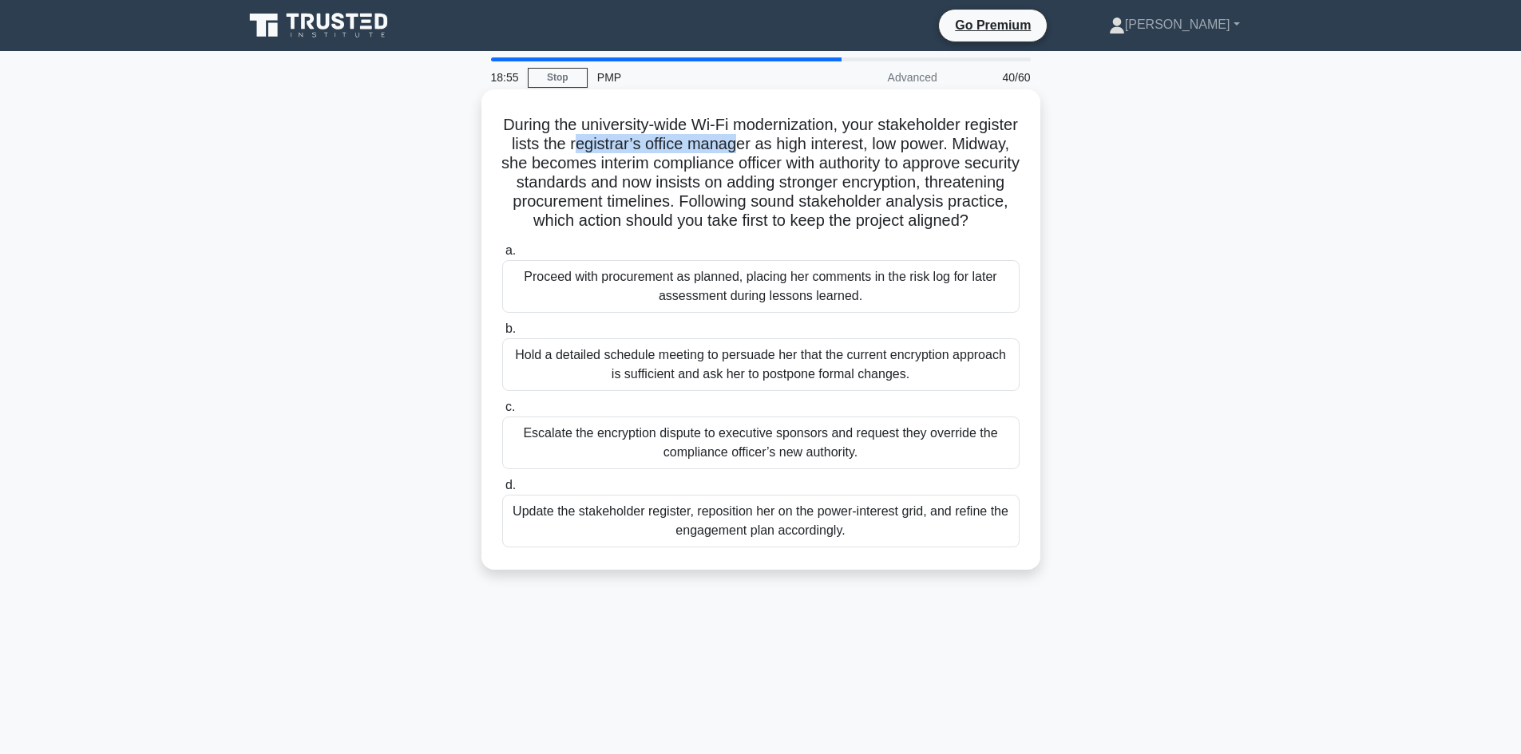
drag, startPoint x: 634, startPoint y: 143, endPoint x: 816, endPoint y: 156, distance: 182.5
click at [802, 151] on h5 "During the university-wide Wi-Fi modernization, your stakeholder register lists…" at bounding box center [761, 173] width 521 height 117
drag, startPoint x: 836, startPoint y: 144, endPoint x: 925, endPoint y: 152, distance: 89.8
click at [923, 151] on h5 "During the university-wide Wi-Fi modernization, your stakeholder register lists…" at bounding box center [761, 173] width 521 height 117
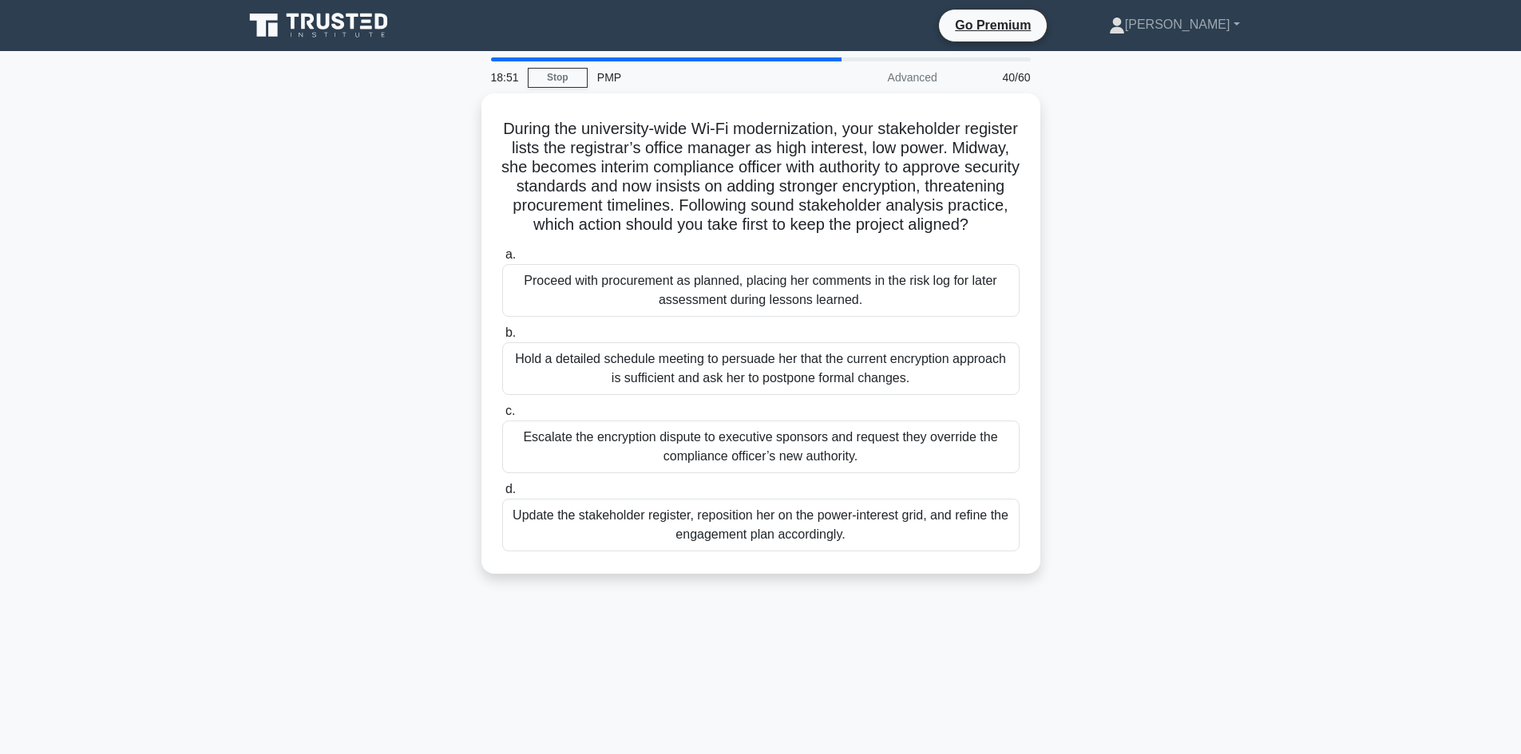
click at [405, 196] on div "During the university-wide Wi-Fi modernization, your stakeholder register lists…" at bounding box center [761, 343] width 1054 height 500
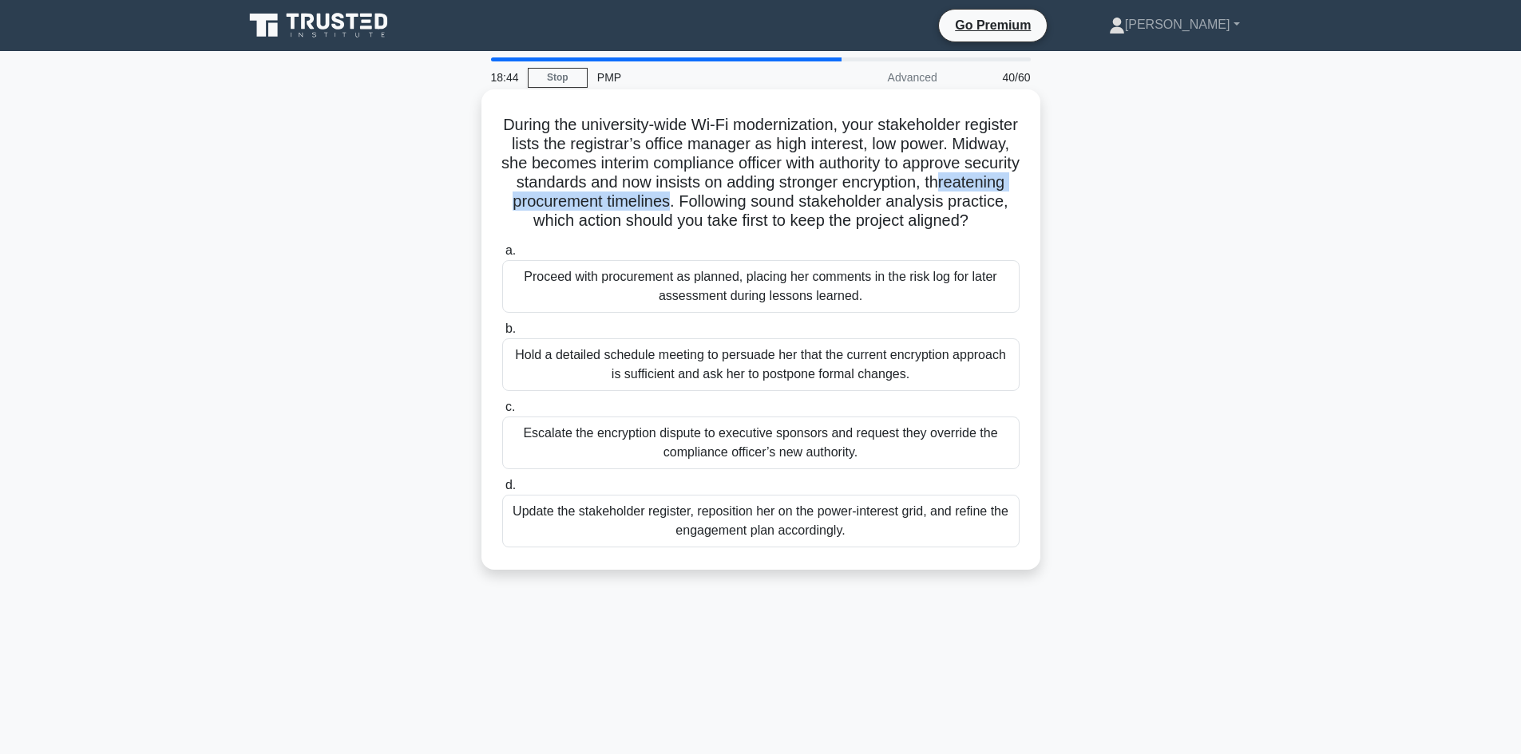
drag, startPoint x: 626, startPoint y: 208, endPoint x: 873, endPoint y: 204, distance: 247.5
click at [871, 203] on h5 "During the university-wide Wi-Fi modernization, your stakeholder register lists…" at bounding box center [761, 173] width 521 height 117
click at [731, 548] on div "Update the stakeholder register, reposition her on the power-interest grid, and…" at bounding box center [760, 521] width 517 height 53
click at [502, 491] on input "d. Update the stakeholder register, reposition her on the power-interest grid, …" at bounding box center [502, 486] width 0 height 10
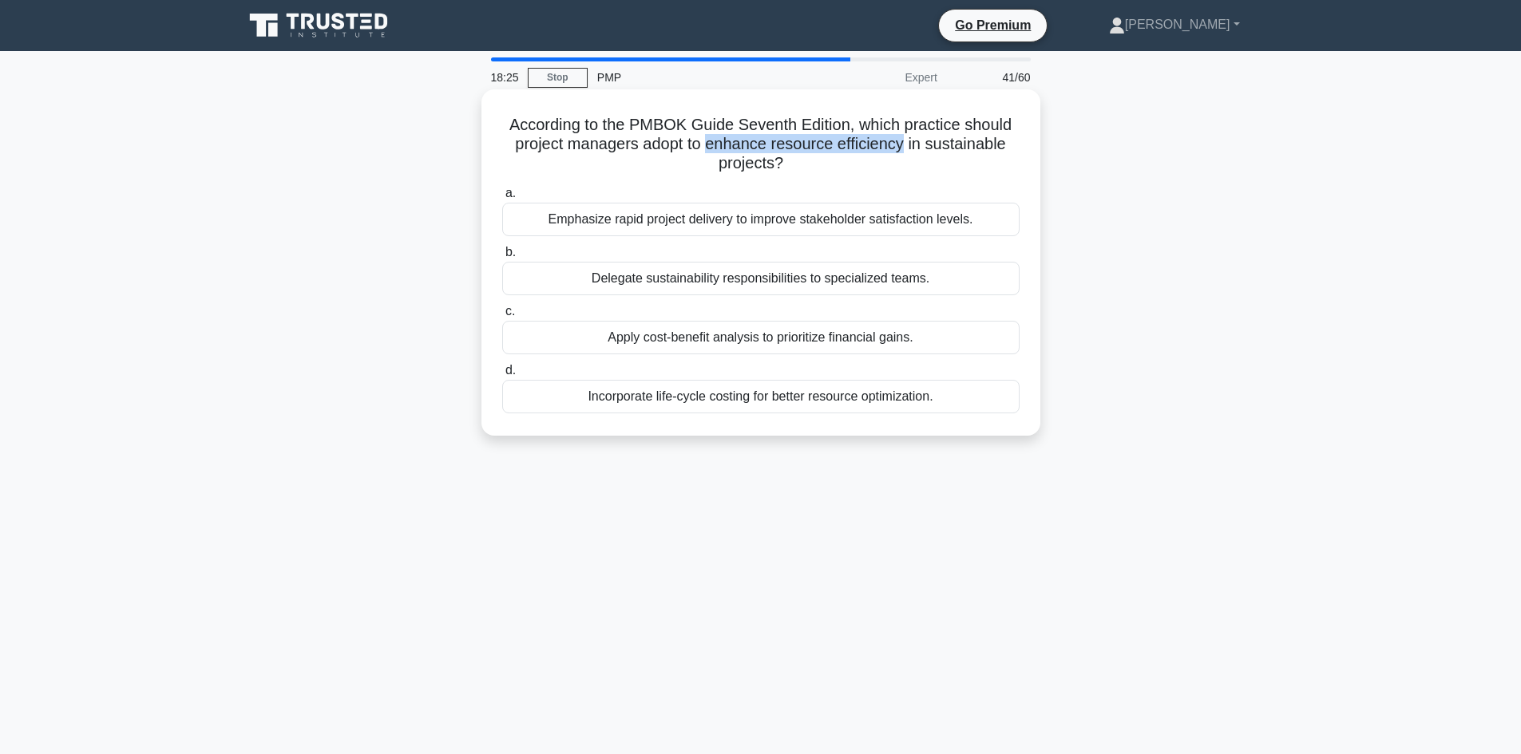
drag, startPoint x: 709, startPoint y: 146, endPoint x: 905, endPoint y: 150, distance: 196.4
click at [905, 150] on h5 "According to the PMBOK Guide Seventh Edition, which practice should project man…" at bounding box center [761, 144] width 521 height 59
click at [937, 154] on h5 "According to the PMBOK Guide Seventh Edition, which practice should project man…" at bounding box center [761, 144] width 521 height 59
drag, startPoint x: 766, startPoint y: 168, endPoint x: 663, endPoint y: 164, distance: 103.9
click at [738, 152] on h5 "According to the PMBOK Guide Seventh Edition, which practice should project man…" at bounding box center [761, 144] width 521 height 59
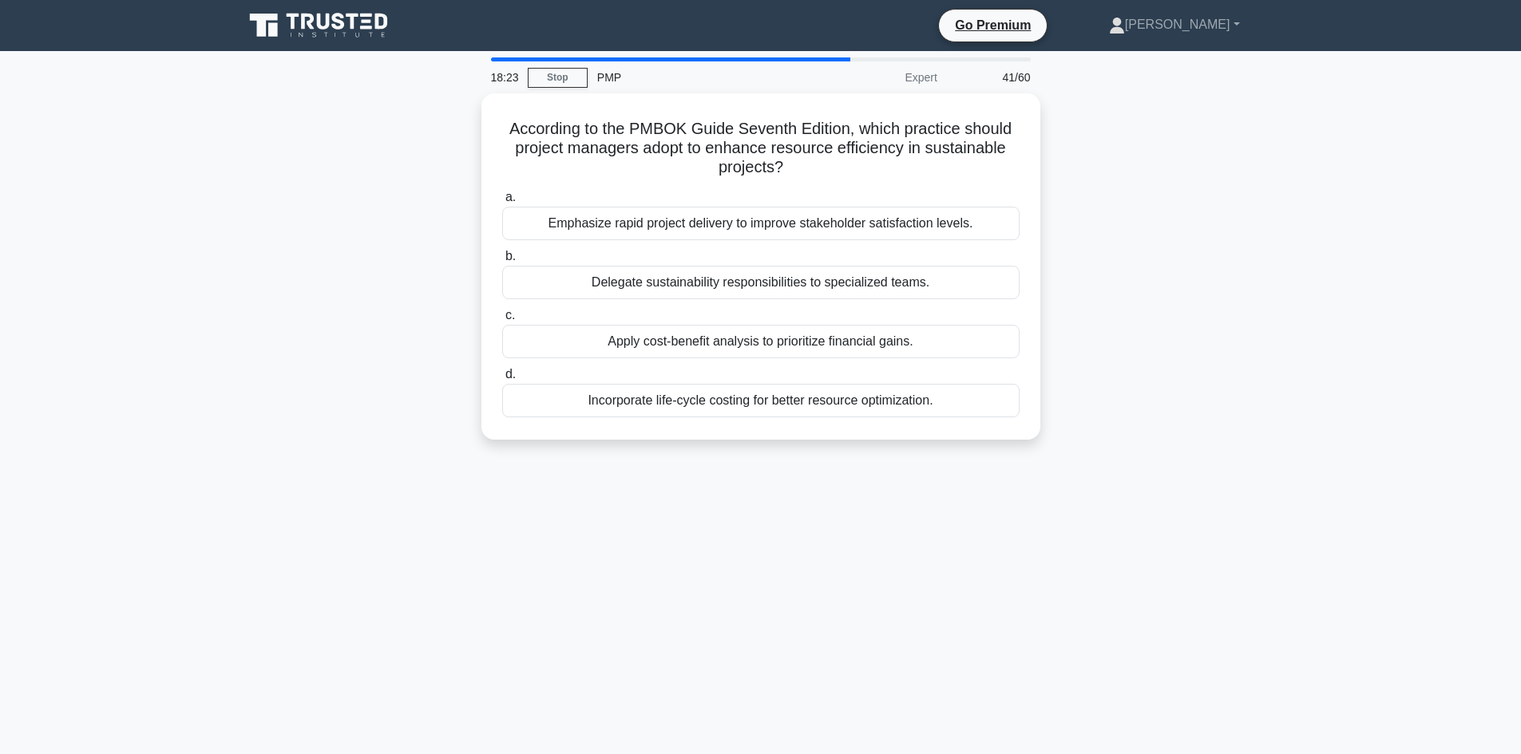
click at [417, 233] on div "According to the PMBOK Guide Seventh Edition, which practice should project man…" at bounding box center [761, 276] width 1054 height 366
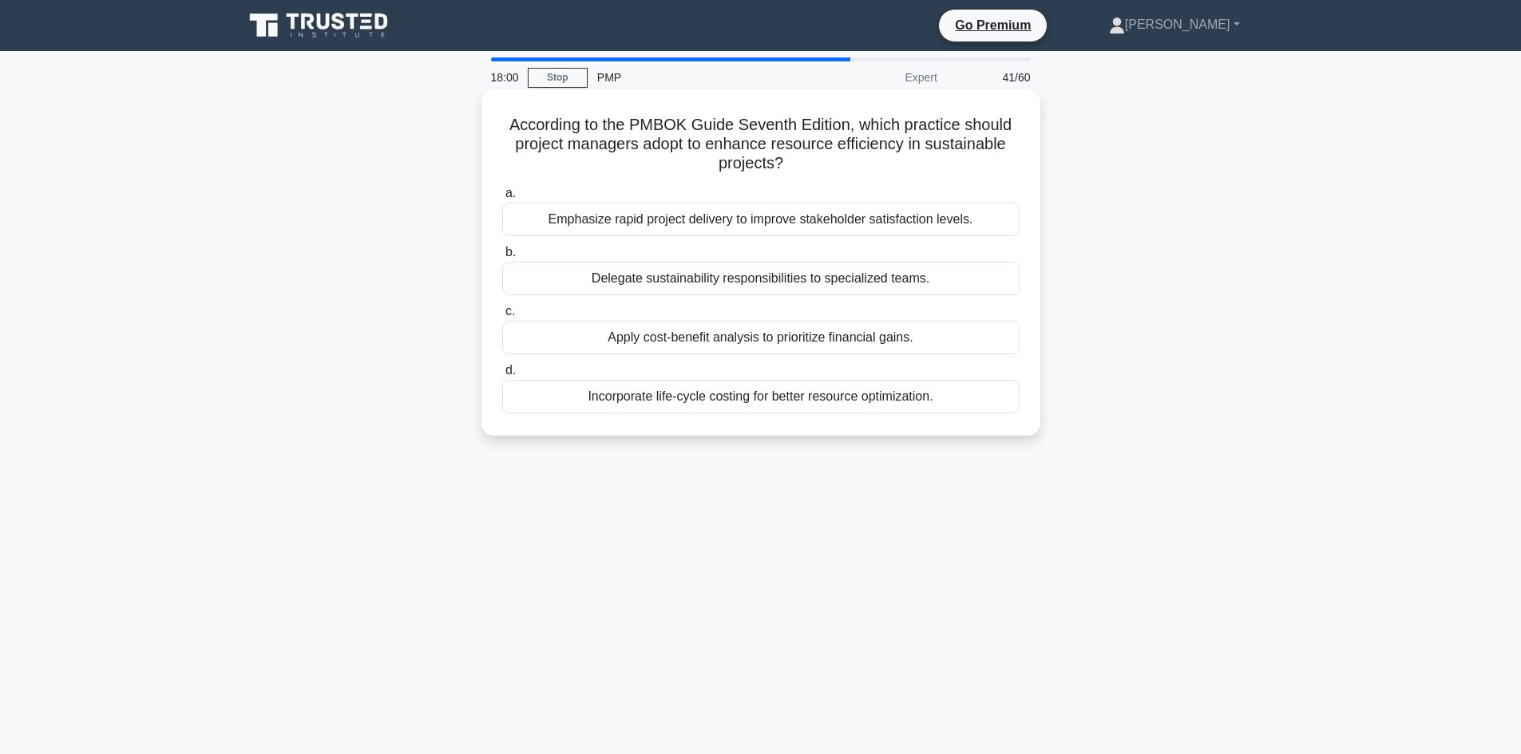
click at [735, 346] on div "Apply cost-benefit analysis to prioritize financial gains." at bounding box center [760, 338] width 517 height 34
click at [502, 317] on input "c. Apply cost-benefit analysis to prioritize financial gains." at bounding box center [502, 312] width 0 height 10
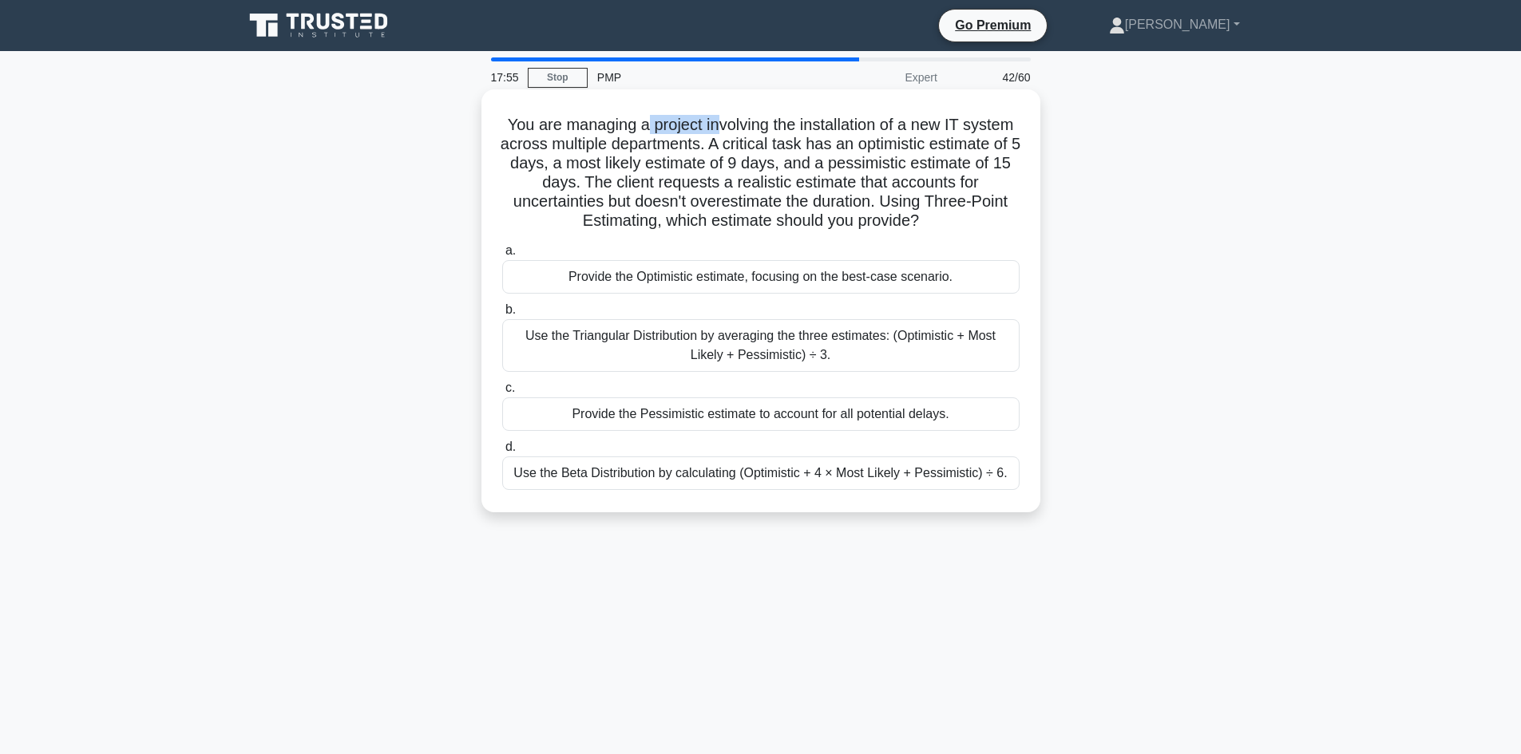
drag, startPoint x: 646, startPoint y: 126, endPoint x: 736, endPoint y: 132, distance: 90.4
click at [719, 131] on h5 "You are managing a project involving the installation of a new IT system across…" at bounding box center [761, 173] width 521 height 117
click at [769, 131] on h5 "You are managing a project involving the installation of a new IT system across…" at bounding box center [761, 173] width 521 height 117
drag, startPoint x: 533, startPoint y: 142, endPoint x: 705, endPoint y: 155, distance: 172.9
click at [702, 151] on h5 "You are managing a project involving the installation of a new IT system across…" at bounding box center [761, 173] width 521 height 117
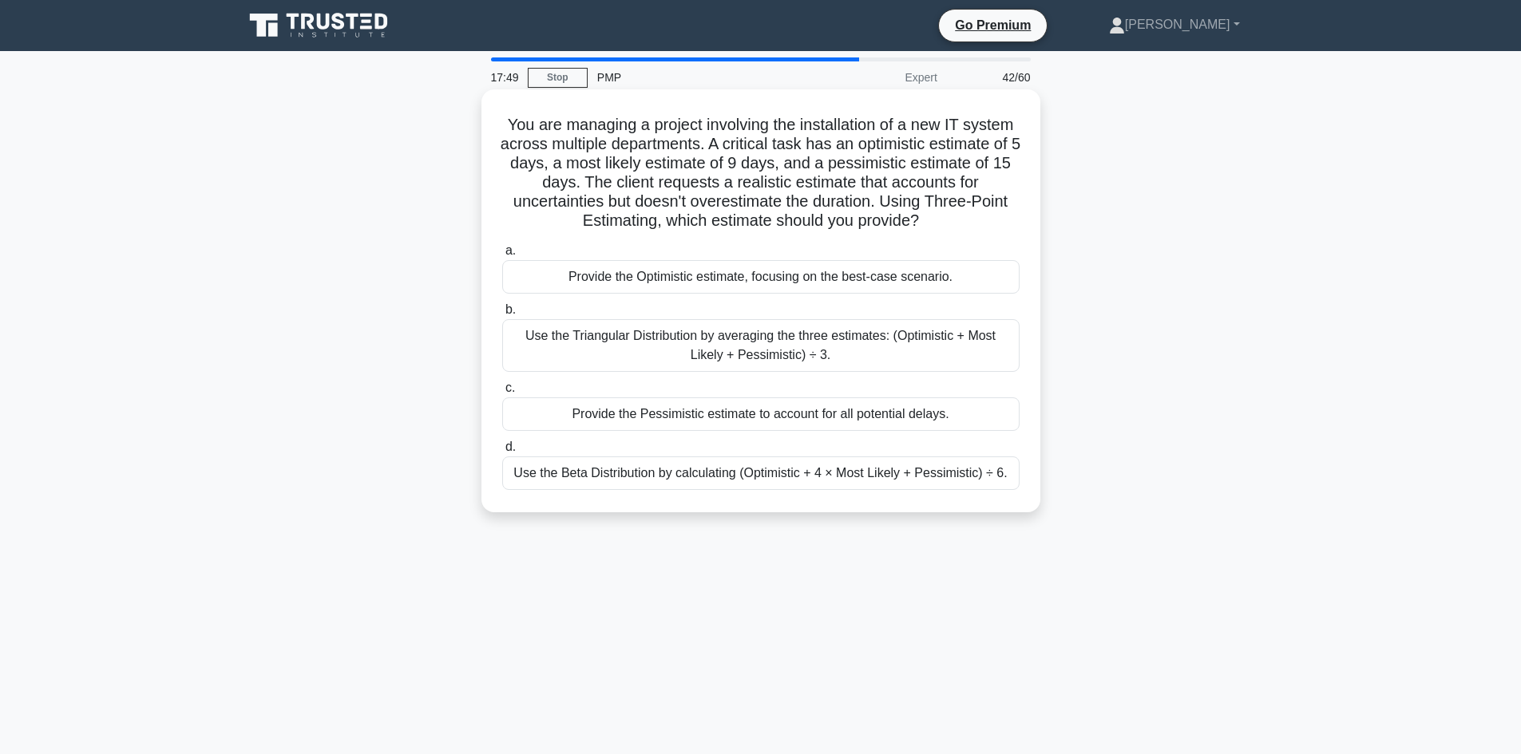
click at [725, 166] on h5 "You are managing a project involving the installation of a new IT system across…" at bounding box center [761, 173] width 521 height 117
drag, startPoint x: 550, startPoint y: 170, endPoint x: 562, endPoint y: 172, distance: 12.1
click at [562, 172] on h5 "You are managing a project involving the installation of a new IT system across…" at bounding box center [761, 173] width 521 height 117
click at [623, 185] on h5 "You are managing a project involving the installation of a new IT system across…" at bounding box center [761, 173] width 521 height 117
drag, startPoint x: 497, startPoint y: 119, endPoint x: 1029, endPoint y: 460, distance: 631.6
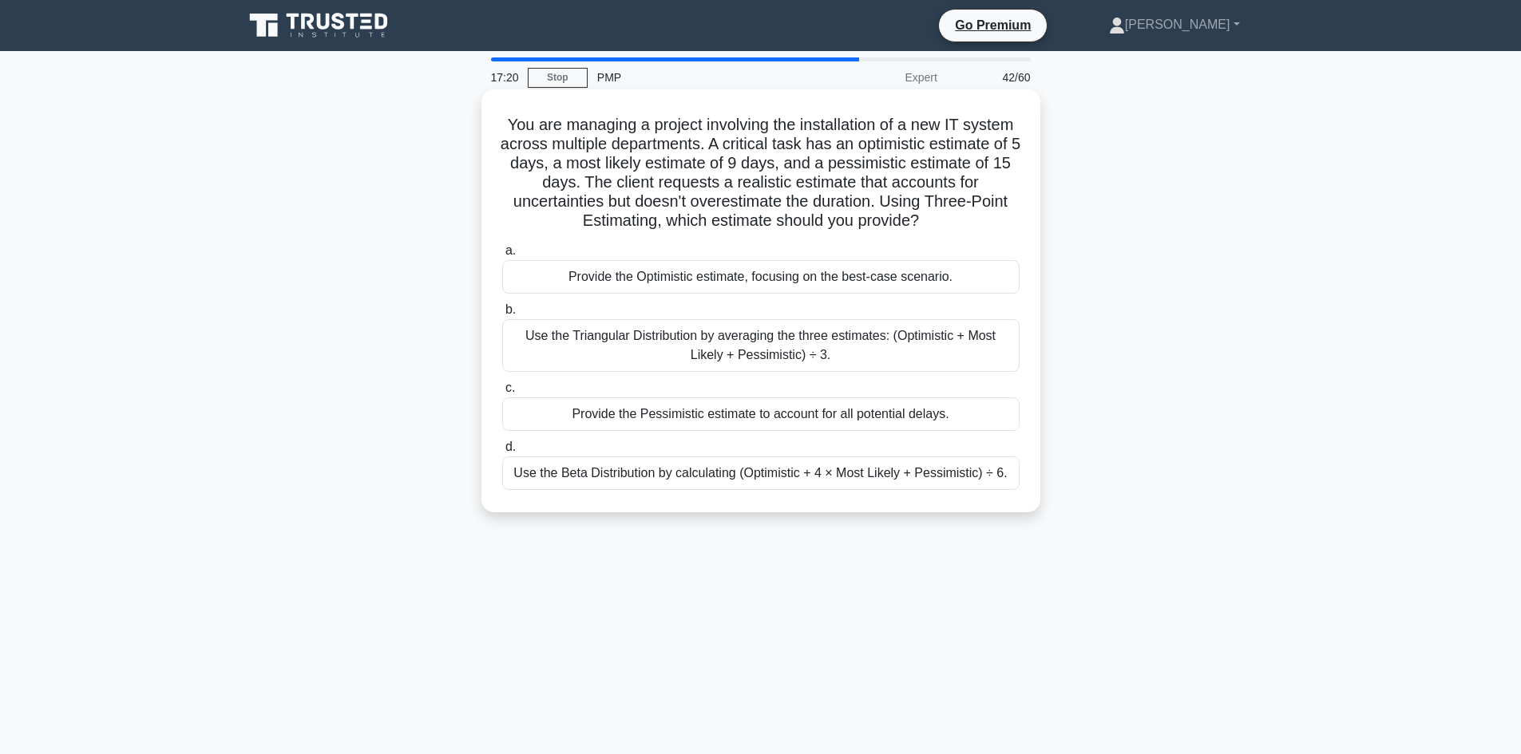
click at [1029, 460] on div "You are managing a project involving the installation of a new IT system across…" at bounding box center [761, 301] width 546 height 410
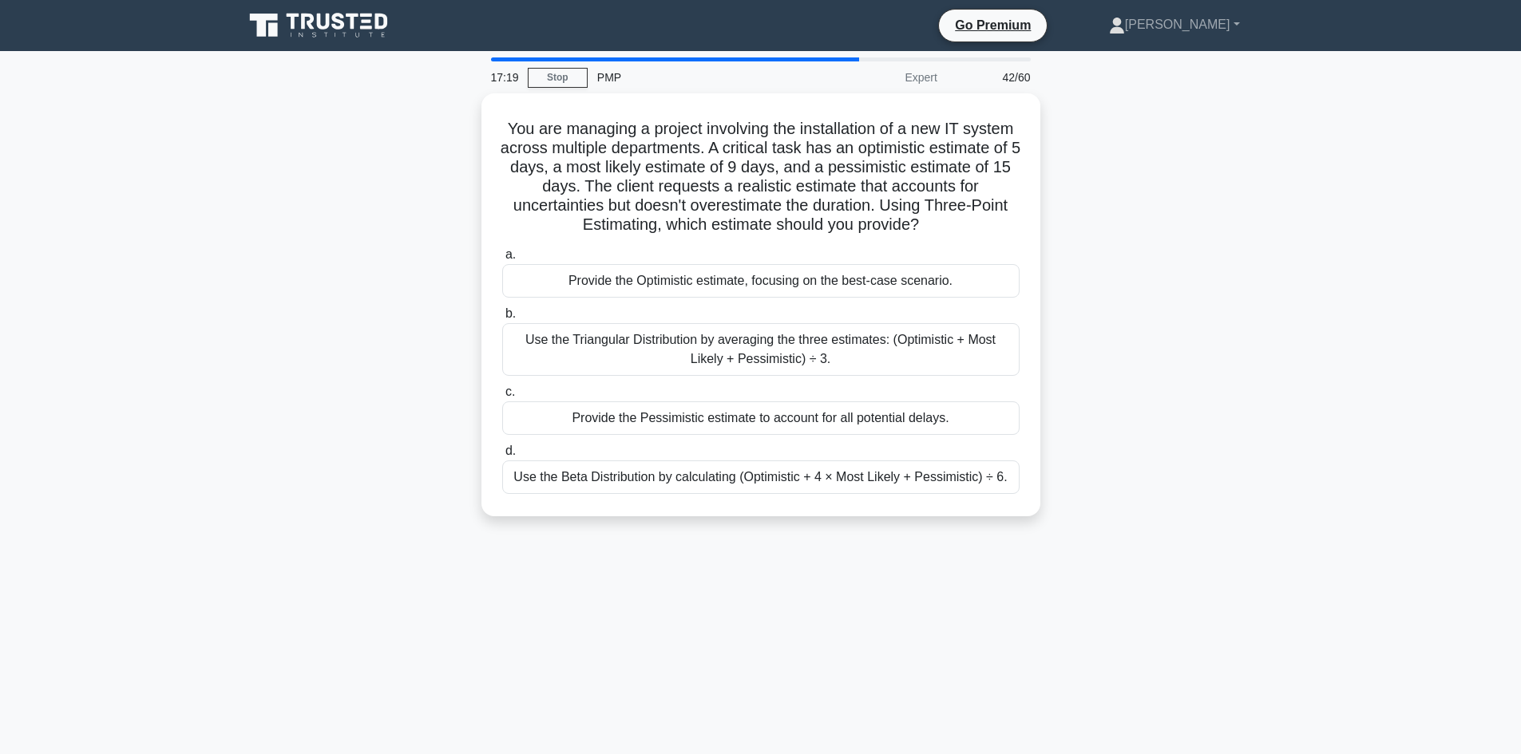
copy div "Lor ips dolorsit a consect adipiscin eli seddoeiusmod te i utl ET dolore magnaa…"
click at [343, 374] on div "You are managing a project involving the installation of a new IT system across…" at bounding box center [761, 314] width 1054 height 442
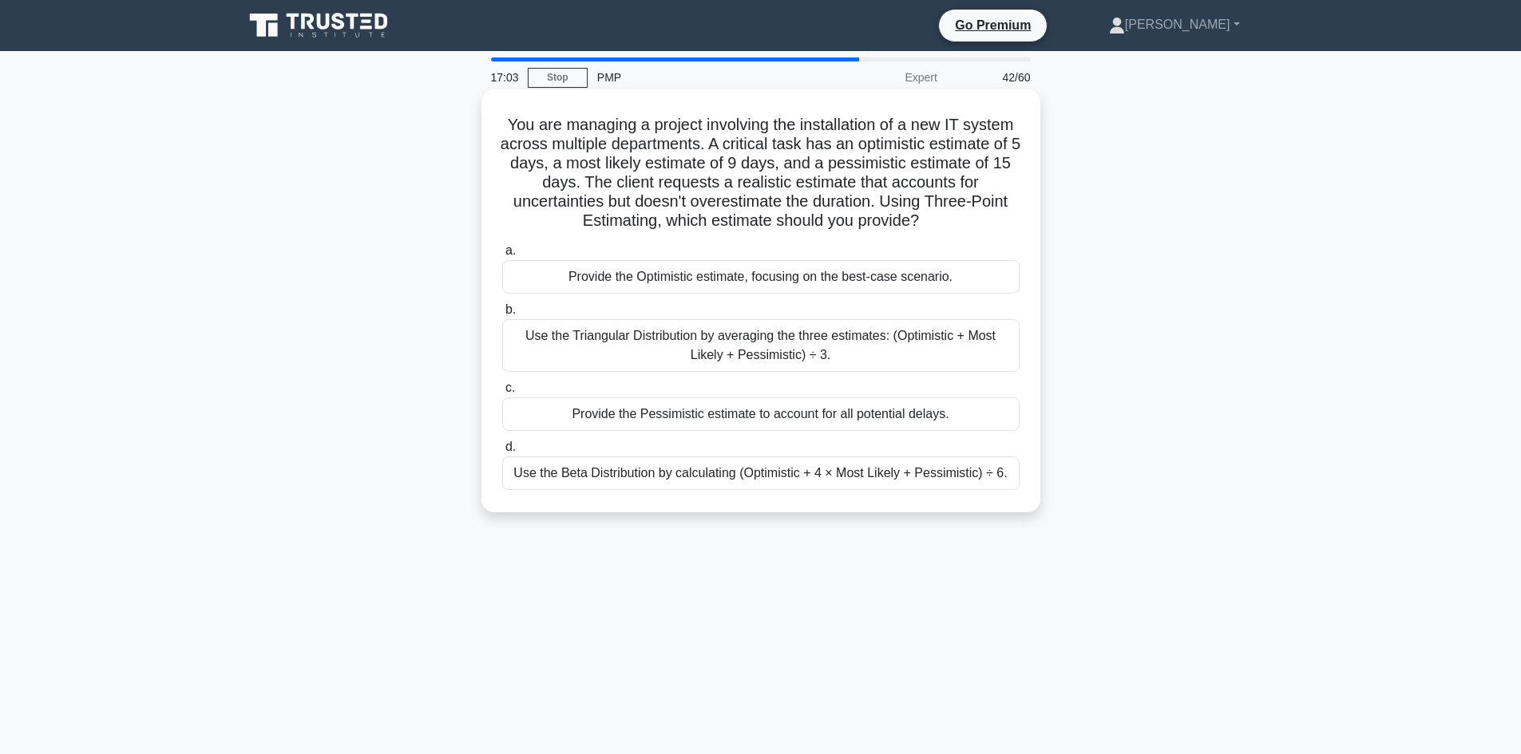
click at [767, 168] on h5 "You are managing a project involving the installation of a new IT system across…" at bounding box center [761, 173] width 521 height 117
drag, startPoint x: 545, startPoint y: 195, endPoint x: 637, endPoint y: 213, distance: 93.6
click at [637, 213] on h5 "You are managing a project involving the installation of a new IT system across…" at bounding box center [761, 173] width 521 height 117
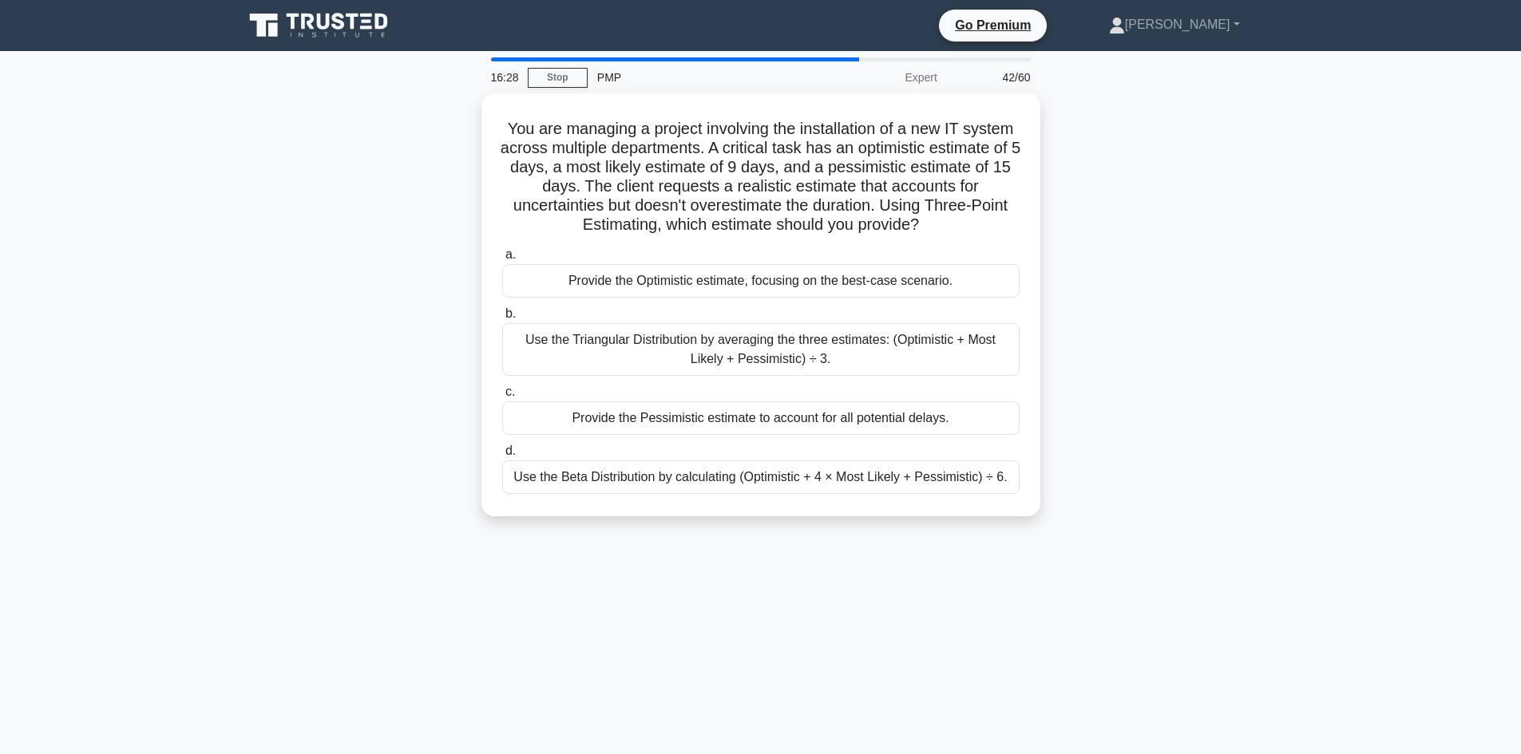
click at [422, 288] on div "You are managing a project involving the installation of a new IT system across…" at bounding box center [761, 314] width 1054 height 442
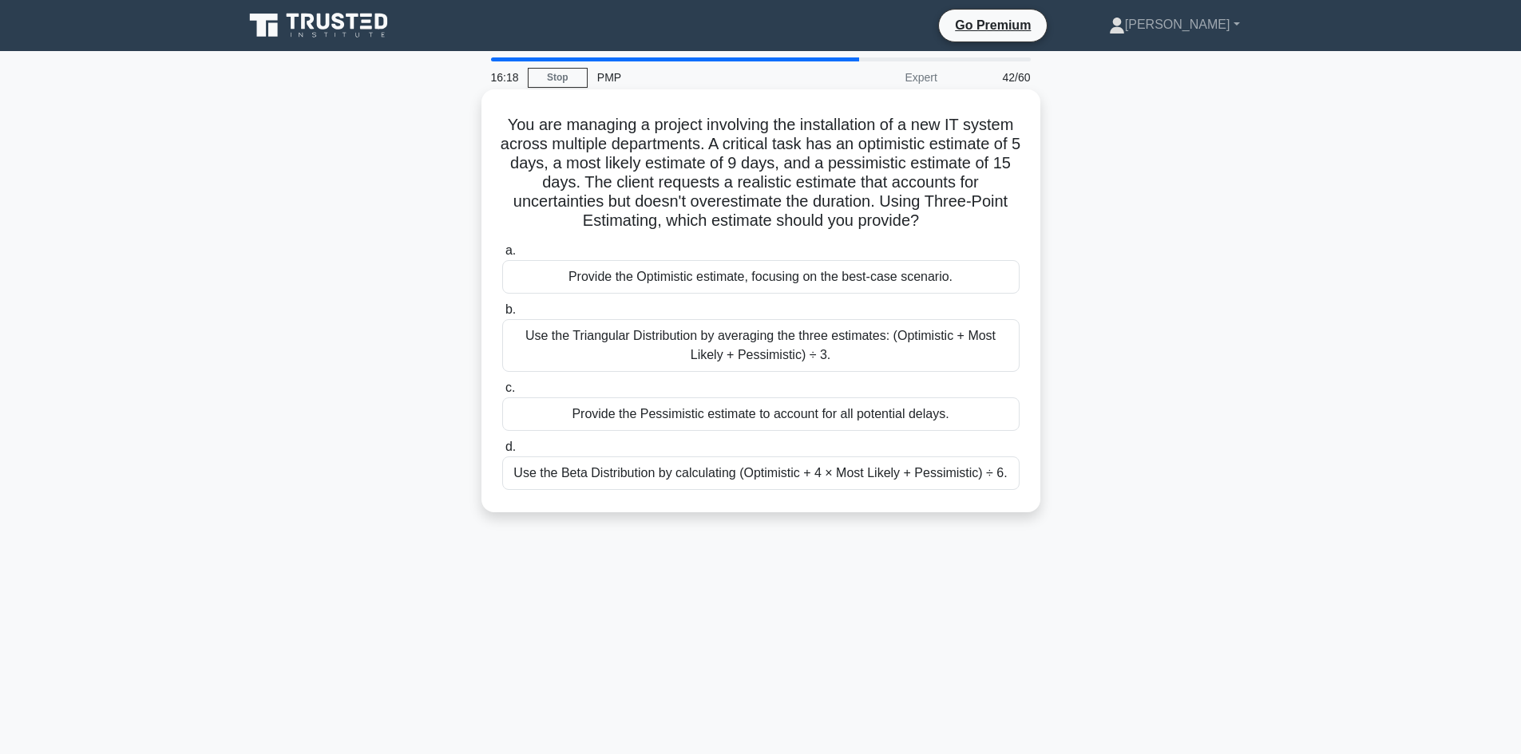
click at [759, 477] on div "Use the Beta Distribution by calculating (Optimistic + 4 × Most Likely + Pessim…" at bounding box center [760, 474] width 517 height 34
click at [502, 453] on input "d. Use the Beta Distribution by calculating (Optimistic + 4 × Most Likely + Pes…" at bounding box center [502, 447] width 0 height 10
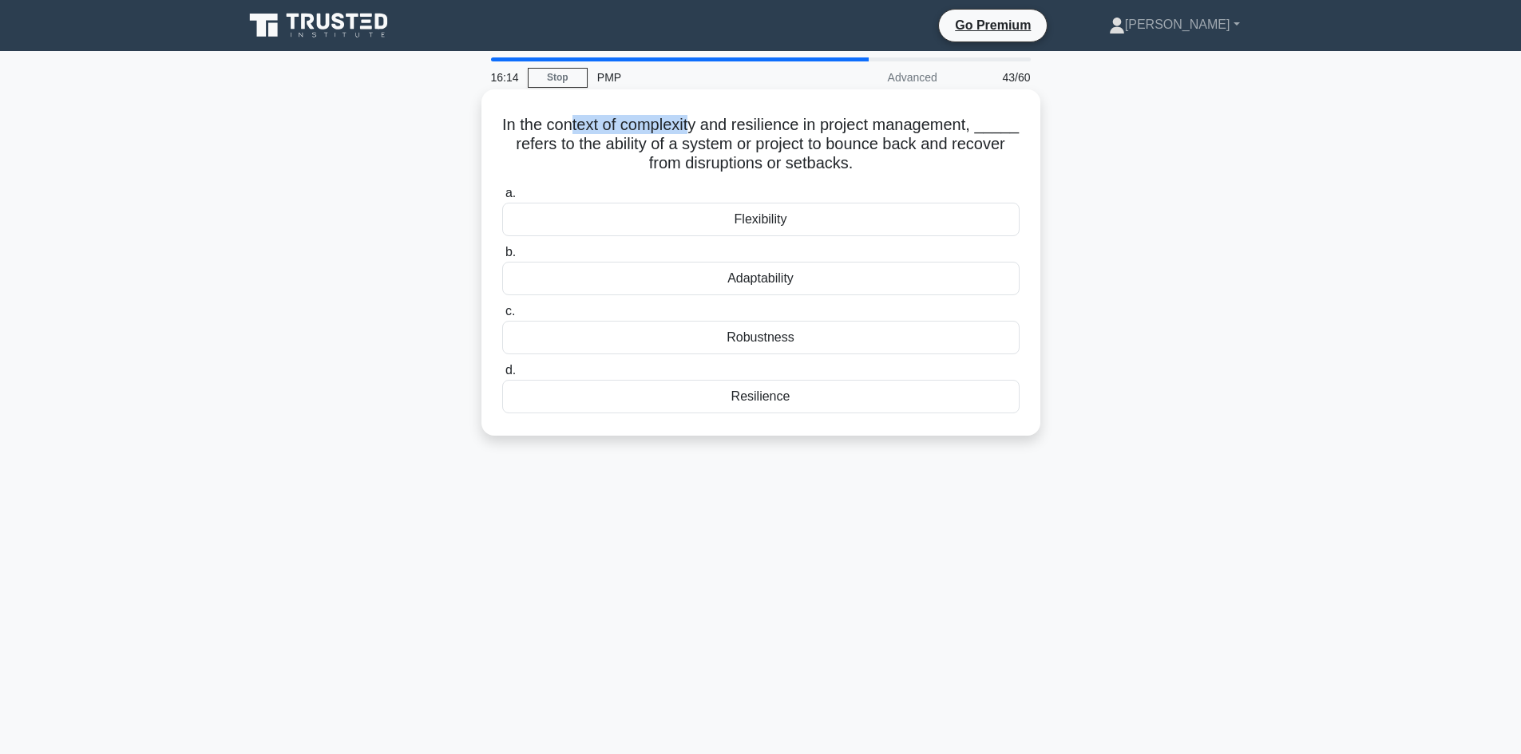
drag, startPoint x: 592, startPoint y: 121, endPoint x: 716, endPoint y: 132, distance: 124.2
click at [716, 132] on h5 "In the context of complexity and resilience in project management, _____ refers…" at bounding box center [761, 144] width 521 height 59
drag, startPoint x: 787, startPoint y: 129, endPoint x: 842, endPoint y: 129, distance: 55.1
click at [792, 129] on h5 "In the context of complexity and resilience in project management, _____ refers…" at bounding box center [761, 144] width 521 height 59
drag, startPoint x: 869, startPoint y: 126, endPoint x: 975, endPoint y: 132, distance: 106.3
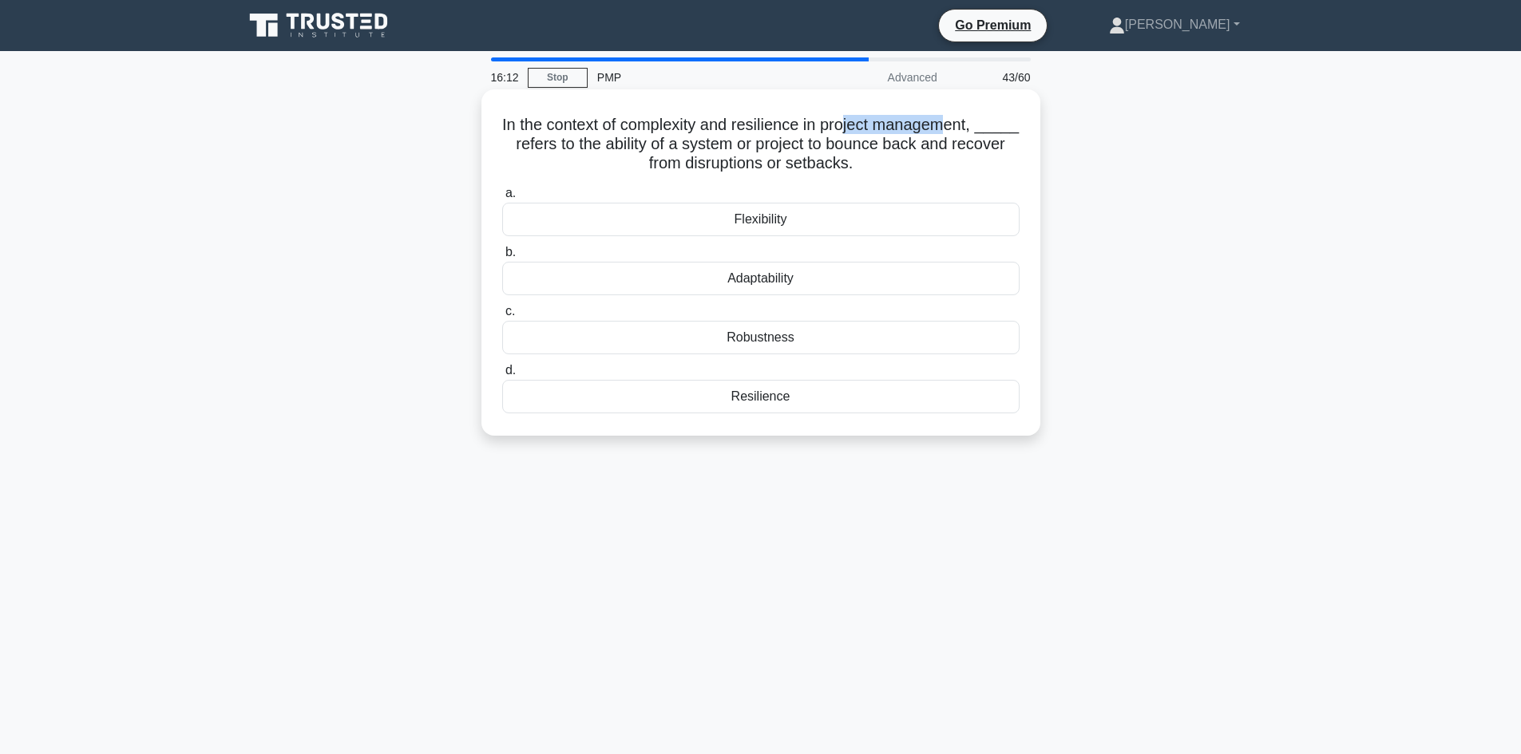
click at [975, 132] on h5 "In the context of complexity and resilience in project management, _____ refers…" at bounding box center [761, 144] width 521 height 59
drag, startPoint x: 661, startPoint y: 127, endPoint x: 776, endPoint y: 134, distance: 115.2
click at [700, 131] on h5 "In the context of complexity and resilience in project management, _____ refers…" at bounding box center [761, 144] width 521 height 59
click at [793, 129] on h5 "In the context of complexity and resilience in project management, _____ refers…" at bounding box center [761, 144] width 521 height 59
click at [790, 344] on div "Robustness" at bounding box center [760, 338] width 517 height 34
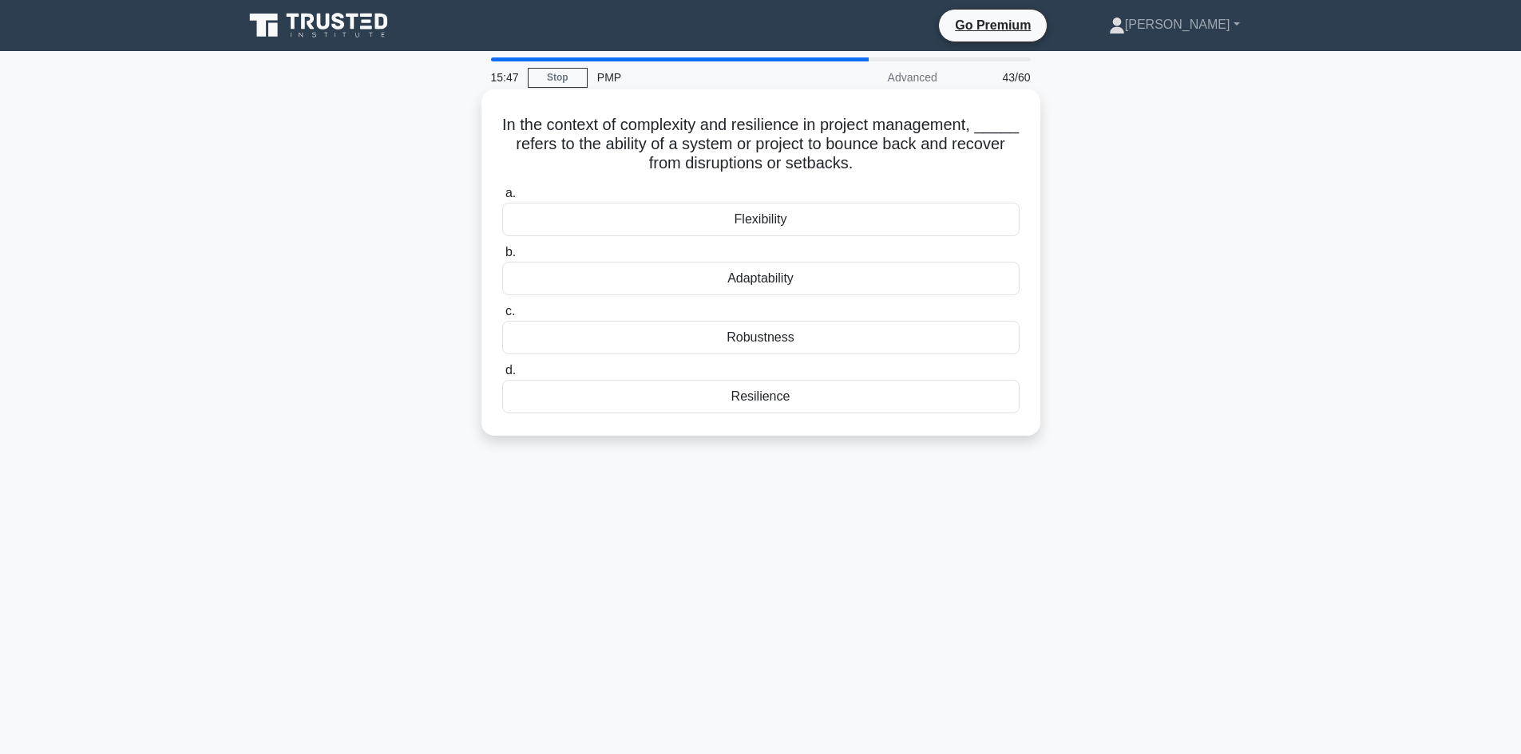
click at [502, 317] on input "c. Robustness" at bounding box center [502, 312] width 0 height 10
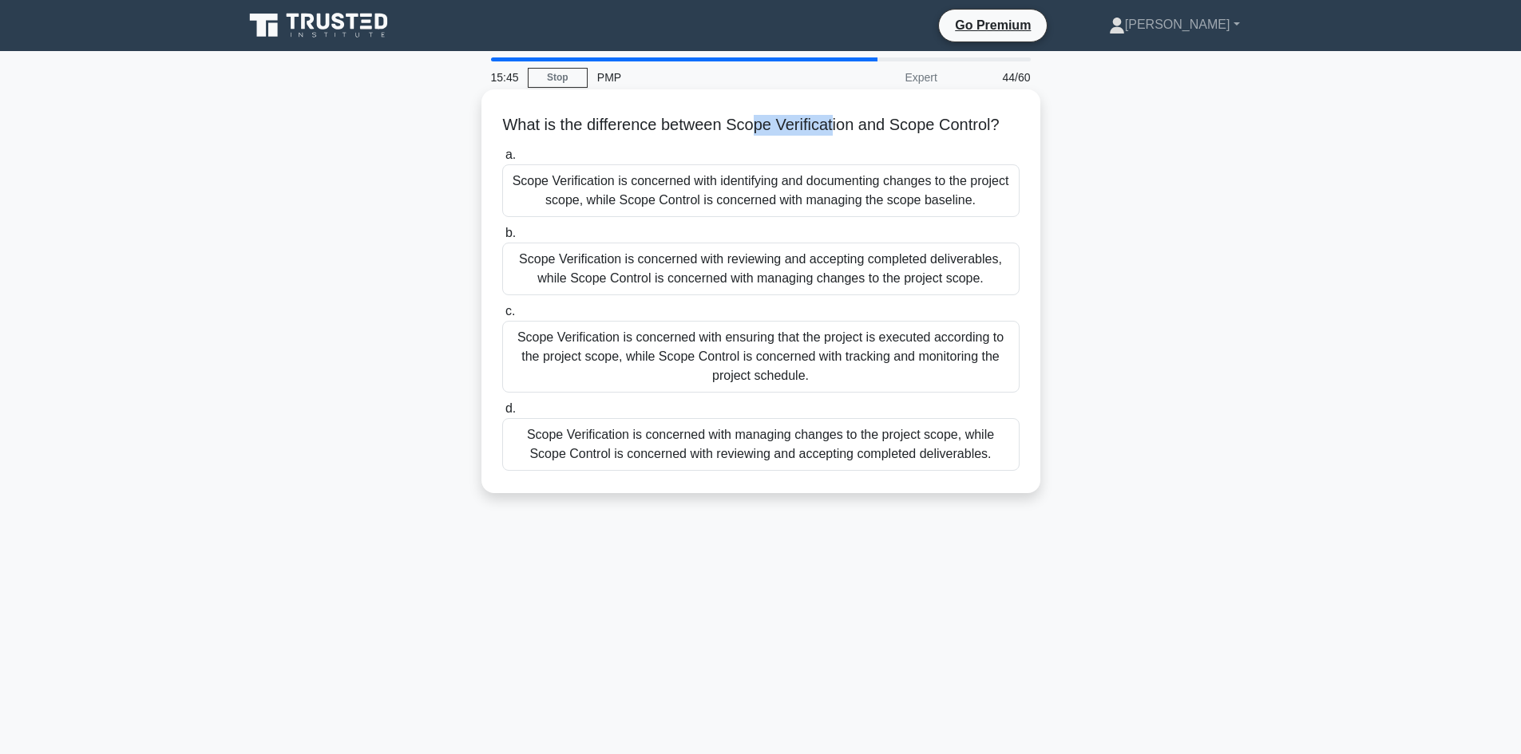
drag, startPoint x: 759, startPoint y: 121, endPoint x: 895, endPoint y: 137, distance: 136.6
click at [846, 130] on h5 "What is the difference between Scope Verification and Scope Control? .spinner_0…" at bounding box center [761, 125] width 521 height 21
drag, startPoint x: 897, startPoint y: 124, endPoint x: 976, endPoint y: 131, distance: 80.2
click at [976, 131] on h5 "What is the difference between Scope Verification and Scope Control? .spinner_0…" at bounding box center [761, 125] width 521 height 21
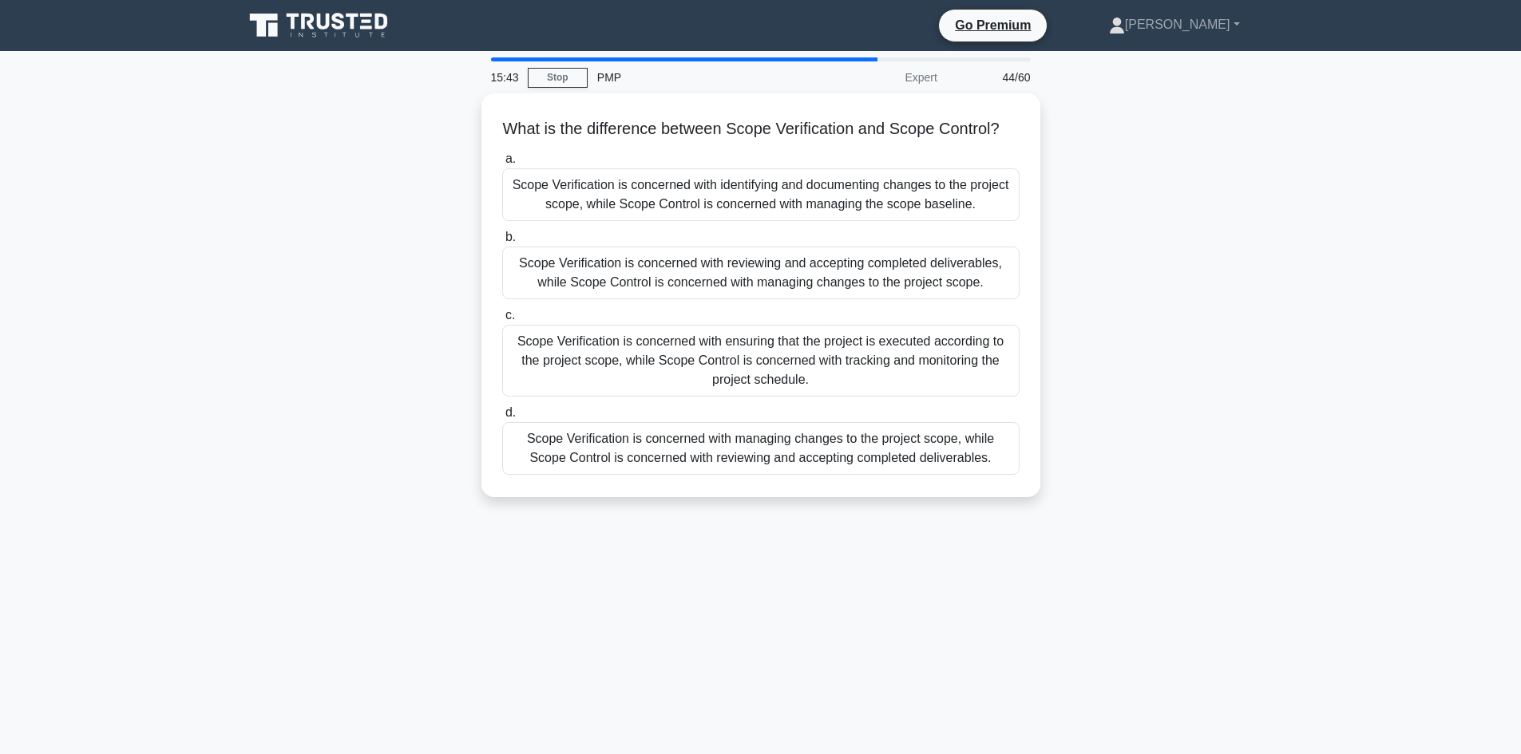
click at [345, 268] on div "What is the difference between Scope Verification and Scope Control? .spinner_0…" at bounding box center [761, 304] width 1054 height 423
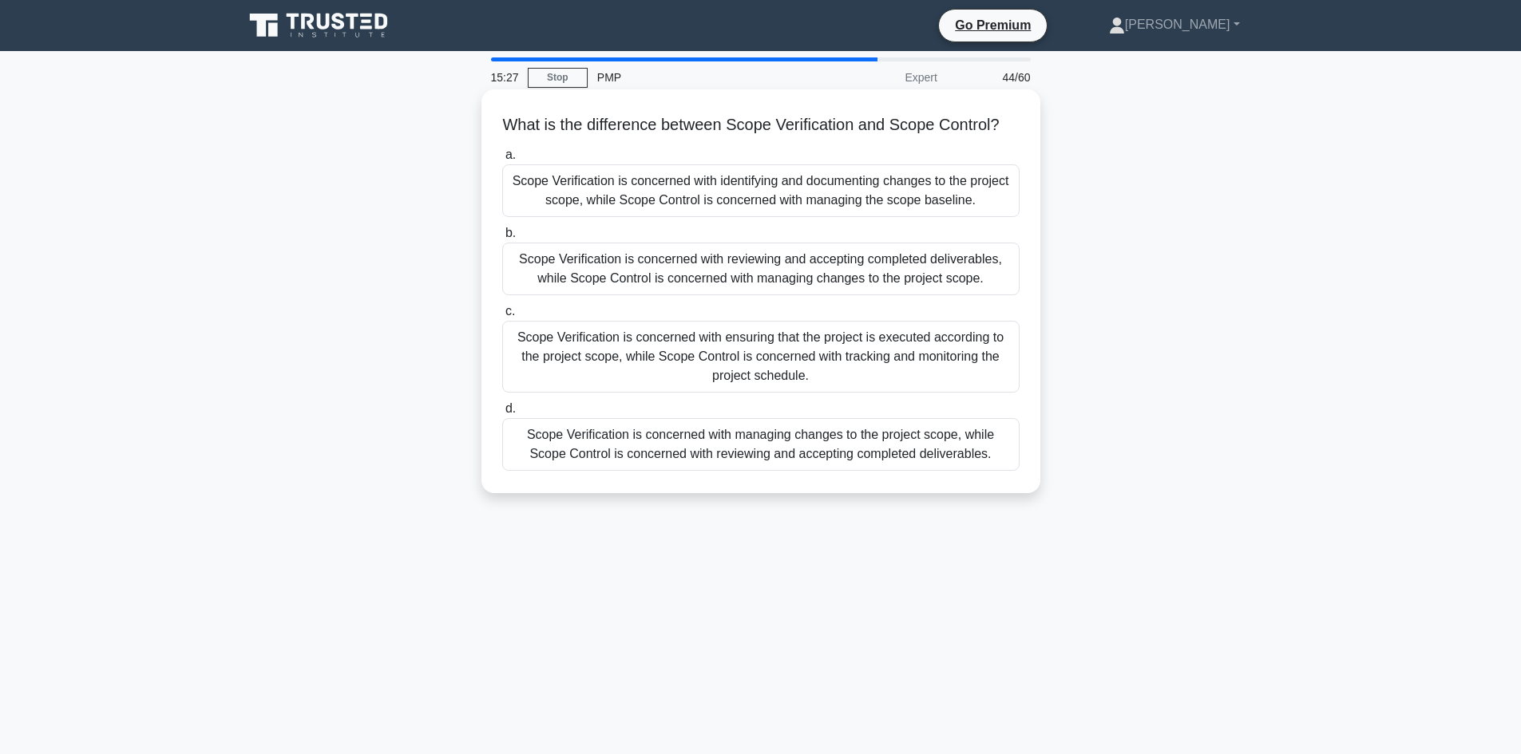
click at [727, 373] on div "Scope Verification is concerned with ensuring that the project is executed acco…" at bounding box center [760, 357] width 517 height 72
click at [502, 317] on input "c. Scope Verification is concerned with ensuring that the project is executed a…" at bounding box center [502, 312] width 0 height 10
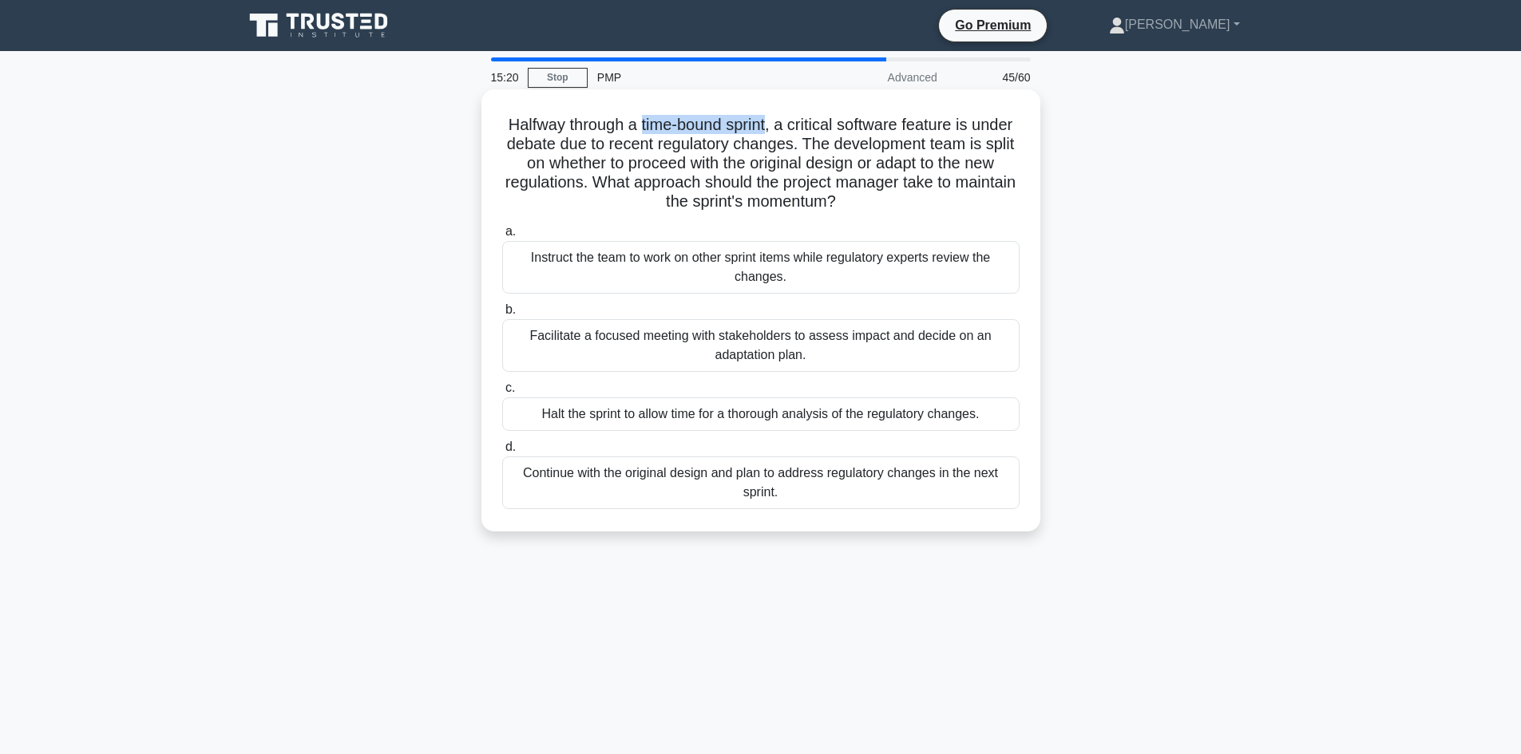
drag, startPoint x: 662, startPoint y: 126, endPoint x: 784, endPoint y: 119, distance: 122.4
click at [786, 120] on h5 "Halfway through a time-bound sprint, a critical software feature is under debat…" at bounding box center [761, 163] width 521 height 97
click at [604, 140] on h5 "Halfway through a time-bound sprint, a critical software feature is under debat…" at bounding box center [761, 163] width 521 height 97
drag, startPoint x: 659, startPoint y: 122, endPoint x: 773, endPoint y: 133, distance: 114.6
click at [773, 133] on h5 "Halfway through a time-bound sprint, a critical software feature is under debat…" at bounding box center [761, 163] width 521 height 97
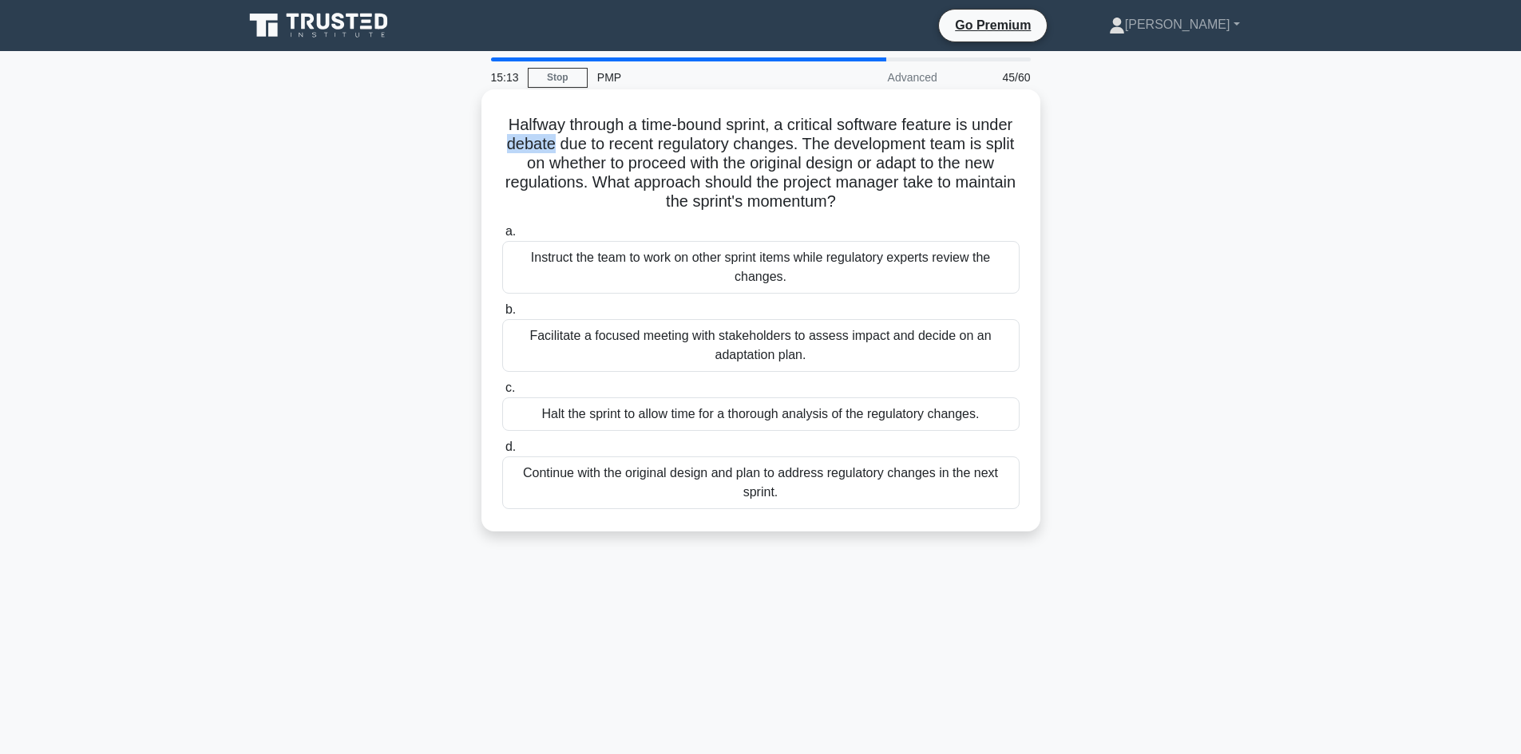
drag, startPoint x: 551, startPoint y: 141, endPoint x: 600, endPoint y: 137, distance: 49.7
click at [600, 137] on h5 "Halfway through a time-bound sprint, a critical software feature is under debat…" at bounding box center [761, 163] width 521 height 97
click at [665, 142] on h5 "Halfway through a time-bound sprint, a critical software feature is under debat…" at bounding box center [761, 163] width 521 height 97
click at [754, 146] on h5 "Halfway through a time-bound sprint, a critical software feature is under debat…" at bounding box center [761, 163] width 521 height 97
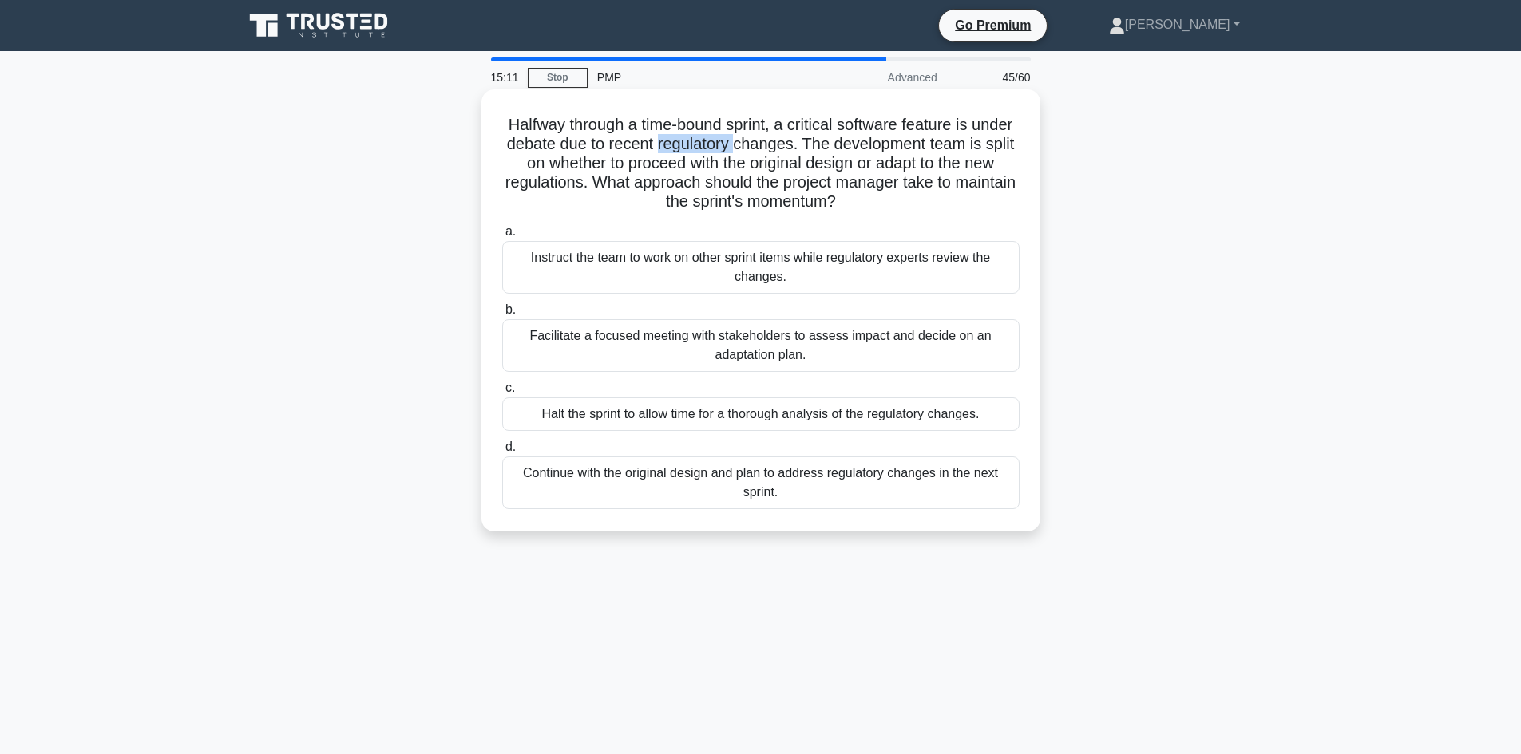
click at [754, 146] on h5 "Halfway through a time-bound sprint, a critical software feature is under debat…" at bounding box center [761, 163] width 521 height 97
click at [822, 151] on h5 "Halfway through a time-bound sprint, a critical software feature is under debat…" at bounding box center [761, 163] width 521 height 97
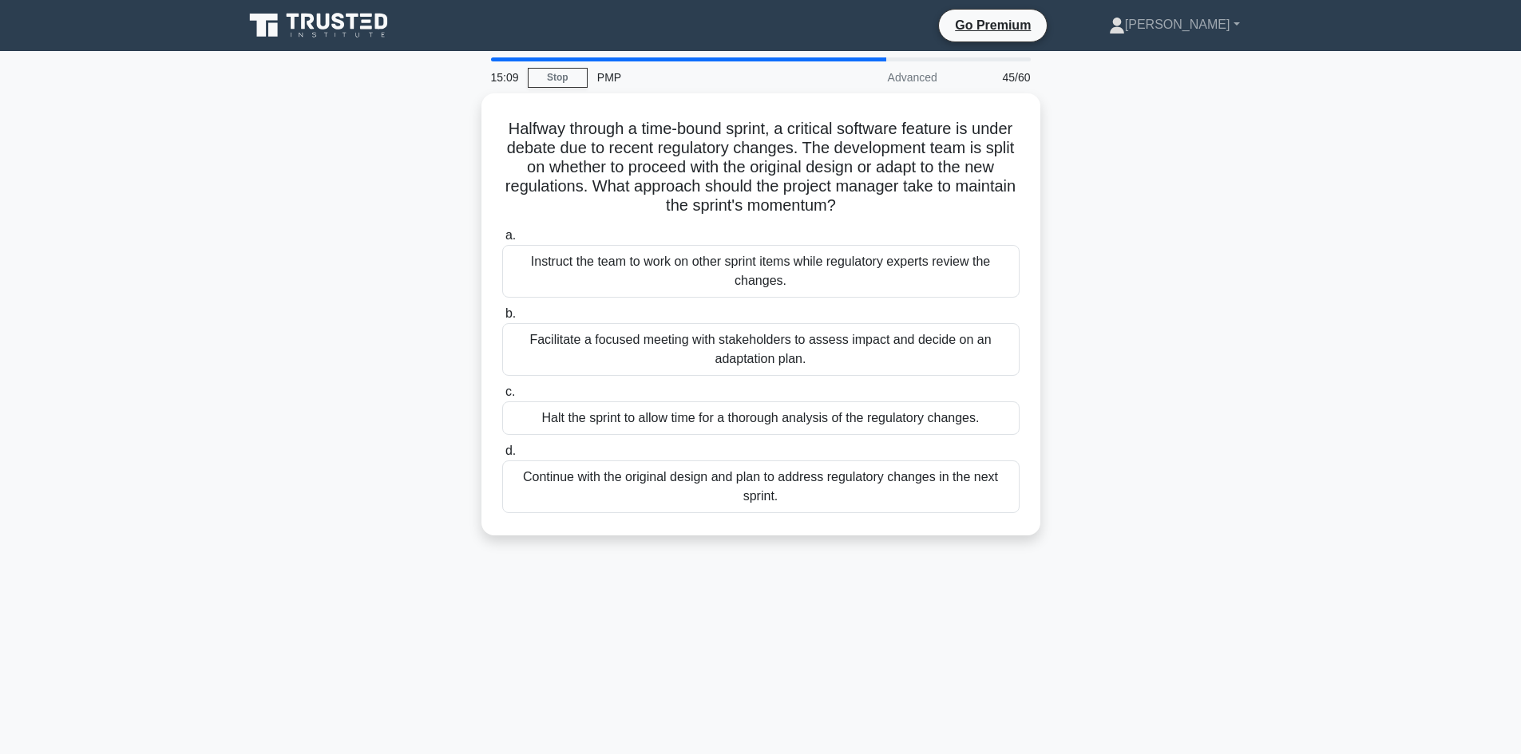
click at [405, 164] on div "Halfway through a time-bound sprint, a critical software feature is under debat…" at bounding box center [761, 323] width 1054 height 461
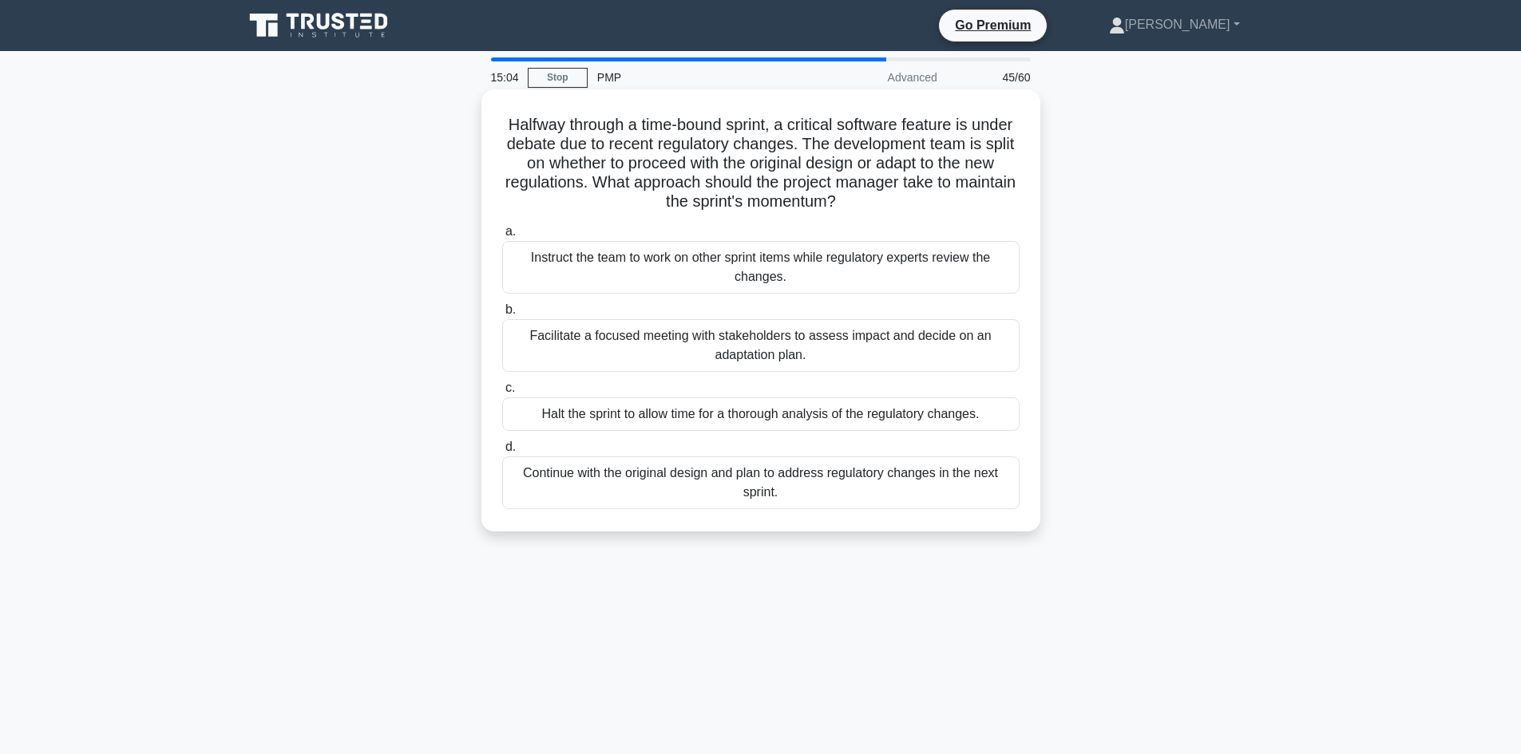
click at [614, 169] on h5 "Halfway through a time-bound sprint, a critical software feature is under debat…" at bounding box center [761, 163] width 521 height 97
click at [612, 168] on h5 "Halfway through a time-bound sprint, a critical software feature is under debat…" at bounding box center [761, 163] width 521 height 97
click at [687, 160] on h5 "Halfway through a time-bound sprint, a critical software feature is under debat…" at bounding box center [761, 163] width 521 height 97
click at [687, 161] on h5 "Halfway through a time-bound sprint, a critical software feature is under debat…" at bounding box center [761, 163] width 521 height 97
click at [732, 164] on h5 "Halfway through a time-bound sprint, a critical software feature is under debat…" at bounding box center [761, 163] width 521 height 97
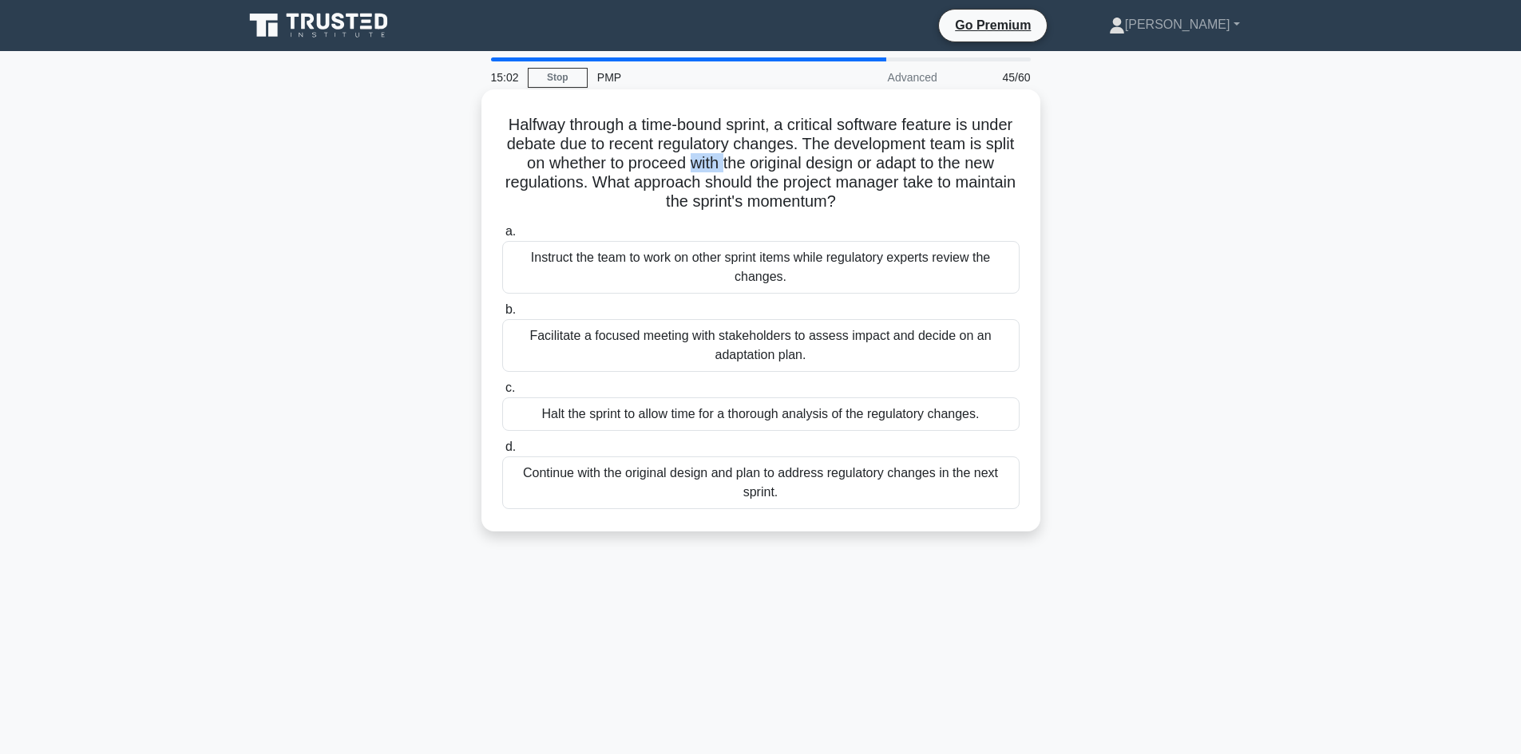
click at [732, 164] on h5 "Halfway through a time-bound sprint, a critical software feature is under debat…" at bounding box center [761, 163] width 521 height 97
click at [819, 163] on h5 "Halfway through a time-bound sprint, a critical software feature is under debat…" at bounding box center [761, 163] width 521 height 97
click at [871, 162] on h5 "Halfway through a time-bound sprint, a critical software feature is under debat…" at bounding box center [761, 163] width 521 height 97
drag, startPoint x: 871, startPoint y: 162, endPoint x: 930, endPoint y: 164, distance: 59.1
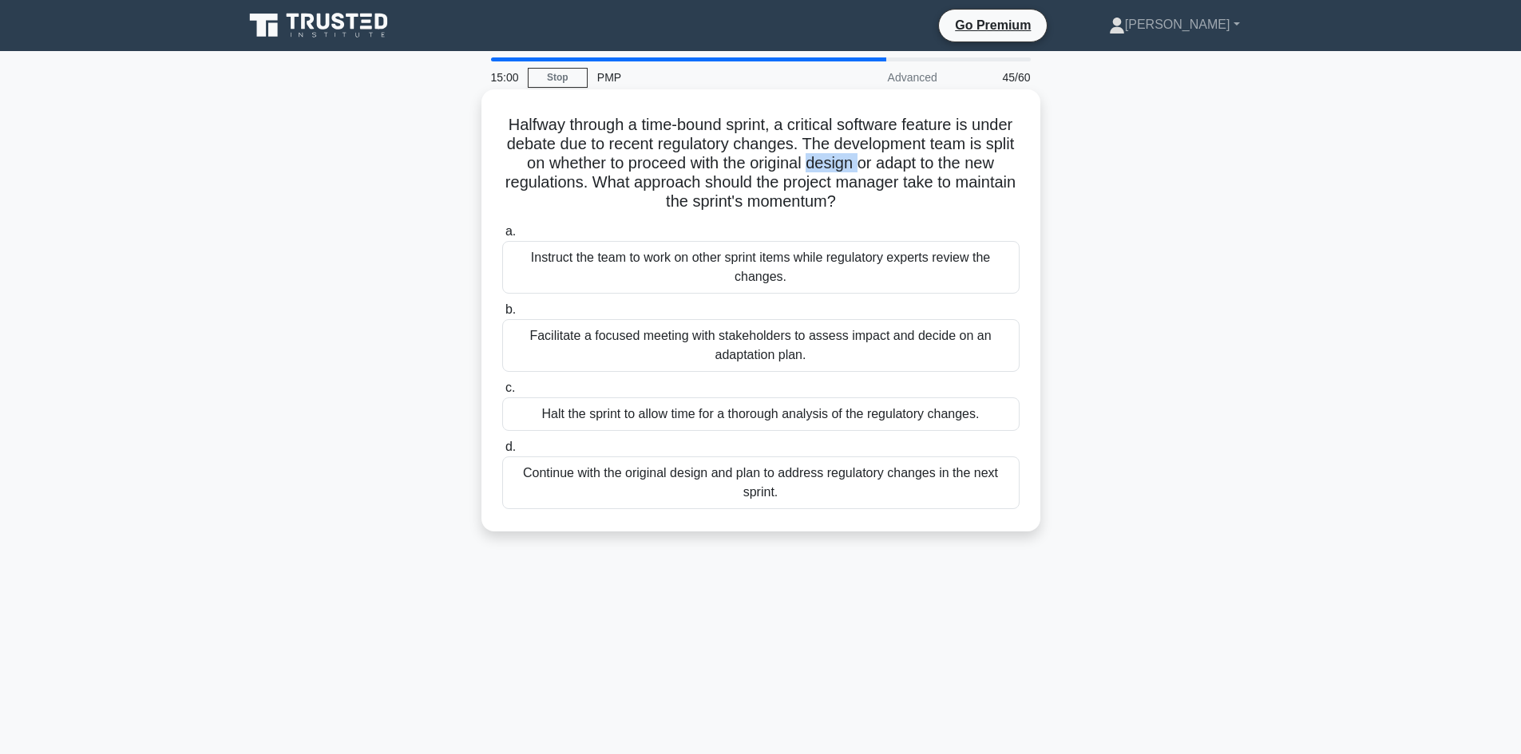
click at [880, 163] on h5 "Halfway through a time-bound sprint, a critical software feature is under debat…" at bounding box center [761, 163] width 521 height 97
click at [940, 164] on h5 "Halfway through a time-bound sprint, a critical software feature is under debat…" at bounding box center [761, 163] width 521 height 97
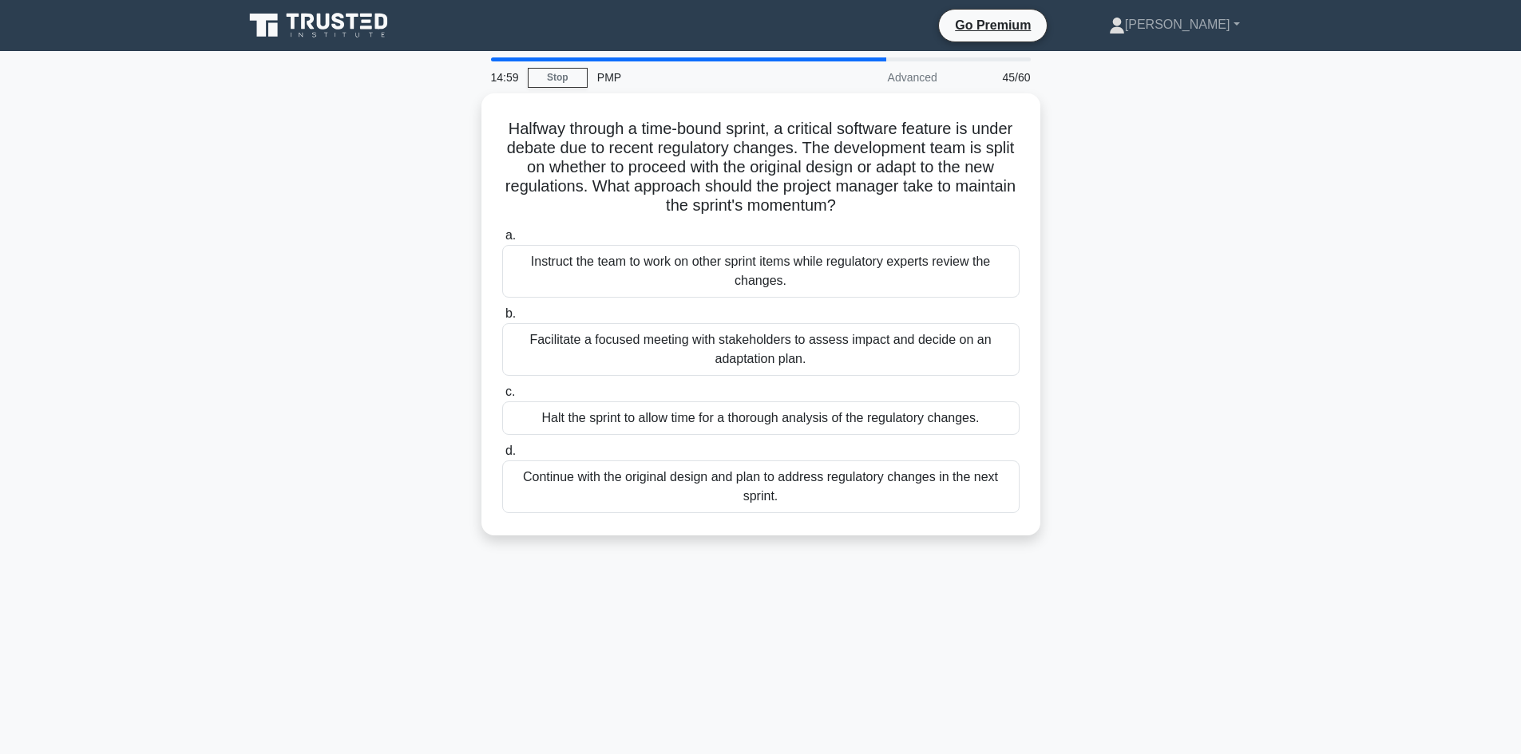
click at [468, 209] on div "Halfway through a time-bound sprint, a critical software feature is under debat…" at bounding box center [761, 323] width 1054 height 461
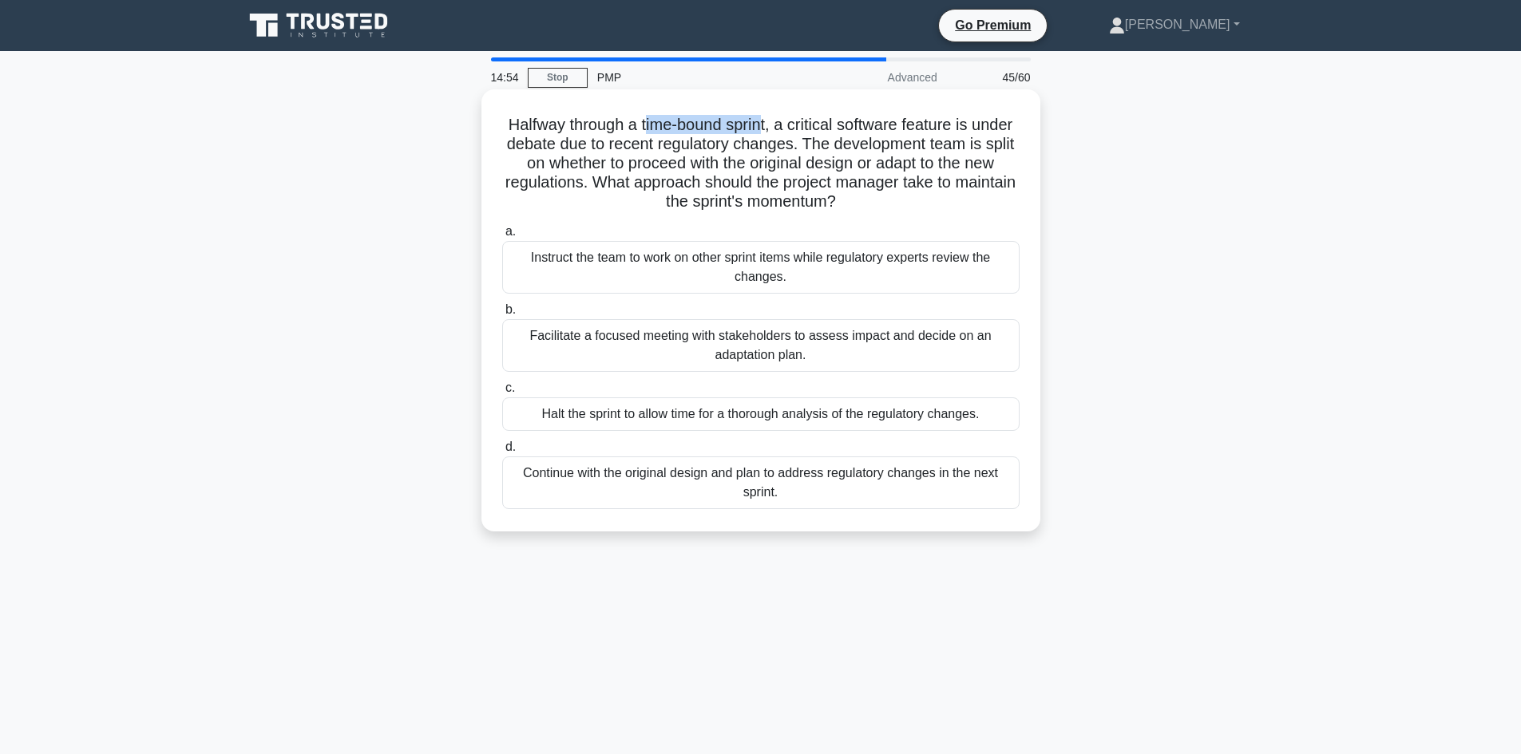
drag, startPoint x: 667, startPoint y: 123, endPoint x: 785, endPoint y: 130, distance: 117.6
click at [785, 130] on h5 "Halfway through a time-bound sprint, a critical software feature is under debat…" at bounding box center [761, 163] width 521 height 97
click at [806, 148] on h5 "Halfway through a time-bound sprint, a critical software feature is under debat…" at bounding box center [761, 163] width 521 height 97
click at [807, 163] on h5 "Halfway through a time-bound sprint, a critical software feature is under debat…" at bounding box center [761, 163] width 521 height 97
drag, startPoint x: 795, startPoint y: 161, endPoint x: 896, endPoint y: 168, distance: 100.8
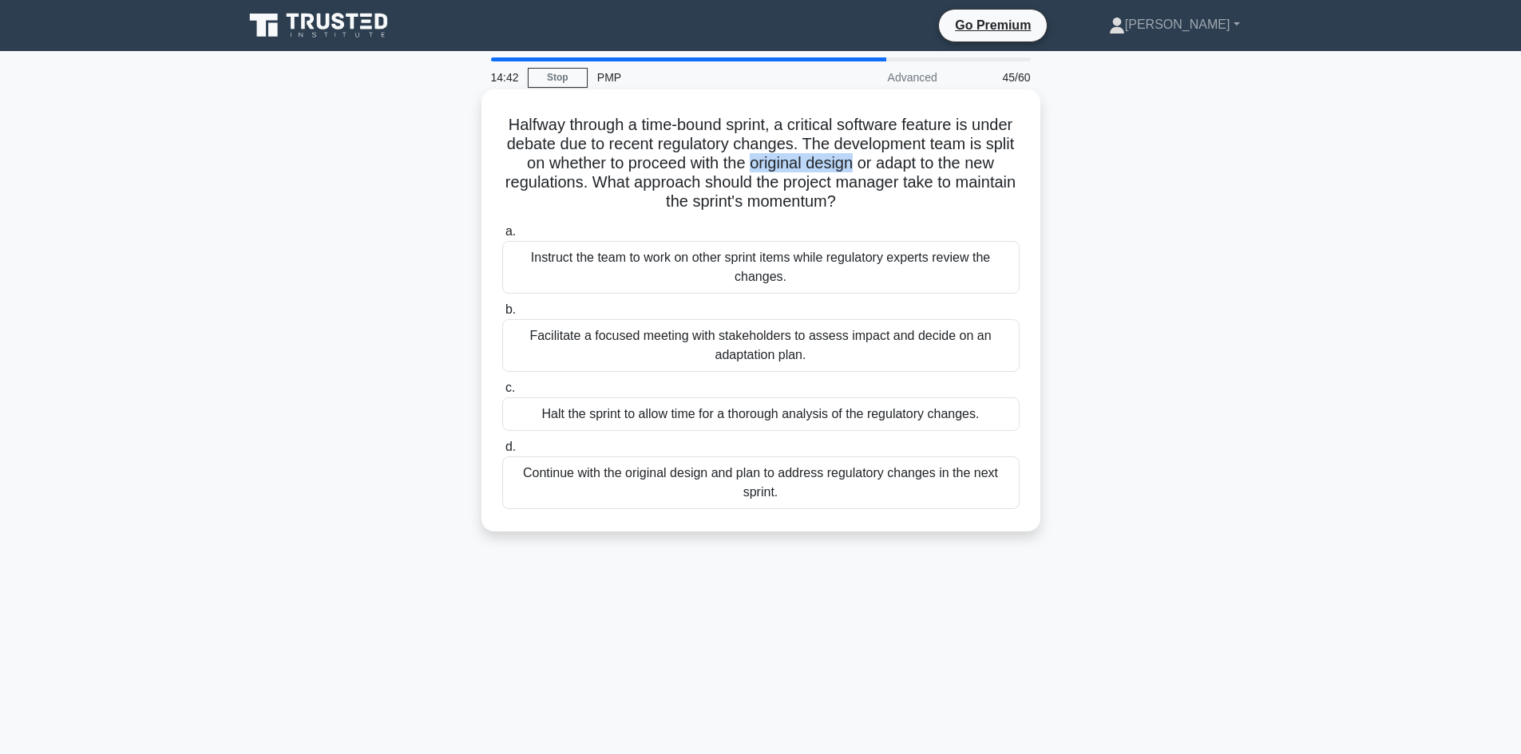
click at [896, 168] on h5 "Halfway through a time-bound sprint, a critical software feature is under debat…" at bounding box center [761, 163] width 521 height 97
click at [965, 160] on h5 "Halfway through a time-bound sprint, a critical software feature is under debat…" at bounding box center [761, 163] width 521 height 97
drag, startPoint x: 542, startPoint y: 181, endPoint x: 592, endPoint y: 182, distance: 50.3
click at [592, 182] on h5 "Halfway through a time-bound sprint, a critical software feature is under debat…" at bounding box center [761, 163] width 521 height 97
drag, startPoint x: 635, startPoint y: 198, endPoint x: 651, endPoint y: 200, distance: 16.1
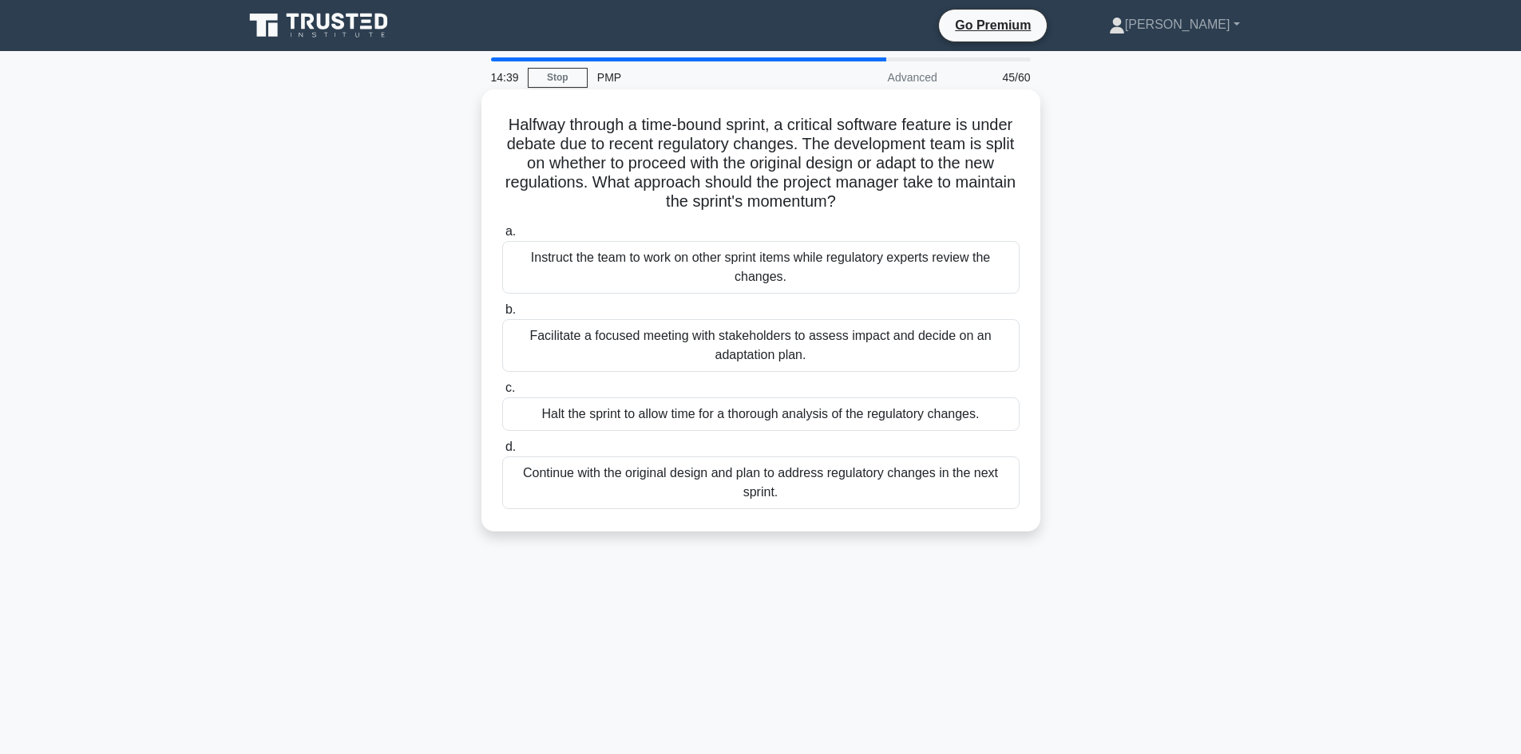
click at [639, 198] on h5 "Halfway through a time-bound sprint, a critical software feature is under debat…" at bounding box center [761, 163] width 521 height 97
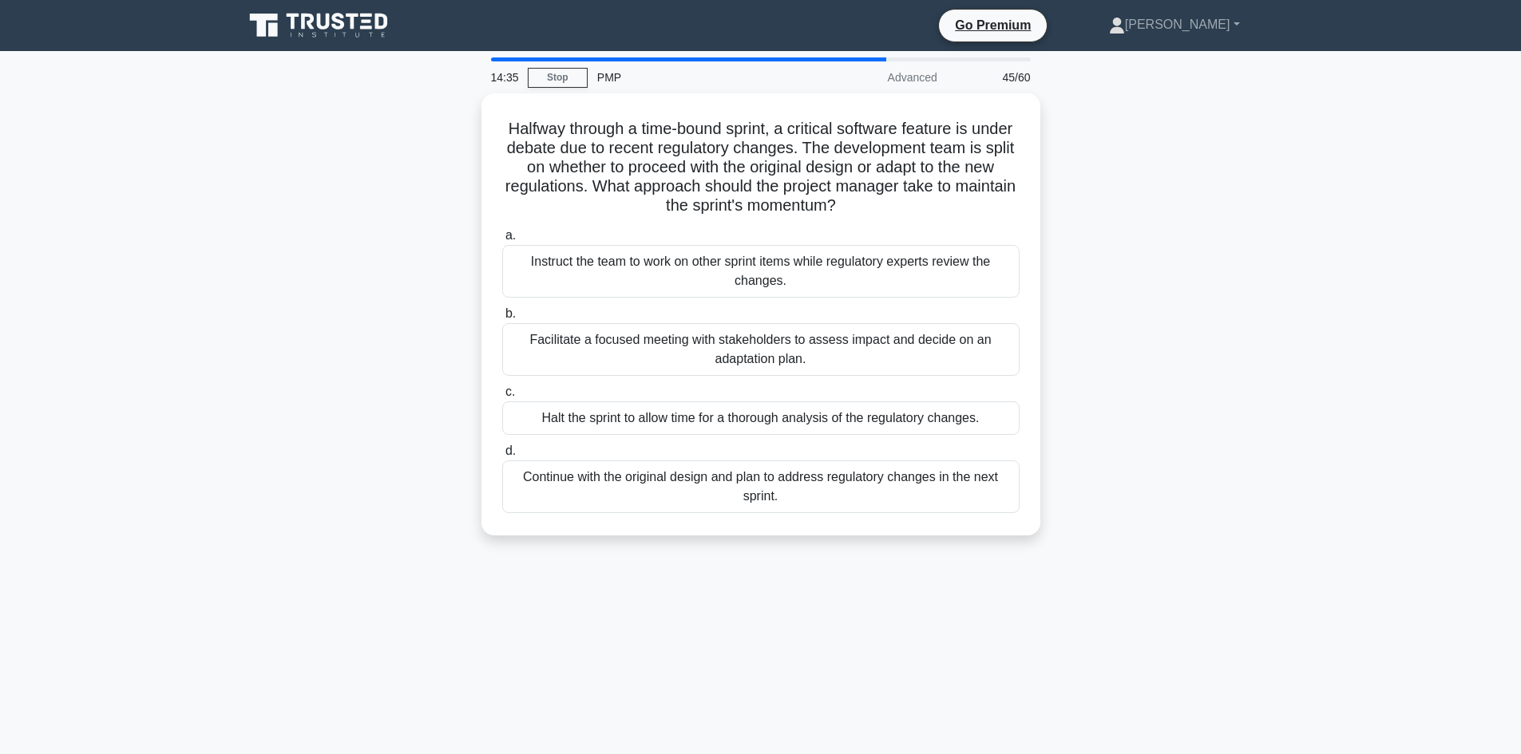
click at [441, 236] on div "Halfway through a time-bound sprint, a critical software feature is under debat…" at bounding box center [761, 323] width 1054 height 461
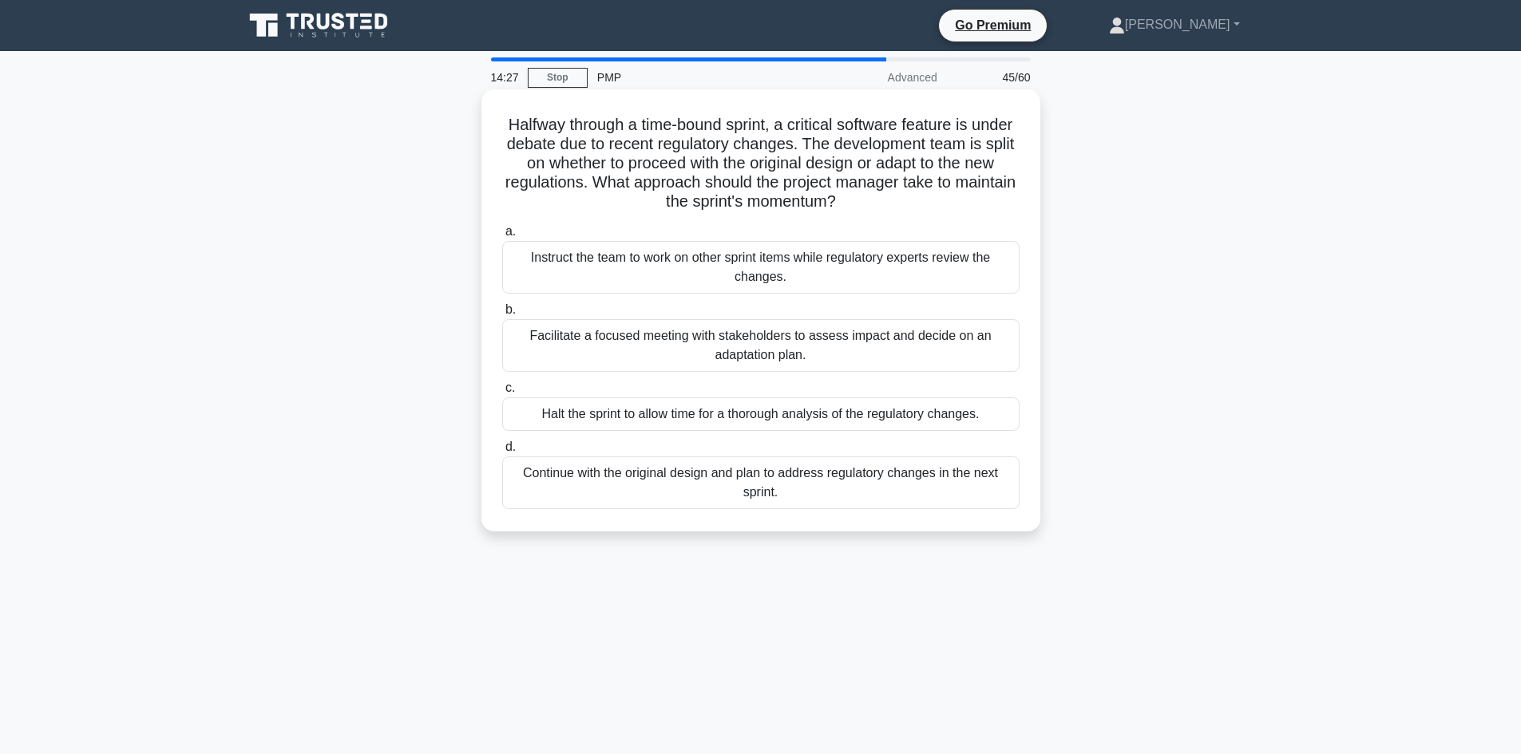
click at [778, 358] on div "Facilitate a focused meeting with stakeholders to assess impact and decide on a…" at bounding box center [760, 345] width 517 height 53
click at [733, 346] on div "Facilitate a focused meeting with stakeholders to assess impact and decide on a…" at bounding box center [760, 345] width 517 height 53
click at [502, 315] on input "b. Facilitate a focused meeting with stakeholders to assess impact and decide o…" at bounding box center [502, 310] width 0 height 10
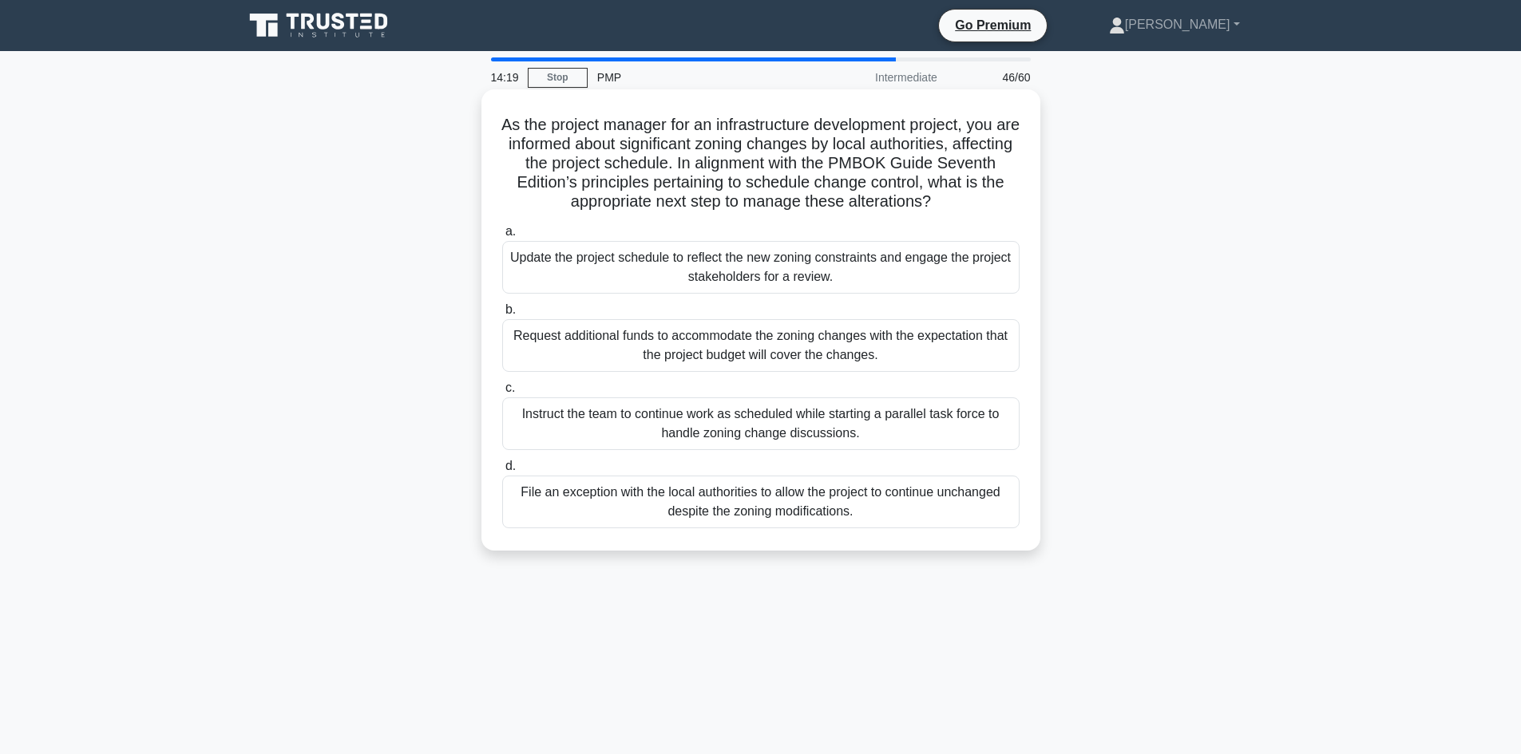
click at [670, 141] on h5 "As the project manager for an infrastructure development project, you are infor…" at bounding box center [761, 163] width 521 height 97
click at [778, 143] on h5 "As the project manager for an infrastructure development project, you are infor…" at bounding box center [761, 163] width 521 height 97
click at [819, 141] on h5 "As the project manager for an infrastructure development project, you are infor…" at bounding box center [761, 163] width 521 height 97
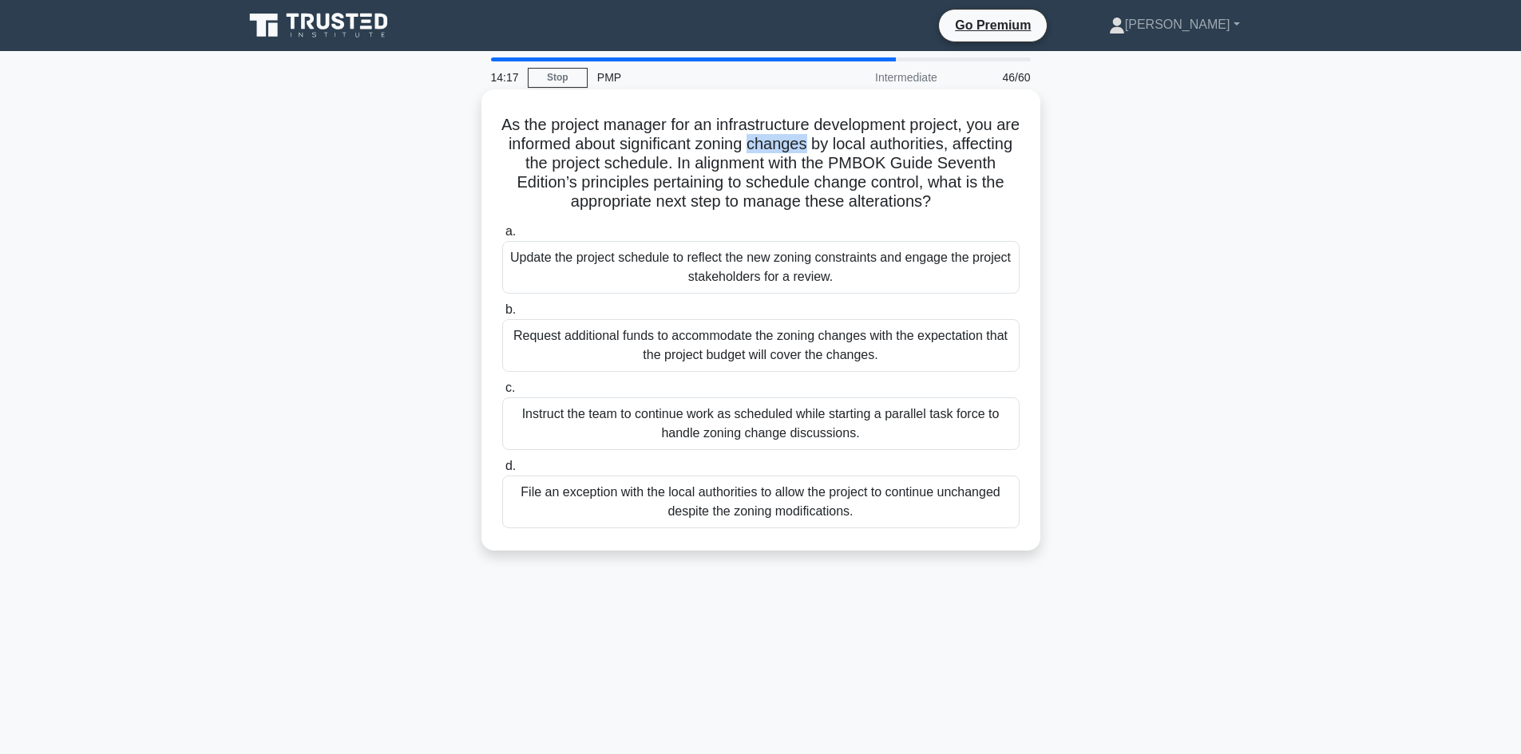
click at [819, 143] on h5 "As the project manager for an infrastructure development project, you are infor…" at bounding box center [761, 163] width 521 height 97
click at [891, 146] on h5 "As the project manager for an infrastructure development project, you are infor…" at bounding box center [761, 163] width 521 height 97
click at [892, 148] on h5 "As the project manager for an infrastructure development project, you are infor…" at bounding box center [761, 163] width 521 height 97
click at [716, 163] on h5 "As the project manager for an infrastructure development project, you are infor…" at bounding box center [761, 163] width 521 height 97
drag, startPoint x: 716, startPoint y: 163, endPoint x: 734, endPoint y: 164, distance: 18.4
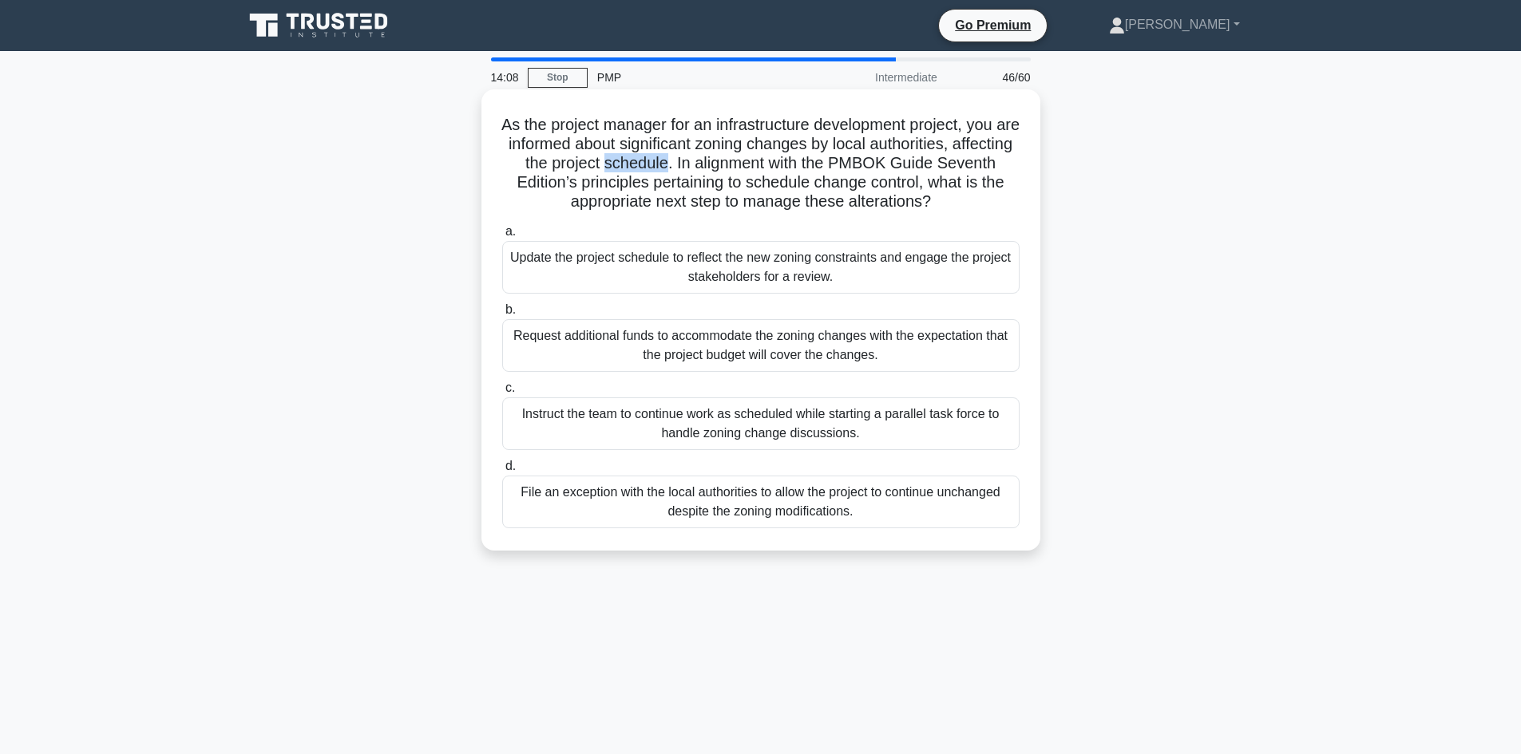
click at [718, 162] on h5 "As the project manager for an infrastructure development project, you are infor…" at bounding box center [761, 163] width 521 height 97
click at [810, 164] on h5 "As the project manager for an infrastructure development project, you are infor…" at bounding box center [761, 163] width 521 height 97
click at [916, 168] on h5 "As the project manager for an infrastructure development project, you are infor…" at bounding box center [761, 163] width 521 height 97
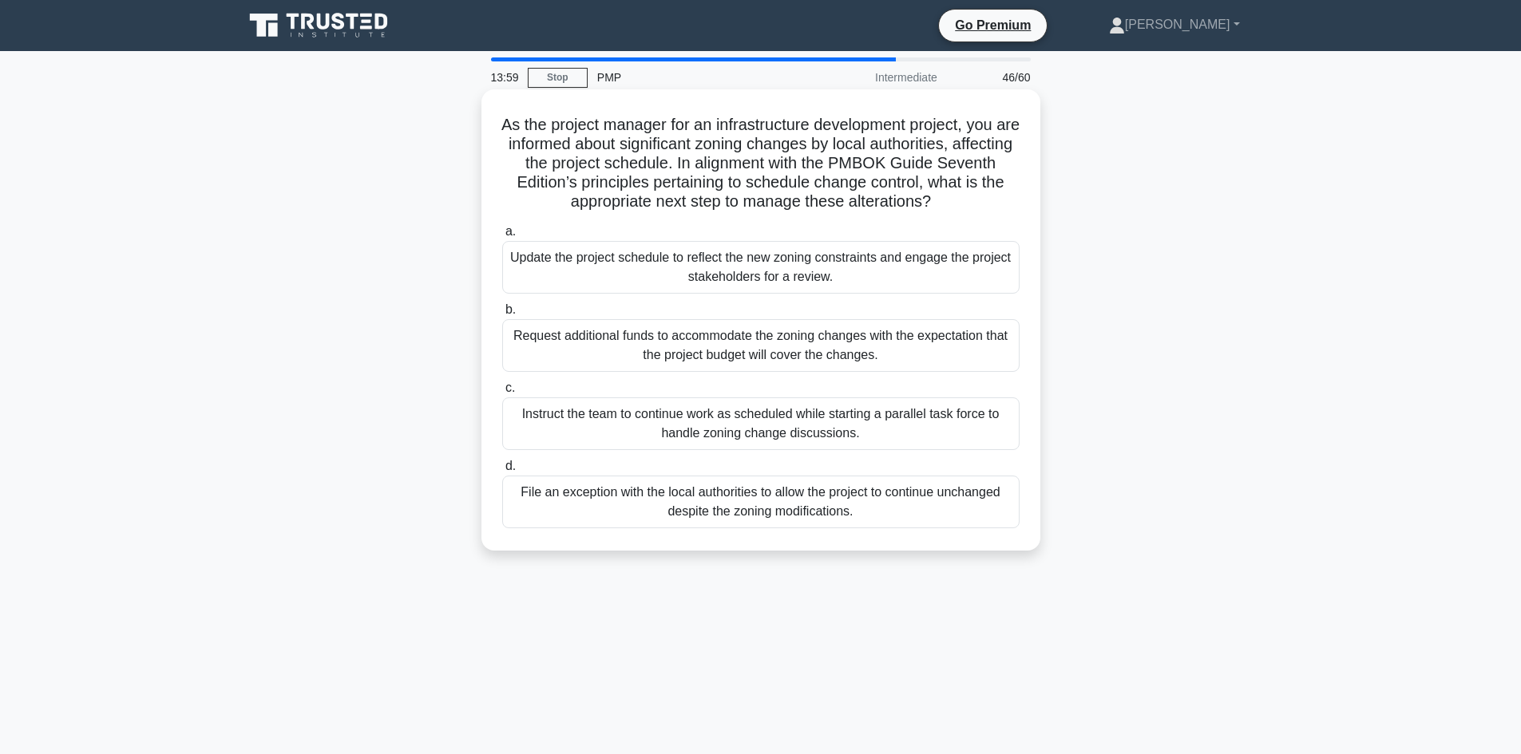
click at [555, 164] on h5 "As the project manager for an infrastructure development project, you are infor…" at bounding box center [761, 163] width 521 height 97
click at [916, 160] on h5 "As the project manager for an infrastructure development project, you are infor…" at bounding box center [761, 163] width 521 height 97
click at [548, 184] on h5 "As the project manager for an infrastructure development project, you are infor…" at bounding box center [761, 163] width 521 height 97
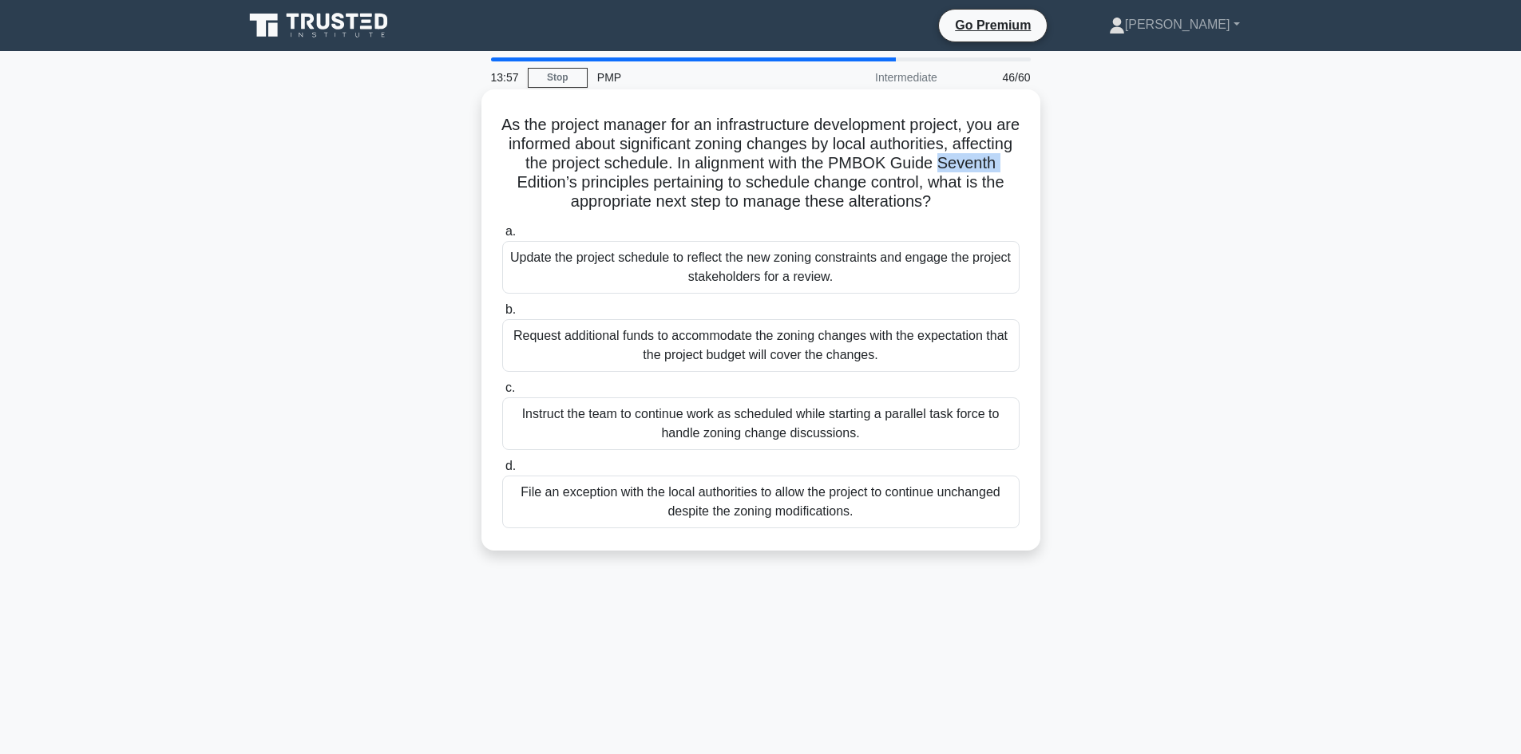
click at [548, 184] on h5 "As the project manager for an infrastructure development project, you are infor…" at bounding box center [761, 163] width 521 height 97
click at [596, 189] on h5 "As the project manager for an infrastructure development project, you are infor…" at bounding box center [761, 163] width 521 height 97
click at [688, 180] on h5 "As the project manager for an infrastructure development project, you are infor…" at bounding box center [761, 163] width 521 height 97
drag, startPoint x: 688, startPoint y: 180, endPoint x: 723, endPoint y: 180, distance: 34.3
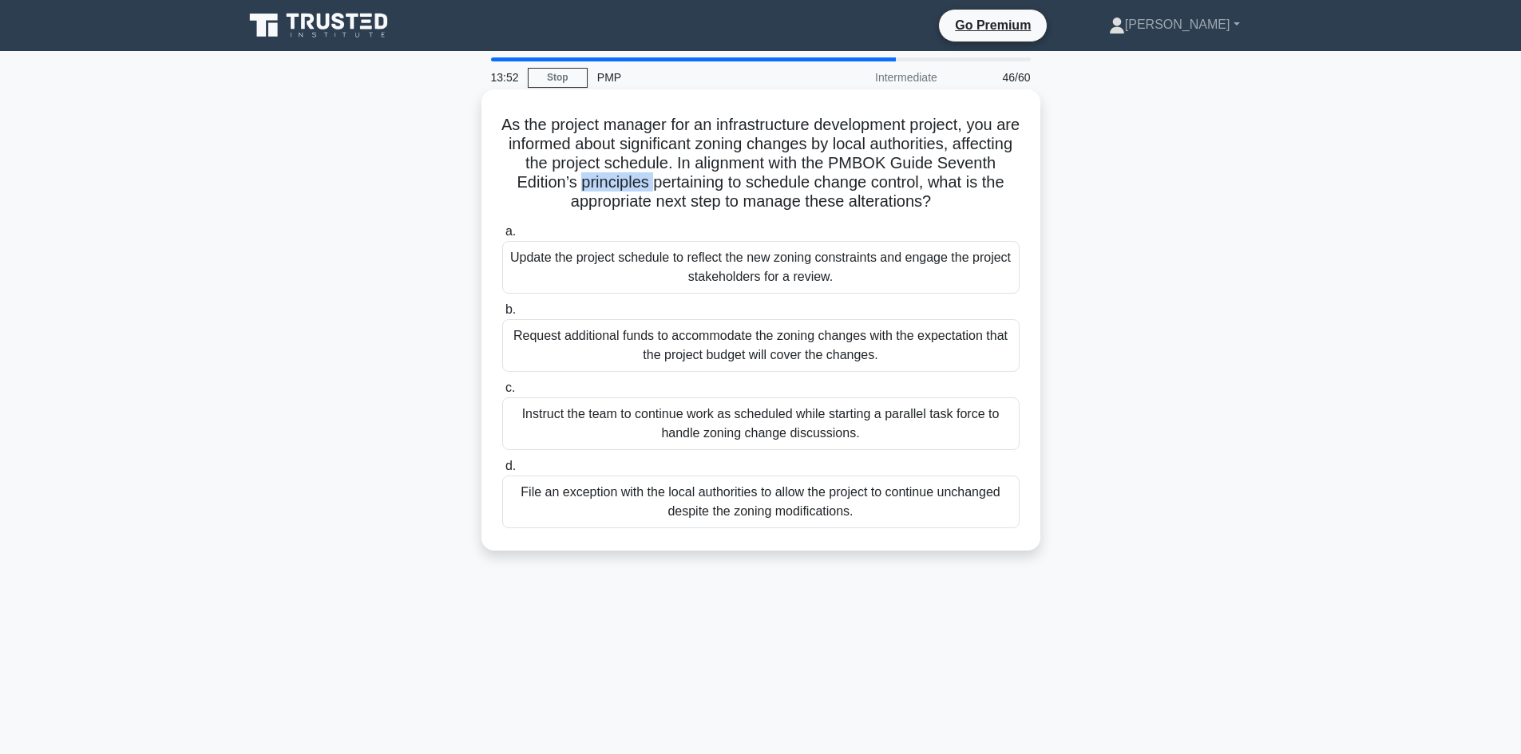
click at [688, 179] on h5 "As the project manager for an infrastructure development project, you are infor…" at bounding box center [761, 163] width 521 height 97
click at [757, 185] on h5 "As the project manager for an infrastructure development project, you are infor…" at bounding box center [761, 163] width 521 height 97
click at [860, 184] on h5 "As the project manager for an infrastructure development project, you are infor…" at bounding box center [761, 163] width 521 height 97
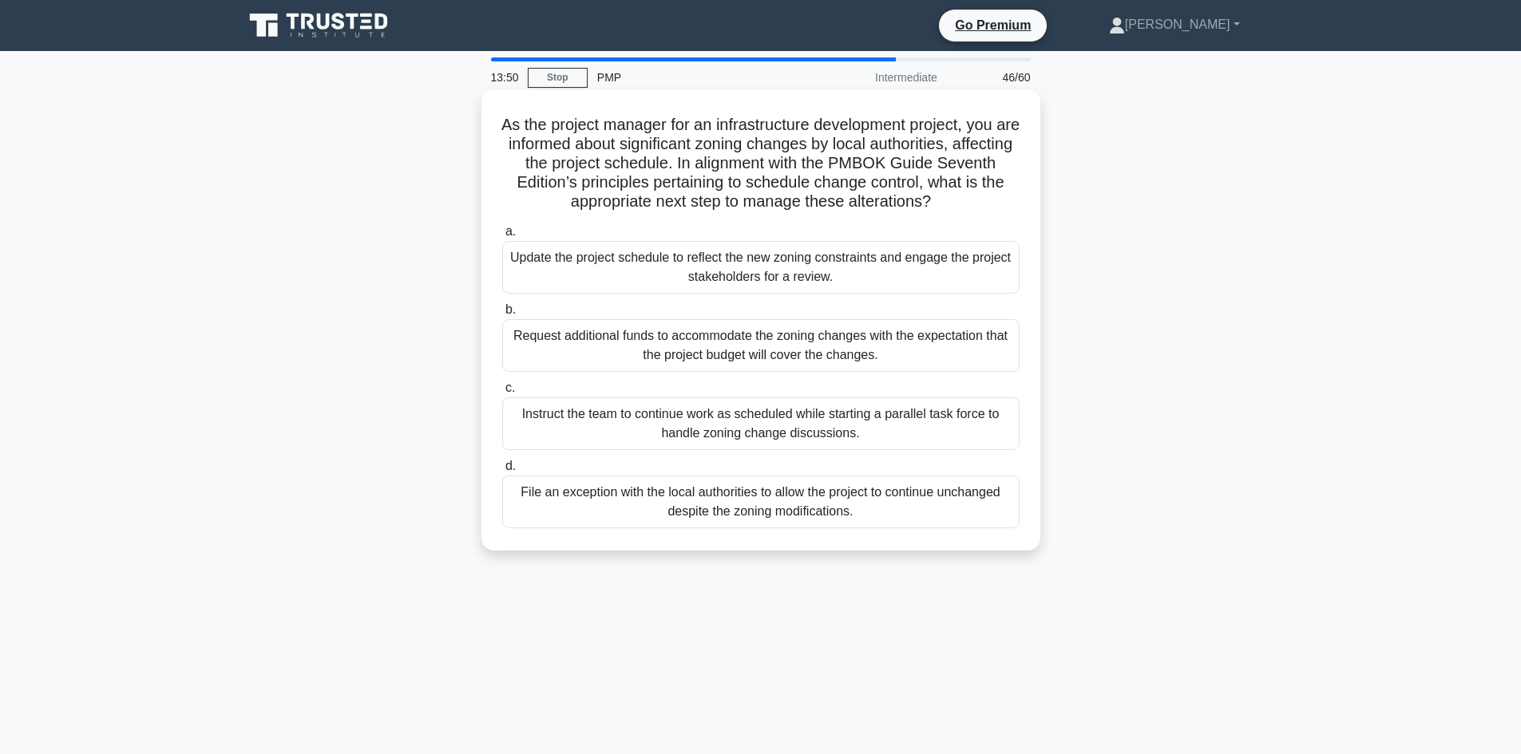
click at [925, 185] on h5 "As the project manager for an infrastructure development project, you are infor…" at bounding box center [761, 163] width 521 height 97
drag, startPoint x: 925, startPoint y: 185, endPoint x: 955, endPoint y: 184, distance: 30.3
click at [926, 184] on h5 "As the project manager for an infrastructure development project, you are infor…" at bounding box center [761, 163] width 521 height 97
click at [966, 188] on h5 "As the project manager for an infrastructure development project, you are infor…" at bounding box center [761, 163] width 521 height 97
click at [968, 188] on h5 "As the project manager for an infrastructure development project, you are infor…" at bounding box center [761, 163] width 521 height 97
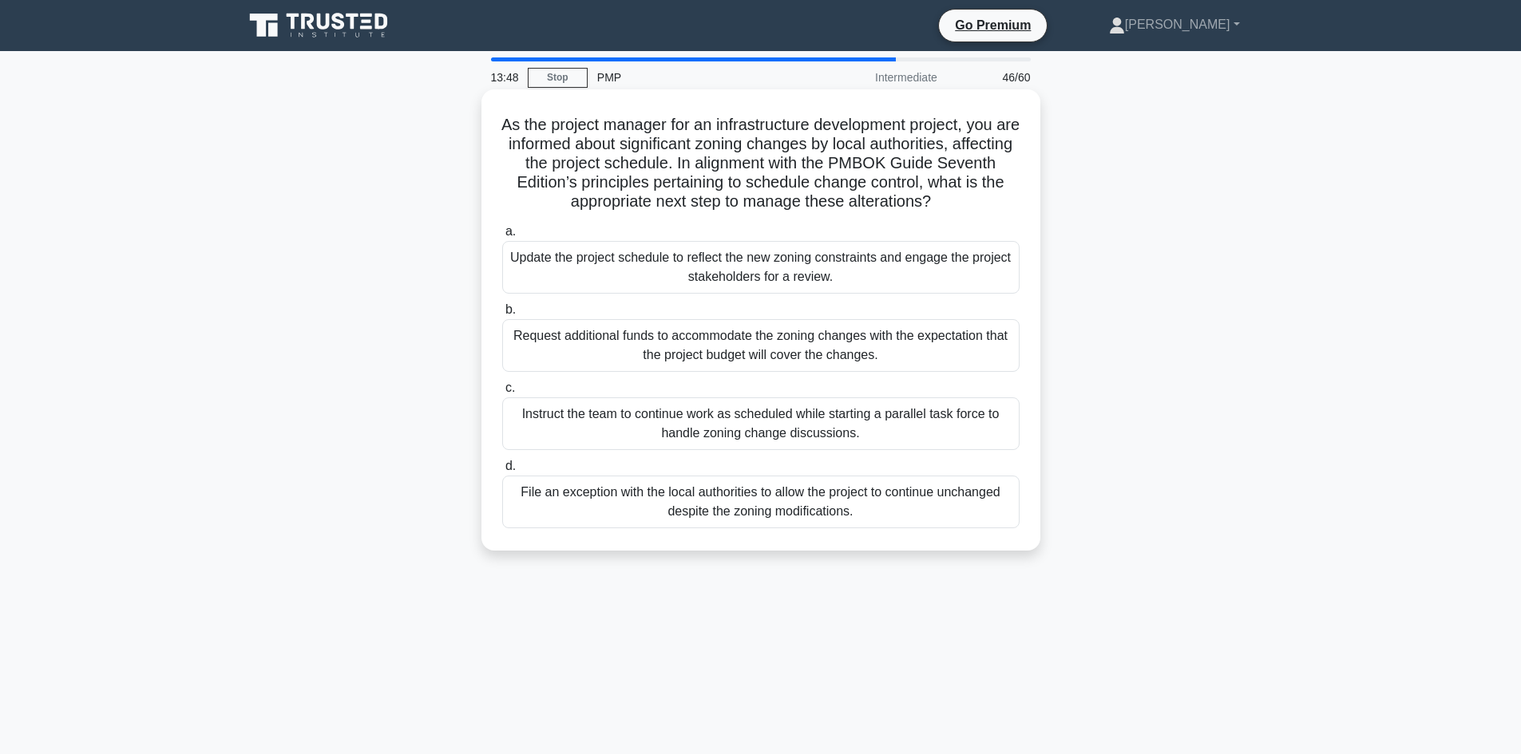
click at [646, 200] on h5 "As the project manager for an infrastructure development project, you are infor…" at bounding box center [761, 163] width 521 height 97
click at [647, 200] on h5 "As the project manager for an infrastructure development project, you are infor…" at bounding box center [761, 163] width 521 height 97
click at [712, 205] on h5 "As the project manager for an infrastructure development project, you are infor…" at bounding box center [761, 163] width 521 height 97
click at [757, 204] on h5 "As the project manager for an infrastructure development project, you are infor…" at bounding box center [761, 163] width 521 height 97
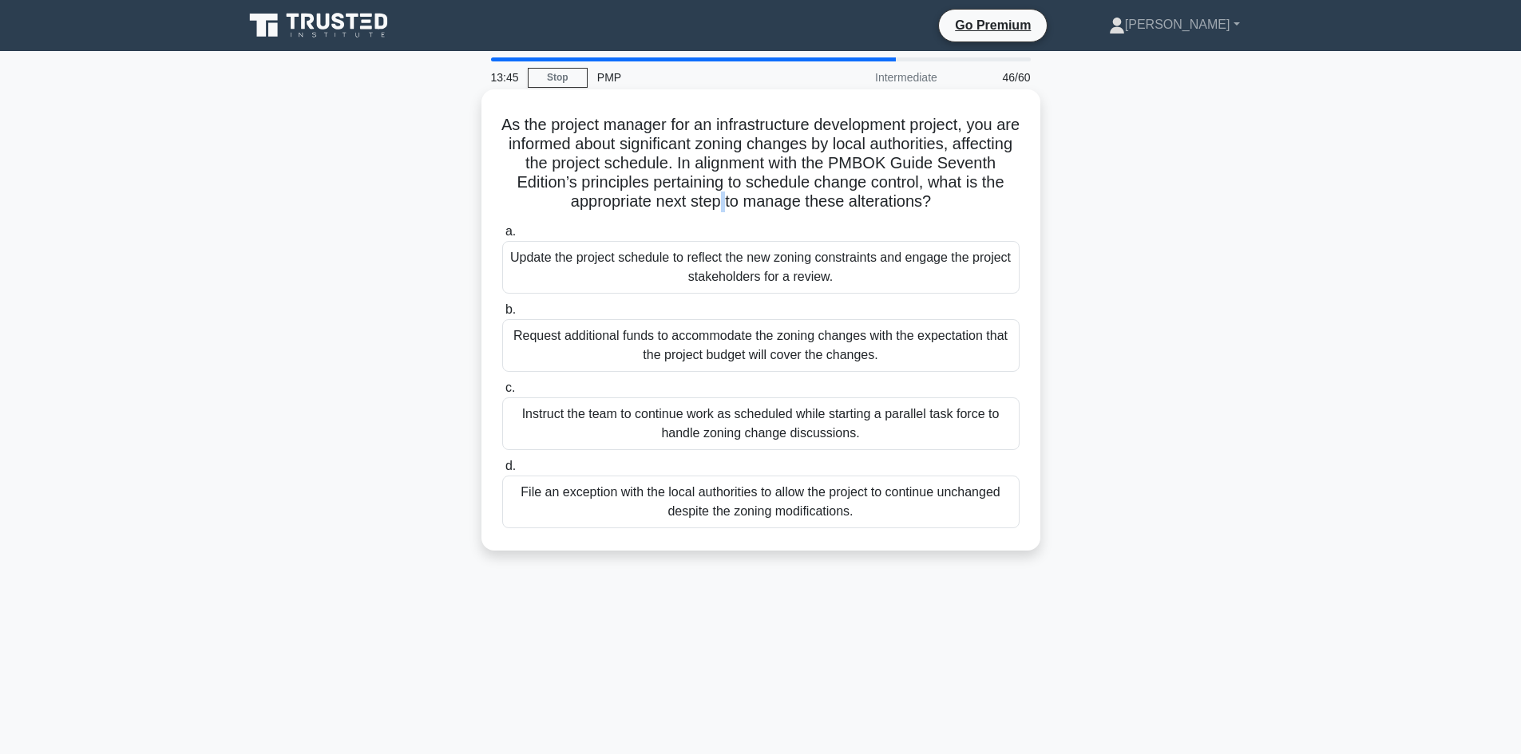
click at [757, 204] on h5 "As the project manager for an infrastructure development project, you are infor…" at bounding box center [761, 163] width 521 height 97
click at [821, 204] on h5 "As the project manager for an infrastructure development project, you are infor…" at bounding box center [761, 163] width 521 height 97
click at [921, 197] on h5 "As the project manager for an infrastructure development project, you are infor…" at bounding box center [761, 163] width 521 height 97
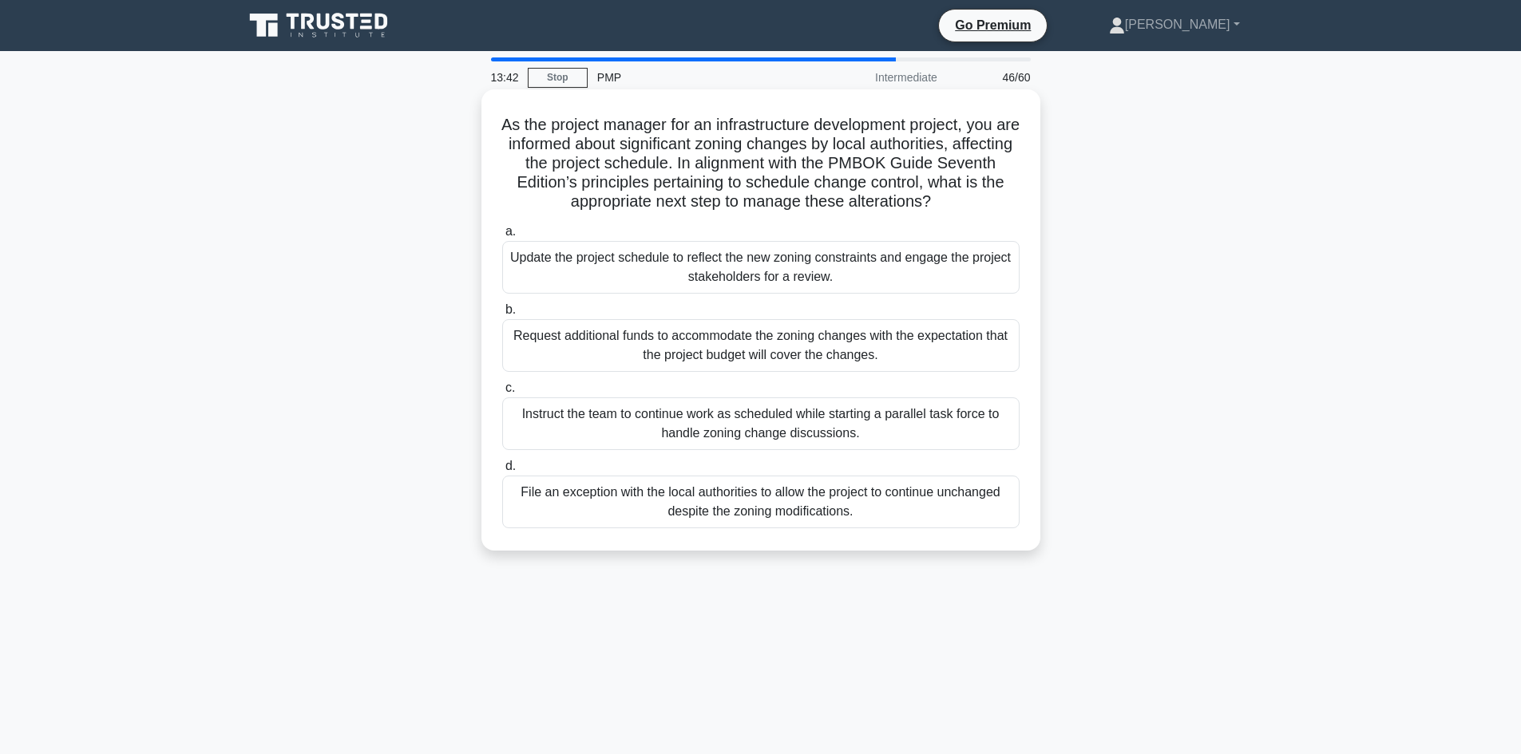
click at [561, 131] on h5 "As the project manager for an infrastructure development project, you are infor…" at bounding box center [761, 163] width 521 height 97
click at [592, 126] on h5 "As the project manager for an infrastructure development project, you are infor…" at bounding box center [761, 163] width 521 height 97
click at [649, 121] on h5 "As the project manager for an infrastructure development project, you are infor…" at bounding box center [761, 163] width 521 height 97
click at [735, 125] on h5 "As the project manager for an infrastructure development project, you are infor…" at bounding box center [761, 163] width 521 height 97
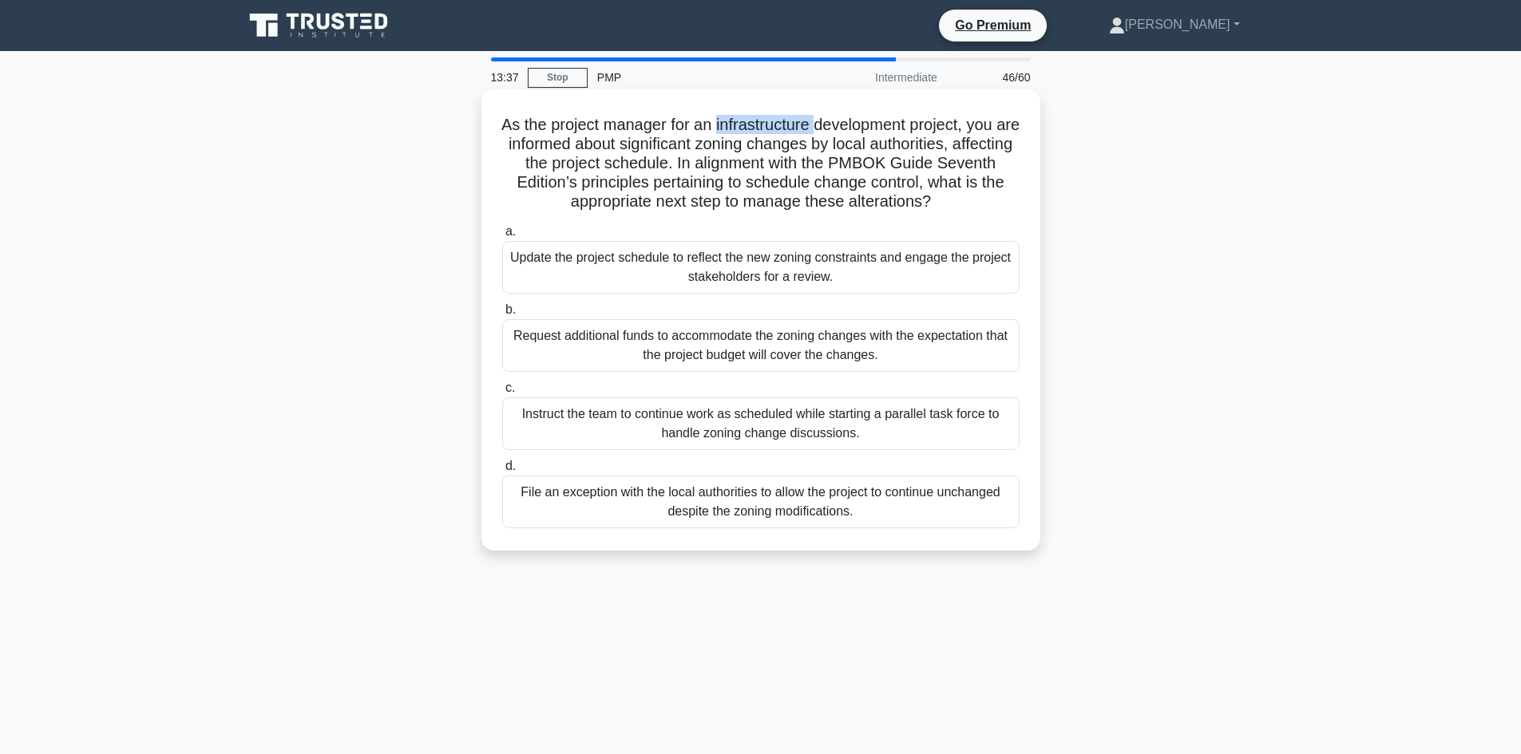
click at [766, 135] on h5 "As the project manager for an infrastructure development project, you are infor…" at bounding box center [761, 163] width 521 height 97
drag, startPoint x: 659, startPoint y: 144, endPoint x: 675, endPoint y: 156, distance: 19.3
click at [663, 145] on h5 "As the project manager for an infrastructure development project, you are infor…" at bounding box center [761, 163] width 521 height 97
click at [675, 156] on h5 "As the project manager for an infrastructure development project, you are infor…" at bounding box center [761, 163] width 521 height 97
drag, startPoint x: 663, startPoint y: 145, endPoint x: 794, endPoint y: 152, distance: 130.4
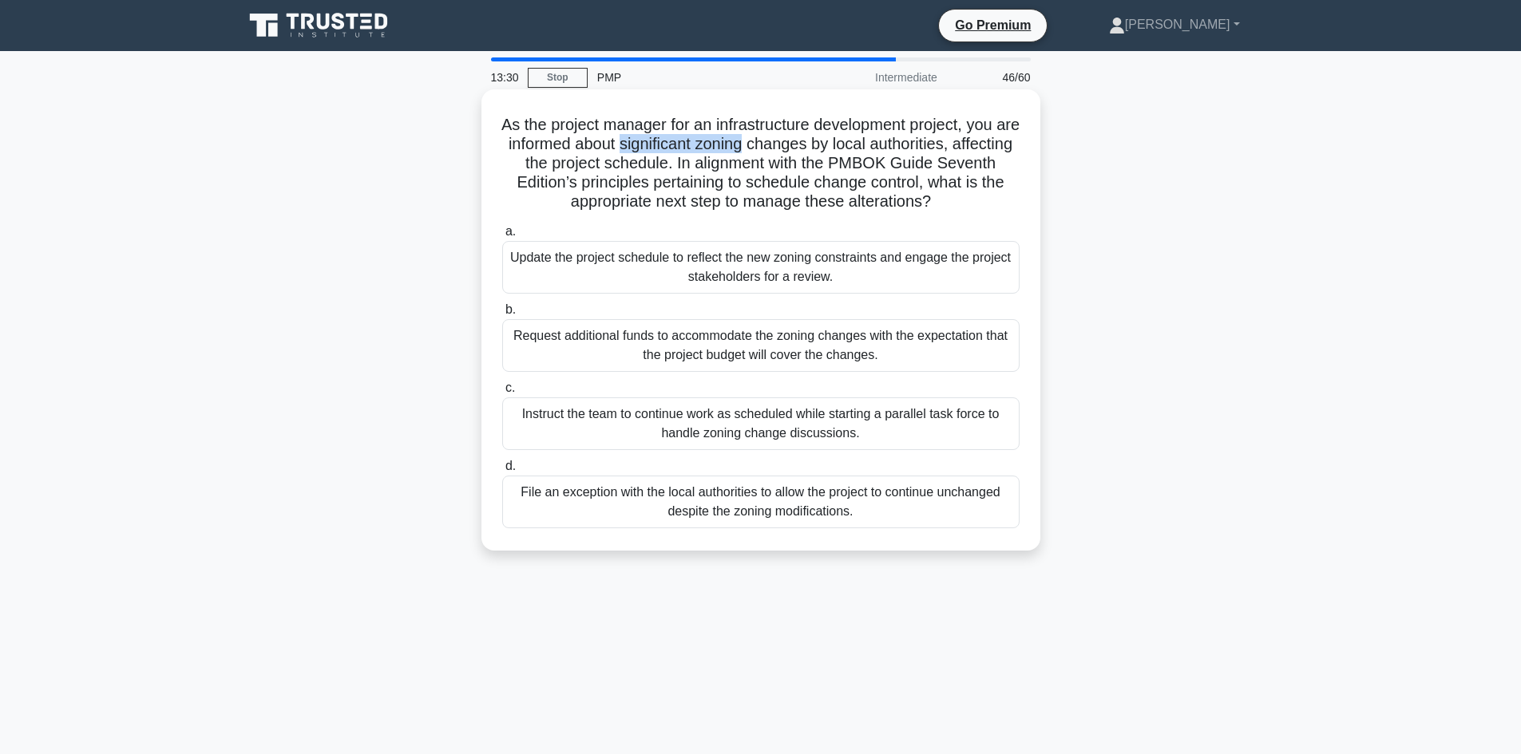
click at [794, 152] on h5 "As the project manager for an infrastructure development project, you are infor…" at bounding box center [761, 163] width 521 height 97
click at [806, 148] on h5 "As the project manager for an infrastructure development project, you are infor…" at bounding box center [761, 163] width 521 height 97
click at [911, 141] on h5 "As the project manager for an infrastructure development project, you are infor…" at bounding box center [761, 163] width 521 height 97
click at [910, 141] on h5 "As the project manager for an infrastructure development project, you are infor…" at bounding box center [761, 163] width 521 height 97
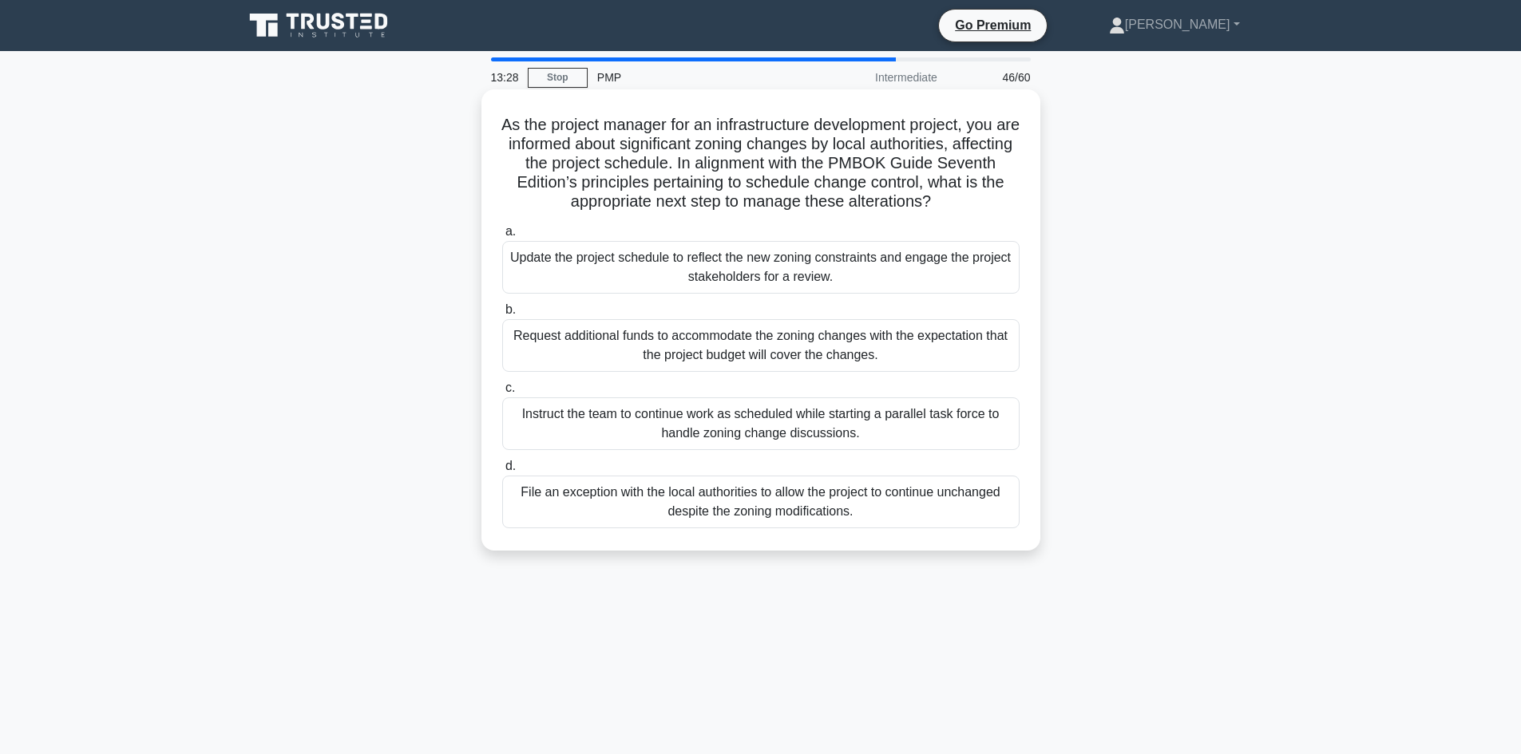
click at [942, 145] on h5 "As the project manager for an infrastructure development project, you are infor…" at bounding box center [761, 163] width 521 height 97
drag, startPoint x: 942, startPoint y: 145, endPoint x: 931, endPoint y: 148, distance: 11.6
click at [941, 146] on h5 "As the project manager for an infrastructure development project, you are infor…" at bounding box center [761, 163] width 521 height 97
click at [648, 168] on h5 "As the project manager for an infrastructure development project, you are infor…" at bounding box center [761, 163] width 521 height 97
drag, startPoint x: 648, startPoint y: 168, endPoint x: 686, endPoint y: 166, distance: 37.6
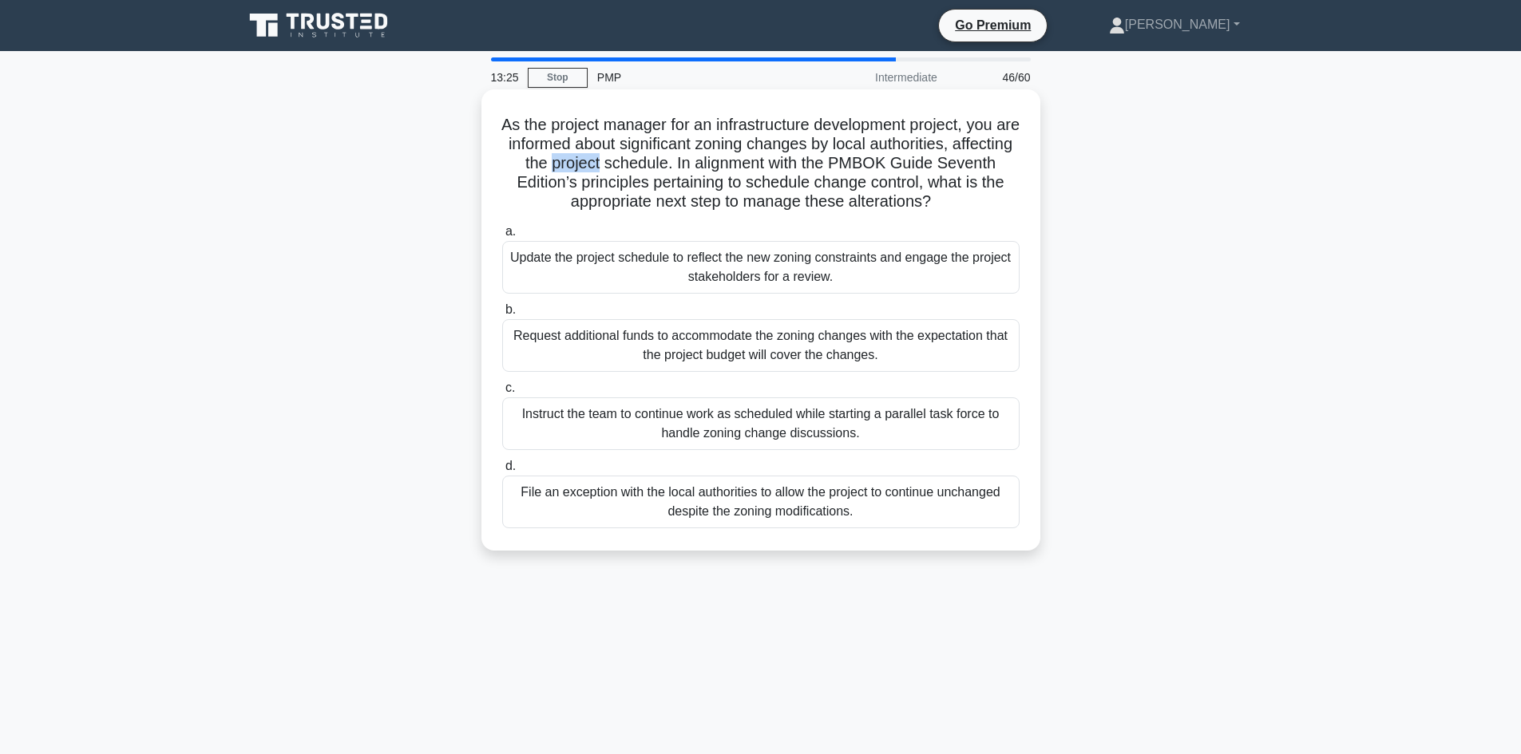
click at [659, 165] on h5 "As the project manager for an infrastructure development project, you are infor…" at bounding box center [761, 163] width 521 height 97
click at [691, 165] on h5 "As the project manager for an infrastructure development project, you are infor…" at bounding box center [761, 163] width 521 height 97
click at [763, 275] on div "Update the project schedule to reflect the new zoning constraints and engage th…" at bounding box center [760, 267] width 517 height 53
click at [502, 237] on input "a. Update the project schedule to reflect the new zoning constraints and engage…" at bounding box center [502, 232] width 0 height 10
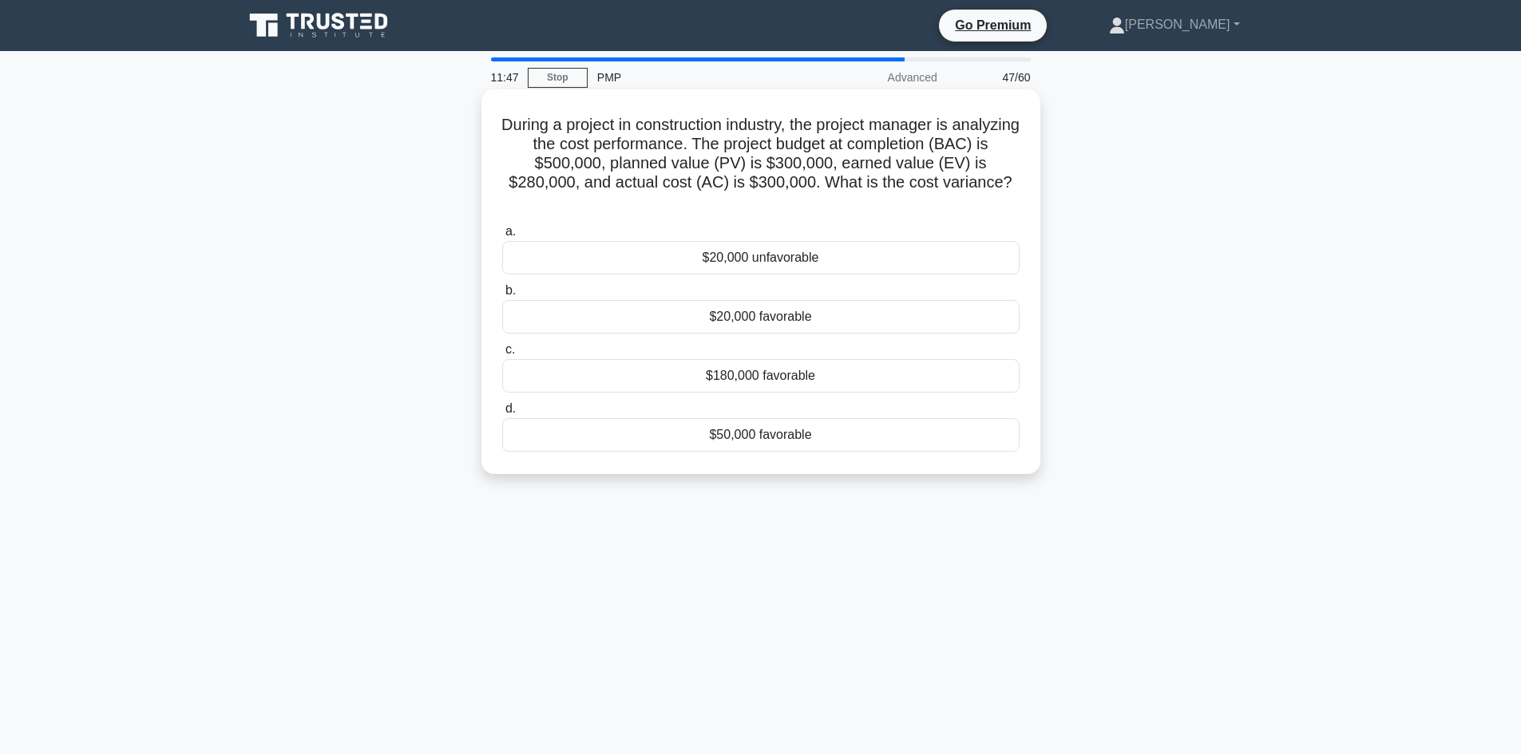
click at [774, 259] on div "$20,000 unfavorable" at bounding box center [760, 258] width 517 height 34
click at [502, 237] on input "a. $20,000 unfavorable" at bounding box center [502, 232] width 0 height 10
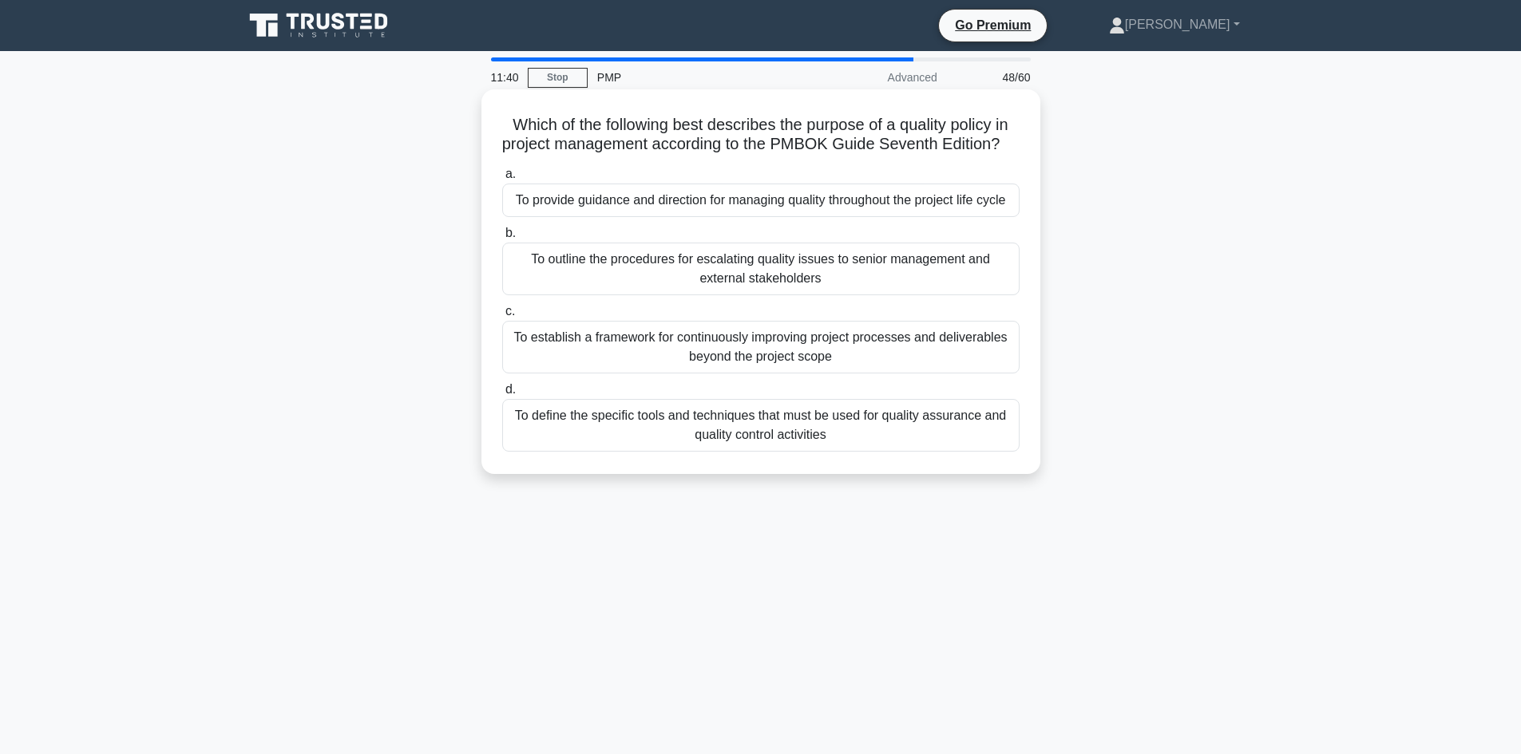
click at [632, 125] on h5 "Which of the following best describes the purpose of a quality policy in projec…" at bounding box center [761, 135] width 521 height 40
click at [633, 125] on h5 "Which of the following best describes the purpose of a quality policy in projec…" at bounding box center [761, 135] width 521 height 40
click at [729, 134] on h5 "Which of the following best describes the purpose of a quality policy in projec…" at bounding box center [761, 135] width 521 height 40
click at [845, 128] on h5 "Which of the following best describes the purpose of a quality policy in projec…" at bounding box center [761, 135] width 521 height 40
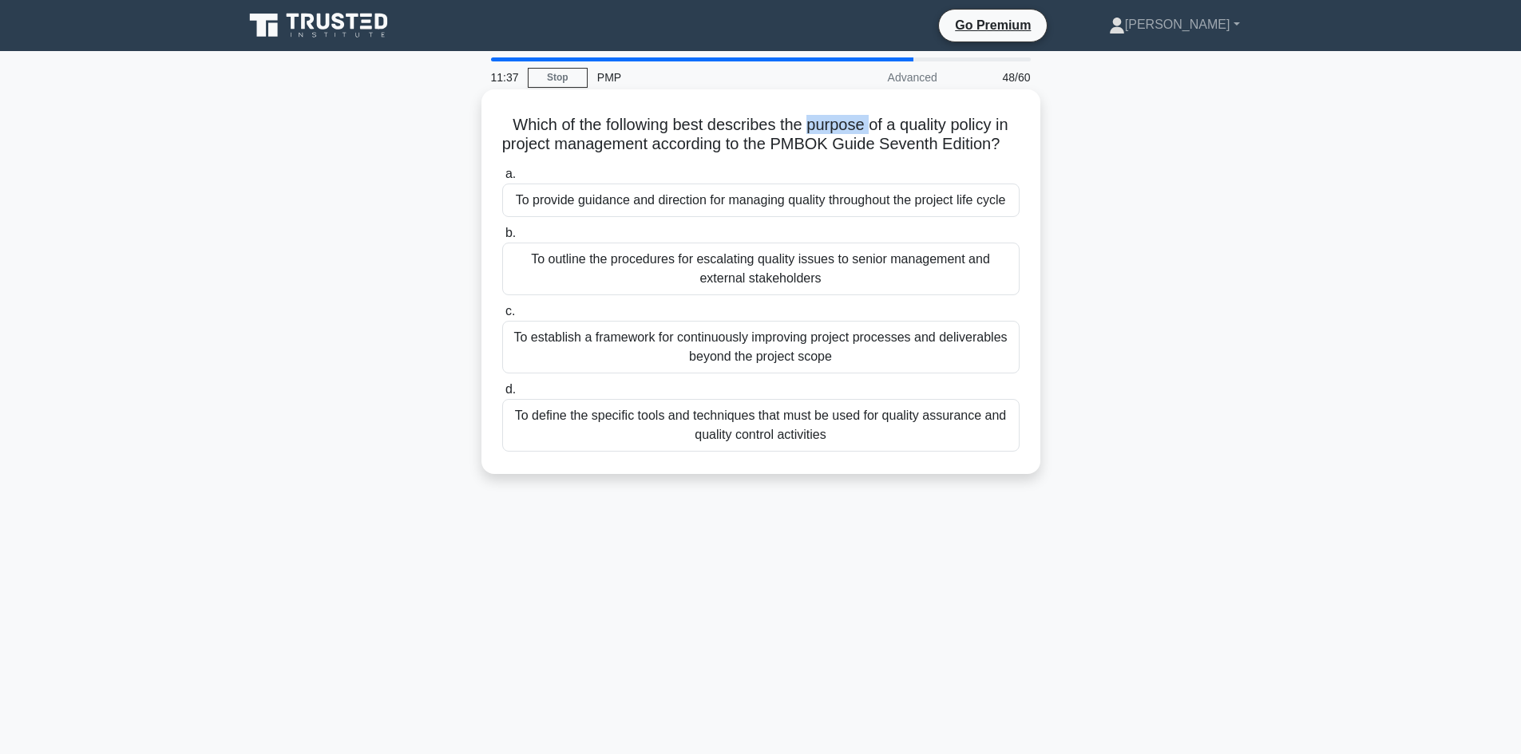
click at [846, 127] on h5 "Which of the following best describes the purpose of a quality policy in projec…" at bounding box center [761, 135] width 521 height 40
click at [921, 126] on h5 "Which of the following best describes the purpose of a quality policy in projec…" at bounding box center [761, 135] width 521 height 40
click at [921, 125] on h5 "Which of the following best describes the purpose of a quality policy in projec…" at bounding box center [761, 135] width 521 height 40
click at [986, 133] on h5 "Which of the following best describes the purpose of a quality policy in projec…" at bounding box center [761, 135] width 521 height 40
click at [984, 133] on h5 "Which of the following best describes the purpose of a quality policy in projec…" at bounding box center [761, 135] width 521 height 40
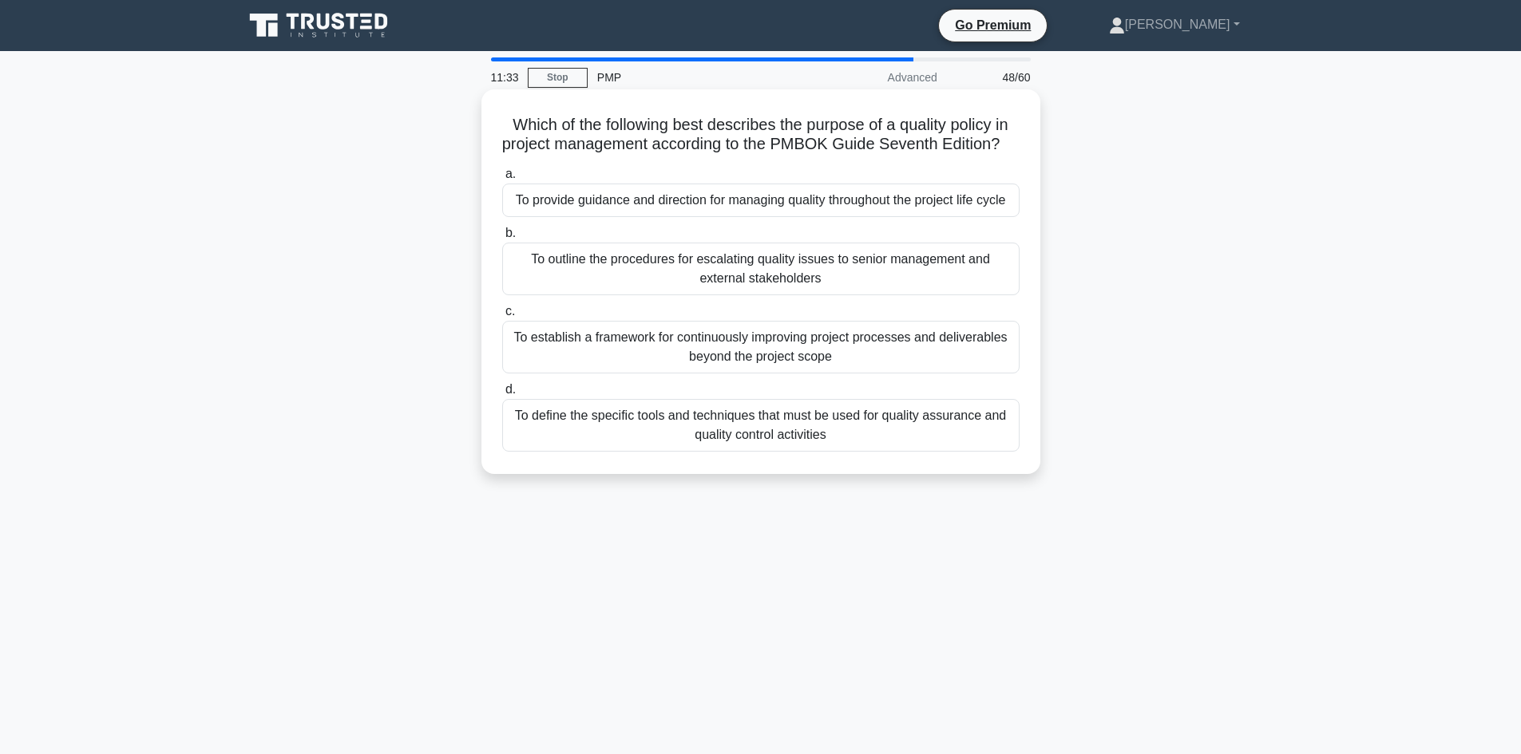
click at [538, 148] on h5 "Which of the following best describes the purpose of a quality policy in projec…" at bounding box center [761, 135] width 521 height 40
click at [539, 148] on h5 "Which of the following best describes the purpose of a quality policy in projec…" at bounding box center [761, 135] width 521 height 40
click at [600, 140] on h5 "Which of the following best describes the purpose of a quality policy in projec…" at bounding box center [761, 135] width 521 height 40
drag, startPoint x: 600, startPoint y: 140, endPoint x: 609, endPoint y: 141, distance: 8.9
click at [604, 140] on h5 "Which of the following best describes the purpose of a quality policy in projec…" at bounding box center [761, 135] width 521 height 40
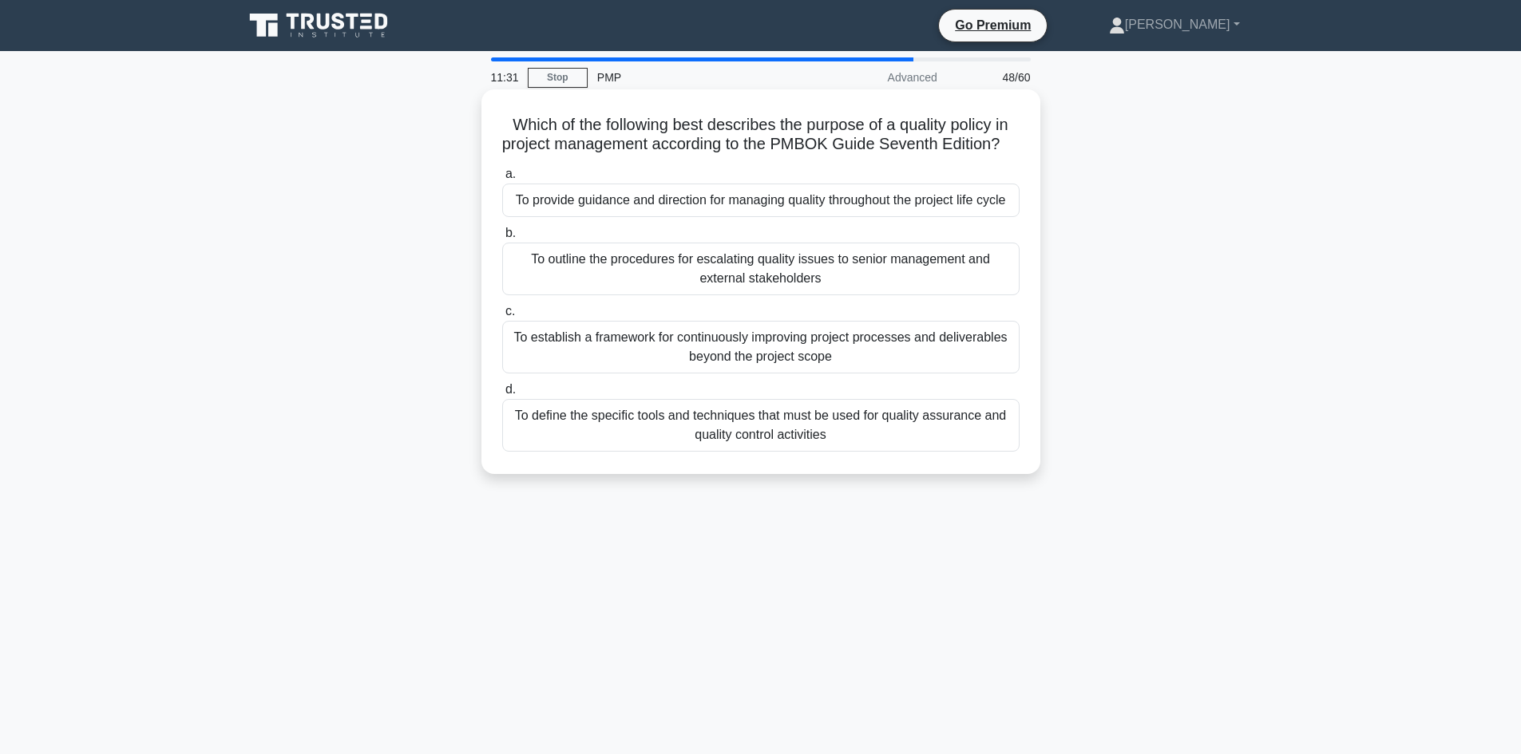
click at [699, 145] on h5 "Which of the following best describes the purpose of a quality policy in projec…" at bounding box center [761, 135] width 521 height 40
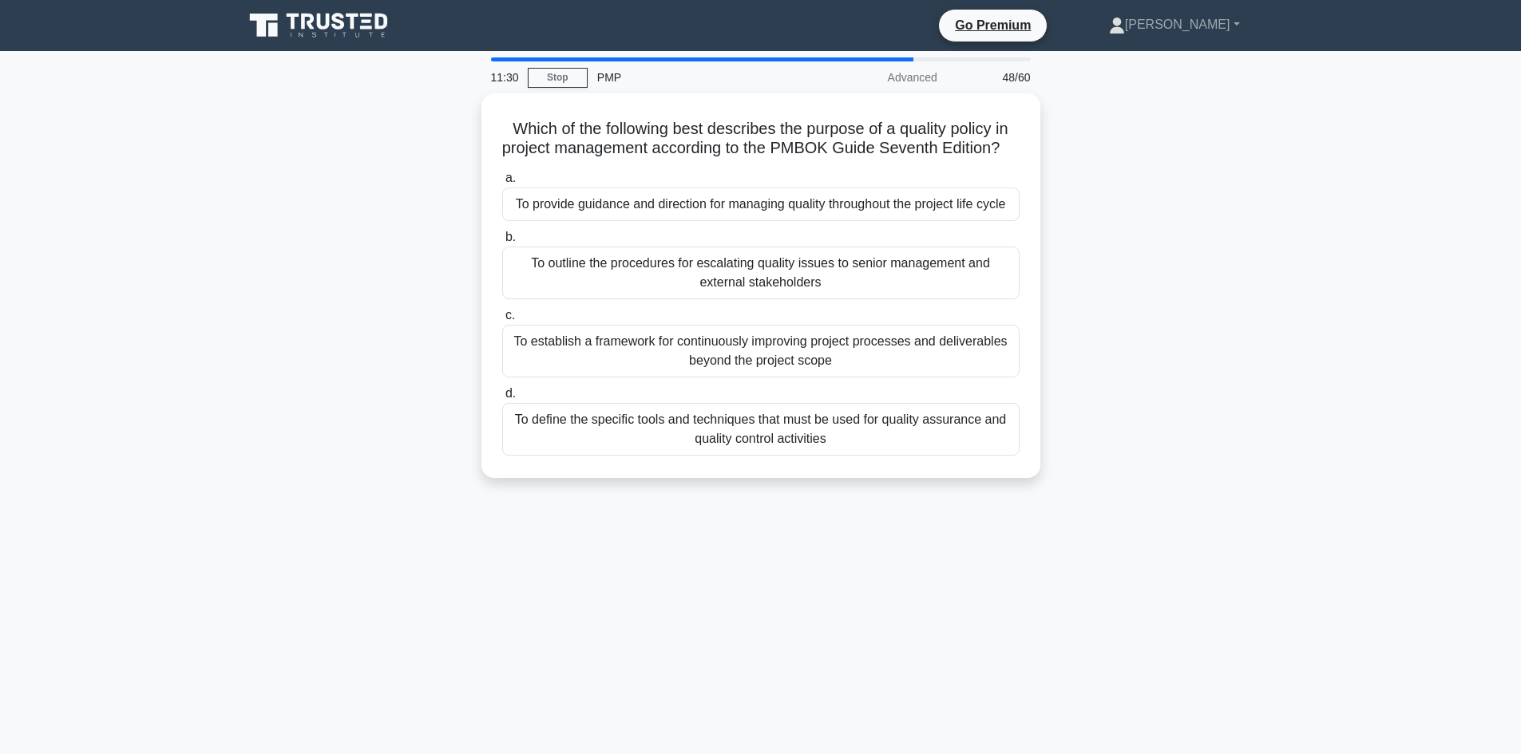
click at [400, 251] on div "Which of the following best describes the purpose of a quality policy in projec…" at bounding box center [761, 295] width 1054 height 404
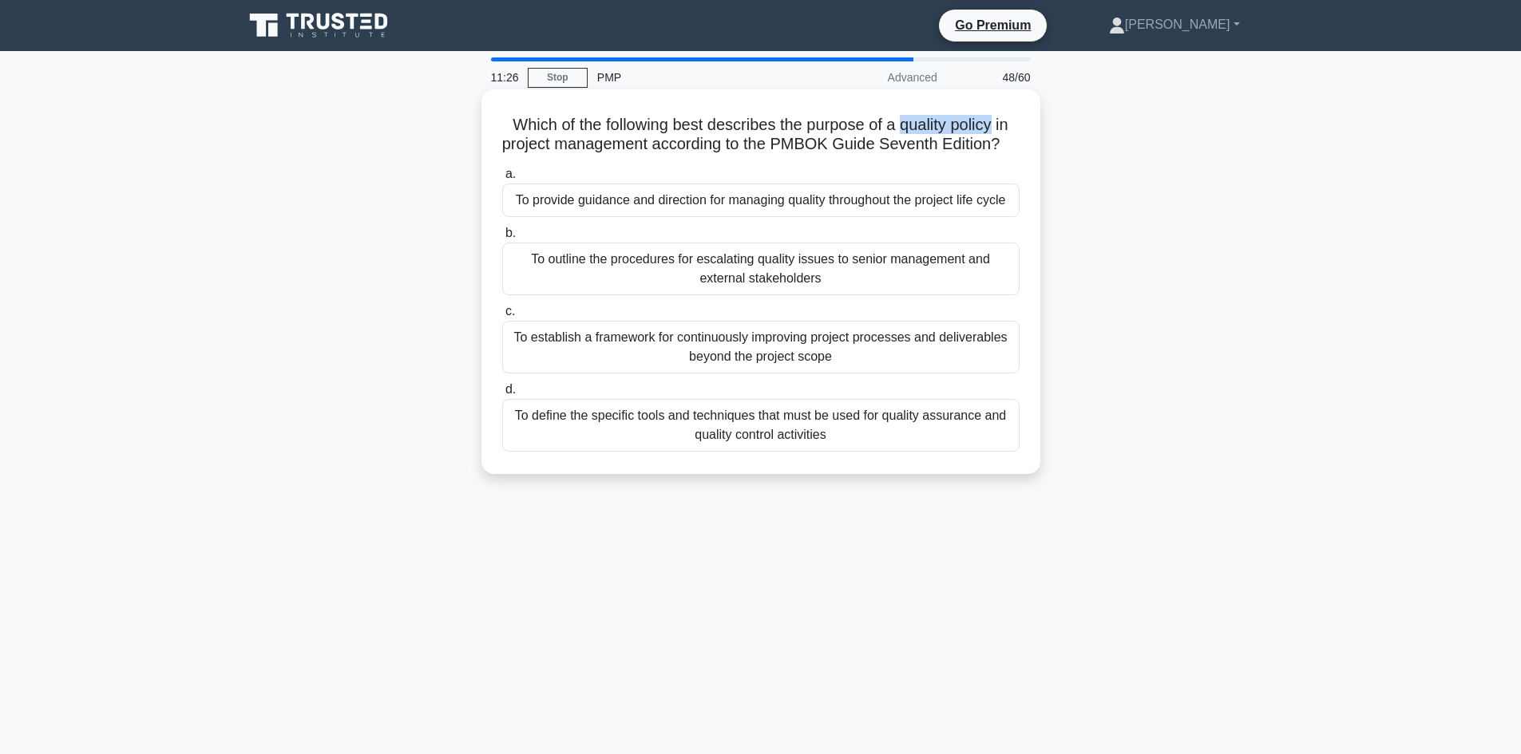
drag, startPoint x: 904, startPoint y: 126, endPoint x: 998, endPoint y: 129, distance: 94.3
click at [998, 129] on h5 "Which of the following best describes the purpose of a quality policy in projec…" at bounding box center [761, 135] width 521 height 40
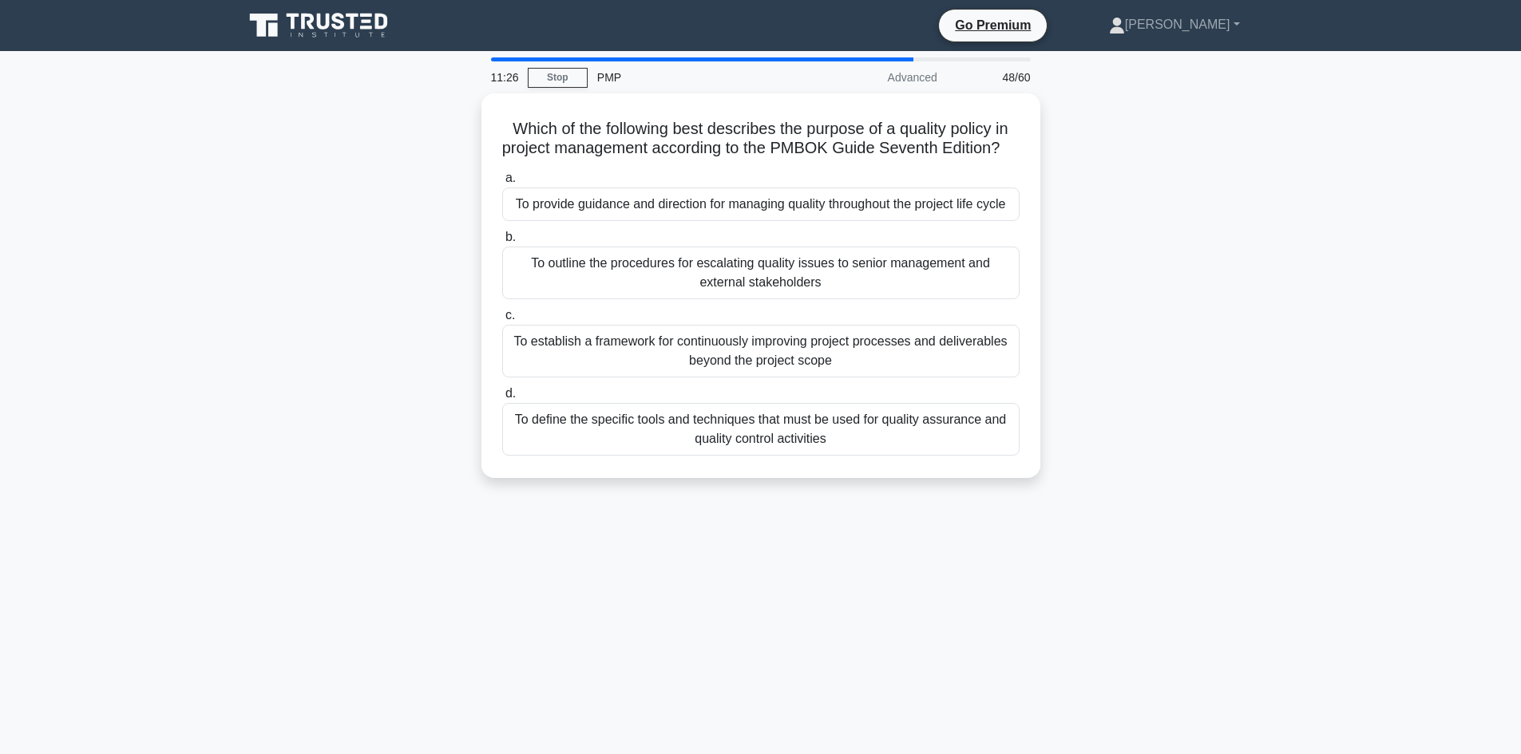
click at [382, 286] on div "Which of the following best describes the purpose of a quality policy in projec…" at bounding box center [761, 295] width 1054 height 404
click at [368, 325] on div "Which of the following best describes the purpose of a quality policy in projec…" at bounding box center [761, 295] width 1054 height 404
click at [1098, 410] on div "Which of the following best describes the purpose of a quality policy in projec…" at bounding box center [761, 295] width 1054 height 404
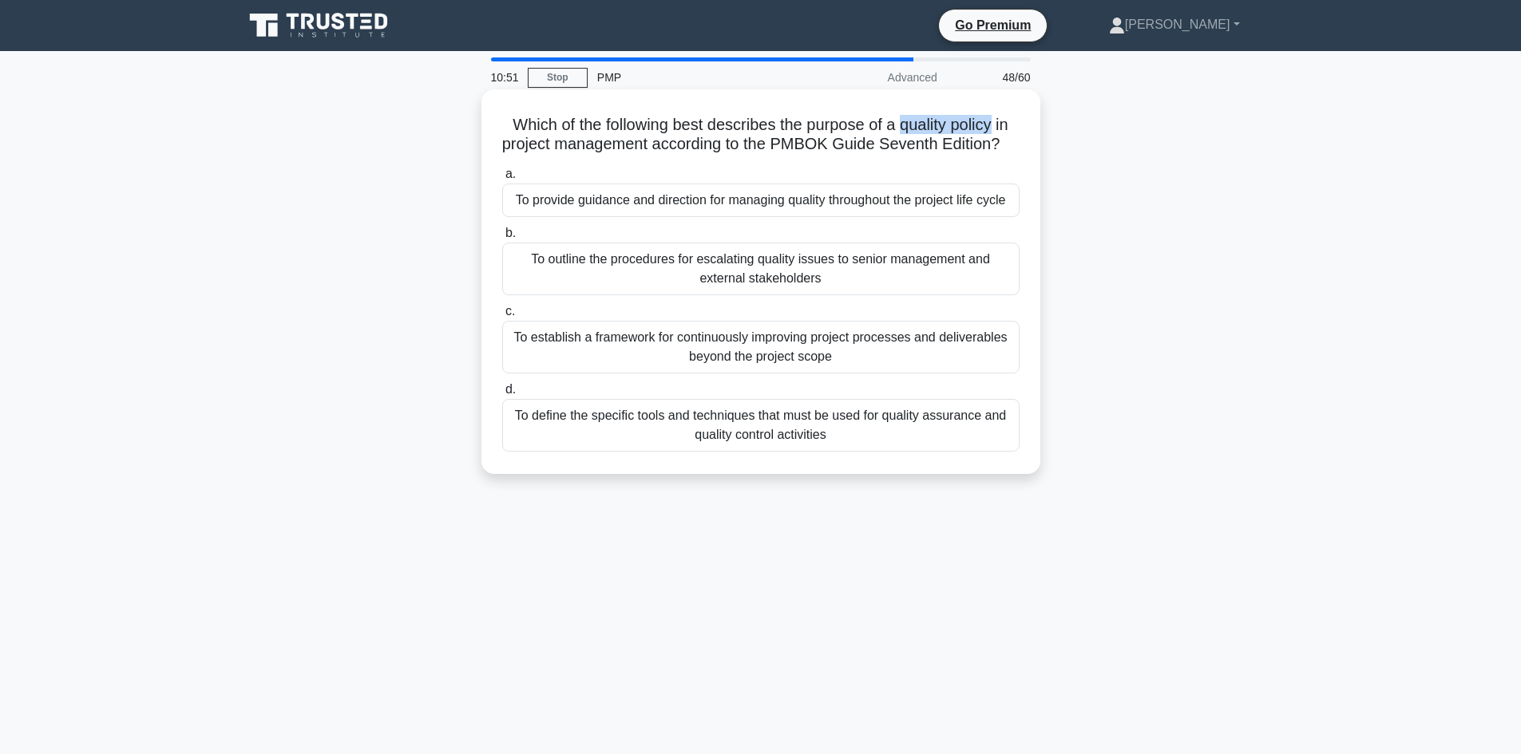
drag, startPoint x: 905, startPoint y: 122, endPoint x: 997, endPoint y: 128, distance: 92.0
click at [999, 128] on h5 "Which of the following best describes the purpose of a quality policy in projec…" at bounding box center [761, 135] width 521 height 40
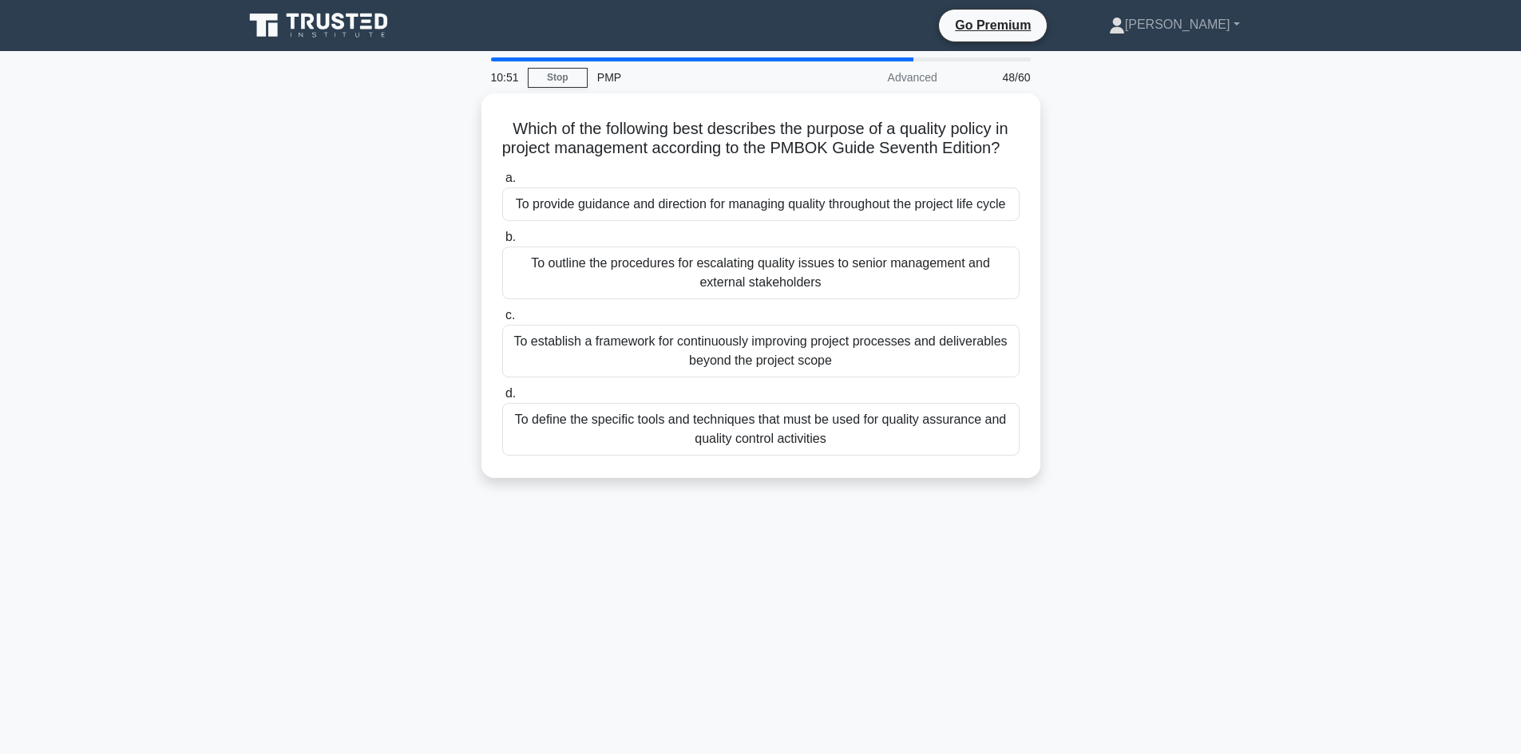
drag, startPoint x: 441, startPoint y: 170, endPoint x: 463, endPoint y: 175, distance: 22.1
click at [441, 171] on div "Which of the following best describes the purpose of a quality policy in projec…" at bounding box center [761, 295] width 1054 height 404
click at [418, 286] on div "Which of the following best describes the purpose of a quality policy in projec…" at bounding box center [761, 295] width 1054 height 404
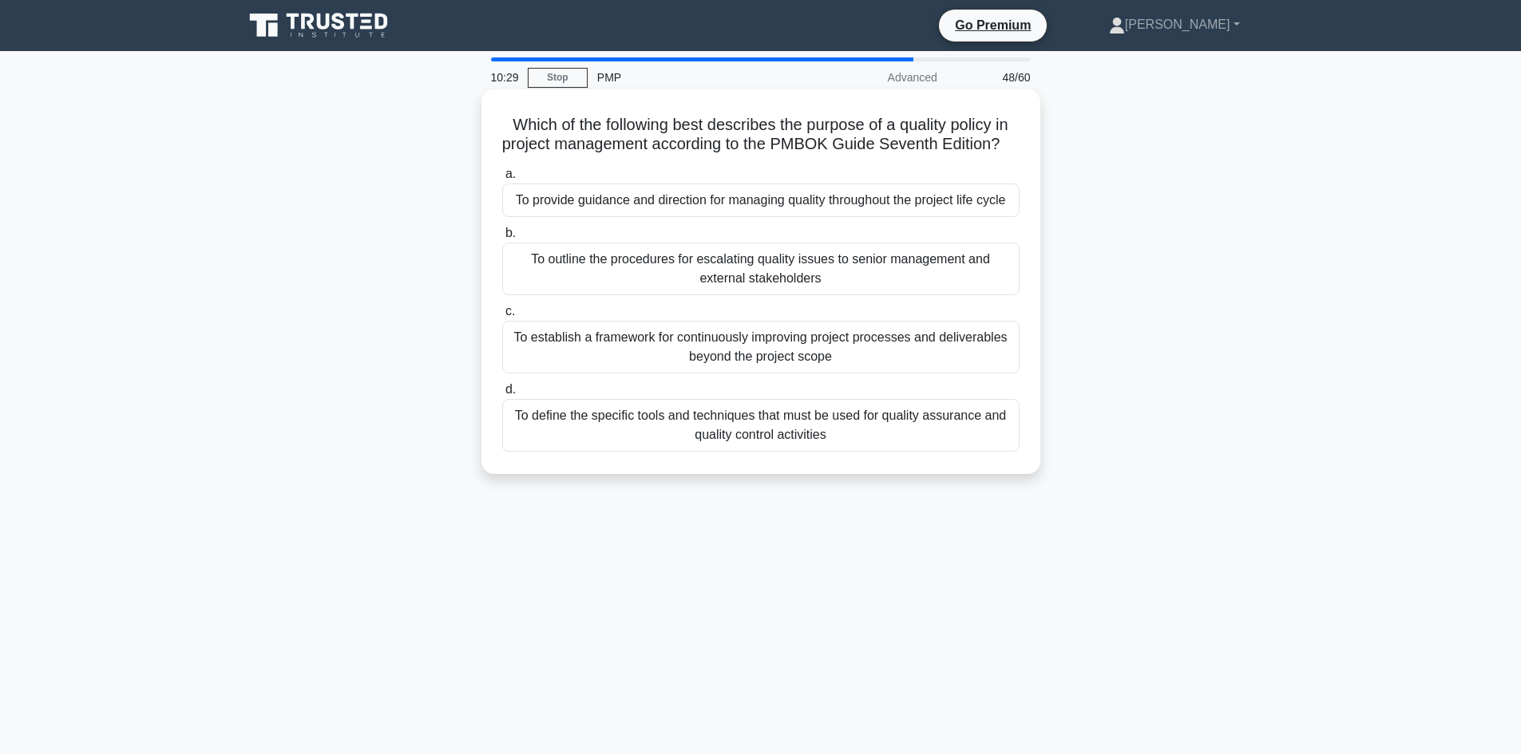
click at [876, 217] on div "To provide guidance and direction for managing quality throughout the project l…" at bounding box center [760, 201] width 517 height 34
click at [502, 180] on input "a. To provide guidance and direction for managing quality throughout the projec…" at bounding box center [502, 174] width 0 height 10
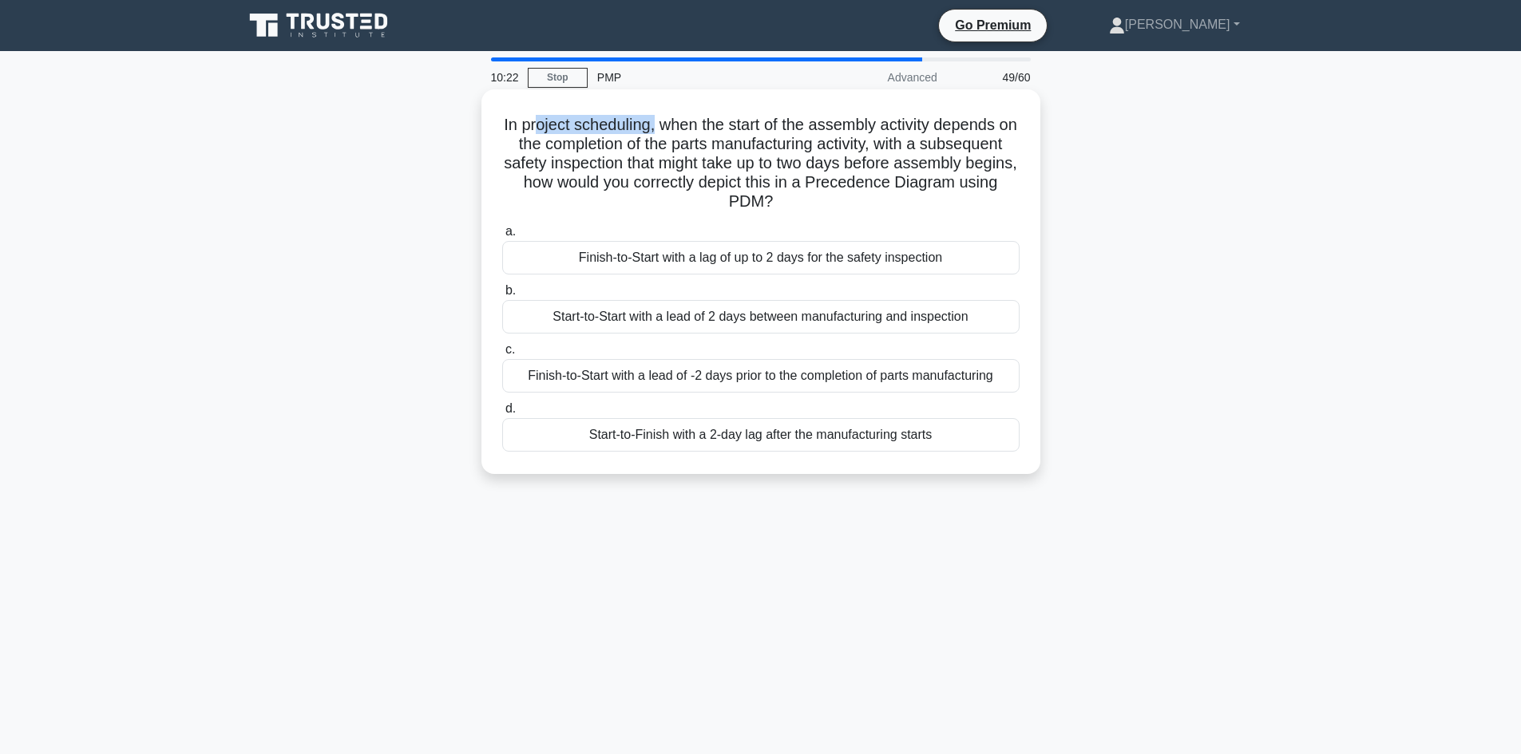
drag, startPoint x: 612, startPoint y: 122, endPoint x: 662, endPoint y: 124, distance: 49.5
click at [662, 124] on h5 "In project scheduling, when the start of the assembly activity depends on the c…" at bounding box center [761, 163] width 521 height 97
drag, startPoint x: 827, startPoint y: 127, endPoint x: 807, endPoint y: 143, distance: 25.6
click at [1004, 129] on h5 "In project scheduling, when the start of the assembly activity depends on the c…" at bounding box center [761, 163] width 521 height 97
drag, startPoint x: 727, startPoint y: 146, endPoint x: 917, endPoint y: 148, distance: 189.2
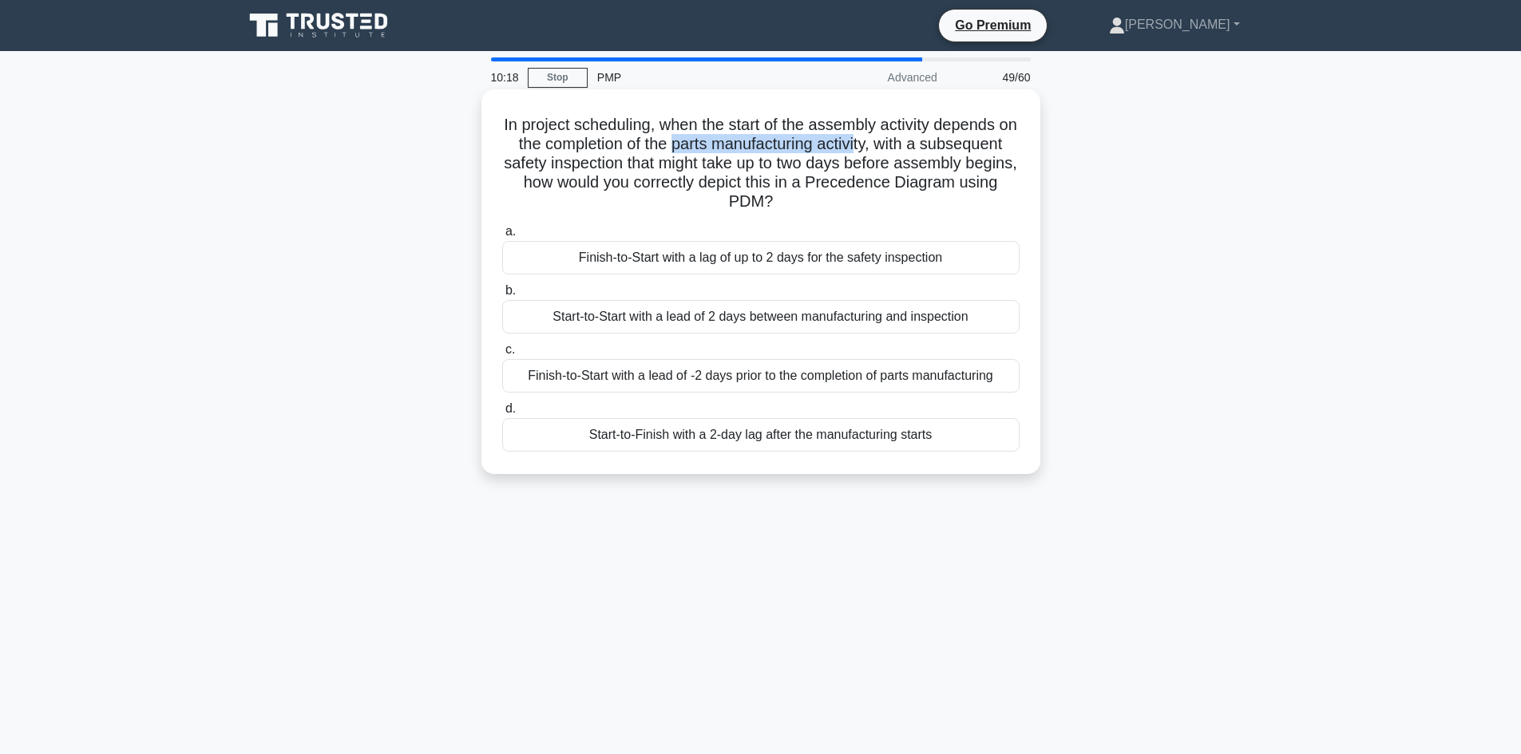
click at [917, 148] on h5 "In project scheduling, when the start of the assembly activity depends on the c…" at bounding box center [761, 163] width 521 height 97
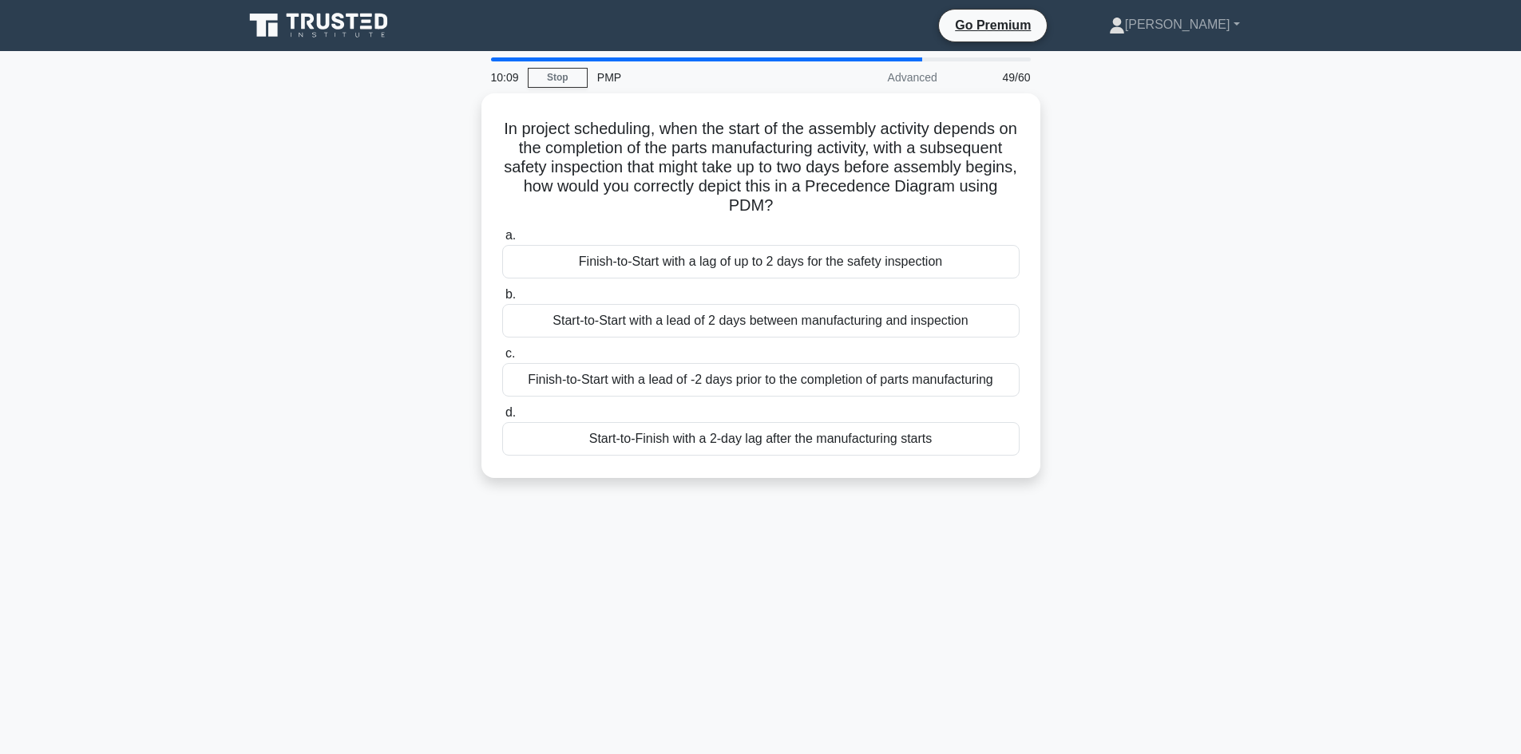
click at [467, 171] on div "In project scheduling, when the start of the assembly activity depends on the c…" at bounding box center [761, 295] width 1054 height 404
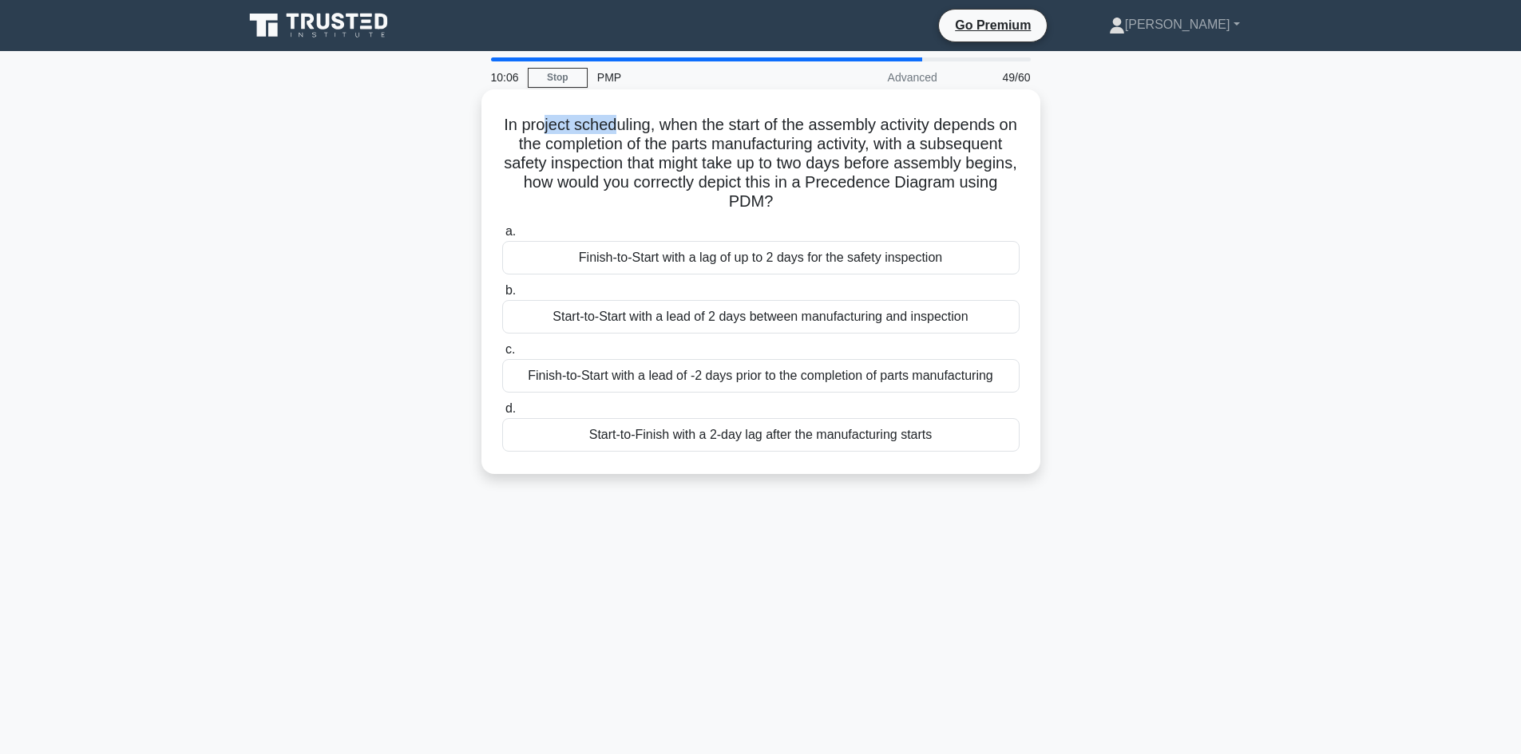
drag, startPoint x: 551, startPoint y: 123, endPoint x: 624, endPoint y: 123, distance: 73.4
click at [624, 123] on h5 "In project scheduling, when the start of the assembly activity depends on the c…" at bounding box center [761, 163] width 521 height 97
click at [667, 135] on h5 "In project scheduling, when the start of the assembly activity depends on the c…" at bounding box center [761, 163] width 521 height 97
drag, startPoint x: 700, startPoint y: 125, endPoint x: 1008, endPoint y: 125, distance: 307.4
click at [955, 123] on h5 "In project scheduling, when the start of the assembly activity depends on the c…" at bounding box center [761, 163] width 521 height 97
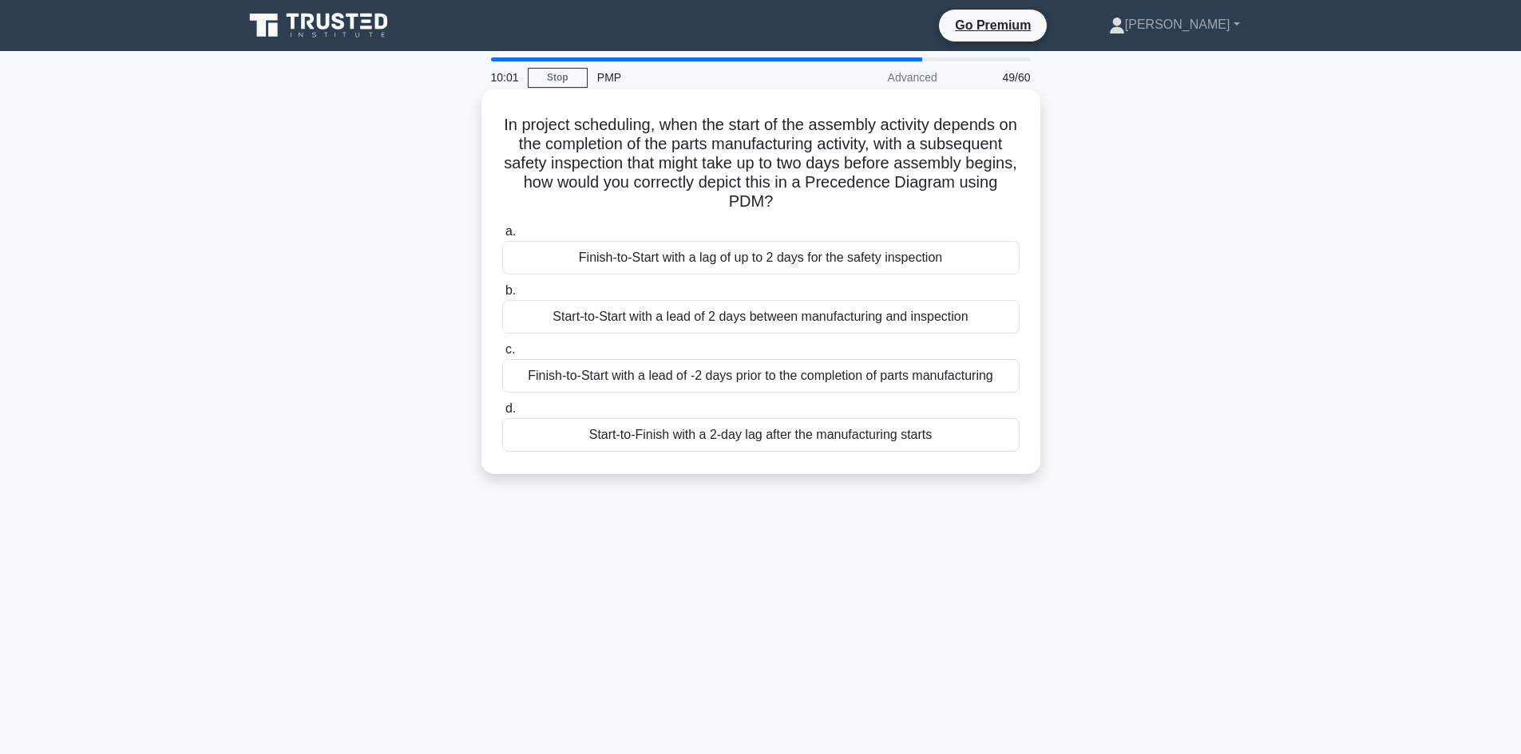
click at [993, 125] on h5 "In project scheduling, when the start of the assembly activity depends on the c…" at bounding box center [761, 163] width 521 height 97
drag, startPoint x: 624, startPoint y: 145, endPoint x: 928, endPoint y: 147, distance: 304.2
click at [928, 147] on h5 "In project scheduling, when the start of the assembly activity depends on the c…" at bounding box center [761, 163] width 521 height 97
drag, startPoint x: 604, startPoint y: 186, endPoint x: 631, endPoint y: 192, distance: 27.9
click at [615, 185] on h5 "In project scheduling, when the start of the assembly activity depends on the c…" at bounding box center [761, 163] width 521 height 97
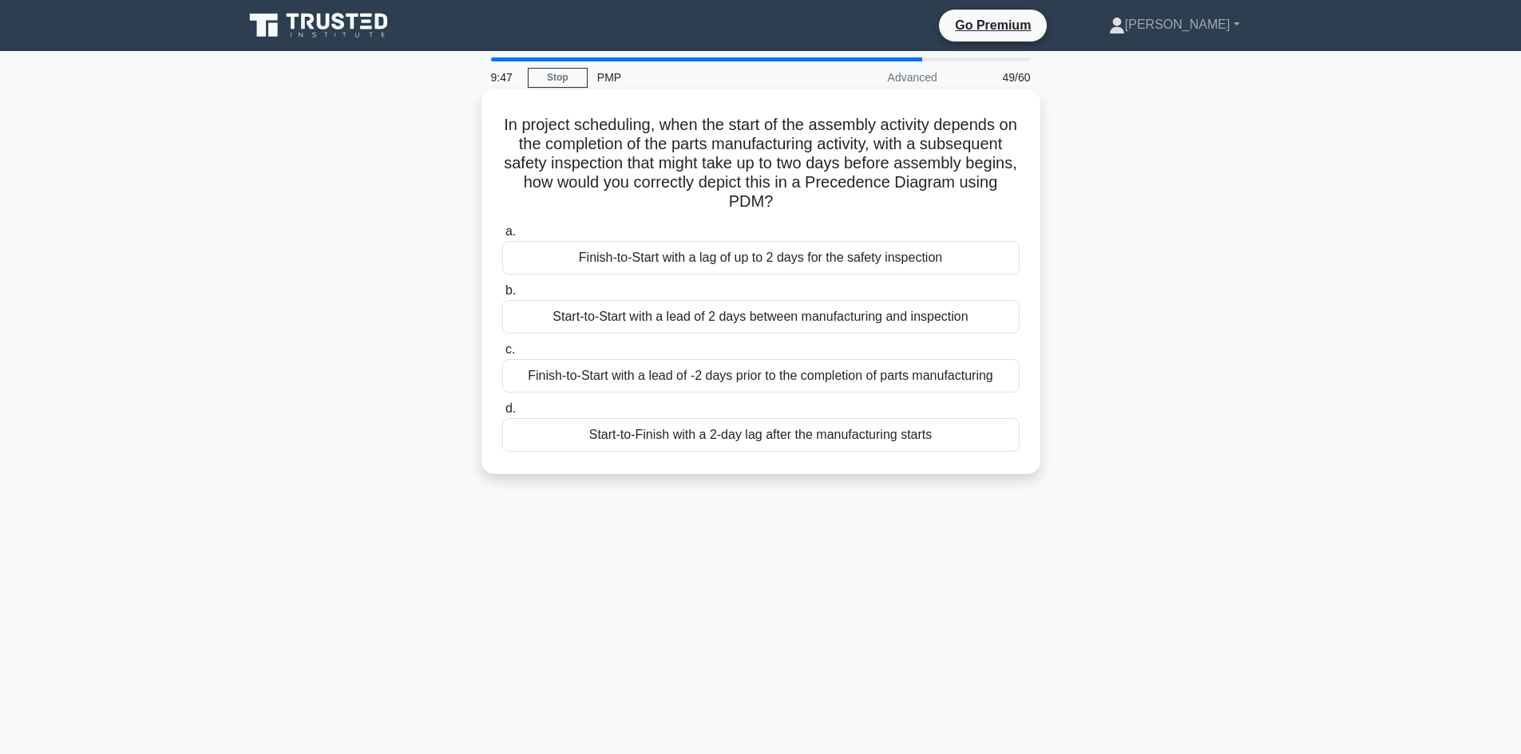
click at [673, 184] on h5 "In project scheduling, when the start of the assembly activity depends on the c…" at bounding box center [761, 163] width 521 height 97
drag, startPoint x: 811, startPoint y: 126, endPoint x: 991, endPoint y: 129, distance: 179.6
click at [991, 129] on h5 "In project scheduling, when the start of the assembly activity depends on the c…" at bounding box center [761, 163] width 521 height 97
click at [753, 262] on div "Finish-to-Start with a lag of up to 2 days for the safety inspection" at bounding box center [760, 258] width 517 height 34
click at [502, 237] on input "a. Finish-to-Start with a lag of up to 2 days for the safety inspection" at bounding box center [502, 232] width 0 height 10
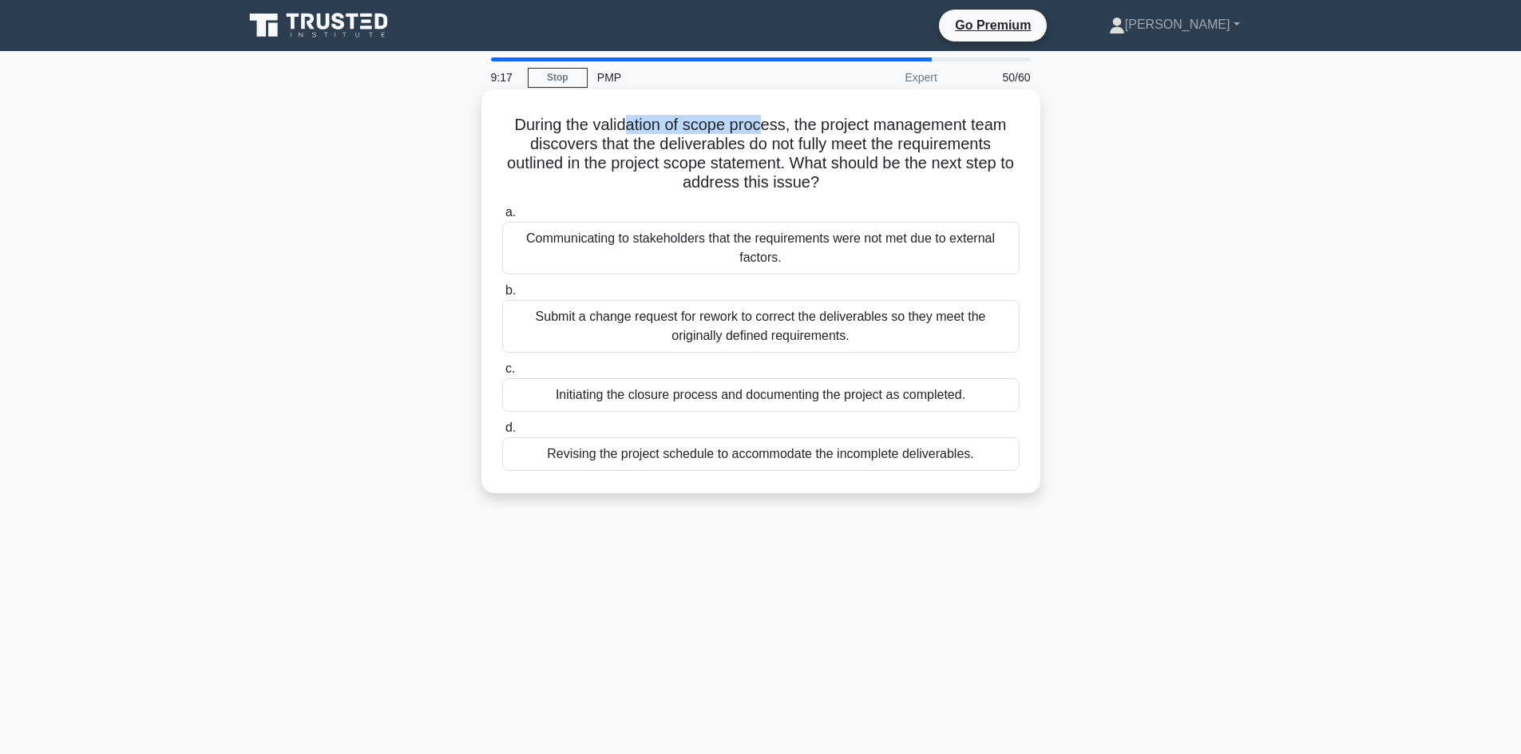
drag, startPoint x: 622, startPoint y: 122, endPoint x: 832, endPoint y: 132, distance: 210.2
click at [769, 124] on h5 "During the validation of scope process, the project management team discovers t…" at bounding box center [761, 154] width 521 height 78
drag, startPoint x: 689, startPoint y: 142, endPoint x: 968, endPoint y: 151, distance: 278.8
click at [968, 151] on h5 "During the validation of scope process, the project management team discovers t…" at bounding box center [761, 154] width 521 height 78
drag, startPoint x: 659, startPoint y: 164, endPoint x: 760, endPoint y: 156, distance: 101.6
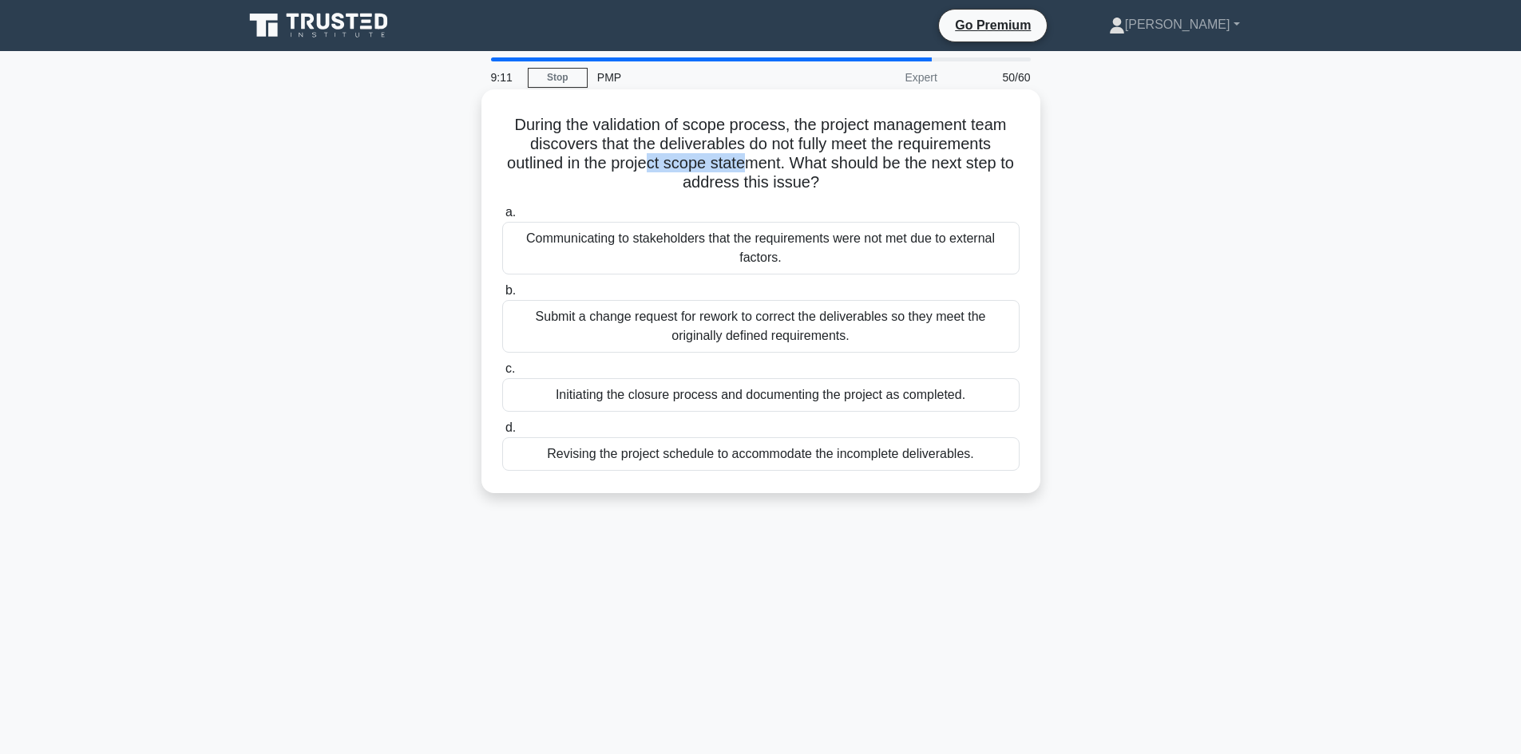
click at [760, 156] on h5 "During the validation of scope process, the project management team discovers t…" at bounding box center [761, 154] width 521 height 78
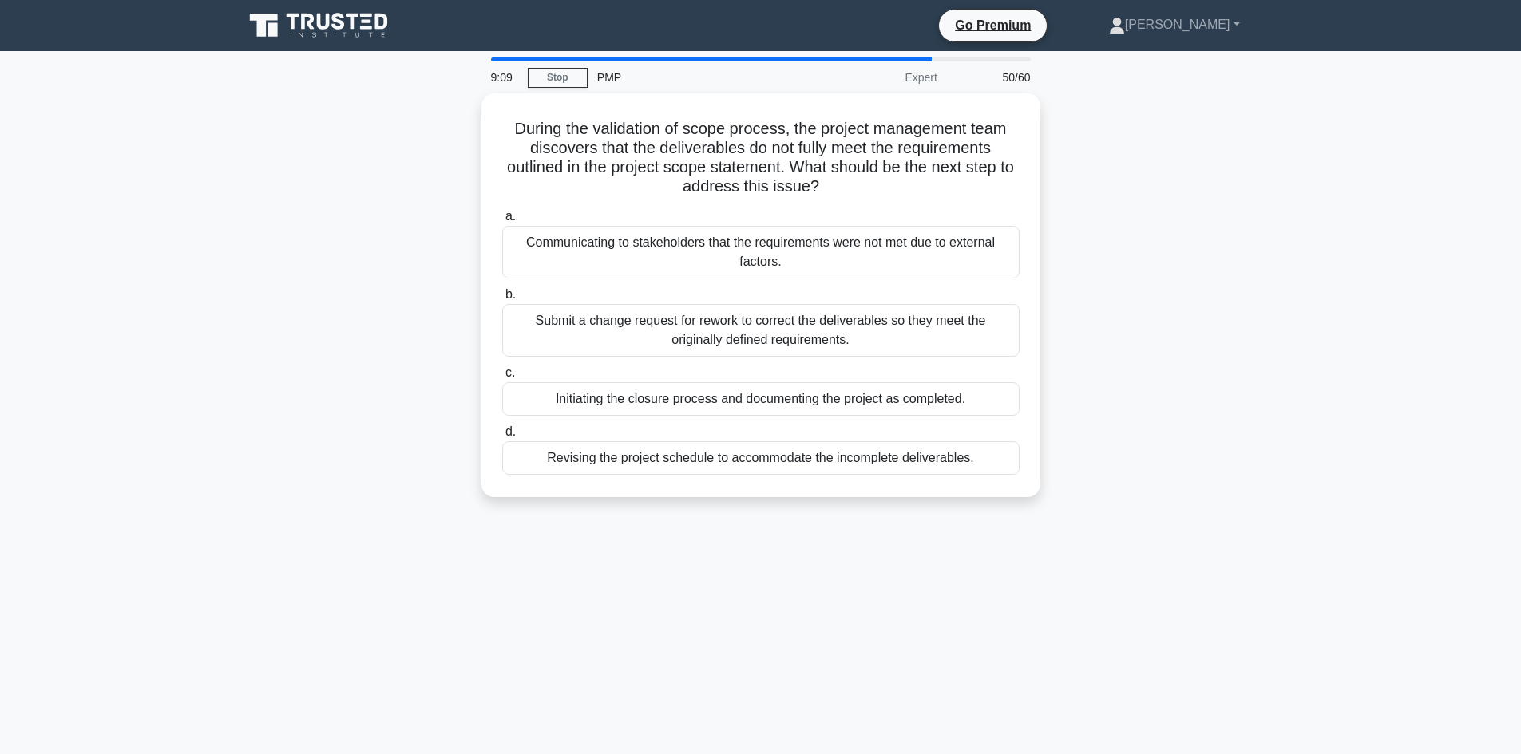
click at [410, 286] on div "During the validation of scope process, the project management team discovers t…" at bounding box center [761, 304] width 1054 height 423
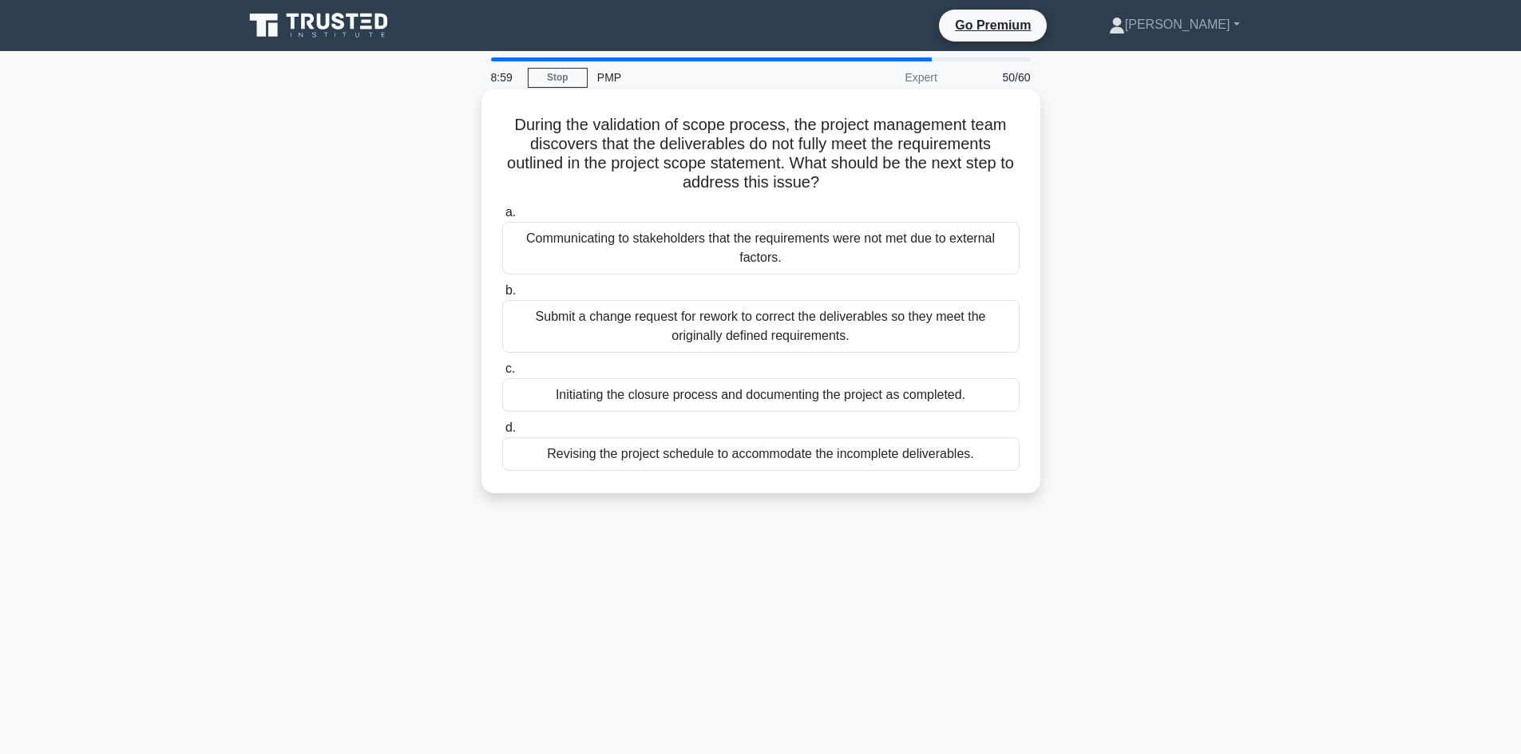
click at [762, 339] on div "Submit a change request for rework to correct the deliverables so they meet the…" at bounding box center [760, 326] width 517 height 53
click at [502, 296] on input "b. Submit a change request for rework to correct the deliverables so they meet …" at bounding box center [502, 291] width 0 height 10
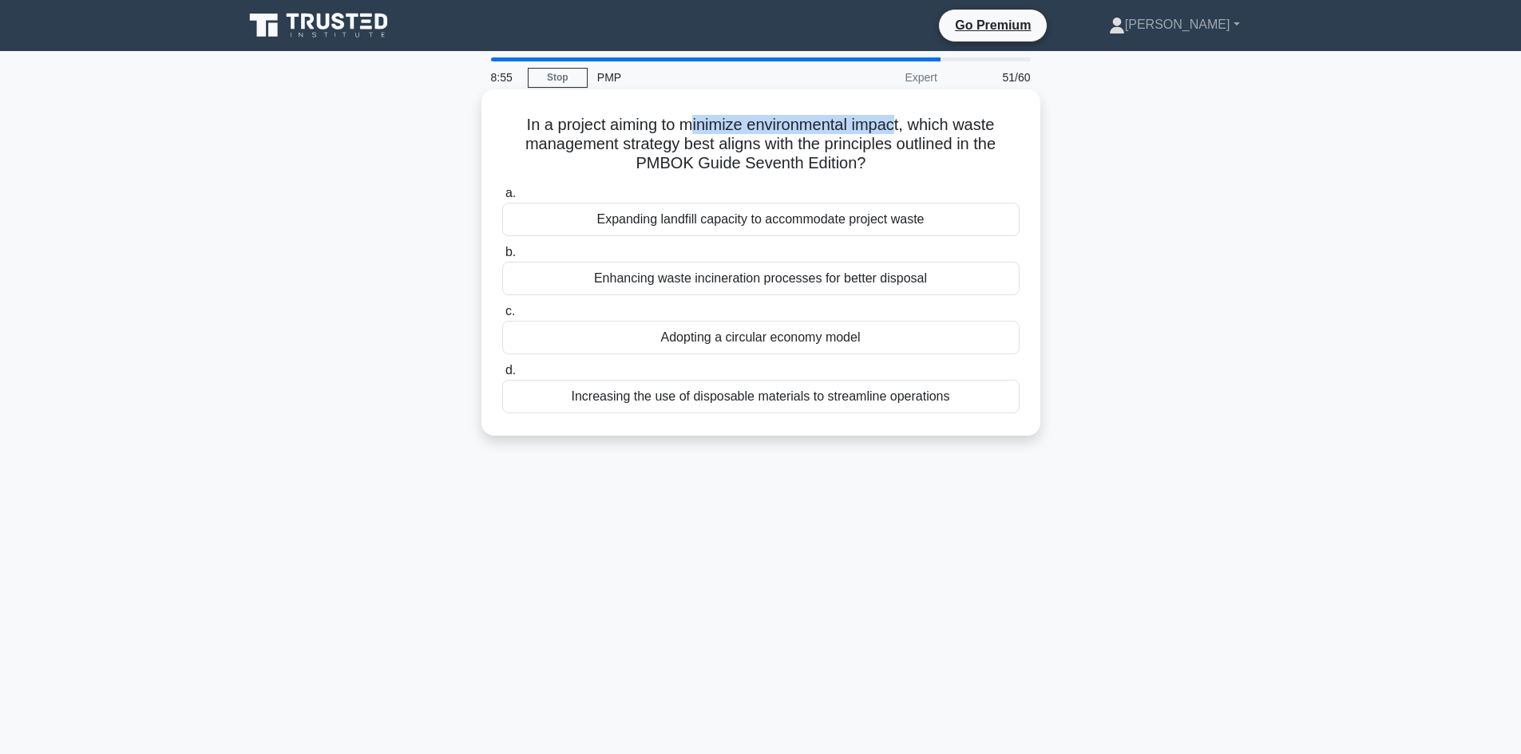
drag, startPoint x: 691, startPoint y: 129, endPoint x: 731, endPoint y: 152, distance: 45.1
click at [895, 129] on h5 "In a project aiming to minimize environmental impact, which waste management st…" at bounding box center [761, 144] width 521 height 59
click at [576, 145] on h5 "In a project aiming to minimize environmental impact, which waste management st…" at bounding box center [761, 144] width 521 height 59
drag, startPoint x: 683, startPoint y: 122, endPoint x: 886, endPoint y: 118, distance: 203.6
click at [886, 118] on h5 "In a project aiming to minimize environmental impact, which waste management st…" at bounding box center [761, 144] width 521 height 59
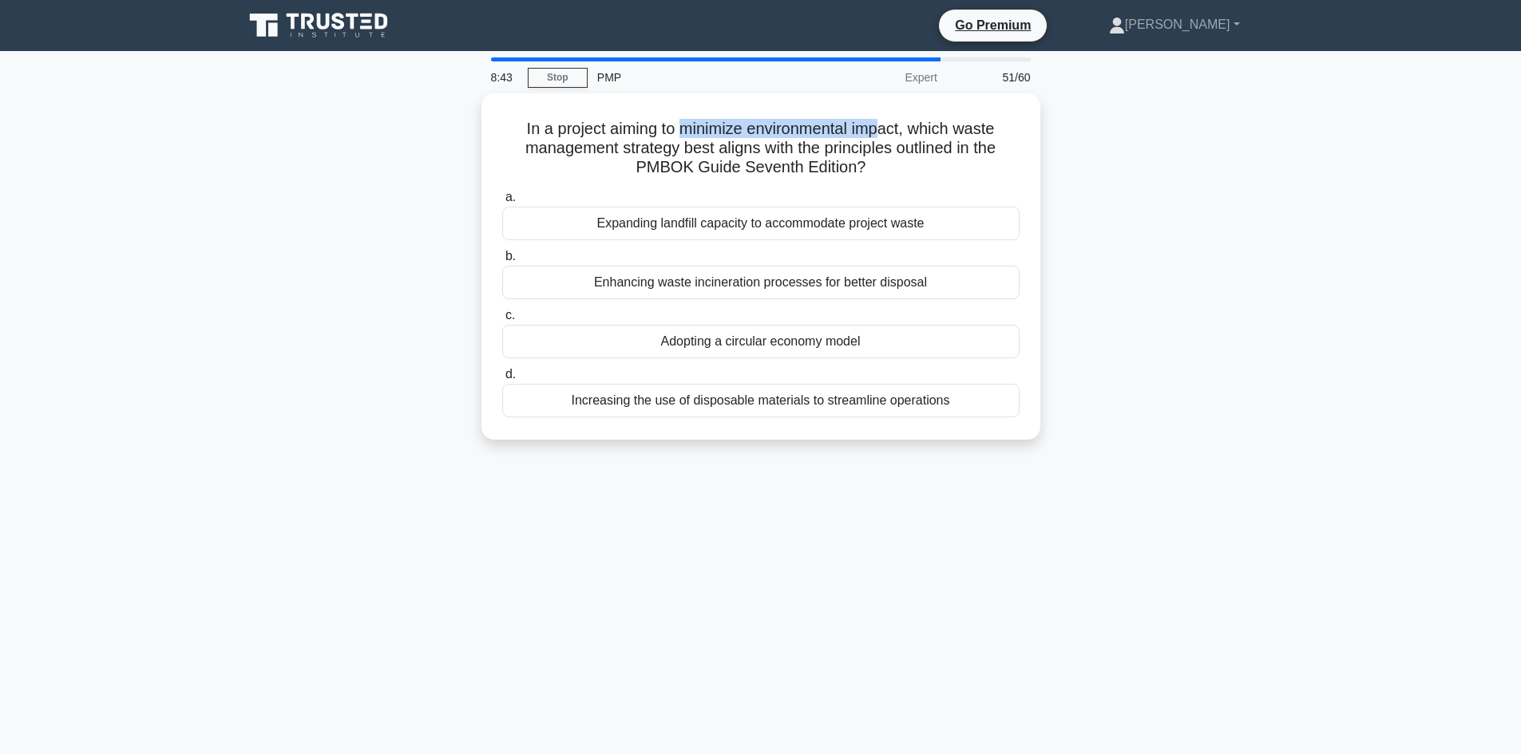
drag, startPoint x: 627, startPoint y: 145, endPoint x: 444, endPoint y: 267, distance: 219.9
click at [925, 155] on h5 "In a project aiming to minimize environmental impact, which waste management st…" at bounding box center [761, 148] width 521 height 59
click at [245, 365] on div "In a project aiming to minimize environmental impact, which waste management st…" at bounding box center [761, 276] width 1054 height 366
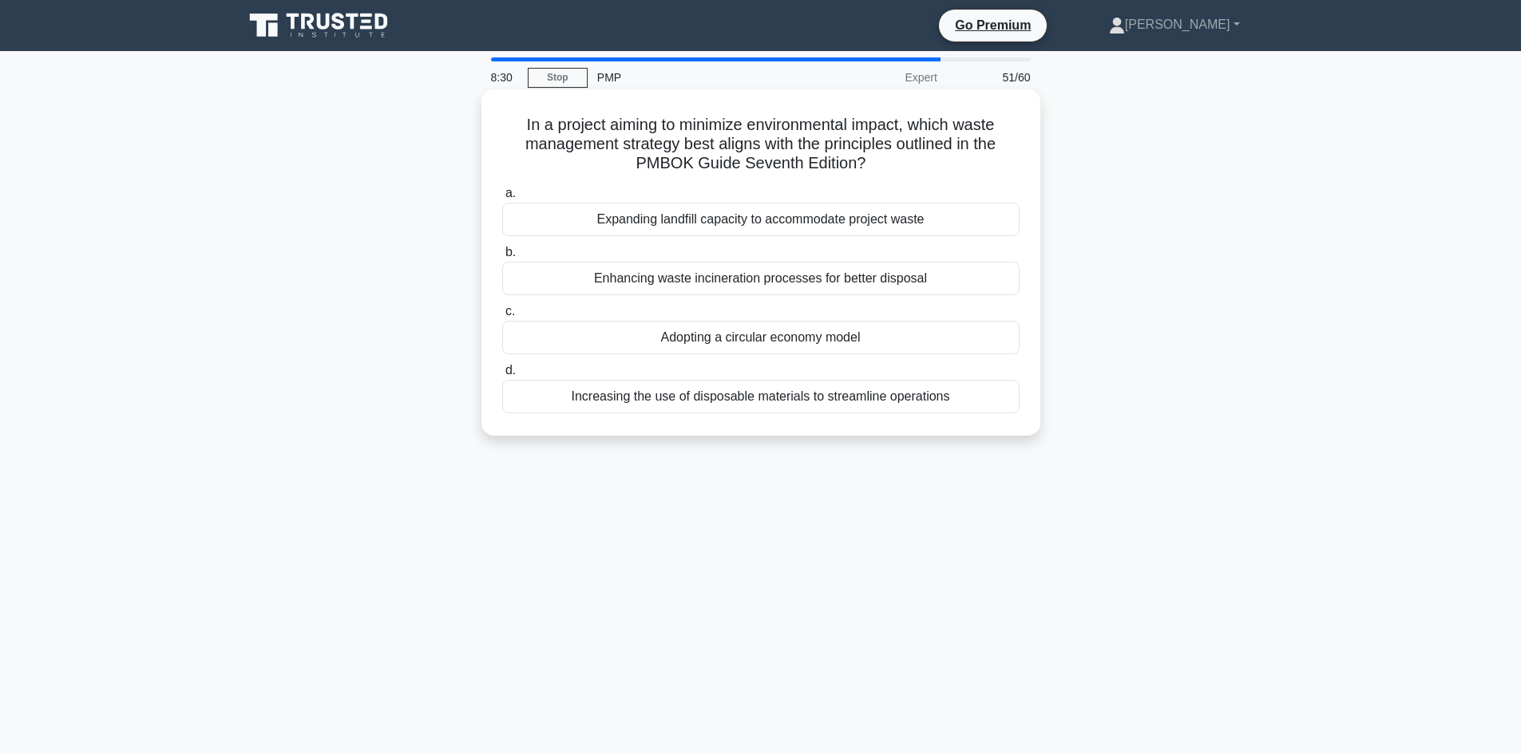
click at [761, 402] on div "Increasing the use of disposable materials to streamline operations" at bounding box center [760, 397] width 517 height 34
click at [502, 376] on input "d. Increasing the use of disposable materials to streamline operations" at bounding box center [502, 371] width 0 height 10
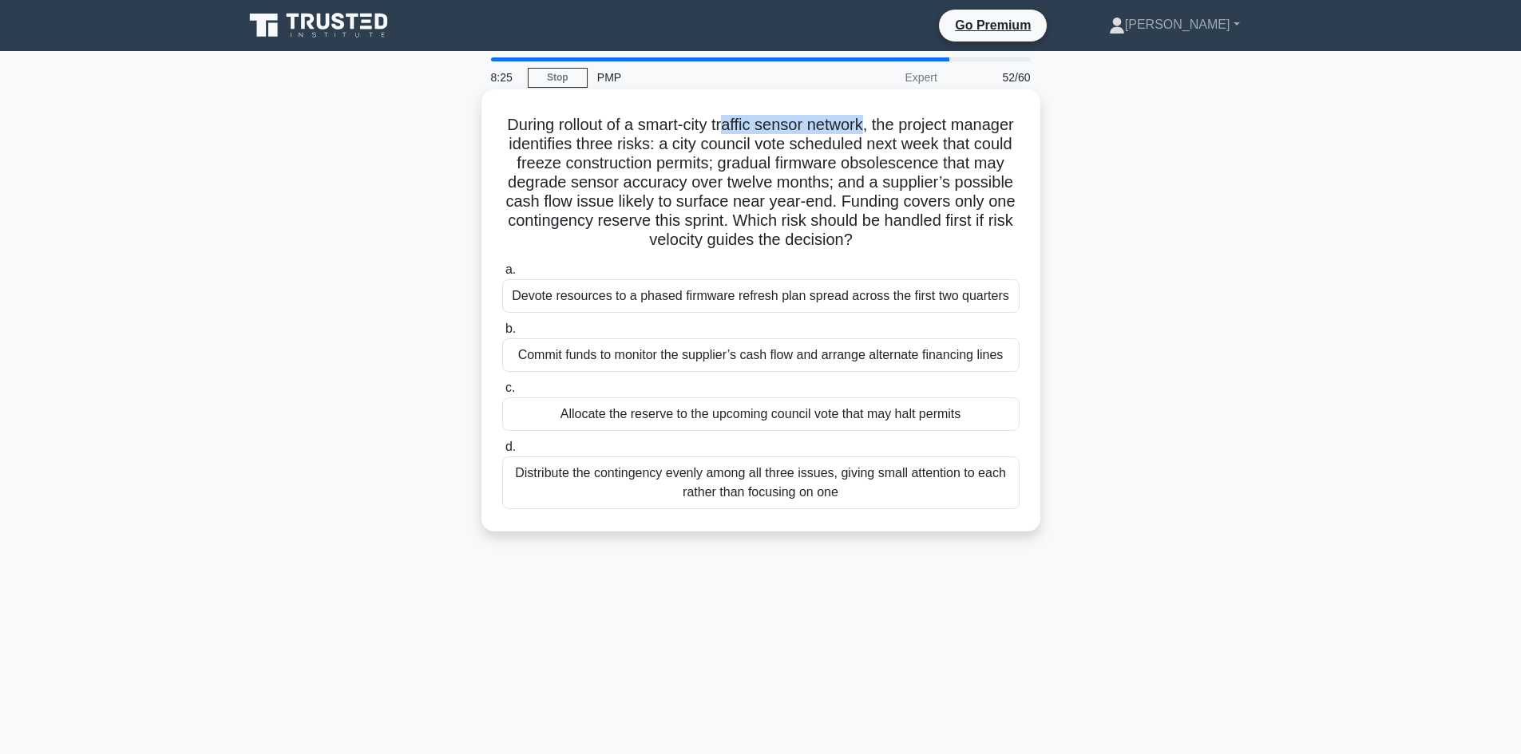
drag, startPoint x: 759, startPoint y: 121, endPoint x: 903, endPoint y: 131, distance: 144.0
click at [903, 131] on h5 "During rollout of a smart-city traffic sensor network, the project manager iden…" at bounding box center [761, 183] width 521 height 136
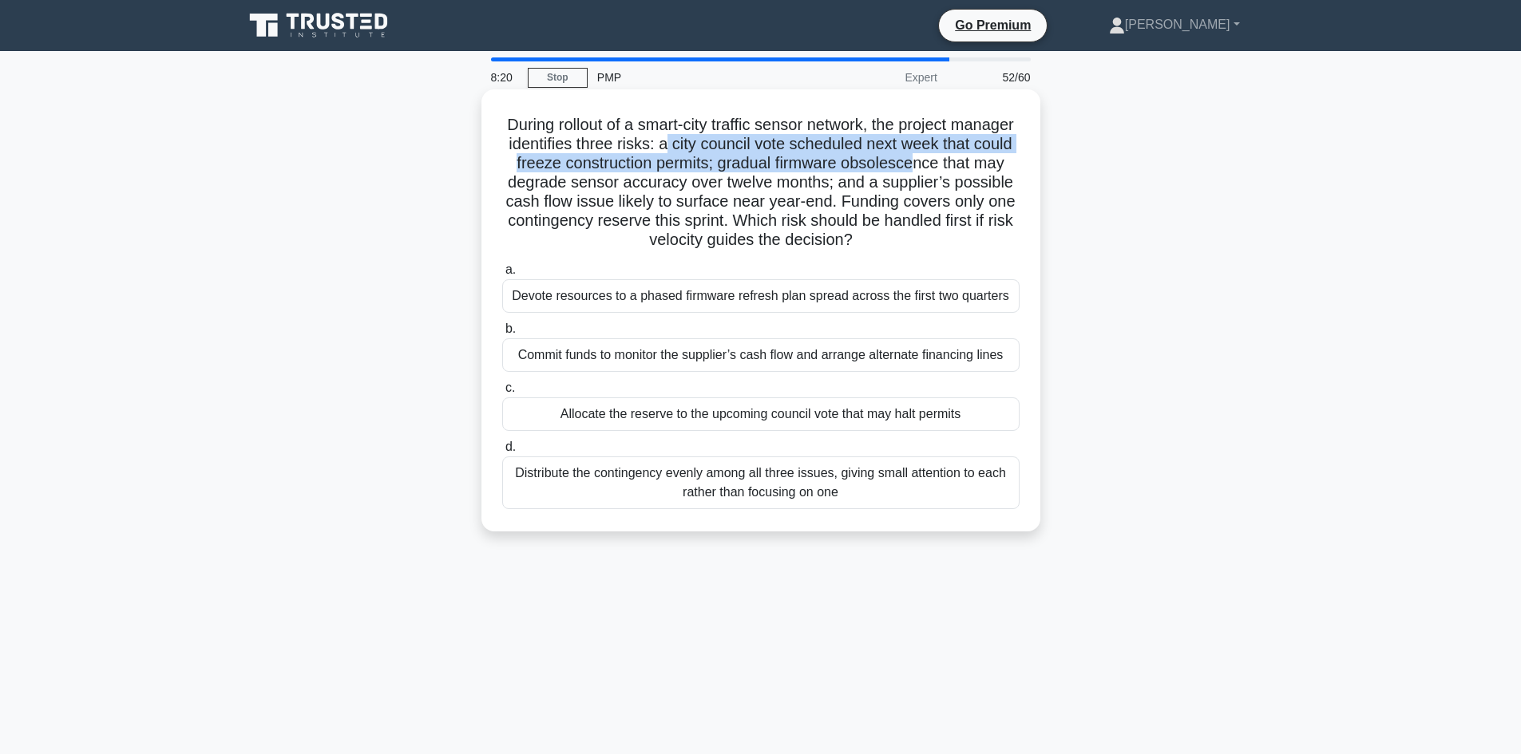
drag, startPoint x: 783, startPoint y: 142, endPoint x: 992, endPoint y: 166, distance: 210.5
click at [992, 166] on h5 "During rollout of a smart-city traffic sensor network, the project manager iden…" at bounding box center [761, 183] width 521 height 136
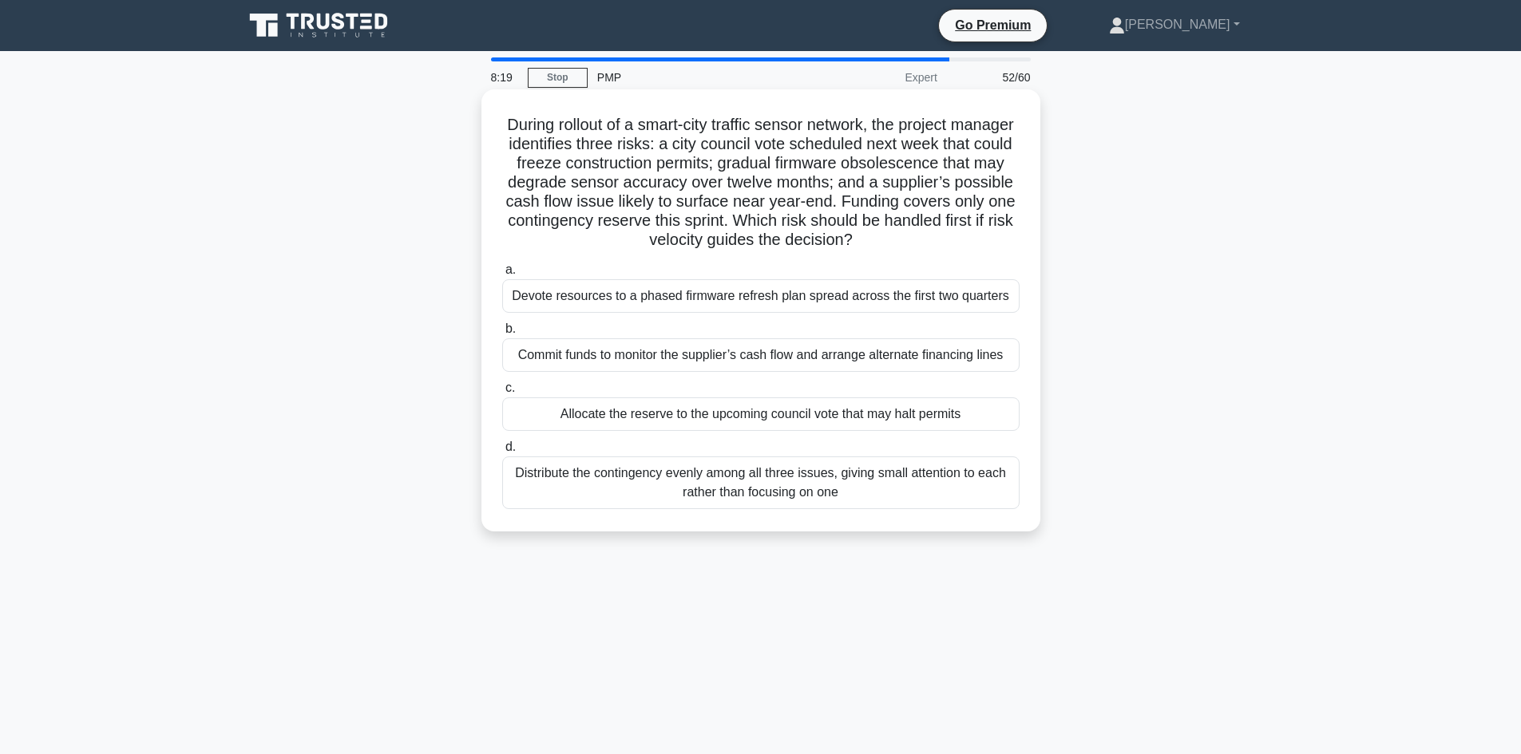
click at [734, 188] on h5 "During rollout of a smart-city traffic sensor network, the project manager iden…" at bounding box center [761, 183] width 521 height 136
drag, startPoint x: 616, startPoint y: 160, endPoint x: 695, endPoint y: 160, distance: 79.8
click at [695, 160] on h5 "During rollout of a smart-city traffic sensor network, the project manager iden…" at bounding box center [761, 183] width 521 height 136
click at [767, 167] on h5 "During rollout of a smart-city traffic sensor network, the project manager iden…" at bounding box center [761, 183] width 521 height 136
drag, startPoint x: 801, startPoint y: 164, endPoint x: 665, endPoint y: 185, distance: 137.3
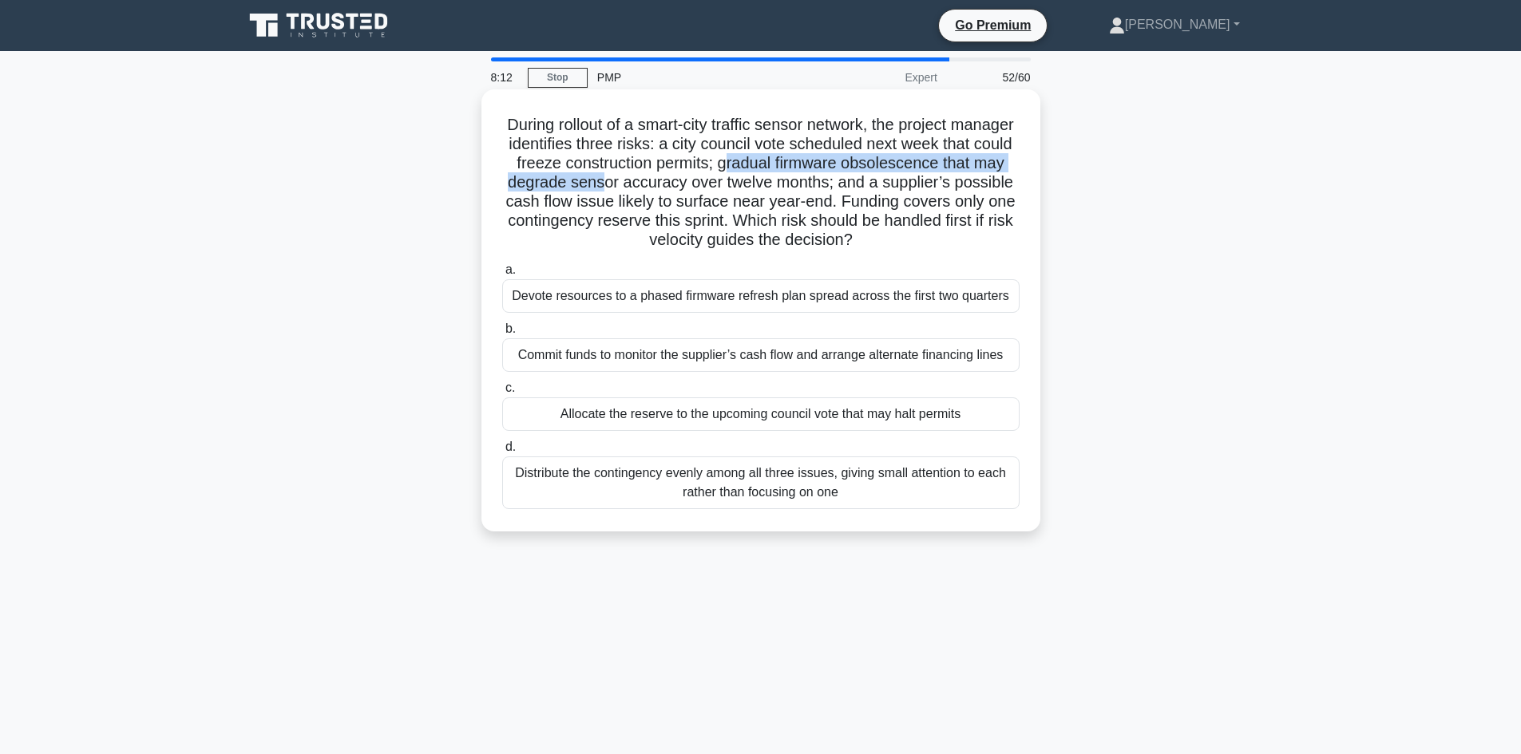
click at [665, 185] on h5 "During rollout of a smart-city traffic sensor network, the project manager iden…" at bounding box center [761, 183] width 521 height 136
drag, startPoint x: 858, startPoint y: 187, endPoint x: 871, endPoint y: 185, distance: 12.9
click at [858, 186] on h5 "During rollout of a smart-city traffic sensor network, the project manager iden…" at bounding box center [761, 183] width 521 height 136
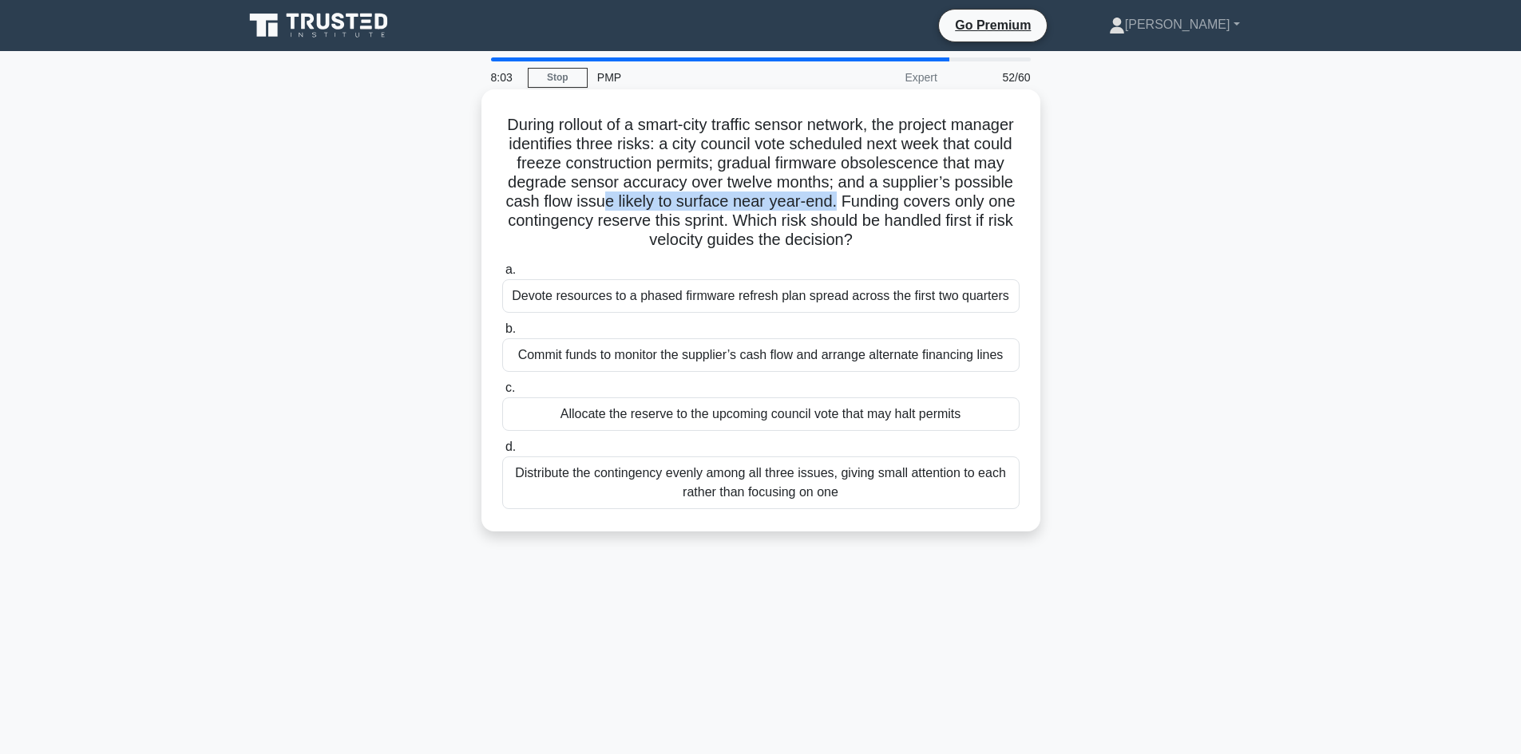
drag, startPoint x: 666, startPoint y: 203, endPoint x: 901, endPoint y: 196, distance: 235.6
click at [901, 196] on h5 "During rollout of a smart-city traffic sensor network, the project manager iden…" at bounding box center [761, 183] width 521 height 136
click at [954, 208] on h5 "During rollout of a smart-city traffic sensor network, the project manager iden…" at bounding box center [761, 183] width 521 height 136
drag, startPoint x: 714, startPoint y: 218, endPoint x: 770, endPoint y: 220, distance: 56.7
click at [770, 220] on h5 "During rollout of a smart-city traffic sensor network, the project manager iden…" at bounding box center [761, 183] width 521 height 136
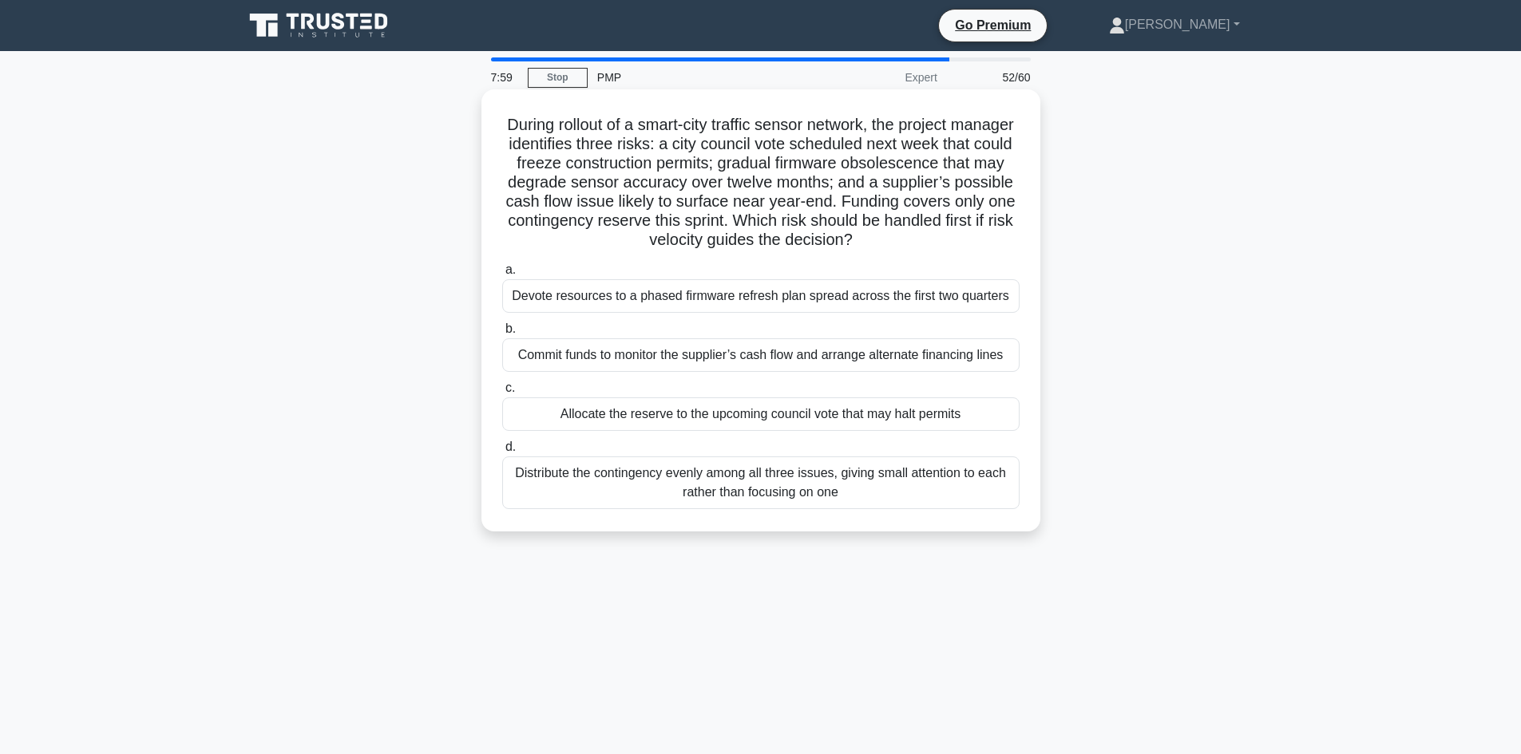
click at [775, 228] on h5 "During rollout of a smart-city traffic sensor network, the project manager iden…" at bounding box center [761, 183] width 521 height 136
click at [924, 194] on h5 "During rollout of a smart-city traffic sensor network, the project manager iden…" at bounding box center [761, 183] width 521 height 136
drag, startPoint x: 703, startPoint y: 184, endPoint x: 712, endPoint y: 176, distance: 11.3
click at [702, 184] on h5 "During rollout of a smart-city traffic sensor network, the project manager iden…" at bounding box center [761, 183] width 521 height 136
click at [781, 491] on div "Distribute the contingency evenly among all three issues, giving small attentio…" at bounding box center [760, 483] width 517 height 53
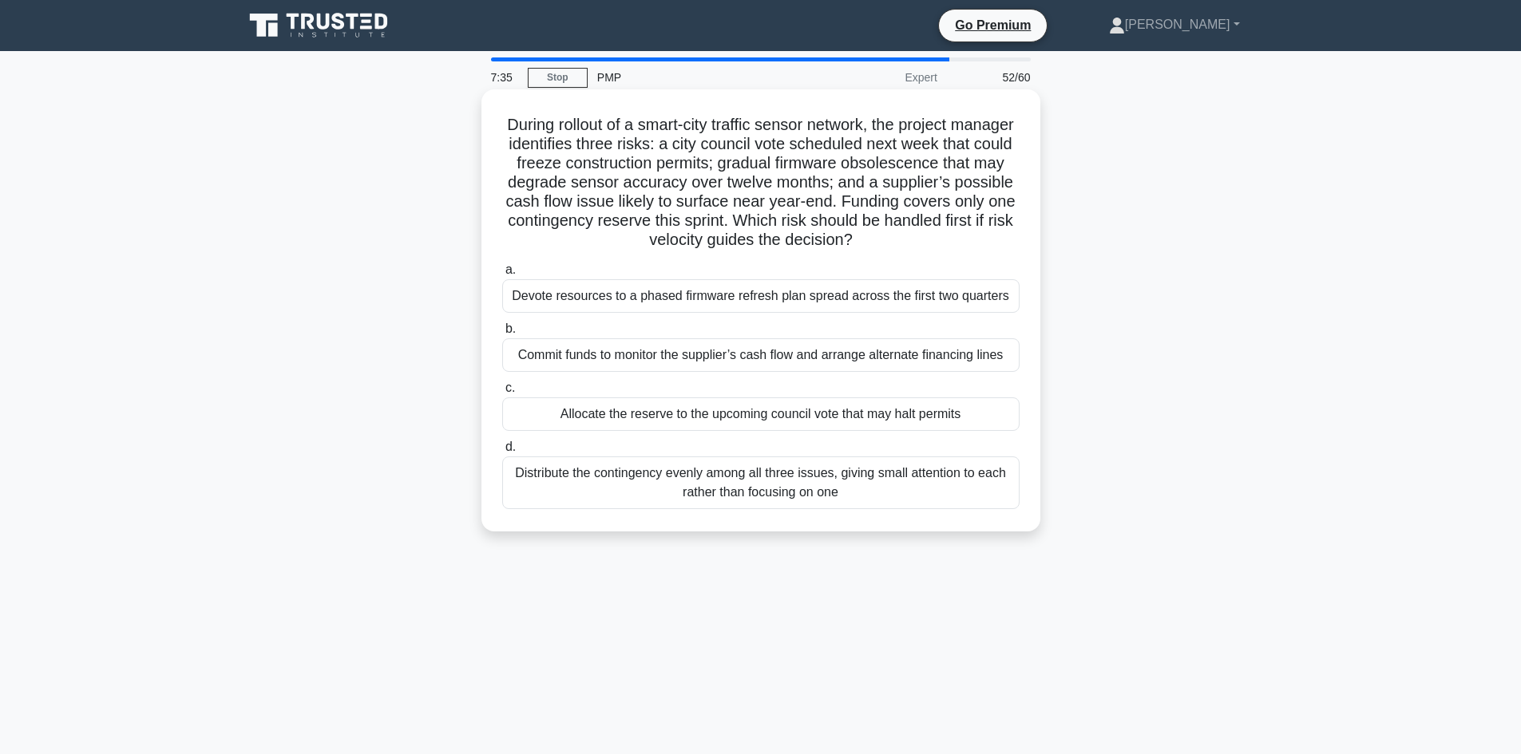
click at [502, 453] on input "d. Distribute the contingency evenly among all three issues, giving small atten…" at bounding box center [502, 447] width 0 height 10
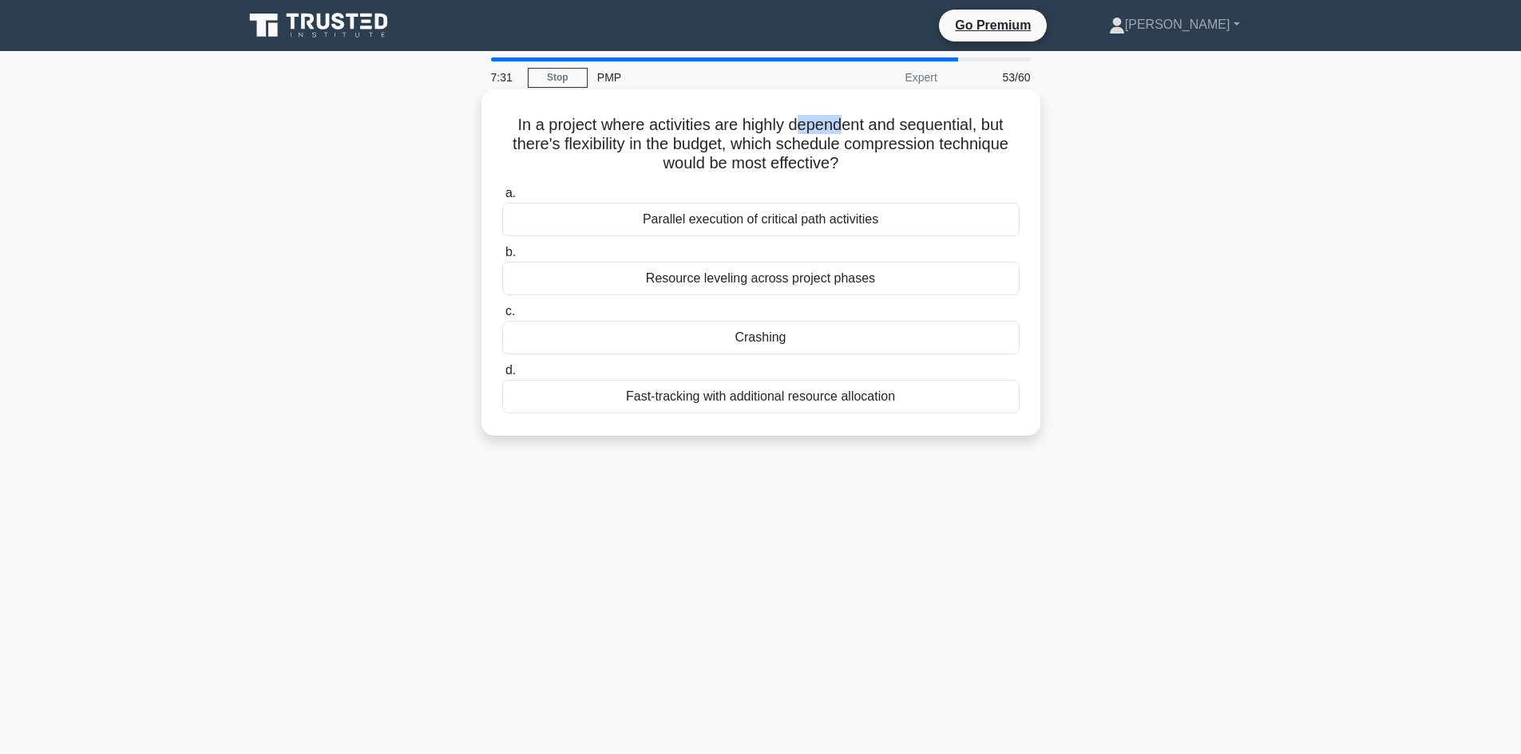
drag, startPoint x: 800, startPoint y: 123, endPoint x: 839, endPoint y: 131, distance: 39.9
click at [839, 131] on h5 "In a project where activities are highly dependent and sequential, but there's …" at bounding box center [761, 144] width 521 height 59
click at [614, 137] on h5 "In a project where activities are highly dependent and sequential, but there's …" at bounding box center [761, 144] width 521 height 59
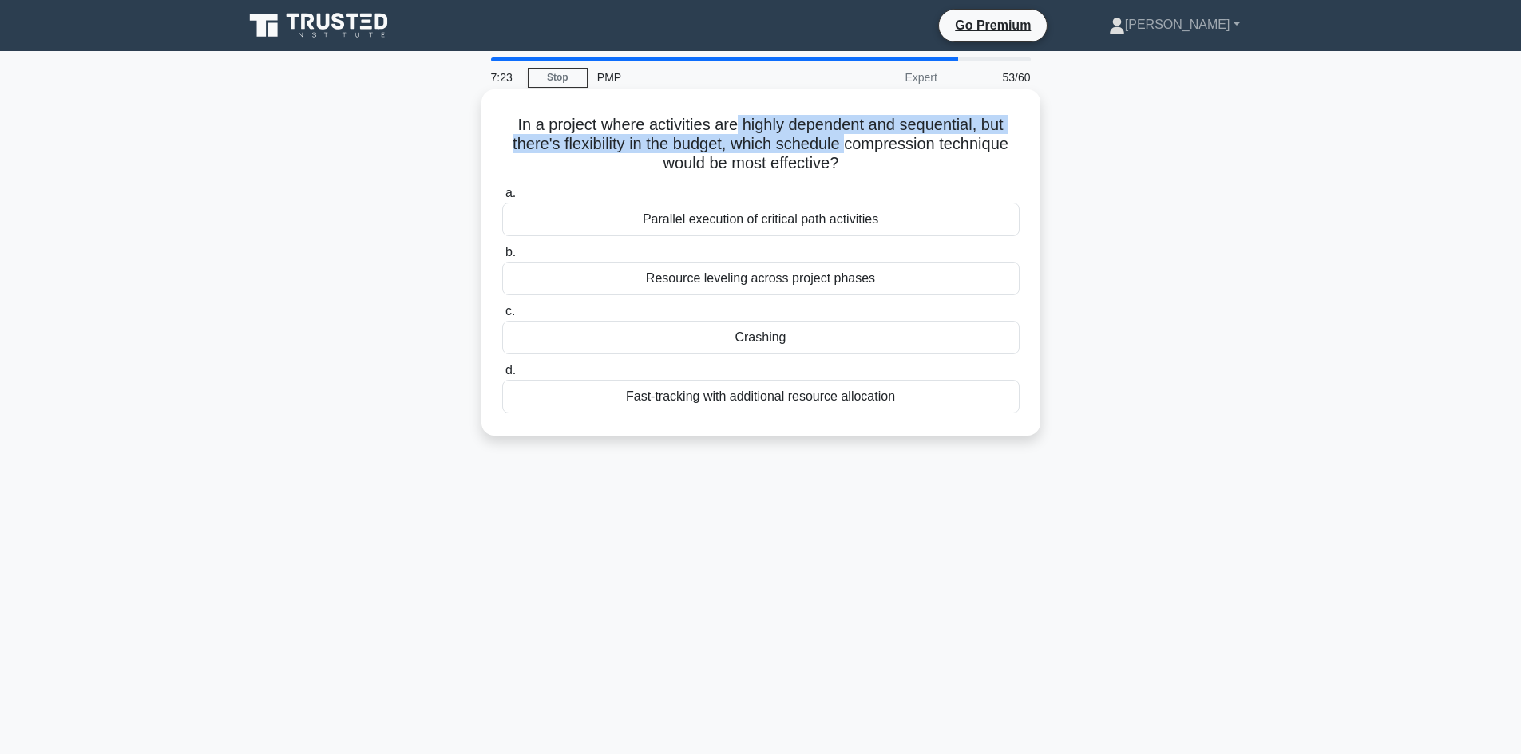
drag, startPoint x: 734, startPoint y: 121, endPoint x: 934, endPoint y: 148, distance: 202.3
click at [852, 138] on h5 "In a project where activities are highly dependent and sequential, but there's …" at bounding box center [761, 144] width 521 height 59
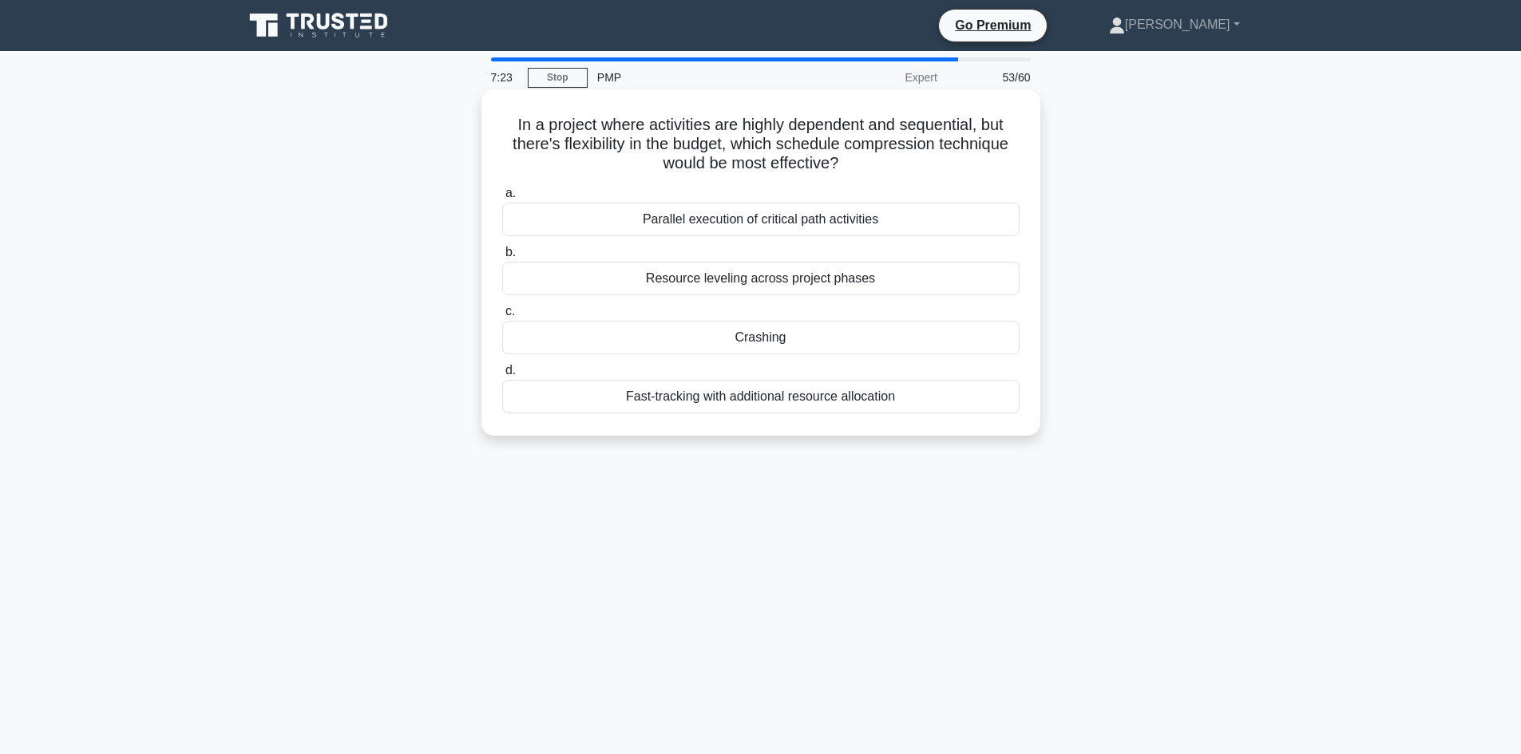
drag, startPoint x: 940, startPoint y: 144, endPoint x: 958, endPoint y: 141, distance: 17.9
click at [943, 143] on h5 "In a project where activities are highly dependent and sequential, but there's …" at bounding box center [761, 144] width 521 height 59
drag, startPoint x: 572, startPoint y: 142, endPoint x: 719, endPoint y: 149, distance: 147.1
click at [719, 149] on h5 "In a project where activities are highly dependent and sequential, but there's …" at bounding box center [761, 144] width 521 height 59
click at [406, 228] on div "In a project where activities are highly dependent and sequential, but there's …" at bounding box center [761, 276] width 1054 height 366
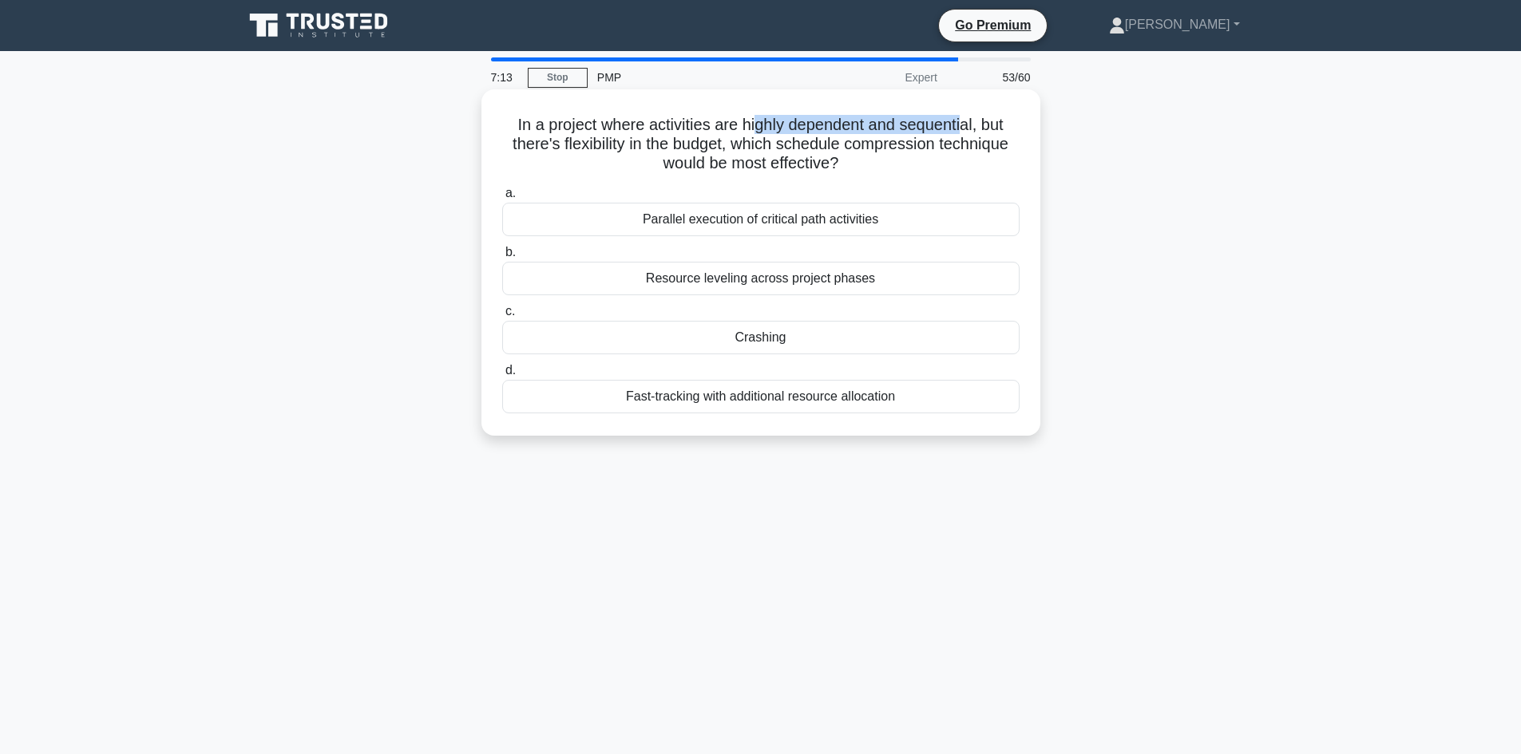
drag, startPoint x: 752, startPoint y: 120, endPoint x: 966, endPoint y: 127, distance: 214.1
click at [966, 127] on h5 "In a project where activities are highly dependent and sequential, but there's …" at bounding box center [761, 144] width 521 height 59
click at [736, 397] on div "Fast-tracking with additional resource allocation" at bounding box center [760, 397] width 517 height 34
click at [502, 376] on input "d. Fast-tracking with additional resource allocation" at bounding box center [502, 371] width 0 height 10
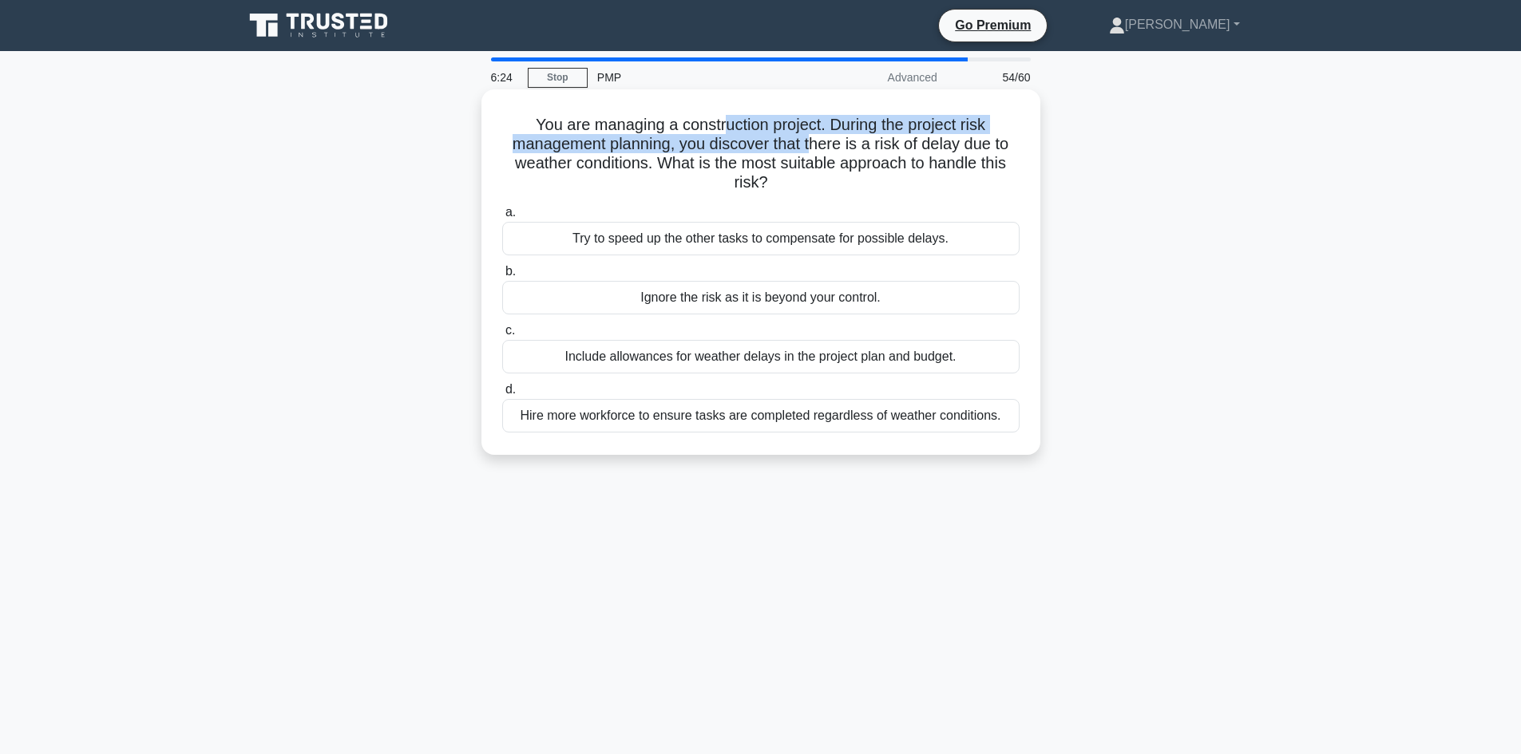
drag, startPoint x: 723, startPoint y: 132, endPoint x: 817, endPoint y: 138, distance: 93.6
click at [817, 138] on h5 "You are managing a construction project. During the project risk management pla…" at bounding box center [761, 154] width 521 height 78
click at [888, 144] on h5 "You are managing a construction project. During the project risk management pla…" at bounding box center [761, 154] width 521 height 78
drag, startPoint x: 538, startPoint y: 141, endPoint x: 647, endPoint y: 160, distance: 111.0
click at [647, 160] on h5 "You are managing a construction project. During the project risk management pla…" at bounding box center [761, 154] width 521 height 78
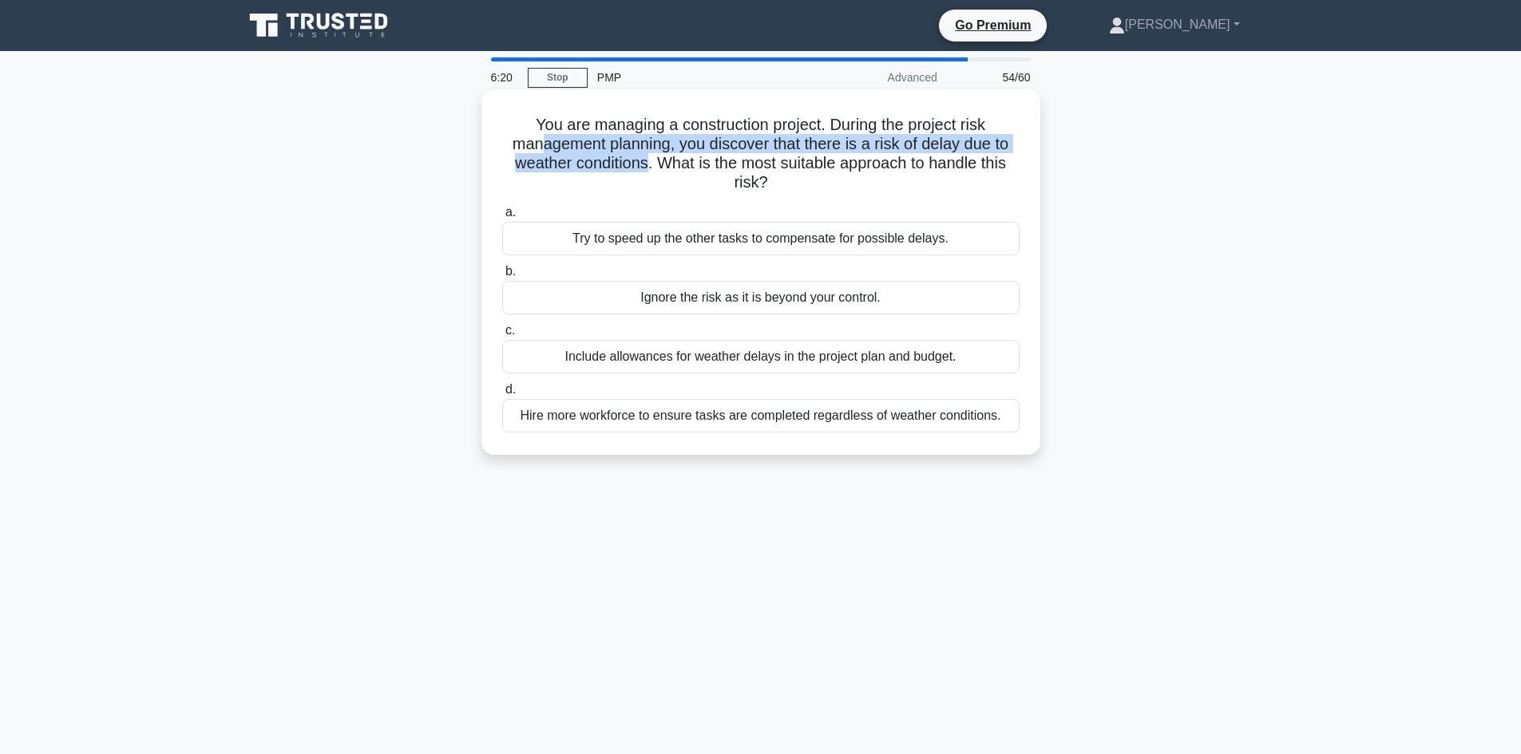
drag, startPoint x: 769, startPoint y: 149, endPoint x: 779, endPoint y: 149, distance: 10.4
click at [770, 149] on h5 "You are managing a construction project. During the project risk management pla…" at bounding box center [761, 154] width 521 height 78
click at [874, 141] on h5 "You are managing a construction project. During the project risk management pla…" at bounding box center [761, 154] width 521 height 78
drag, startPoint x: 592, startPoint y: 162, endPoint x: 695, endPoint y: 172, distance: 103.4
click at [638, 161] on h5 "You are managing a construction project. During the project risk management pla…" at bounding box center [761, 154] width 521 height 78
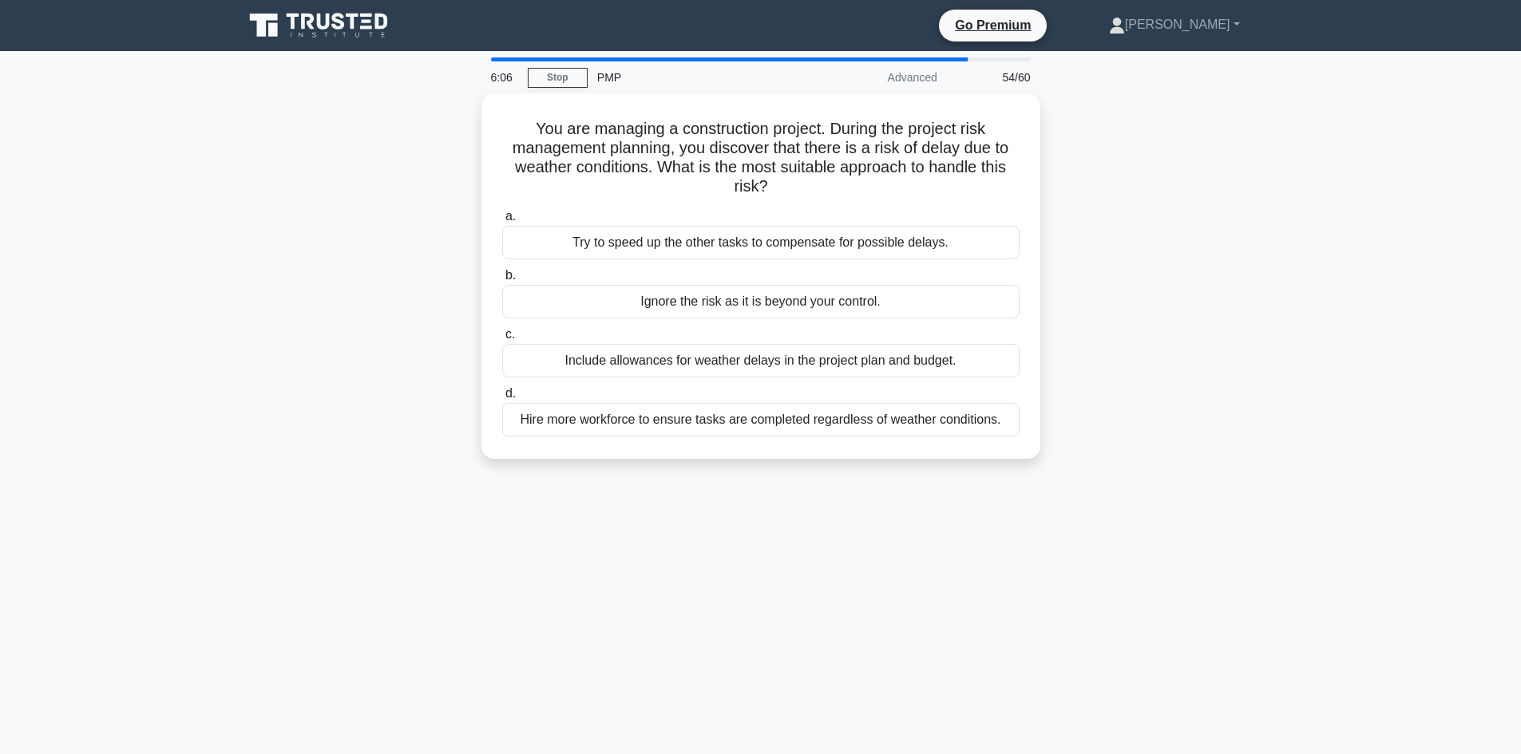
click at [1159, 160] on div "You are managing a construction project. During the project risk management pla…" at bounding box center [761, 285] width 1054 height 385
click at [742, 361] on div "Include allowances for weather delays in the project plan and budget." at bounding box center [760, 357] width 517 height 34
click at [502, 336] on input "c. Include allowances for weather delays in the project plan and budget." at bounding box center [502, 331] width 0 height 10
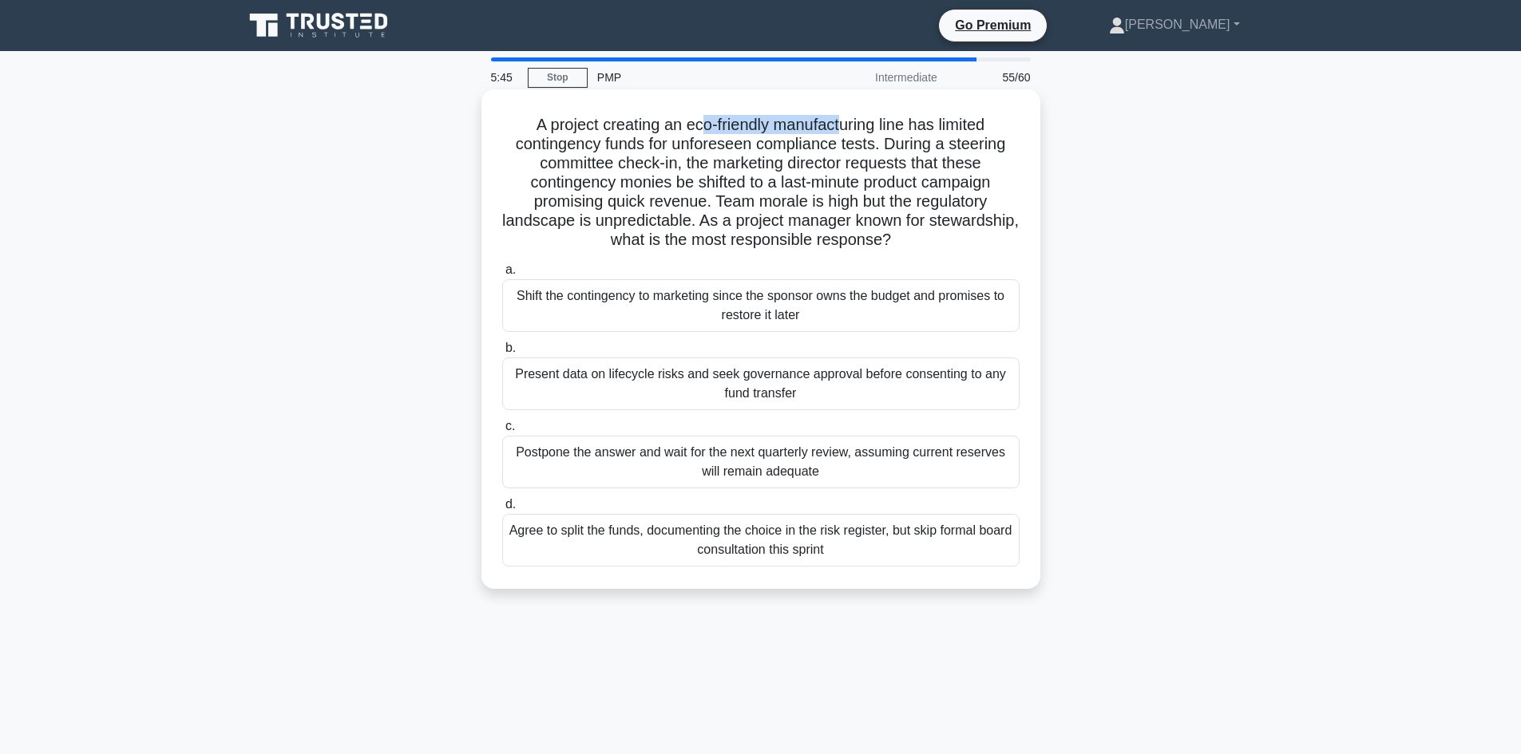
drag, startPoint x: 695, startPoint y: 123, endPoint x: 846, endPoint y: 119, distance: 150.9
click at [846, 119] on h5 "A project creating an eco-friendly manufacturing line has limited contingency f…" at bounding box center [761, 183] width 521 height 136
drag, startPoint x: 687, startPoint y: 144, endPoint x: 806, endPoint y: 147, distance: 119.0
click at [806, 147] on h5 "A project creating an eco-friendly manufacturing line has limited contingency f…" at bounding box center [761, 183] width 521 height 136
click at [804, 157] on h5 "A project creating an eco-friendly manufacturing line has limited contingency f…" at bounding box center [761, 183] width 521 height 136
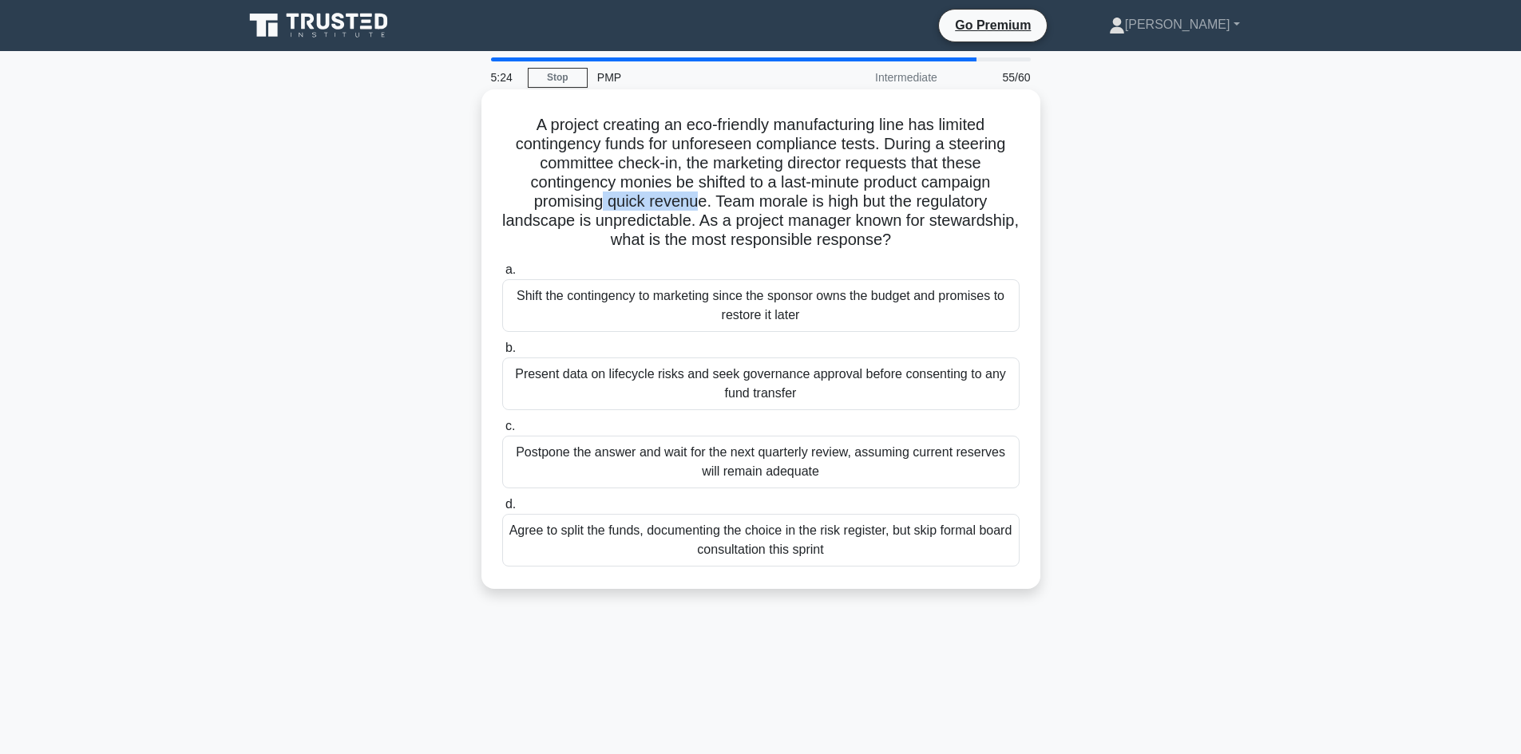
drag, startPoint x: 596, startPoint y: 201, endPoint x: 743, endPoint y: 213, distance: 148.2
click at [698, 207] on h5 "A project creating an eco-friendly manufacturing line has limited contingency f…" at bounding box center [761, 183] width 521 height 136
drag, startPoint x: 577, startPoint y: 240, endPoint x: 612, endPoint y: 242, distance: 34.4
click at [612, 242] on h5 "A project creating an eco-friendly manufacturing line has limited contingency f…" at bounding box center [761, 183] width 521 height 136
click at [750, 242] on h5 "A project creating an eco-friendly manufacturing line has limited contingency f…" at bounding box center [761, 183] width 521 height 136
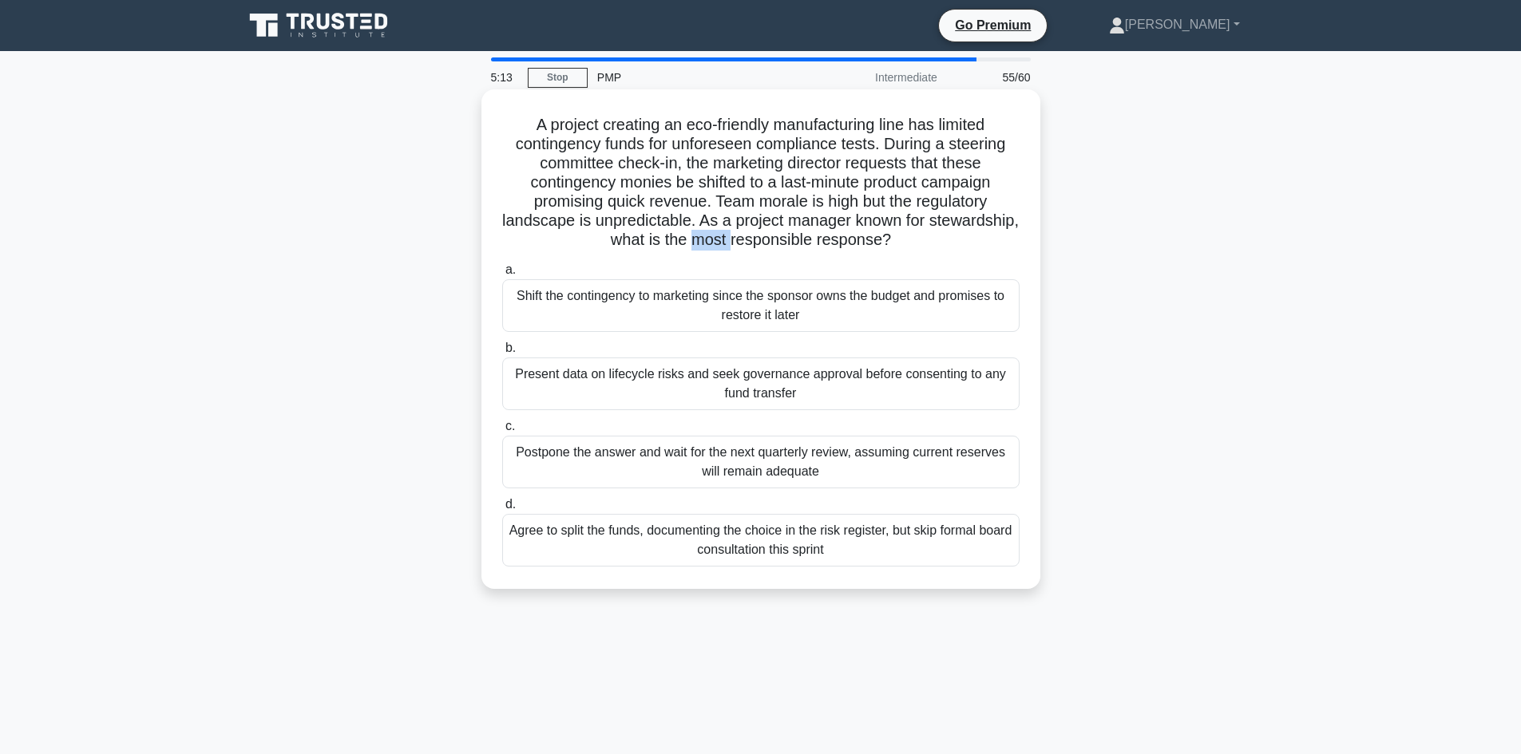
click at [750, 243] on h5 "A project creating an eco-friendly manufacturing line has limited contingency f…" at bounding box center [761, 183] width 521 height 136
click at [797, 242] on h5 "A project creating an eco-friendly manufacturing line has limited contingency f…" at bounding box center [761, 183] width 521 height 136
click at [882, 239] on h5 "A project creating an eco-friendly manufacturing line has limited contingency f…" at bounding box center [761, 183] width 521 height 136
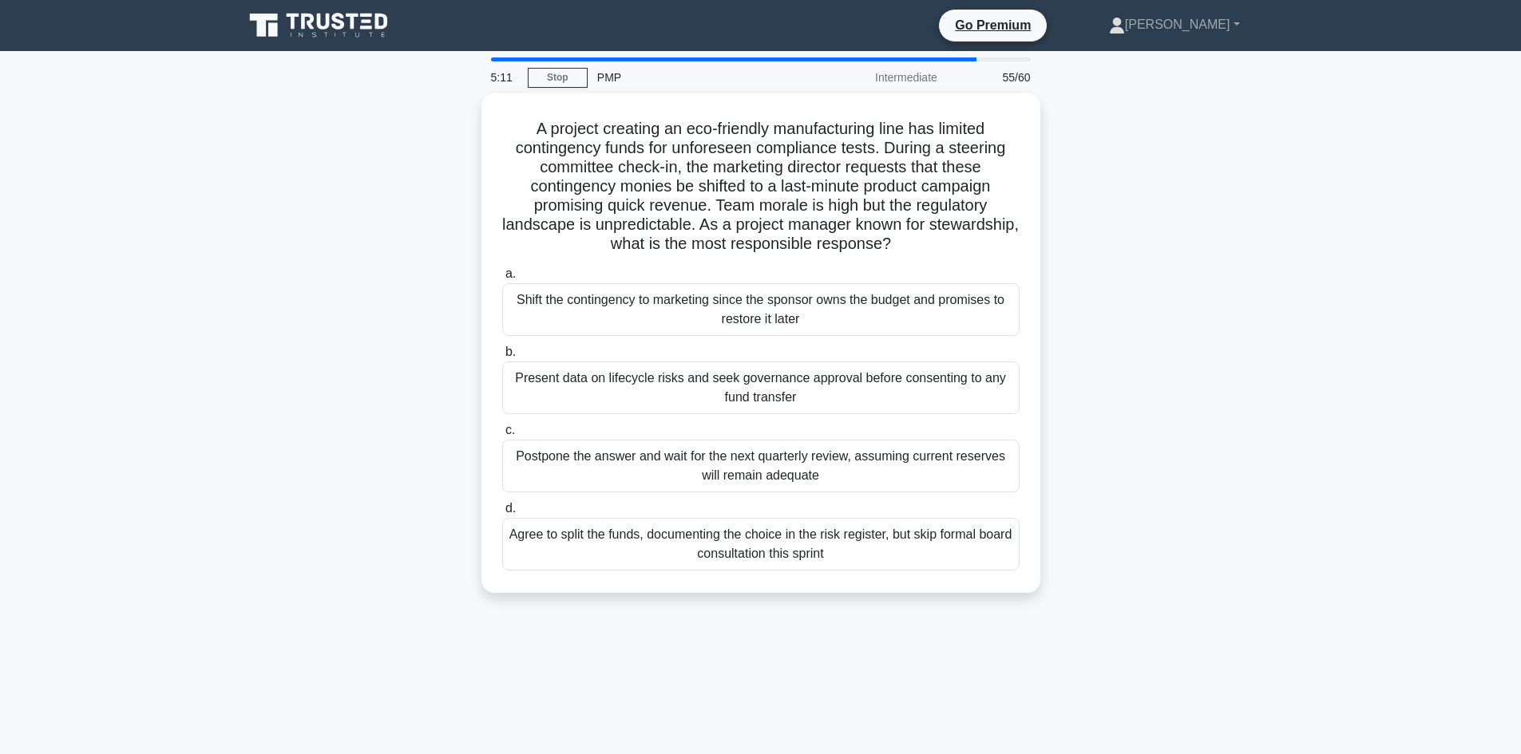
click at [404, 329] on div "A project creating an eco-friendly manufacturing line has limited contingency f…" at bounding box center [761, 352] width 1054 height 519
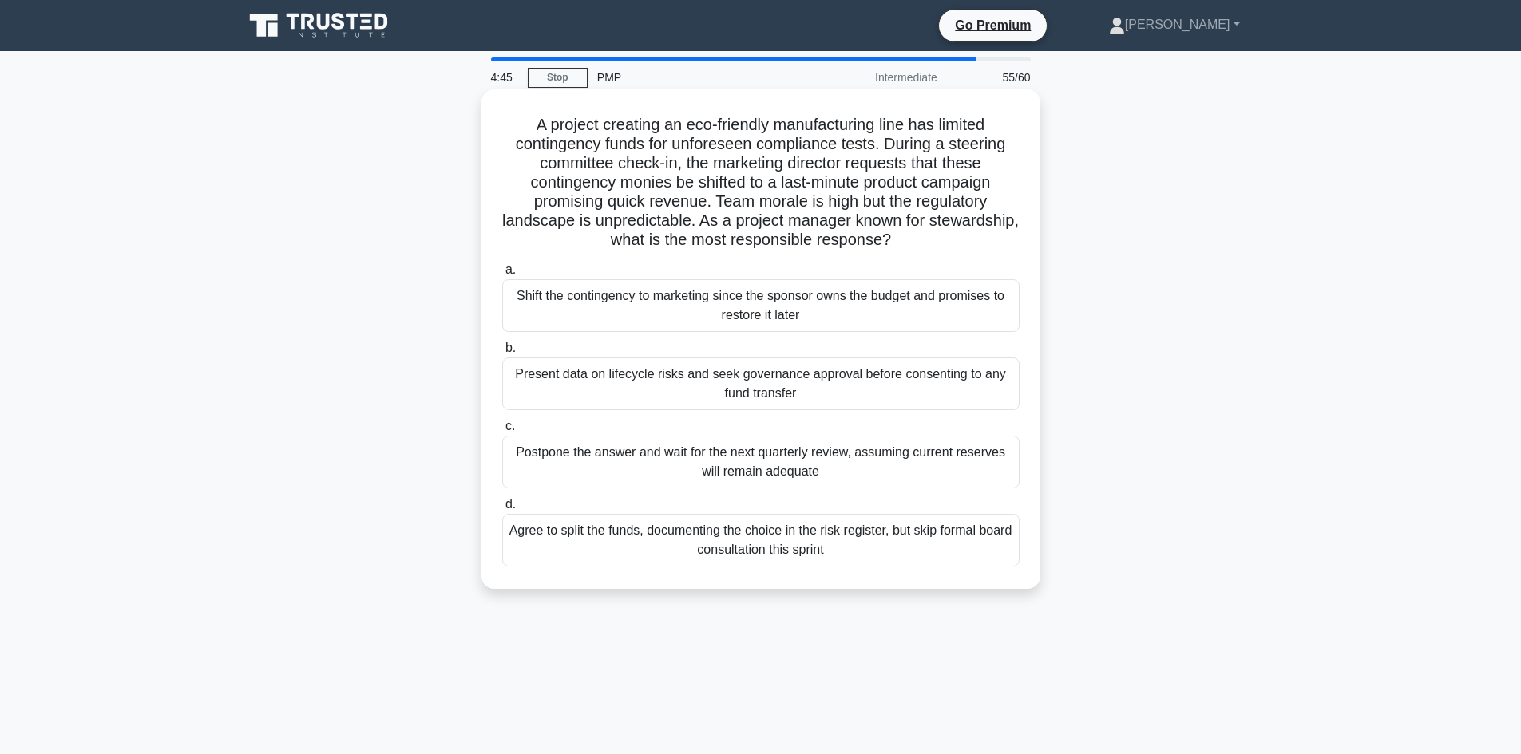
click at [715, 395] on div "Present data on lifecycle risks and seek governance approval before consenting …" at bounding box center [760, 384] width 517 height 53
click at [502, 354] on input "b. Present data on lifecycle risks and seek governance approval before consenti…" at bounding box center [502, 348] width 0 height 10
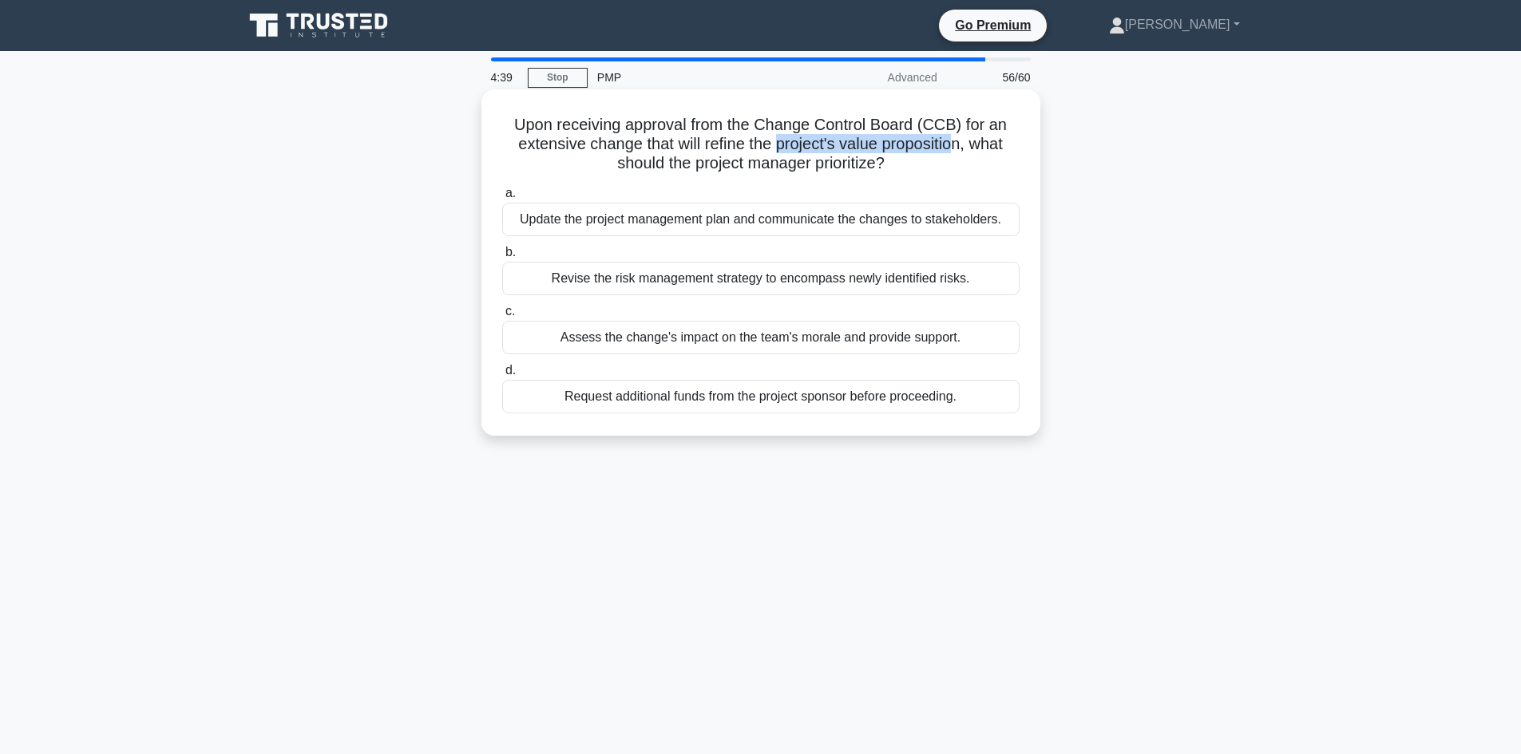
drag, startPoint x: 777, startPoint y: 147, endPoint x: 962, endPoint y: 145, distance: 185.2
click at [962, 145] on h5 "Upon receiving approval from the Change Control Board (CCB) for an extensive ch…" at bounding box center [761, 144] width 521 height 59
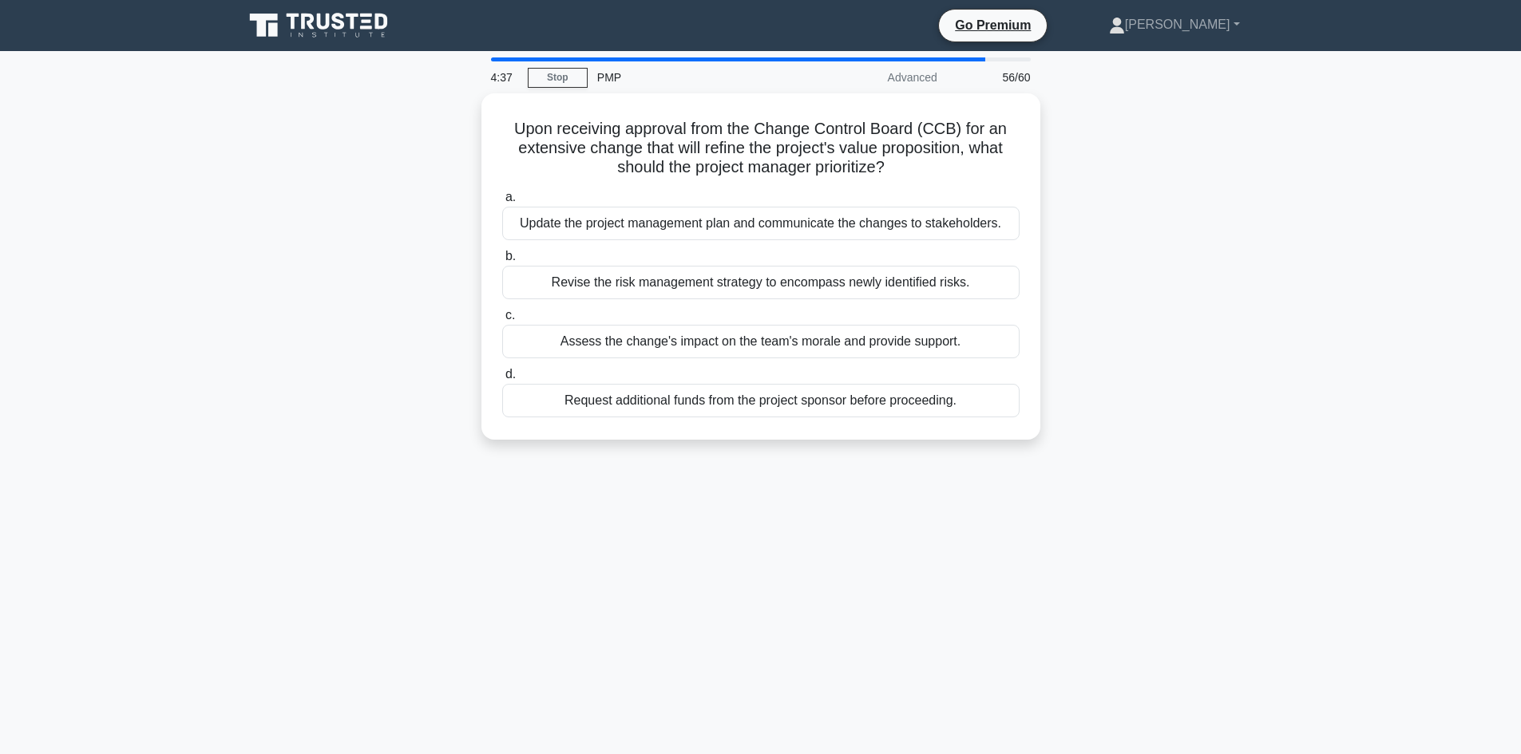
click at [382, 244] on div "Upon receiving approval from the Change Control Board (CCB) for an extensive ch…" at bounding box center [761, 276] width 1054 height 366
click at [374, 247] on div "Upon receiving approval from the Change Control Board (CCB) for an extensive ch…" at bounding box center [761, 276] width 1054 height 366
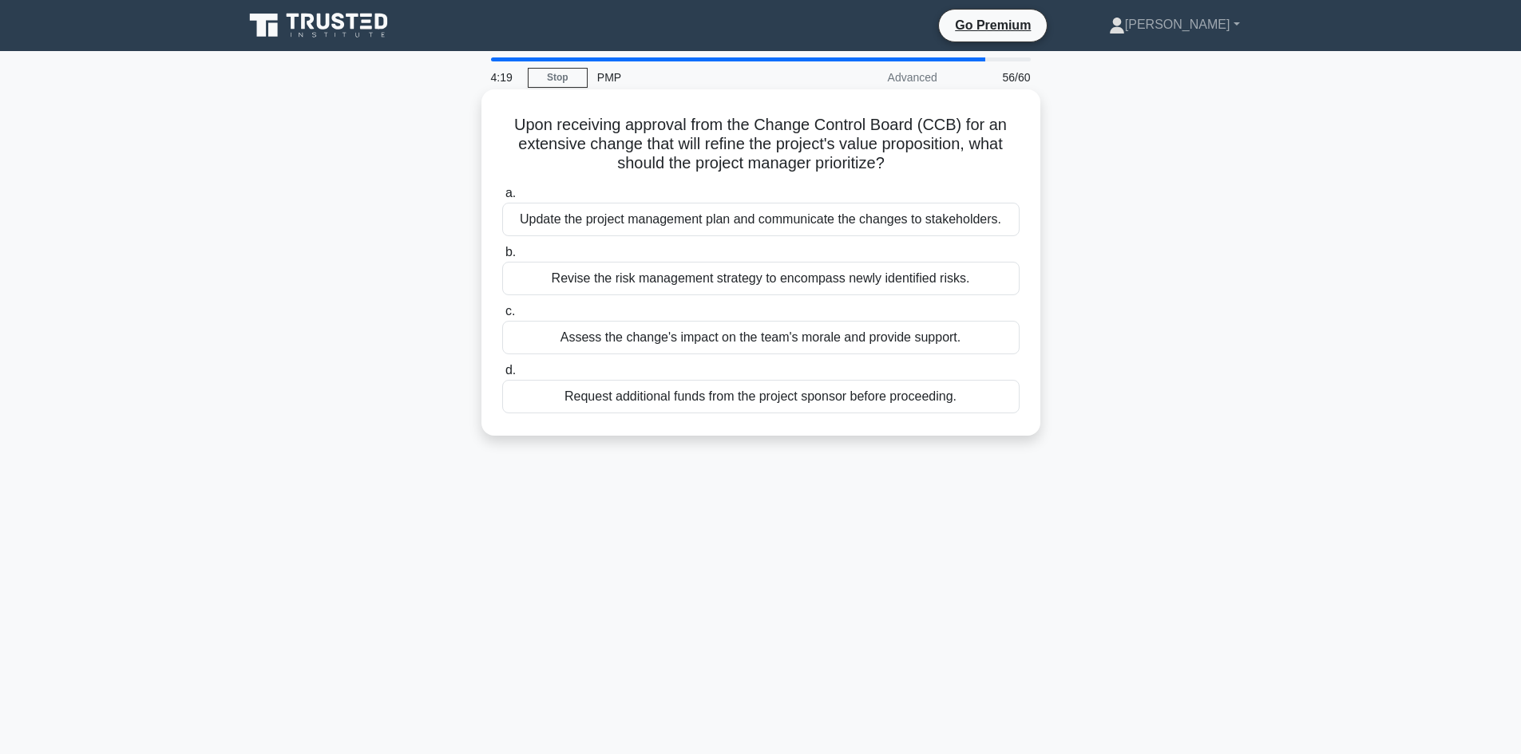
click at [703, 226] on div "Update the project management plan and communicate the changes to stakeholders." at bounding box center [760, 220] width 517 height 34
click at [502, 199] on input "a. Update the project management plan and communicate the changes to stakeholde…" at bounding box center [502, 193] width 0 height 10
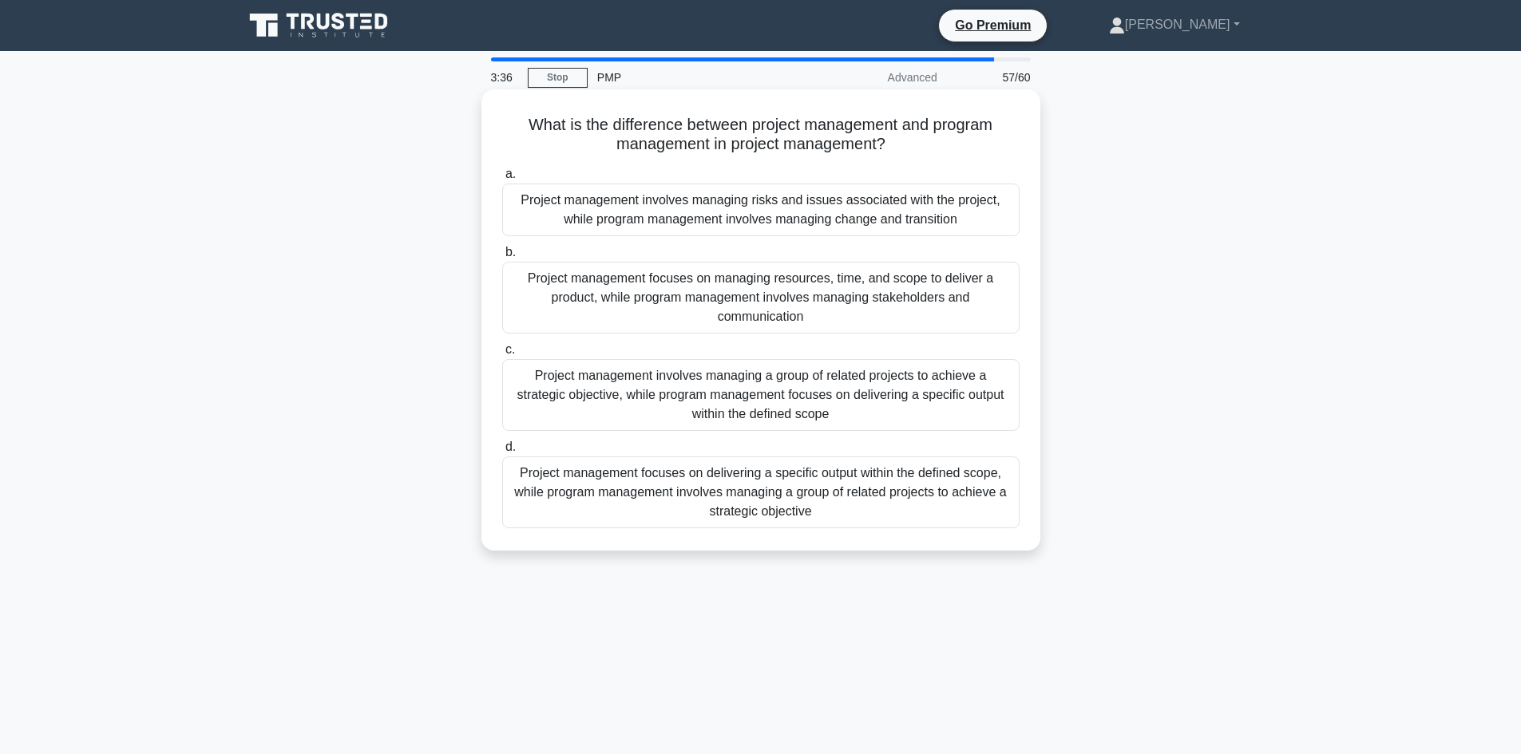
click at [774, 498] on div "Project management focuses on delivering a specific output within the defined s…" at bounding box center [760, 493] width 517 height 72
click at [502, 453] on input "d. Project management focuses on delivering a specific output within the define…" at bounding box center [502, 447] width 0 height 10
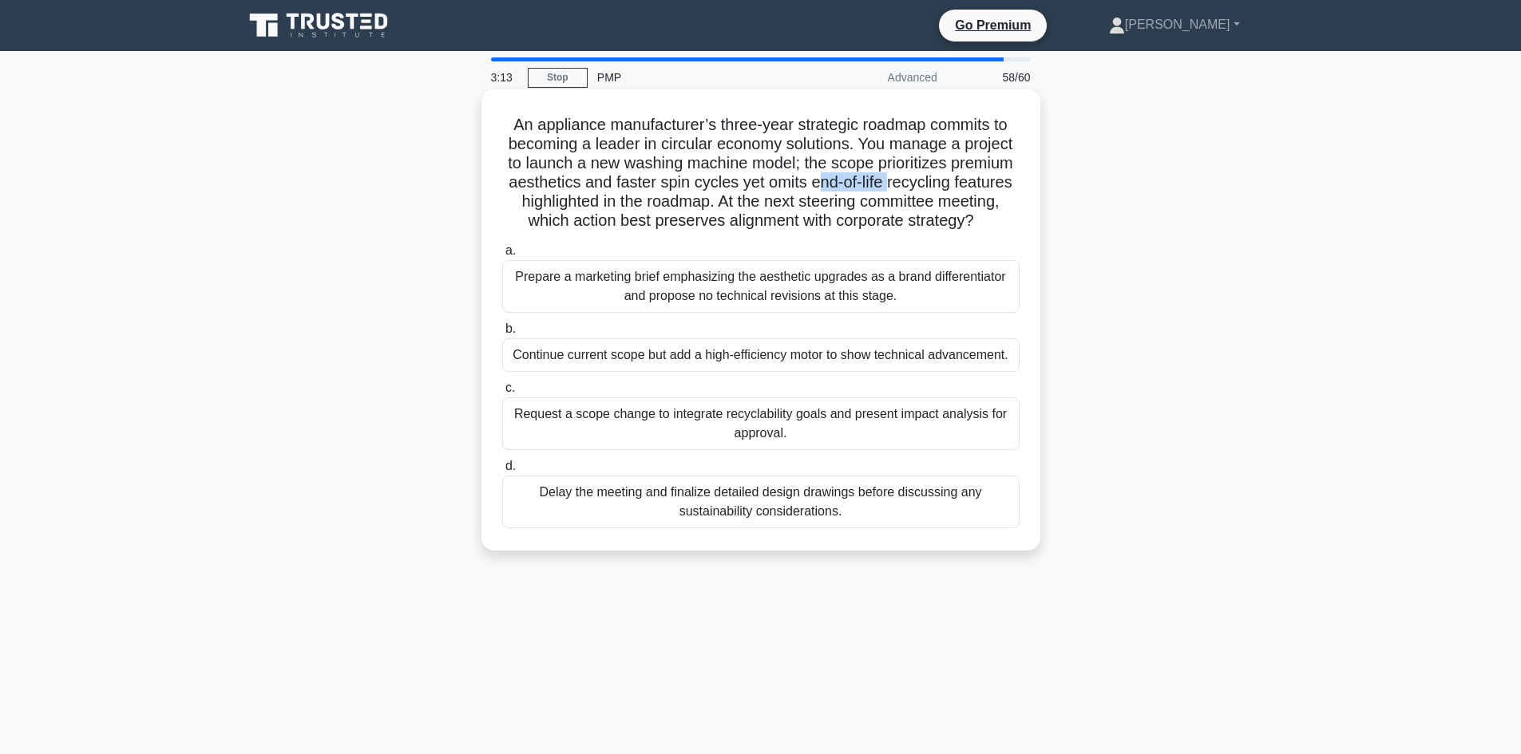
drag, startPoint x: 816, startPoint y: 183, endPoint x: 889, endPoint y: 182, distance: 72.7
click at [889, 182] on h5 "An appliance manufacturer’s three-year strategic roadmap commits to becoming a …" at bounding box center [761, 173] width 521 height 117
click at [916, 184] on h5 "An appliance manufacturer’s three-year strategic roadmap commits to becoming a …" at bounding box center [761, 173] width 521 height 117
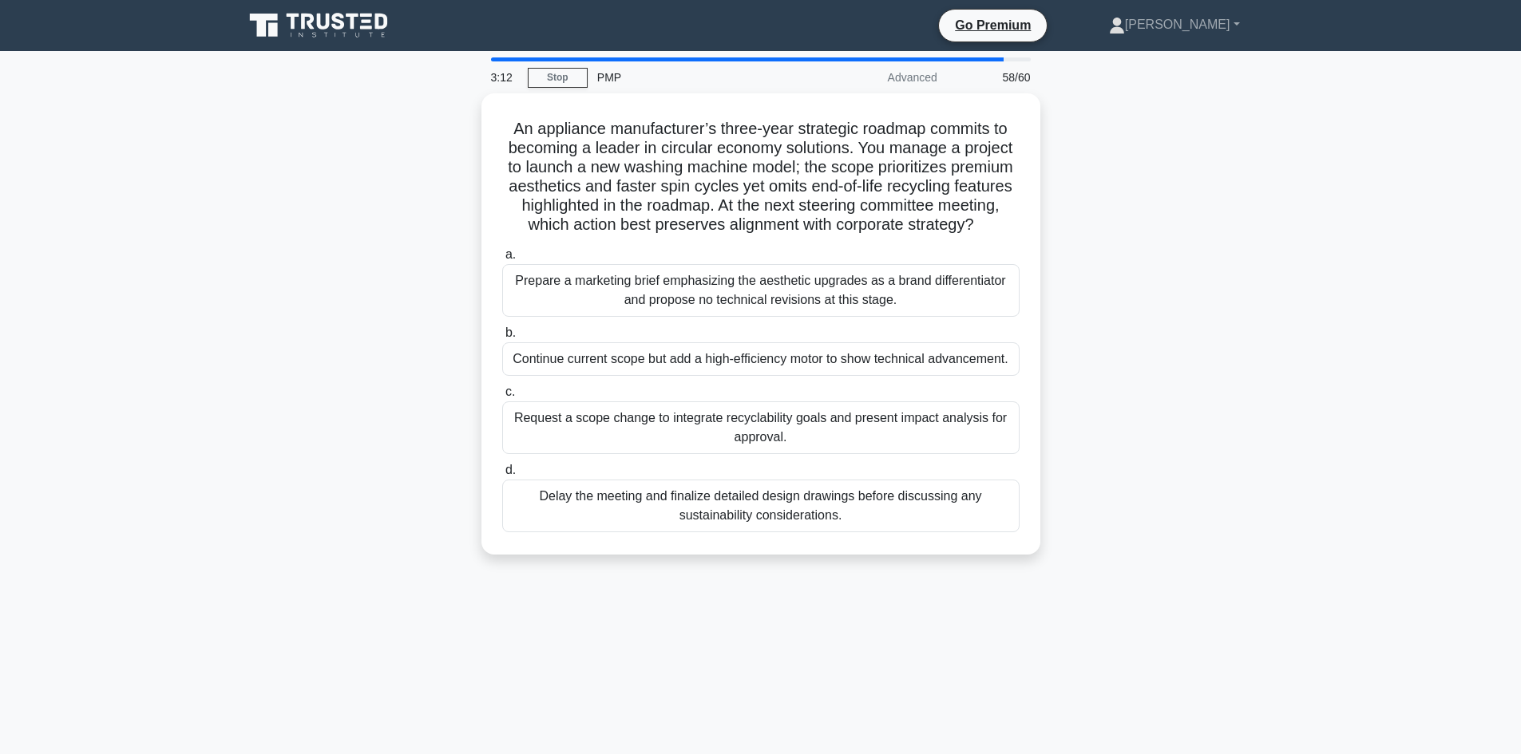
click at [431, 251] on div "An appliance manufacturer’s three-year strategic roadmap commits to becoming a …" at bounding box center [761, 333] width 1054 height 481
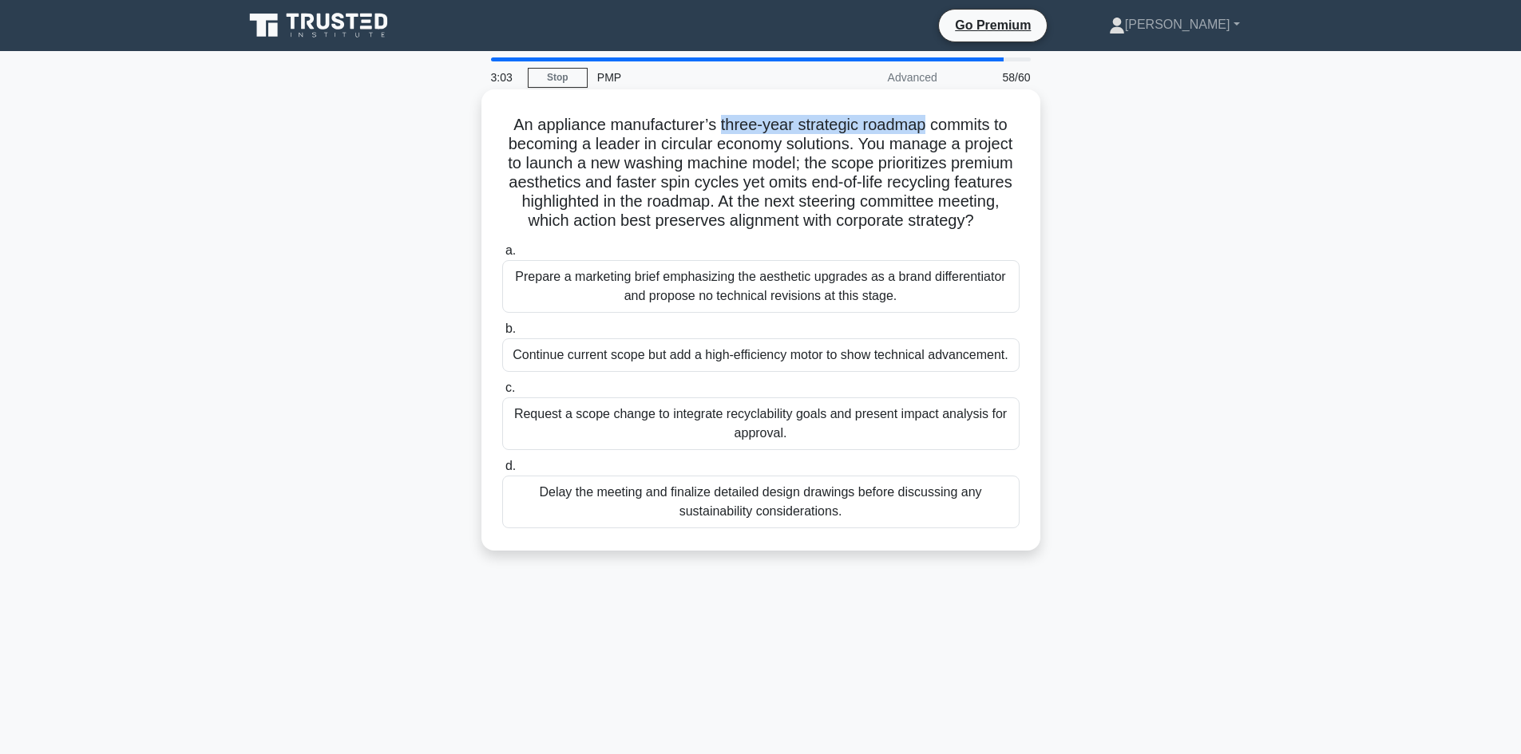
drag, startPoint x: 716, startPoint y: 120, endPoint x: 925, endPoint y: 126, distance: 209.3
click at [925, 126] on h5 "An appliance manufacturer’s three-year strategic roadmap commits to becoming a …" at bounding box center [761, 173] width 521 height 117
drag, startPoint x: 594, startPoint y: 139, endPoint x: 845, endPoint y: 148, distance: 251.6
click at [845, 148] on h5 "An appliance manufacturer’s three-year strategic roadmap commits to becoming a …" at bounding box center [761, 173] width 521 height 117
drag, startPoint x: 590, startPoint y: 162, endPoint x: 791, endPoint y: 163, distance: 201.2
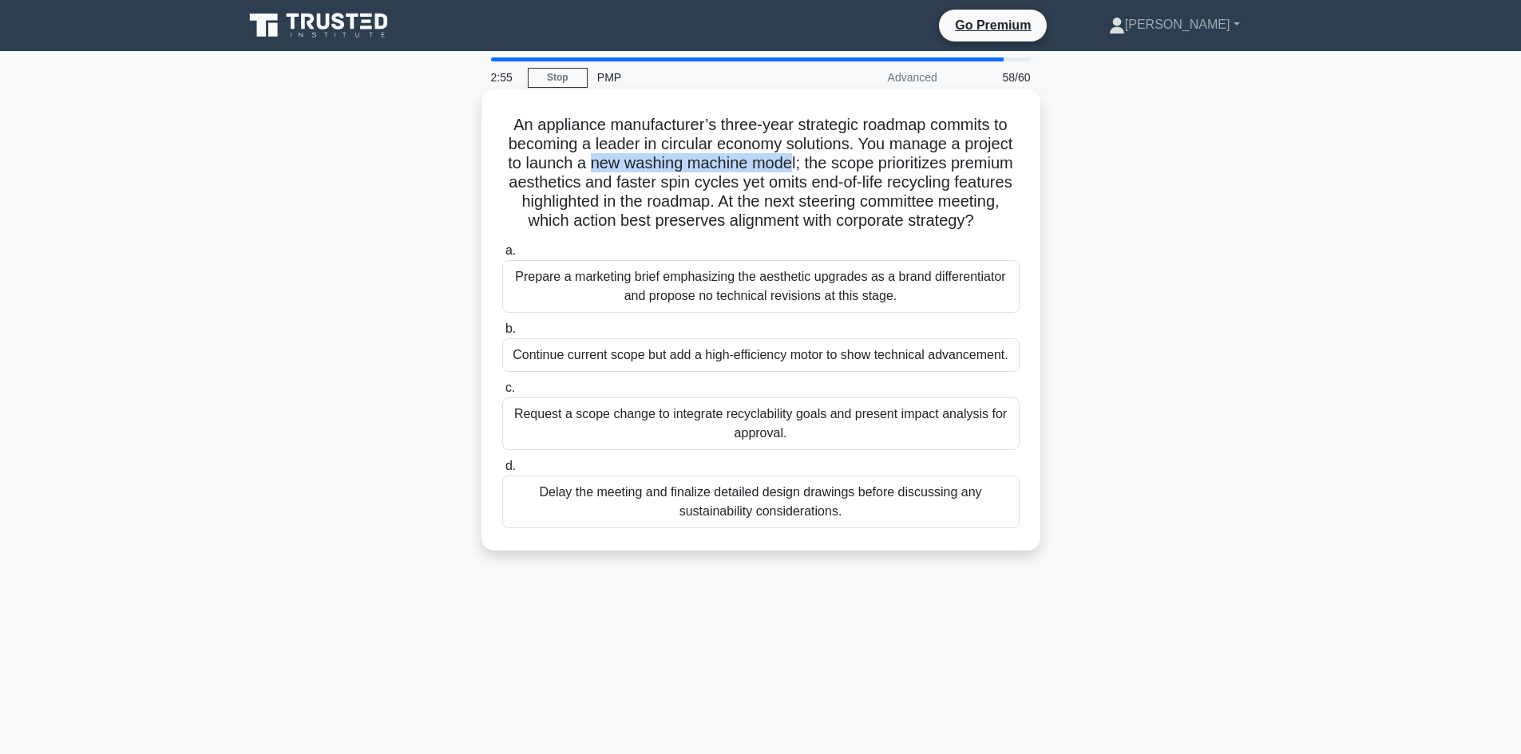
click at [791, 163] on h5 "An appliance manufacturer’s three-year strategic roadmap commits to becoming a …" at bounding box center [761, 173] width 521 height 117
click at [962, 168] on h5 "An appliance manufacturer’s three-year strategic roadmap commits to becoming a …" at bounding box center [761, 173] width 521 height 117
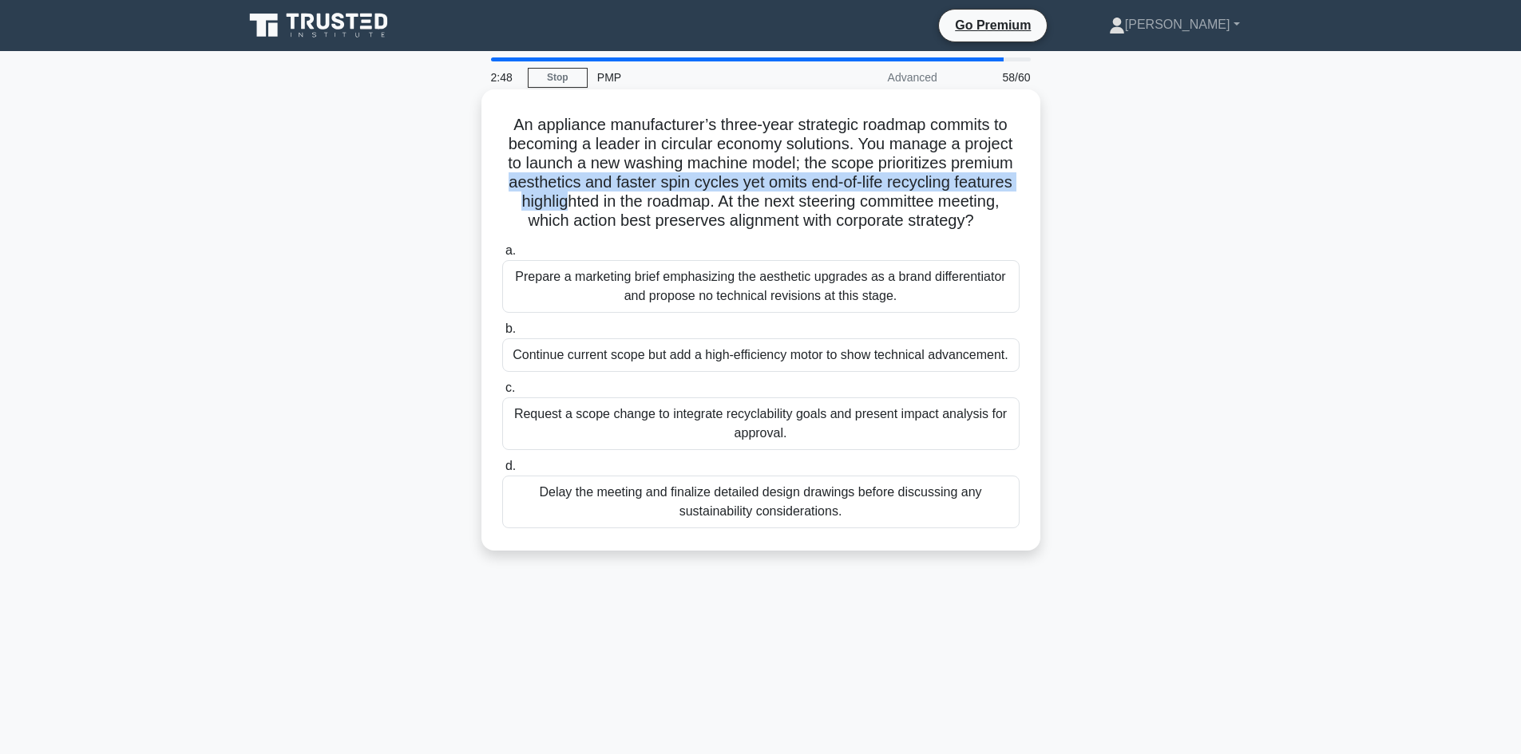
drag, startPoint x: 507, startPoint y: 178, endPoint x: 564, endPoint y: 193, distance: 58.7
click at [564, 193] on h5 "An appliance manufacturer’s three-year strategic roadmap commits to becoming a …" at bounding box center [761, 173] width 521 height 117
click at [627, 184] on h5 "An appliance manufacturer’s three-year strategic roadmap commits to becoming a …" at bounding box center [761, 173] width 521 height 117
click at [608, 180] on h5 "An appliance manufacturer’s three-year strategic roadmap commits to becoming a …" at bounding box center [761, 173] width 521 height 117
drag, startPoint x: 608, startPoint y: 180, endPoint x: 734, endPoint y: 189, distance: 126.5
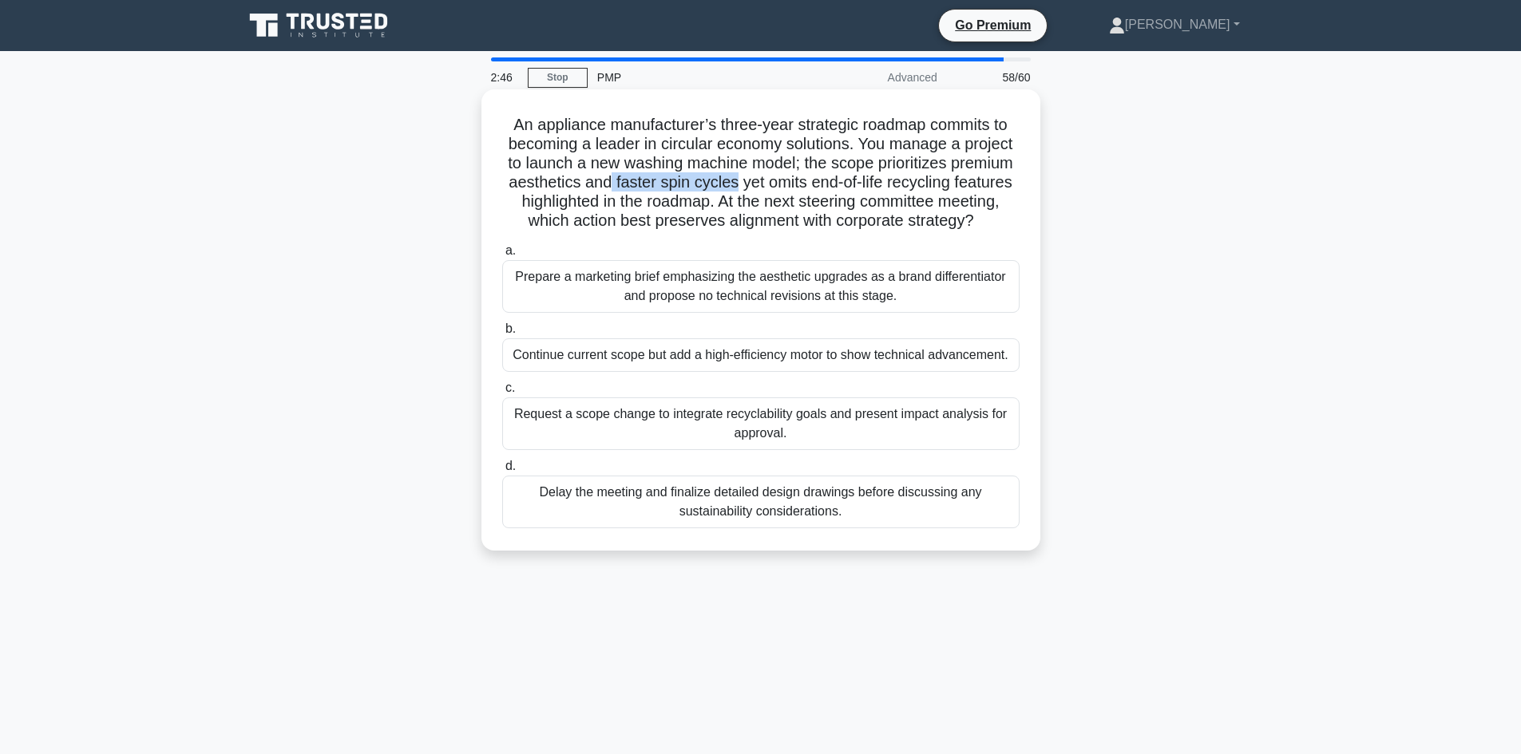
click at [734, 189] on h5 "An appliance manufacturer’s three-year strategic roadmap commits to becoming a …" at bounding box center [761, 173] width 521 height 117
drag, startPoint x: 839, startPoint y: 179, endPoint x: 968, endPoint y: 183, distance: 129.4
click at [968, 183] on h5 "An appliance manufacturer’s three-year strategic roadmap commits to becoming a …" at bounding box center [761, 173] width 521 height 117
drag, startPoint x: 590, startPoint y: 208, endPoint x: 628, endPoint y: 205, distance: 37.7
click at [602, 208] on h5 "An appliance manufacturer’s three-year strategic roadmap commits to becoming a …" at bounding box center [761, 173] width 521 height 117
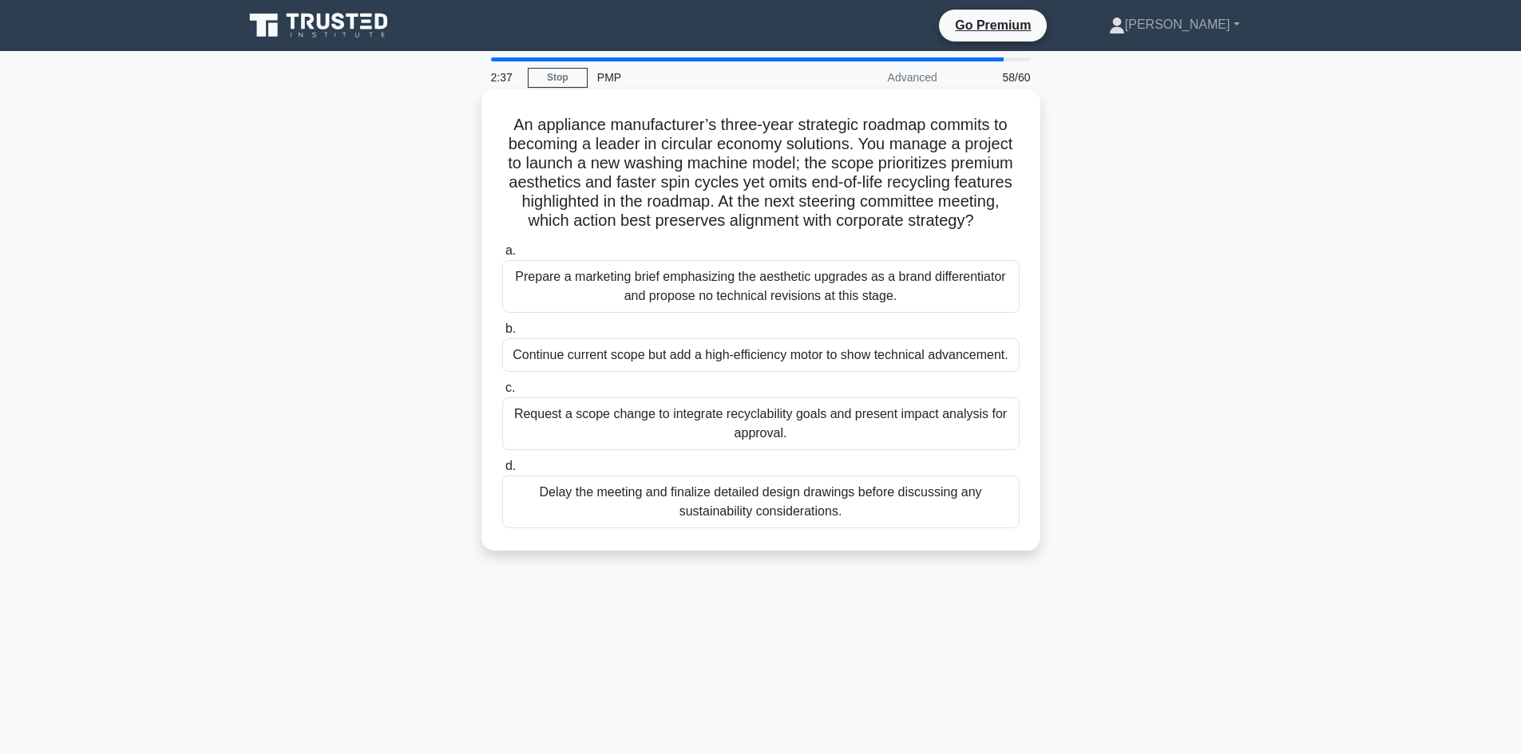
click at [699, 196] on h5 "An appliance manufacturer’s three-year strategic roadmap commits to becoming a …" at bounding box center [761, 173] width 521 height 117
drag, startPoint x: 813, startPoint y: 184, endPoint x: 701, endPoint y: 205, distance: 113.8
click at [701, 205] on h5 "An appliance manufacturer’s three-year strategic roadmap commits to becoming a …" at bounding box center [761, 173] width 521 height 117
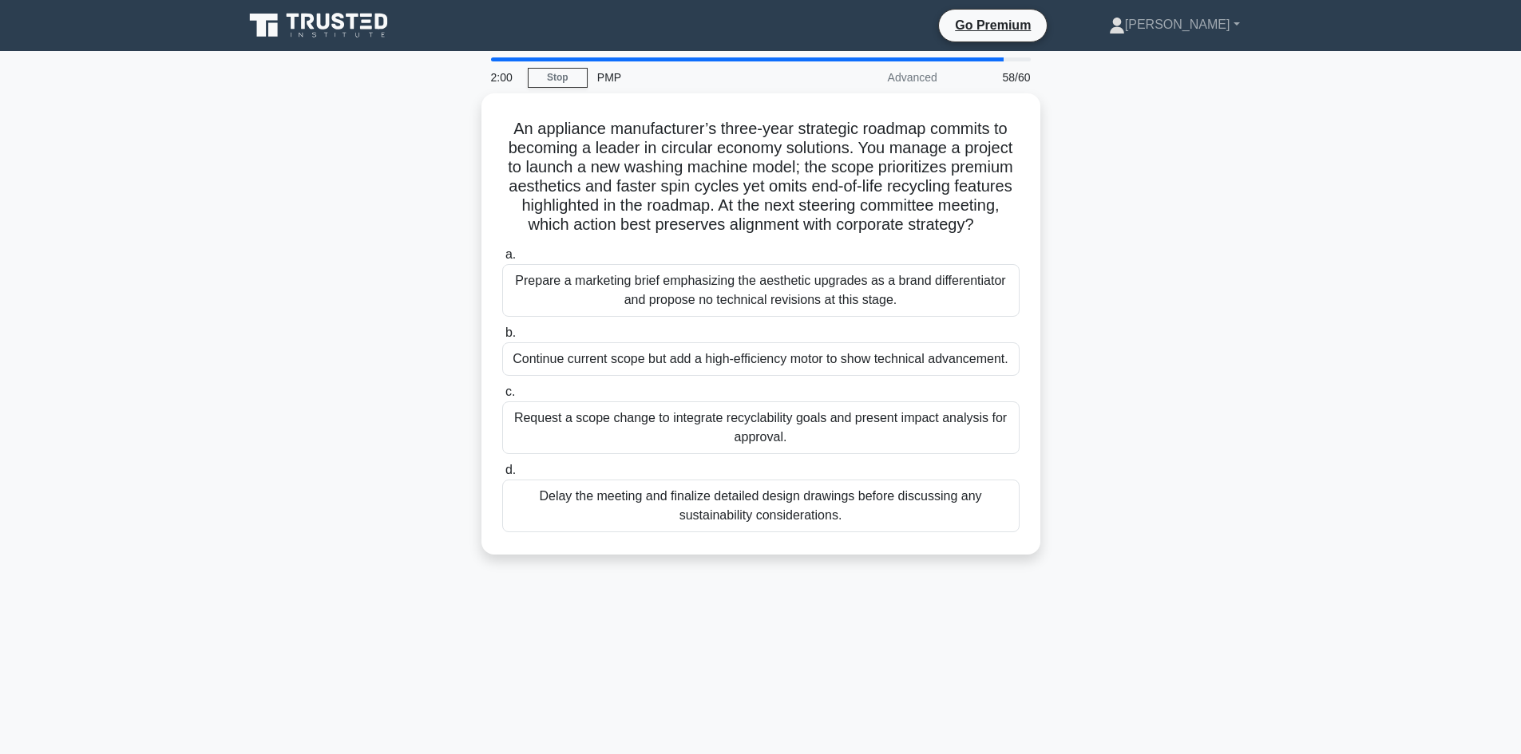
click at [426, 485] on div "An appliance manufacturer’s three-year strategic roadmap commits to becoming a …" at bounding box center [761, 333] width 1054 height 481
click at [344, 412] on div "An appliance manufacturer’s three-year strategic roadmap commits to becoming a …" at bounding box center [761, 333] width 1054 height 481
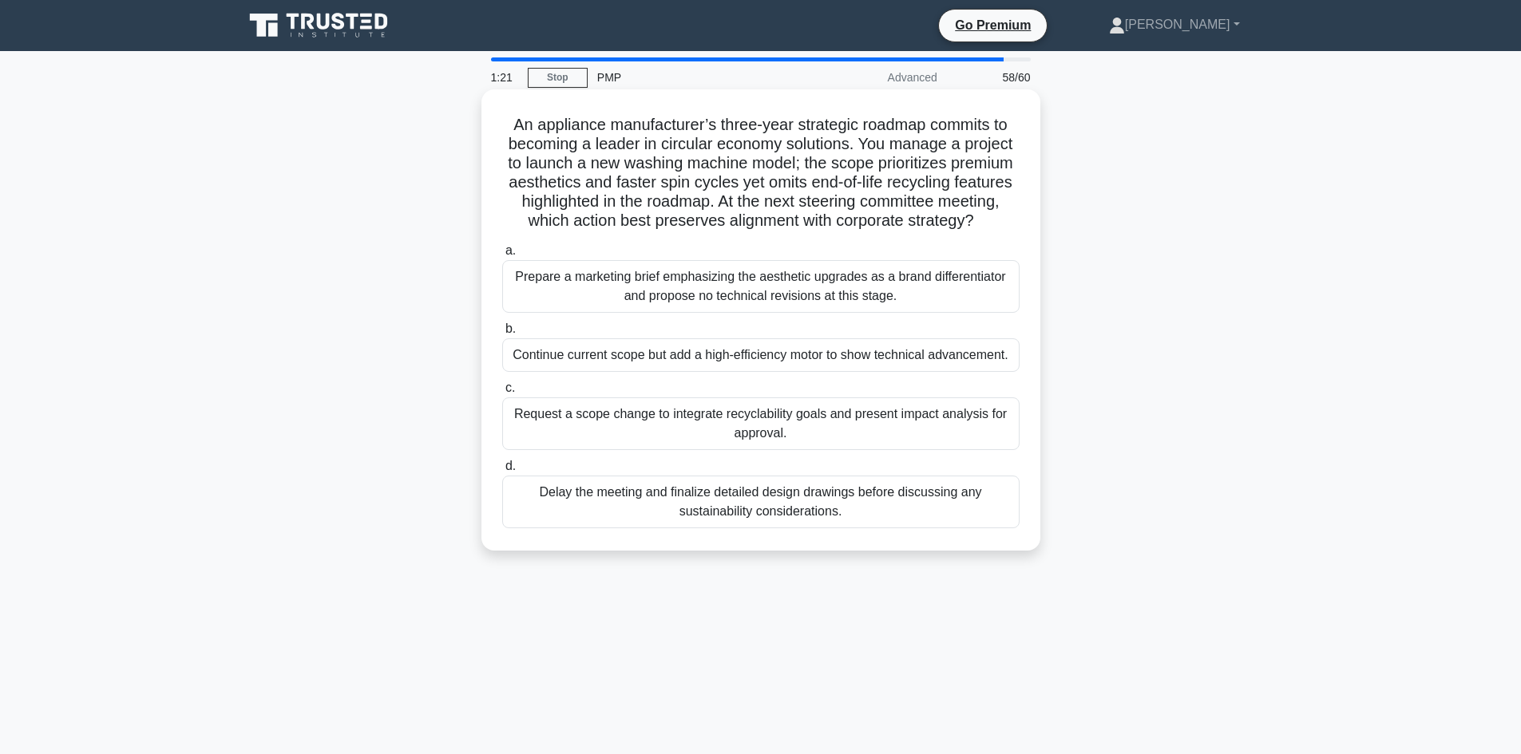
click at [742, 430] on div "Request a scope change to integrate recyclability goals and present impact anal…" at bounding box center [760, 424] width 517 height 53
click at [502, 394] on input "c. Request a scope change to integrate recyclability goals and present impact a…" at bounding box center [502, 388] width 0 height 10
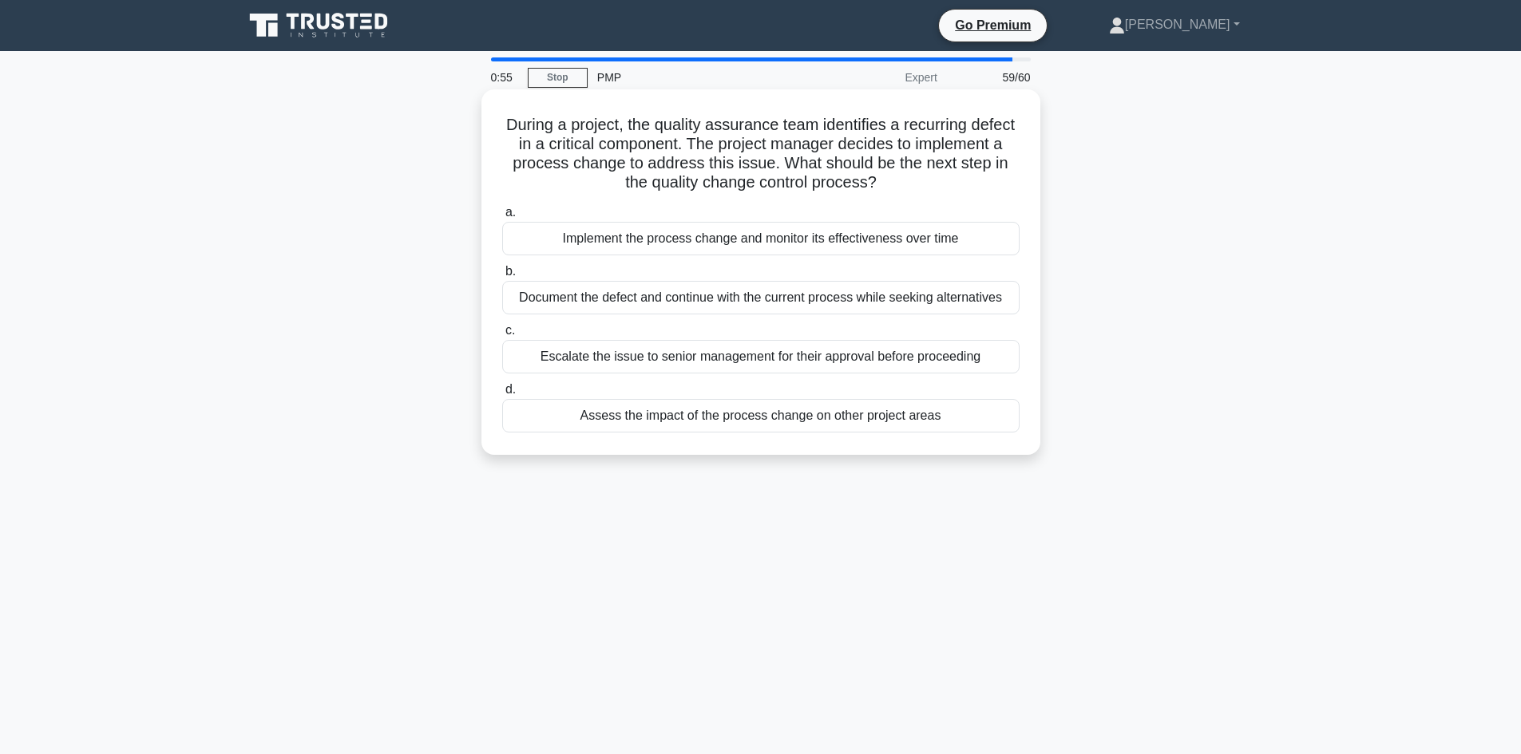
click at [690, 406] on div "Assess the impact of the process change on other project areas" at bounding box center [760, 416] width 517 height 34
click at [502, 395] on input "d. Assess the impact of the process change on other project areas" at bounding box center [502, 390] width 0 height 10
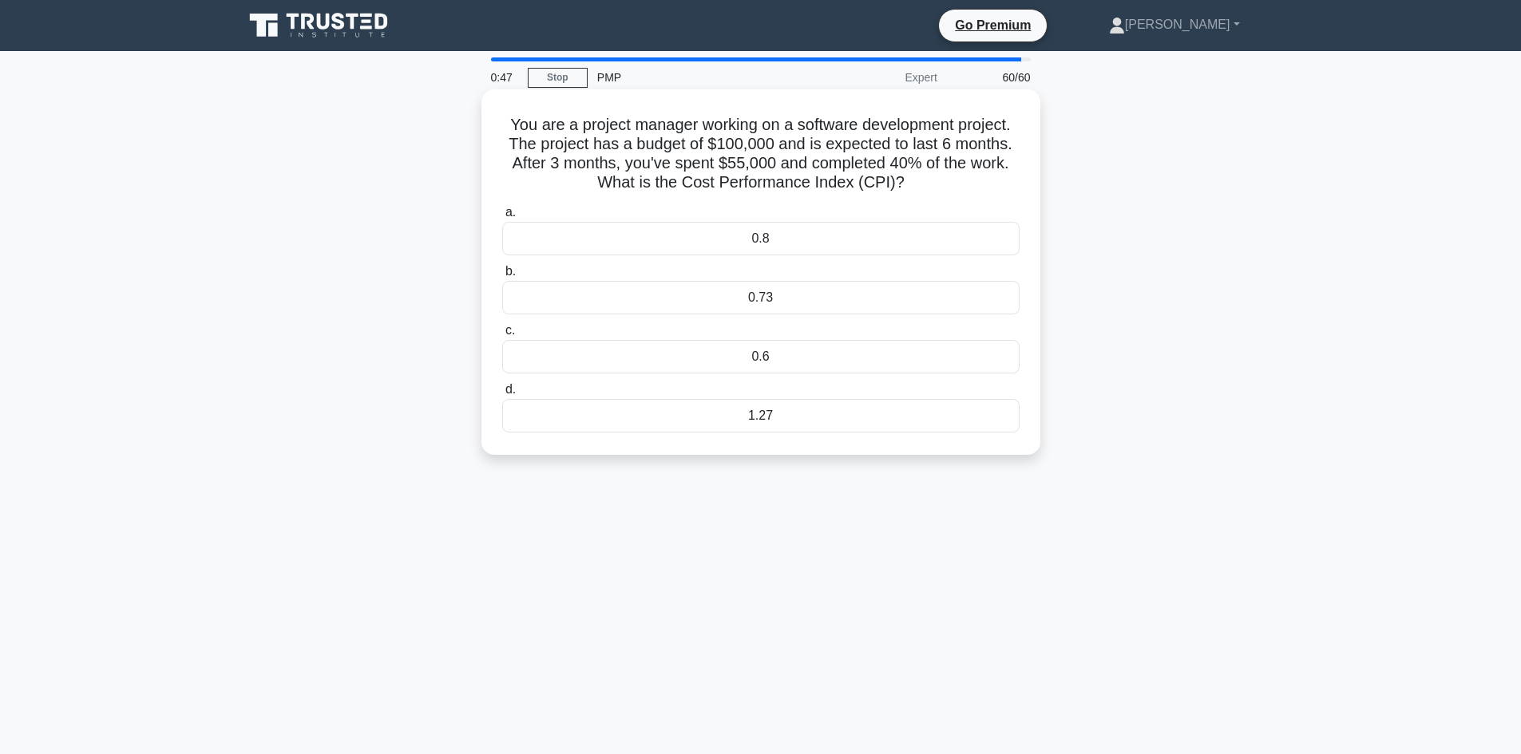
click at [767, 241] on div "0.8" at bounding box center [760, 239] width 517 height 34
click at [502, 218] on input "a. 0.8" at bounding box center [502, 213] width 0 height 10
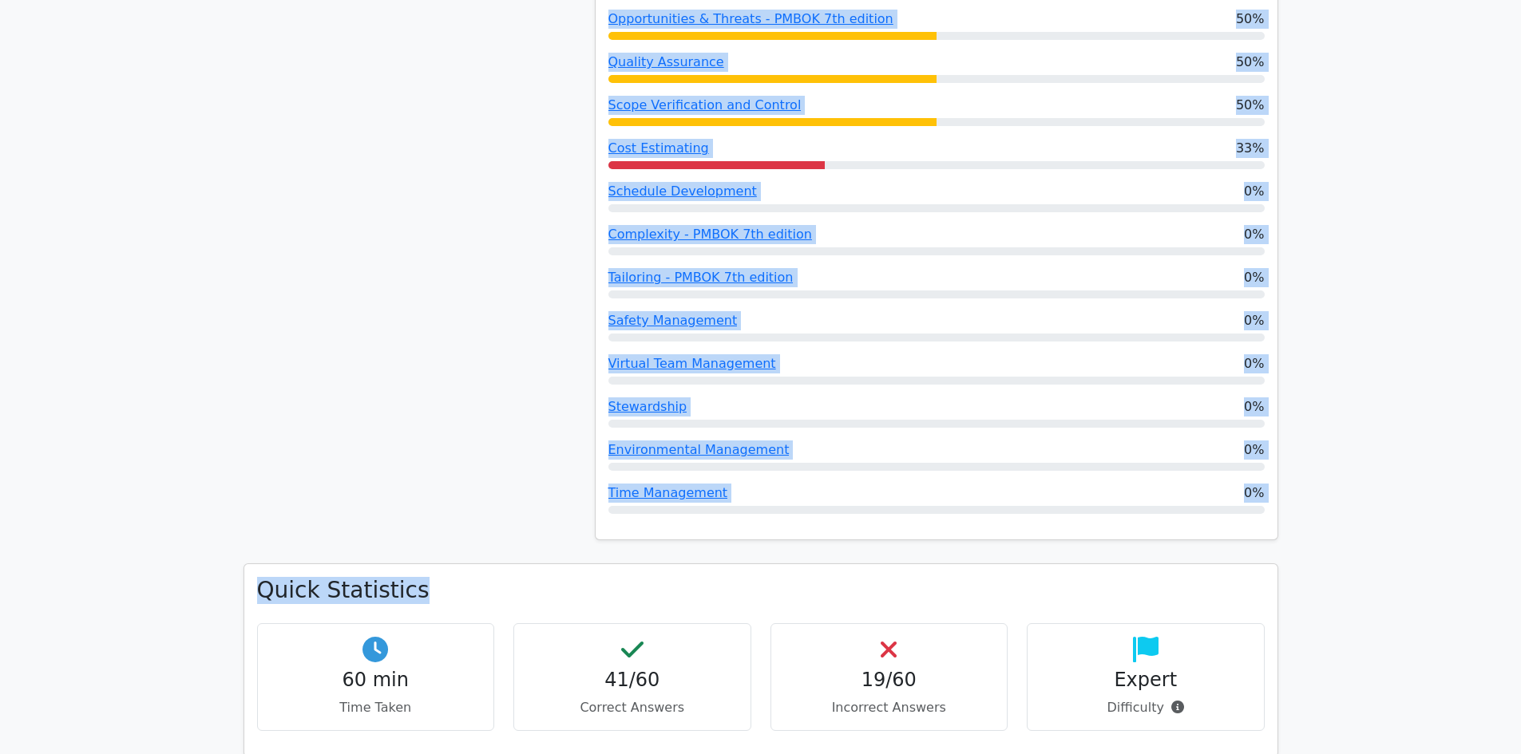
scroll to position [1677, 0]
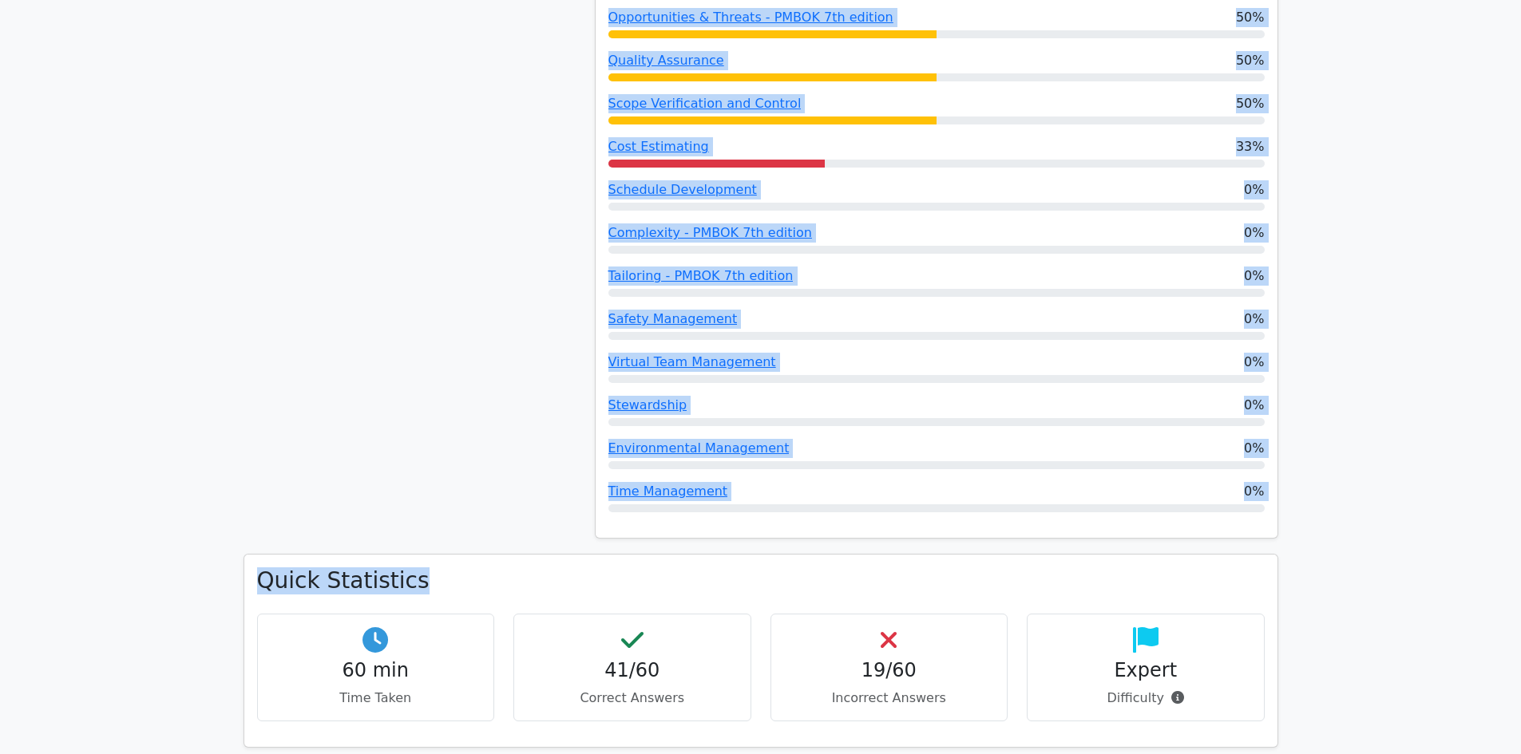
drag, startPoint x: 607, startPoint y: 184, endPoint x: 998, endPoint y: 489, distance: 496.0
copy div "Performance by Topic Procurement Planning 100% Communication Management 100% Bu…"
